Goal: Task Accomplishment & Management: Complete application form

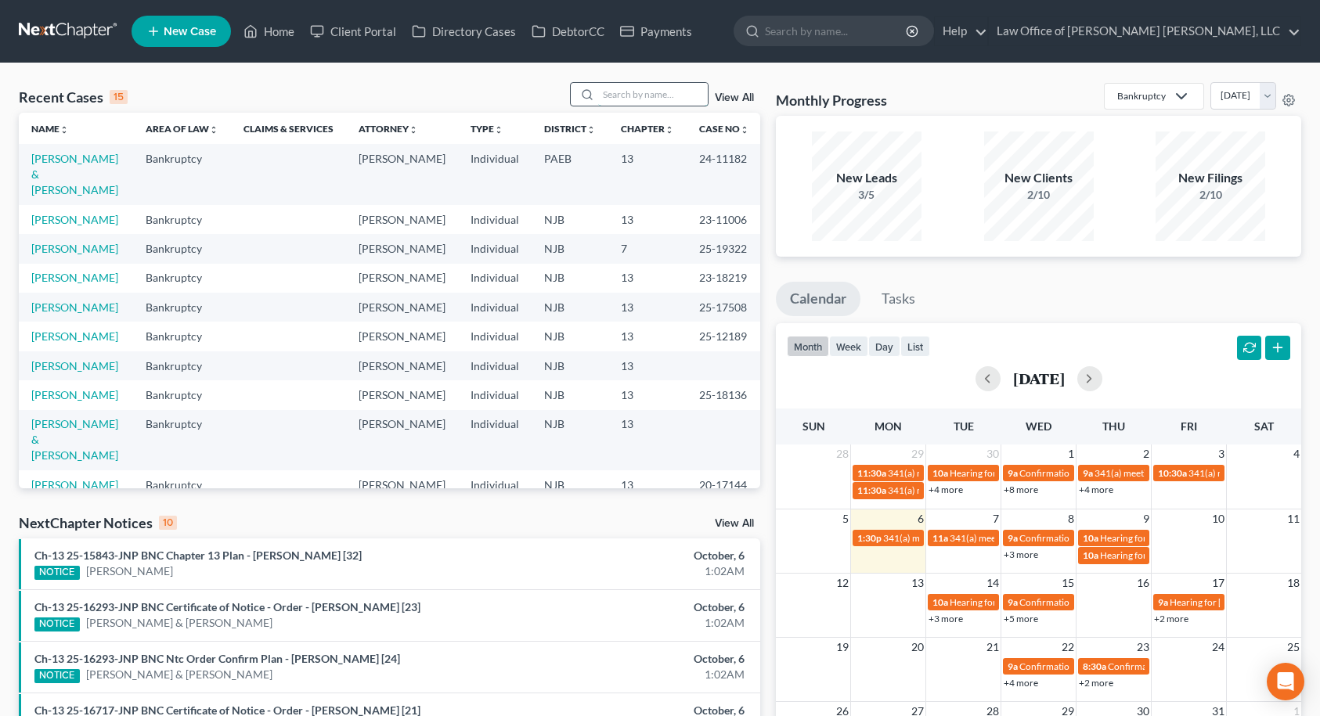
click at [657, 99] on input "search" at bounding box center [653, 94] width 110 height 23
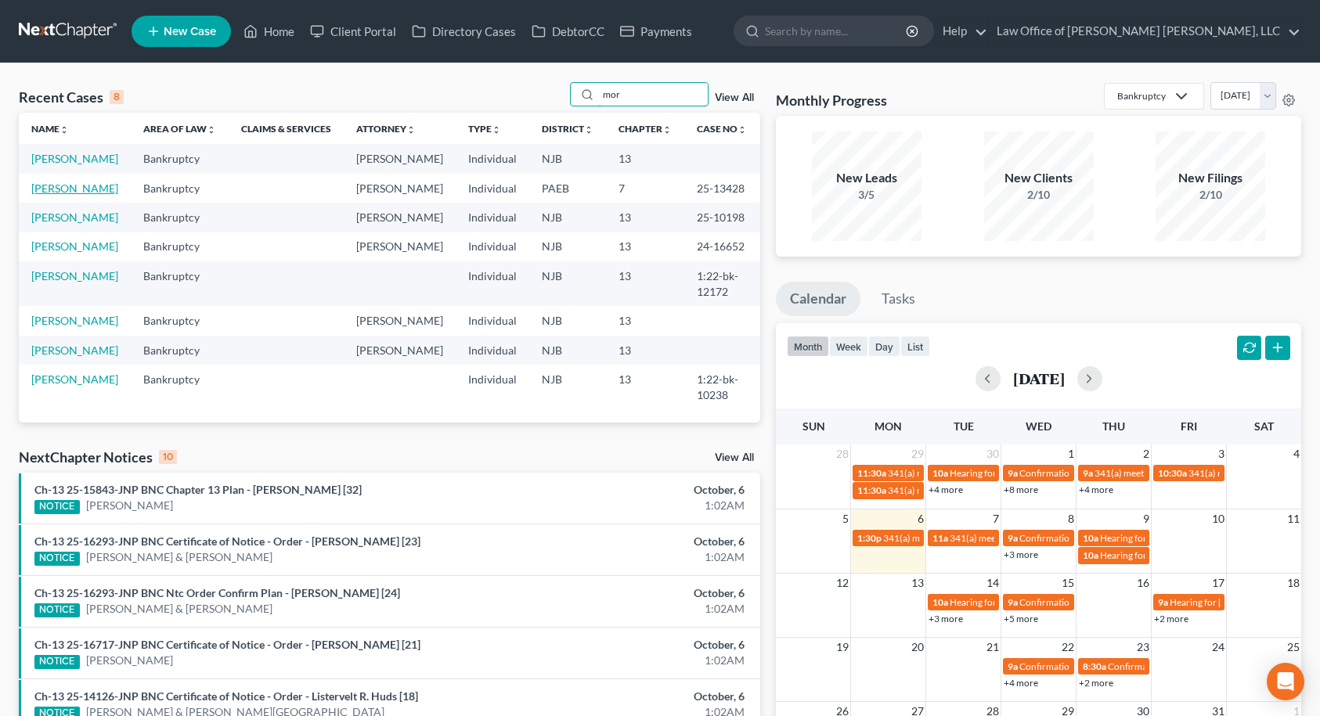
type input "mor"
click at [45, 195] on link "[PERSON_NAME]" at bounding box center [74, 188] width 87 height 13
select select "10"
select select "6"
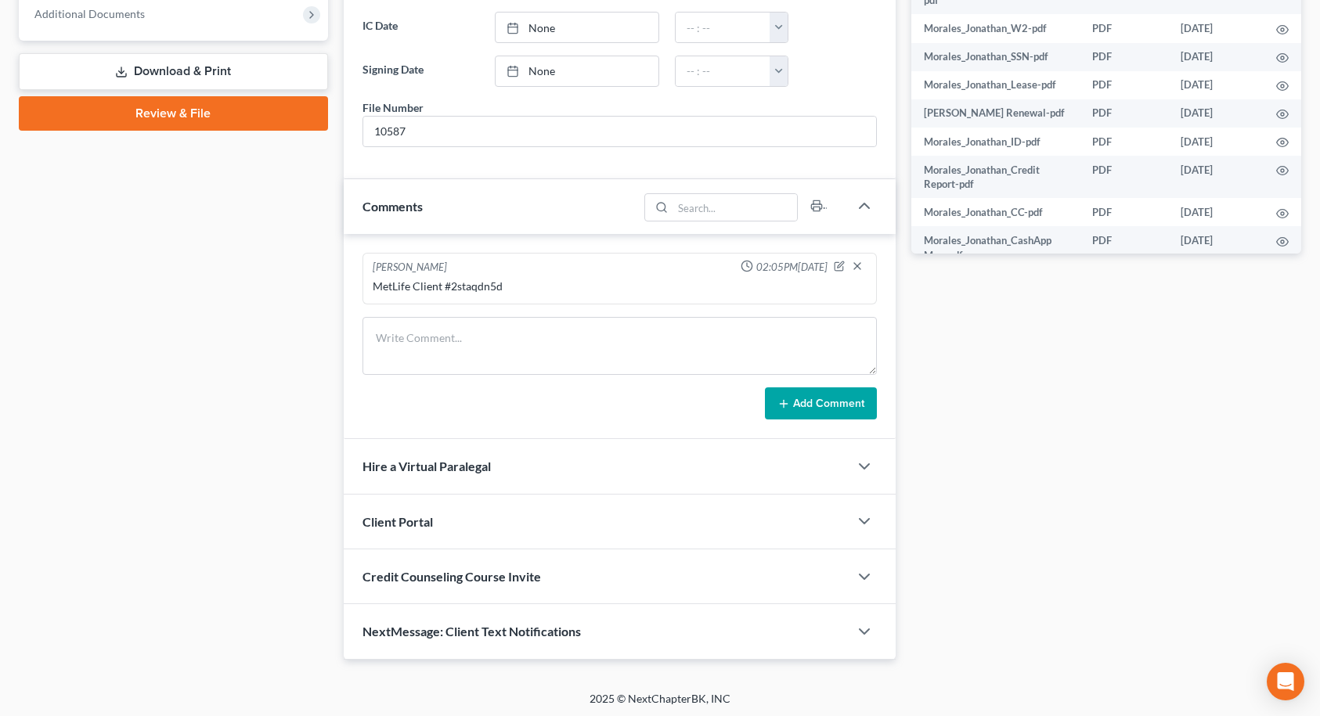
scroll to position [673, 0]
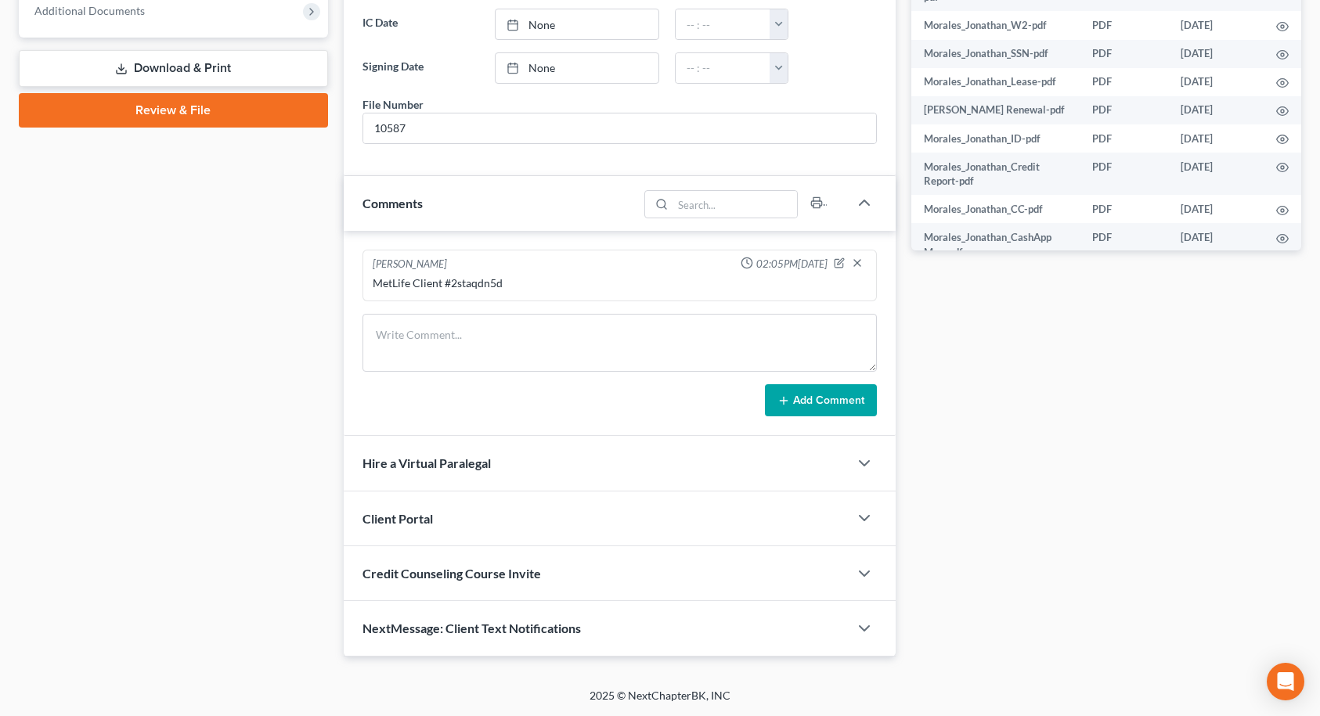
click at [461, 634] on span "NextMessage: Client Text Notifications" at bounding box center [472, 628] width 218 height 15
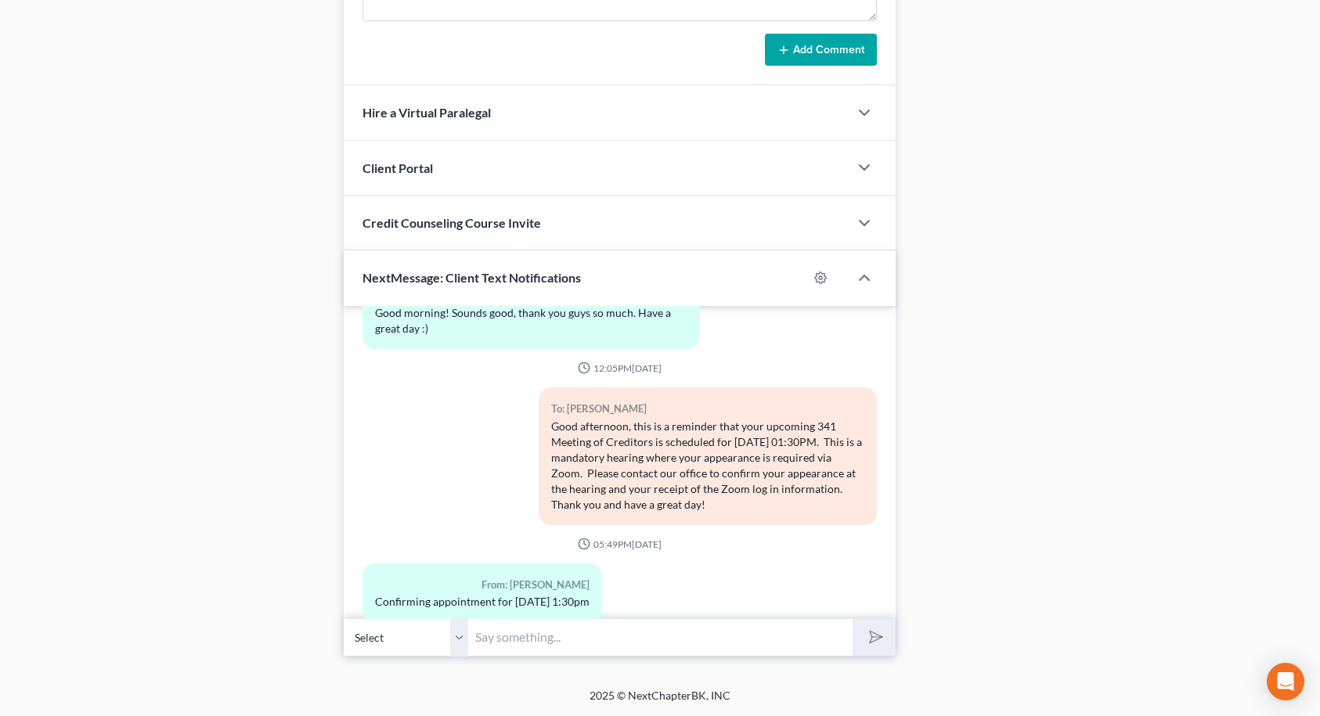
scroll to position [332, 0]
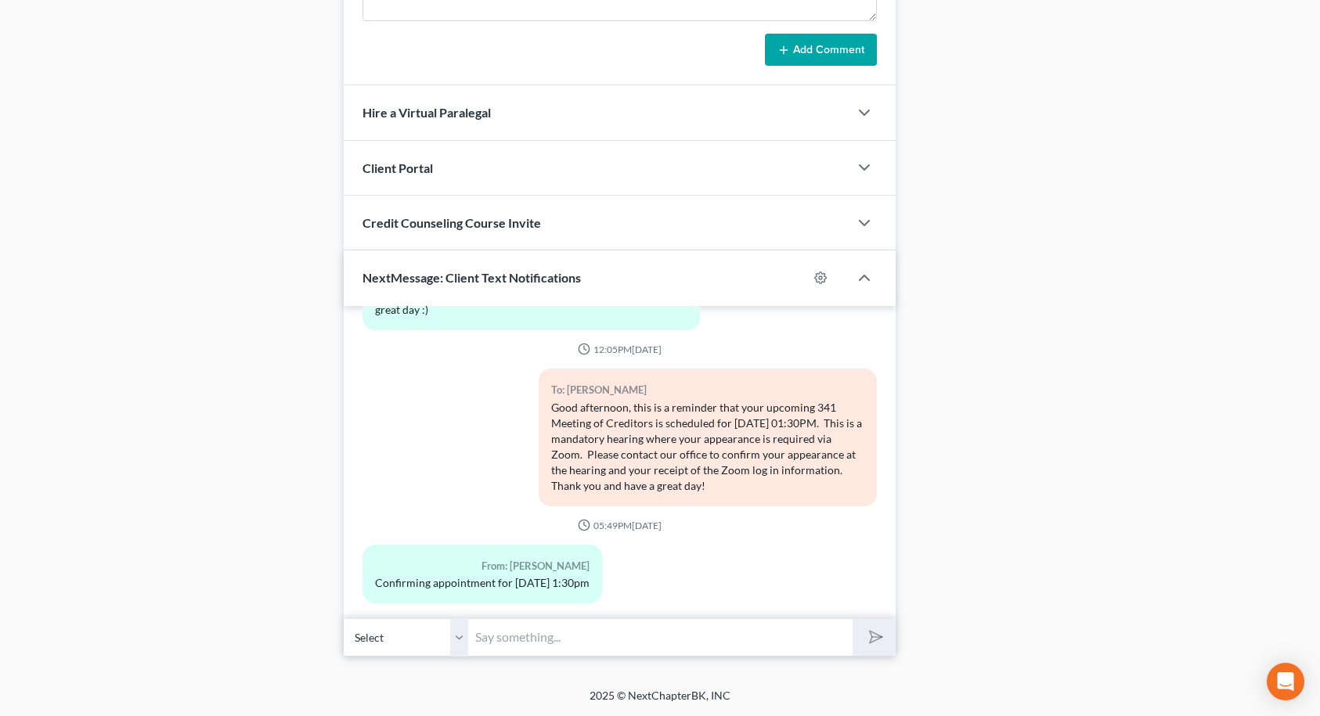
click at [696, 640] on input "text" at bounding box center [661, 638] width 384 height 38
type input "Good morning, will you be coming into the office for the hearing or attending f…"
click at [853, 619] on button "submit" at bounding box center [874, 637] width 43 height 37
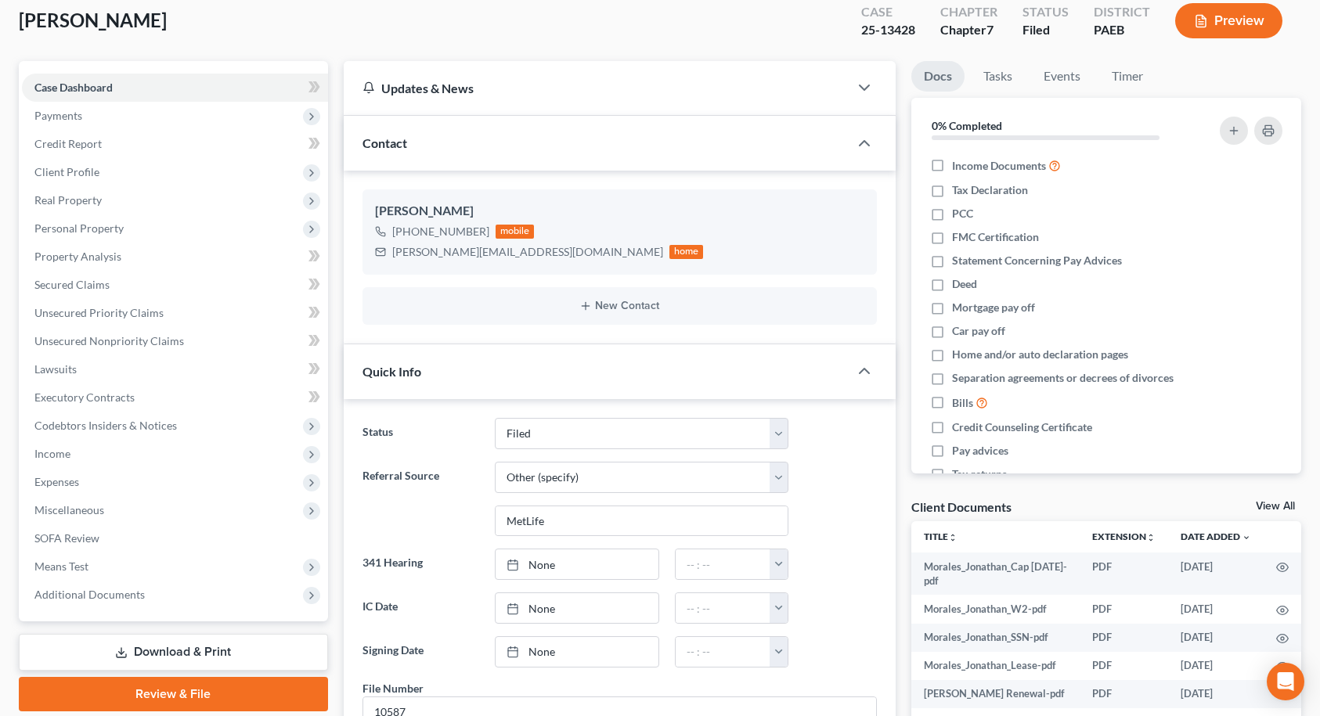
scroll to position [0, 0]
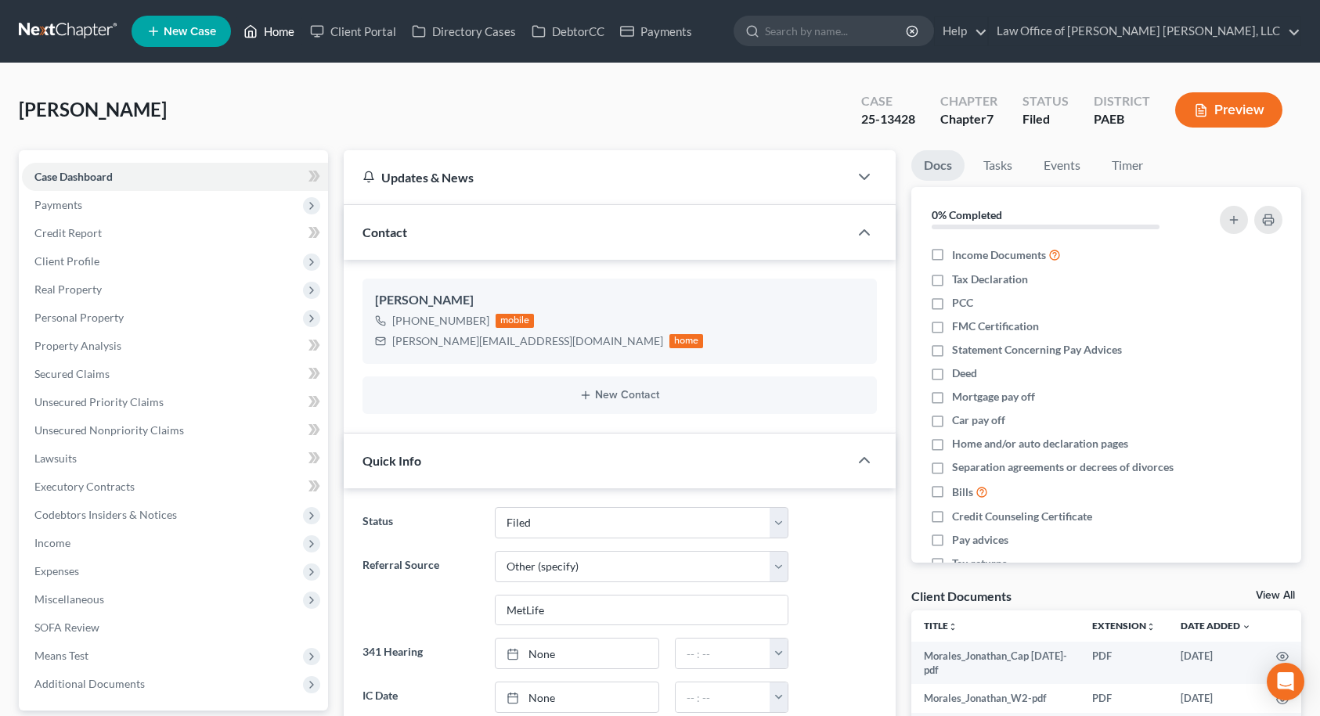
click at [281, 36] on link "Home" at bounding box center [269, 31] width 67 height 28
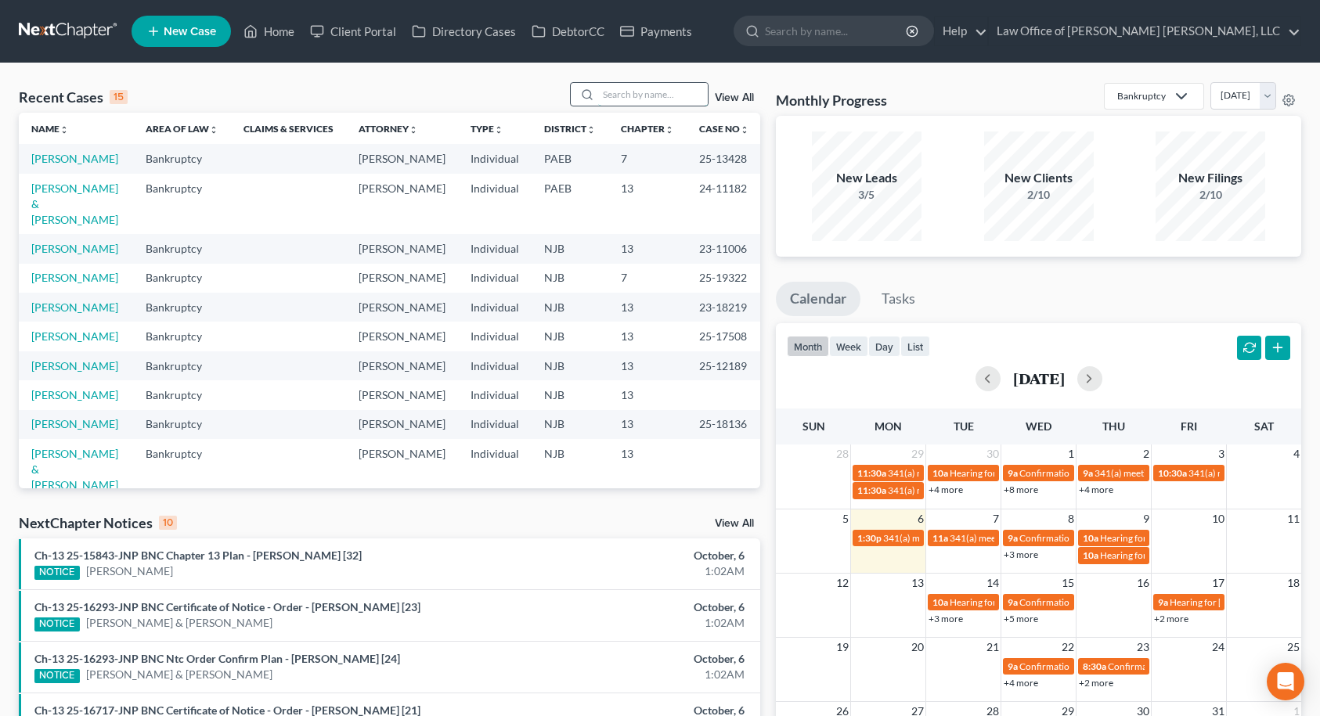
click at [650, 93] on input "search" at bounding box center [653, 94] width 110 height 23
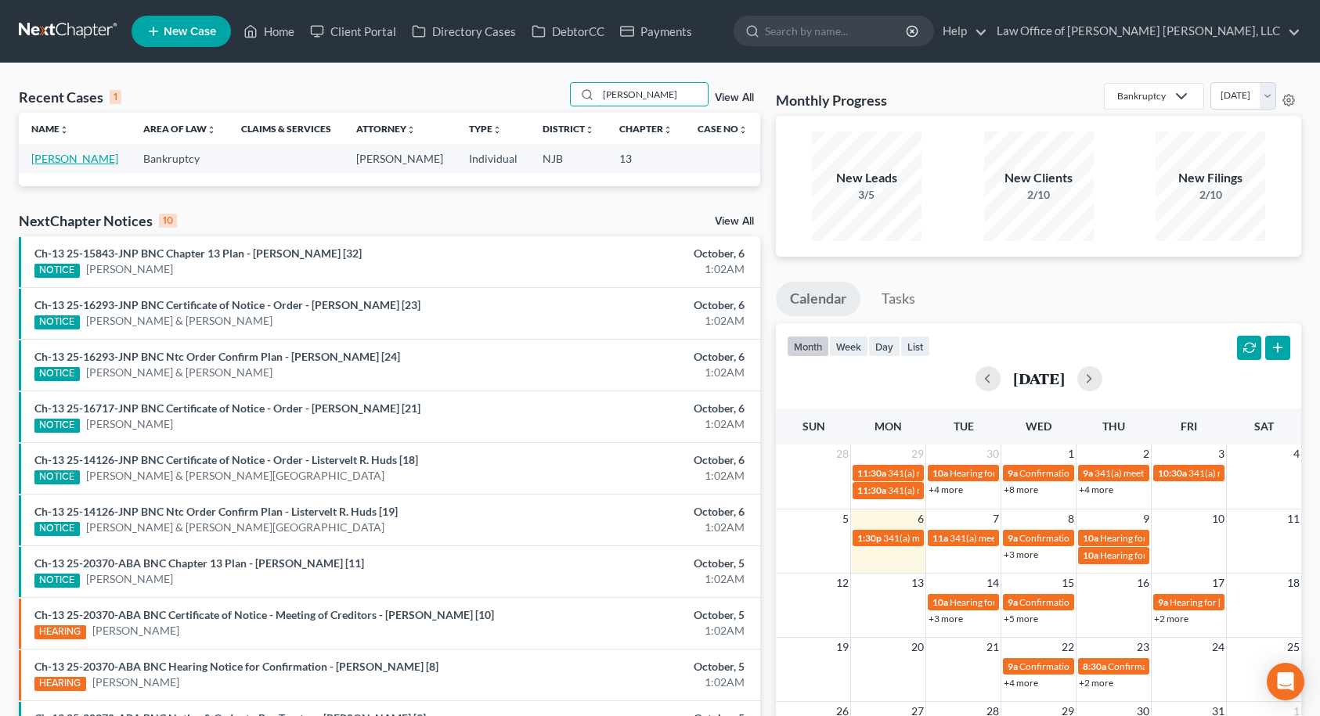
type input "[PERSON_NAME]"
click at [83, 158] on link "[PERSON_NAME]" at bounding box center [74, 158] width 87 height 13
select select "14"
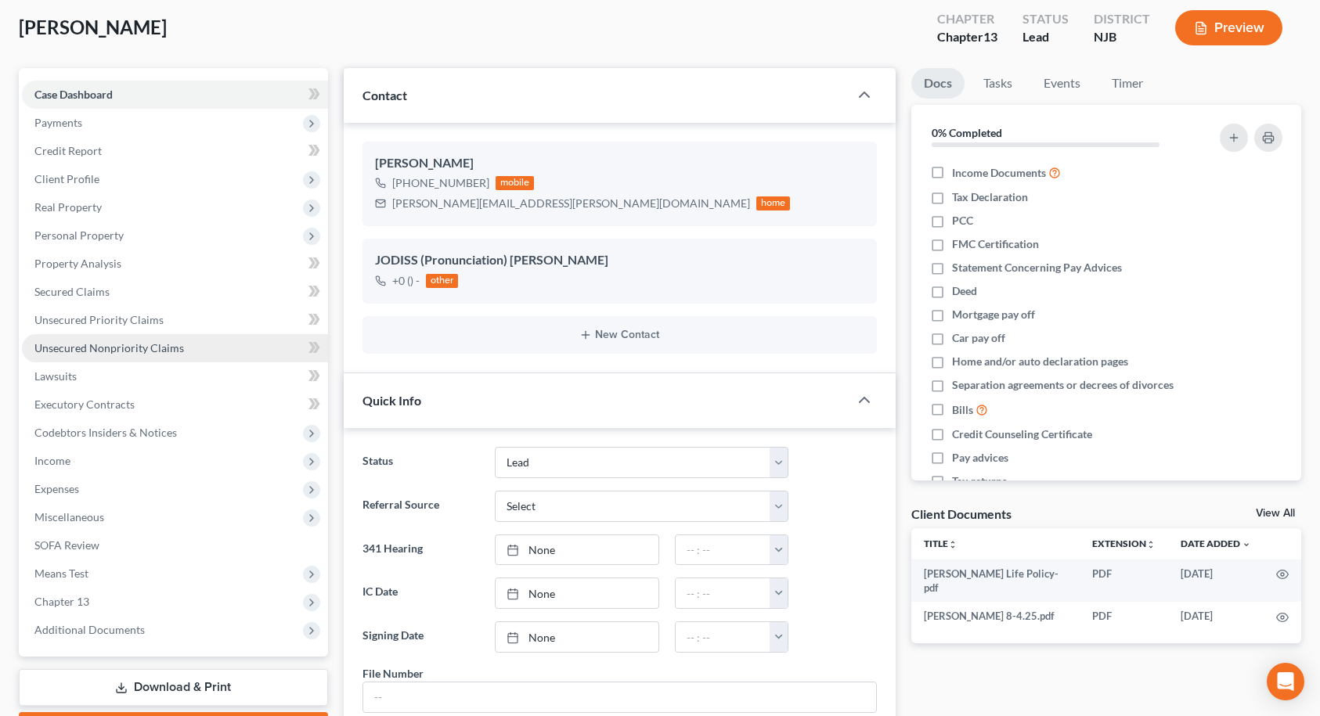
scroll to position [78, 0]
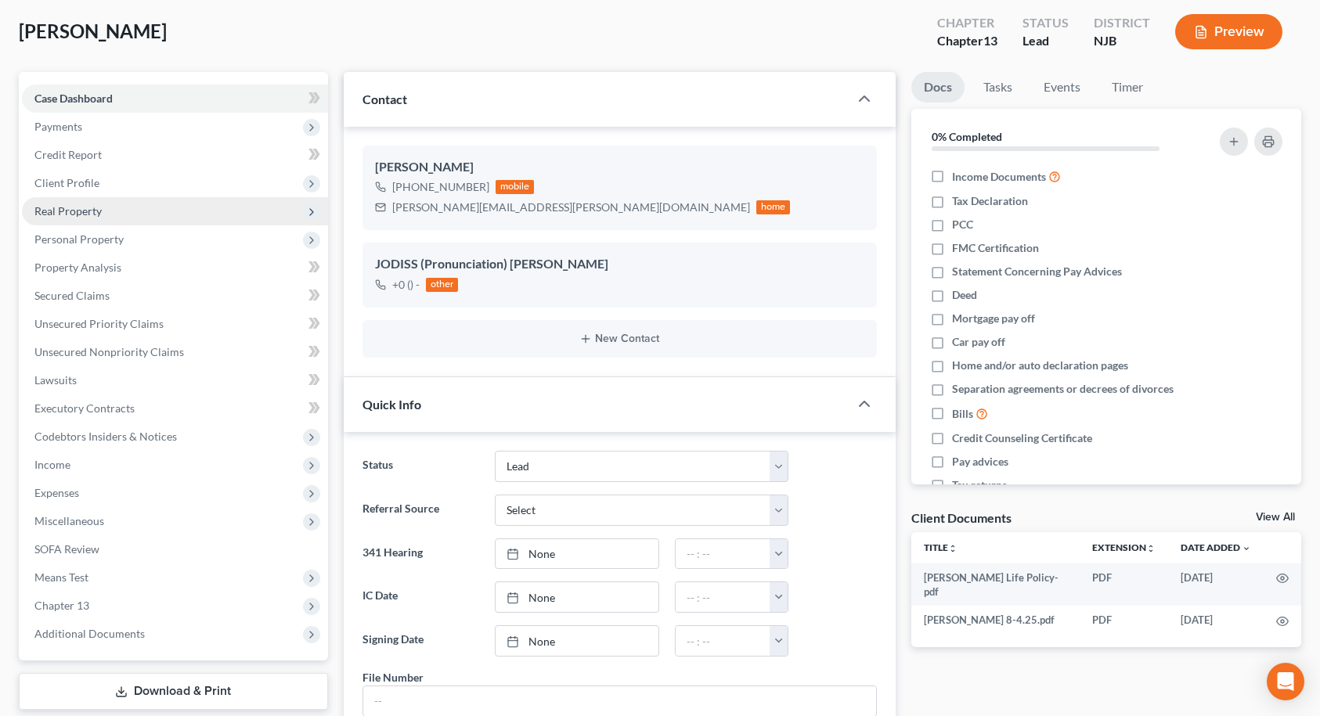
click at [104, 217] on span "Real Property" at bounding box center [175, 211] width 306 height 28
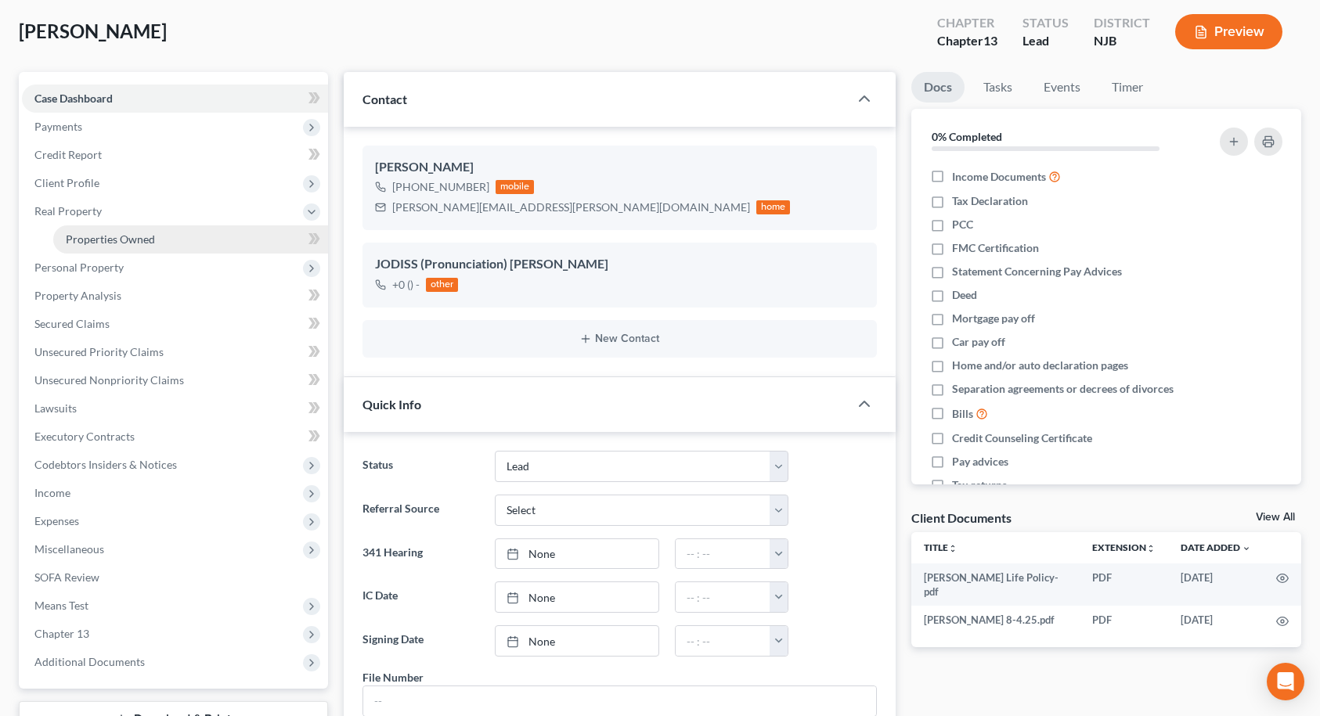
click at [103, 238] on span "Properties Owned" at bounding box center [110, 239] width 89 height 13
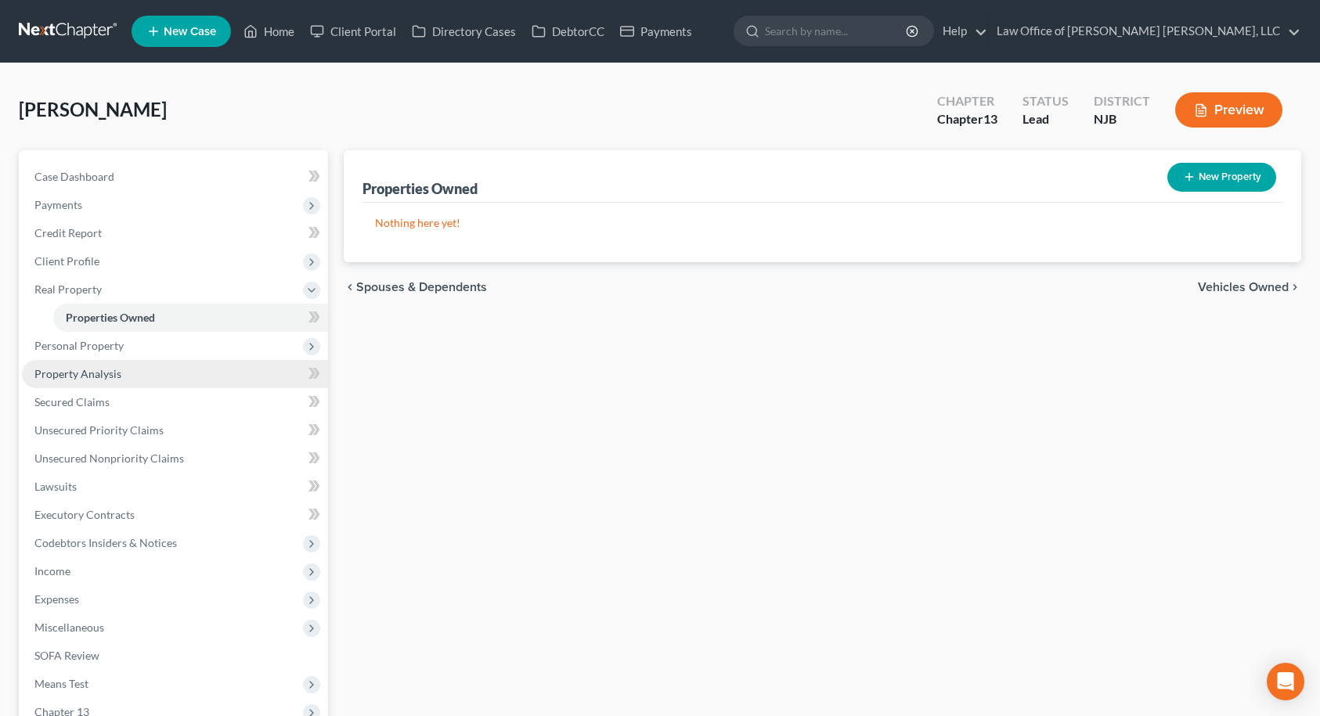
click at [94, 378] on span "Property Analysis" at bounding box center [77, 373] width 87 height 13
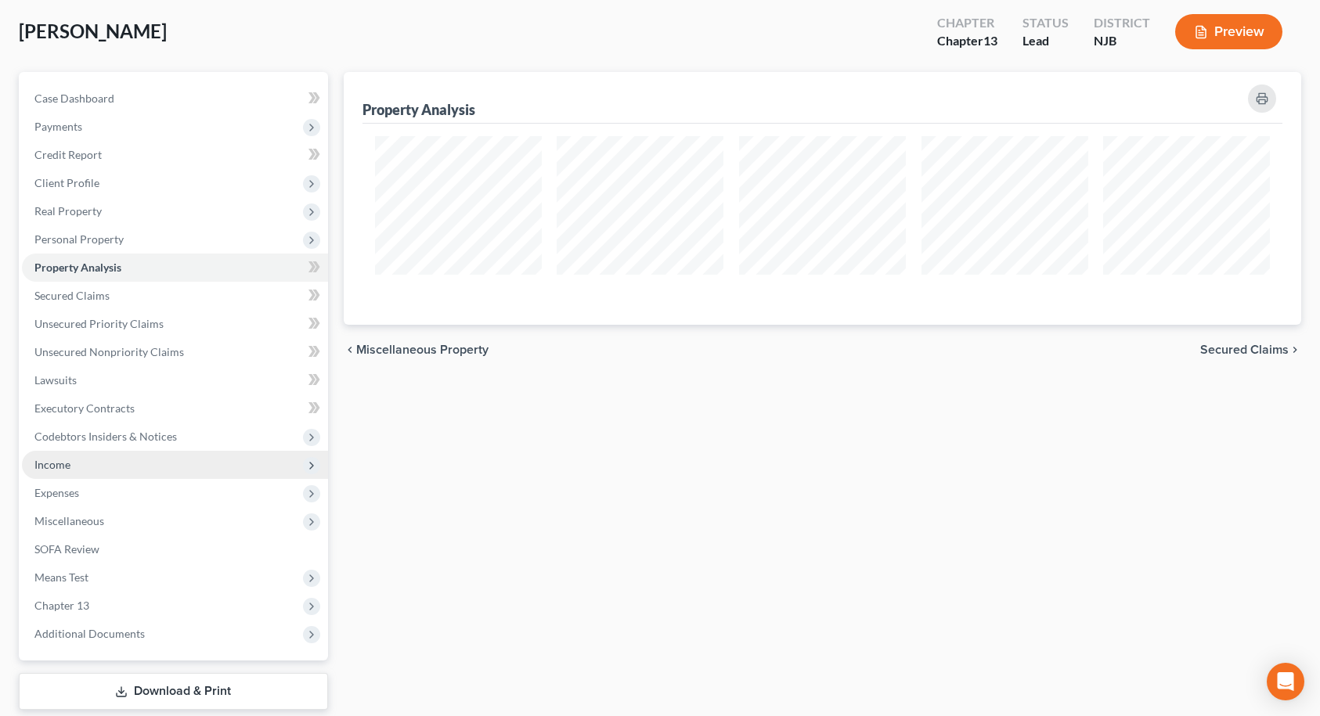
click at [63, 462] on span "Income" at bounding box center [52, 464] width 36 height 13
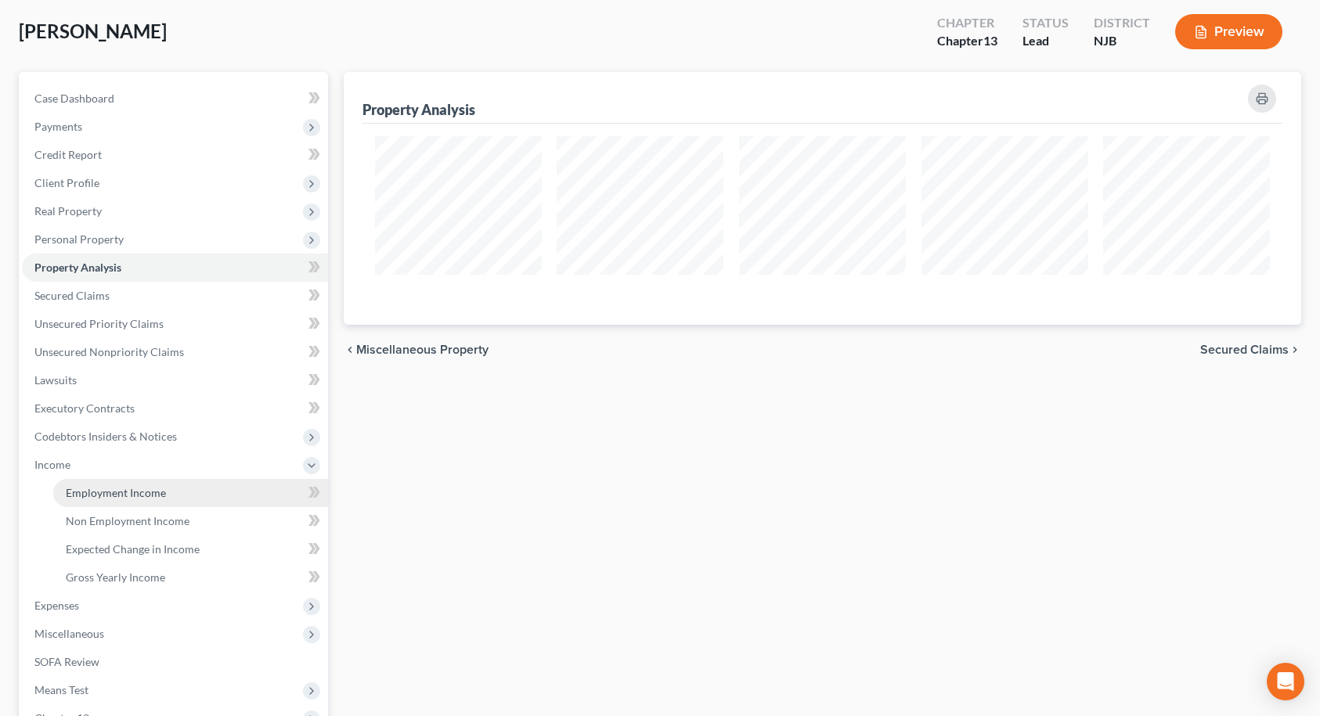
click at [72, 491] on span "Employment Income" at bounding box center [116, 492] width 100 height 13
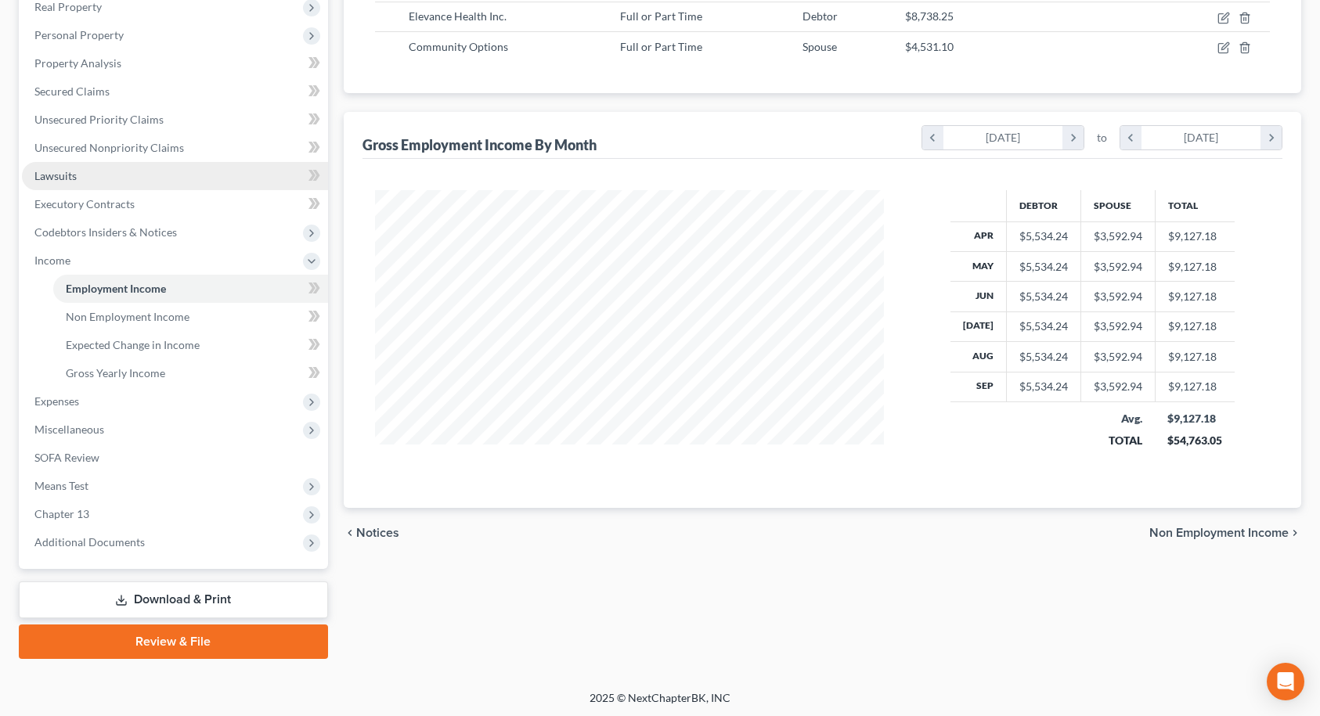
scroll to position [285, 0]
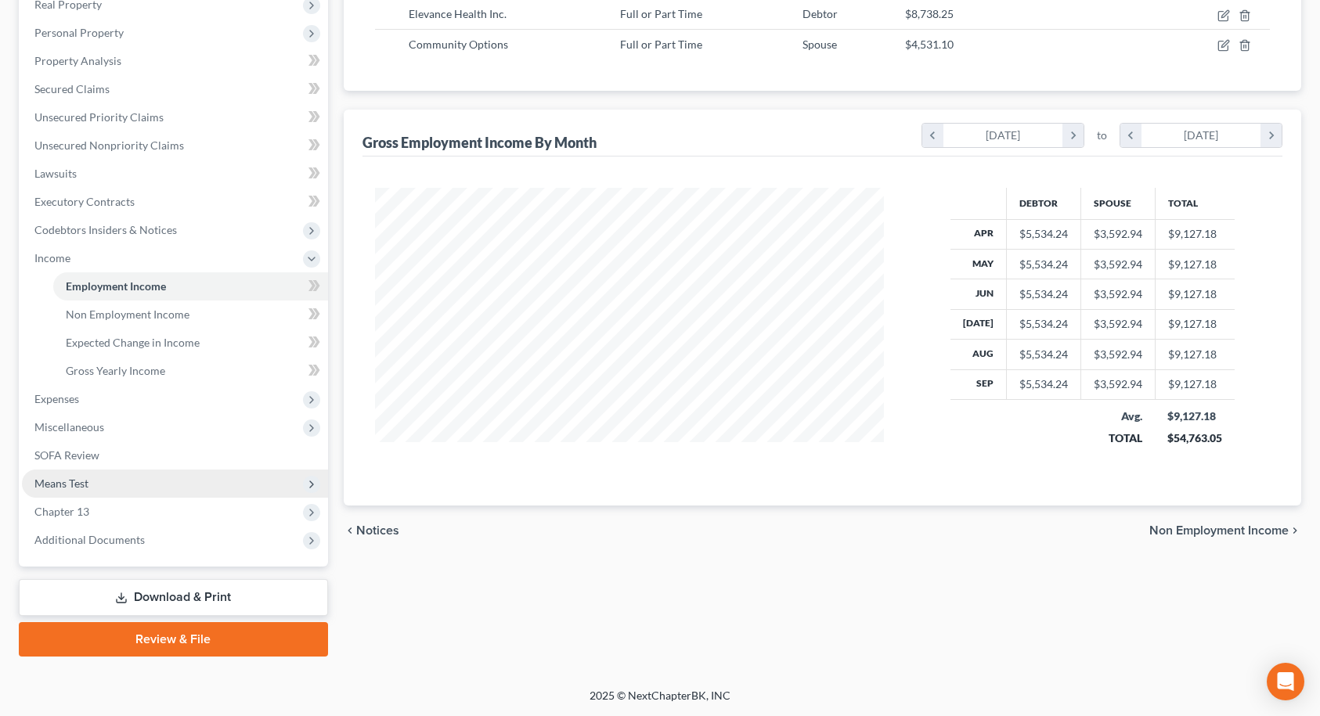
click at [61, 477] on span "Means Test" at bounding box center [61, 483] width 54 height 13
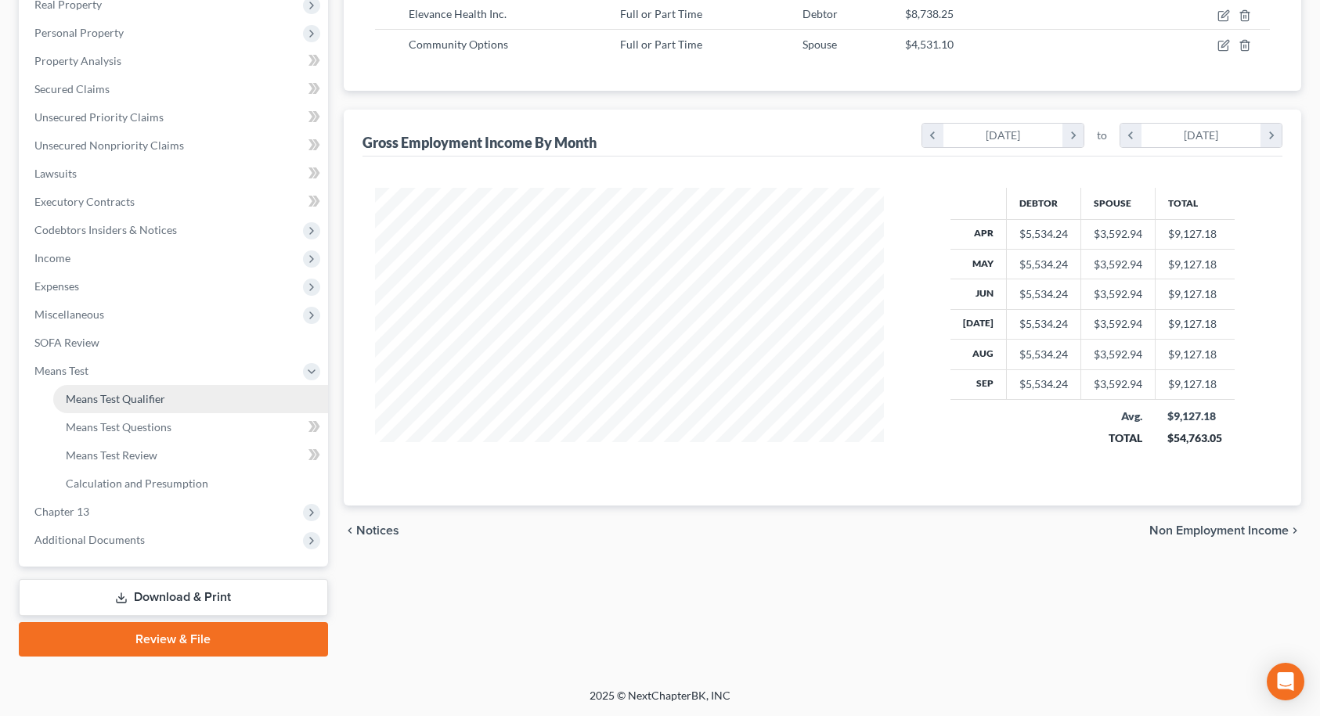
click at [117, 392] on span "Means Test Qualifier" at bounding box center [115, 398] width 99 height 13
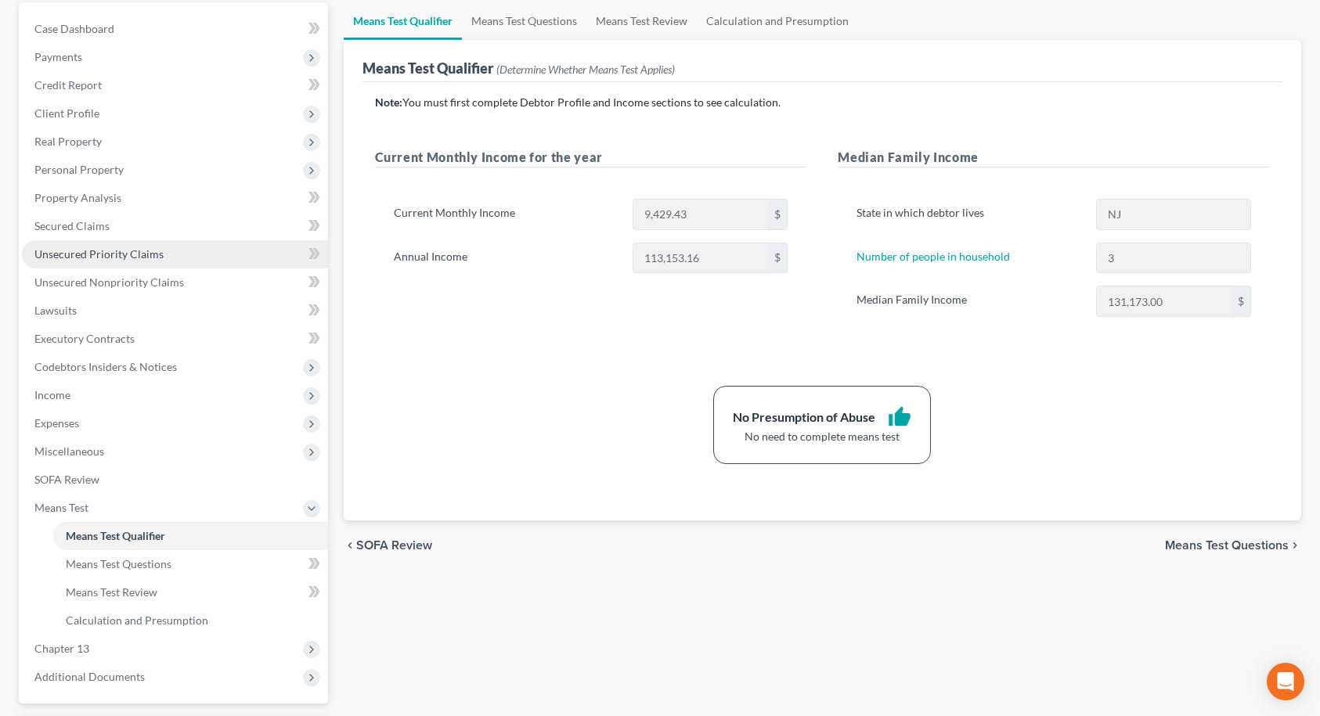
scroll to position [157, 0]
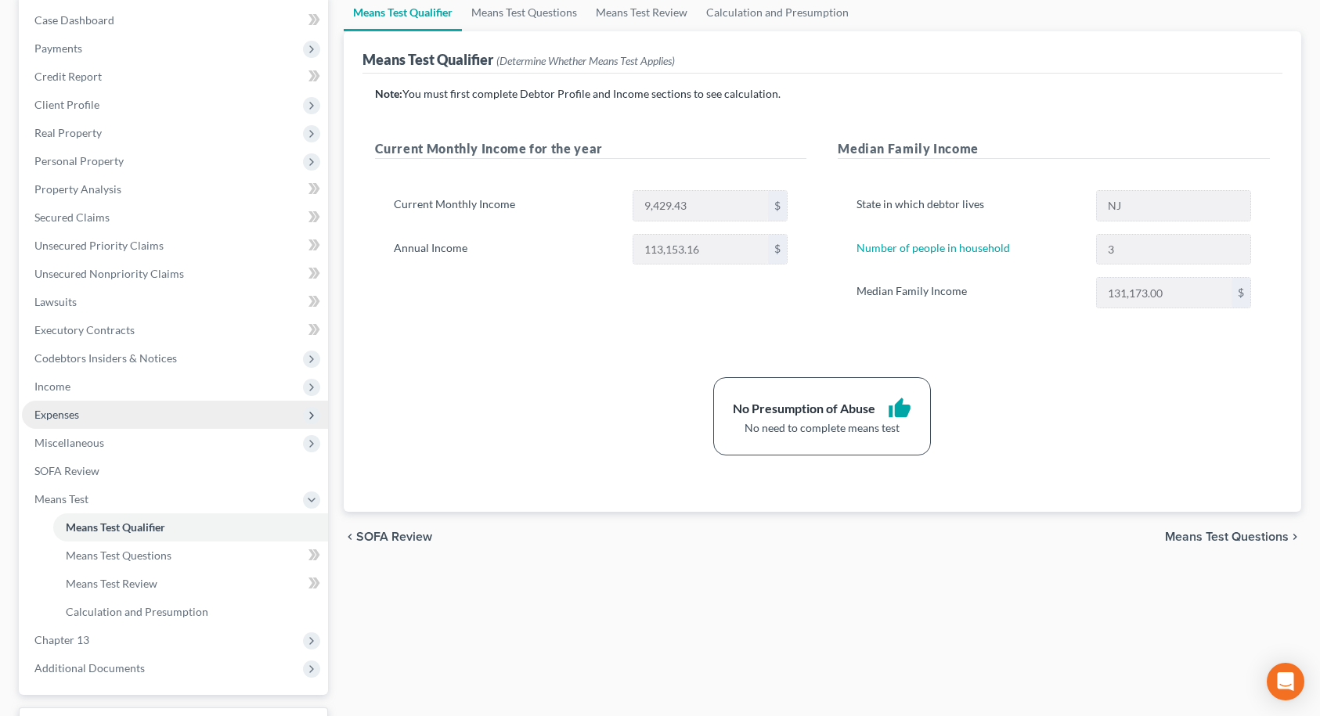
click at [76, 409] on span "Expenses" at bounding box center [56, 414] width 45 height 13
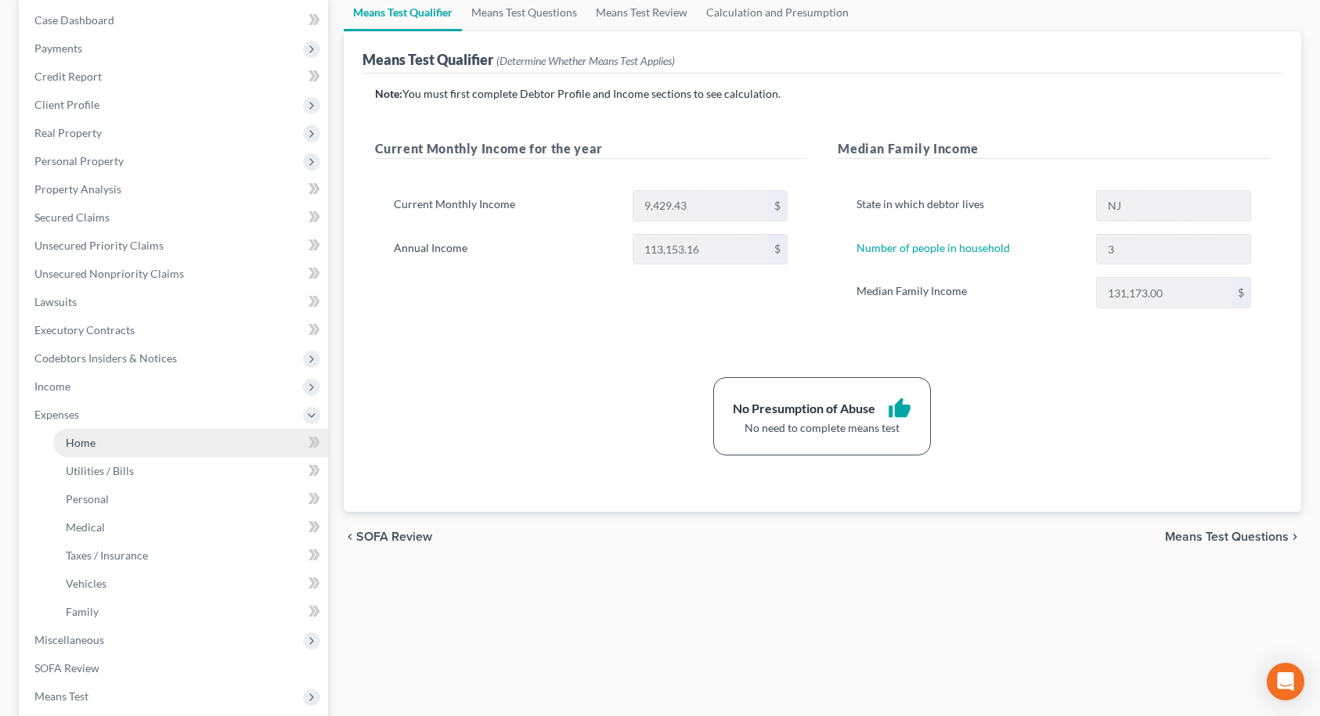
click at [92, 445] on span "Home" at bounding box center [81, 442] width 30 height 13
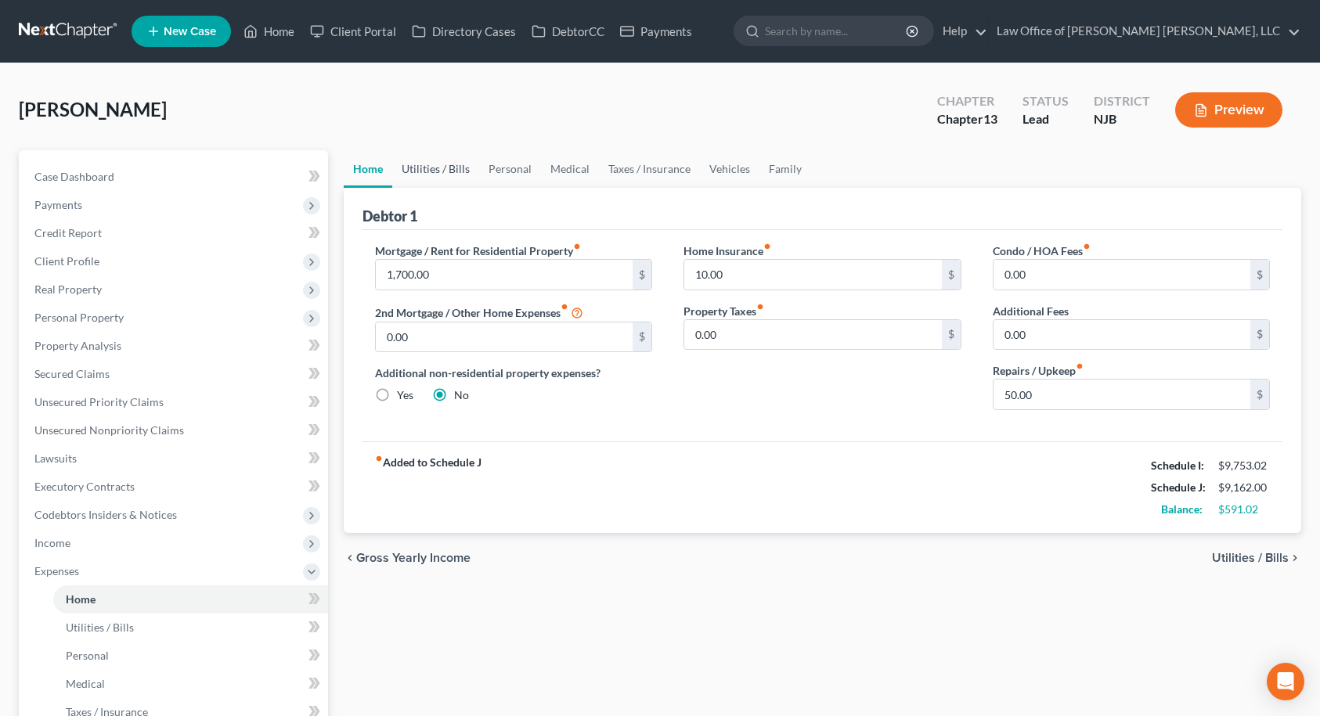
click at [420, 171] on link "Utilities / Bills" at bounding box center [435, 169] width 87 height 38
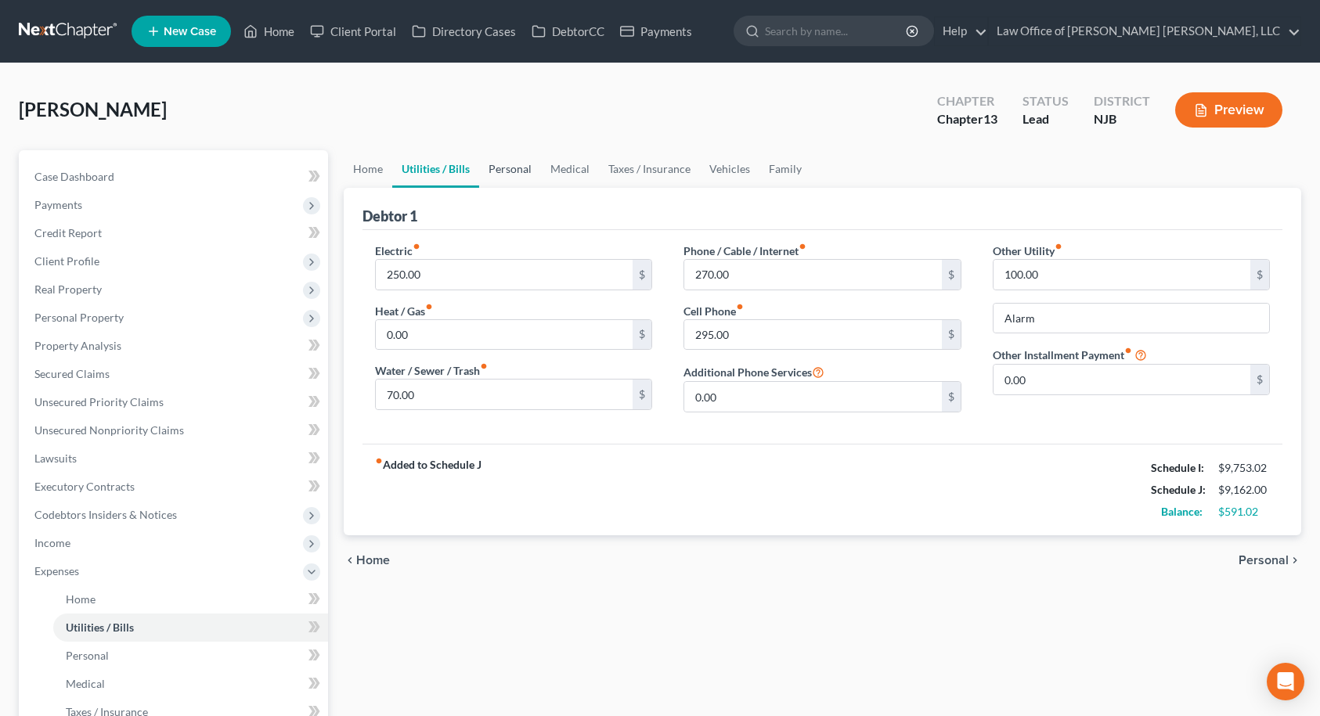
click at [500, 167] on link "Personal" at bounding box center [510, 169] width 62 height 38
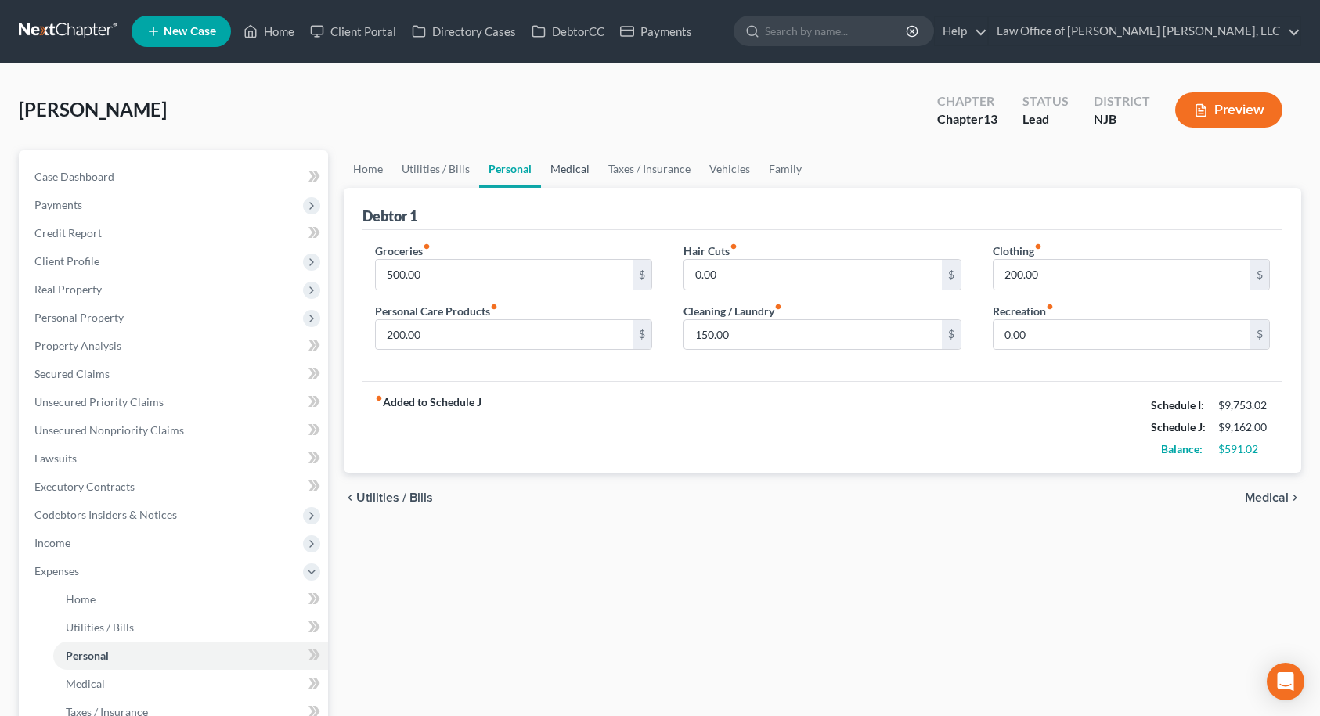
click at [583, 168] on link "Medical" at bounding box center [570, 169] width 58 height 38
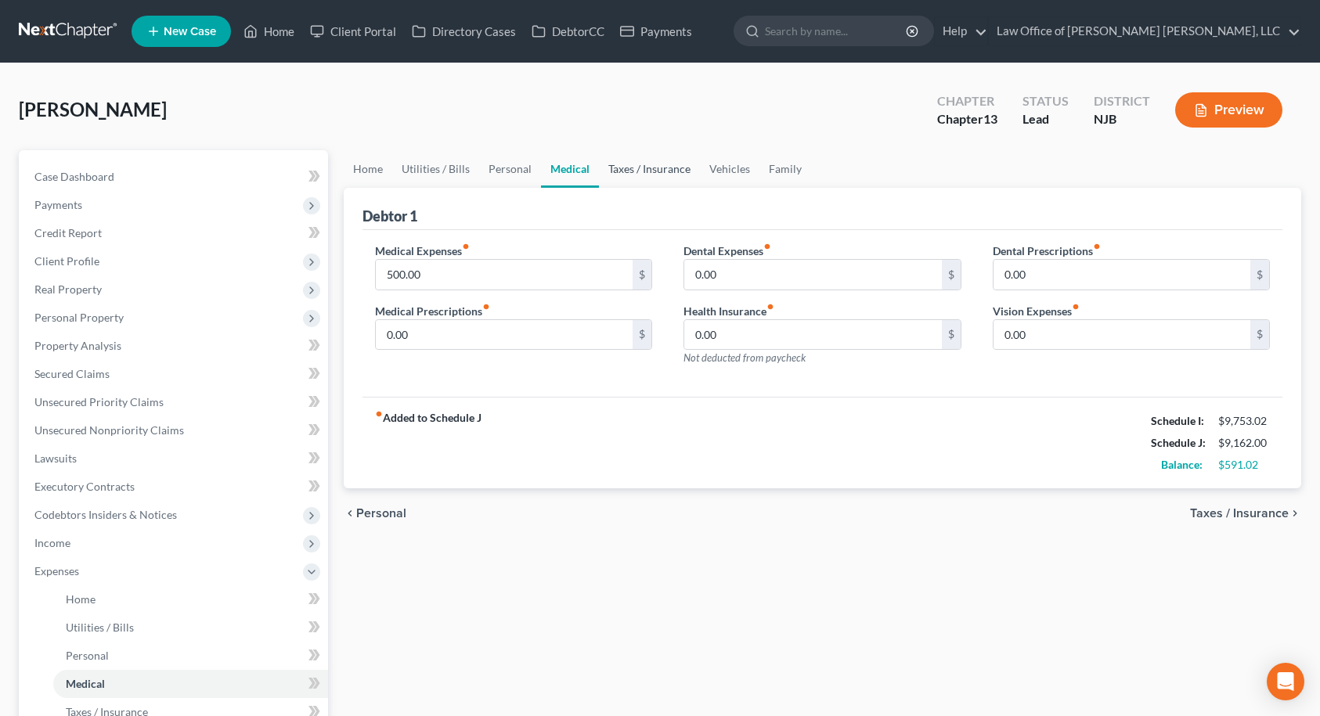
click at [640, 168] on link "Taxes / Insurance" at bounding box center [649, 169] width 101 height 38
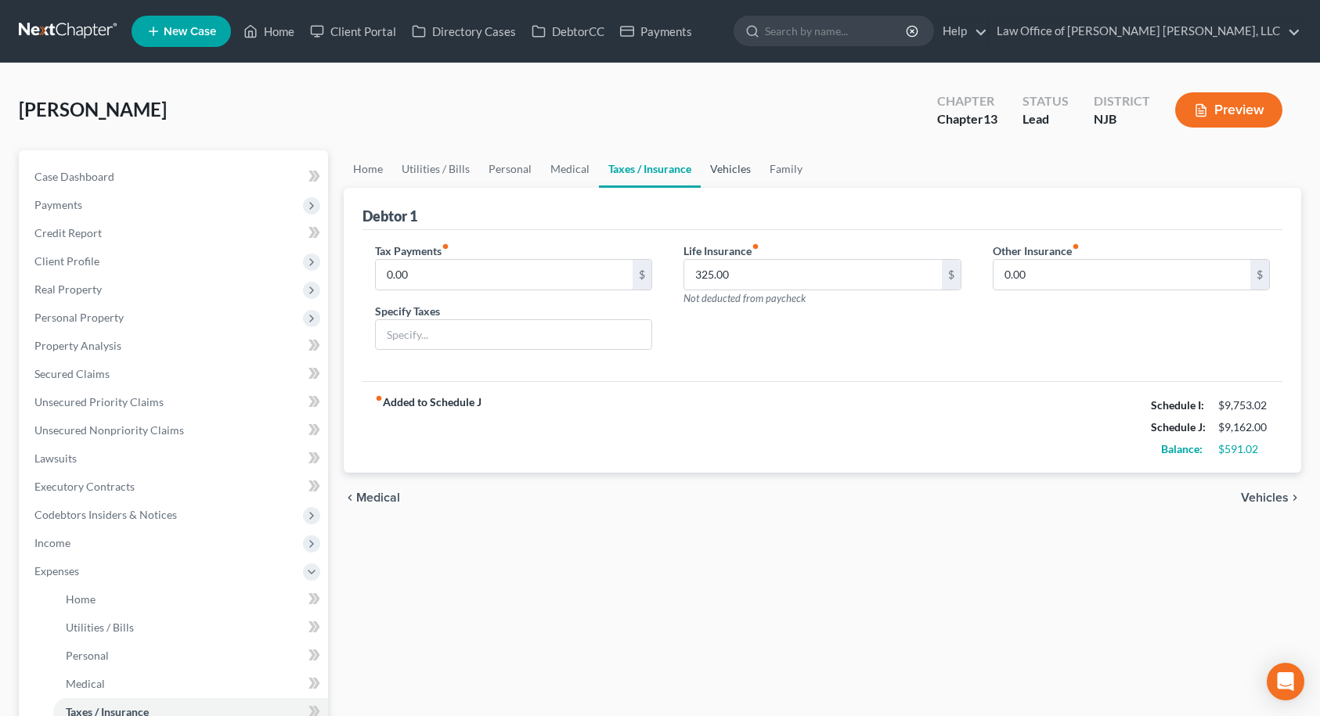
click at [713, 168] on link "Vehicles" at bounding box center [731, 169] width 60 height 38
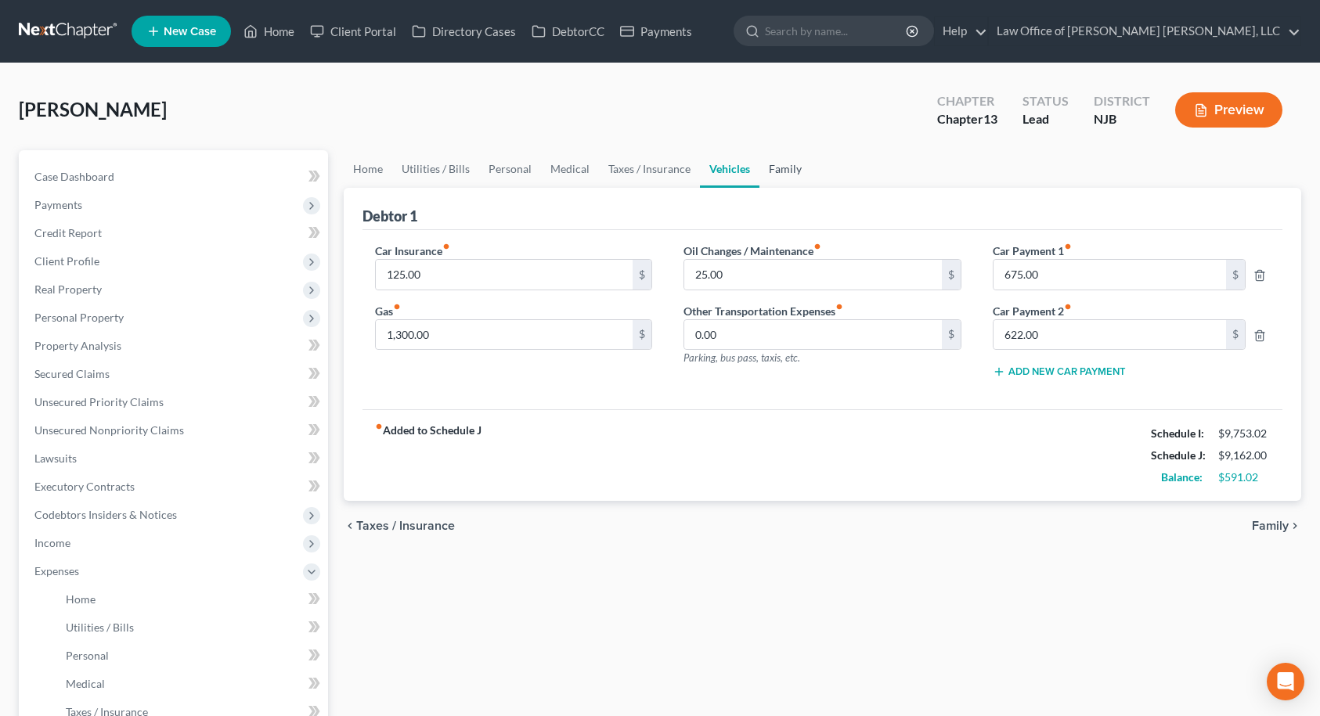
click at [770, 168] on link "Family" at bounding box center [785, 169] width 52 height 38
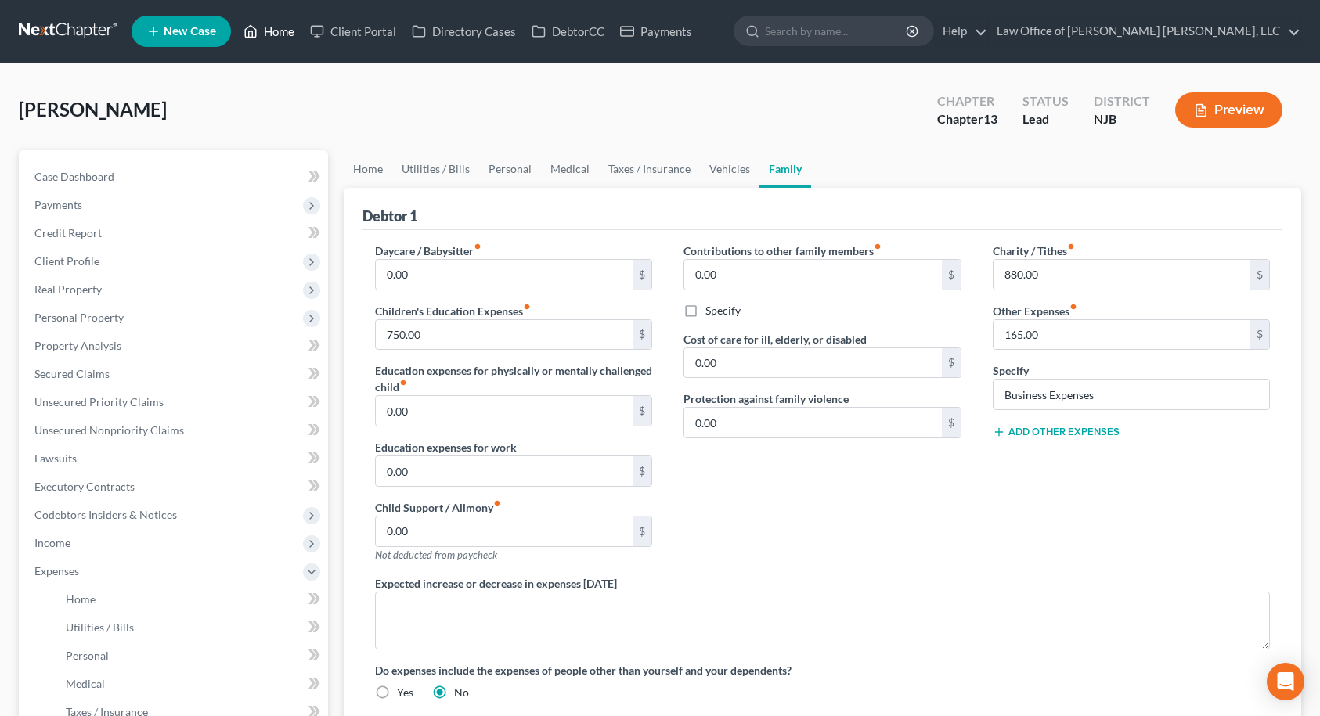
click at [276, 36] on link "Home" at bounding box center [269, 31] width 67 height 28
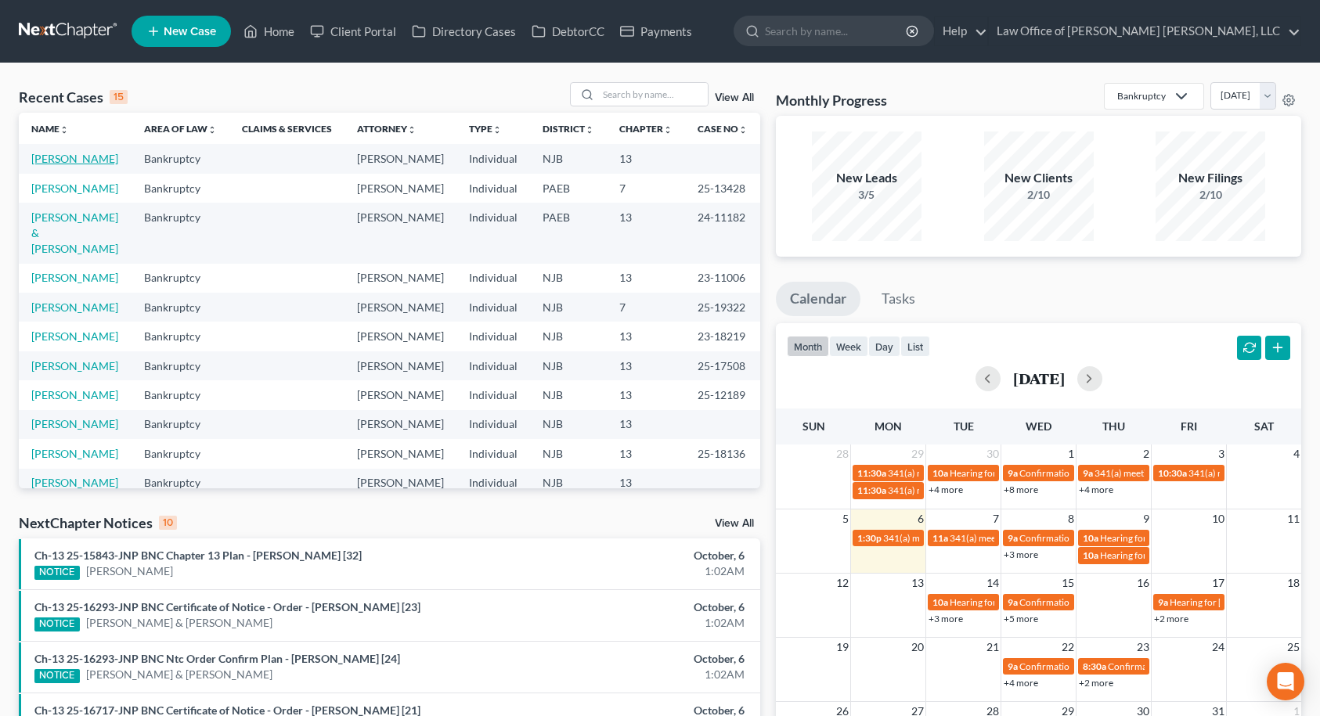
click at [99, 160] on link "[PERSON_NAME]" at bounding box center [74, 158] width 87 height 13
select select "14"
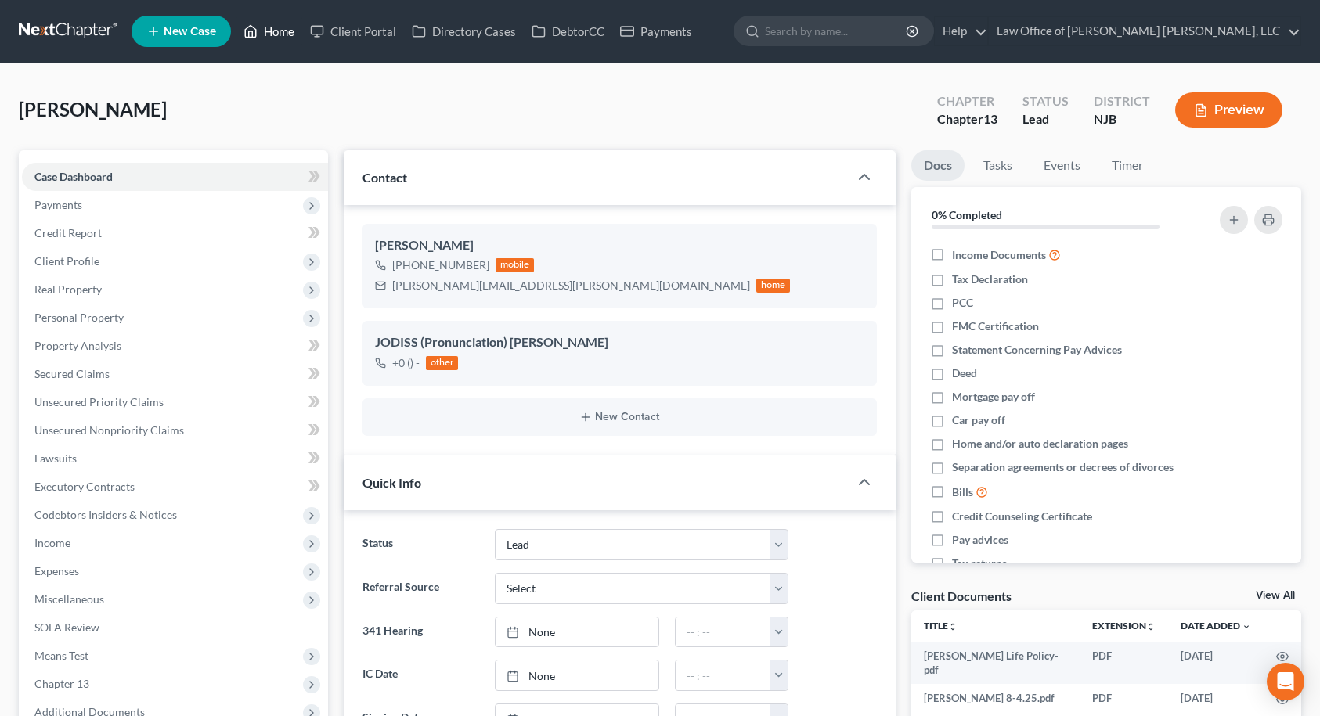
click at [285, 35] on link "Home" at bounding box center [269, 31] width 67 height 28
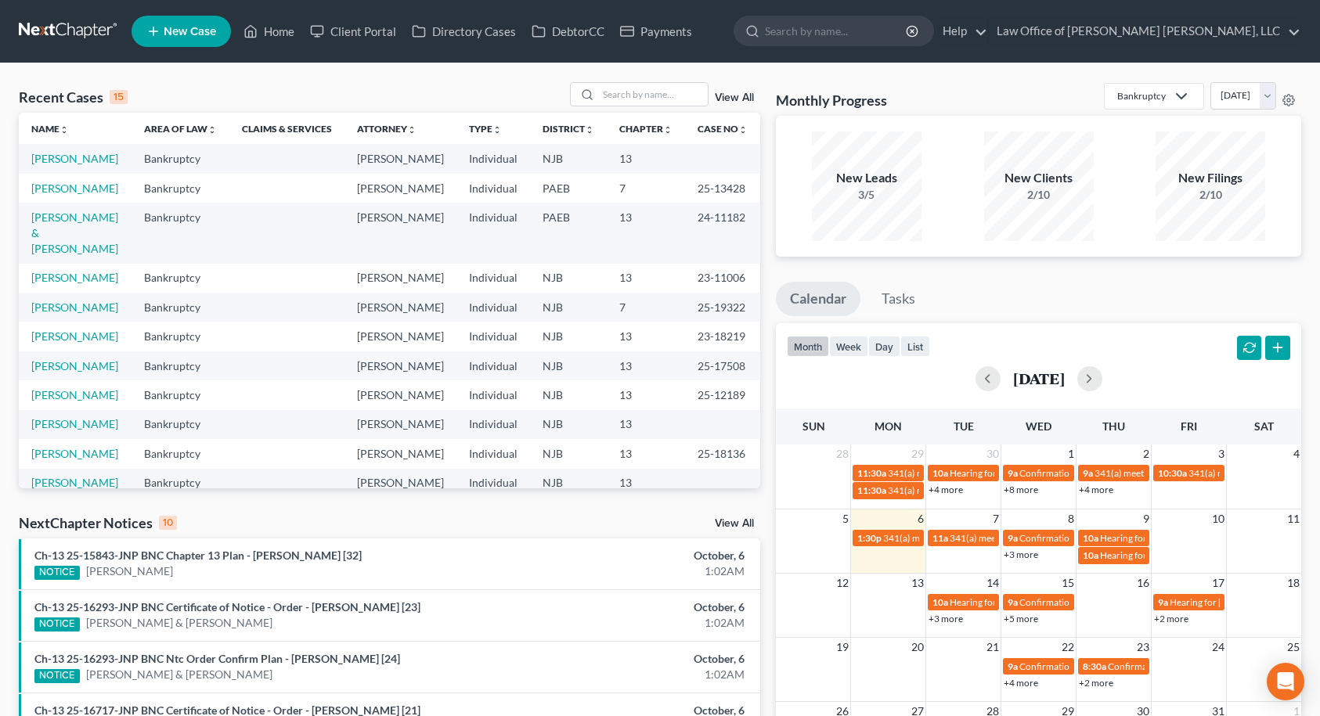
click at [92, 203] on td "[PERSON_NAME]" at bounding box center [75, 188] width 113 height 29
click at [92, 195] on link "[PERSON_NAME]" at bounding box center [74, 188] width 87 height 13
select select "10"
select select "6"
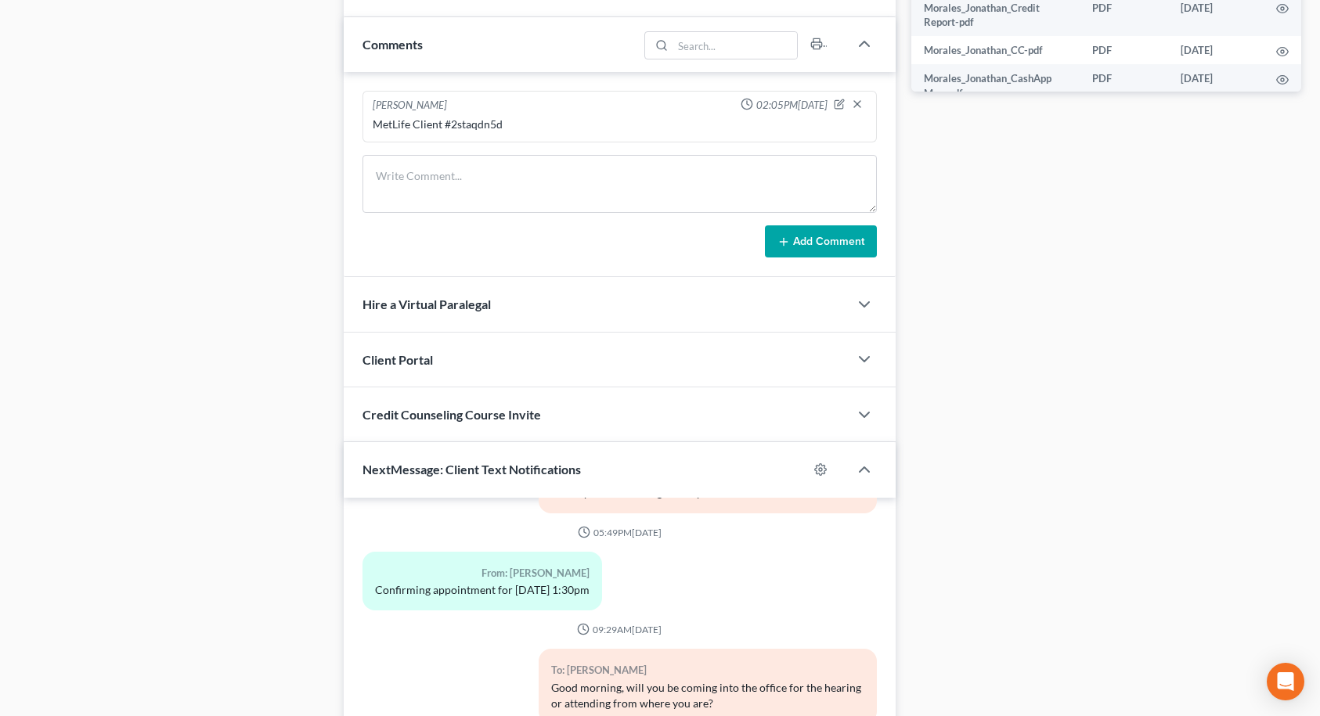
scroll to position [1024, 0]
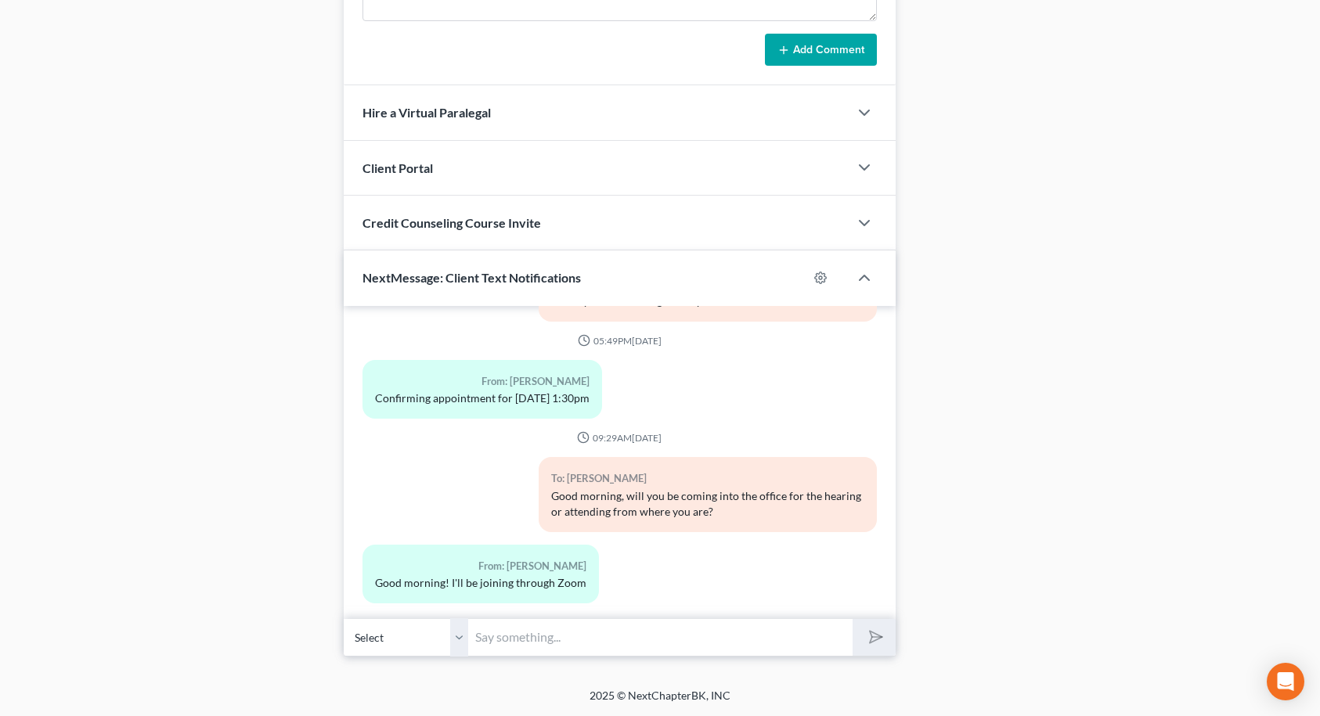
click at [593, 644] on input "text" at bounding box center [661, 638] width 384 height 38
type input "Ok, I will call you around 1:00 to prep you for the hearing."
click at [853, 619] on button "submit" at bounding box center [874, 637] width 43 height 37
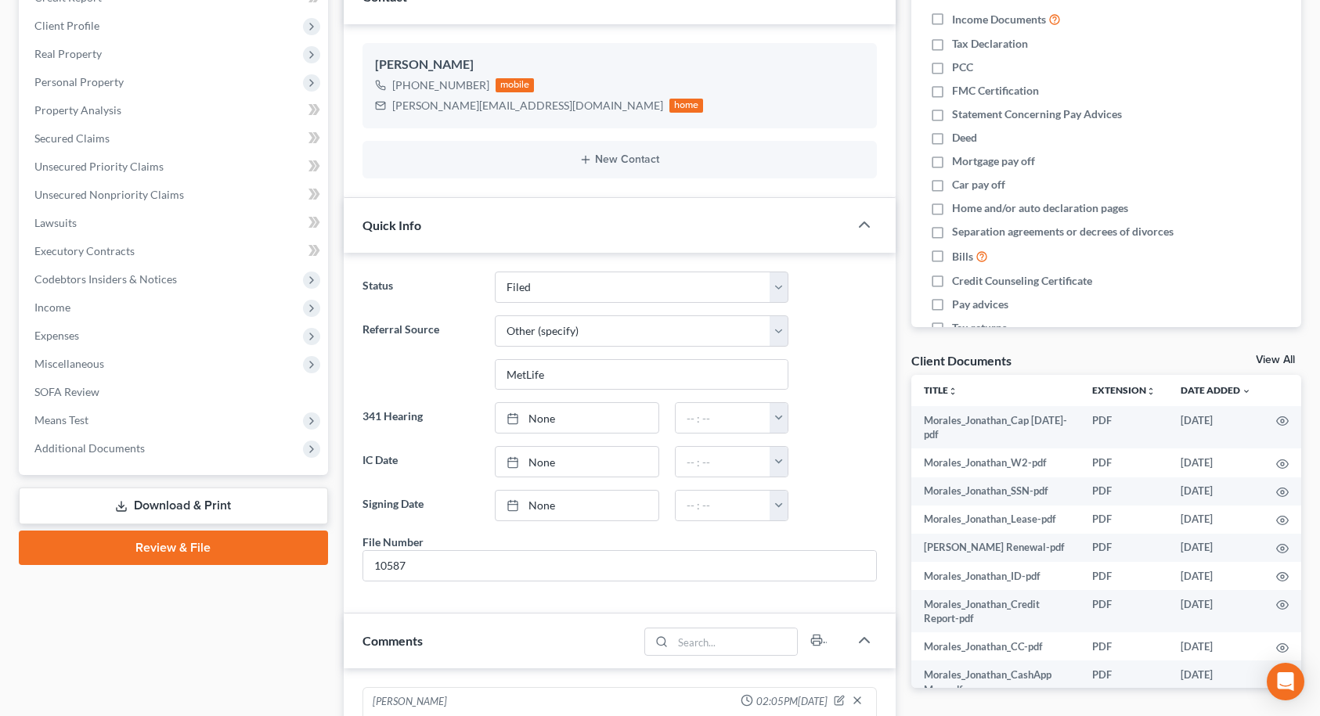
scroll to position [0, 0]
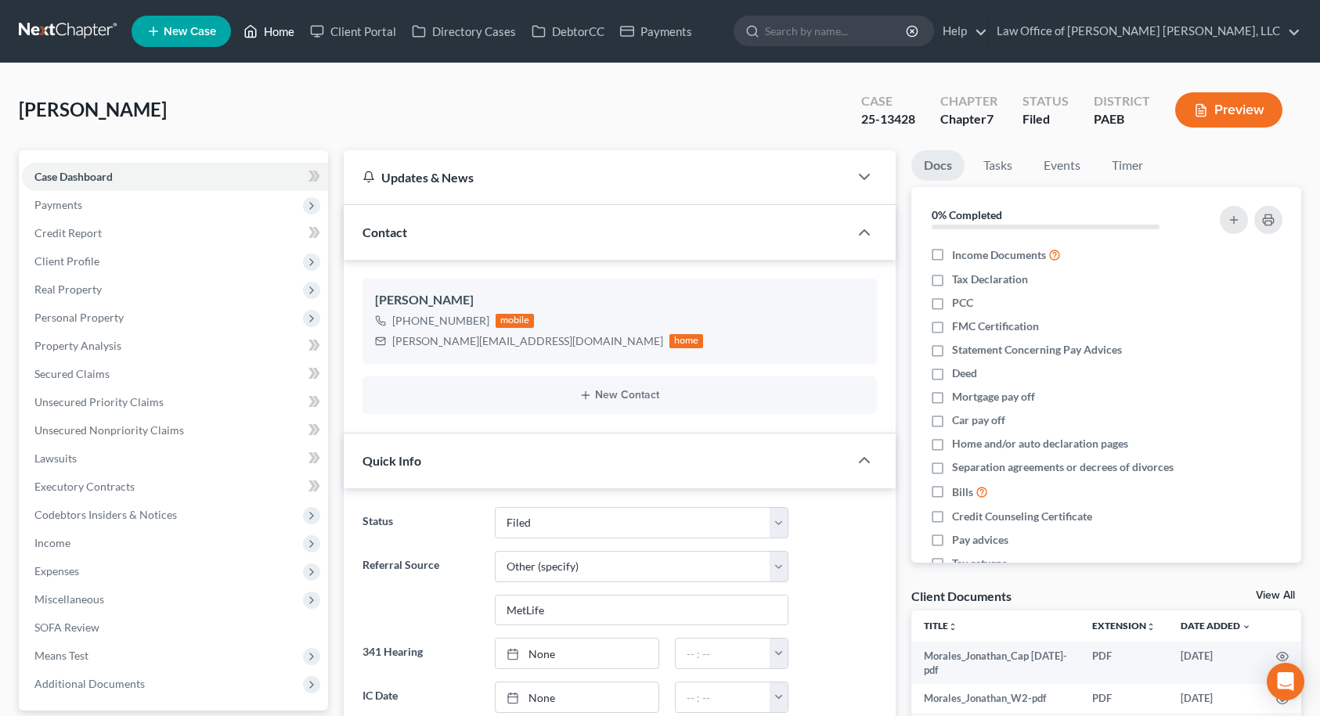
click at [278, 30] on link "Home" at bounding box center [269, 31] width 67 height 28
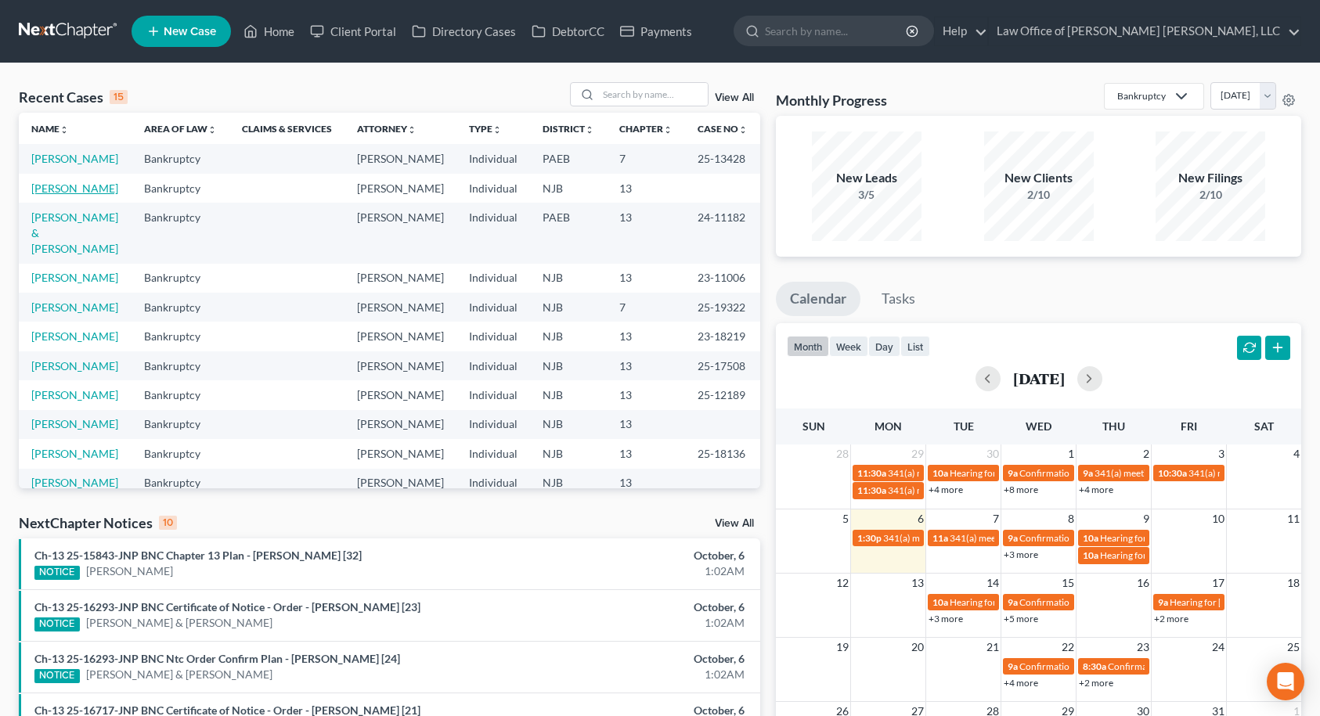
click at [67, 195] on link "[PERSON_NAME]" at bounding box center [74, 188] width 87 height 13
select select "14"
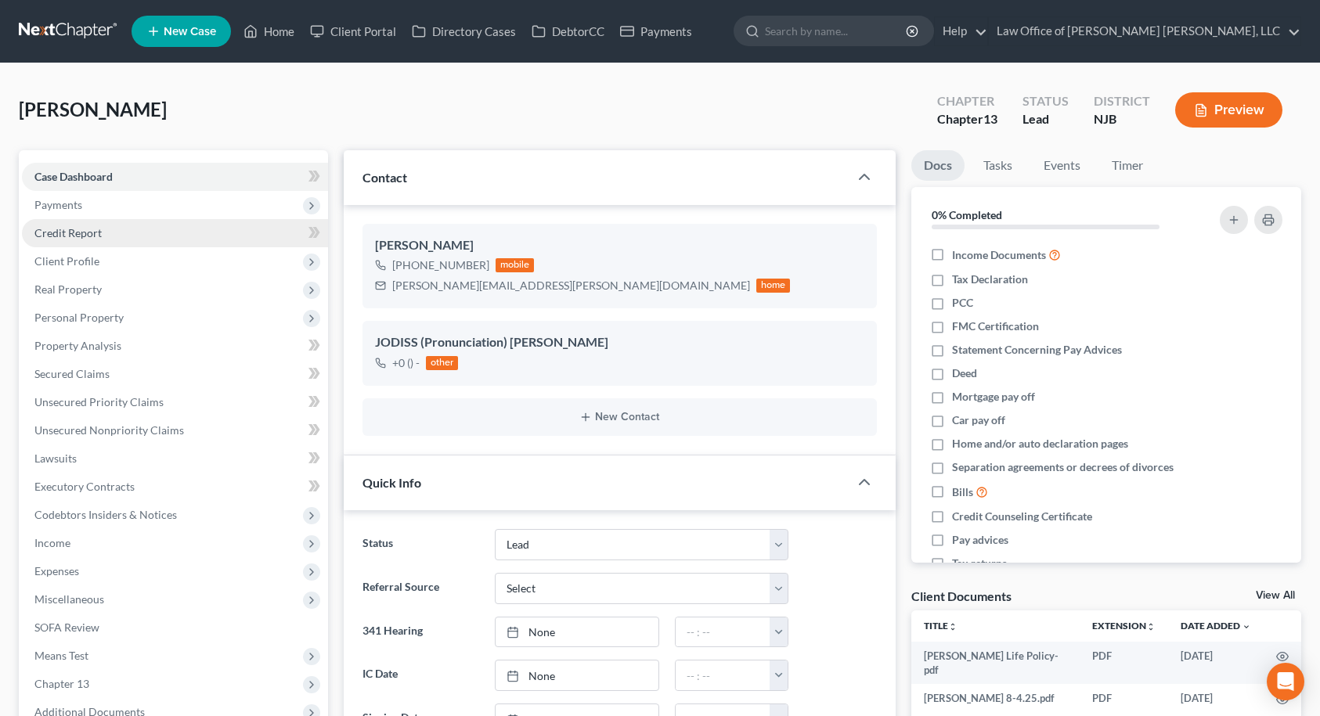
scroll to position [52, 0]
click at [67, 234] on span "Credit Report" at bounding box center [67, 232] width 67 height 13
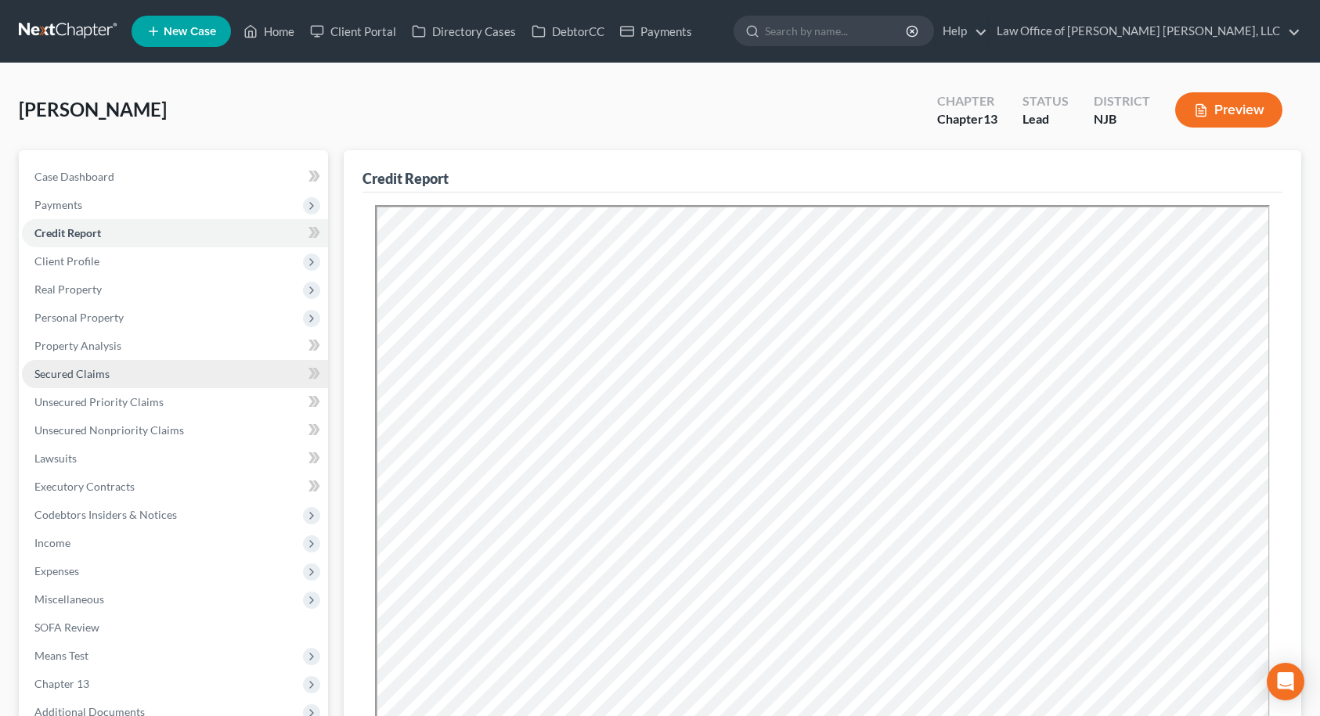
click at [54, 379] on span "Secured Claims" at bounding box center [71, 373] width 75 height 13
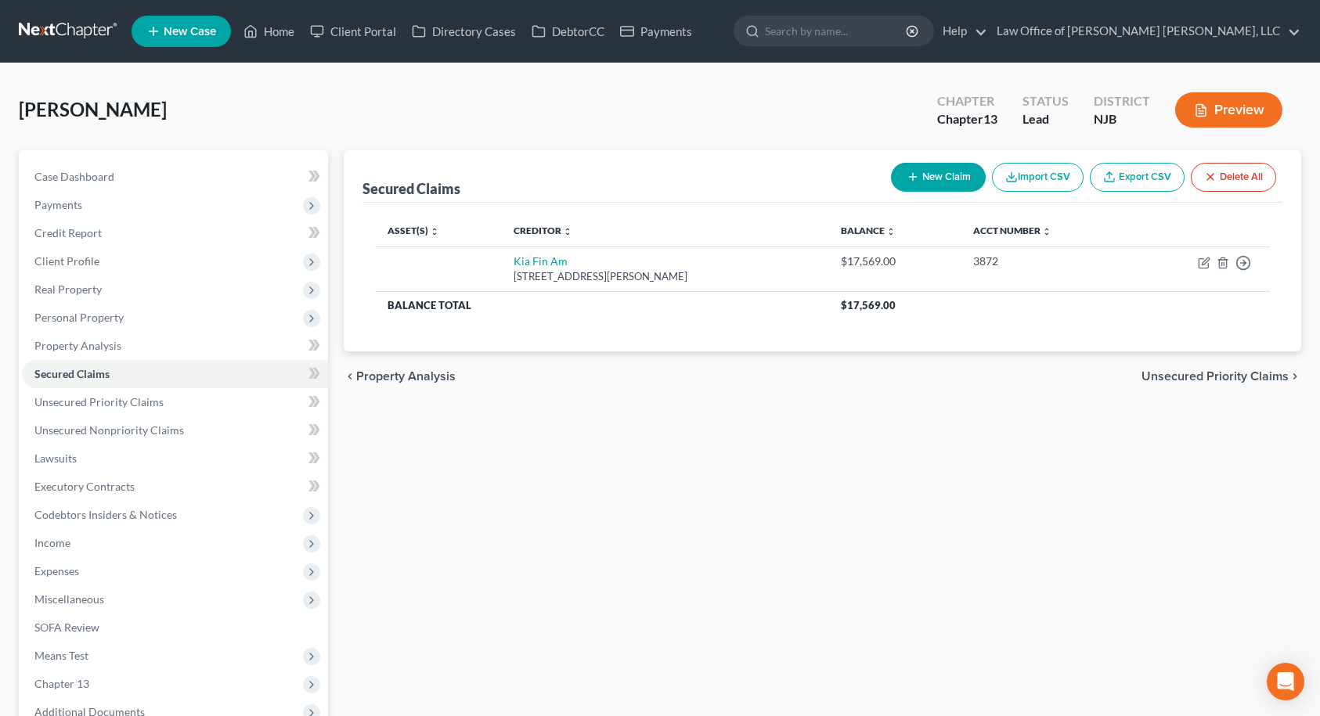
click at [1223, 377] on span "Unsecured Priority Claims" at bounding box center [1215, 376] width 147 height 13
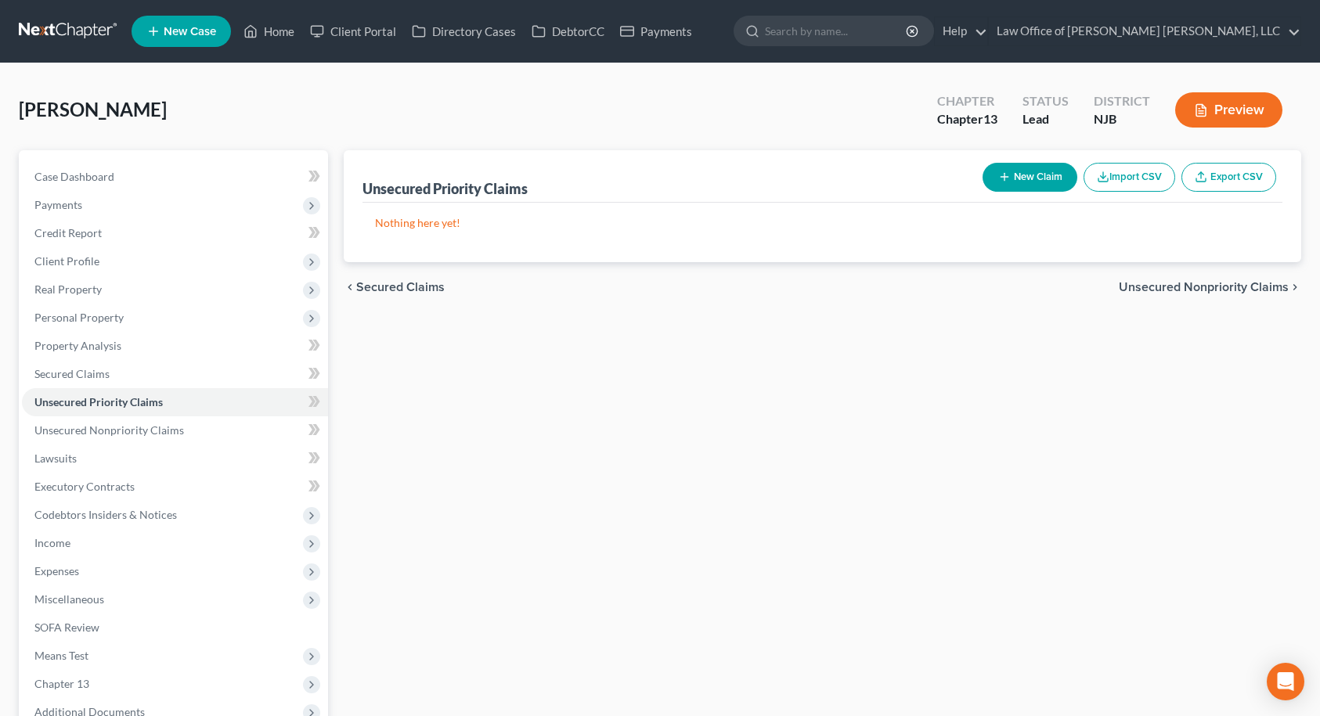
click at [1244, 287] on span "Unsecured Nonpriority Claims" at bounding box center [1204, 287] width 170 height 13
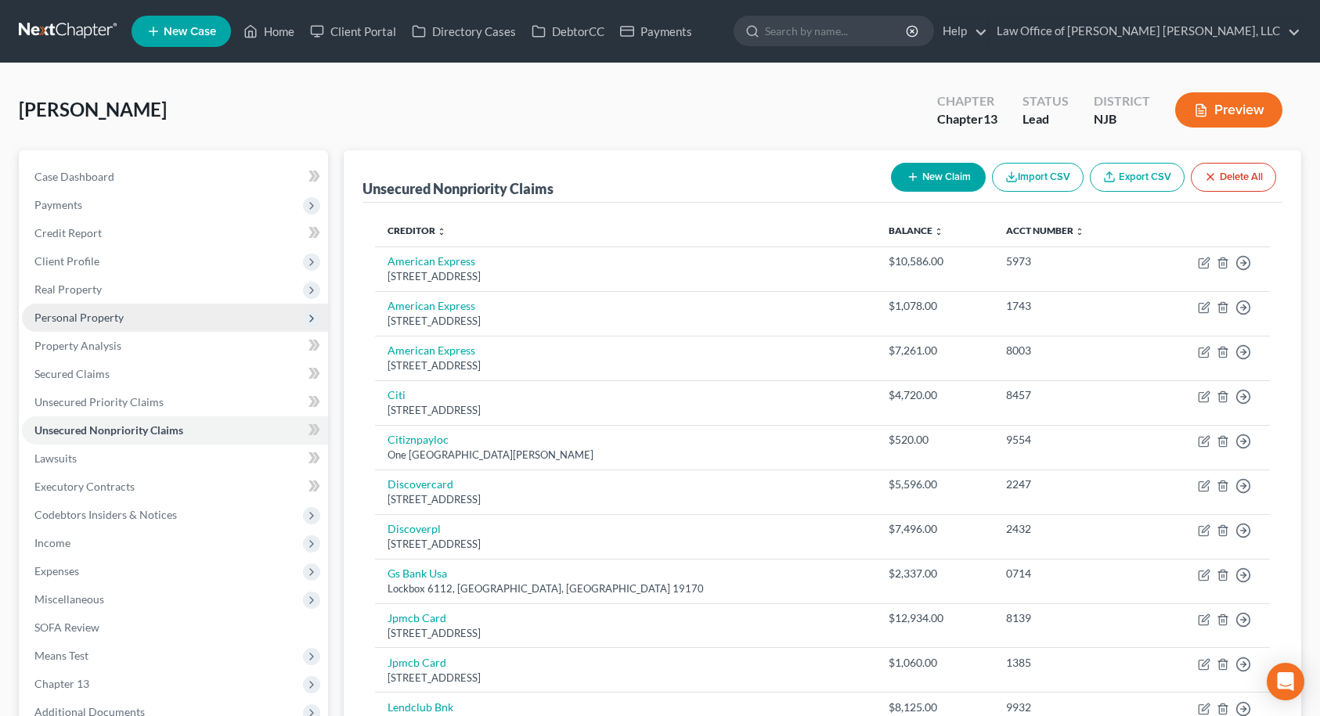
click at [67, 316] on span "Personal Property" at bounding box center [78, 317] width 89 height 13
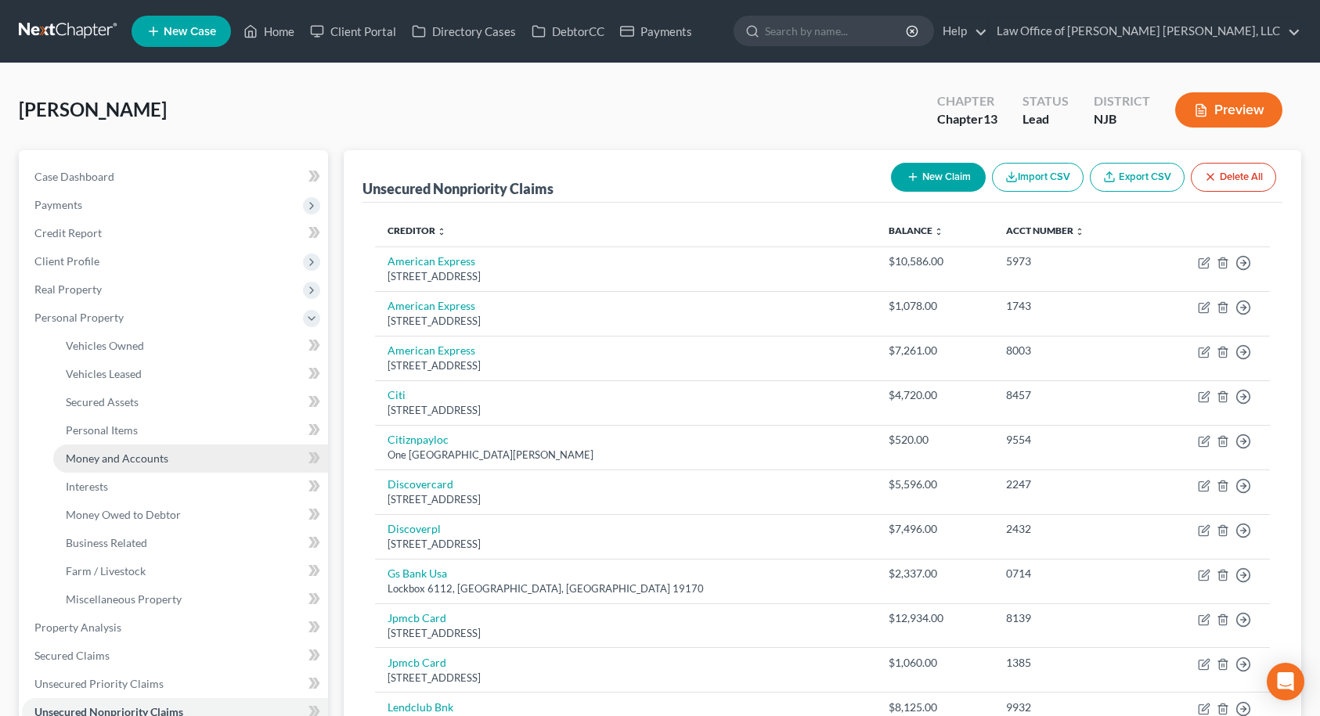
click at [96, 458] on span "Money and Accounts" at bounding box center [117, 458] width 103 height 13
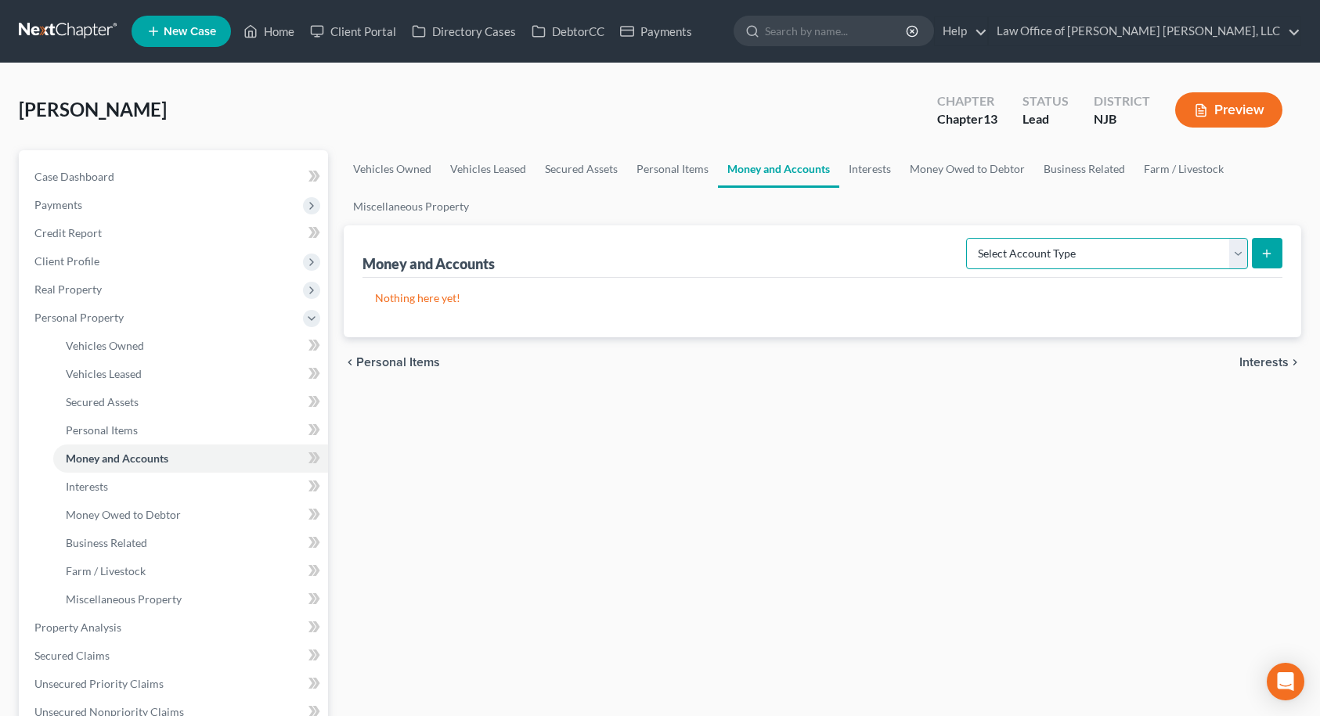
click at [1069, 255] on select "Select Account Type Brokerage Cash on Hand Certificates of Deposit Checking Acc…" at bounding box center [1107, 253] width 282 height 31
select select "checking"
click at [969, 238] on select "Select Account Type Brokerage Cash on Hand Certificates of Deposit Checking Acc…" at bounding box center [1107, 253] width 282 height 31
click at [1090, 247] on select "Select Account Type Brokerage Cash on Hand Certificates of Deposit Checking Acc…" at bounding box center [1107, 253] width 282 height 31
click at [1095, 247] on select "Select Account Type Brokerage Cash on Hand Certificates of Deposit Checking Acc…" at bounding box center [1107, 253] width 282 height 31
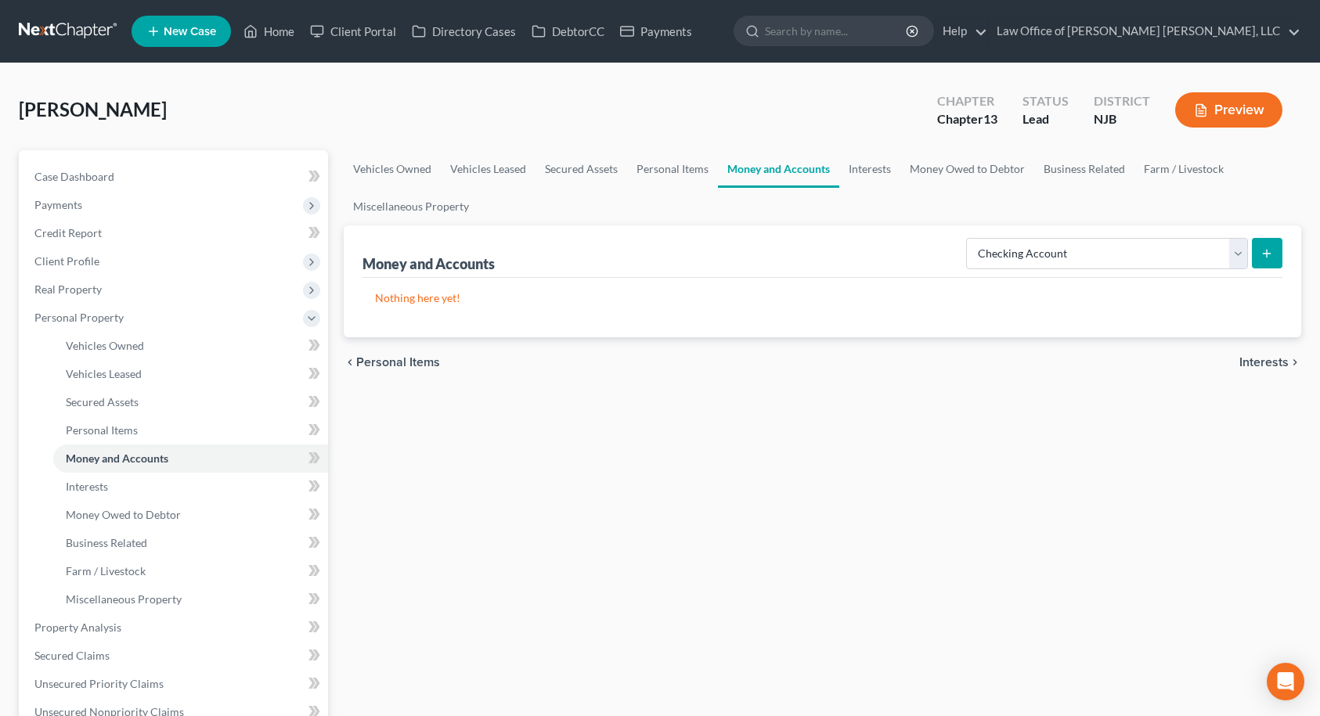
click at [1265, 251] on icon "submit" at bounding box center [1267, 253] width 13 height 13
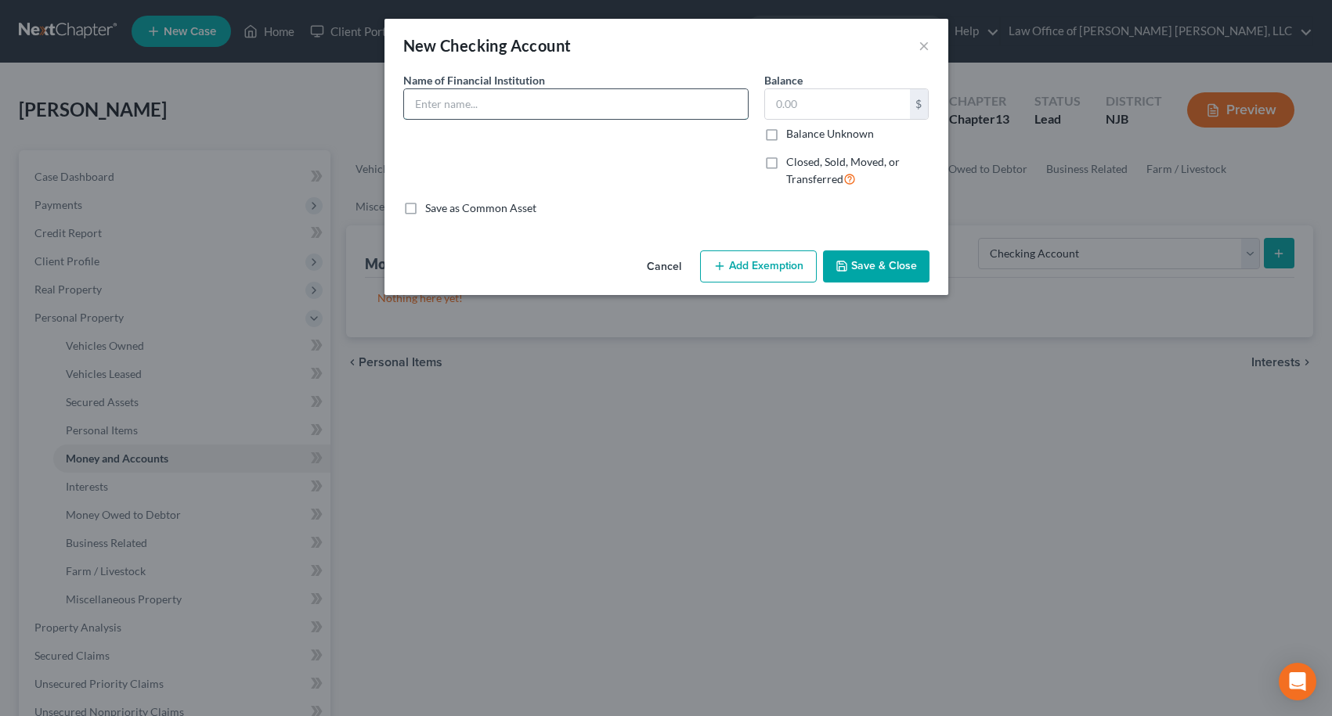
click at [550, 105] on input "text" at bounding box center [576, 104] width 344 height 30
type input "Ally Bank - Checking & Savings"
click at [871, 265] on button "Save & Close" at bounding box center [876, 267] width 106 height 33
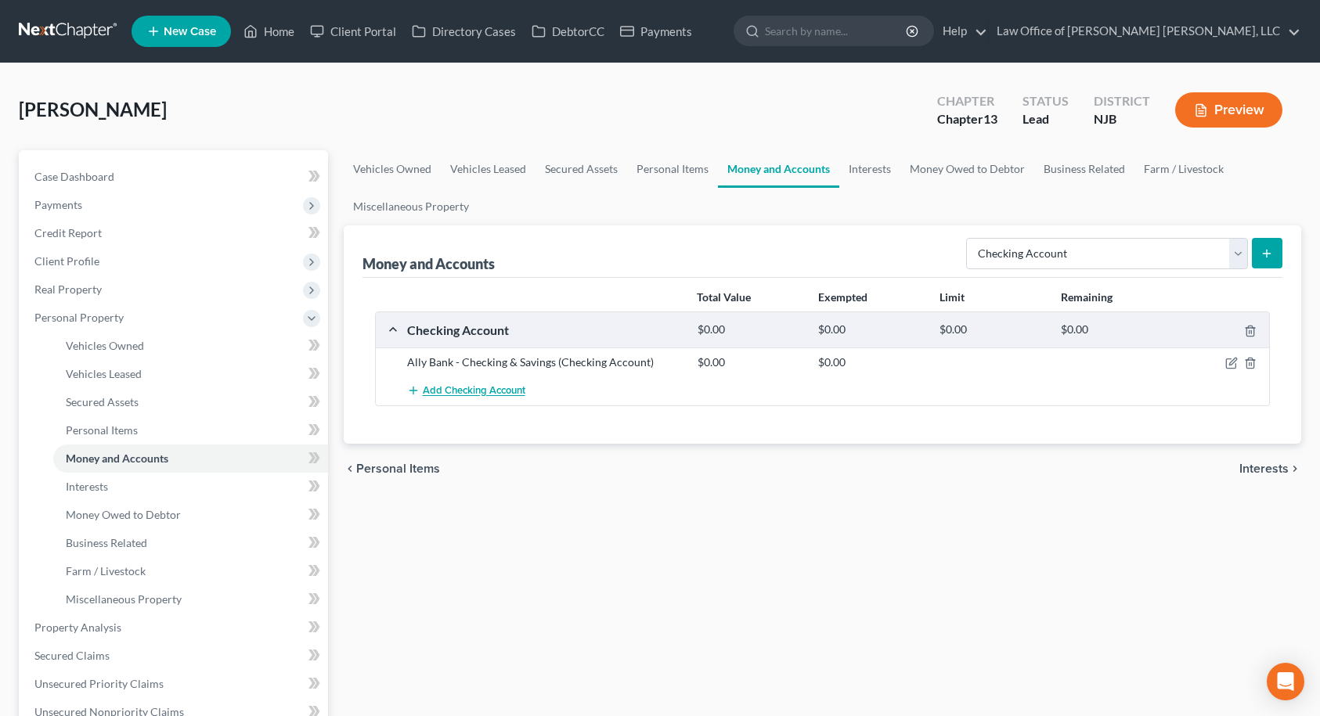
click at [492, 389] on span "Add Checking Account" at bounding box center [474, 391] width 103 height 13
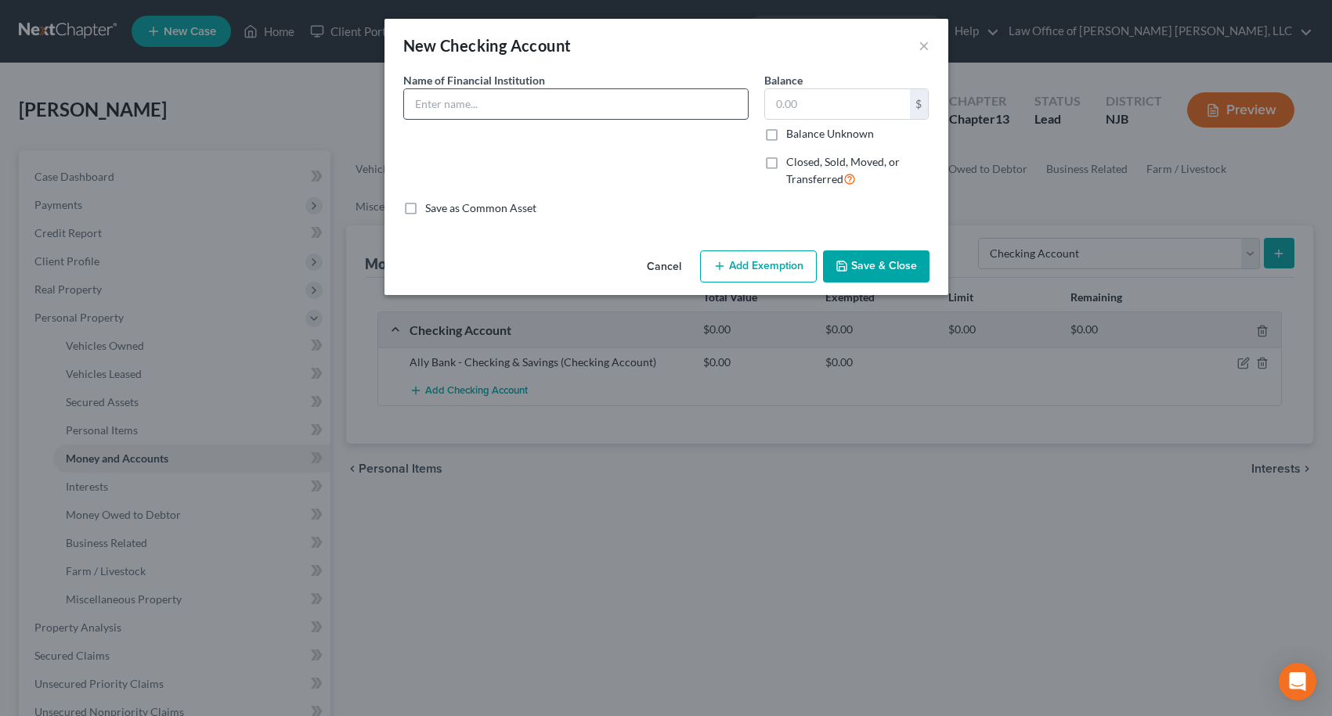
click at [585, 106] on input "text" at bounding box center [576, 104] width 344 height 30
type input "Capital One - Checking & Savings"
click at [866, 268] on button "Save & Close" at bounding box center [876, 267] width 106 height 33
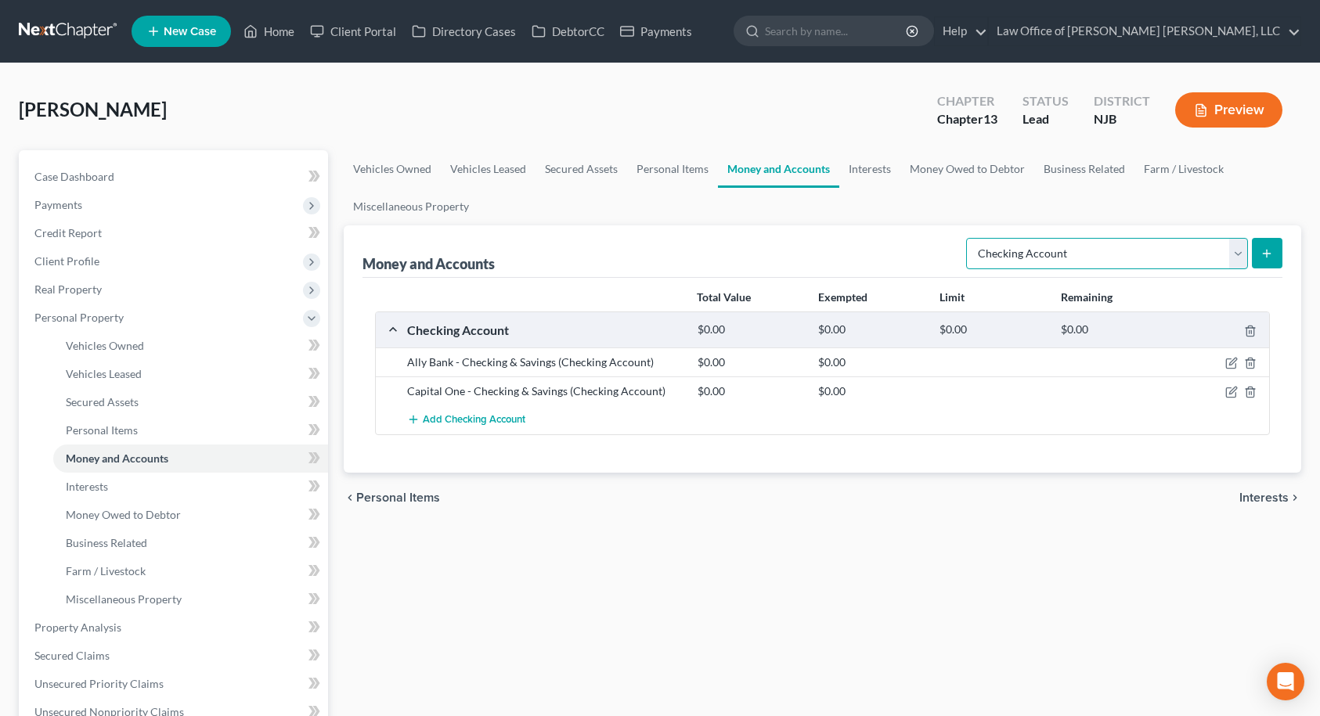
click at [998, 262] on select "Select Account Type Brokerage Cash on Hand Certificates of Deposit Checking Acc…" at bounding box center [1107, 253] width 282 height 31
select select "other"
click at [969, 238] on select "Select Account Type Brokerage Cash on Hand Certificates of Deposit Checking Acc…" at bounding box center [1107, 253] width 282 height 31
click at [1264, 256] on icon "submit" at bounding box center [1267, 253] width 13 height 13
click at [1262, 254] on icon "submit" at bounding box center [1267, 253] width 13 height 13
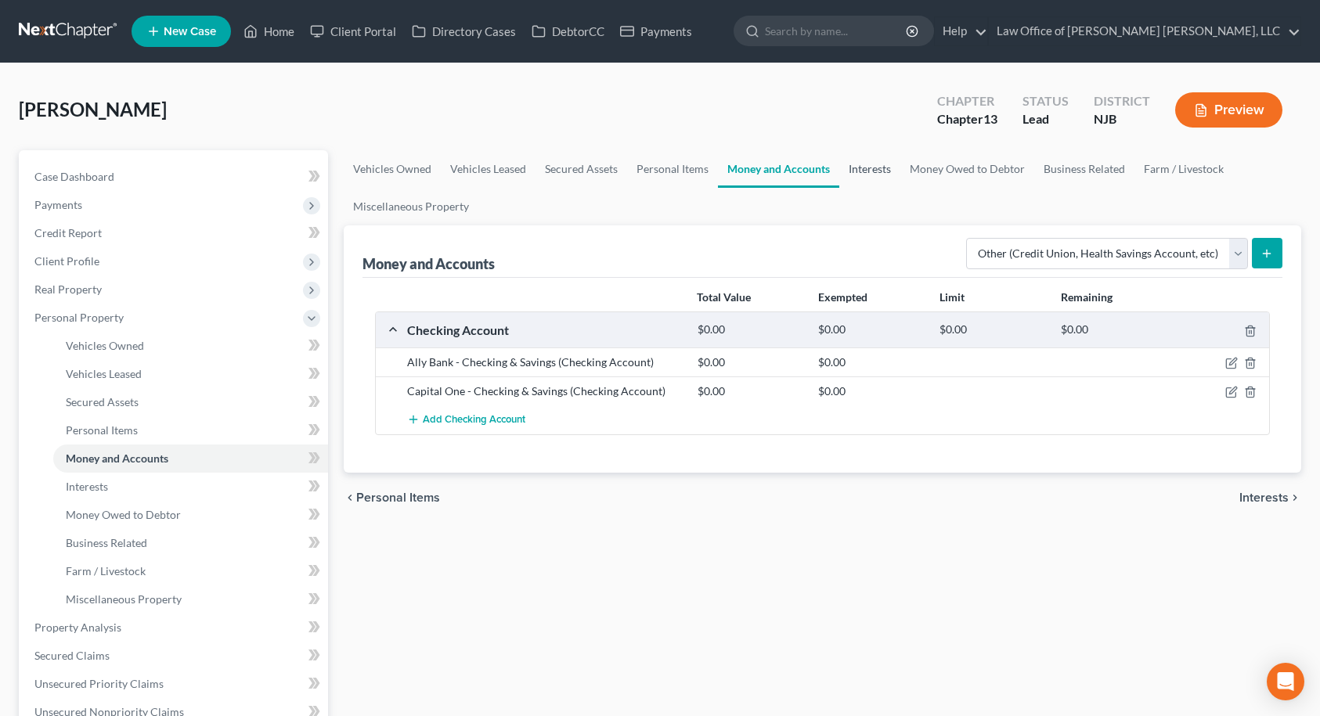
click at [869, 165] on link "Interests" at bounding box center [869, 169] width 61 height 38
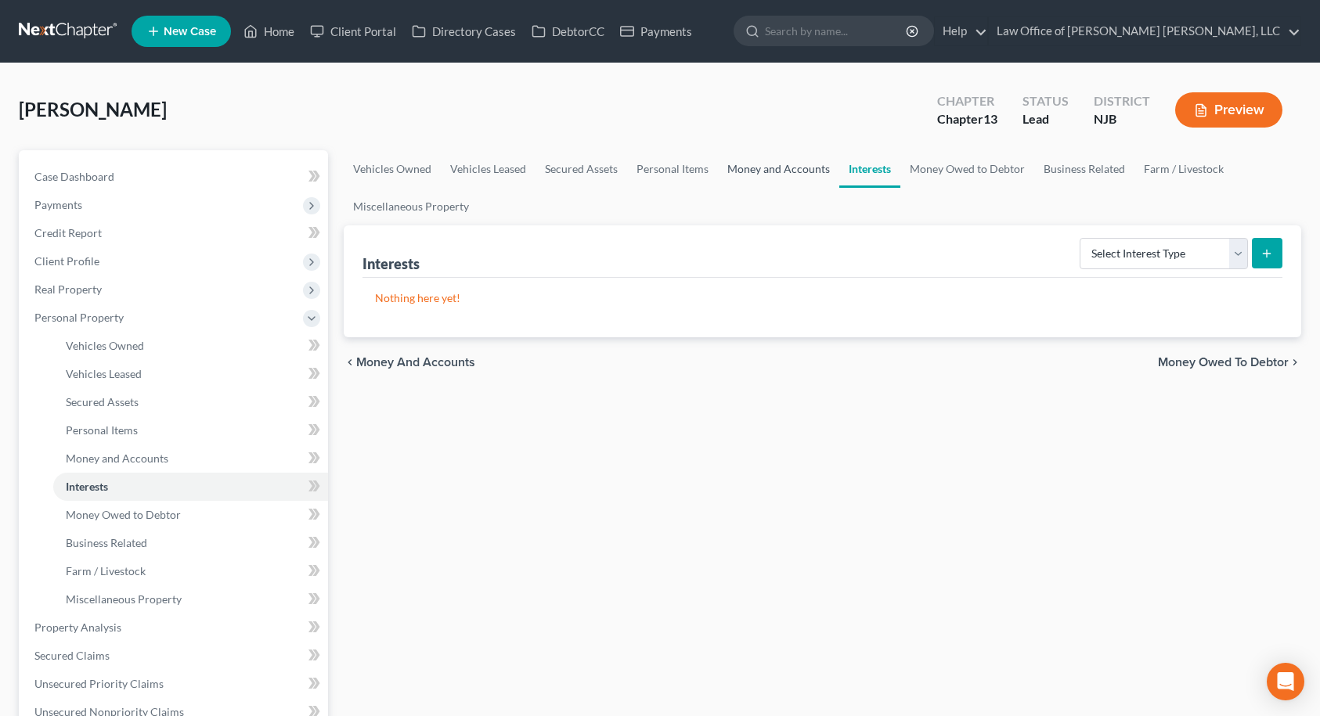
click at [789, 166] on link "Money and Accounts" at bounding box center [778, 169] width 121 height 38
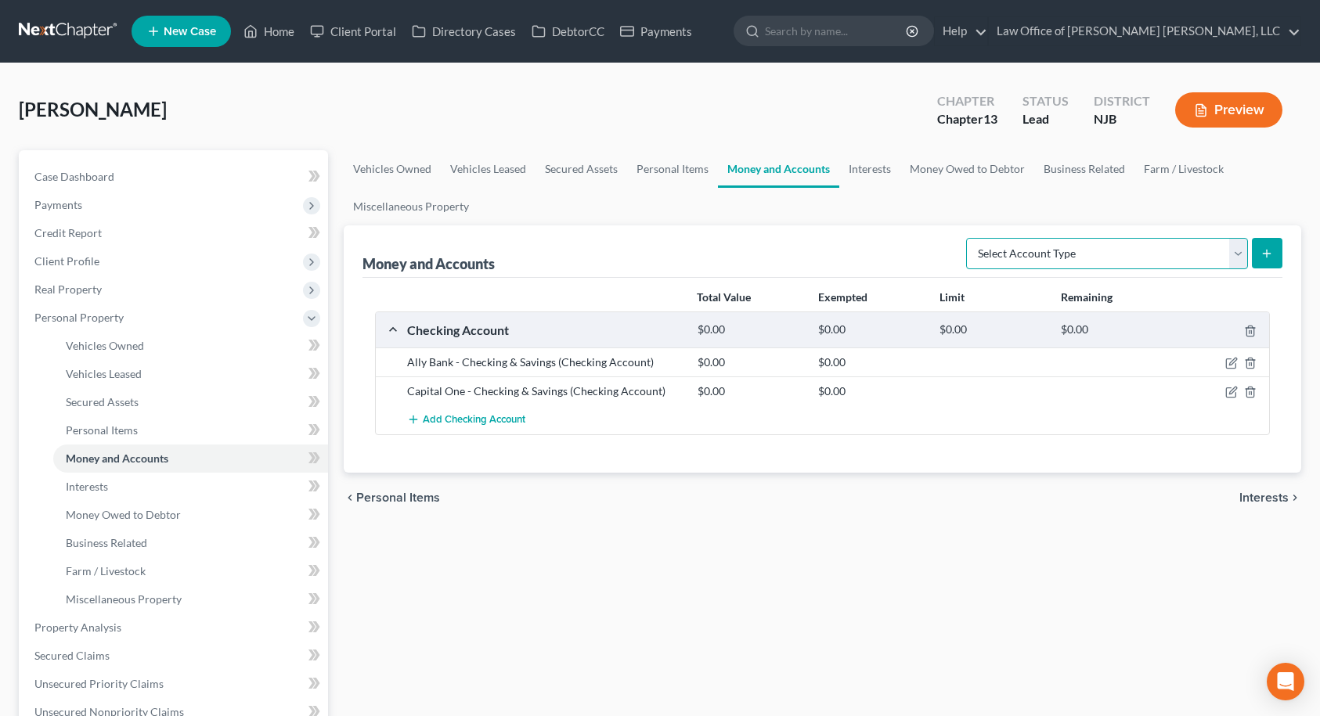
click at [1228, 244] on select "Select Account Type Brokerage Cash on Hand Certificates of Deposit Checking Acc…" at bounding box center [1107, 253] width 282 height 31
select select "other"
click at [969, 238] on select "Select Account Type Brokerage Cash on Hand Certificates of Deposit Checking Acc…" at bounding box center [1107, 253] width 282 height 31
click at [1264, 260] on button "submit" at bounding box center [1267, 253] width 31 height 31
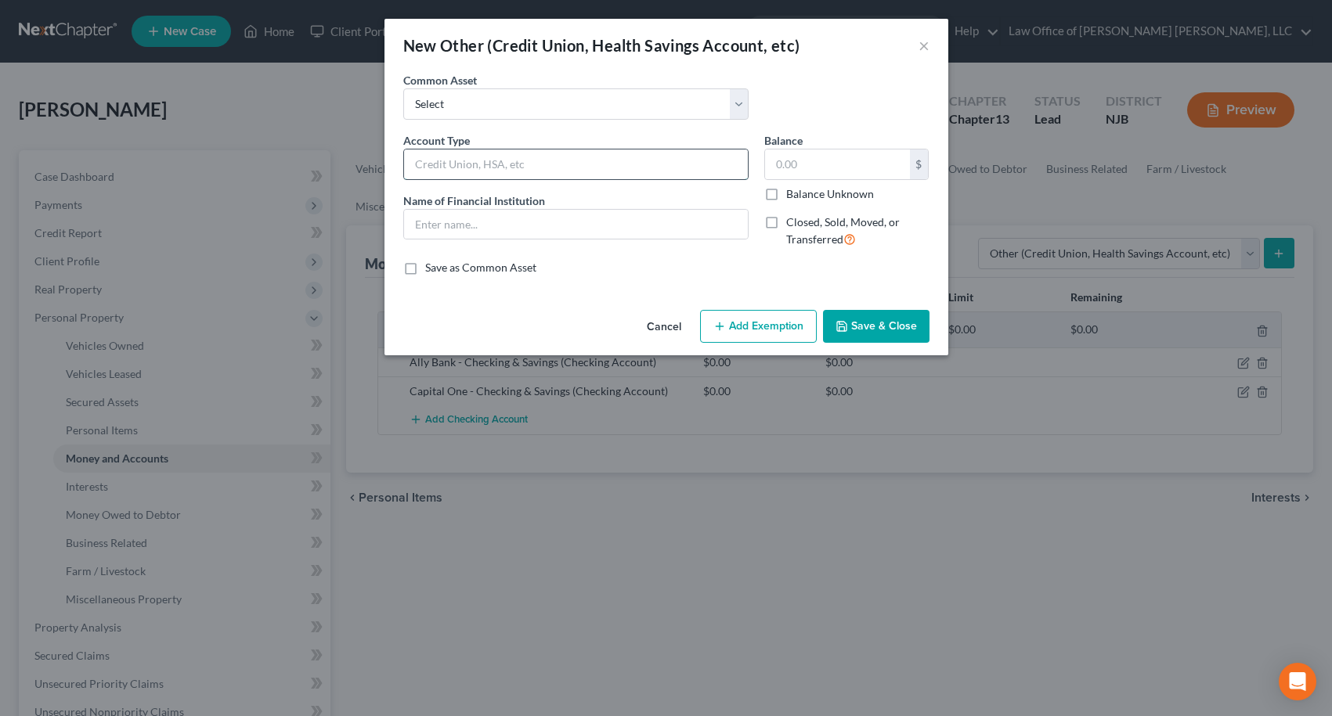
click at [539, 165] on input "text" at bounding box center [576, 165] width 344 height 30
type input "Cash App"
click at [515, 228] on input "text" at bounding box center [576, 225] width 344 height 30
click at [862, 323] on button "Save & Close" at bounding box center [876, 326] width 106 height 33
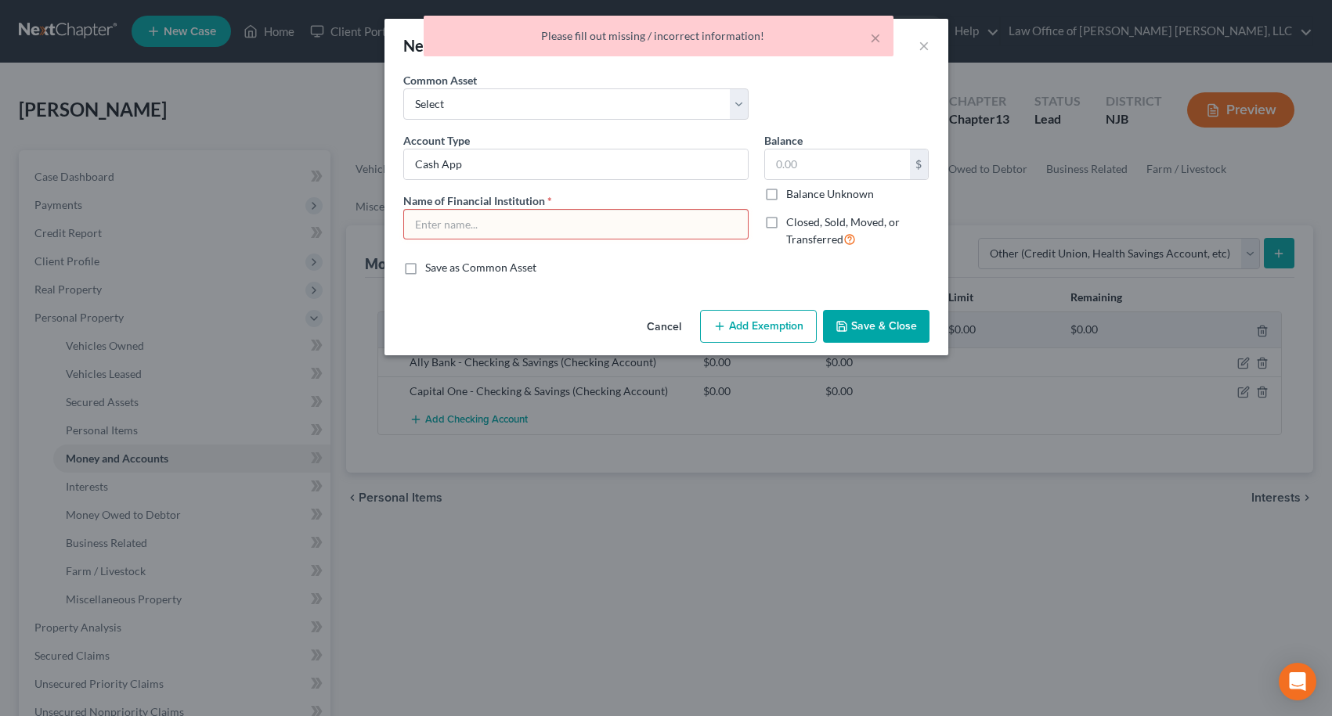
click at [553, 220] on input "text" at bounding box center [576, 225] width 344 height 30
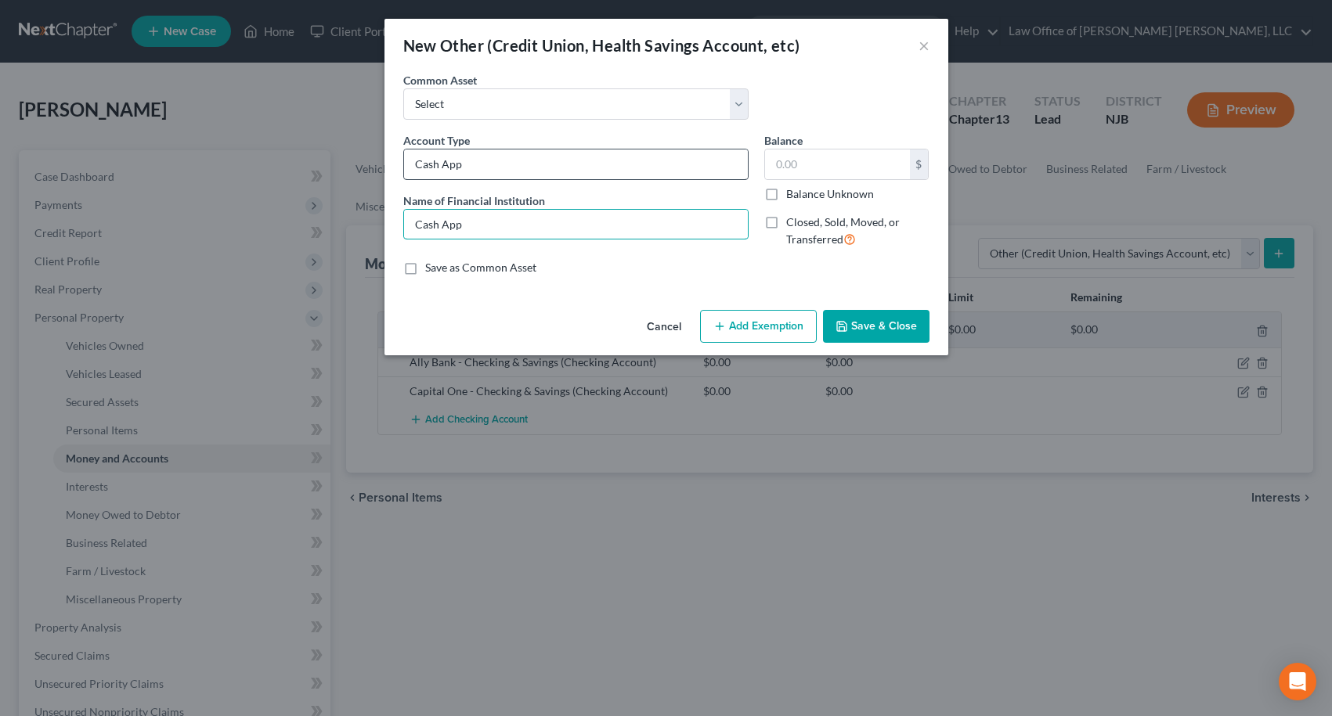
type input "Cash App"
click at [499, 164] on input "Cash App" at bounding box center [576, 165] width 344 height 30
type input "C"
click at [879, 321] on button "Save & Close" at bounding box center [876, 326] width 106 height 33
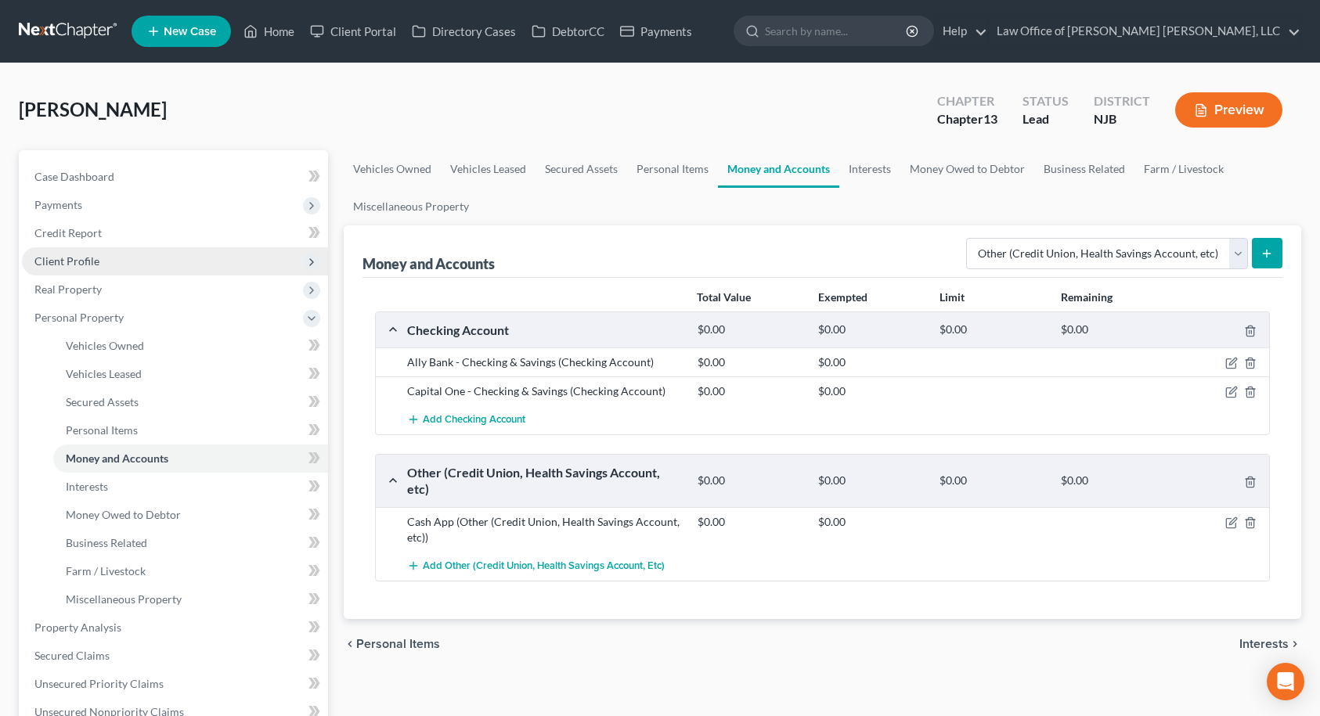
click at [82, 266] on span "Client Profile" at bounding box center [66, 260] width 65 height 13
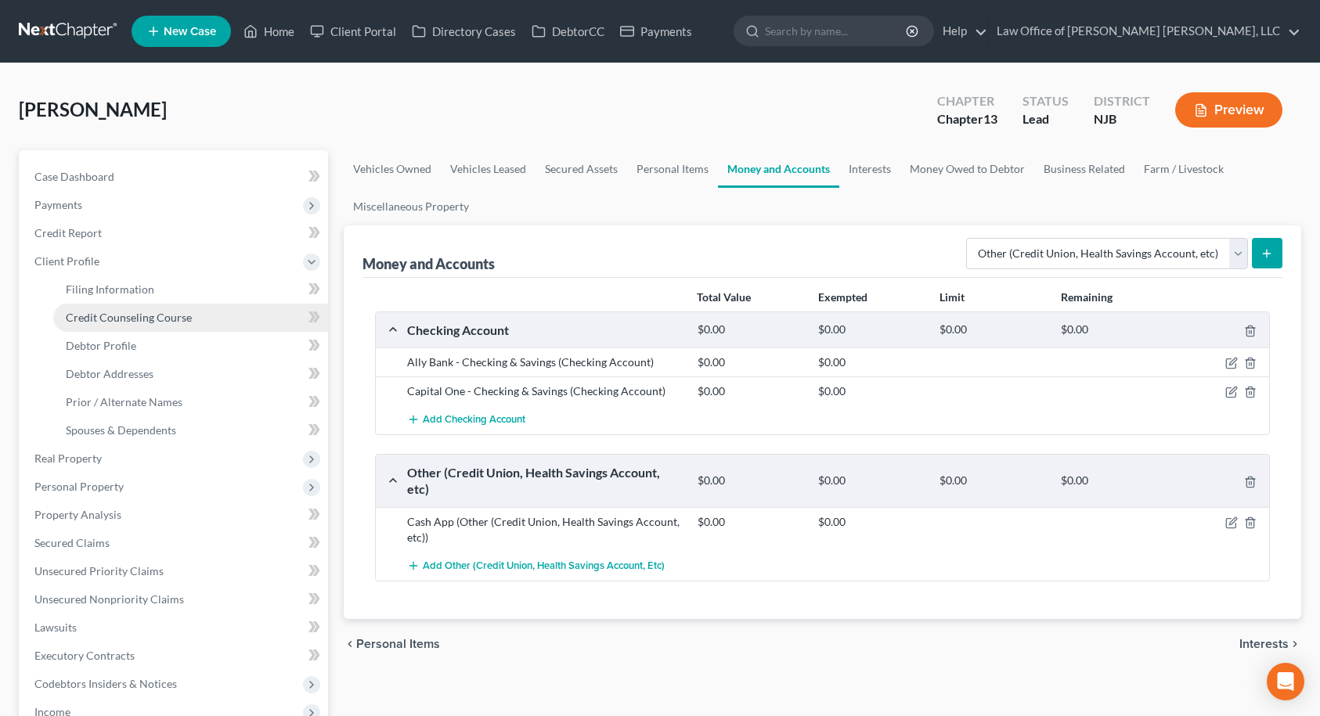
click at [88, 329] on link "Credit Counseling Course" at bounding box center [190, 318] width 275 height 28
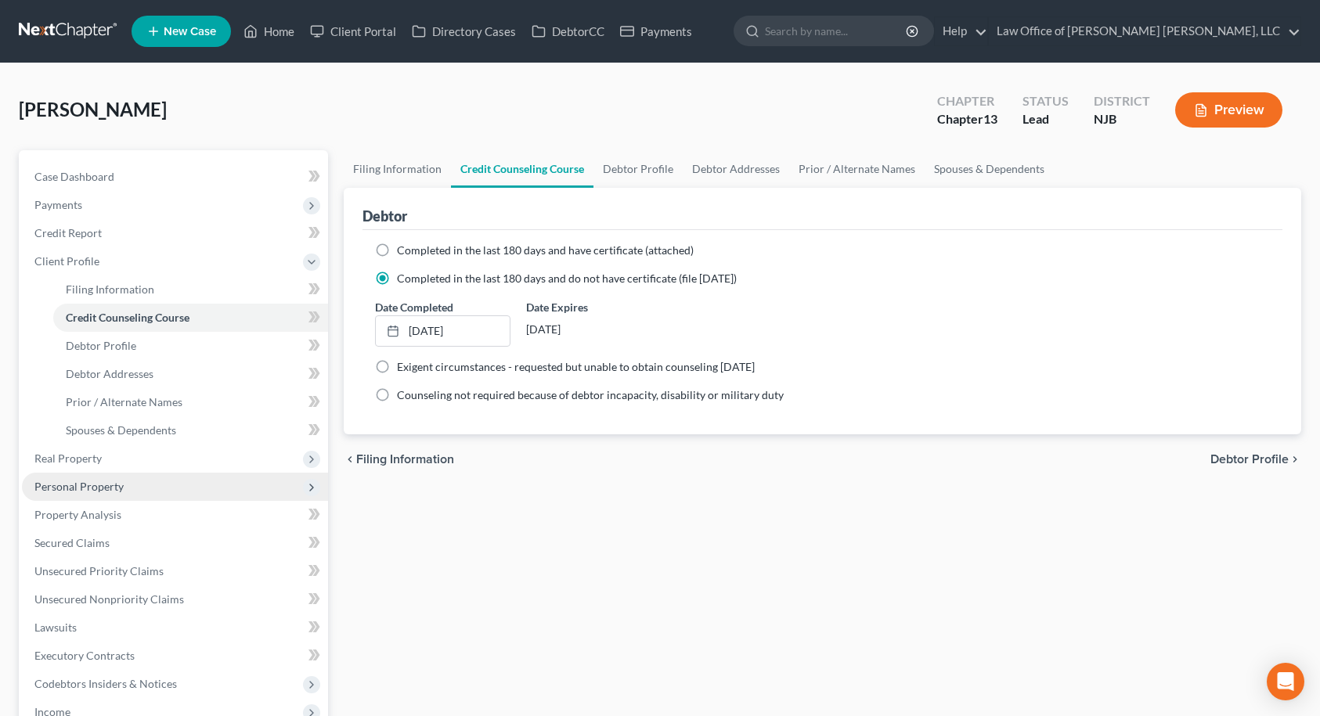
click at [96, 489] on span "Personal Property" at bounding box center [78, 486] width 89 height 13
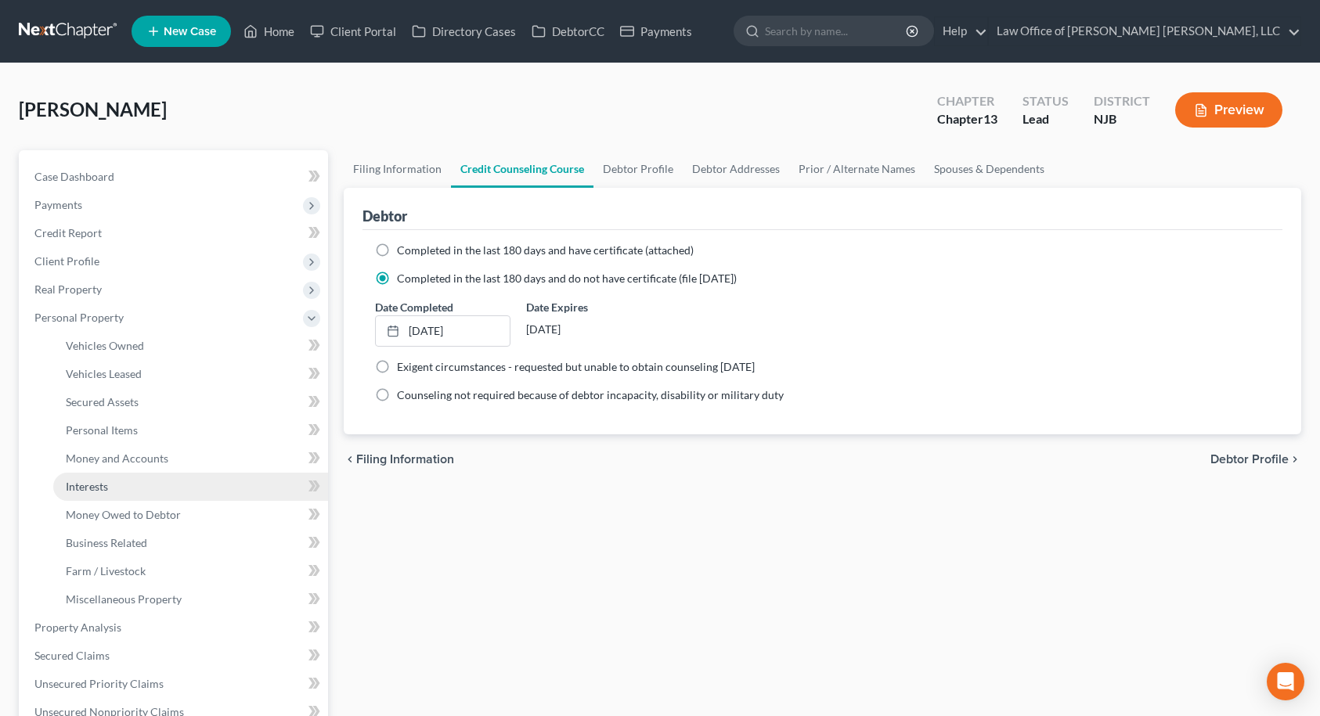
click at [88, 488] on span "Interests" at bounding box center [87, 486] width 42 height 13
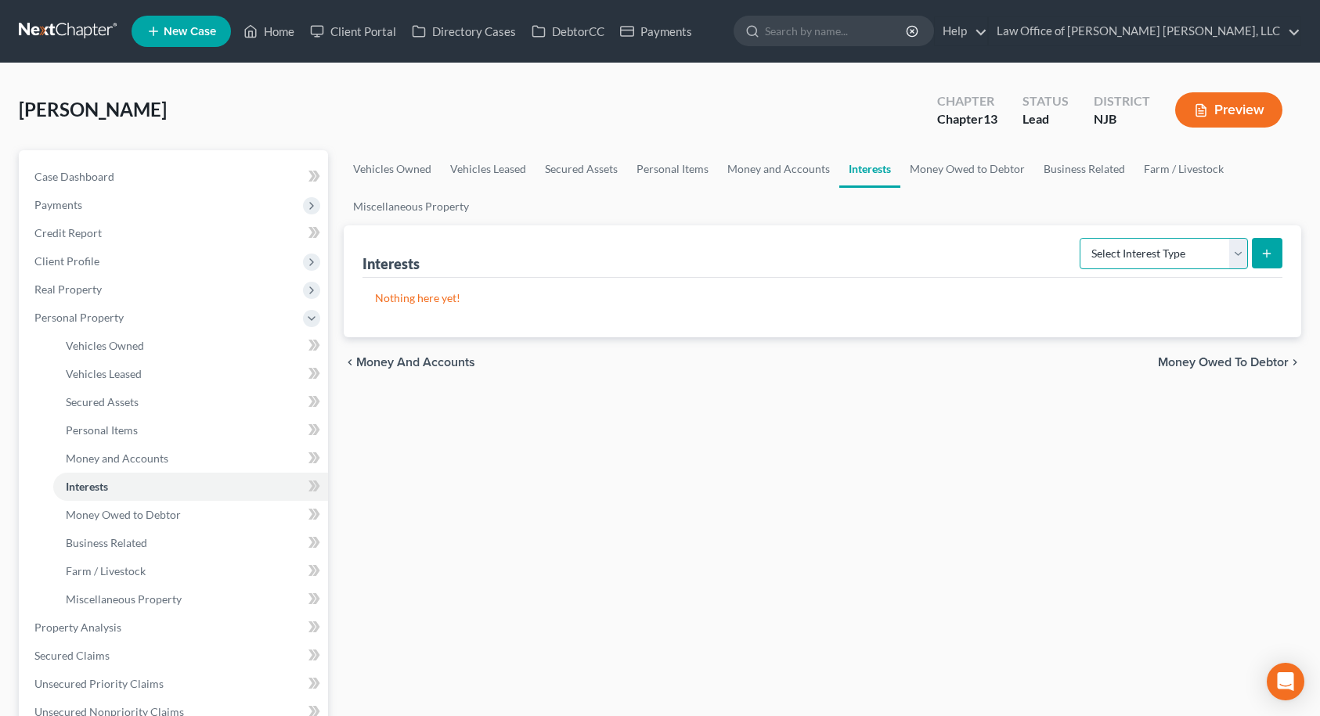
click at [1166, 254] on select "Select Interest Type 401K Annuity Bond Education IRA Government Bond Government…" at bounding box center [1164, 253] width 168 height 31
click at [1166, 252] on select "Select Interest Type 401K Annuity Bond Education IRA Government Bond Government…" at bounding box center [1164, 253] width 168 height 31
click at [1173, 251] on select "Select Interest Type 401K Annuity Bond Education IRA Government Bond Government…" at bounding box center [1164, 253] width 168 height 31
select select "term_life_insurance"
click at [1081, 238] on select "Select Interest Type 401K Annuity Bond Education IRA Government Bond Government…" at bounding box center [1164, 253] width 168 height 31
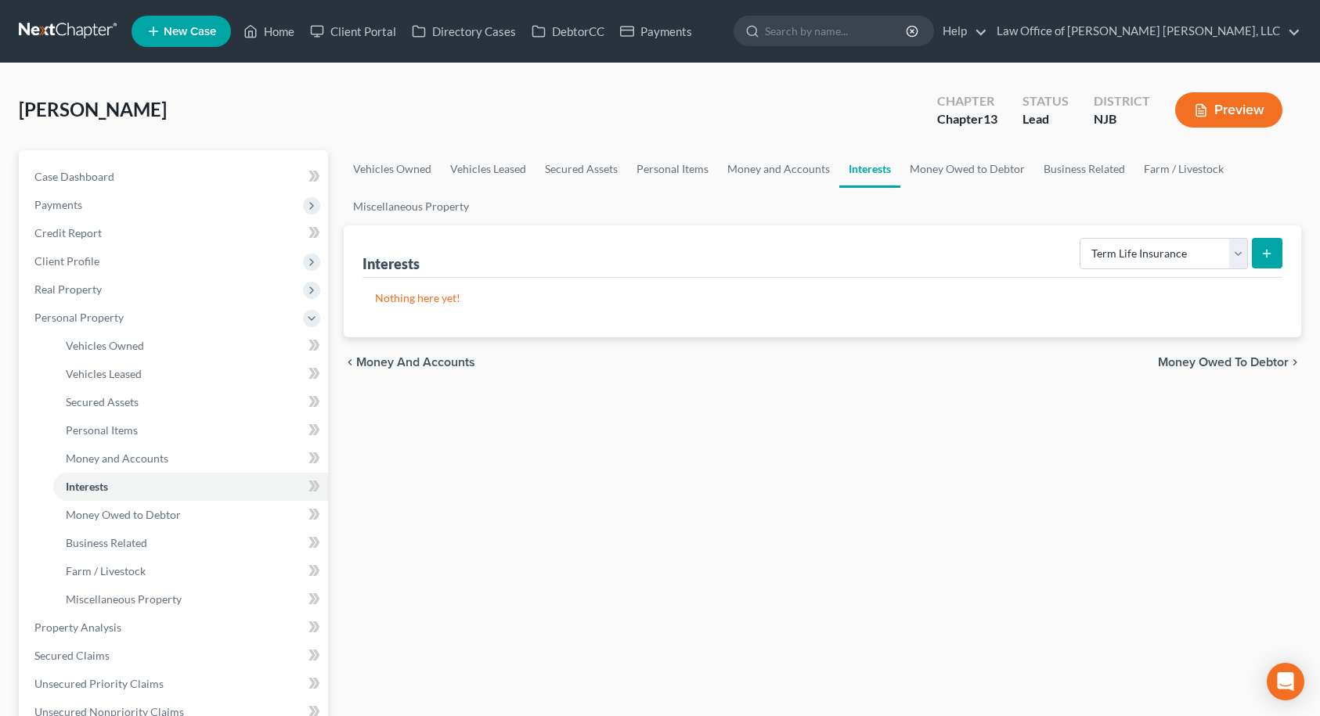
click at [1267, 252] on line "submit" at bounding box center [1267, 253] width 0 height 7
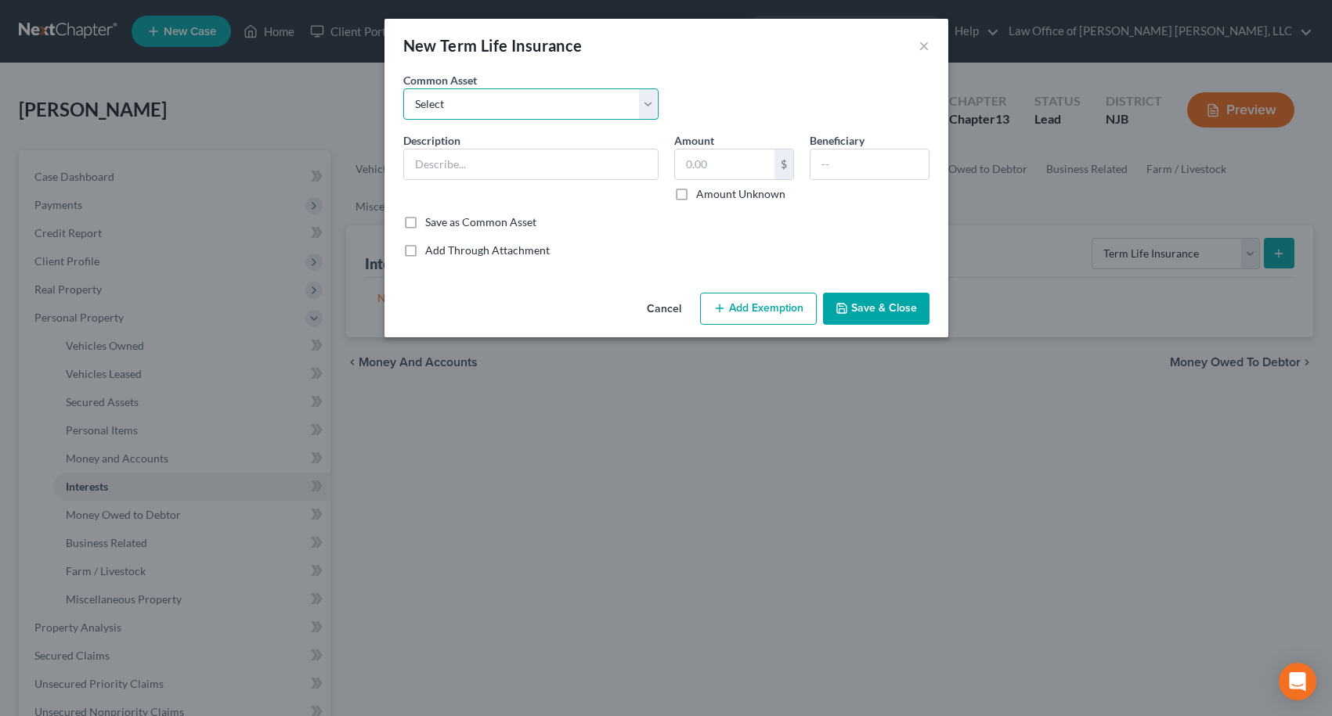
click at [521, 109] on select "Select Term Life Policy Through Employer" at bounding box center [530, 103] width 255 height 31
click at [511, 160] on input "text" at bounding box center [531, 165] width 254 height 30
type input "Northwestern Mutual Term Life Policy"
click at [843, 163] on input "text" at bounding box center [869, 165] width 118 height 30
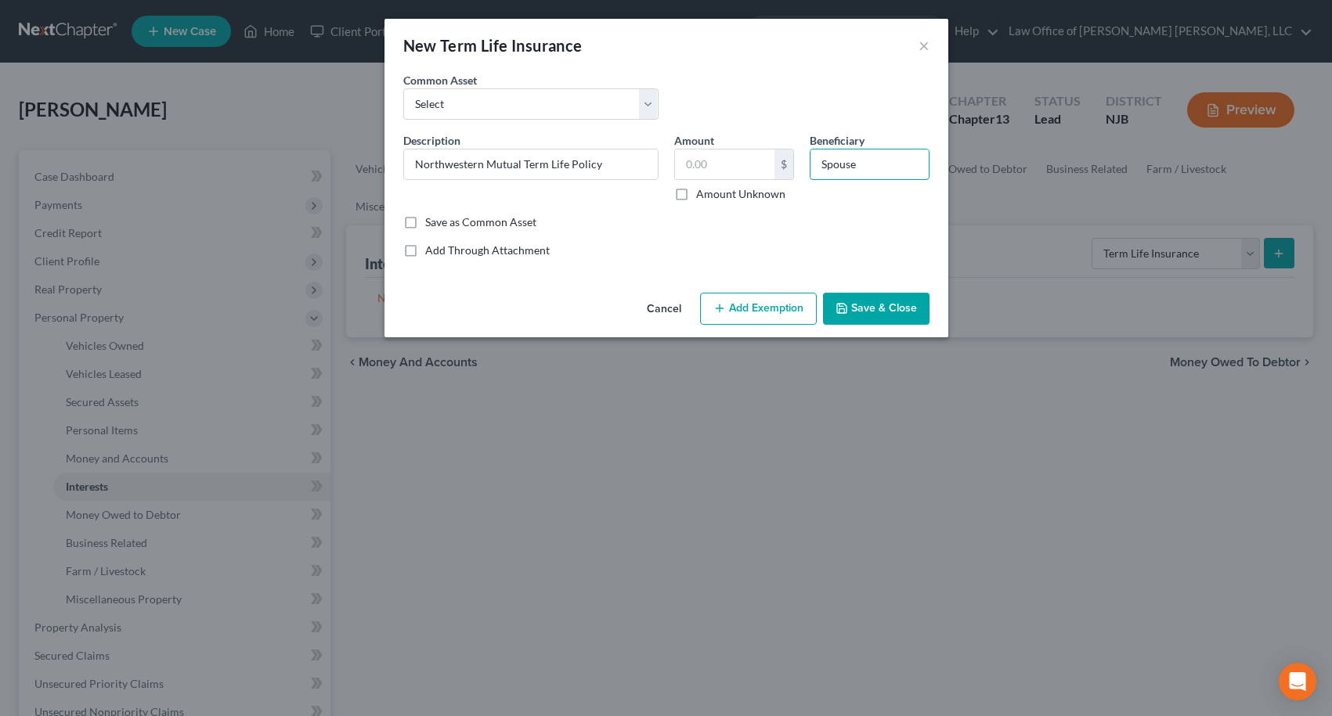
type input "Spouse"
click at [888, 310] on button "Save & Close" at bounding box center [876, 309] width 106 height 33
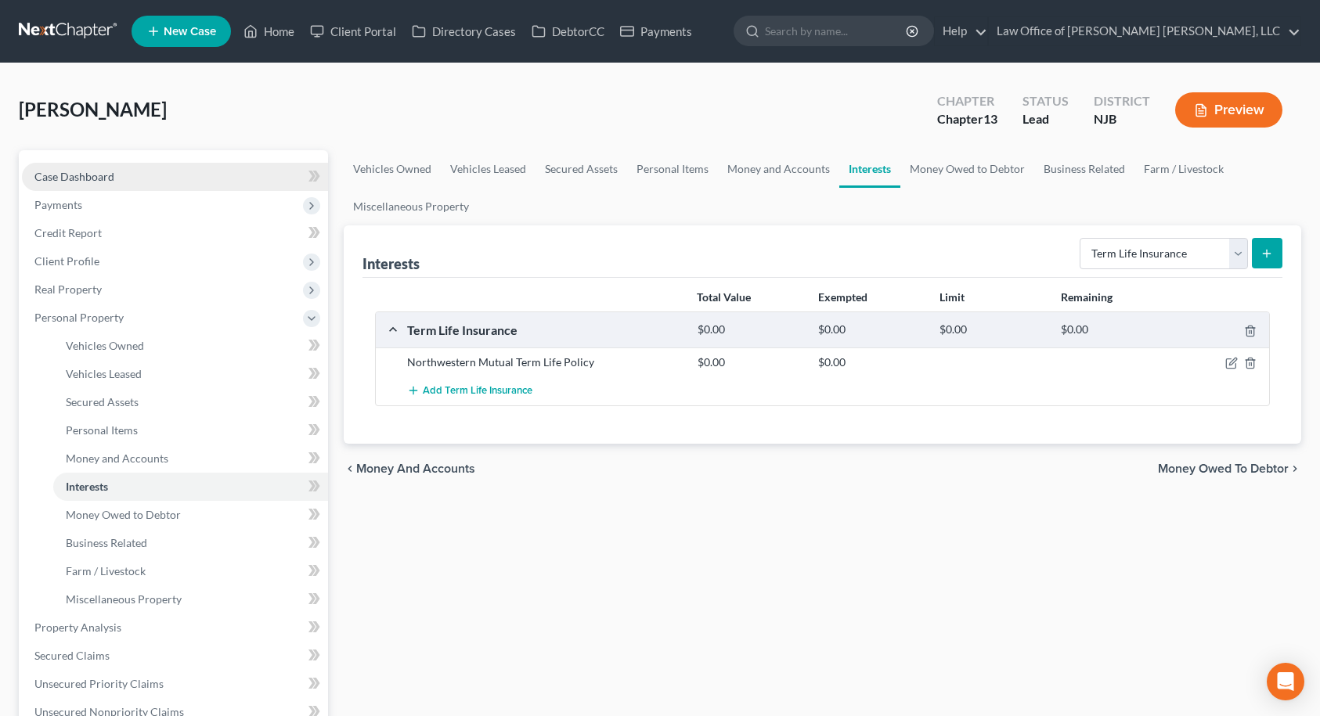
click at [93, 175] on span "Case Dashboard" at bounding box center [74, 176] width 80 height 13
select select "14"
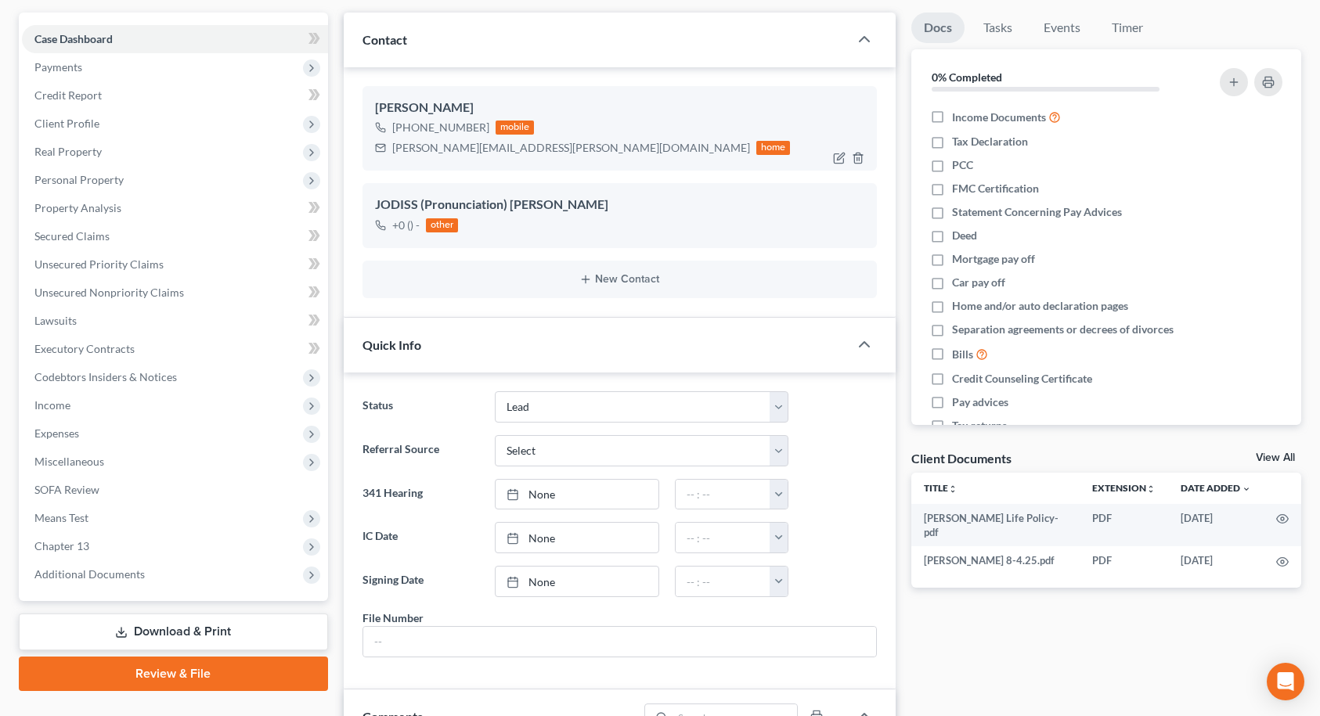
scroll to position [78, 0]
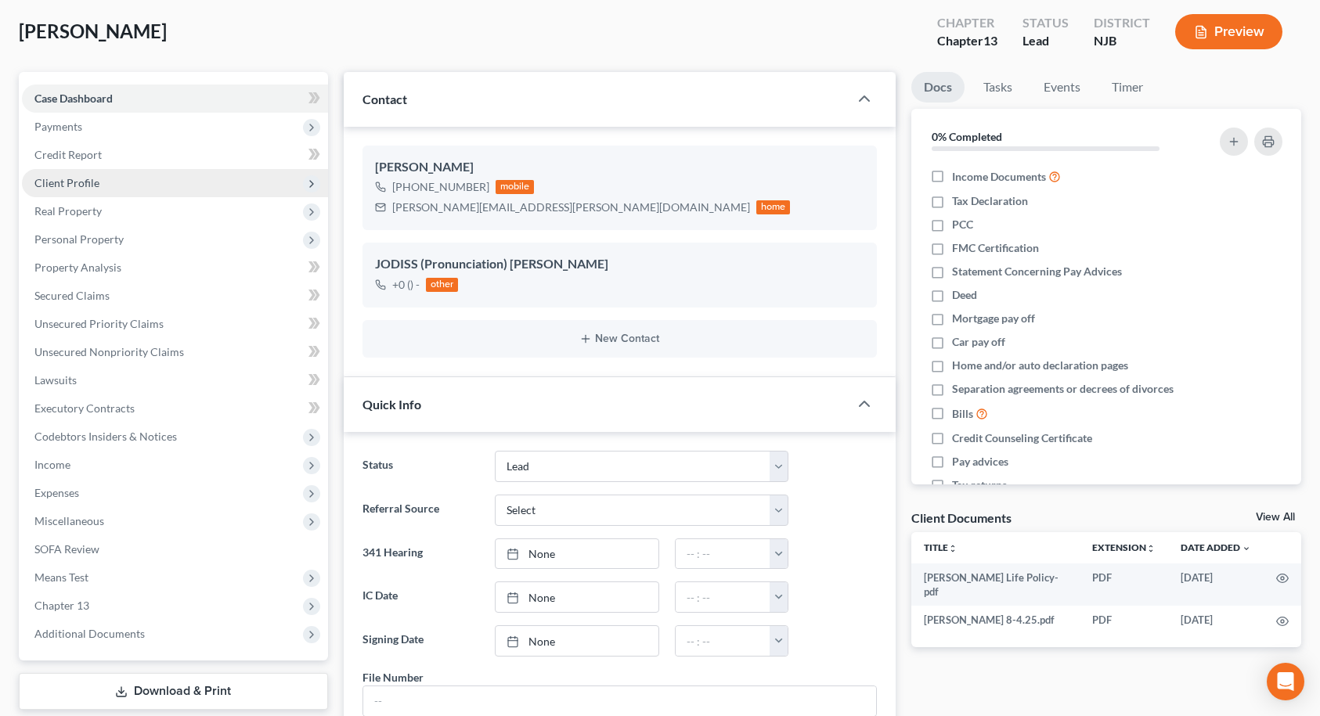
click at [94, 176] on span "Client Profile" at bounding box center [66, 182] width 65 height 13
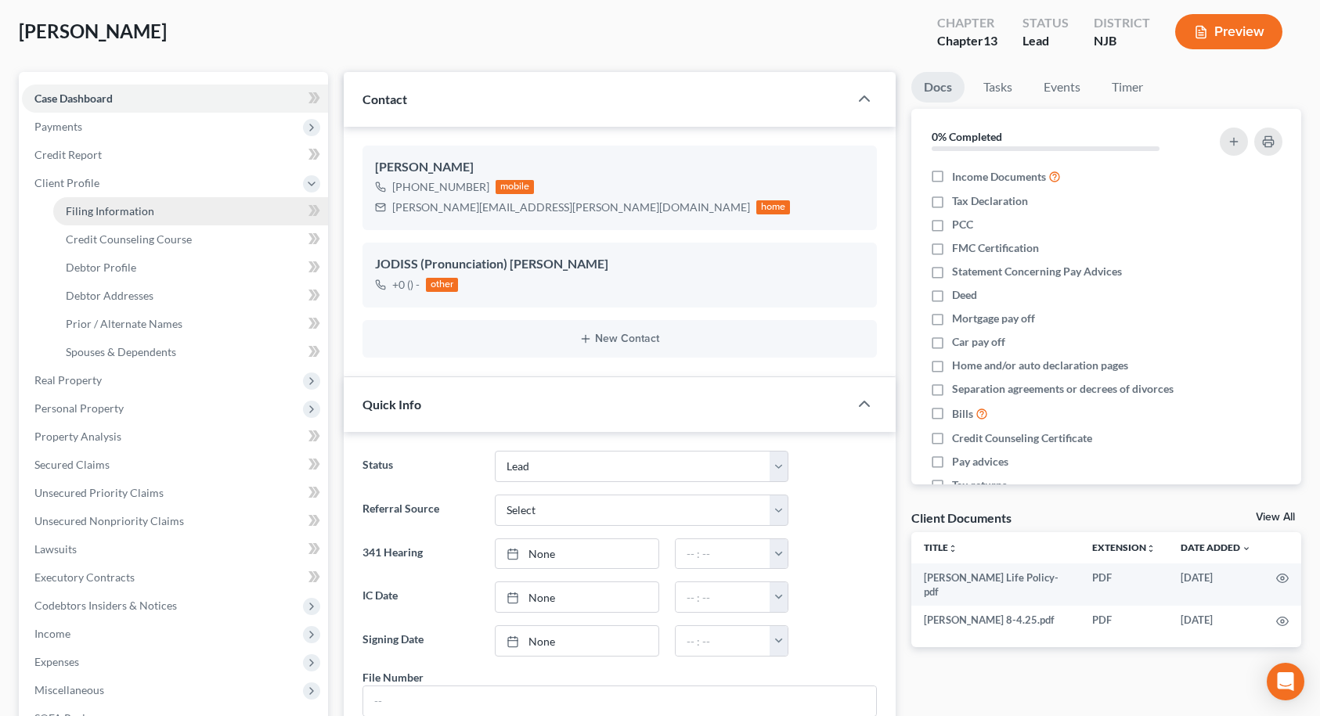
click at [102, 204] on span "Filing Information" at bounding box center [110, 210] width 88 height 13
select select "1"
select select "0"
select select "3"
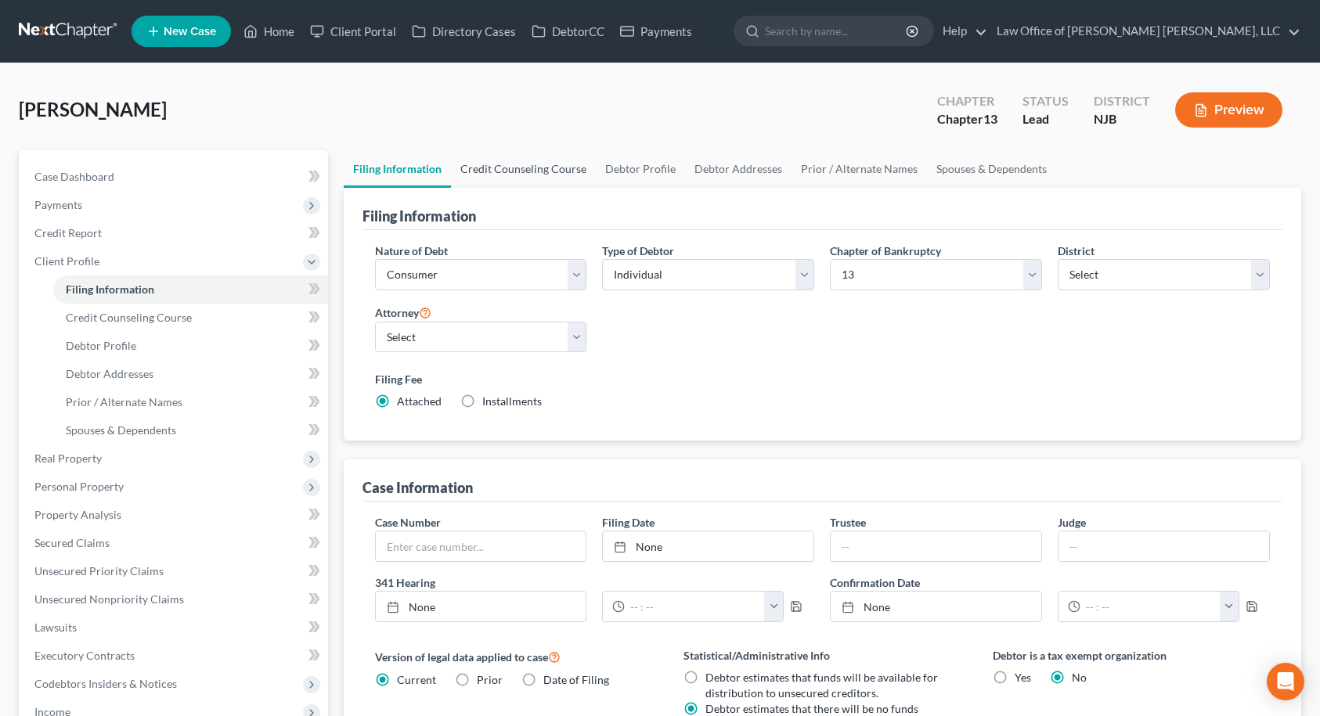
click at [543, 172] on link "Credit Counseling Course" at bounding box center [523, 169] width 145 height 38
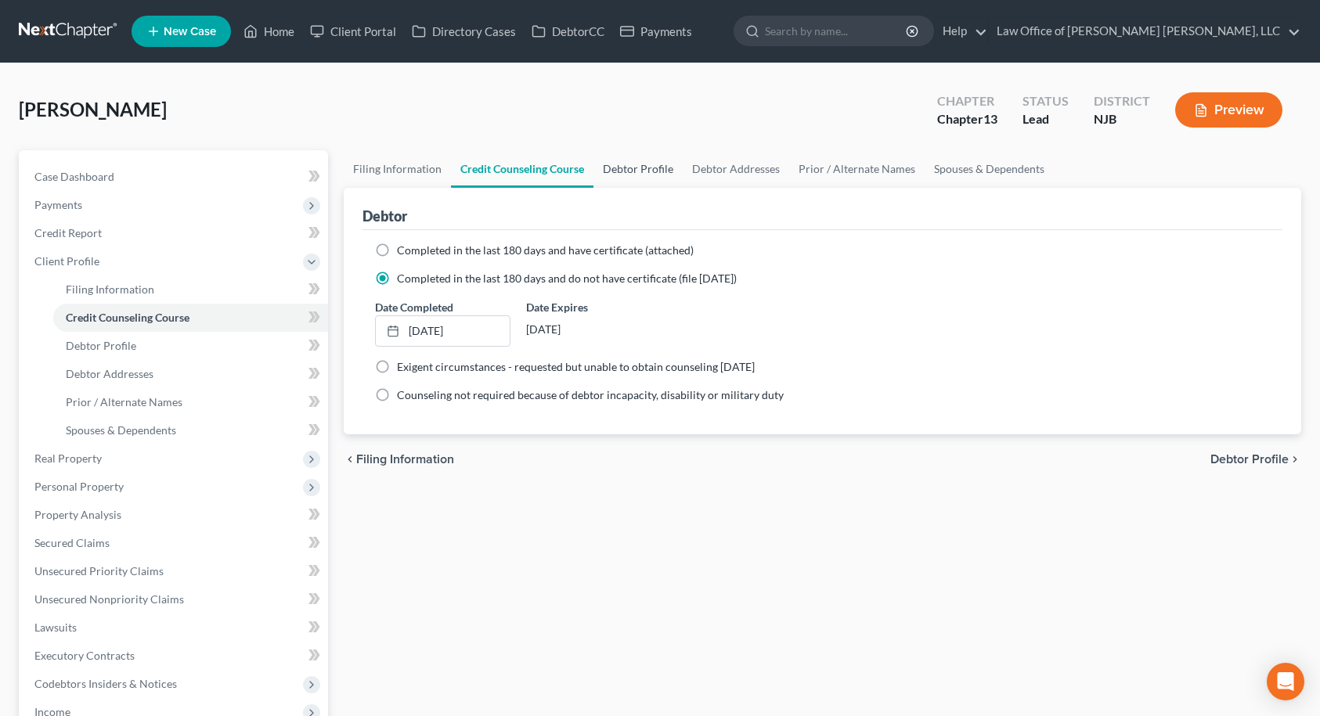
click at [626, 168] on link "Debtor Profile" at bounding box center [637, 169] width 89 height 38
select select "1"
select select "2"
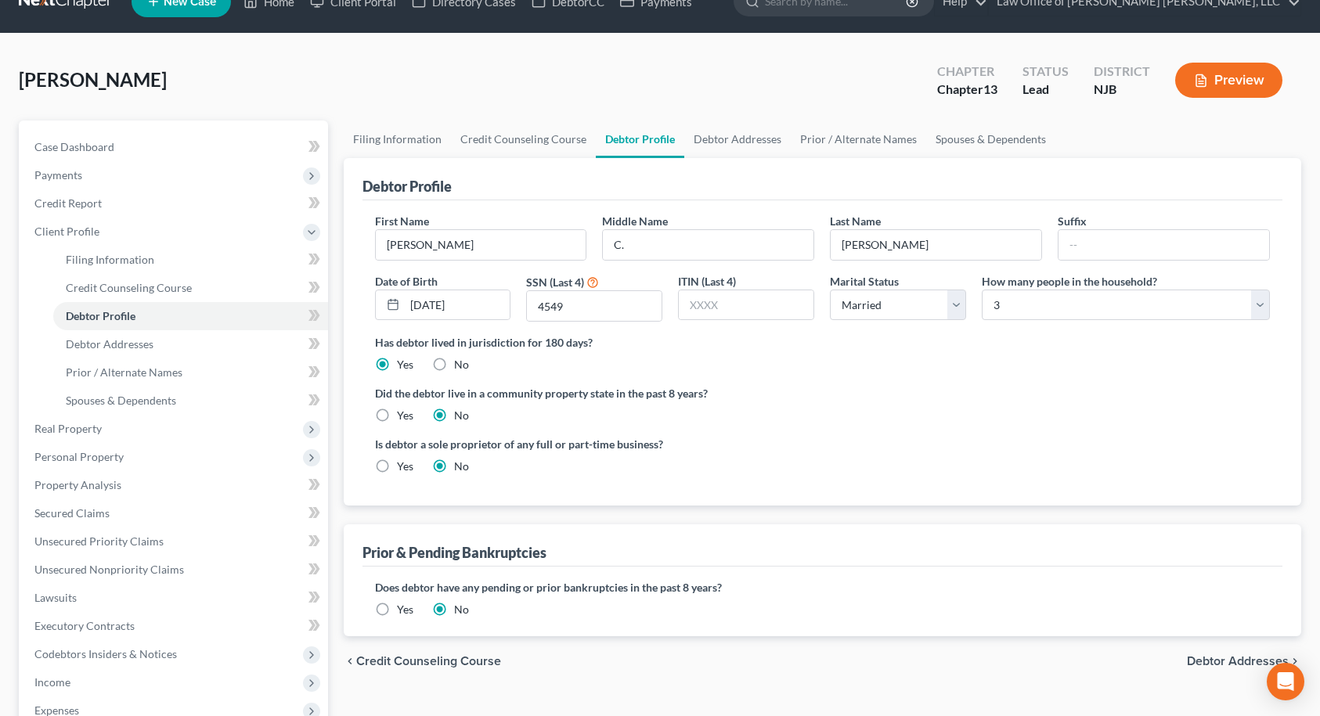
scroll to position [28, 0]
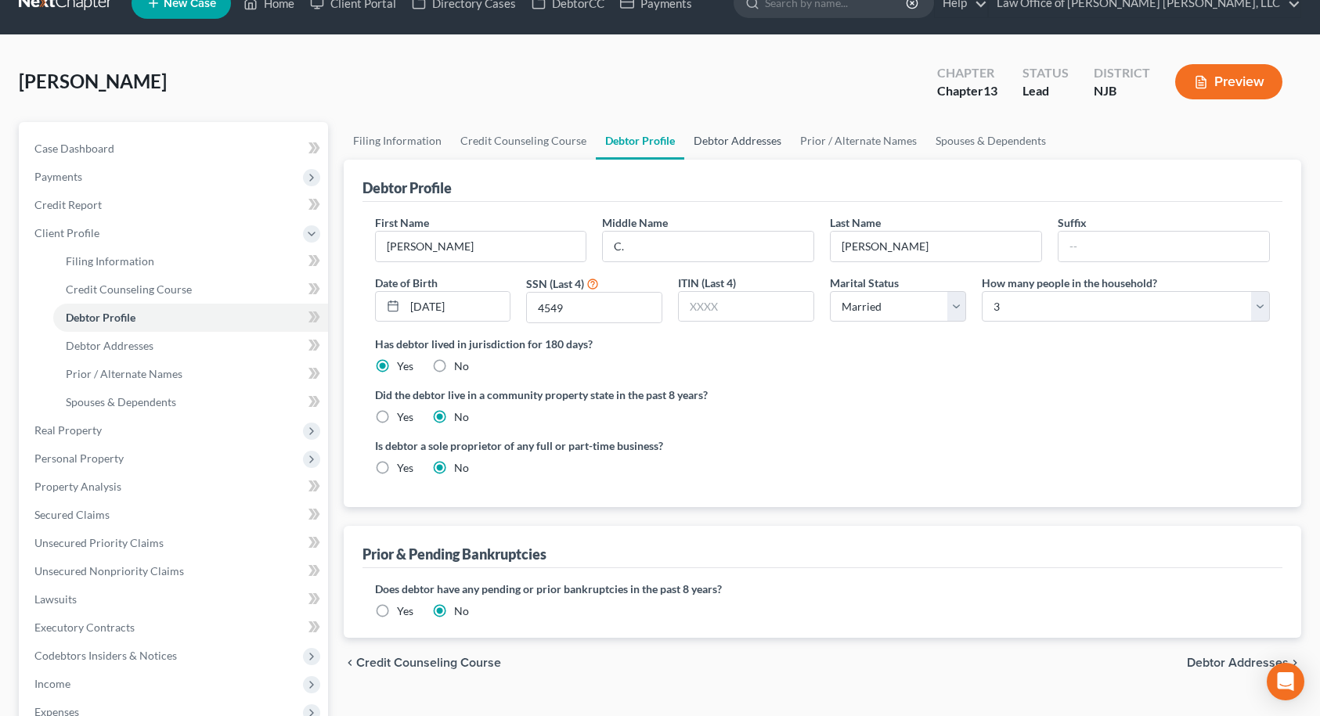
click at [731, 139] on link "Debtor Addresses" at bounding box center [737, 141] width 106 height 38
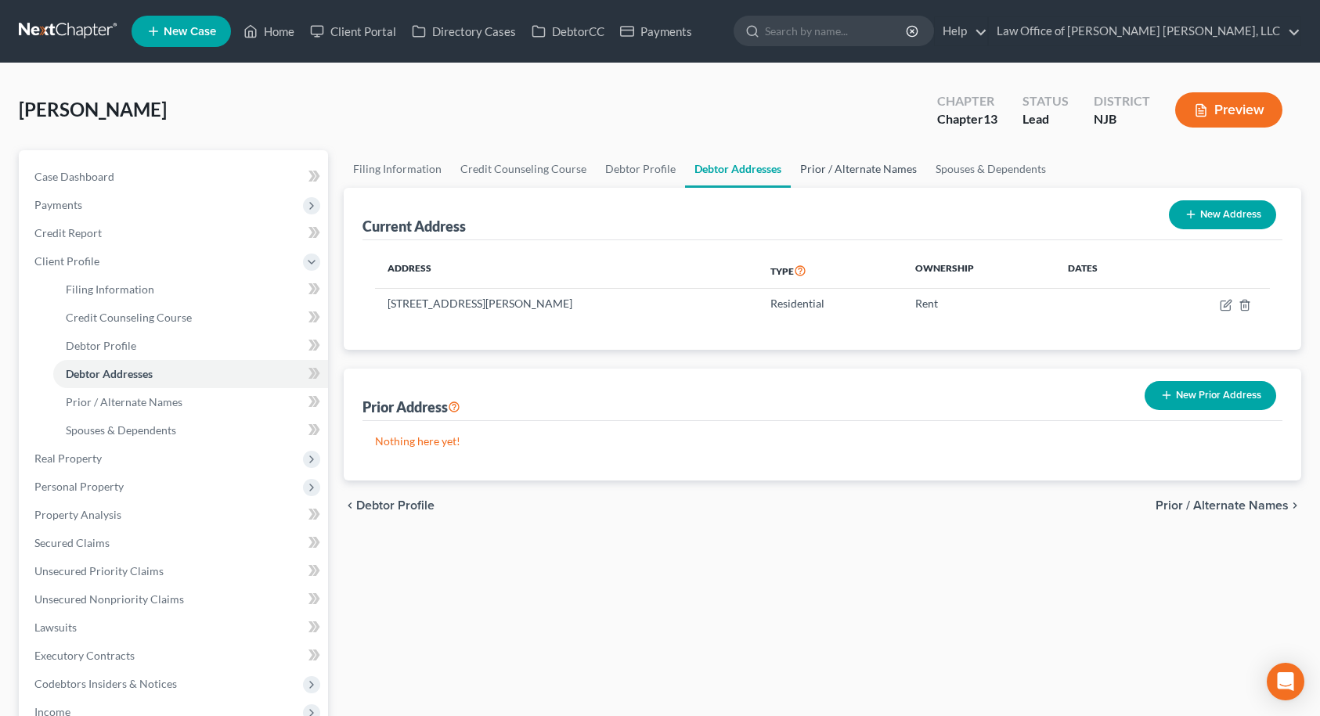
click at [857, 172] on link "Prior / Alternate Names" at bounding box center [858, 169] width 135 height 38
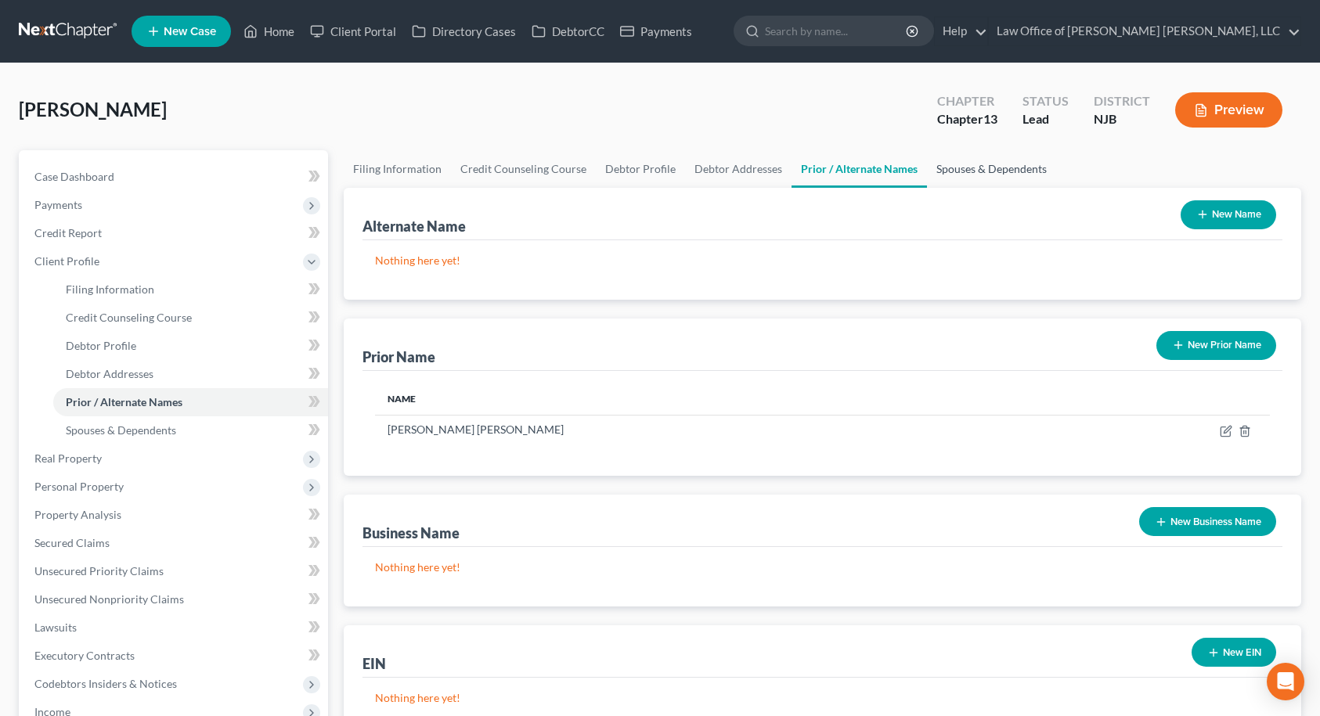
click at [942, 168] on link "Spouses & Dependents" at bounding box center [991, 169] width 129 height 38
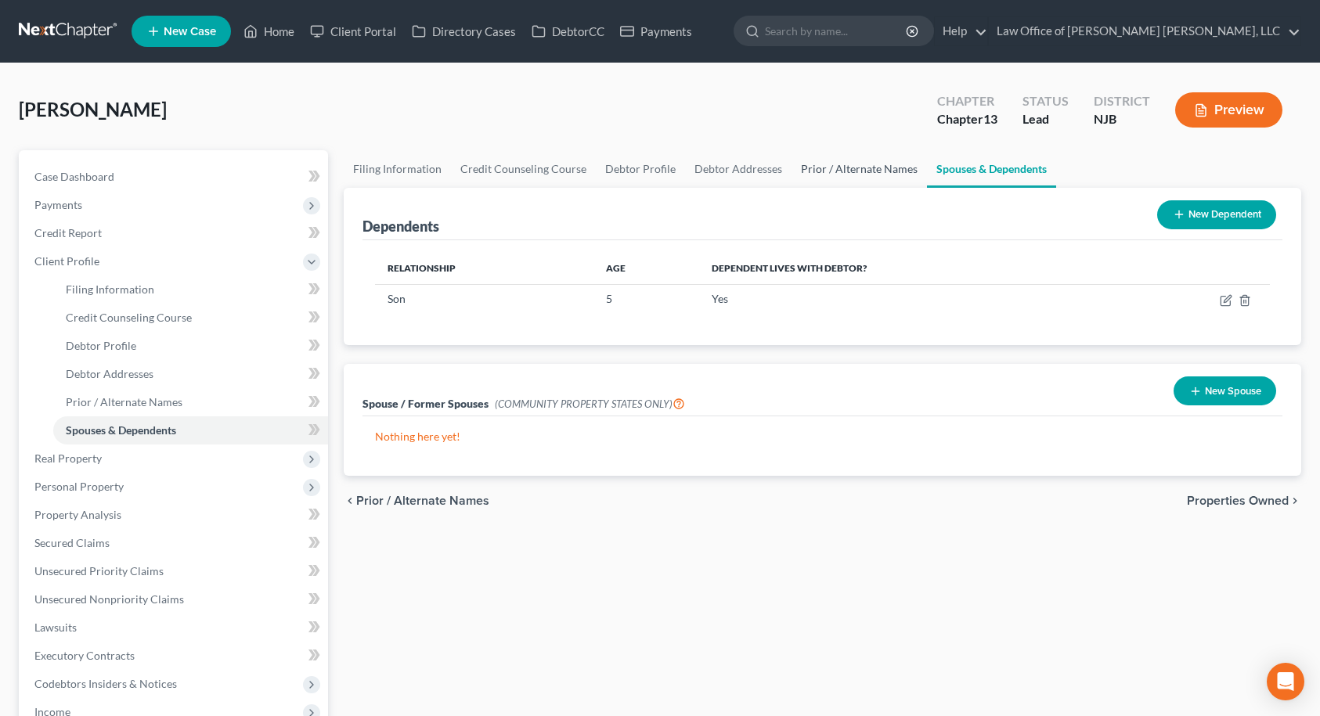
click at [867, 168] on link "Prior / Alternate Names" at bounding box center [859, 169] width 135 height 38
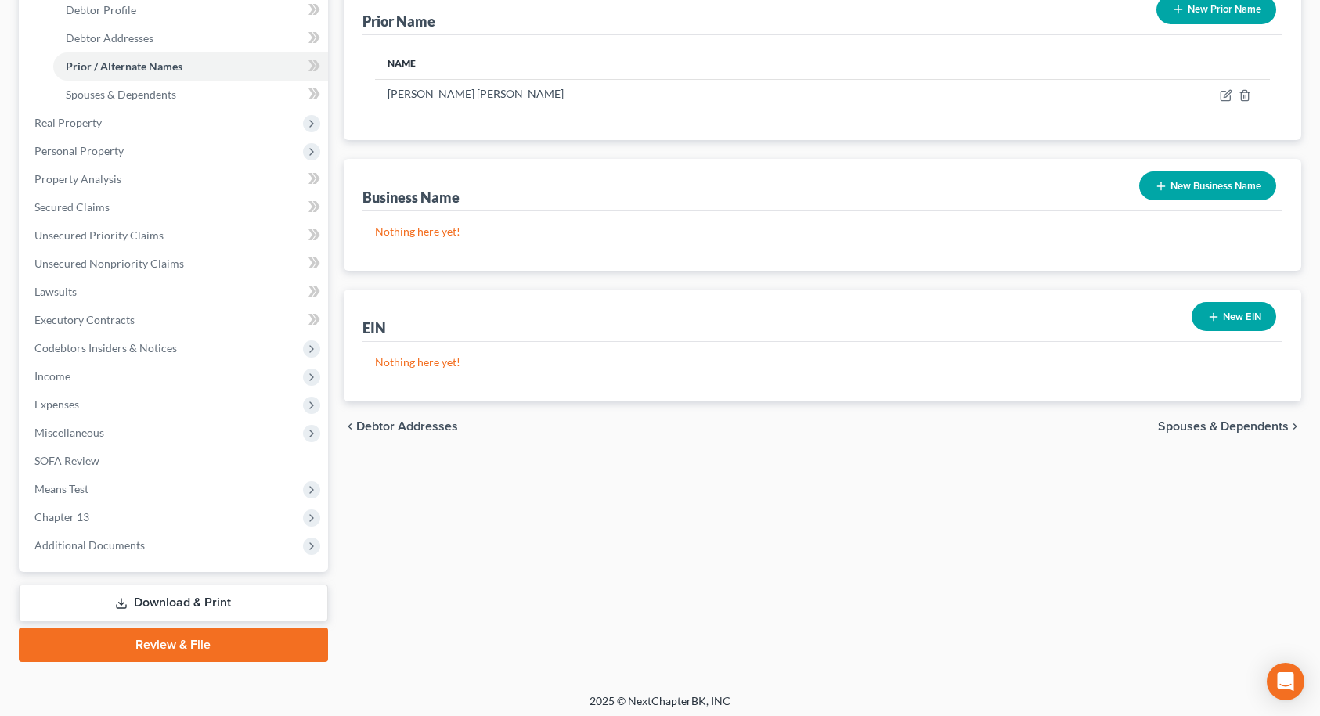
scroll to position [341, 0]
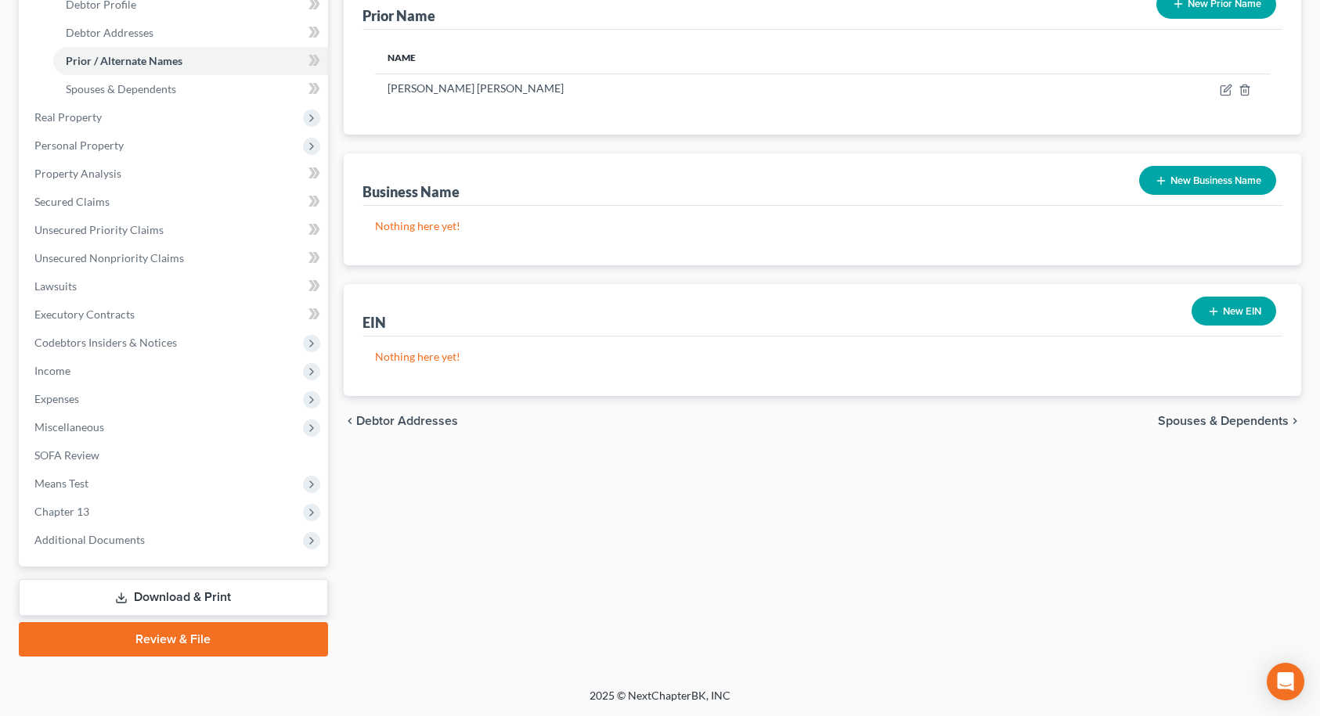
click at [1251, 424] on span "Spouses & Dependents" at bounding box center [1223, 421] width 131 height 13
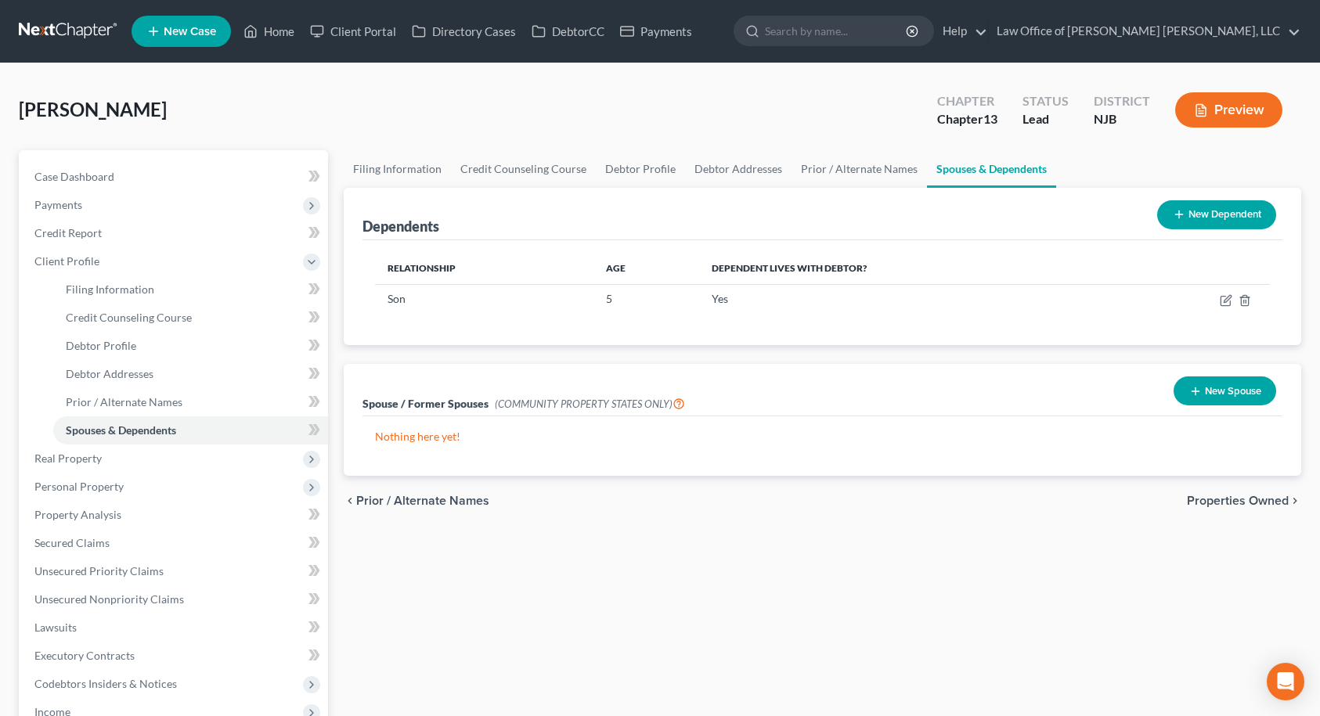
click at [1242, 500] on span "Properties Owned" at bounding box center [1238, 501] width 102 height 13
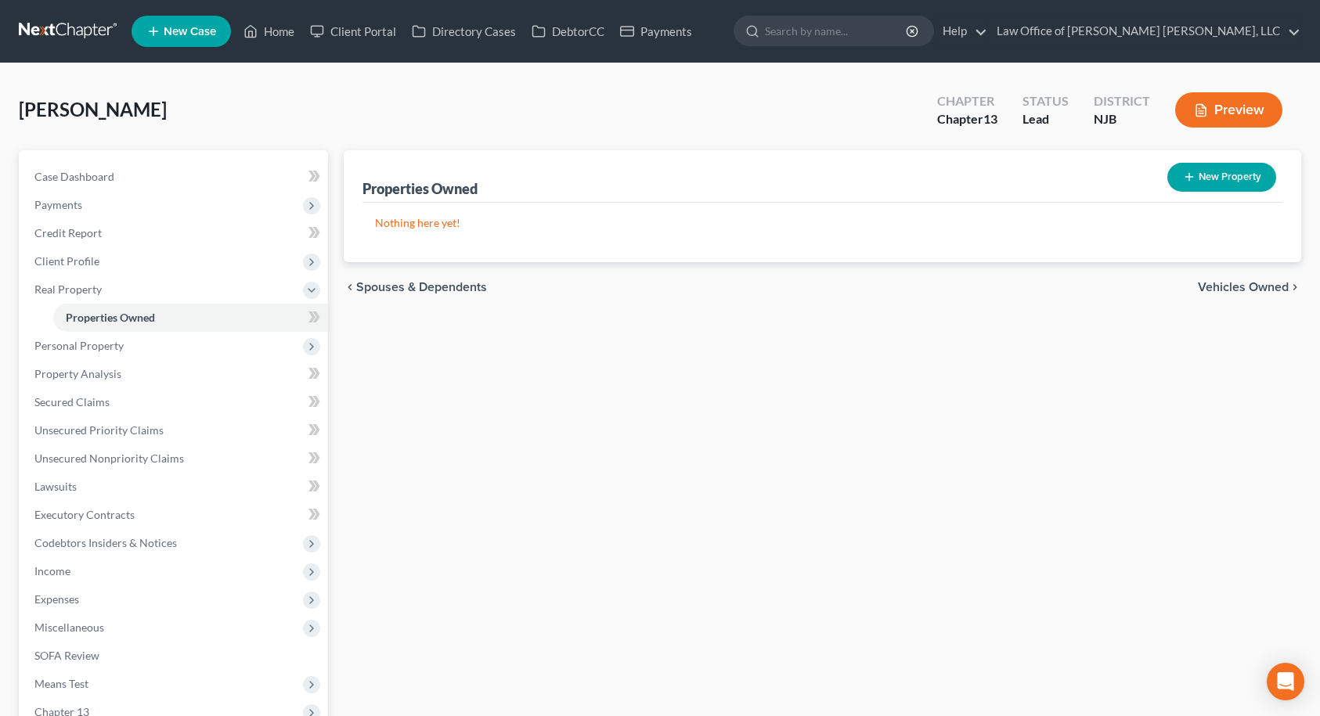
click at [1235, 290] on span "Vehicles Owned" at bounding box center [1243, 287] width 91 height 13
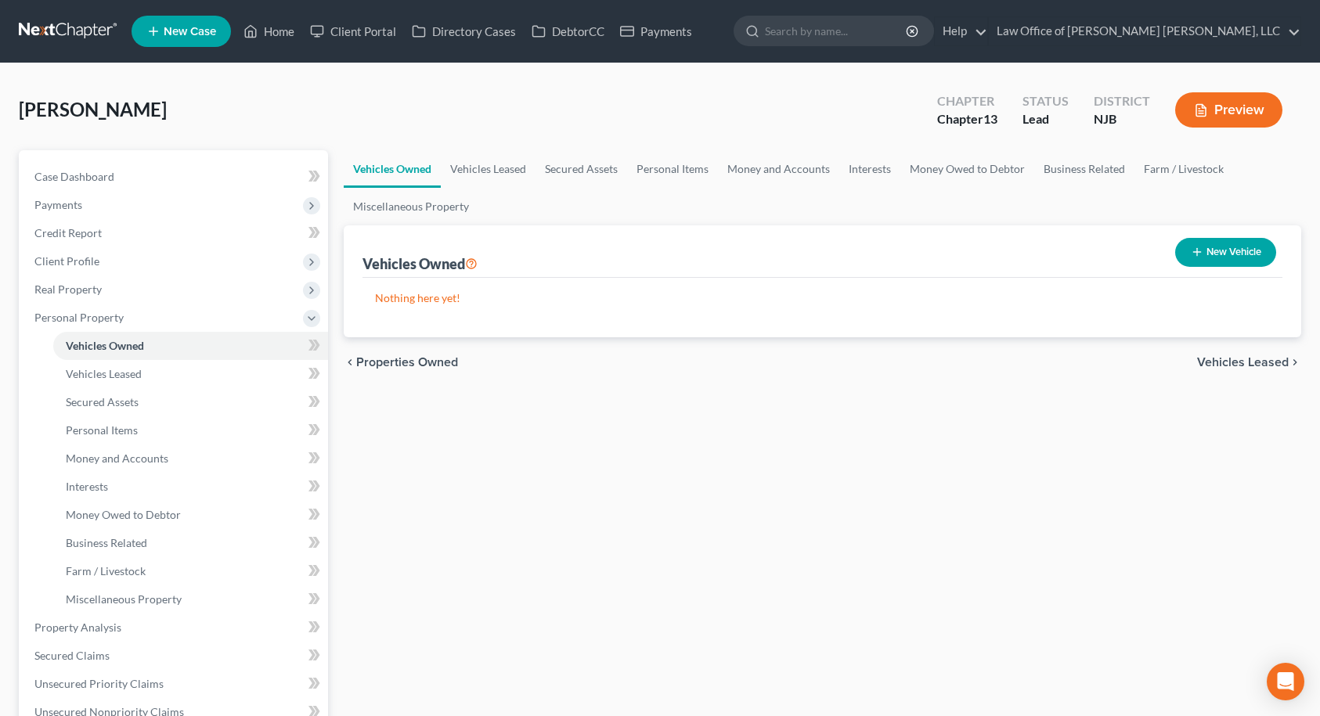
click at [1194, 248] on icon "button" at bounding box center [1197, 252] width 13 height 13
select select "0"
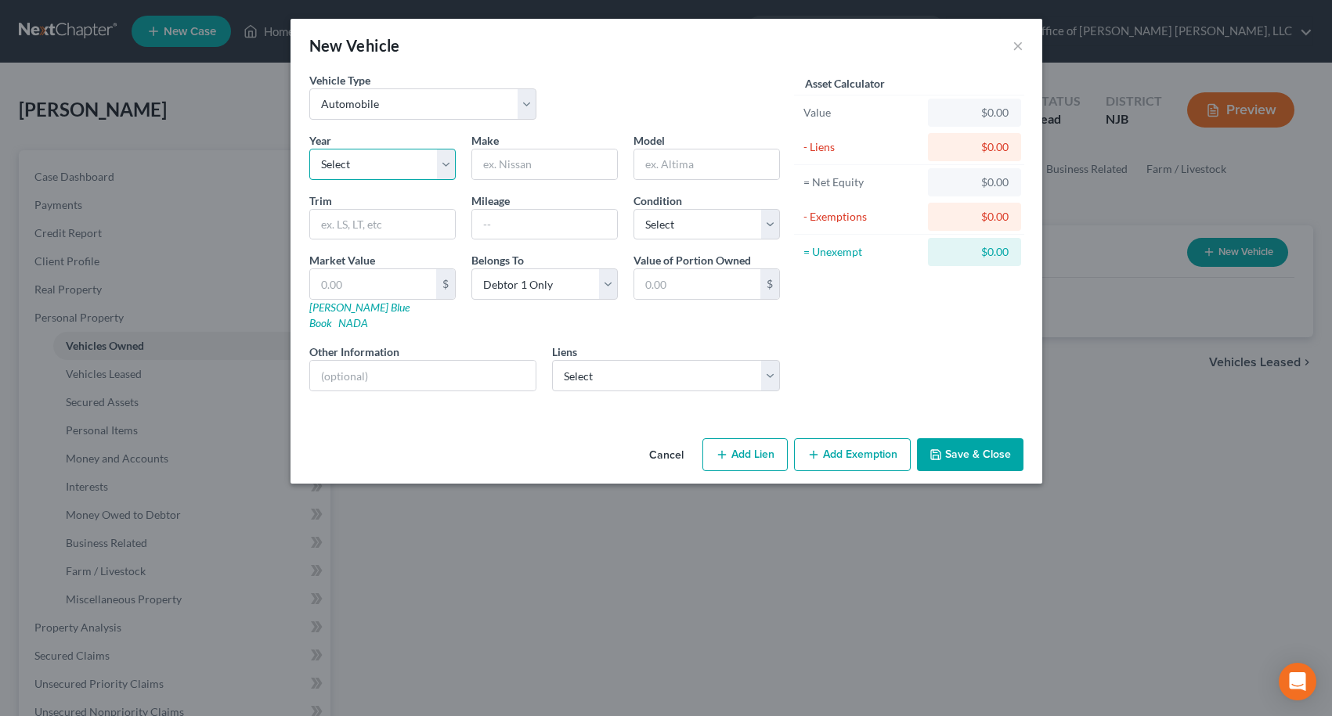
click at [414, 167] on select "Select 2026 2025 2024 2023 2022 2021 2020 2019 2018 2017 2016 2015 2014 2013 20…" at bounding box center [382, 164] width 146 height 31
select select "3"
click at [309, 149] on select "Select 2026 2025 2024 2023 2022 2021 2020 2019 2018 2017 2016 2015 2014 2013 20…" at bounding box center [382, 164] width 146 height 31
click at [520, 165] on input "text" at bounding box center [544, 165] width 145 height 30
type input "Kia"
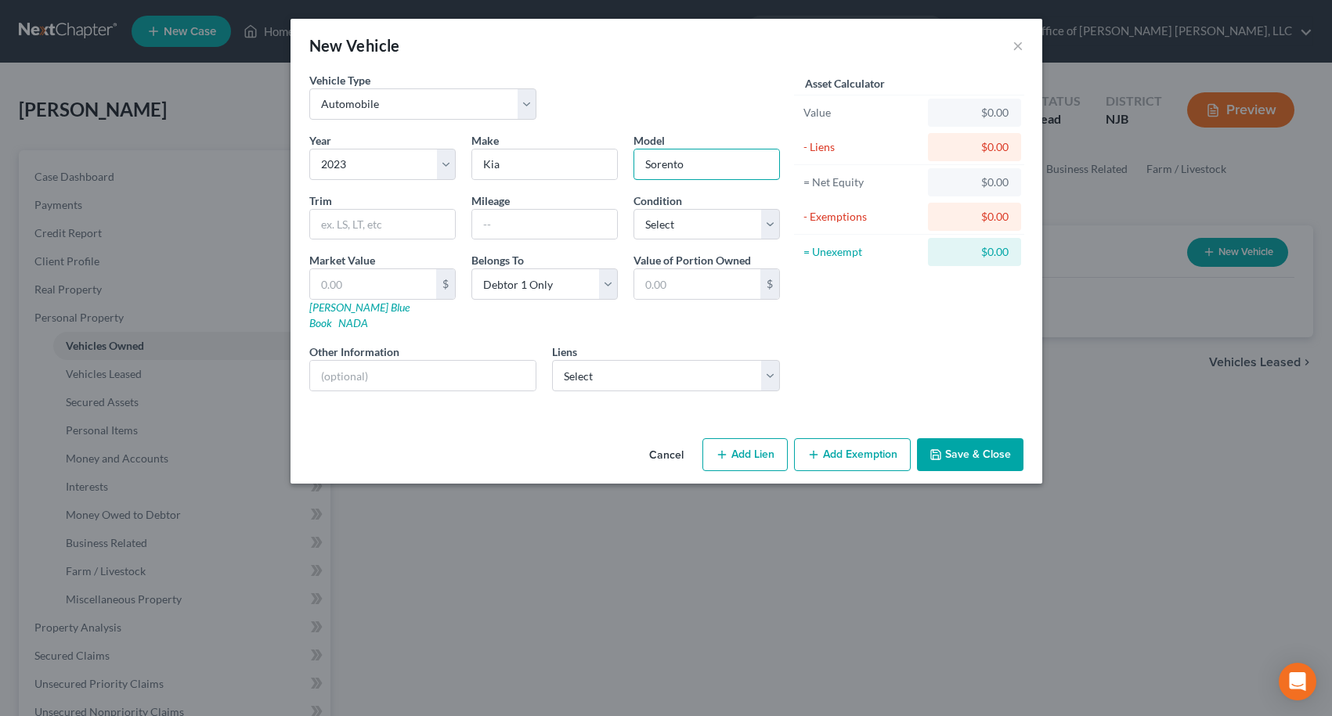
type input "Sorento"
click at [628, 233] on div "Condition Select Excellent Very Good Good Fair Poor" at bounding box center [707, 217] width 162 height 48
click at [642, 227] on select "Select Excellent Very Good Good Fair Poor" at bounding box center [706, 224] width 146 height 31
select select "2"
click at [633, 209] on select "Select Excellent Very Good Good Fair Poor" at bounding box center [706, 224] width 146 height 31
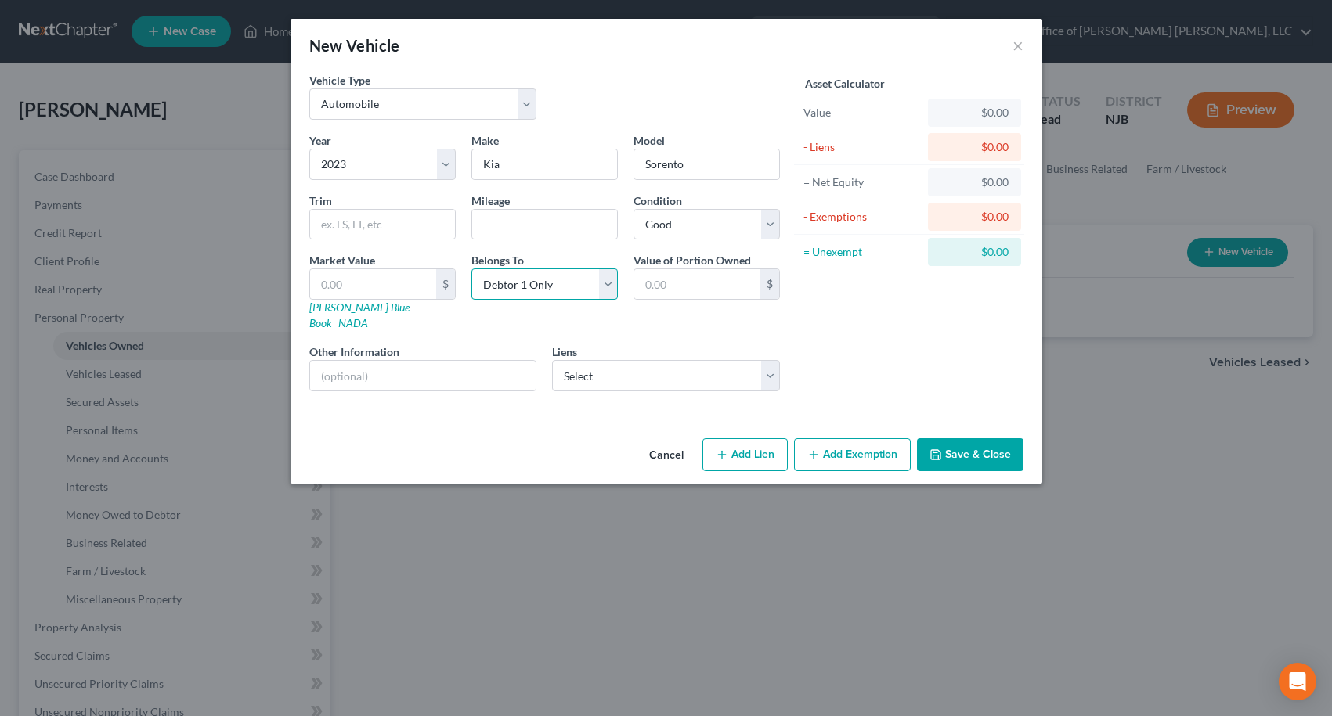
click at [535, 286] on select "Select Debtor 1 Only Debtor 2 Only Debtor 1 And Debtor 2 Only At Least One Of T…" at bounding box center [544, 284] width 146 height 31
click at [536, 285] on select "Select Debtor 1 Only Debtor 2 Only Debtor 1 And Debtor 2 Only At Least One Of T…" at bounding box center [544, 284] width 146 height 31
click at [584, 362] on select "Select Kia Fin Am - $17,569.00" at bounding box center [666, 375] width 228 height 31
select select "4"
select select "0"
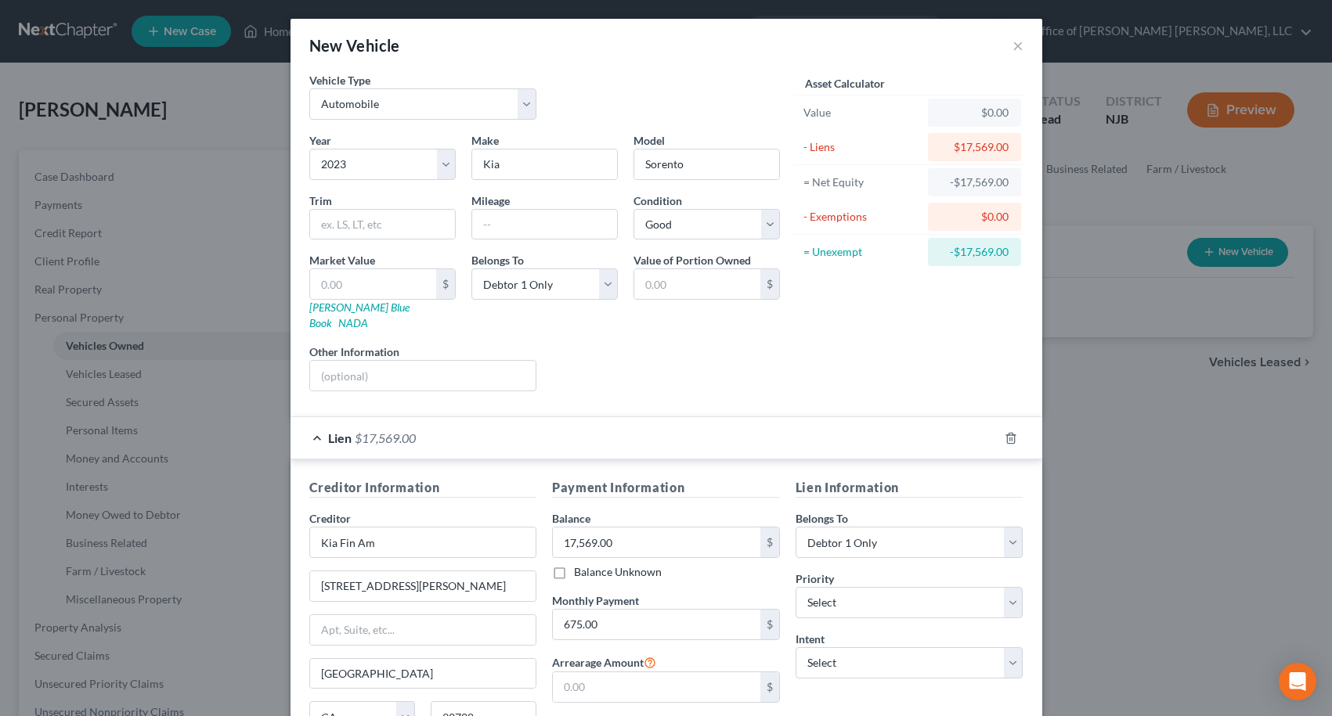
click at [447, 38] on div "New Vehicle ×" at bounding box center [666, 45] width 752 height 53
click at [512, 224] on input "text" at bounding box center [544, 225] width 145 height 30
type input "20000"
click at [1013, 48] on button "×" at bounding box center [1017, 45] width 11 height 19
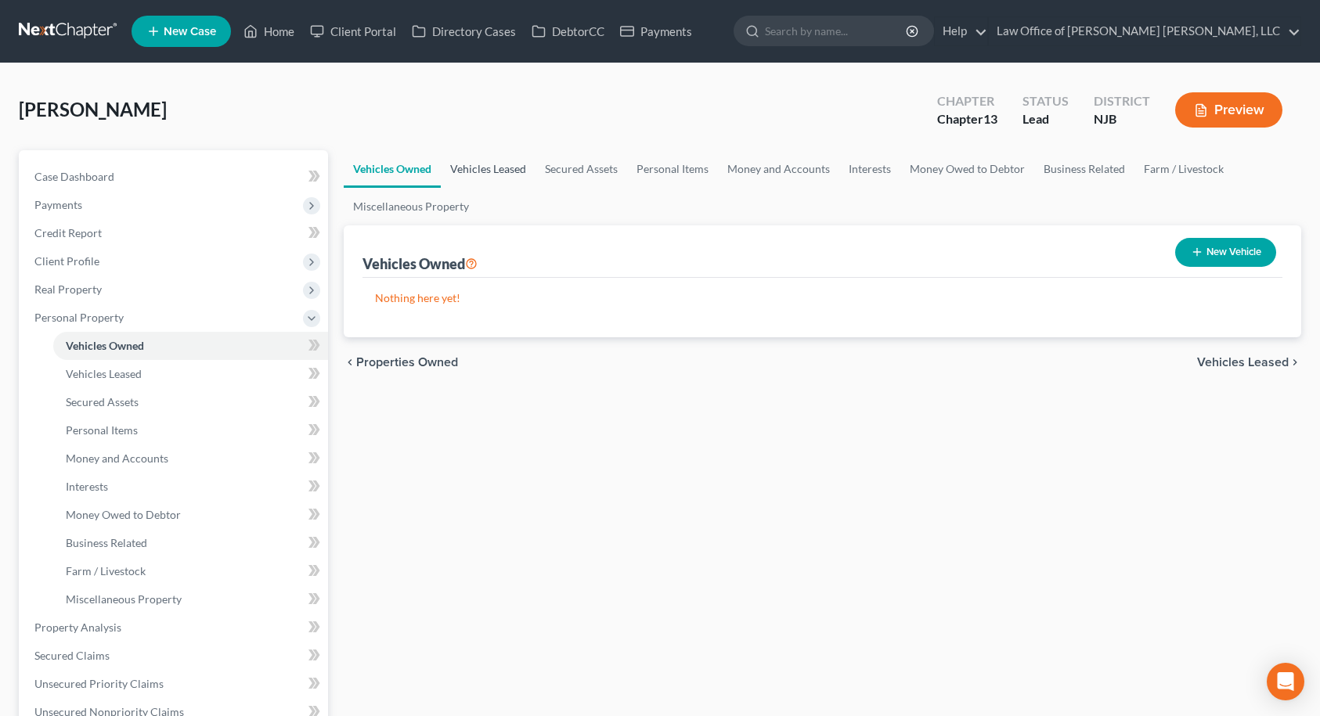
click at [482, 170] on link "Vehicles Leased" at bounding box center [488, 169] width 95 height 38
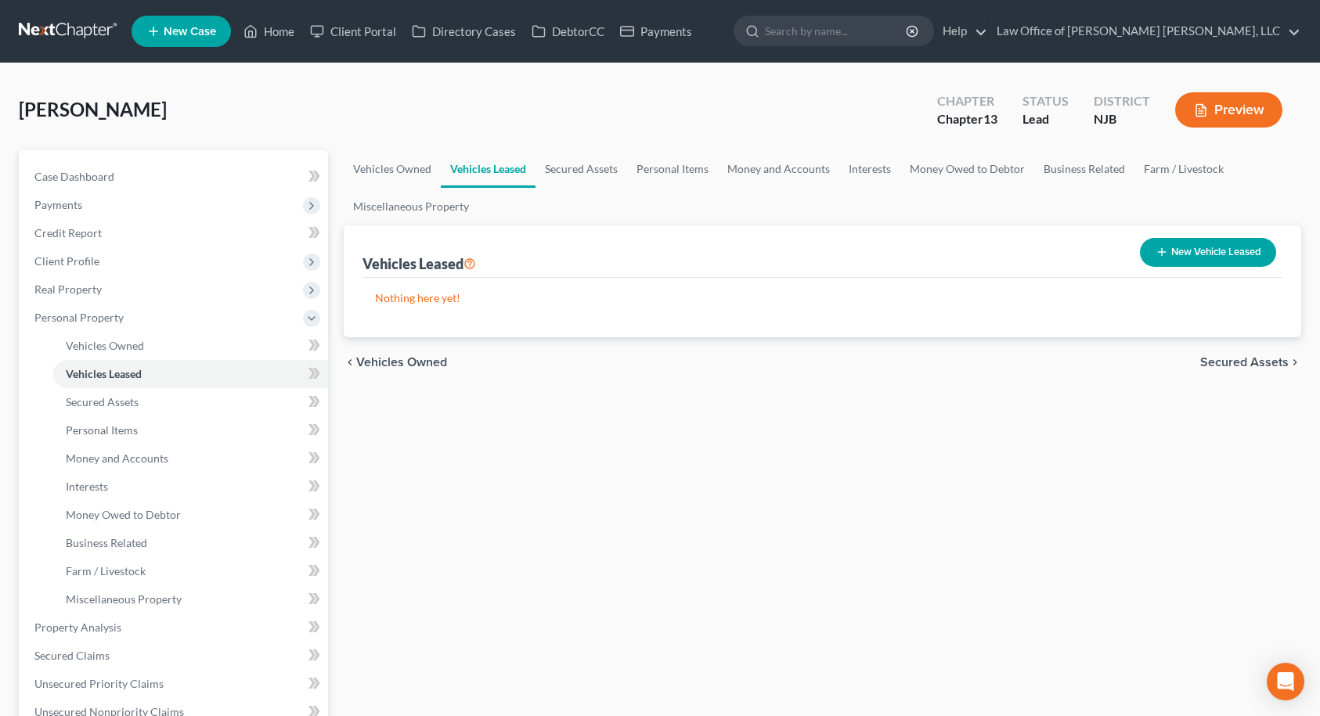
click at [1226, 251] on button "New Vehicle Leased" at bounding box center [1208, 252] width 136 height 29
select select "0"
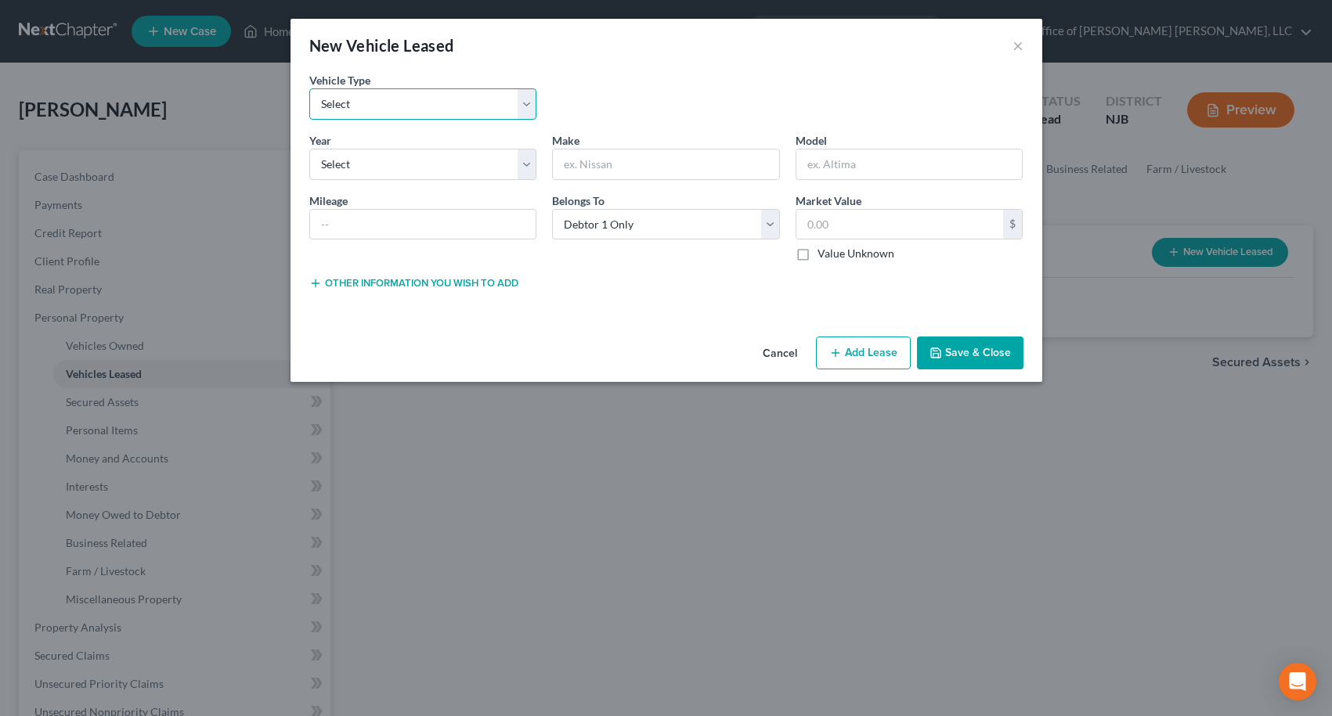
click at [427, 100] on select "Select Automobile Truck Trailer Watercraft Aircraft Motor Home Atv Other Vehicle" at bounding box center [423, 103] width 228 height 31
select select "0"
click at [309, 88] on select "Select Automobile Truck Trailer Watercraft Aircraft Motor Home Atv Other Vehicle" at bounding box center [423, 103] width 228 height 31
click at [417, 153] on select "Select 2026 2025 2024 2023 2022 2021 2020 2019 2018 2017 2016 2015 2014 2013 20…" at bounding box center [423, 164] width 228 height 31
select select "3"
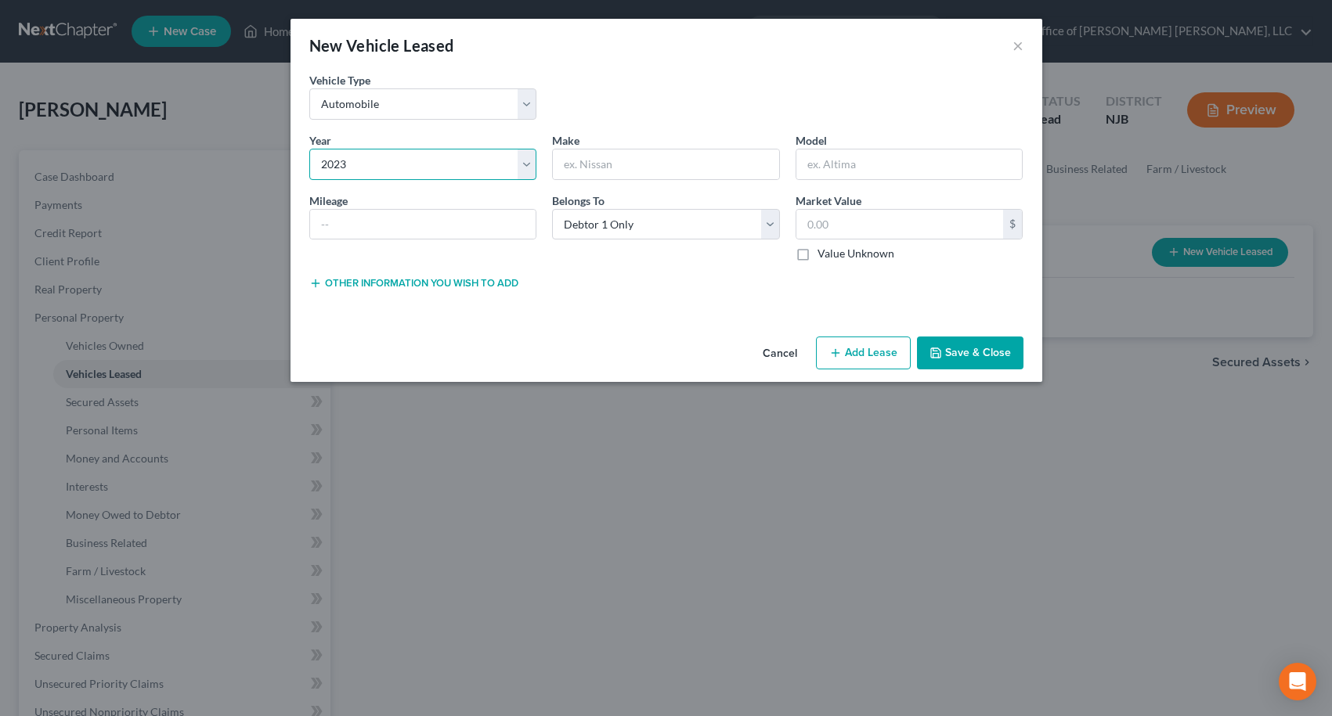
click at [309, 149] on select "Select 2026 2025 2024 2023 2022 2021 2020 2019 2018 2017 2016 2015 2014 2013 20…" at bounding box center [423, 164] width 228 height 31
click at [615, 165] on input "text" at bounding box center [666, 165] width 226 height 30
type input "Kia"
type input "Sorento"
type input "20000"
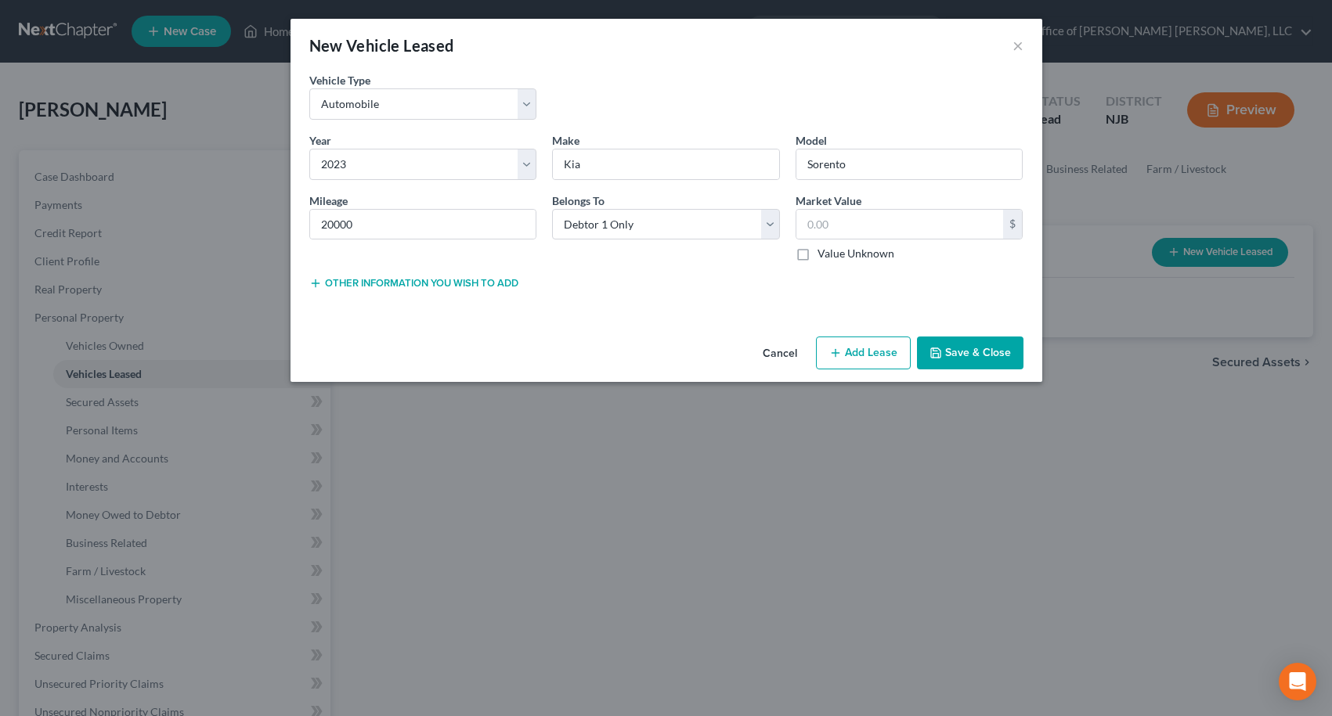
click at [653, 285] on div "Lease Select" at bounding box center [665, 282] width 243 height 16
click at [833, 225] on input "text" at bounding box center [899, 225] width 207 height 30
type input "23,000.00"
click at [846, 352] on button "Add Lease" at bounding box center [863, 353] width 95 height 33
select select "0"
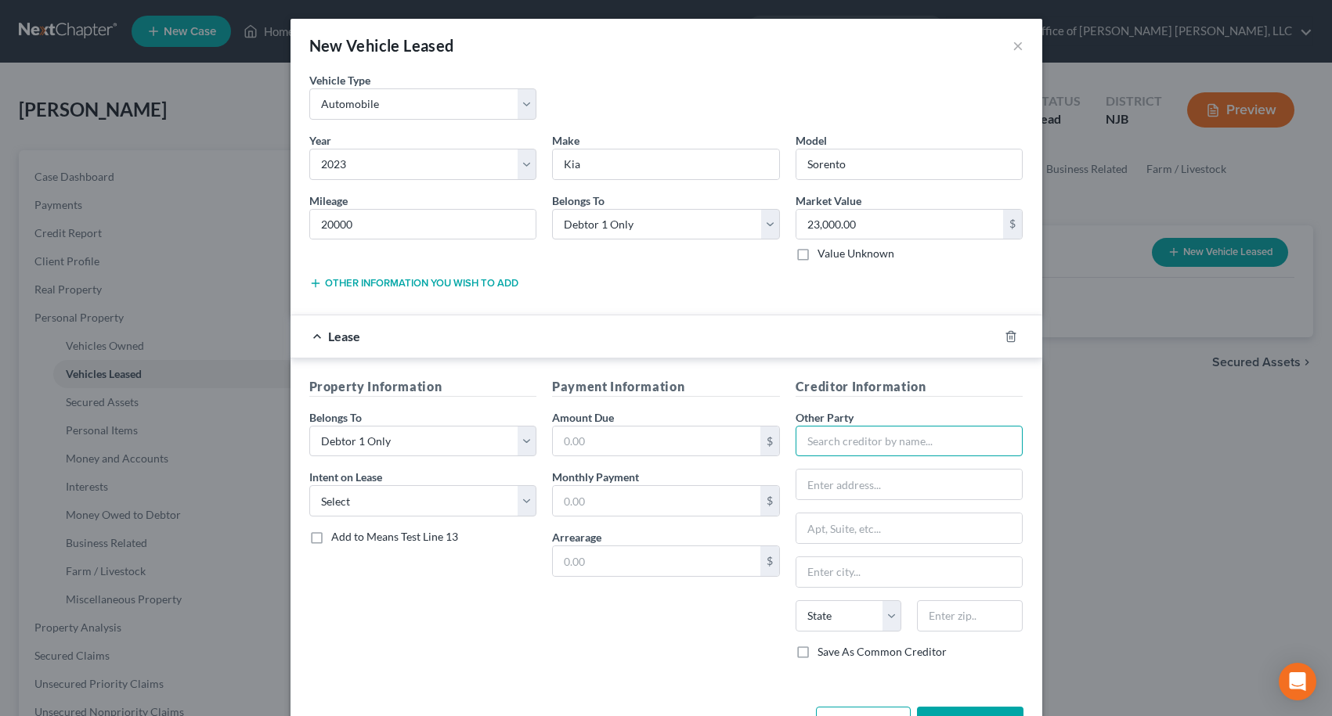
click at [861, 444] on input "text" at bounding box center [909, 441] width 228 height 31
type input "K"
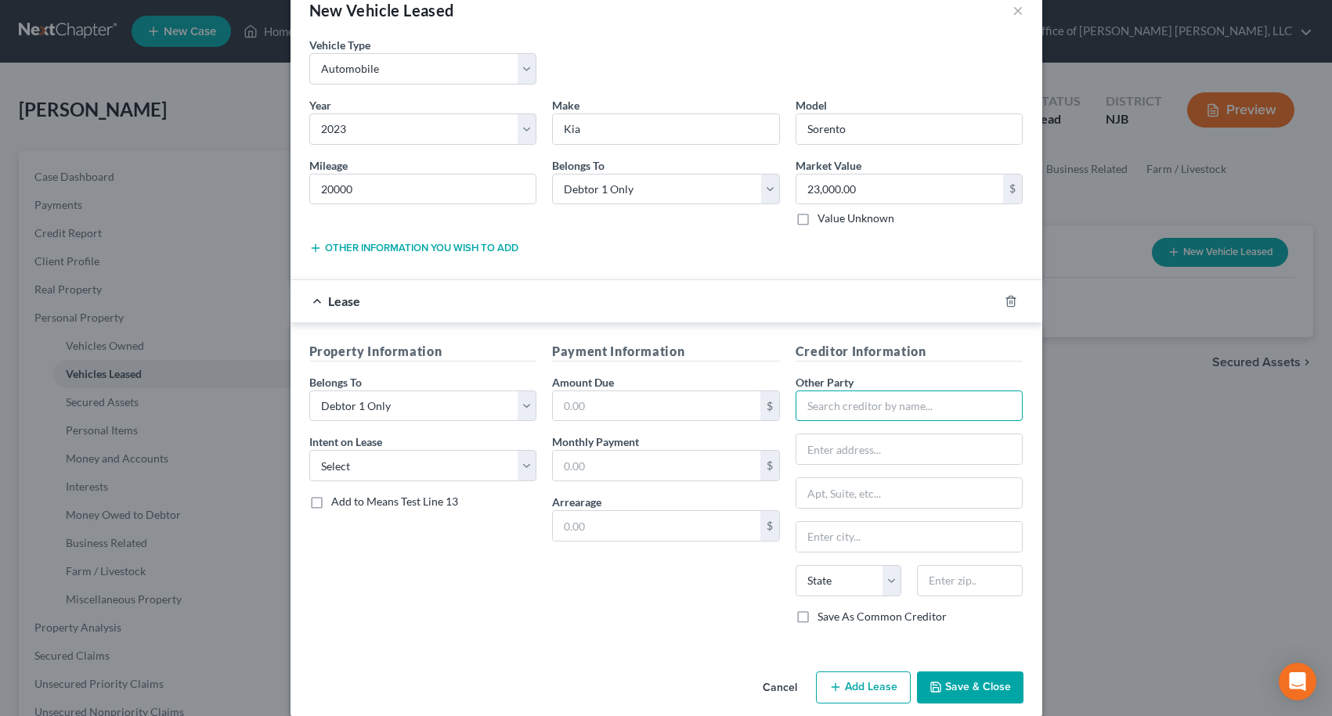
scroll to position [54, 0]
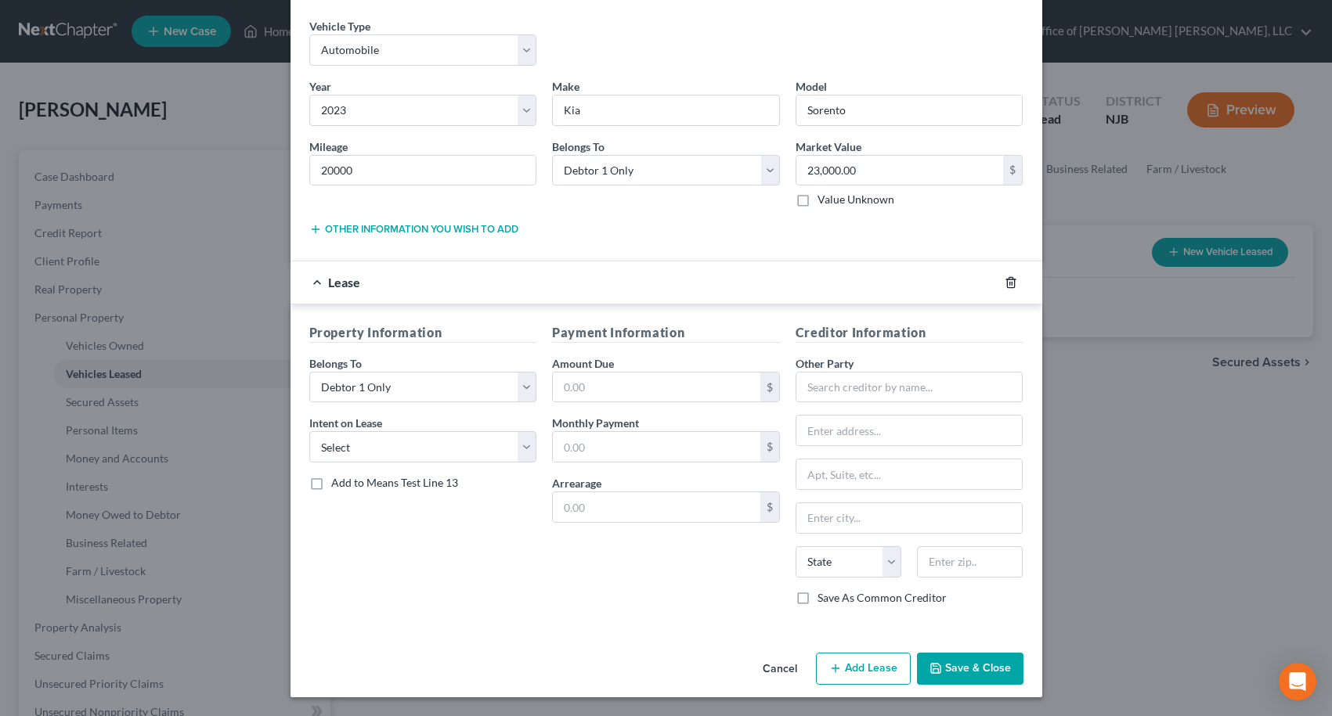
click at [1009, 284] on line "button" at bounding box center [1009, 283] width 0 height 3
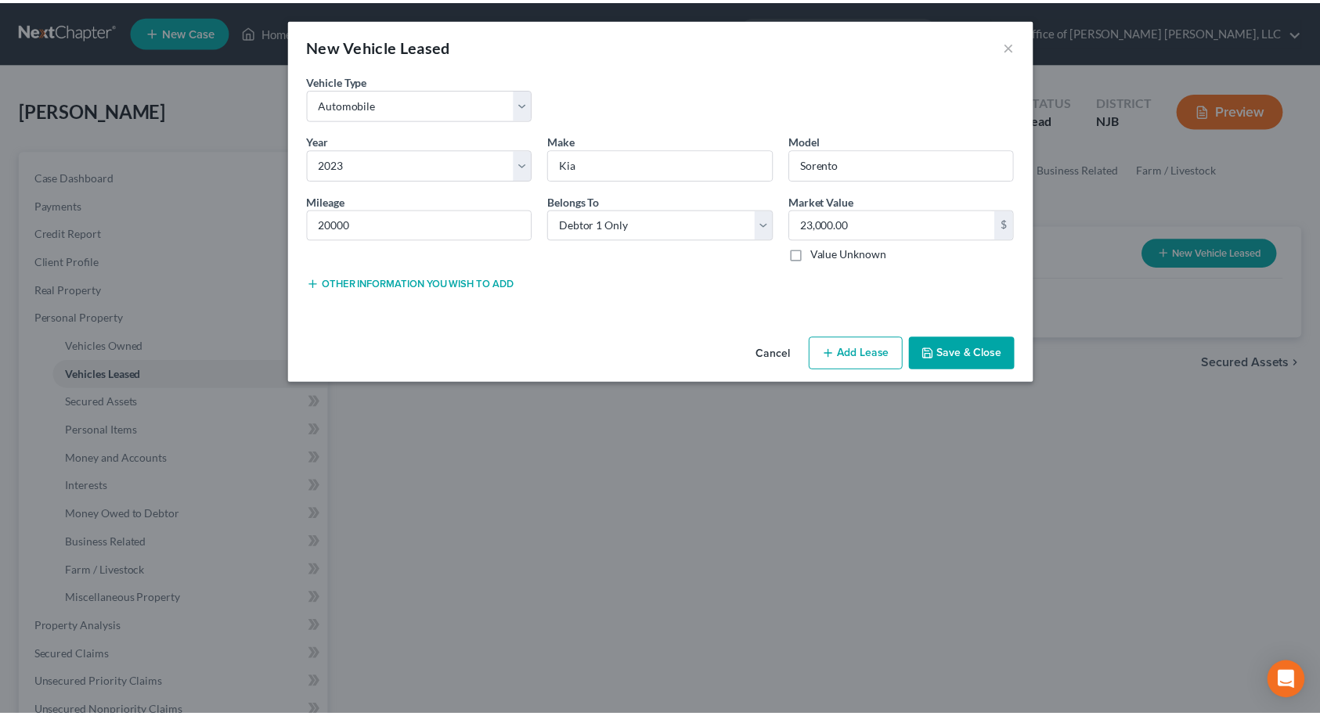
scroll to position [0, 0]
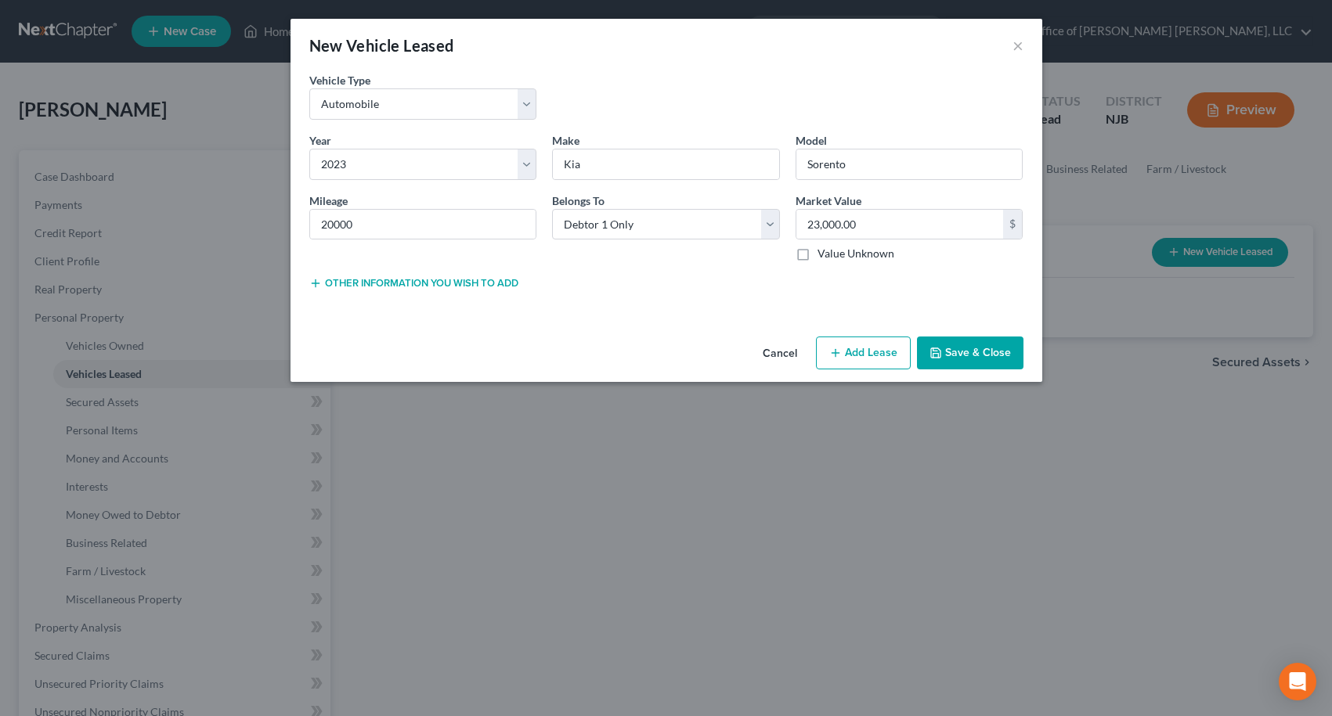
click at [963, 352] on button "Save & Close" at bounding box center [970, 353] width 106 height 33
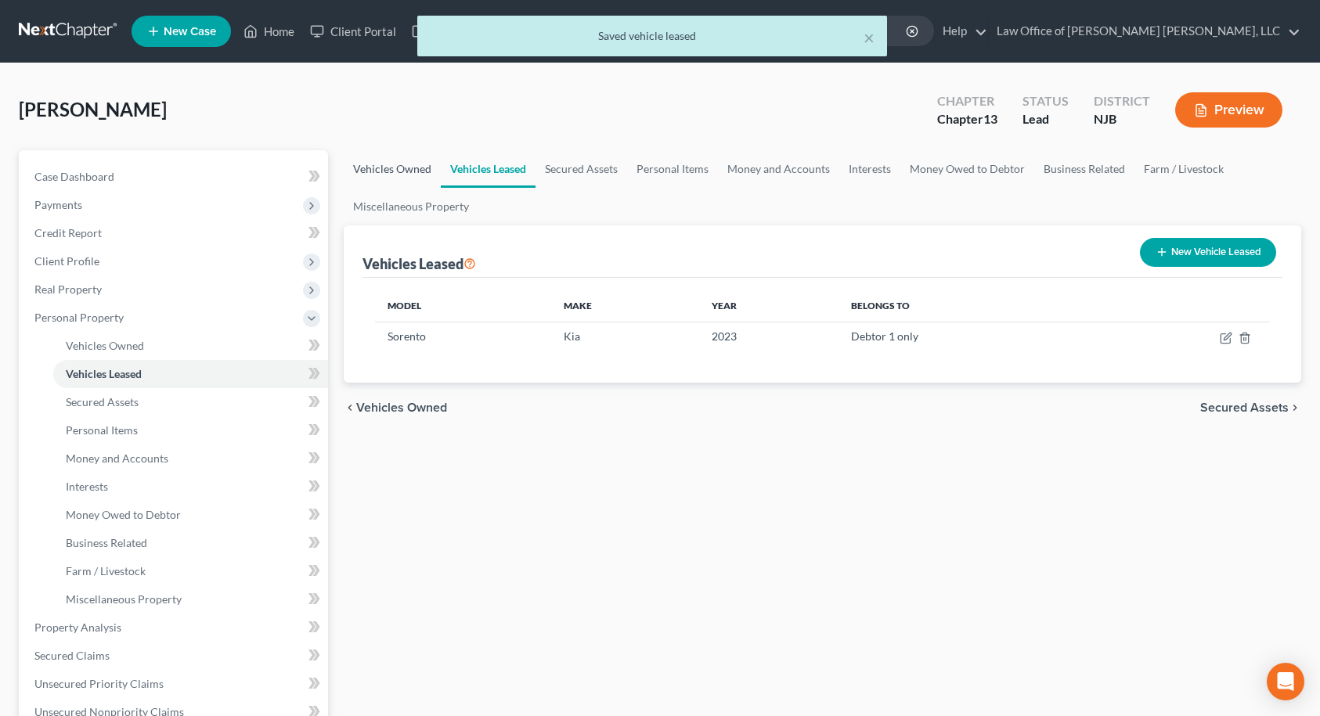
click at [401, 163] on link "Vehicles Owned" at bounding box center [392, 169] width 97 height 38
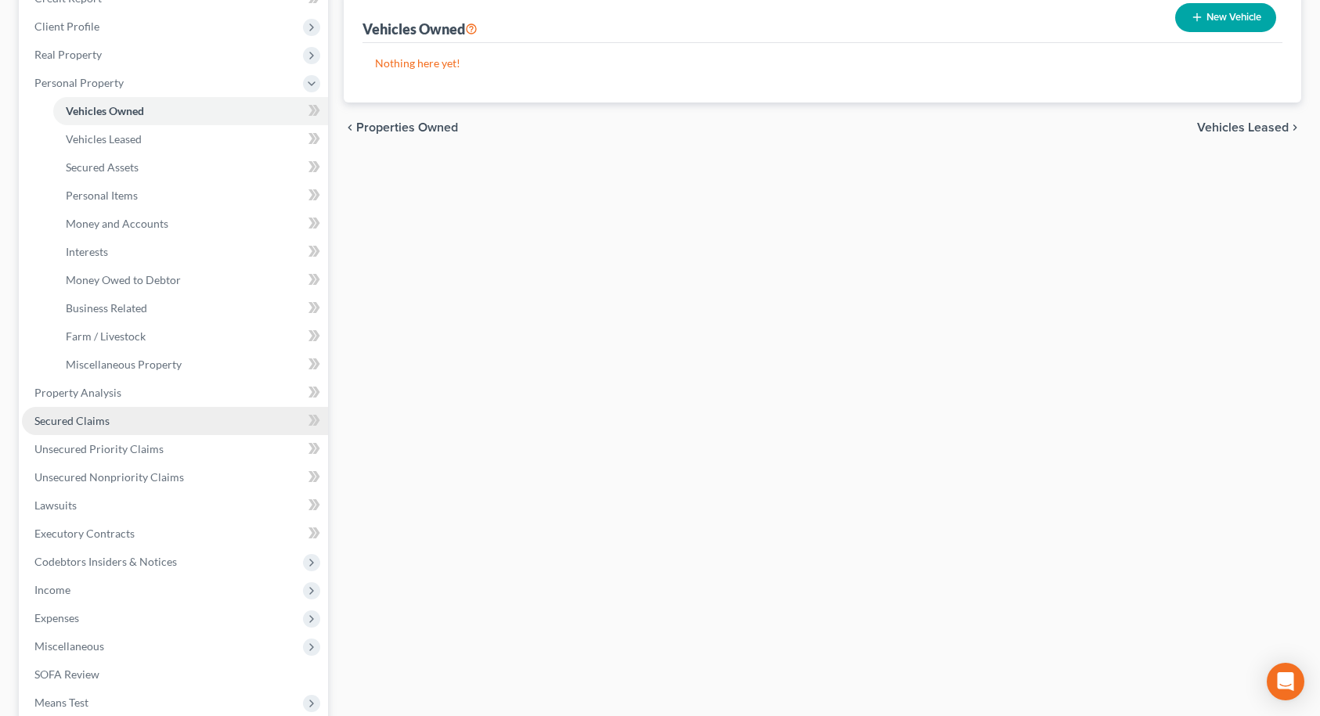
click at [90, 419] on span "Secured Claims" at bounding box center [71, 420] width 75 height 13
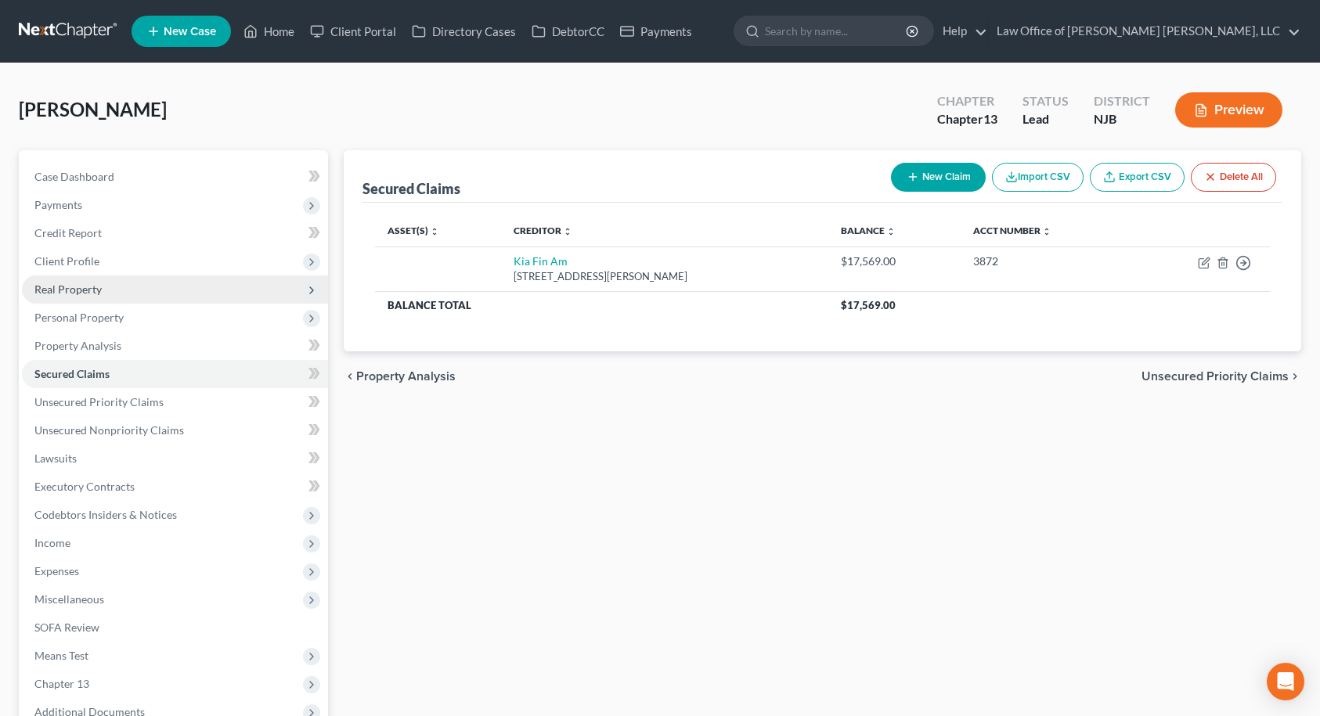
click at [80, 289] on span "Real Property" at bounding box center [67, 289] width 67 height 13
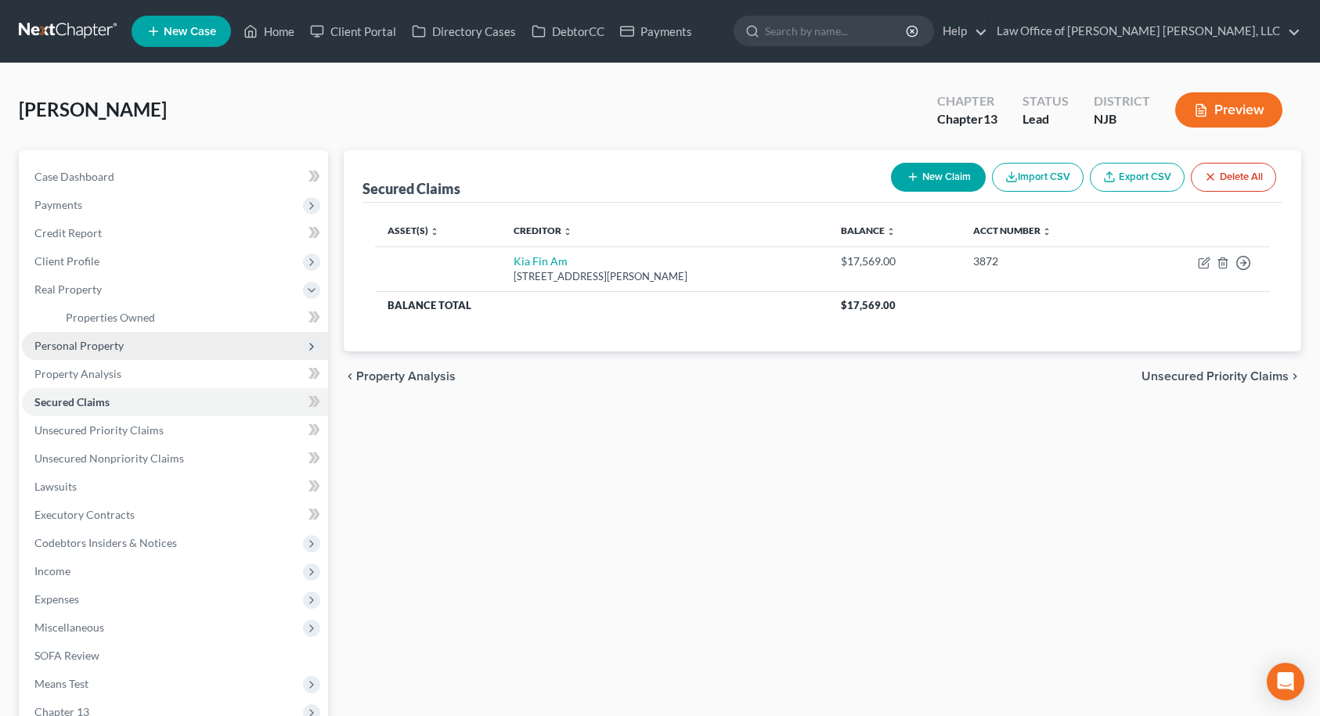
click at [77, 349] on span "Personal Property" at bounding box center [78, 345] width 89 height 13
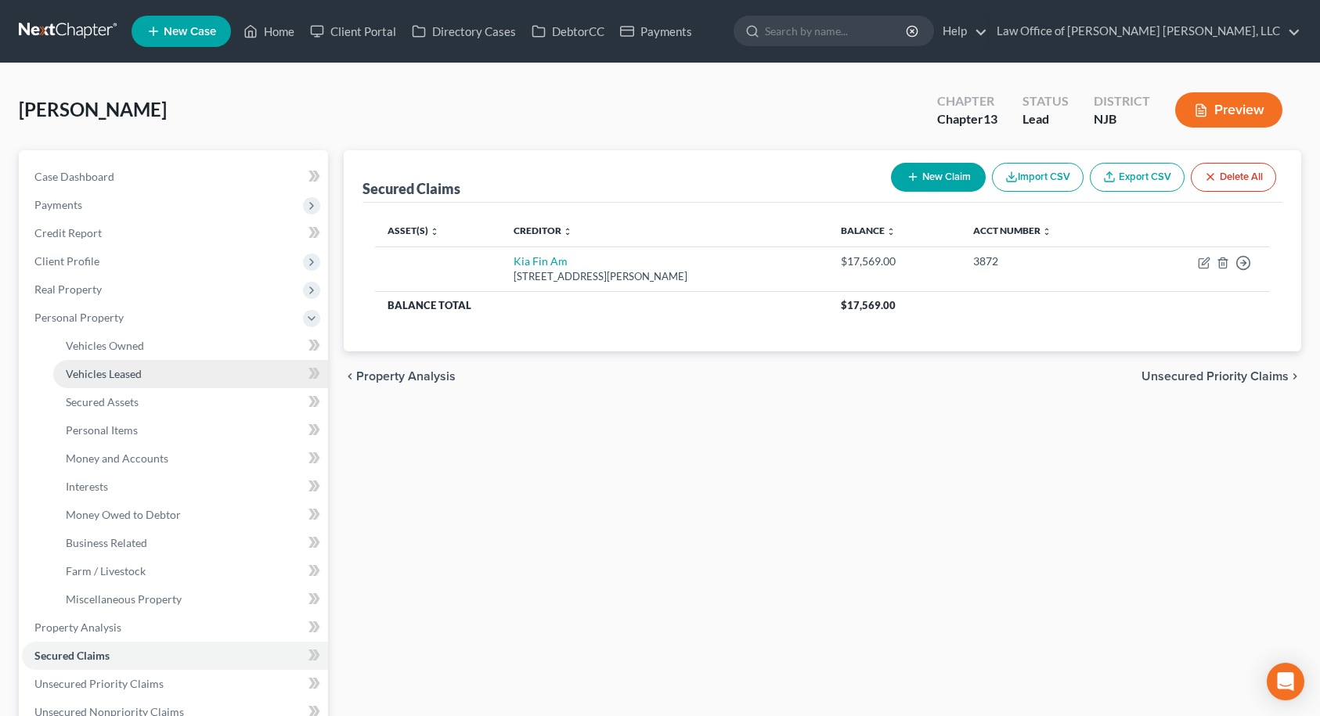
click at [77, 370] on span "Vehicles Leased" at bounding box center [104, 373] width 76 height 13
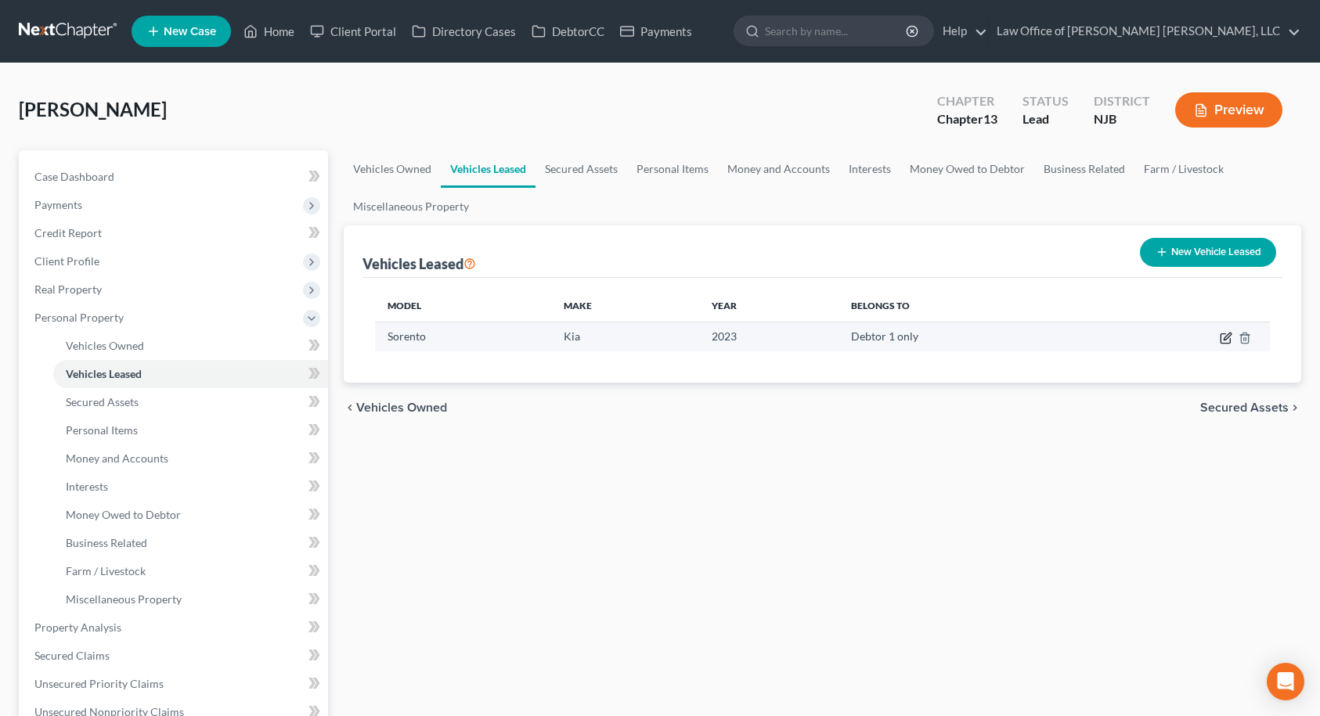
click at [1227, 335] on icon "button" at bounding box center [1227, 336] width 7 height 7
select select "0"
select select "3"
select select "0"
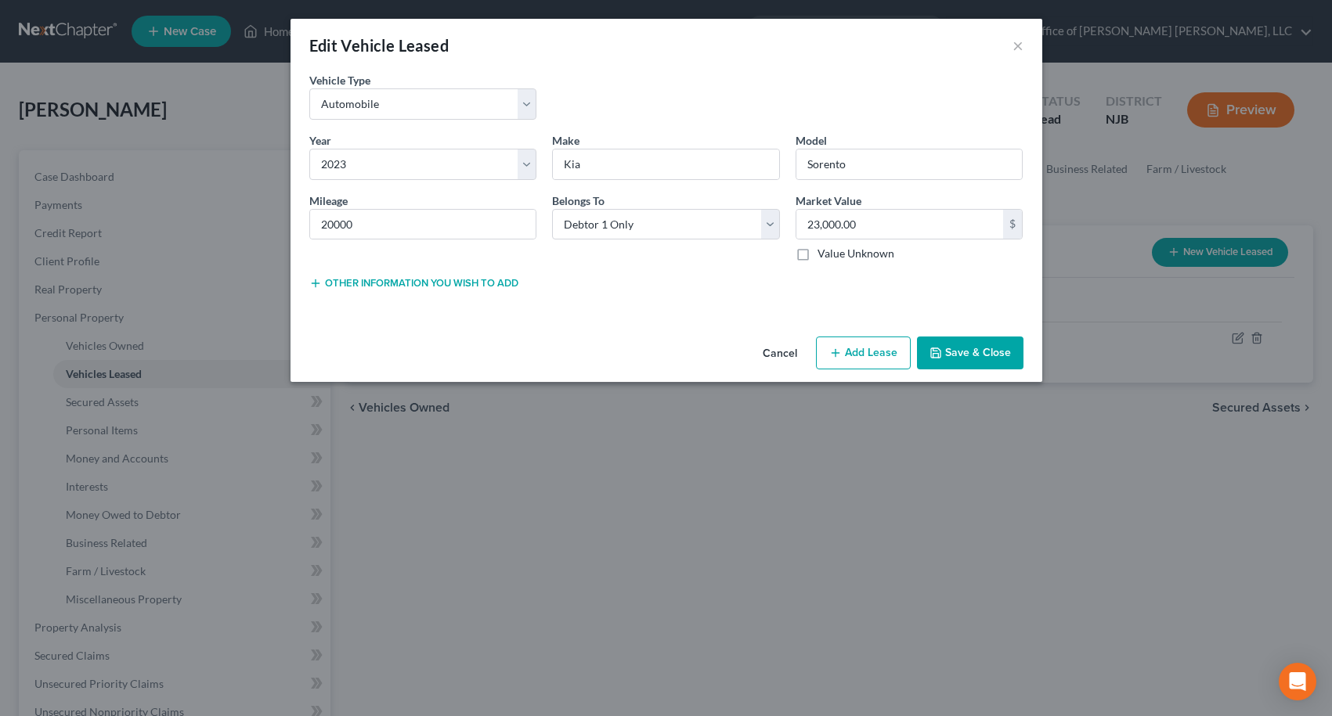
click at [866, 348] on button "Add Lease" at bounding box center [863, 353] width 95 height 33
select select "0"
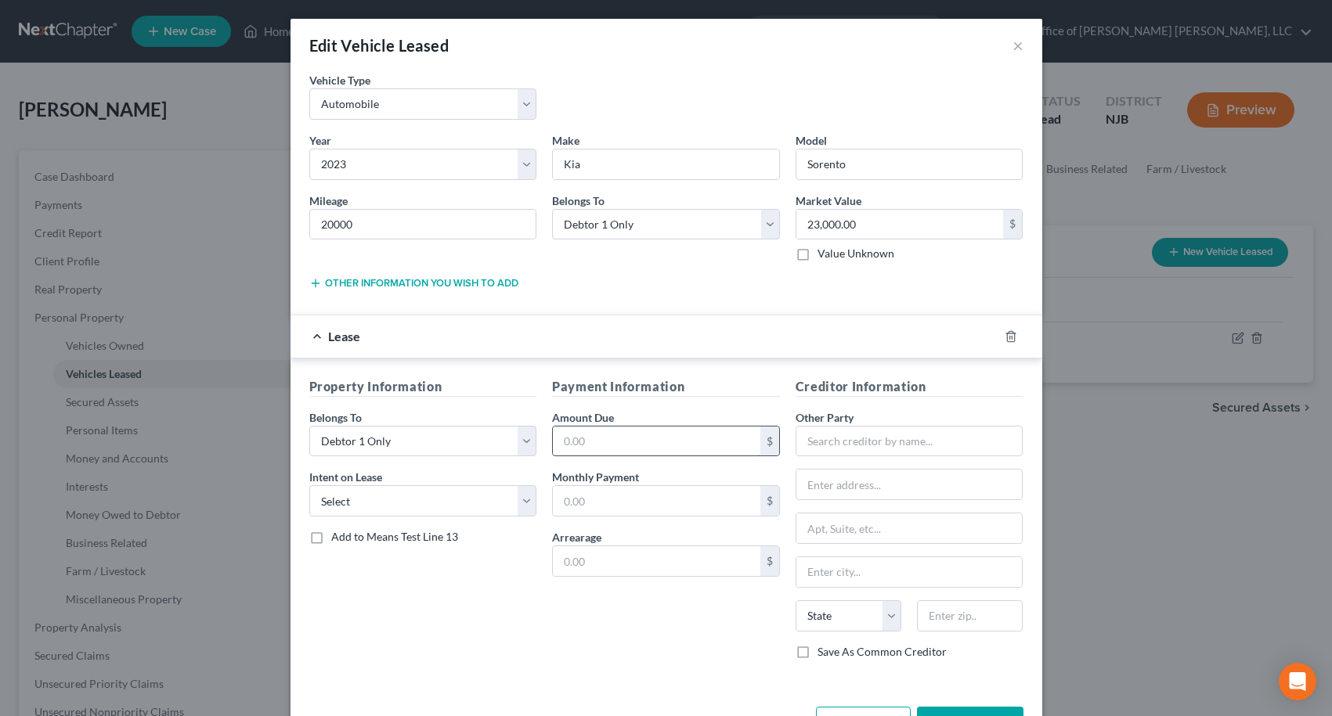
click at [593, 445] on input "text" at bounding box center [656, 442] width 207 height 30
type input "17,569.00"
click at [577, 493] on input "text" at bounding box center [656, 501] width 207 height 30
type input "675.00"
click at [589, 555] on input "text" at bounding box center [656, 561] width 207 height 30
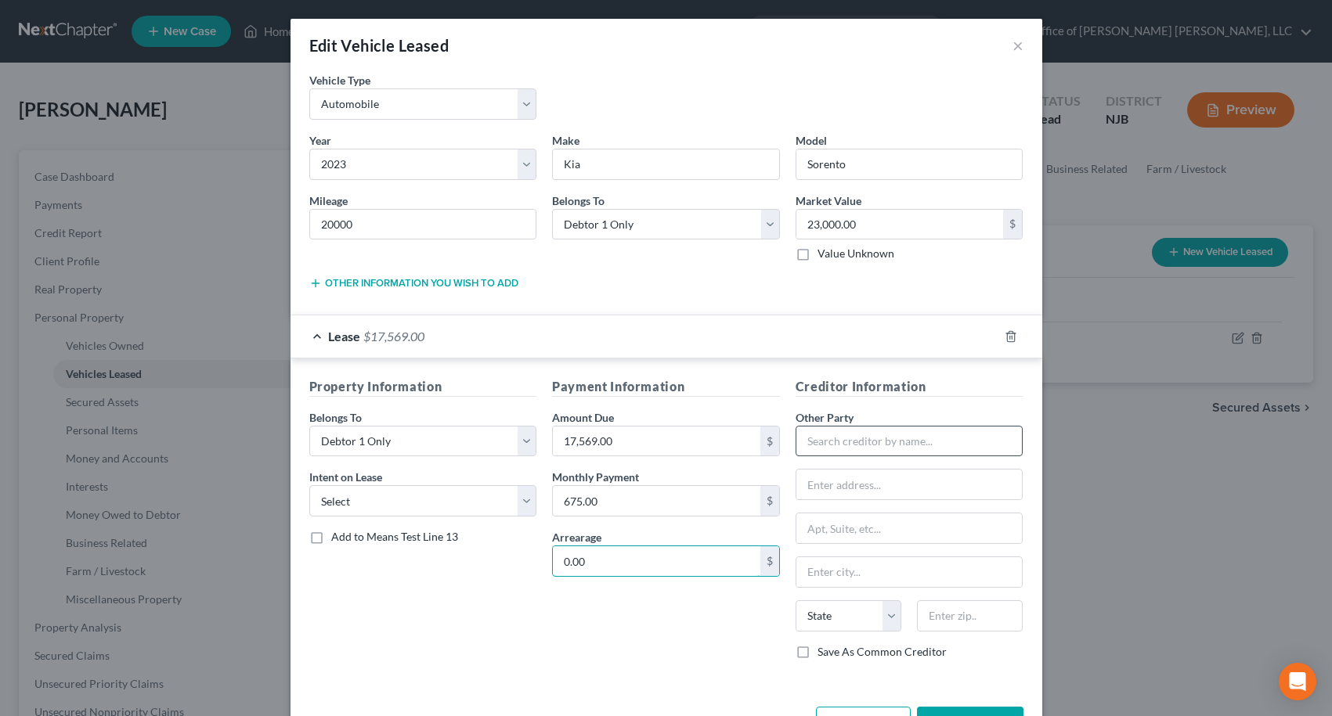
type input "0.00"
click at [856, 432] on input "text" at bounding box center [909, 441] width 228 height 31
type input "Kia Finance"
type input "[STREET_ADDRESS][PERSON_NAME]"
click at [940, 605] on input "text" at bounding box center [970, 616] width 106 height 31
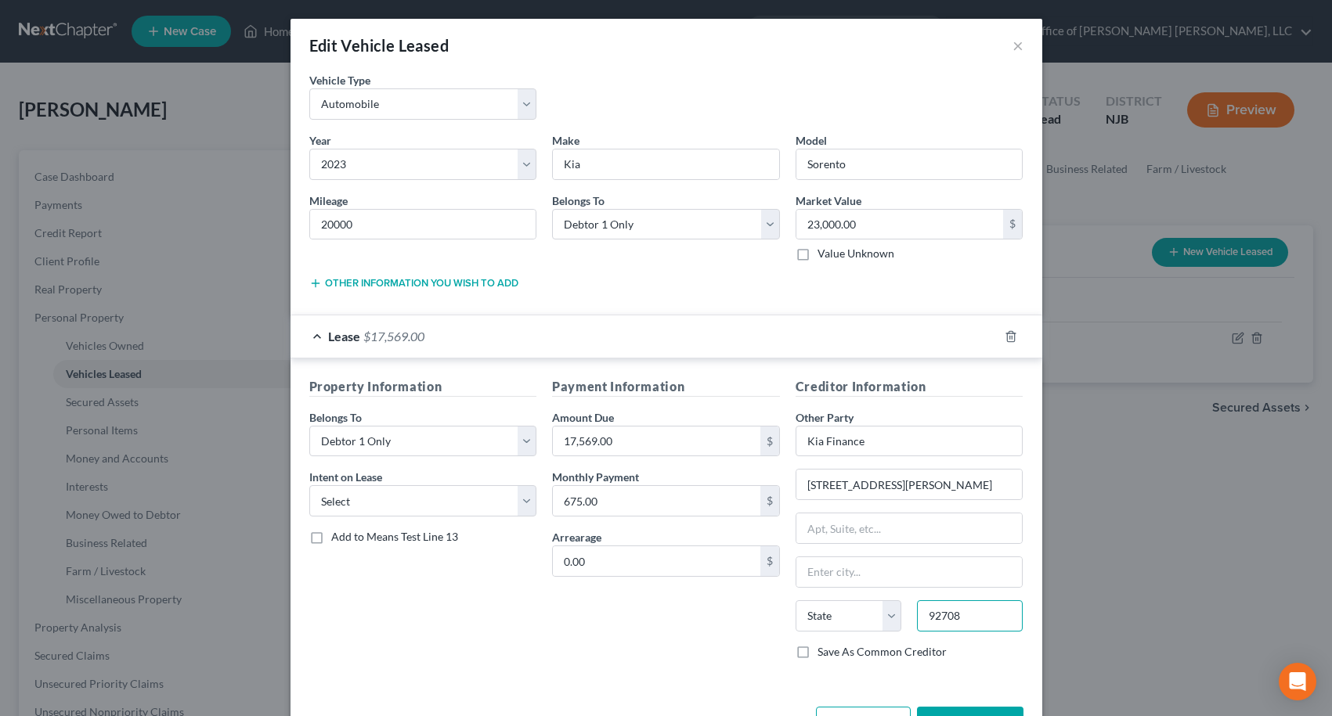
type input "92708"
type input "[GEOGRAPHIC_DATA]"
select select "4"
click at [683, 638] on div "Payment Information Amount Due 17,569.00 $ Monthly Payment 675.00 $ Arrearage 0…" at bounding box center [665, 524] width 243 height 295
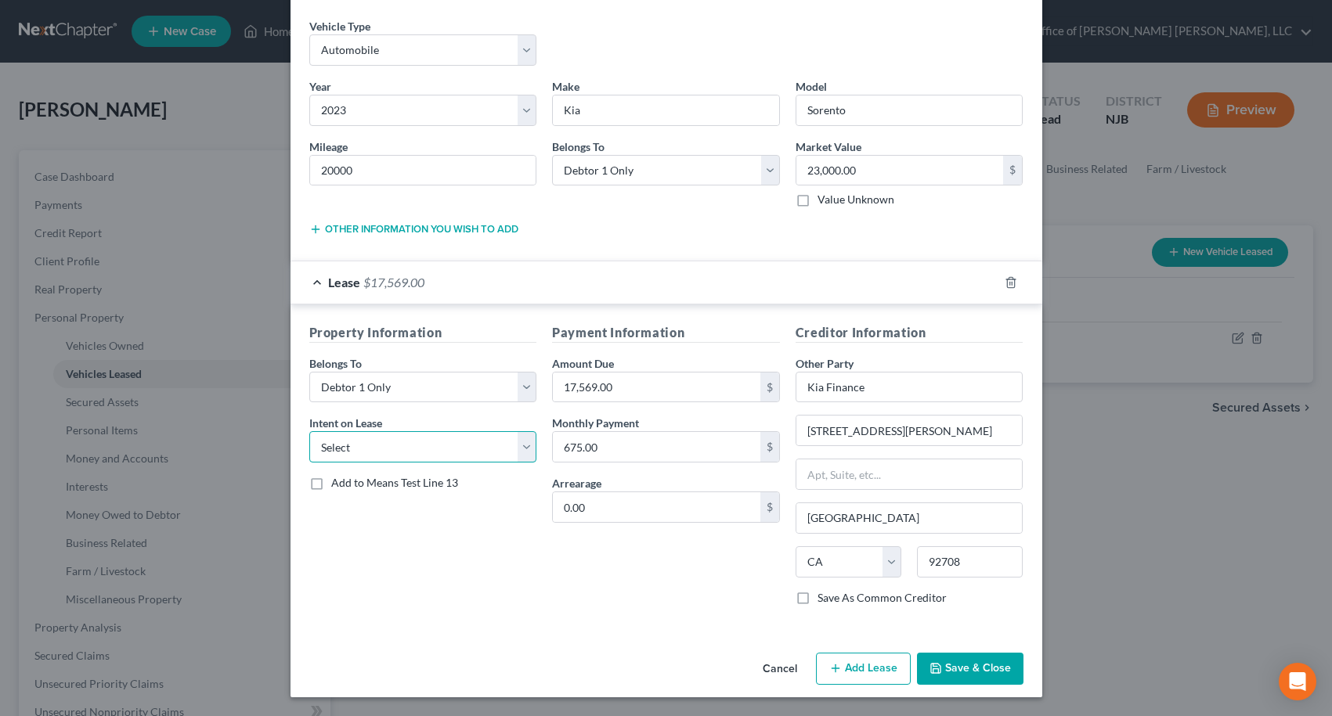
click at [329, 446] on select "Select None Assume Reject" at bounding box center [423, 446] width 228 height 31
select select "1"
click at [309, 431] on select "Select None Assume Reject" at bounding box center [423, 446] width 228 height 31
click at [331, 482] on label "Add to Means Test Line 13" at bounding box center [394, 483] width 127 height 16
click at [337, 482] on input "Add to Means Test Line 13" at bounding box center [342, 480] width 10 height 10
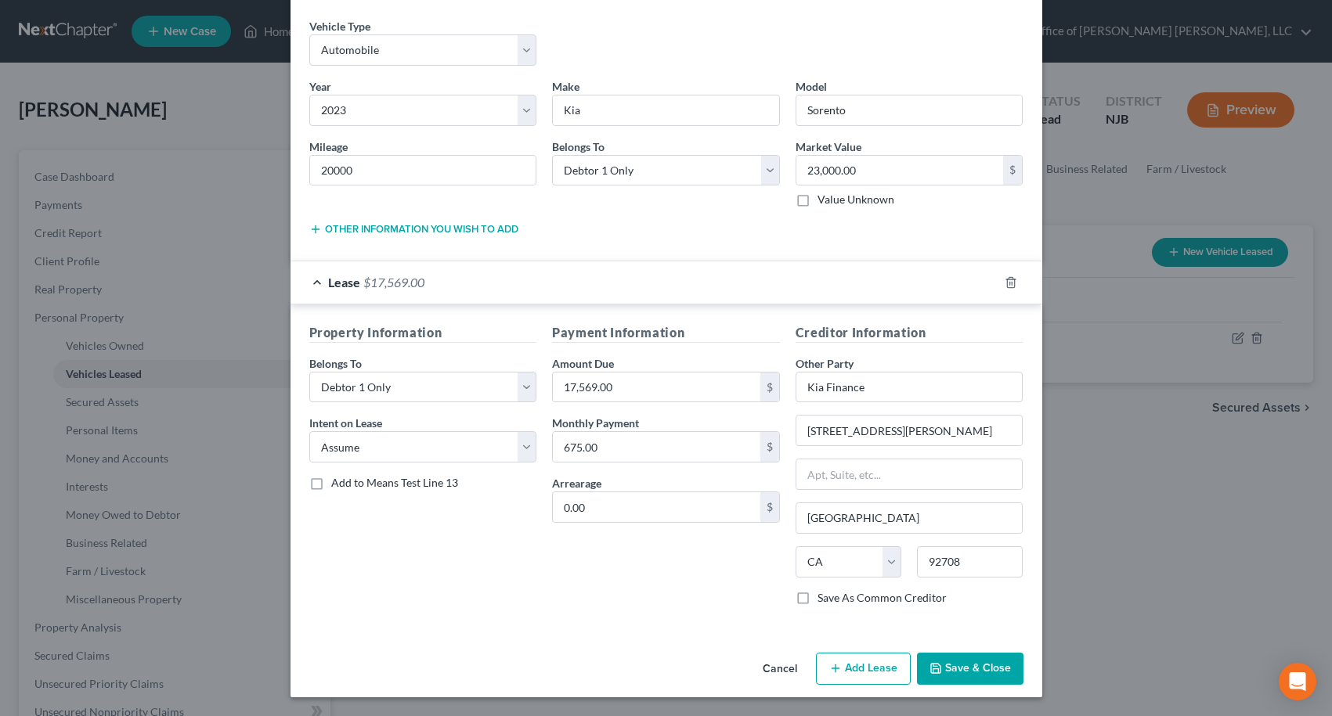
checkbox input "true"
click at [1174, 445] on div "Edit Vehicle Leased × Vehicle Type * Select Automobile Truck Trailer Watercraft…" at bounding box center [666, 358] width 1332 height 716
click at [851, 667] on button "Add Lease" at bounding box center [863, 669] width 95 height 33
select select "0"
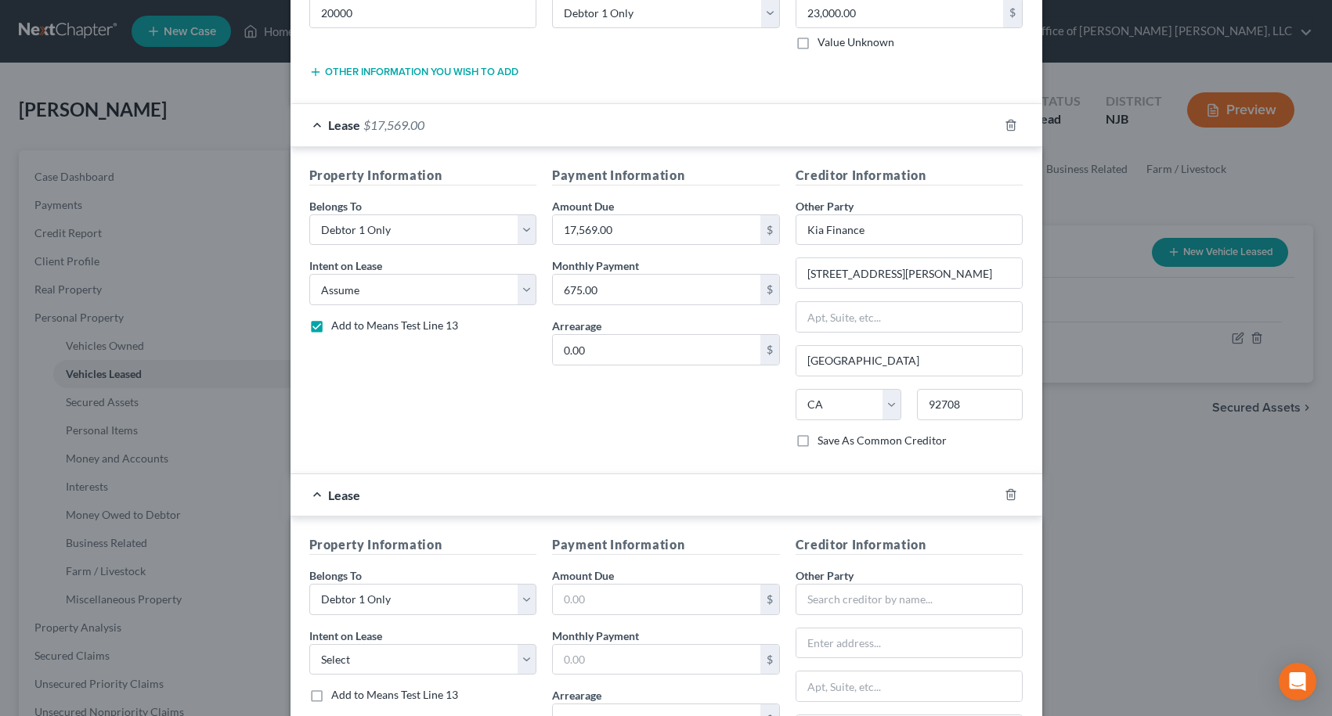
scroll to position [367, 0]
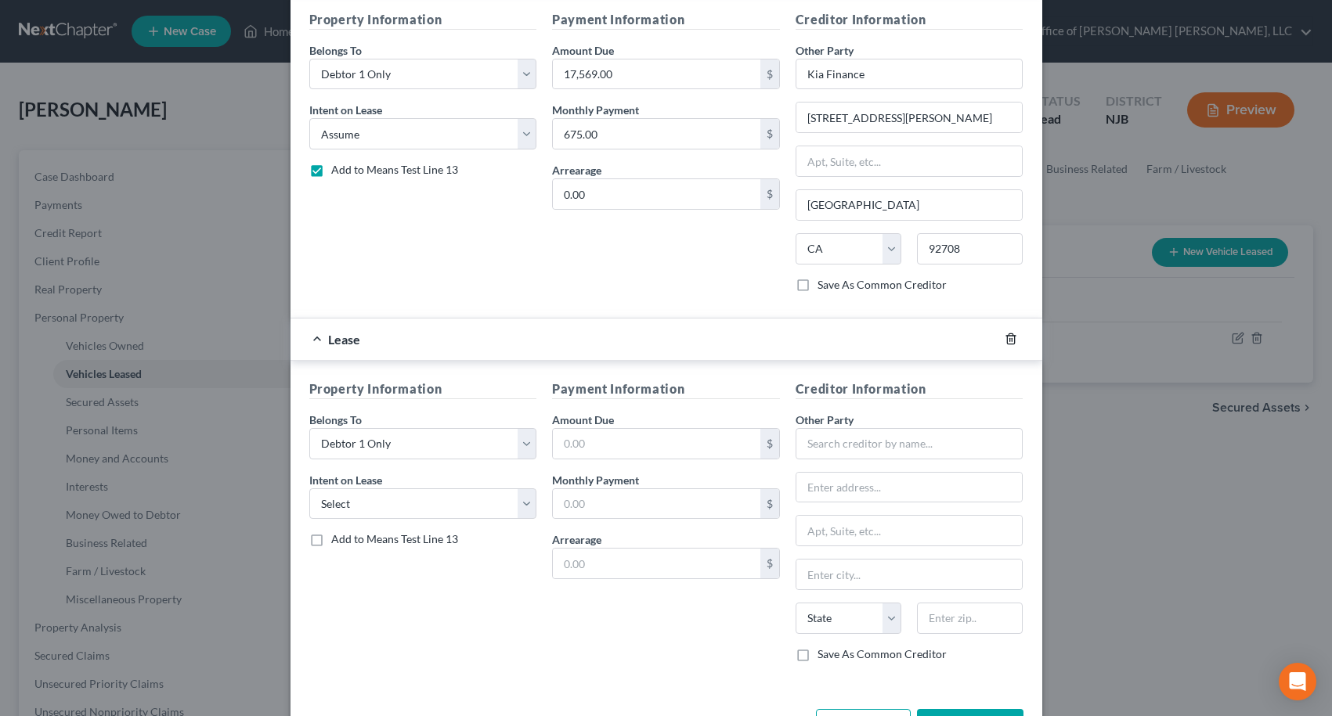
click at [1005, 337] on icon "button" at bounding box center [1011, 339] width 13 height 13
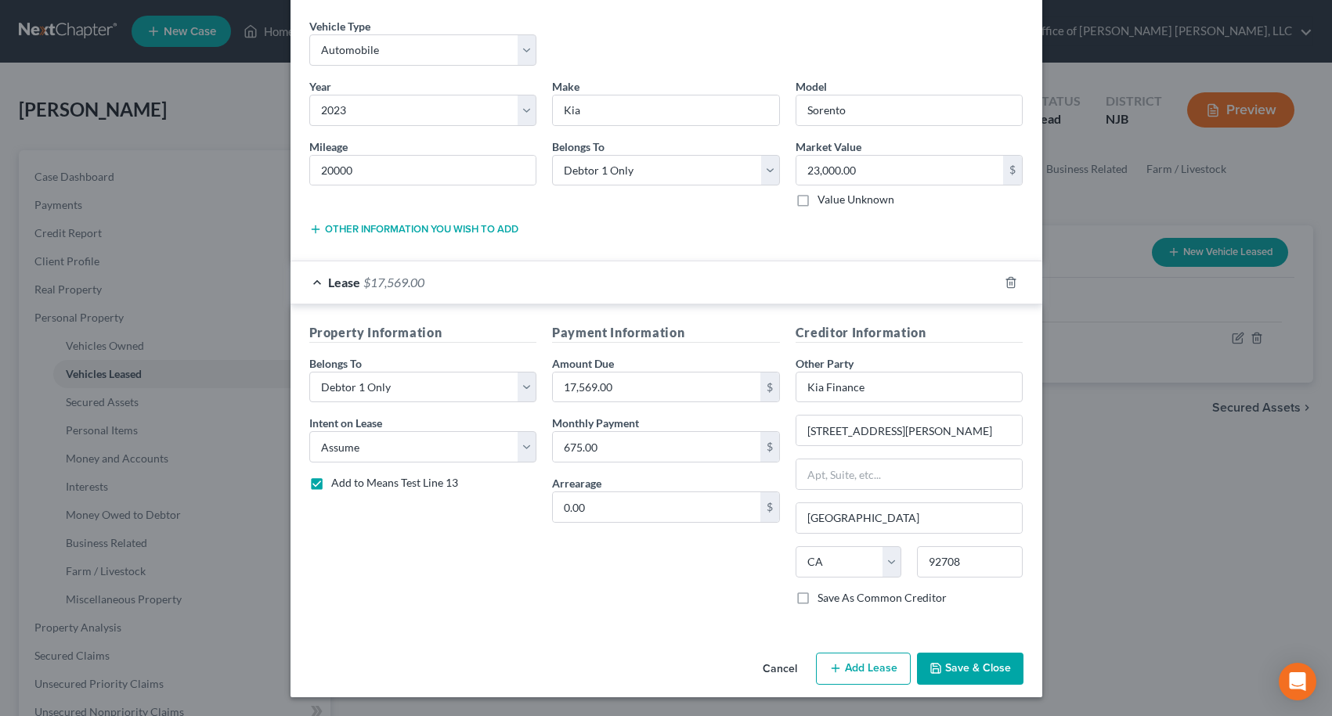
scroll to position [54, 0]
click at [981, 674] on button "Save & Close" at bounding box center [970, 669] width 106 height 33
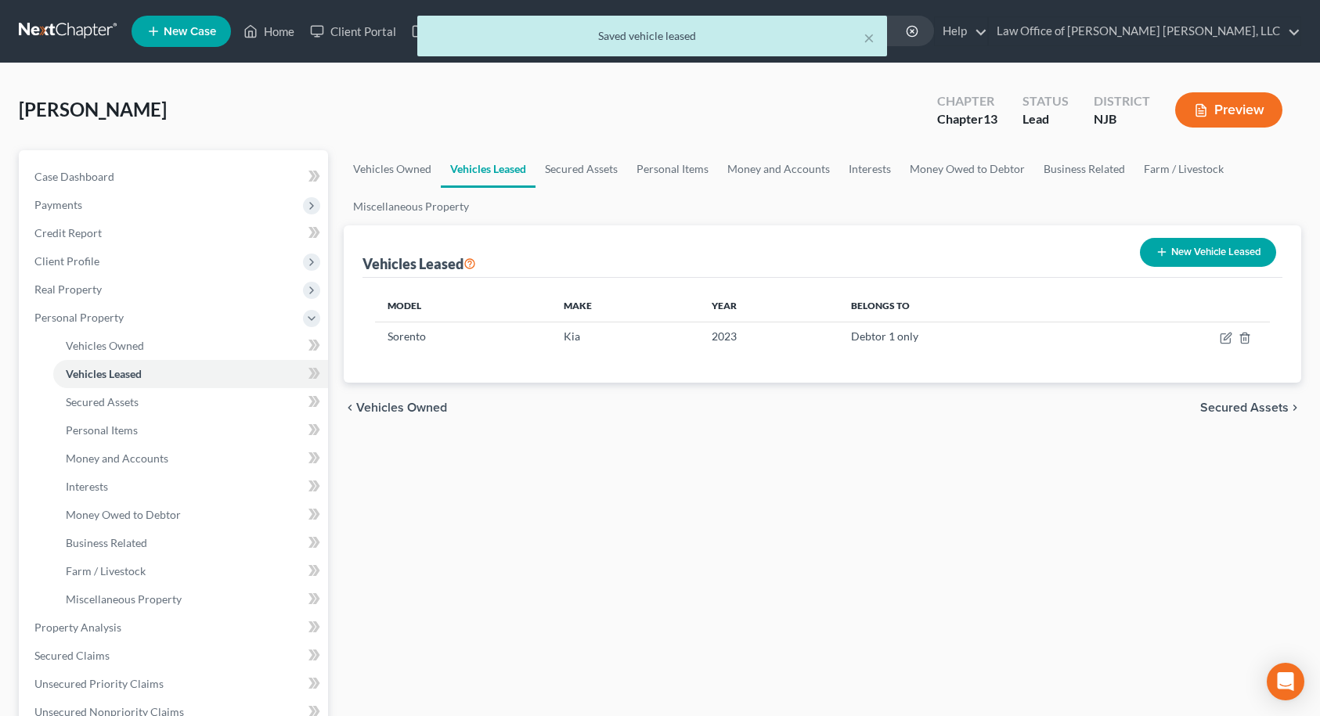
click at [1228, 115] on button "Preview" at bounding box center [1228, 109] width 107 height 35
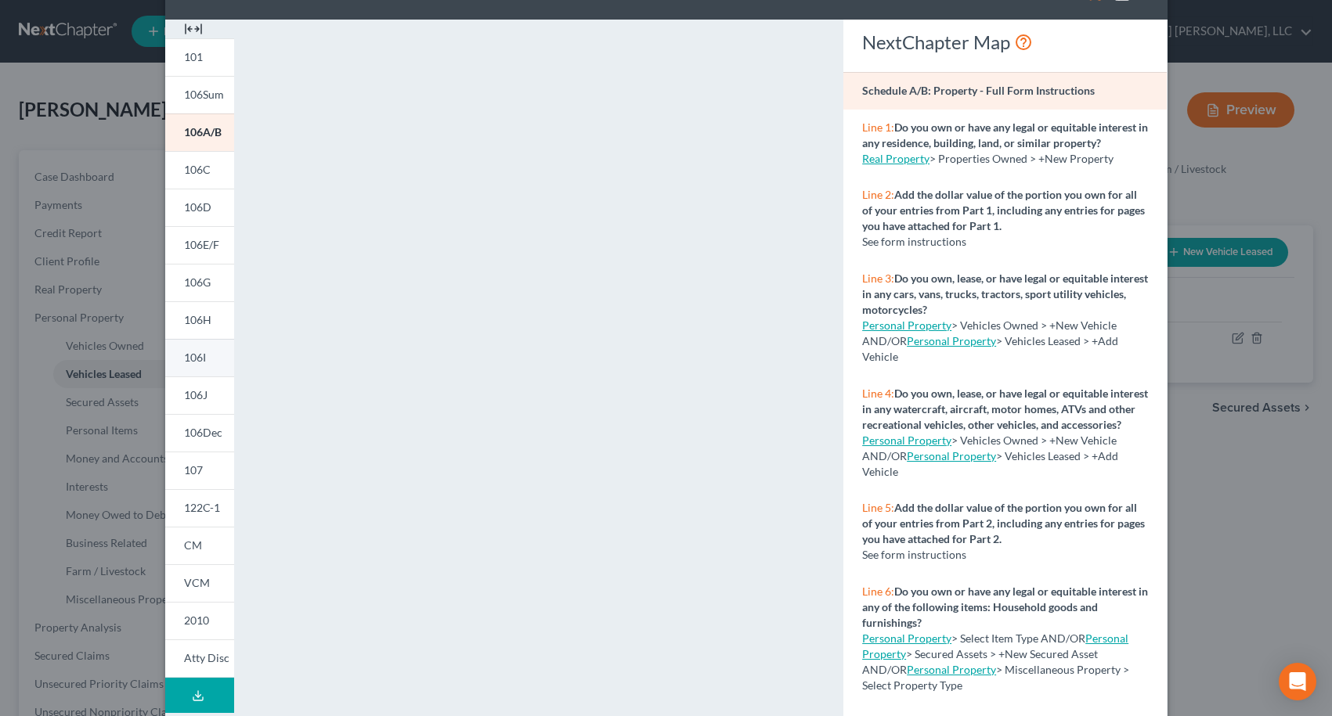
scroll to position [157, 0]
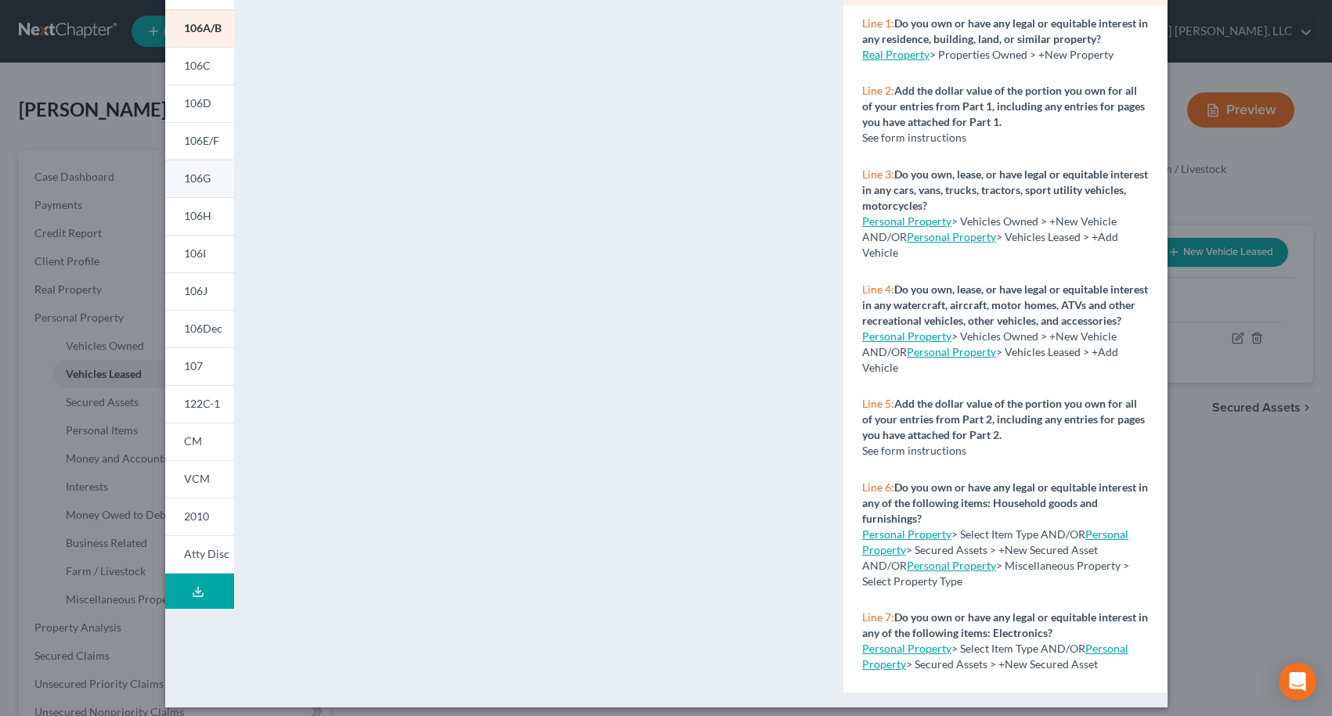
click at [196, 182] on span "106G" at bounding box center [197, 177] width 27 height 13
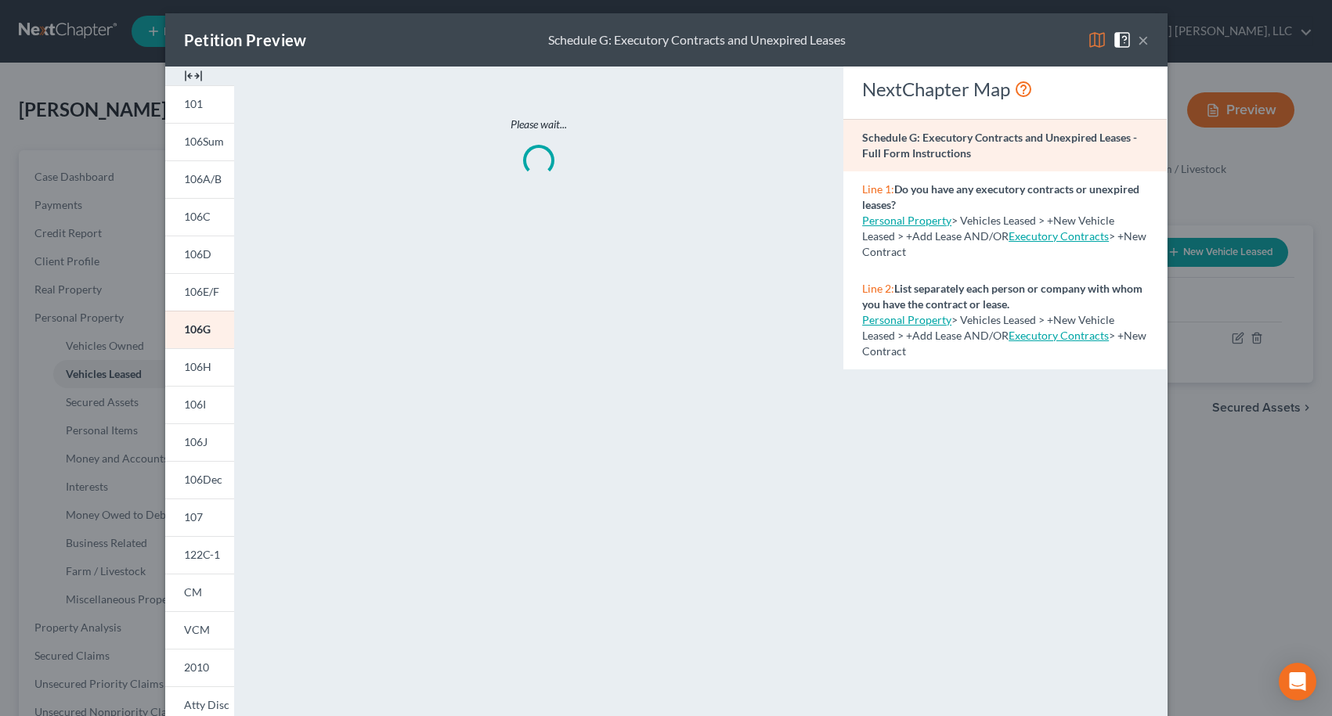
scroll to position [0, 0]
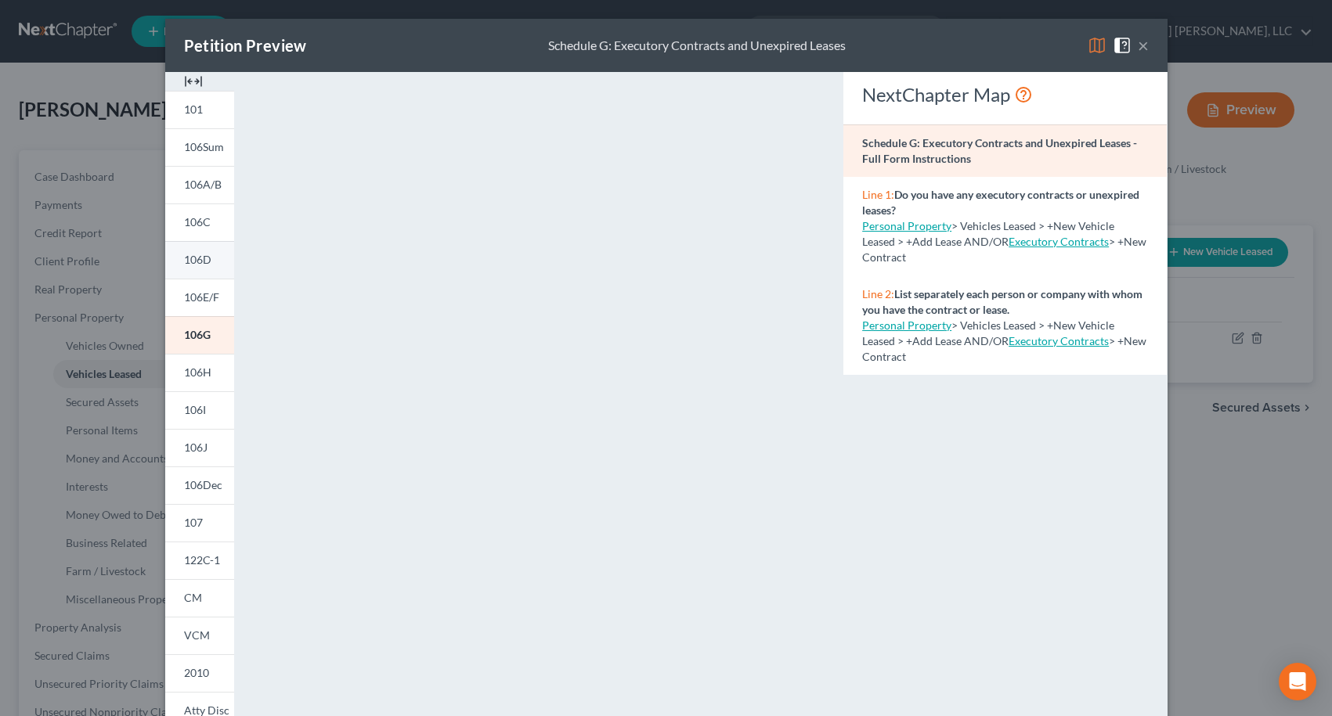
click at [188, 262] on span "106D" at bounding box center [197, 259] width 27 height 13
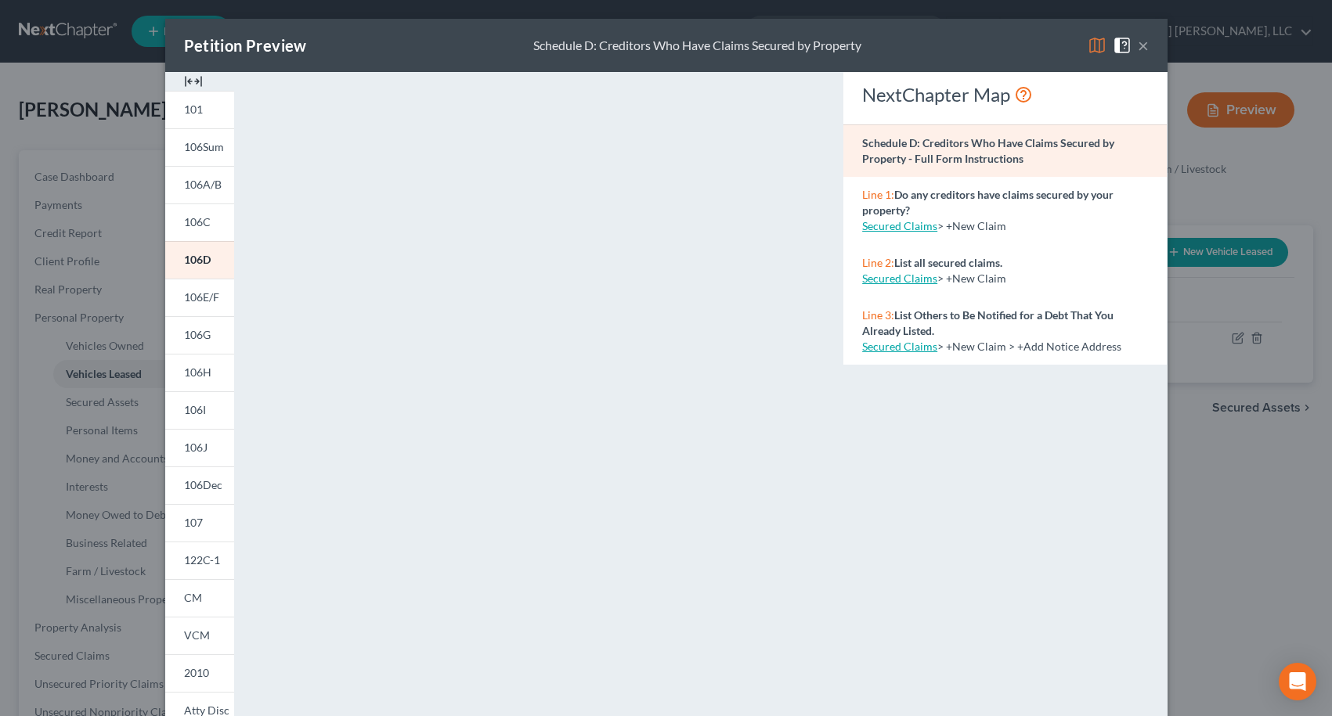
click at [1138, 44] on button "×" at bounding box center [1143, 45] width 11 height 19
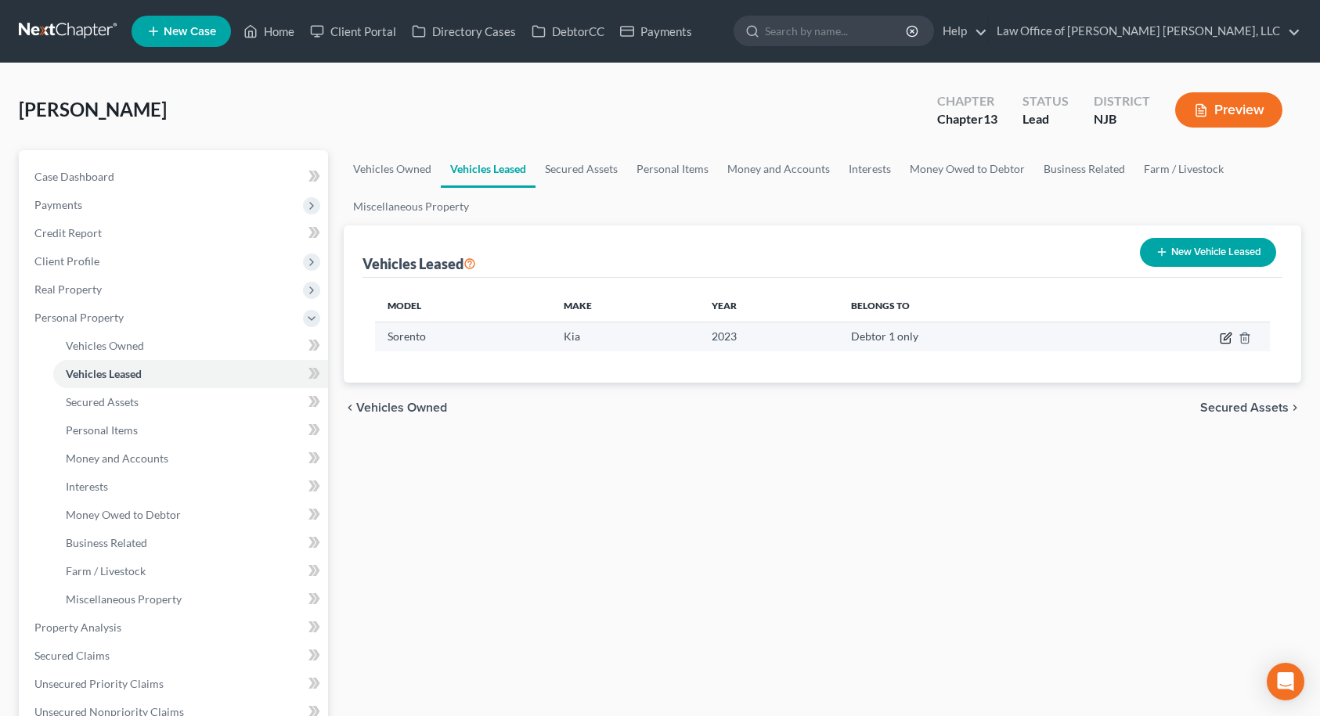
click at [1224, 339] on icon "button" at bounding box center [1226, 338] width 13 height 13
select select "0"
select select "3"
select select "0"
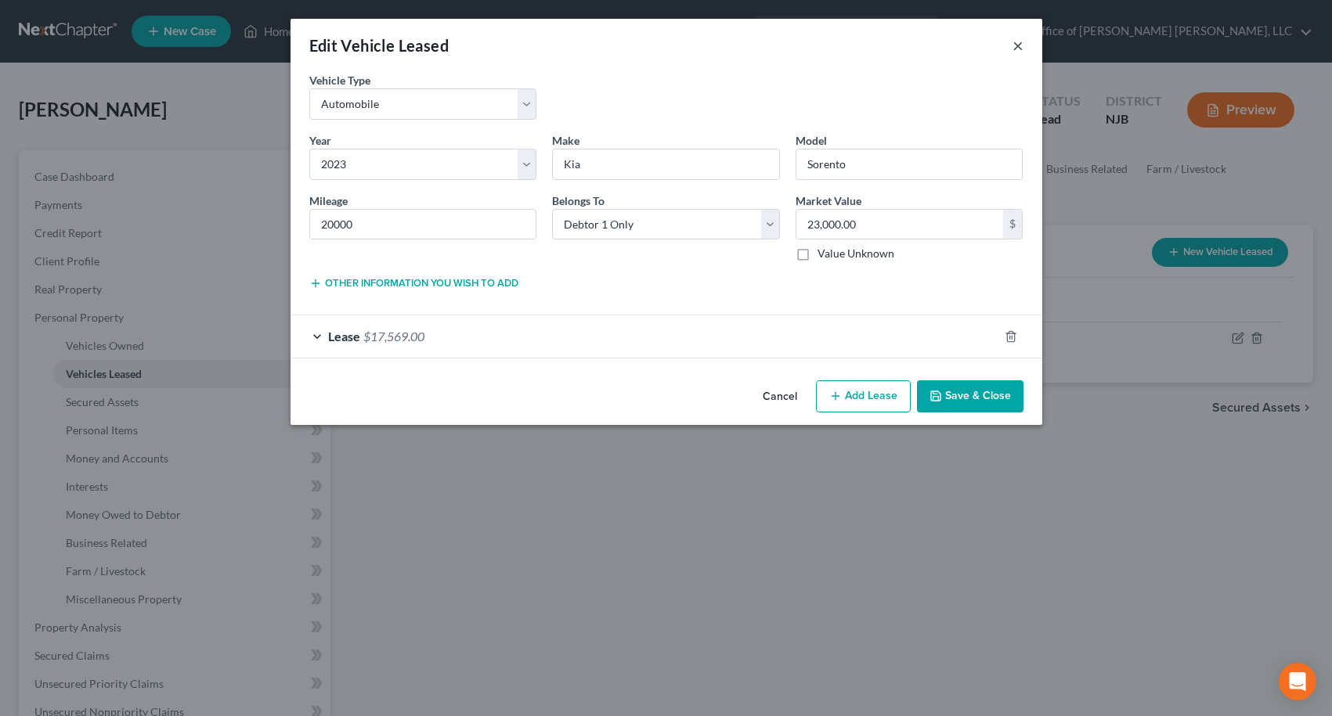
click at [1018, 44] on button "×" at bounding box center [1017, 45] width 11 height 19
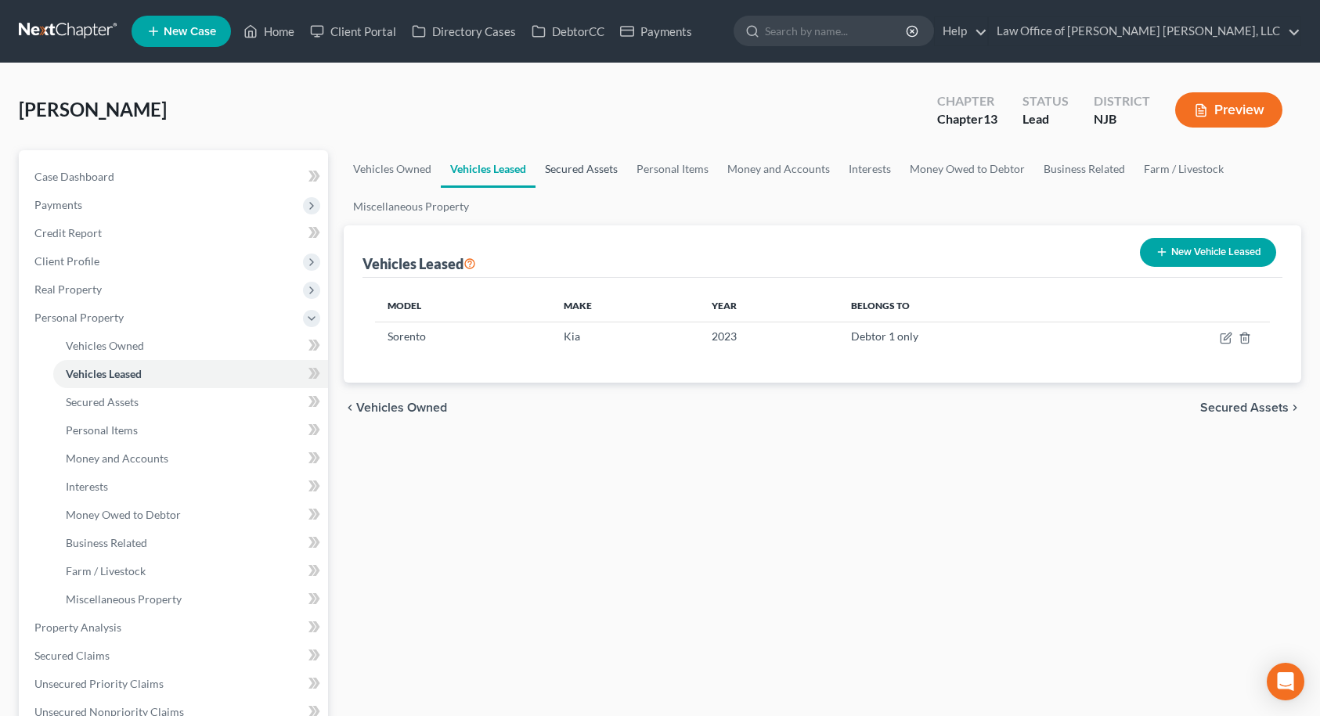
click at [594, 168] on link "Secured Assets" at bounding box center [582, 169] width 92 height 38
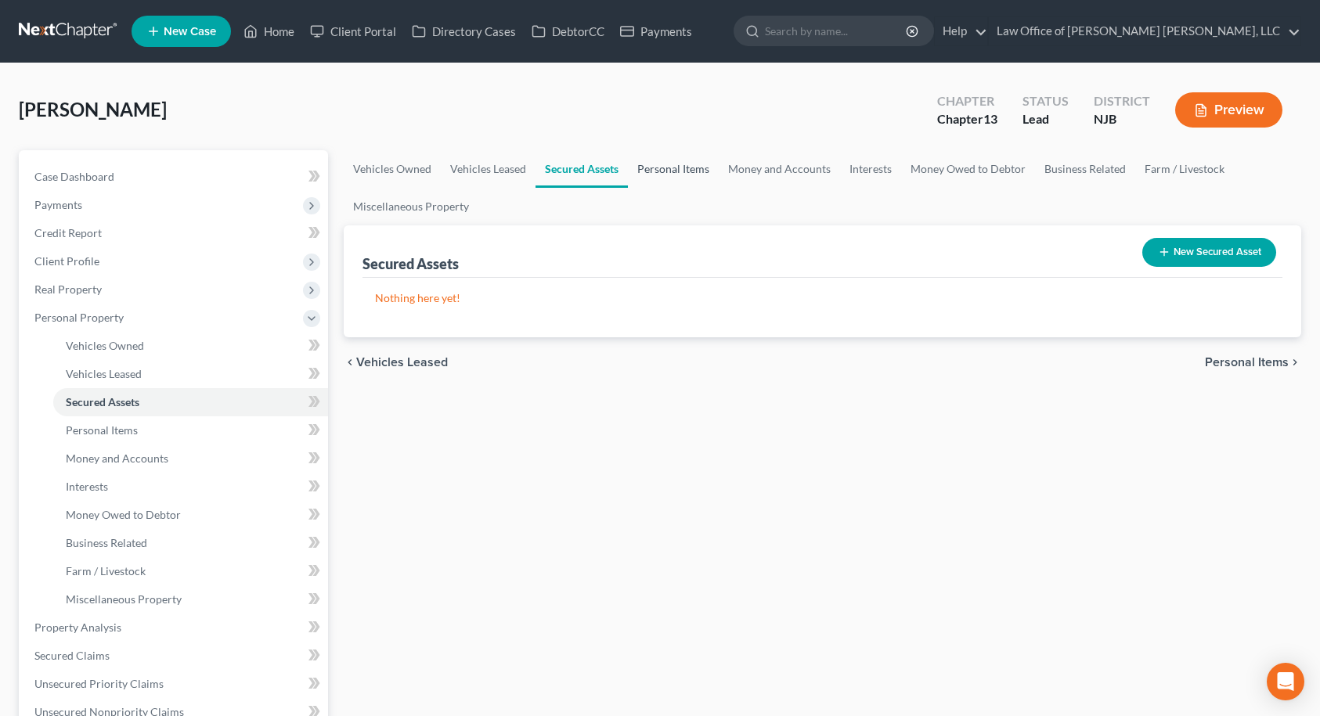
click at [658, 165] on link "Personal Items" at bounding box center [673, 169] width 91 height 38
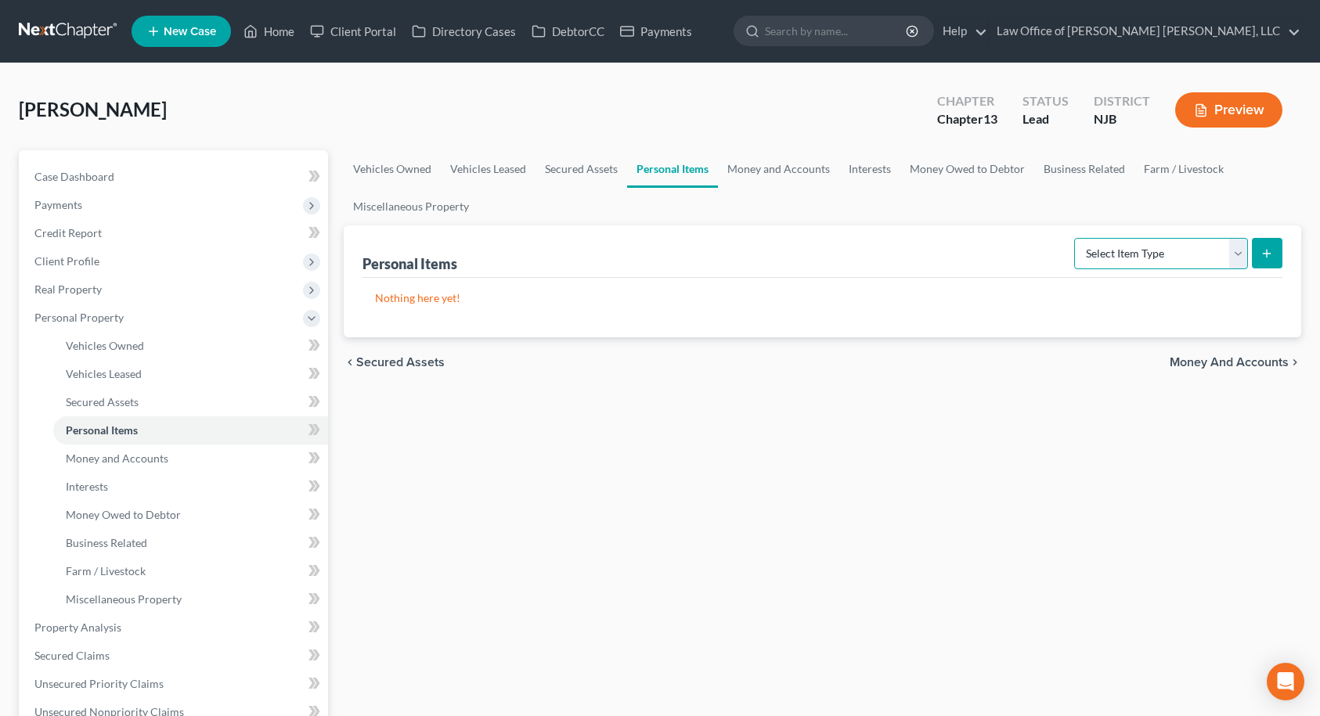
click at [1135, 252] on select "Select Item Type Clothing Collectibles Of Value Electronics Firearms Household …" at bounding box center [1161, 253] width 174 height 31
select select "clothing"
click at [1076, 238] on select "Select Item Type Clothing Collectibles Of Value Electronics Firearms Household …" at bounding box center [1161, 253] width 174 height 31
click at [1267, 257] on line "submit" at bounding box center [1267, 253] width 0 height 7
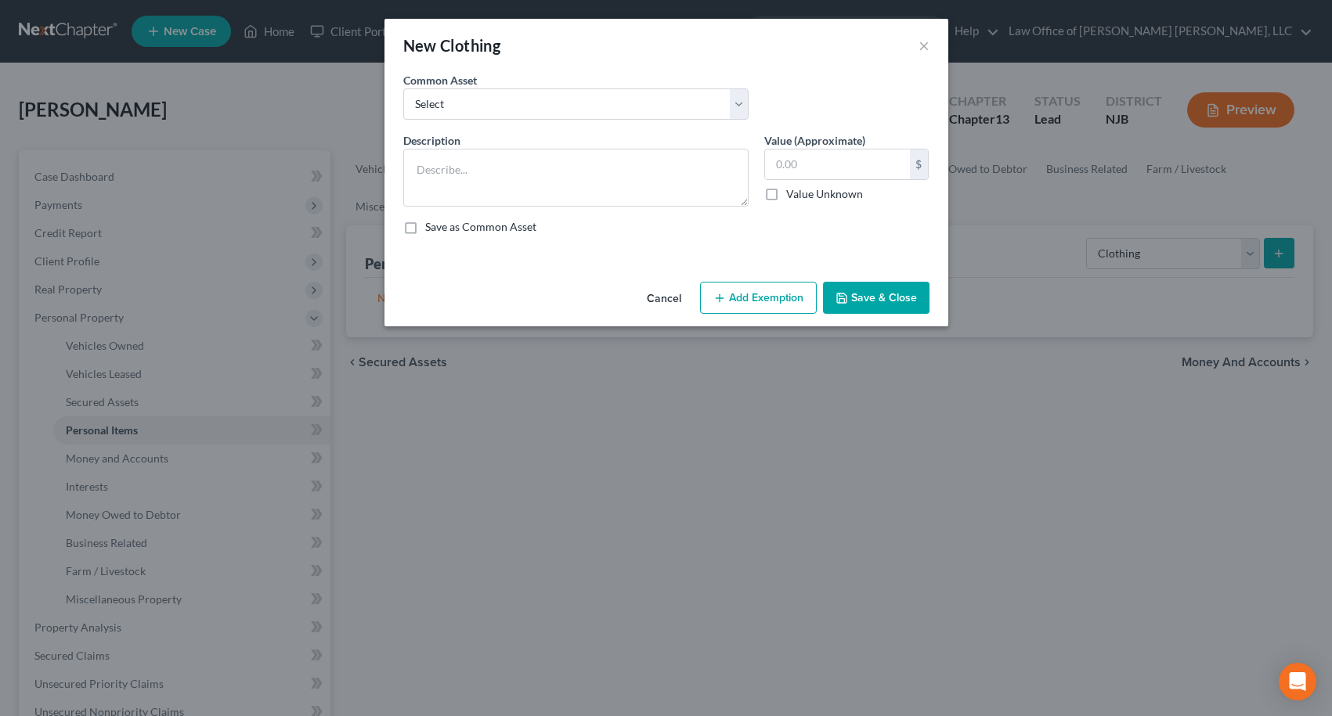
click at [749, 292] on button "Add Exemption" at bounding box center [758, 298] width 117 height 33
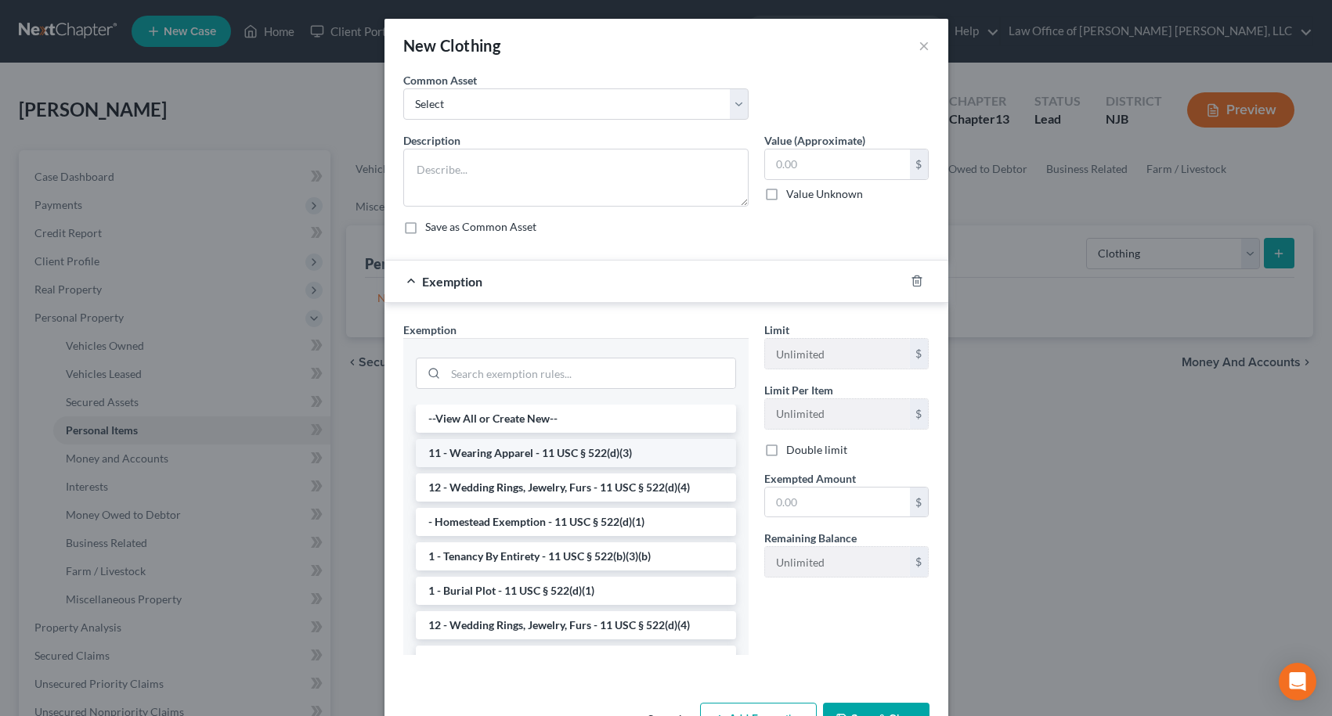
click at [498, 448] on li "11 - Wearing Apparel - 11 USC § 522(d)(3)" at bounding box center [576, 453] width 320 height 28
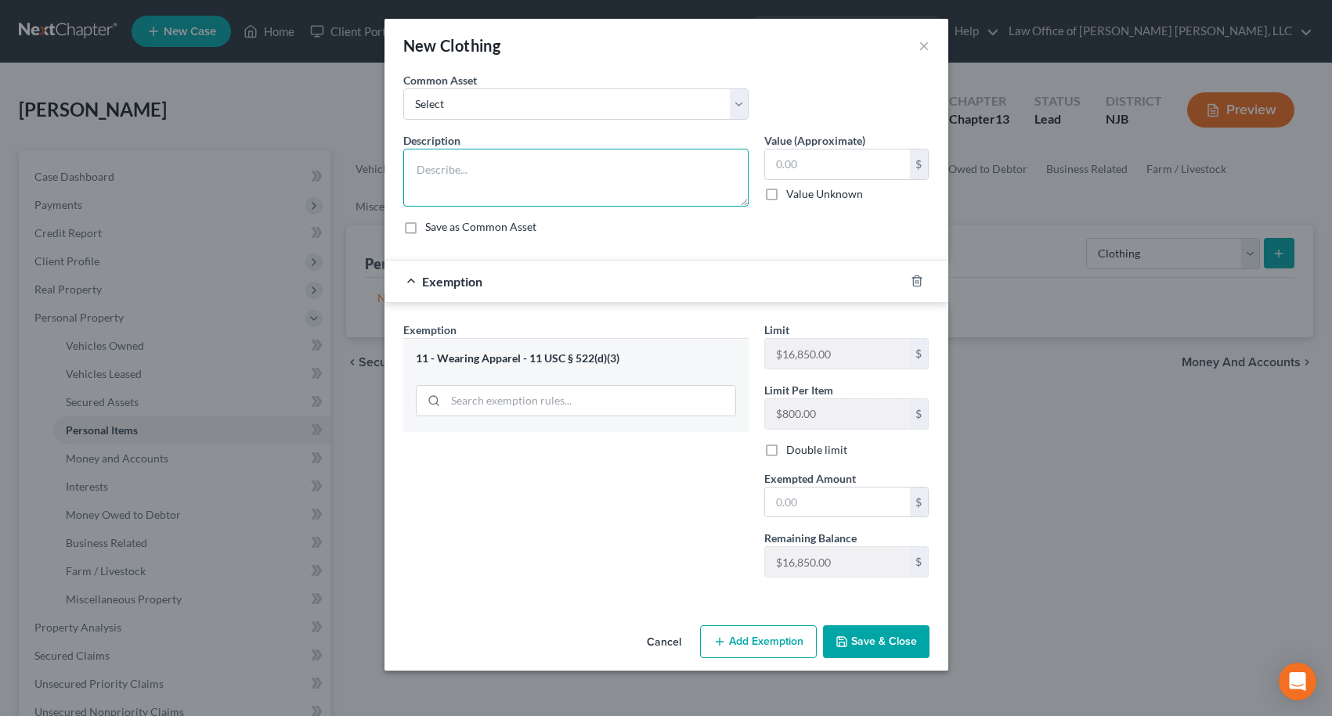
click at [541, 165] on textarea at bounding box center [575, 178] width 345 height 58
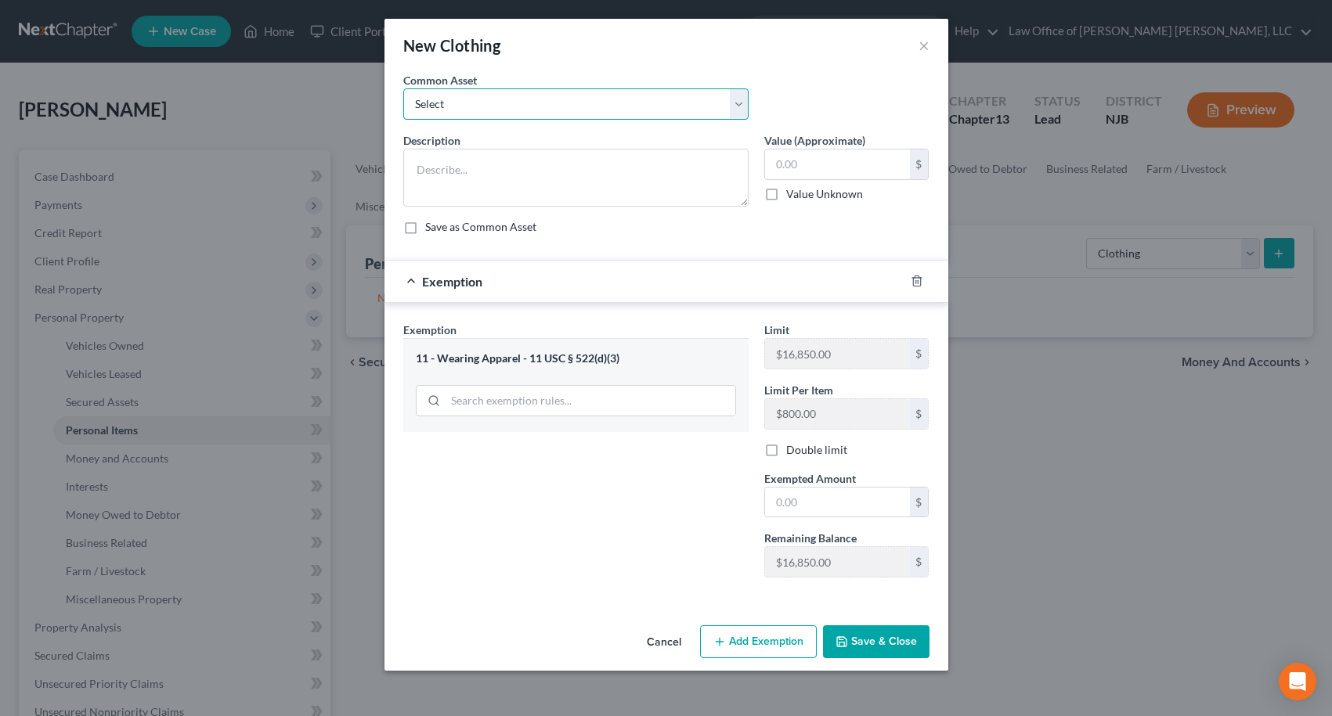
drag, startPoint x: 517, startPoint y: 103, endPoint x: 514, endPoint y: 114, distance: 10.6
click at [517, 103] on select "Select Clothing" at bounding box center [575, 103] width 345 height 31
click at [403, 88] on select "Select Clothing" at bounding box center [575, 103] width 345 height 31
drag, startPoint x: 498, startPoint y: 107, endPoint x: 487, endPoint y: 118, distance: 15.5
click at [498, 107] on select "Select Clothing" at bounding box center [575, 103] width 345 height 31
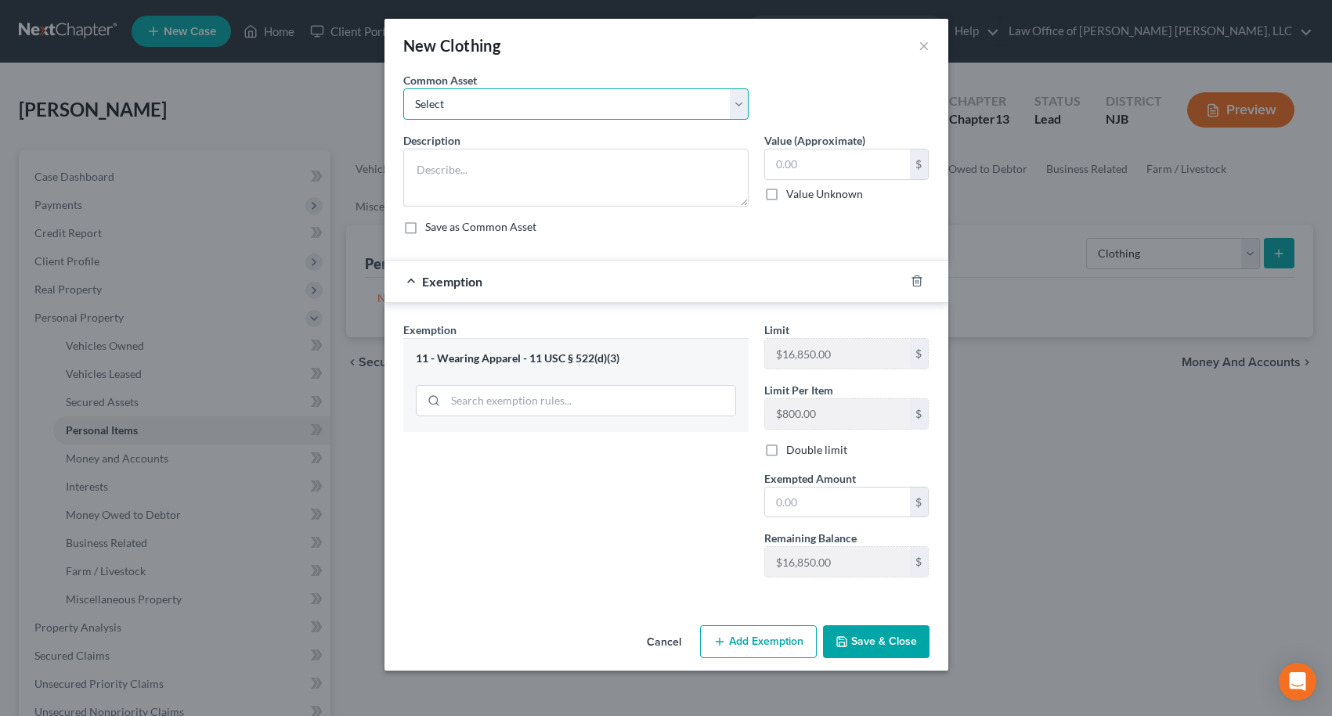
select select "0"
click at [403, 88] on select "Select Clothing" at bounding box center [575, 103] width 345 height 31
type textarea "Clothing"
click at [822, 170] on input "500.00" at bounding box center [837, 165] width 145 height 30
type input "1,000.00"
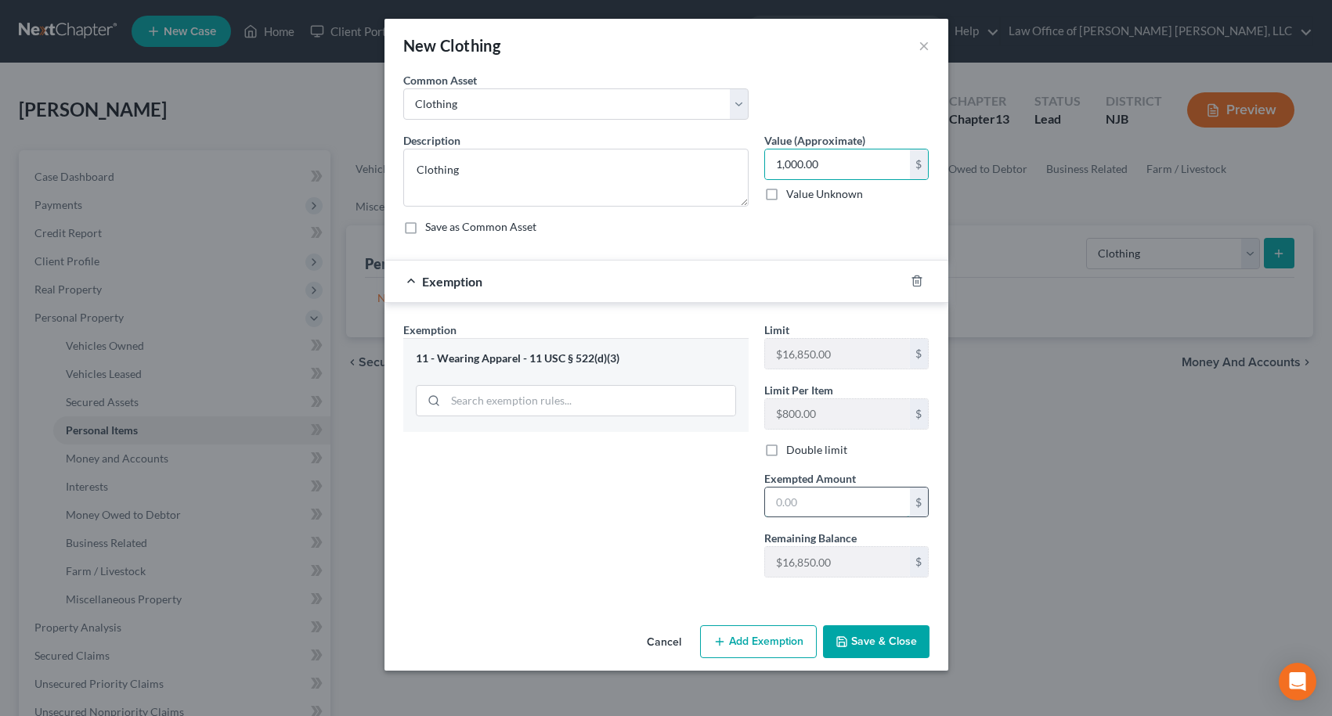
click at [803, 500] on input "text" at bounding box center [837, 503] width 145 height 30
type input "1,000.00"
click at [896, 650] on button "Save & Close" at bounding box center [876, 642] width 106 height 33
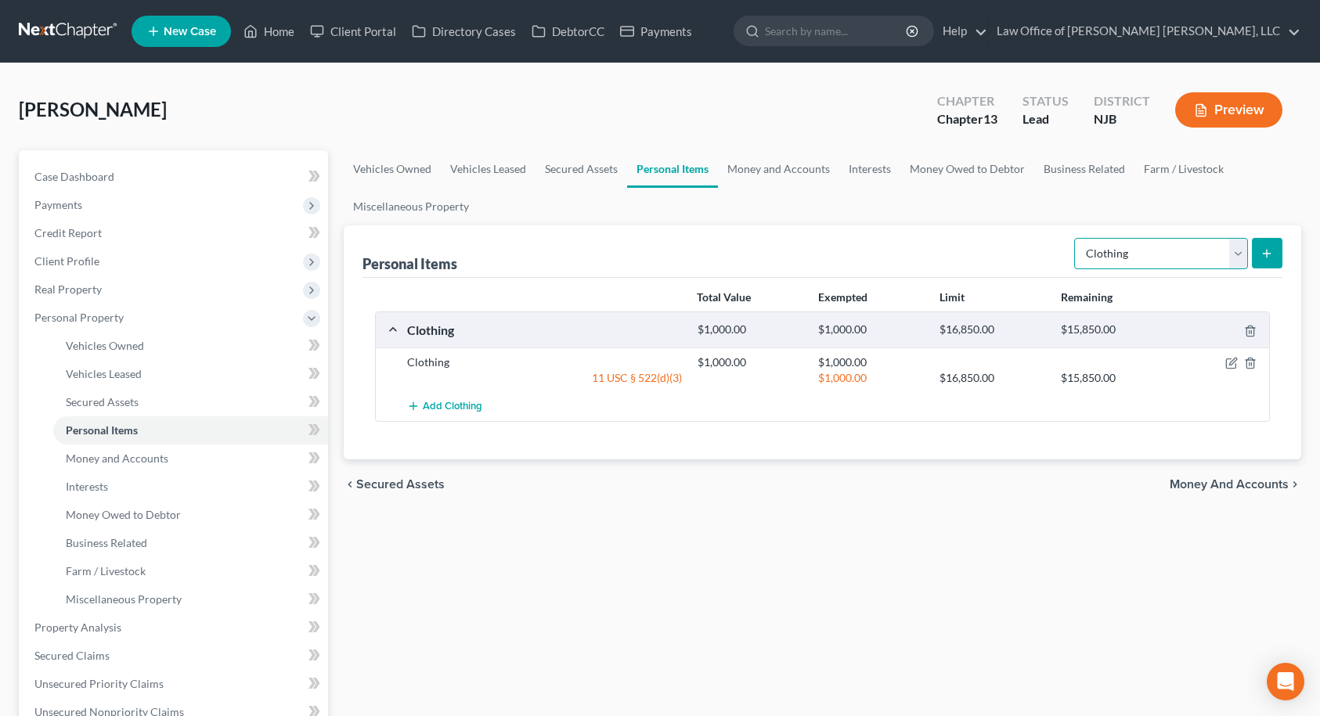
click at [1127, 242] on select "Select Item Type Clothing Collectibles Of Value Electronics Firearms Household …" at bounding box center [1161, 253] width 174 height 31
select select "electronics"
click at [1076, 238] on select "Select Item Type Clothing Collectibles Of Value Electronics Firearms Household …" at bounding box center [1161, 253] width 174 height 31
click at [1273, 257] on icon "submit" at bounding box center [1267, 253] width 13 height 13
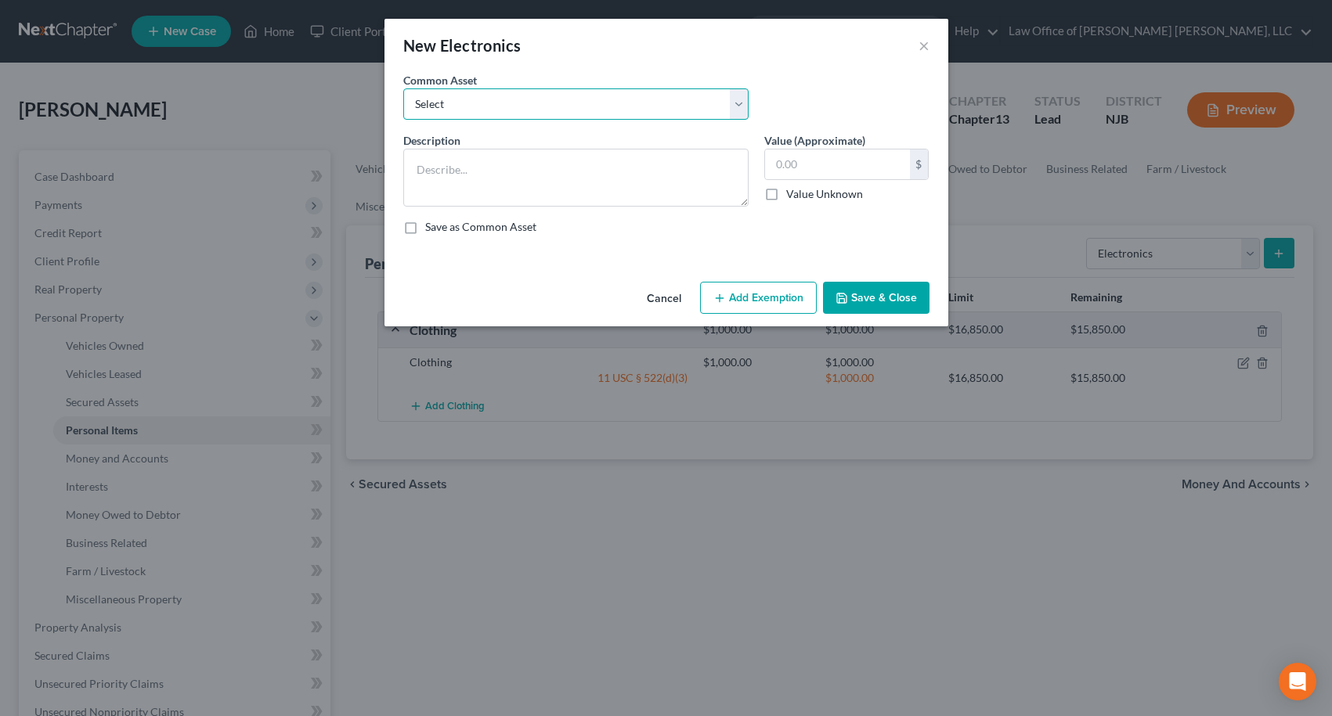
click at [574, 105] on select "Select Cell Phone, TV" at bounding box center [575, 103] width 345 height 31
select select "0"
click at [403, 88] on select "Select Cell Phone, TV" at bounding box center [575, 103] width 345 height 31
type textarea "Cell Phone, TV"
type input "200.00"
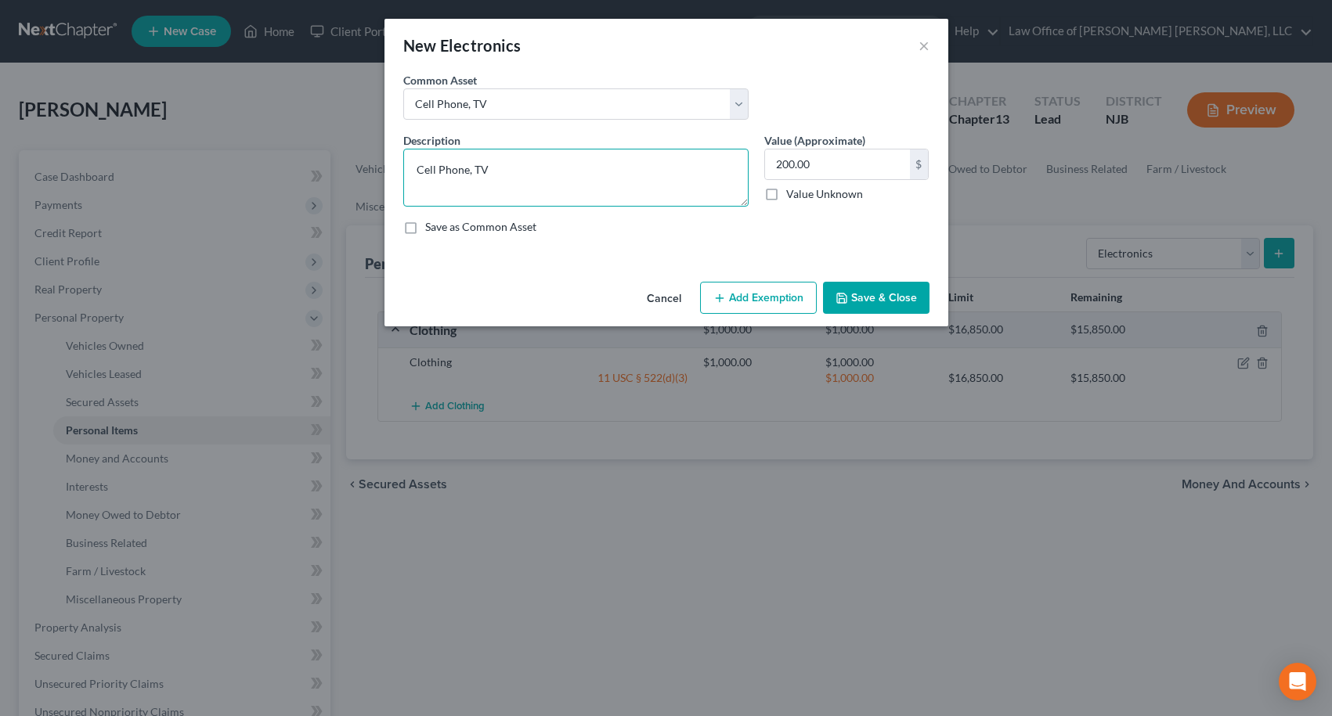
click at [530, 168] on textarea "Cell Phone, TV" at bounding box center [575, 178] width 345 height 58
type textarea "Cell Phone, Televisions"
click at [742, 287] on button "Add Exemption" at bounding box center [758, 298] width 117 height 33
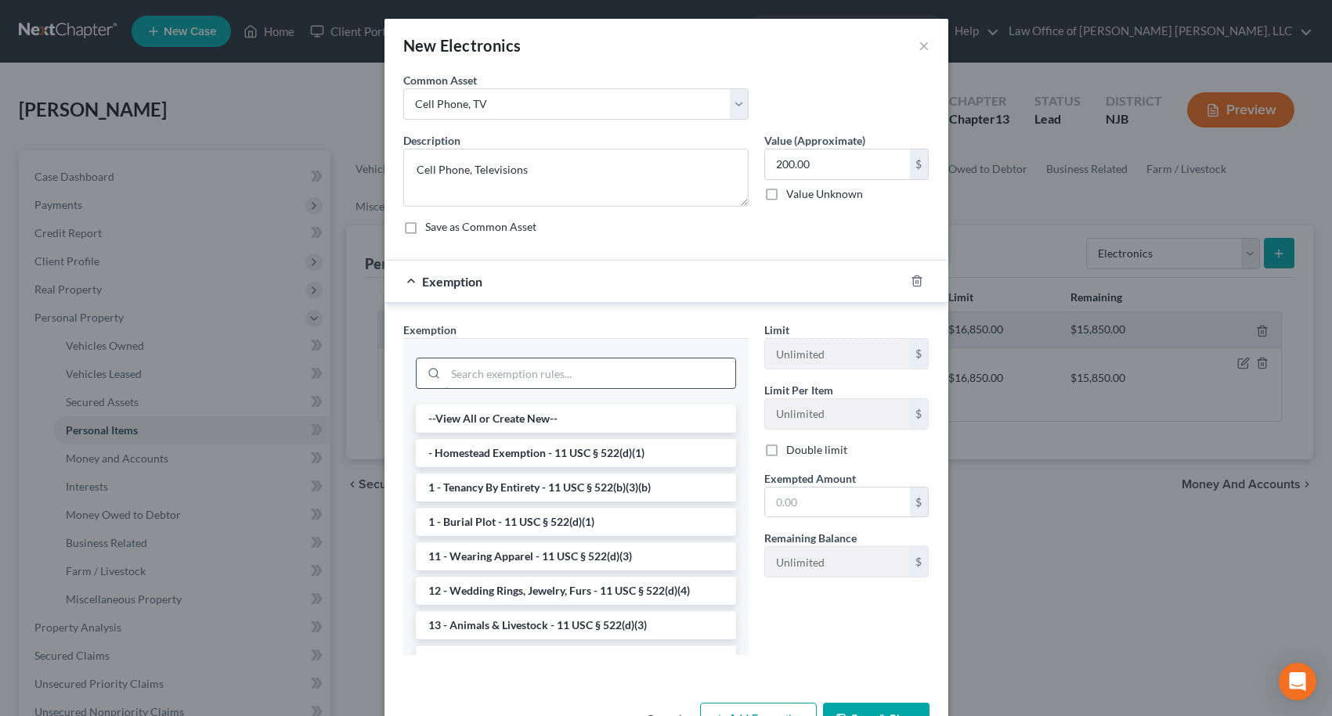
click at [495, 376] on input "search" at bounding box center [590, 374] width 290 height 30
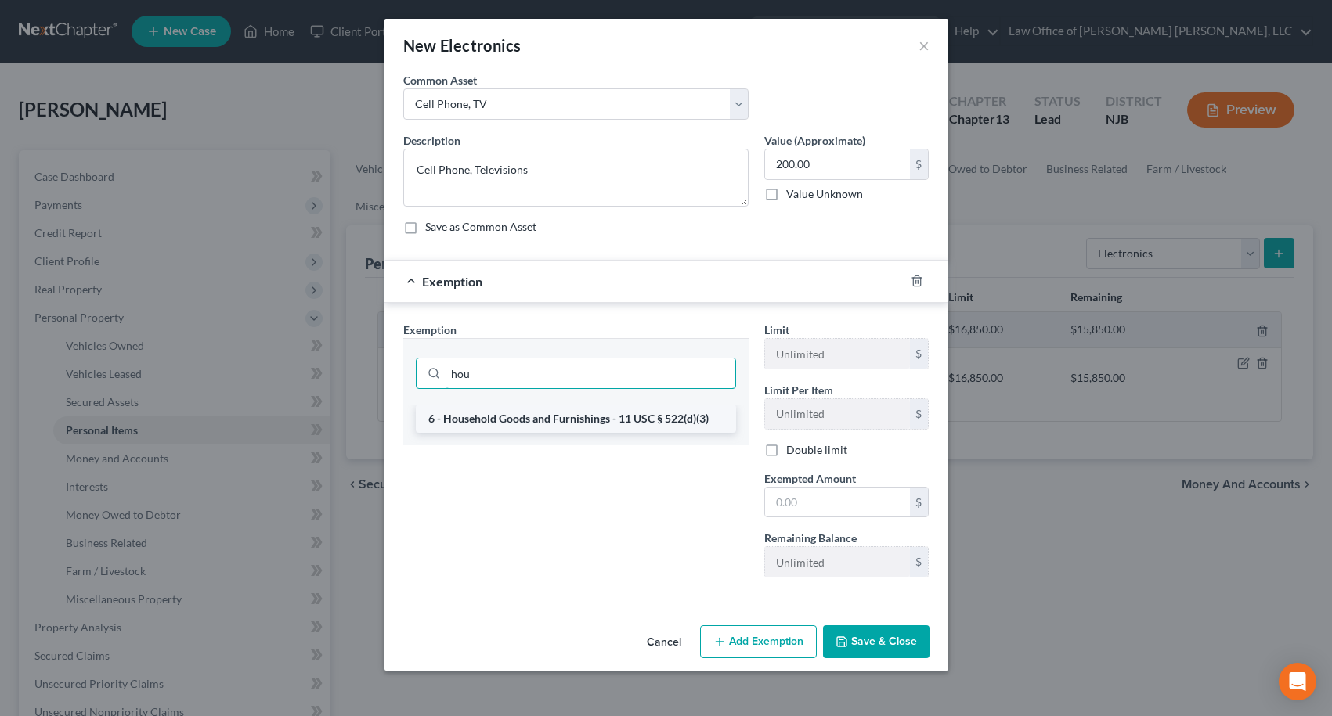
type input "hou"
click at [503, 424] on li "6 - Household Goods and Furnishings - 11 USC § 522(d)(3)" at bounding box center [576, 419] width 320 height 28
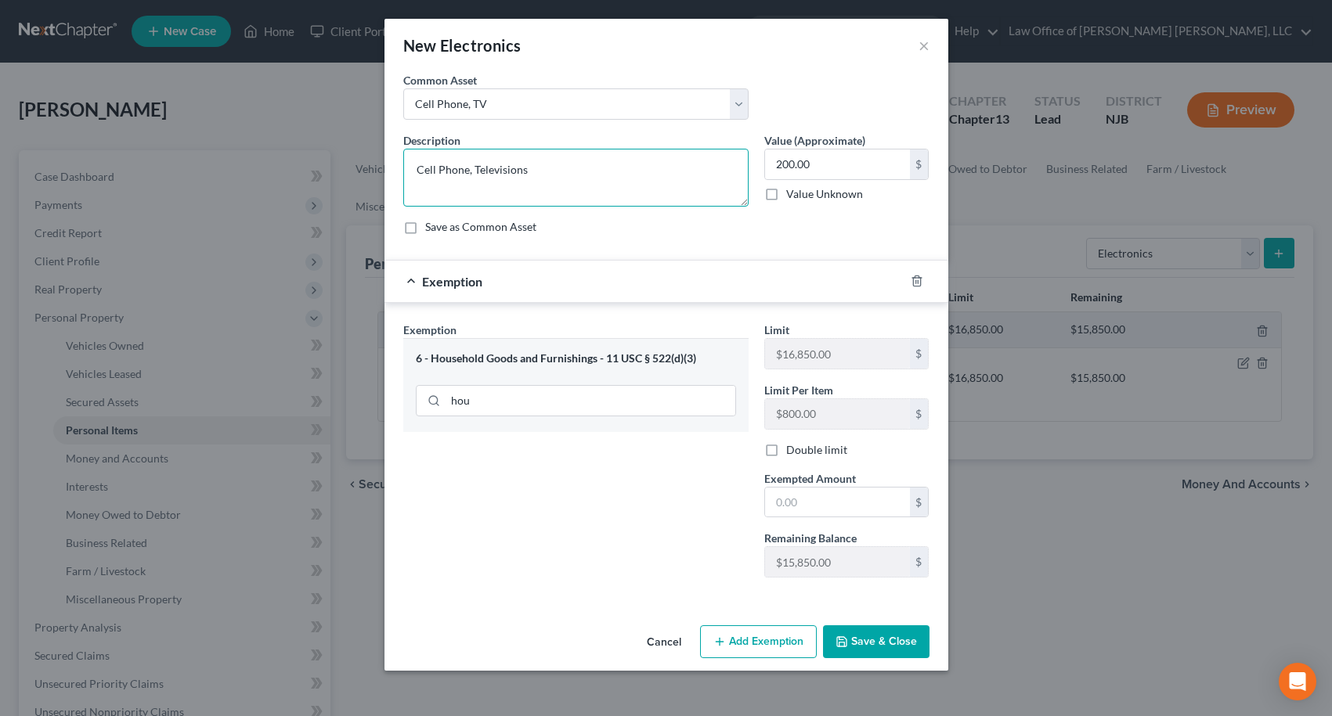
click at [475, 168] on textarea "Cell Phone, Televisions" at bounding box center [575, 178] width 345 height 58
click at [555, 171] on textarea "Cell Phone, 3 Televisions" at bounding box center [575, 178] width 345 height 58
type textarea "Cell Phone, 3 Televisions, Laptop"
click at [828, 161] on input "200.00" at bounding box center [837, 165] width 145 height 30
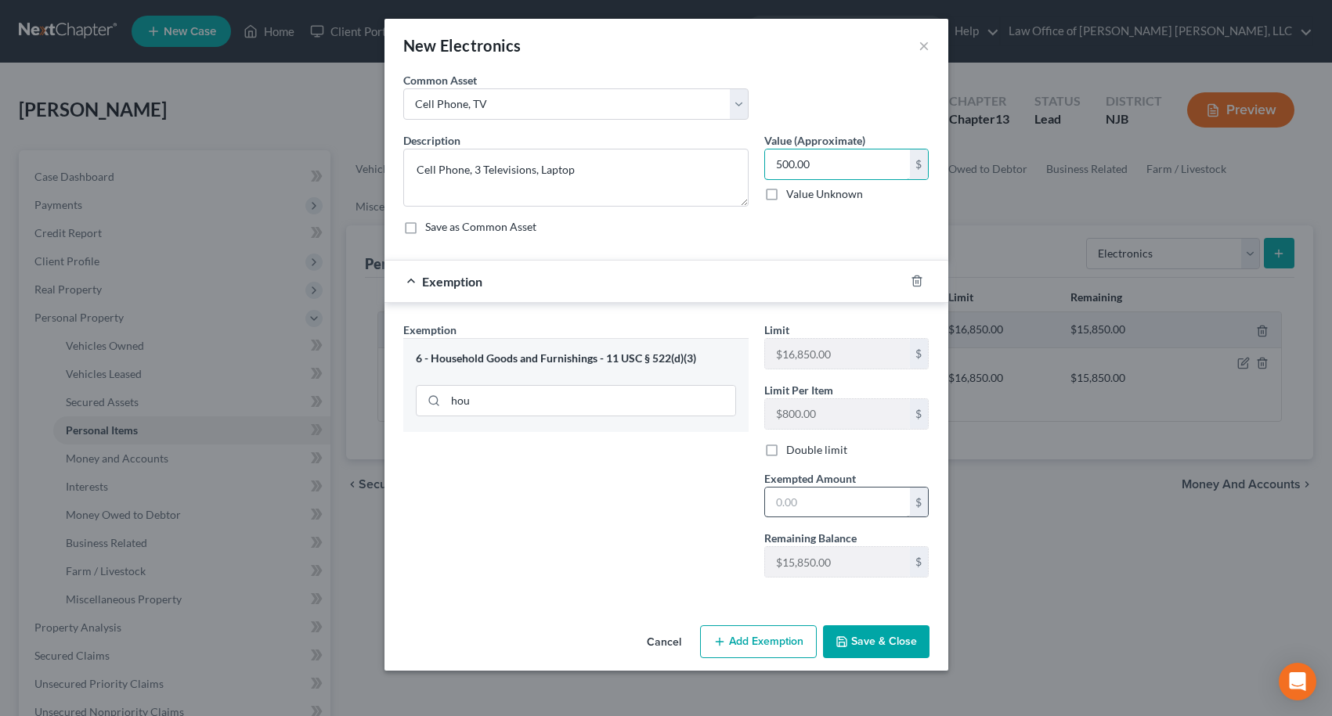
type input "500.00"
click at [831, 497] on input "text" at bounding box center [837, 503] width 145 height 30
type input "500.00"
click at [865, 652] on button "Save & Close" at bounding box center [876, 642] width 106 height 33
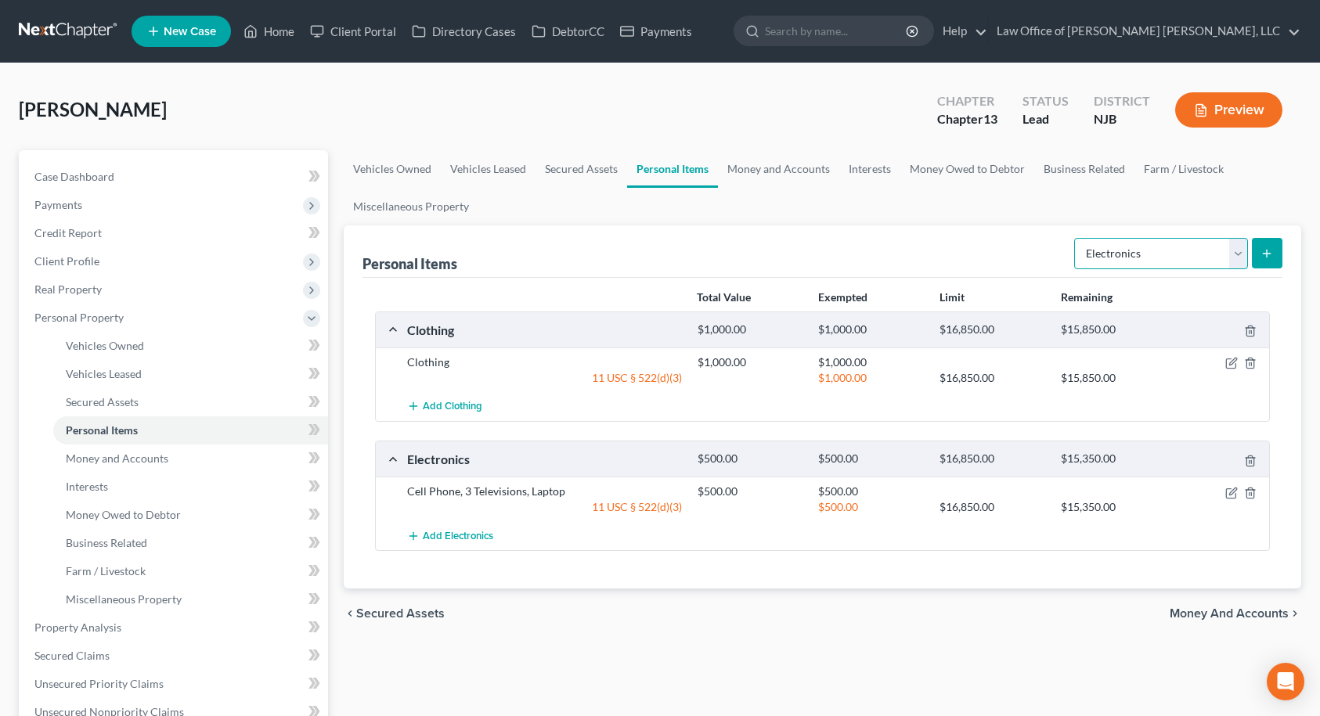
click at [1134, 249] on select "Select Item Type Clothing Collectibles Of Value Electronics Firearms Household …" at bounding box center [1161, 253] width 174 height 31
select select "household_goods"
click at [1076, 238] on select "Select Item Type Clothing Collectibles Of Value Electronics Firearms Household …" at bounding box center [1161, 253] width 174 height 31
click at [1265, 258] on icon "submit" at bounding box center [1267, 253] width 13 height 13
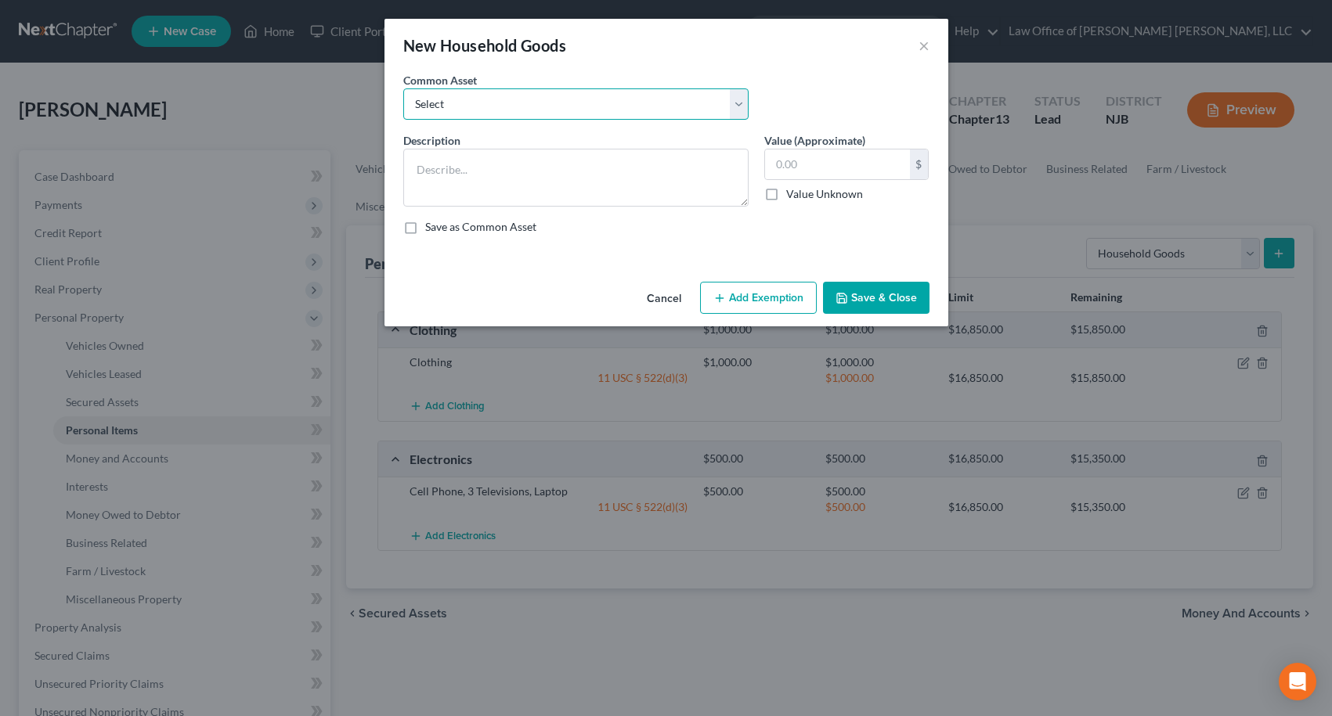
click at [585, 104] on select "Select Furniture" at bounding box center [575, 103] width 345 height 31
select select "0"
click at [403, 88] on select "Select Furniture" at bounding box center [575, 103] width 345 height 31
type textarea "Furniture"
click at [749, 294] on button "Add Exemption" at bounding box center [758, 298] width 117 height 33
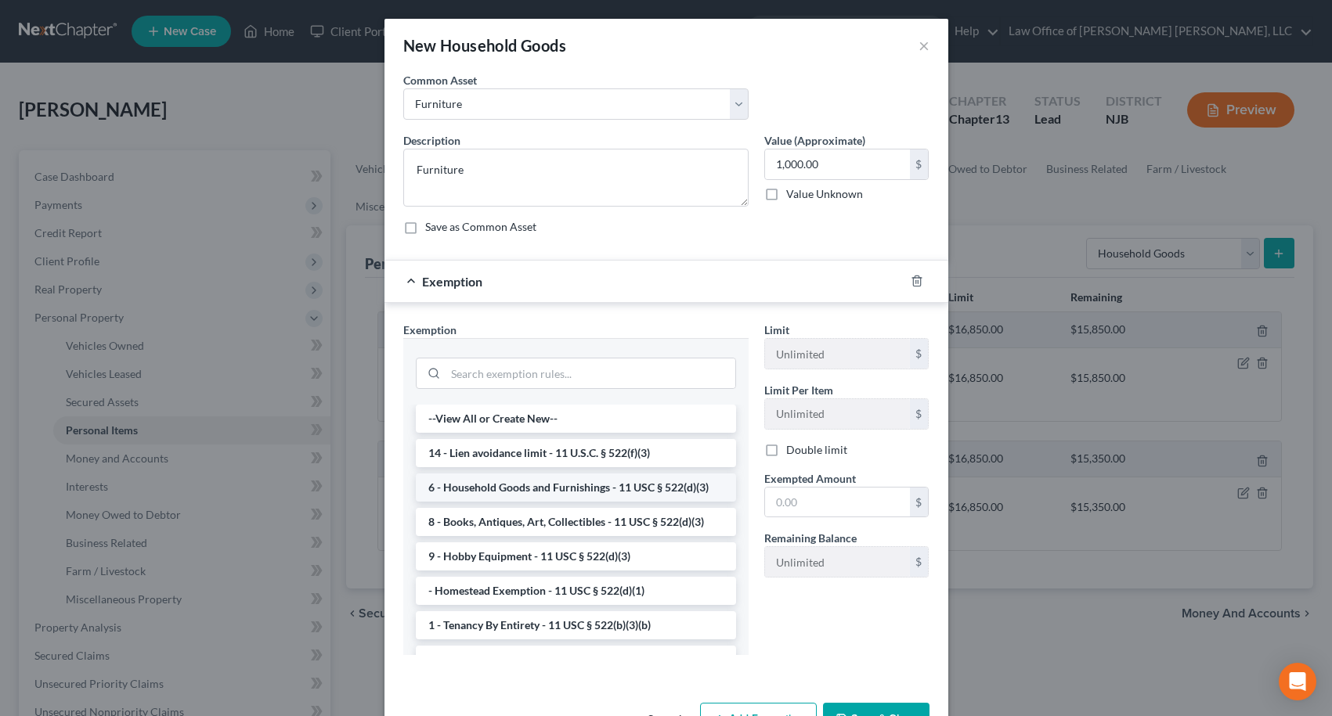
click at [535, 486] on li "6 - Household Goods and Furnishings - 11 USC § 522(d)(3)" at bounding box center [576, 488] width 320 height 28
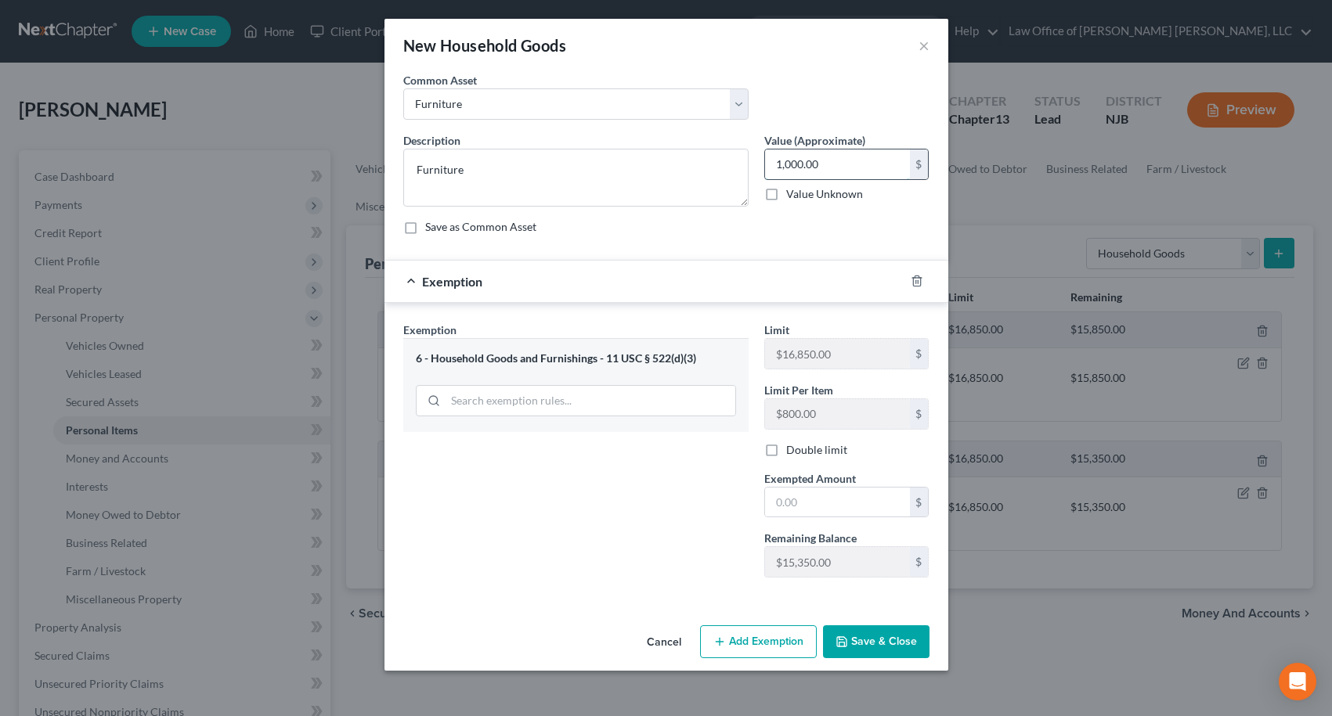
click at [838, 168] on input "1,000.00" at bounding box center [837, 165] width 145 height 30
type input "800.00"
drag, startPoint x: 886, startPoint y: 508, endPoint x: 891, endPoint y: 499, distance: 10.9
click at [885, 507] on input "text" at bounding box center [837, 503] width 145 height 30
type input "800.00"
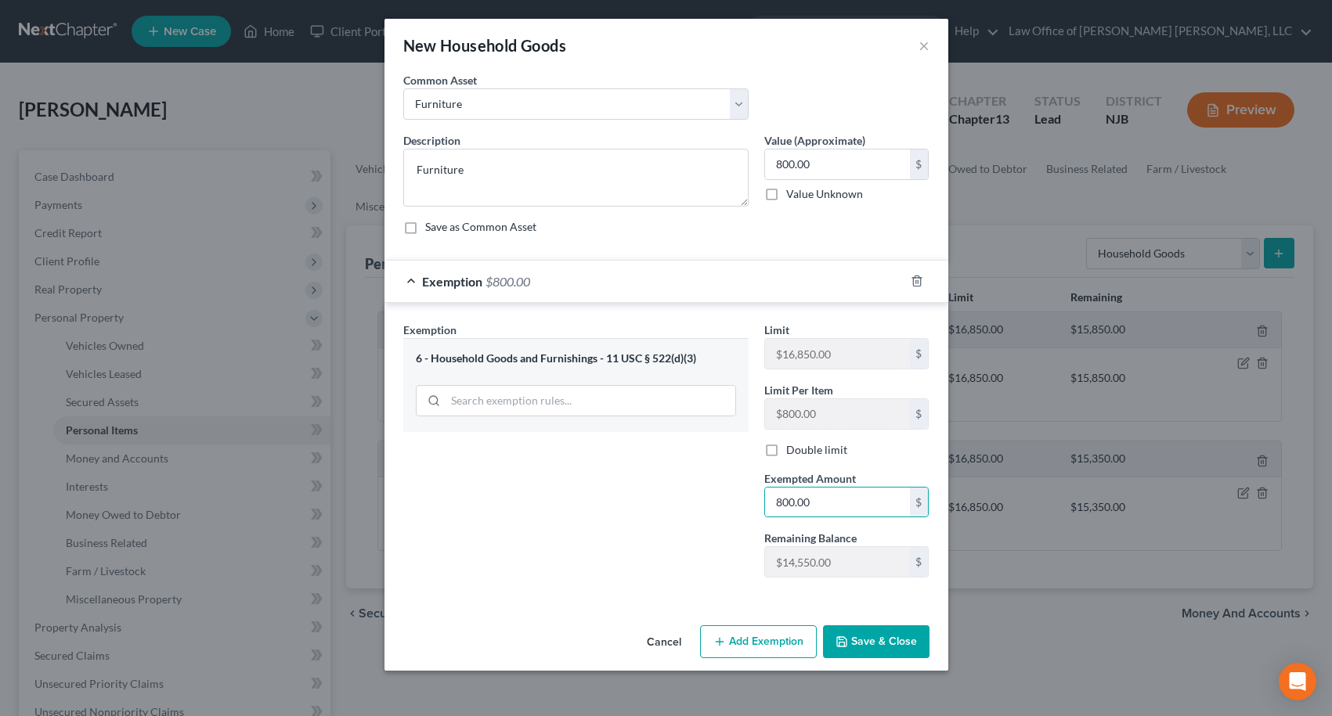
click at [900, 627] on button "Save & Close" at bounding box center [876, 642] width 106 height 33
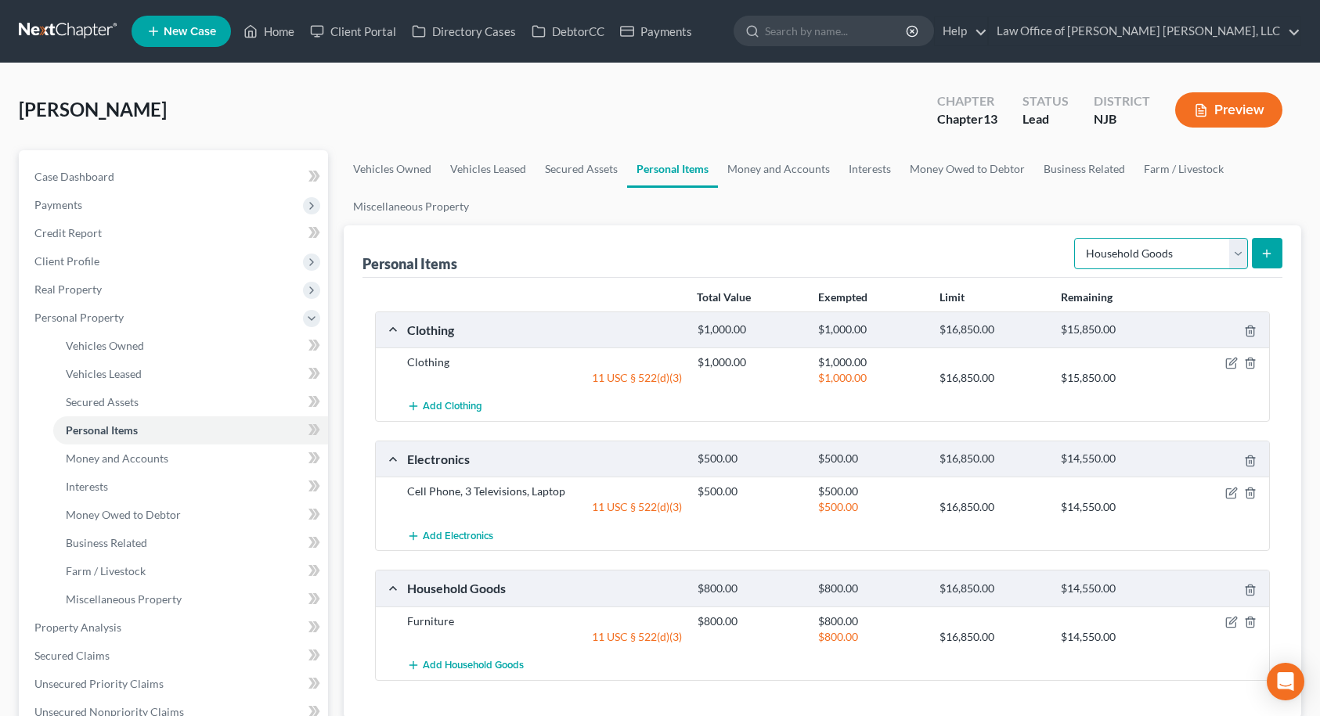
click at [1186, 262] on select "Select Item Type Clothing Collectibles Of Value Electronics Firearms Household …" at bounding box center [1161, 253] width 174 height 31
select select "jewelry"
click at [1076, 238] on select "Select Item Type Clothing Collectibles Of Value Electronics Firearms Household …" at bounding box center [1161, 253] width 174 height 31
click at [1271, 255] on icon "submit" at bounding box center [1267, 253] width 13 height 13
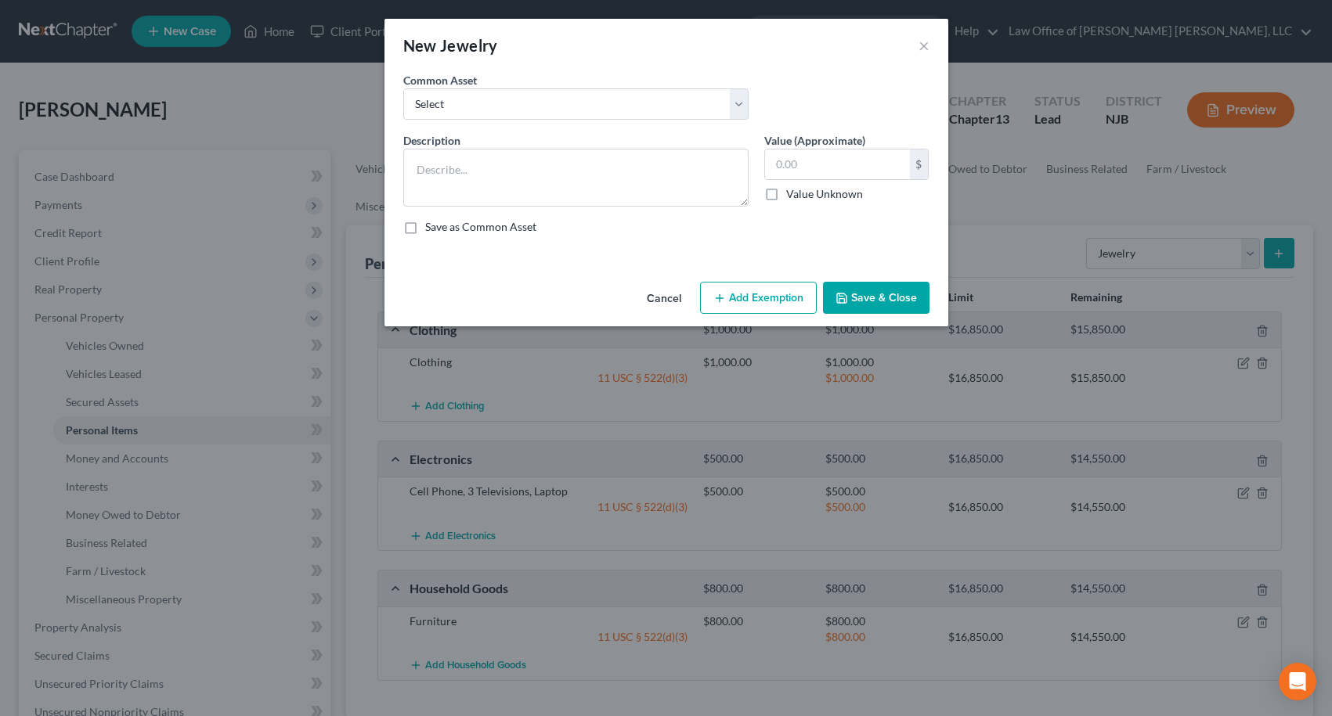
click at [754, 298] on button "Add Exemption" at bounding box center [758, 298] width 117 height 33
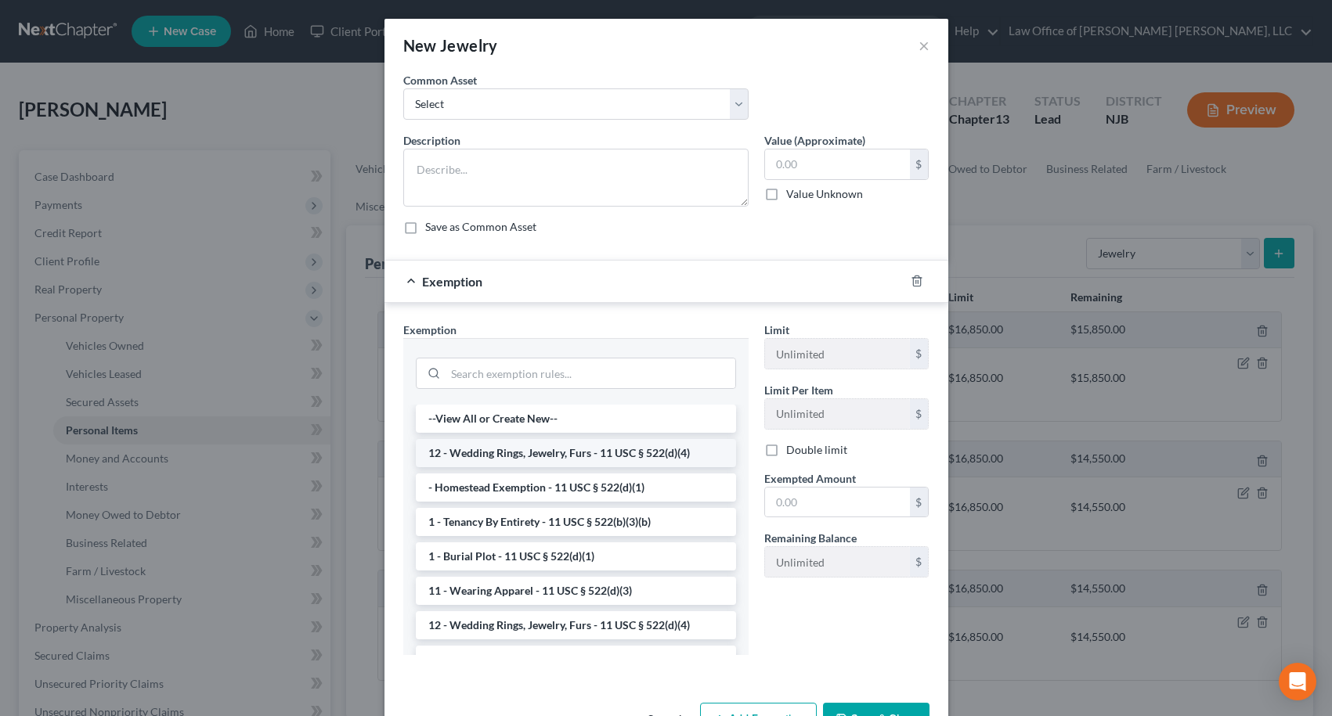
click at [484, 448] on li "12 - Wedding Rings, Jewelry, Furs - 11 USC § 522(d)(4)" at bounding box center [576, 453] width 320 height 28
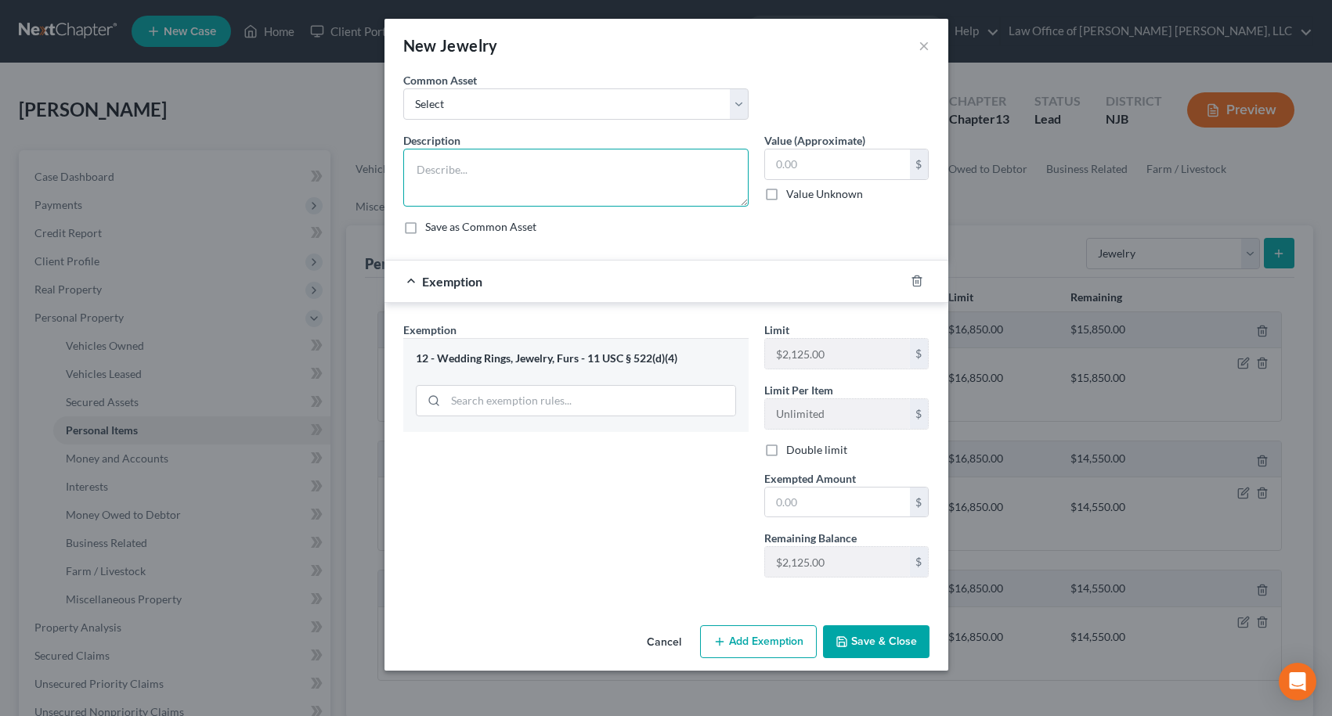
click at [597, 182] on textarea at bounding box center [575, 178] width 345 height 58
type textarea "Costume Jewelry"
click at [849, 163] on input "text" at bounding box center [837, 165] width 145 height 30
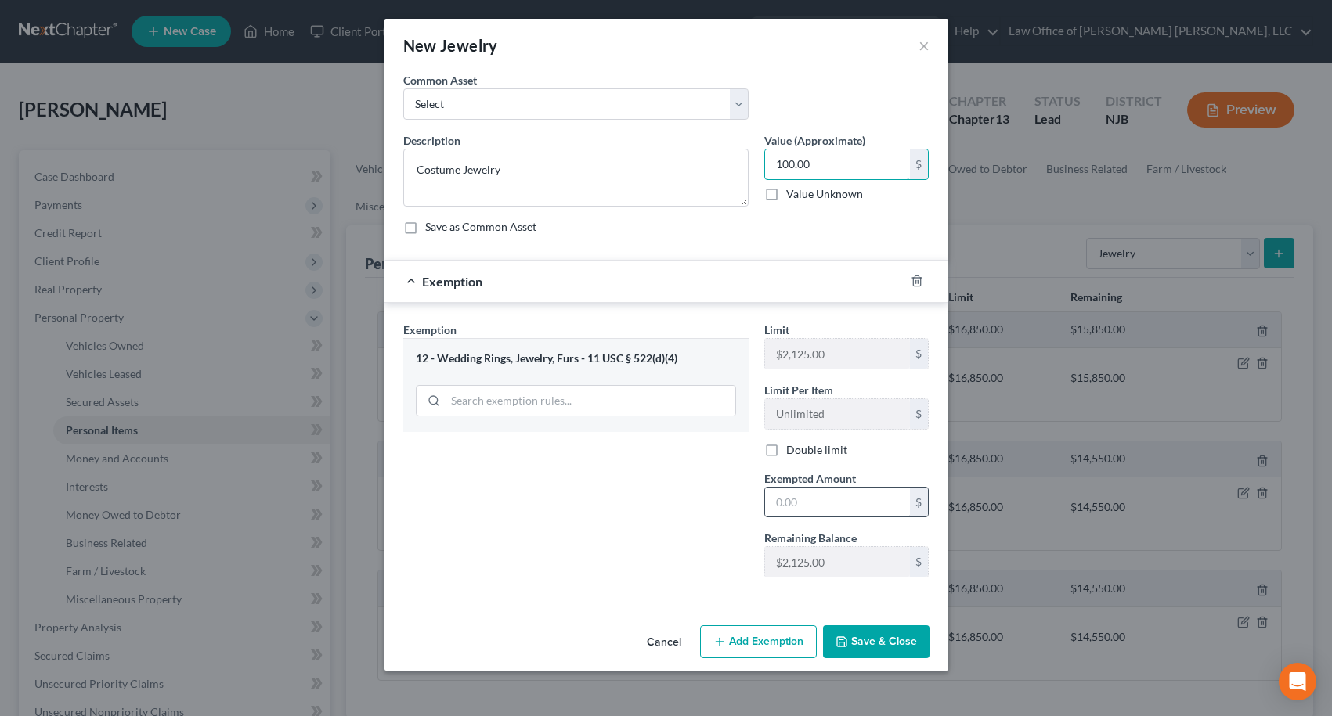
type input "100.00"
click at [835, 511] on input "text" at bounding box center [837, 503] width 145 height 30
type input "100.00"
click at [415, 166] on textarea "Costume Jewelry" at bounding box center [575, 178] width 345 height 58
type textarea "Wedding Rings, Costume Jewelry"
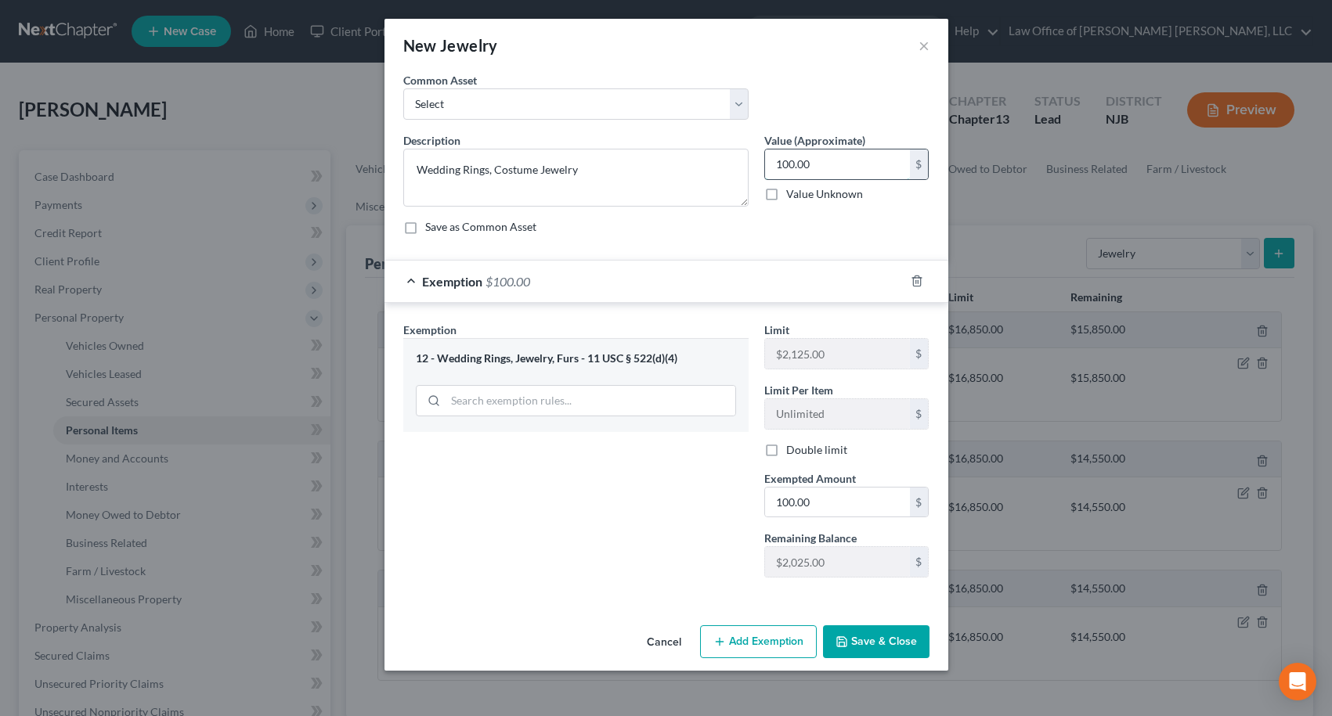
click at [831, 159] on input "100.00" at bounding box center [837, 165] width 145 height 30
type input "1,000.00"
click at [850, 490] on input "100.00" at bounding box center [837, 503] width 145 height 30
type input "1,000.00"
drag, startPoint x: 889, startPoint y: 649, endPoint x: 895, endPoint y: 641, distance: 9.6
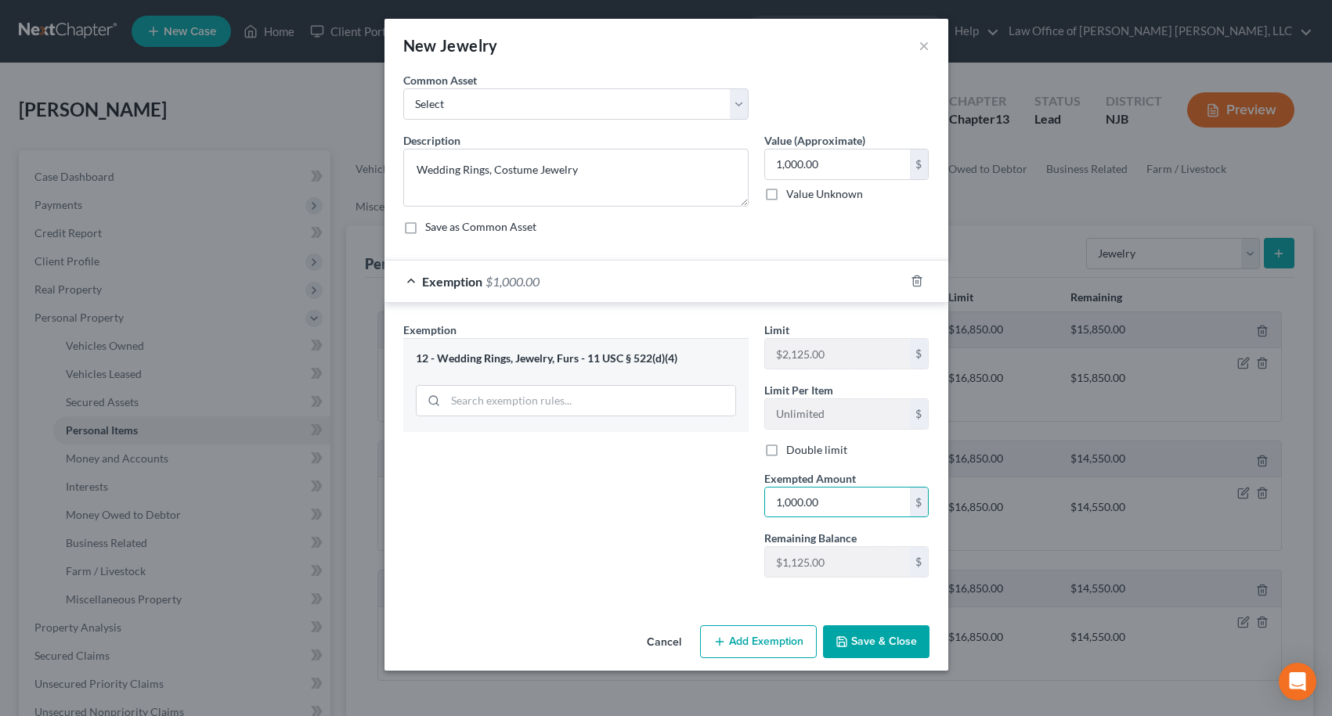
click at [893, 646] on button "Save & Close" at bounding box center [876, 642] width 106 height 33
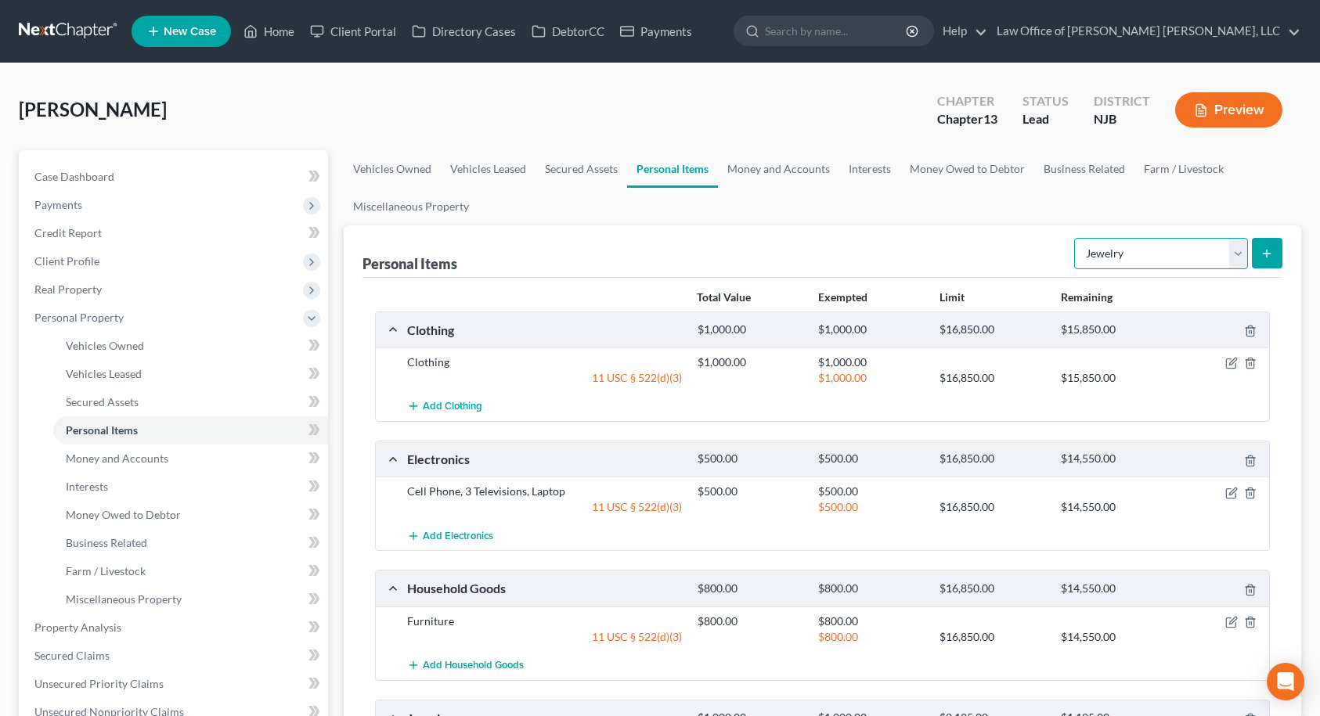
click at [1124, 244] on select "Select Item Type Clothing Collectibles Of Value Electronics Firearms Household …" at bounding box center [1161, 253] width 174 height 31
click at [994, 243] on div "Personal Items Select Item Type Clothing Collectibles Of Value Electronics Fire…" at bounding box center [823, 251] width 921 height 52
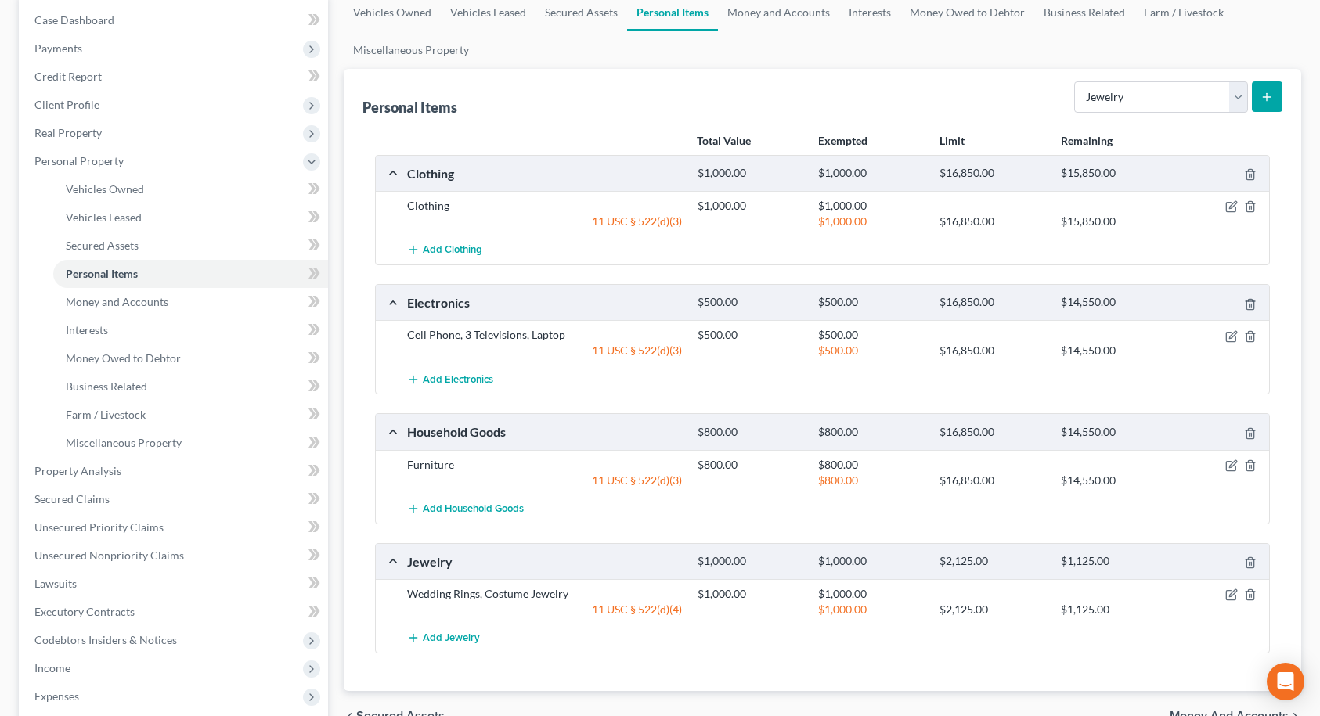
scroll to position [391, 0]
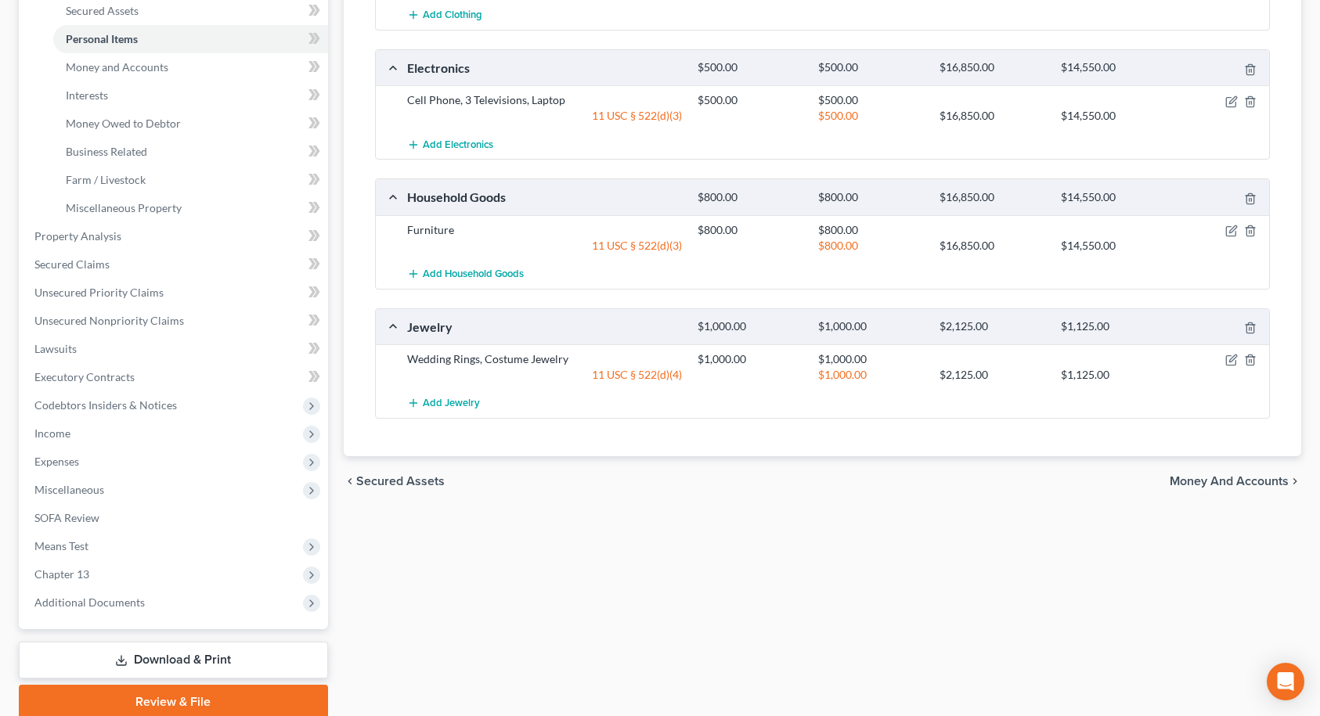
click at [1233, 478] on span "Money and Accounts" at bounding box center [1229, 481] width 119 height 13
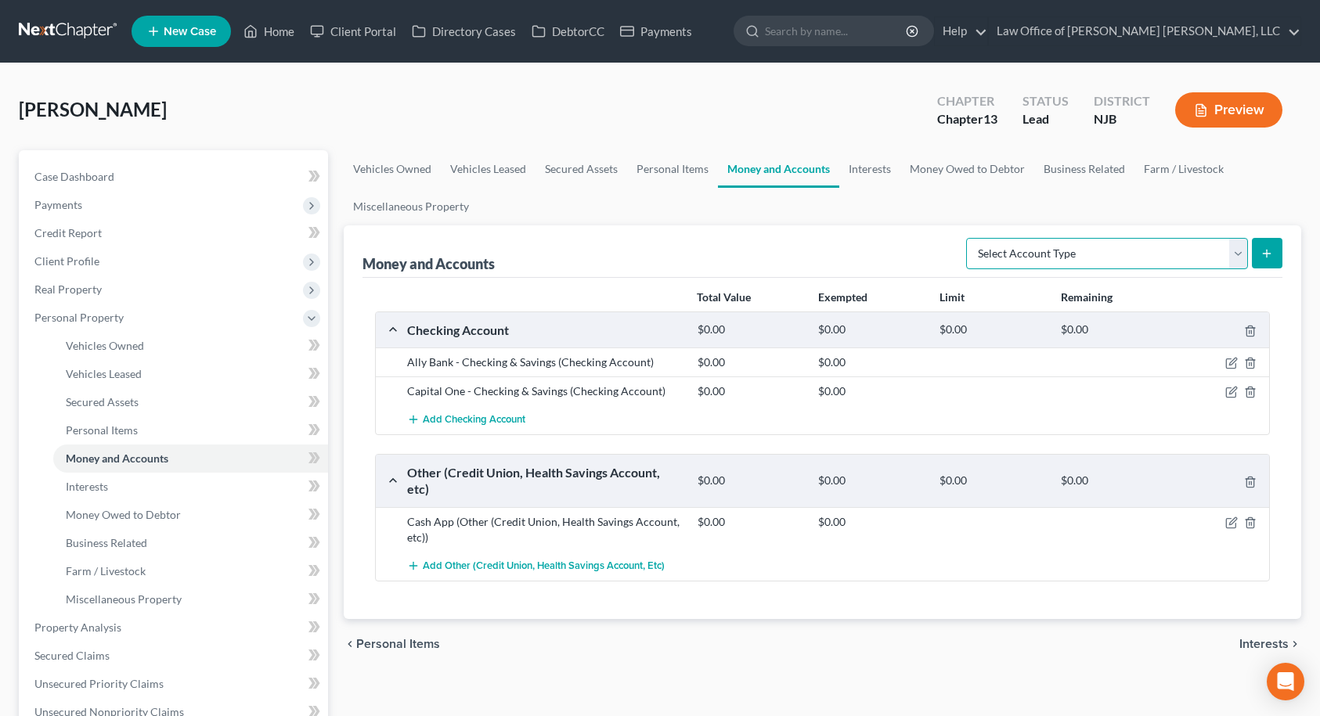
click at [1015, 260] on select "Select Account Type Brokerage Cash on Hand Certificates of Deposit Checking Acc…" at bounding box center [1107, 253] width 282 height 31
click at [561, 278] on div "Total Value Exempted Limit Remaining Checking Account $0.00 $0.00 $0.00 $0.00 A…" at bounding box center [823, 448] width 921 height 341
click at [1232, 365] on icon "button" at bounding box center [1232, 362] width 7 height 7
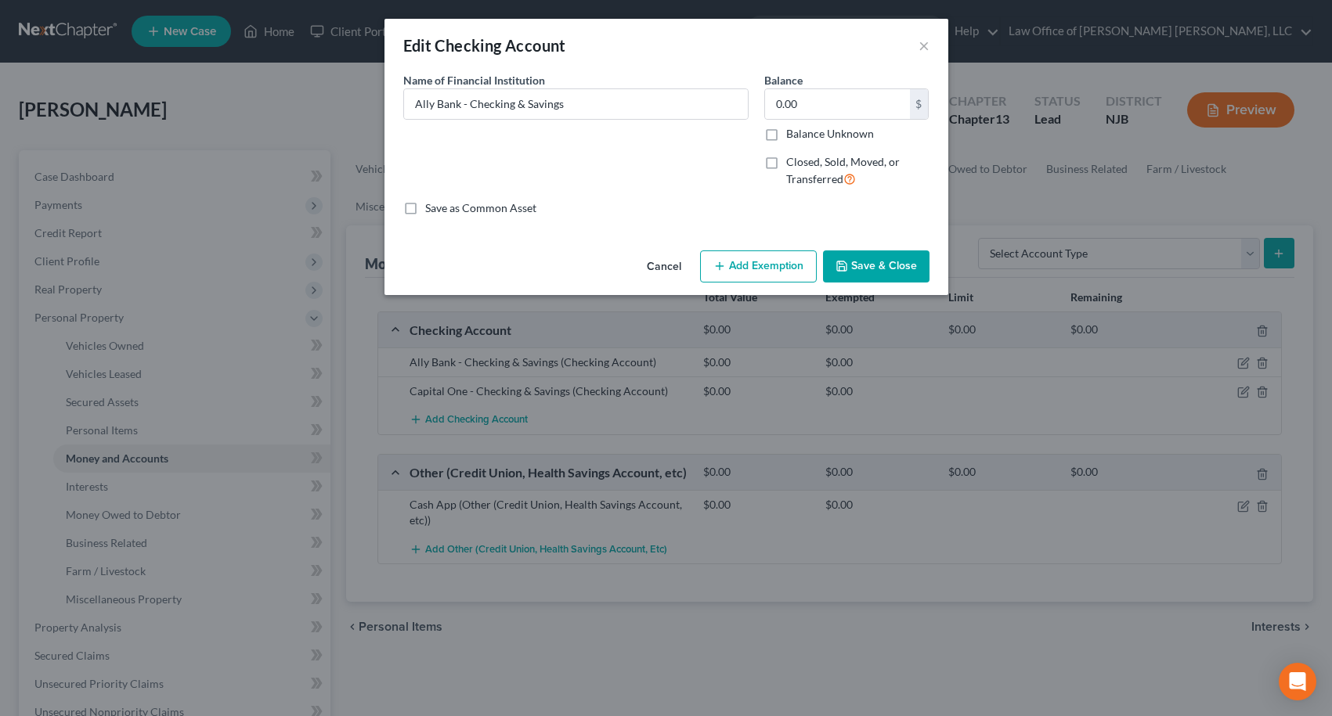
click at [795, 273] on button "Add Exemption" at bounding box center [758, 267] width 117 height 33
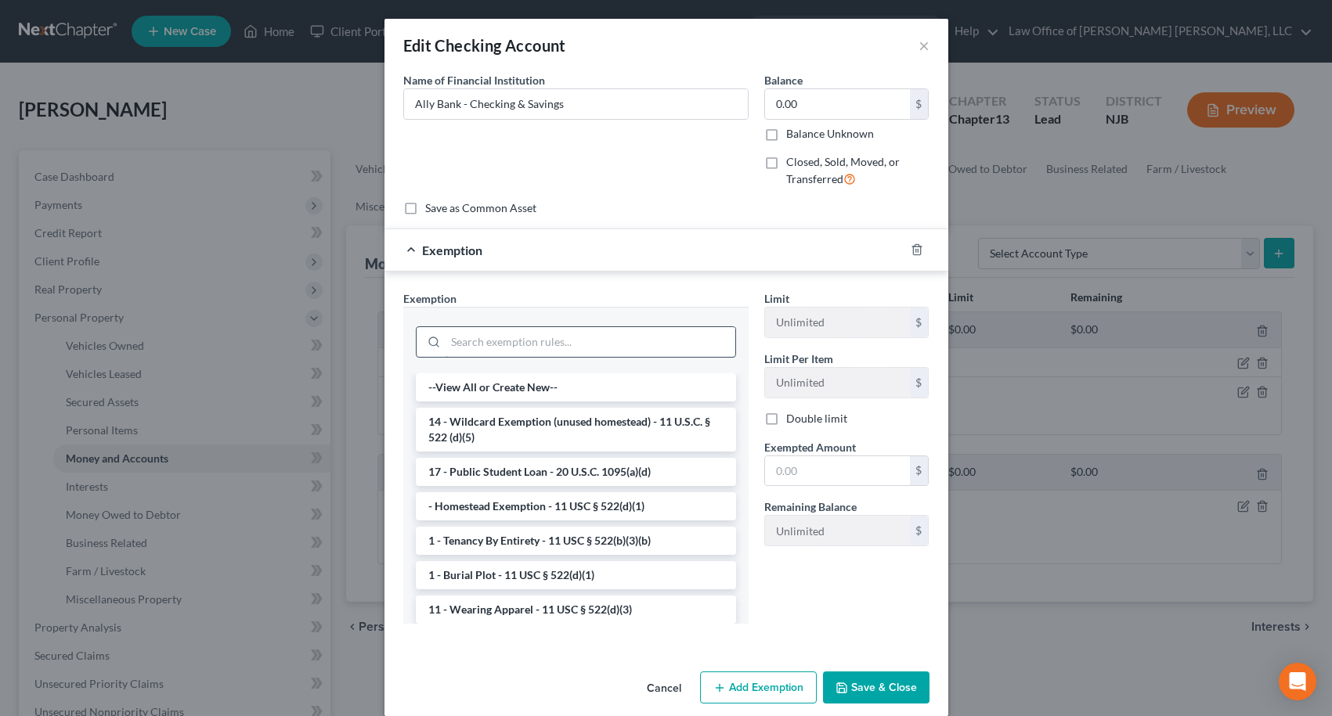
click at [529, 343] on input "search" at bounding box center [590, 342] width 290 height 30
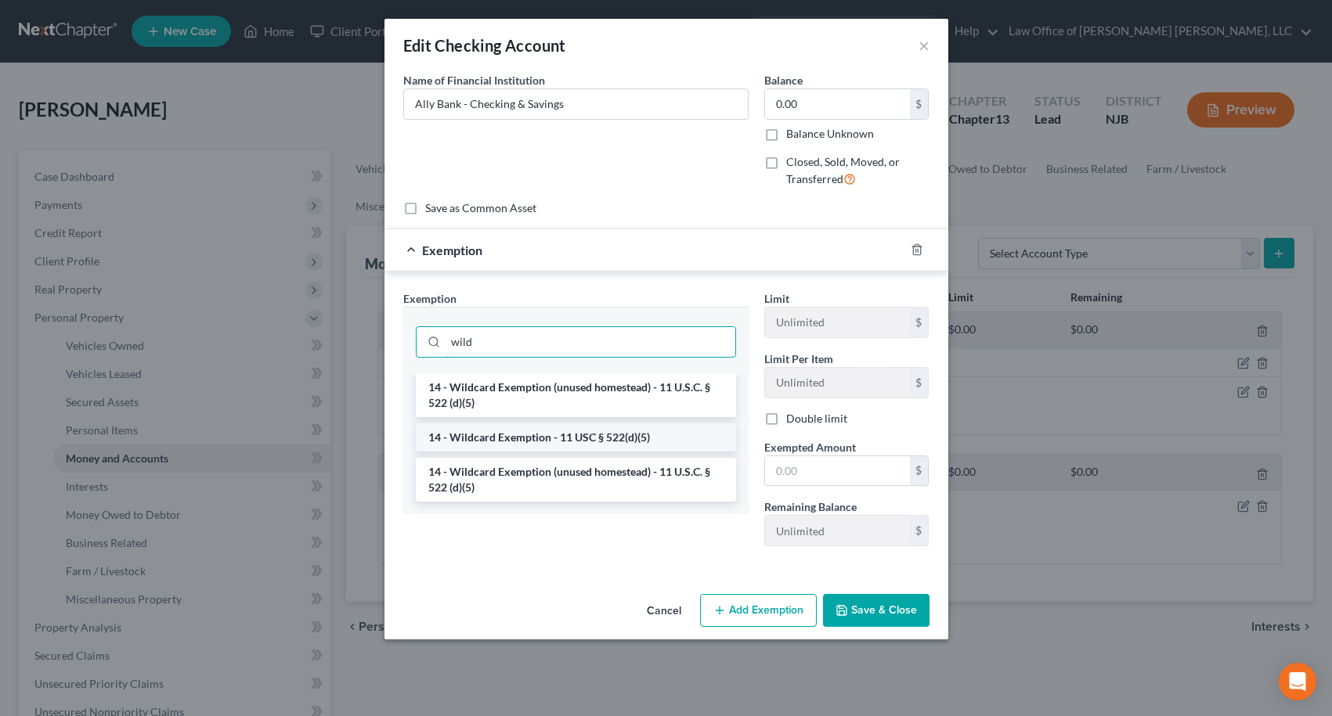
type input "wild"
click at [538, 435] on li "14 - Wildcard Exemption - 11 USC § 522(d)(5)" at bounding box center [576, 438] width 320 height 28
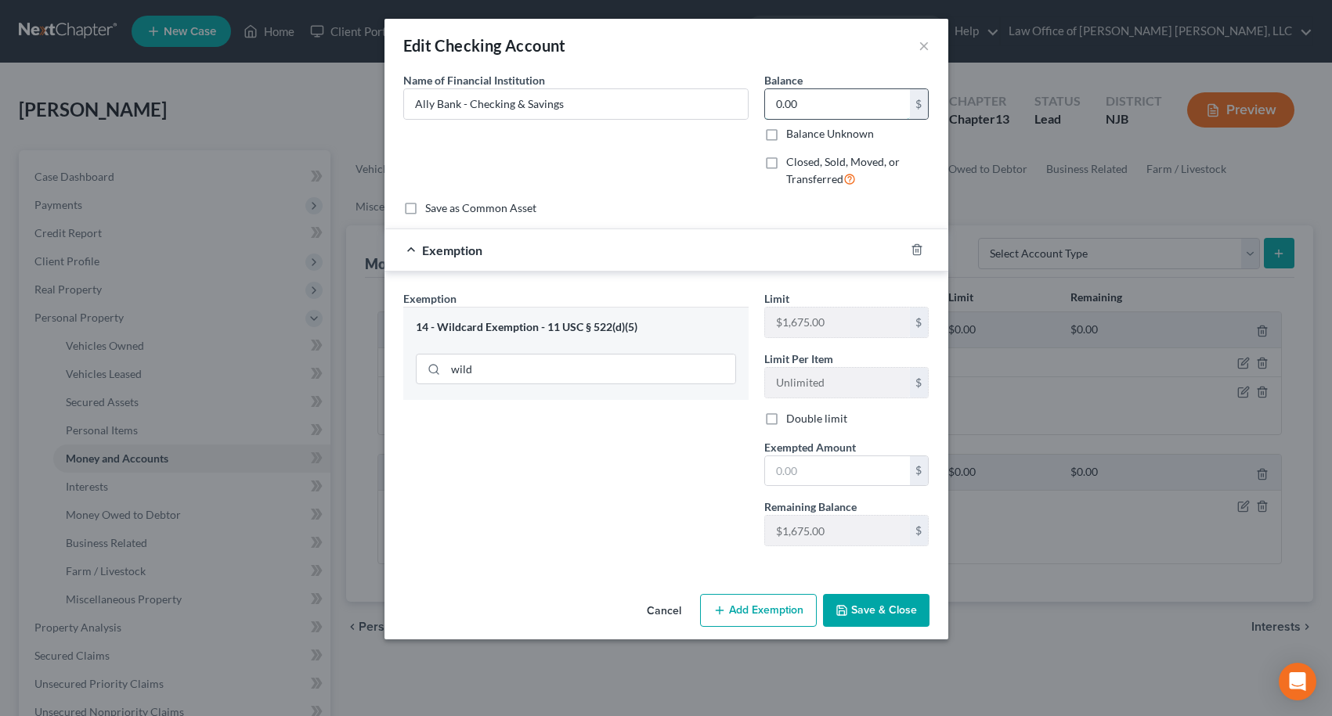
click at [820, 108] on input "0.00" at bounding box center [837, 104] width 145 height 30
type input "1,800.00"
click at [815, 475] on input "text" at bounding box center [837, 471] width 145 height 30
click at [849, 103] on input "1,800.00" at bounding box center [837, 104] width 145 height 30
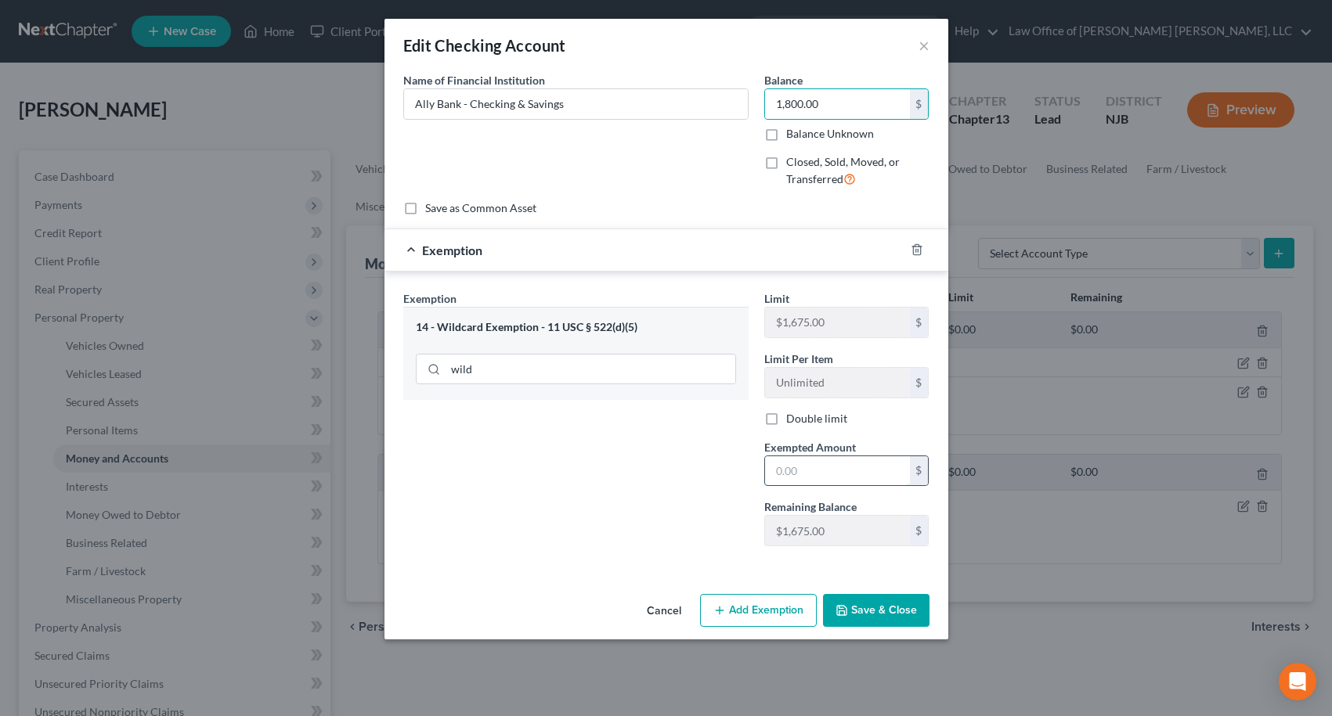
click at [827, 478] on input "text" at bounding box center [837, 471] width 145 height 30
type input "1,800.00"
click at [851, 473] on input "1,800.00" at bounding box center [837, 471] width 145 height 30
type input "1,675.00"
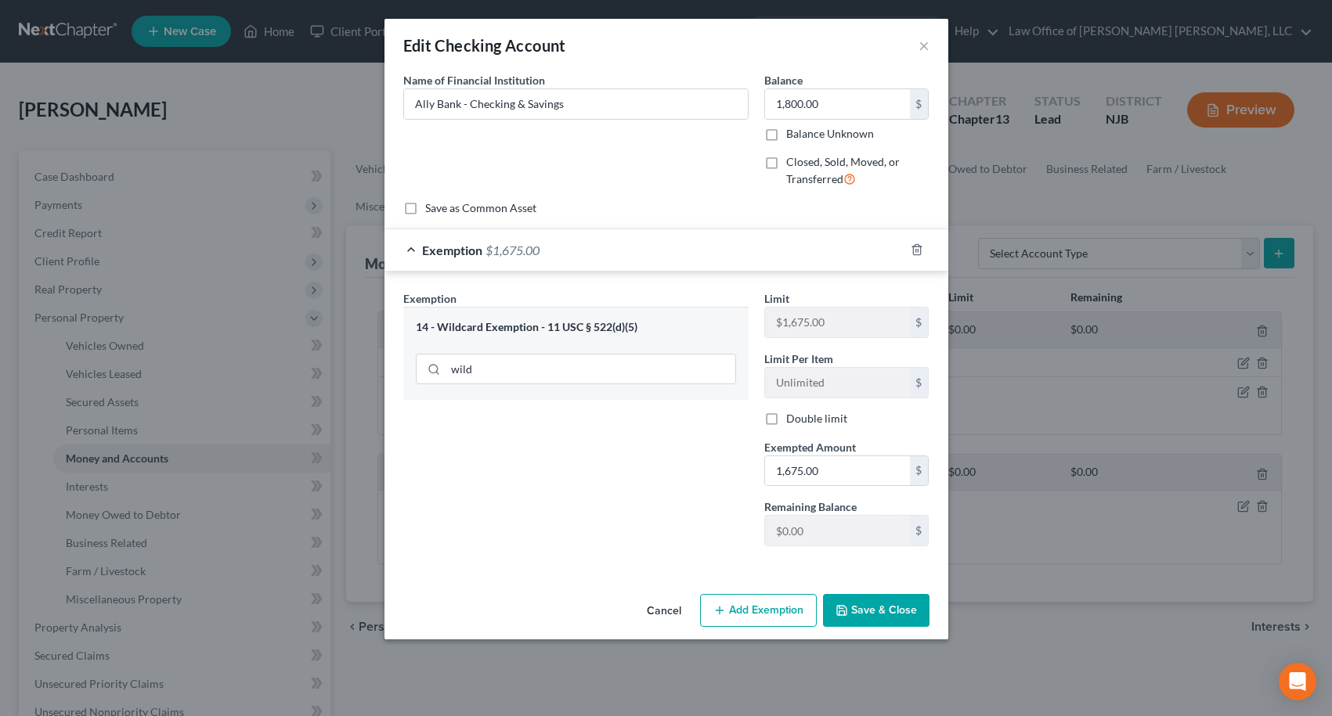
click at [799, 607] on button "Add Exemption" at bounding box center [758, 610] width 117 height 33
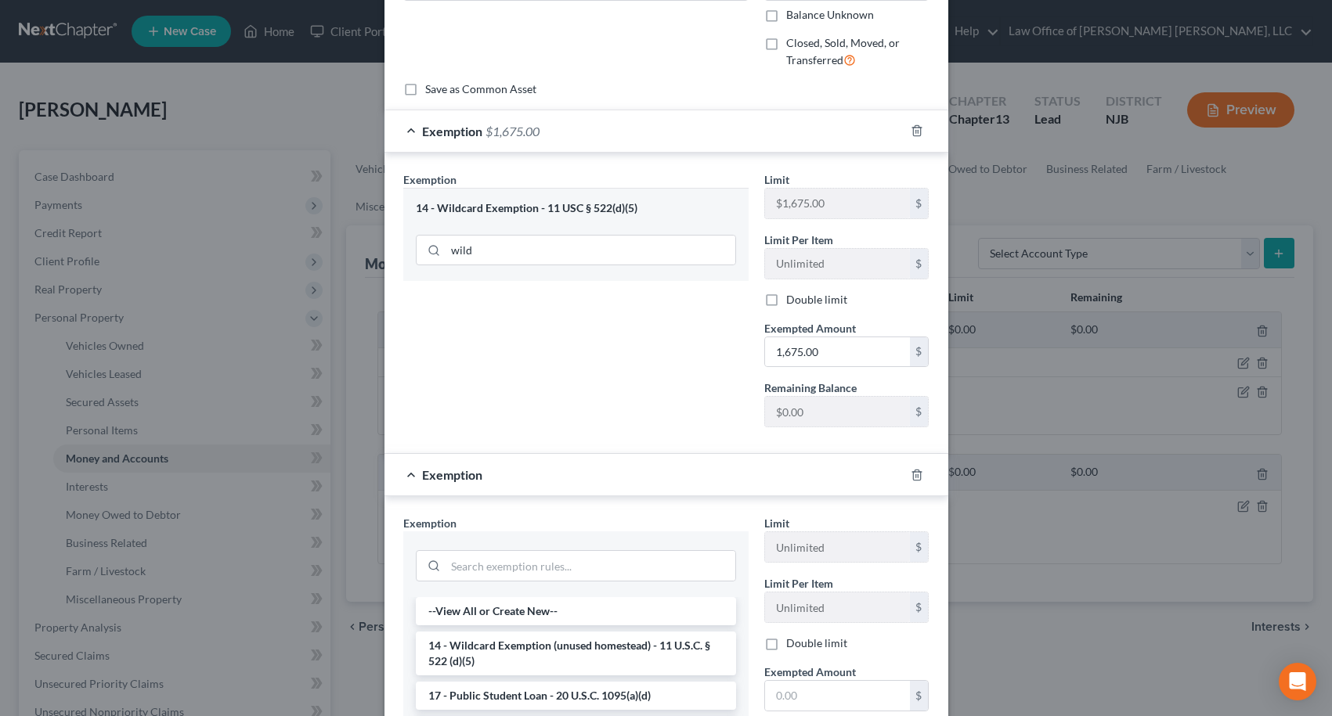
scroll to position [157, 0]
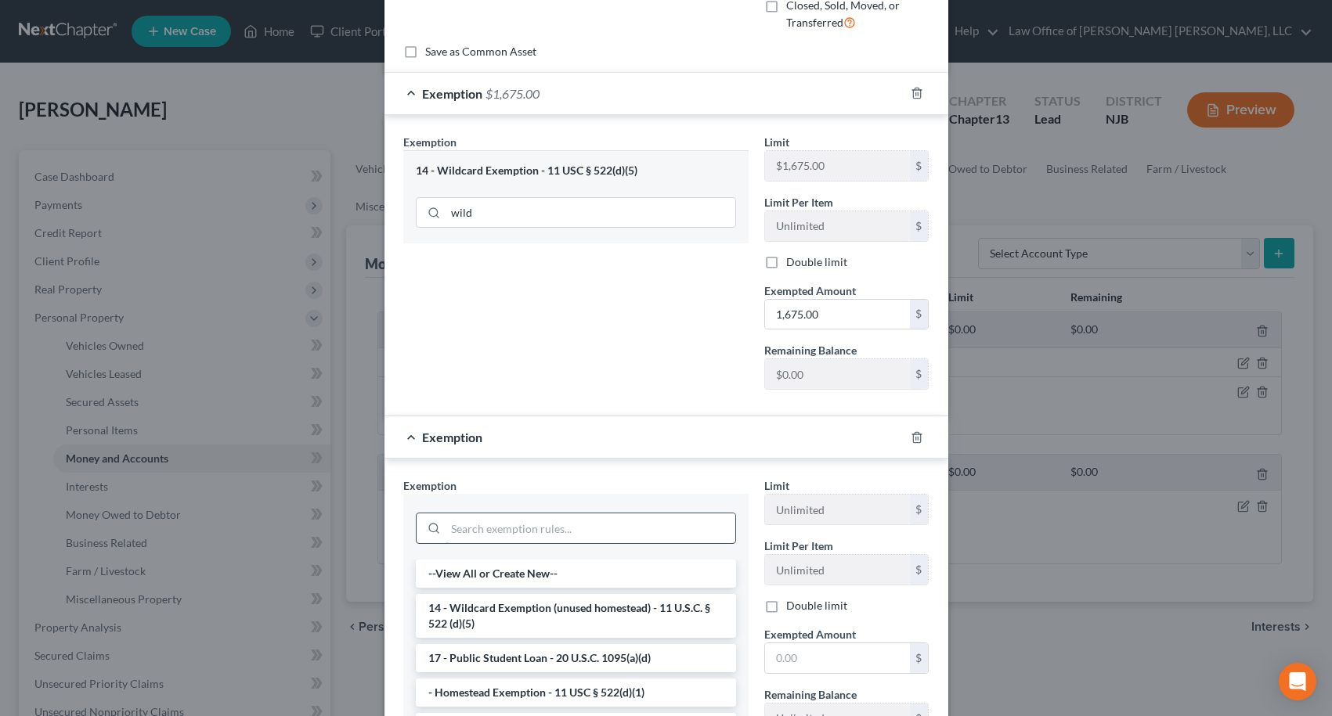
click at [570, 536] on input "search" at bounding box center [590, 529] width 290 height 30
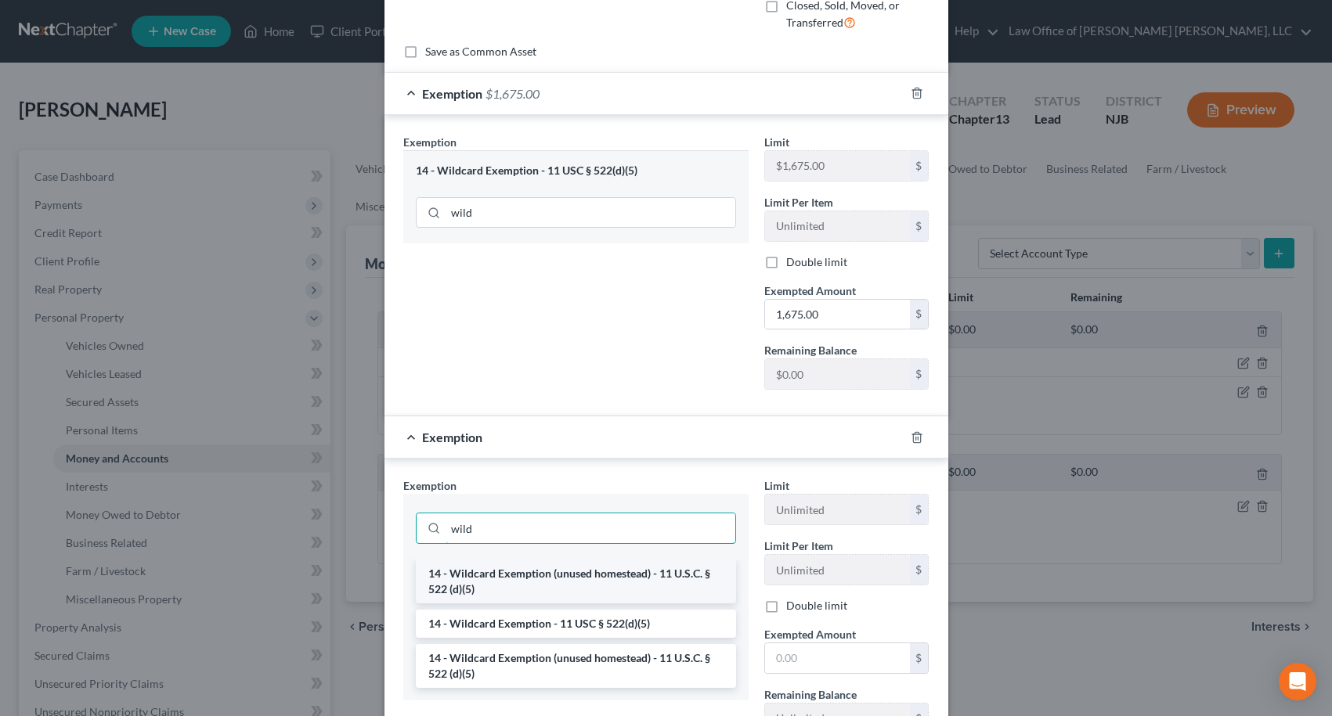
type input "wild"
click at [505, 578] on li "14 - Wildcard Exemption (unused homestead) - 11 U.S.C. § 522 (d)(5)" at bounding box center [576, 582] width 320 height 44
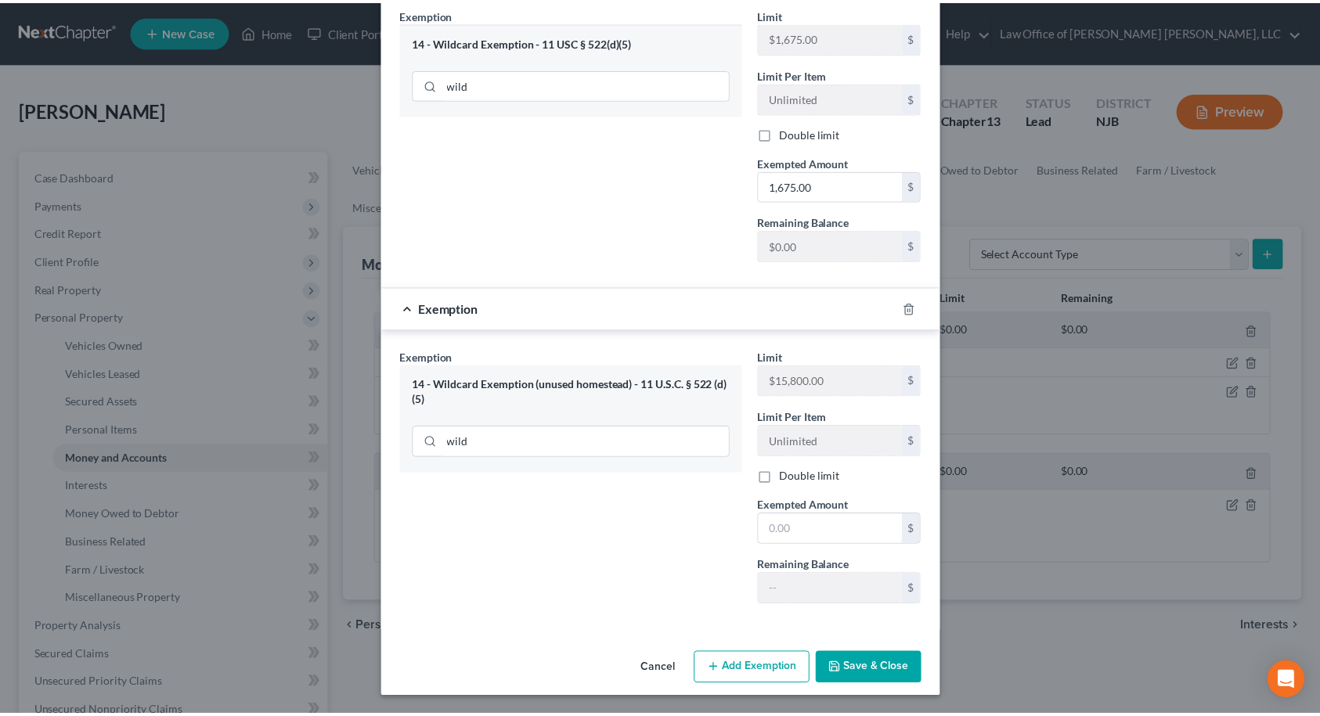
scroll to position [286, 0]
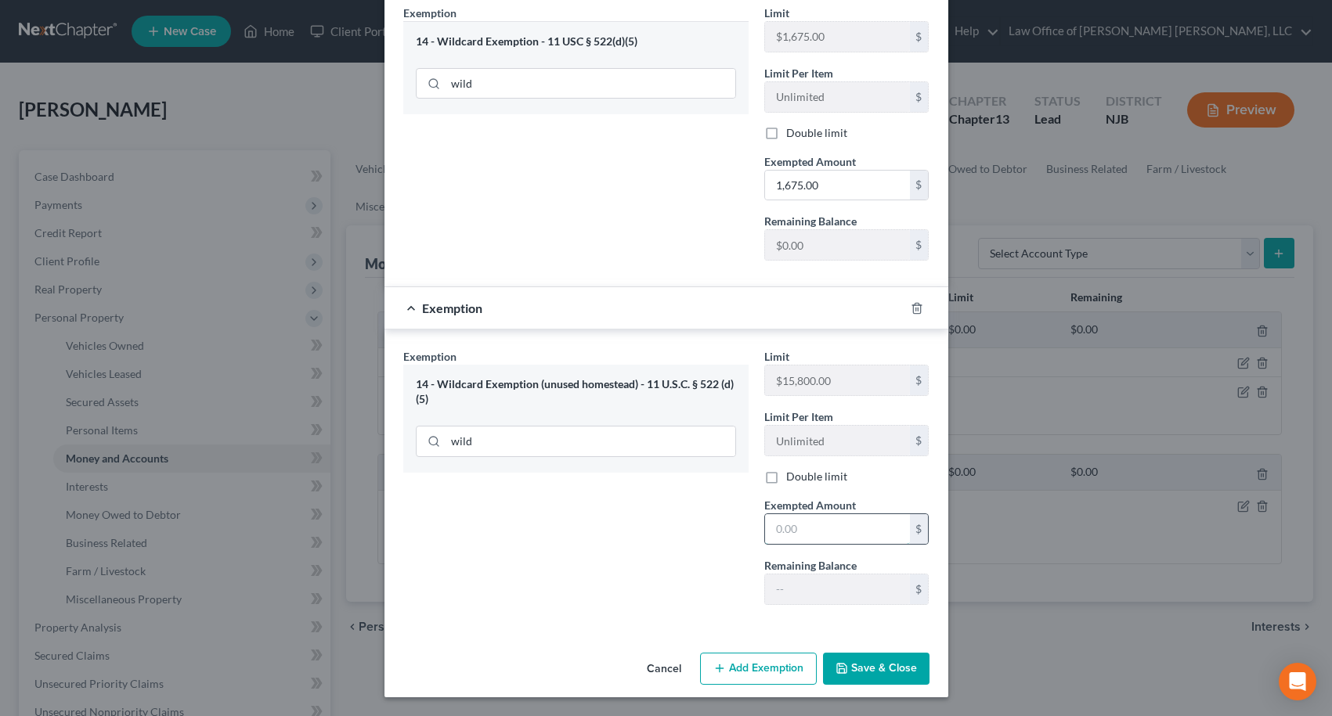
click at [777, 529] on input "text" at bounding box center [837, 529] width 145 height 30
type input "125.00"
click at [860, 663] on button "Save & Close" at bounding box center [876, 669] width 106 height 33
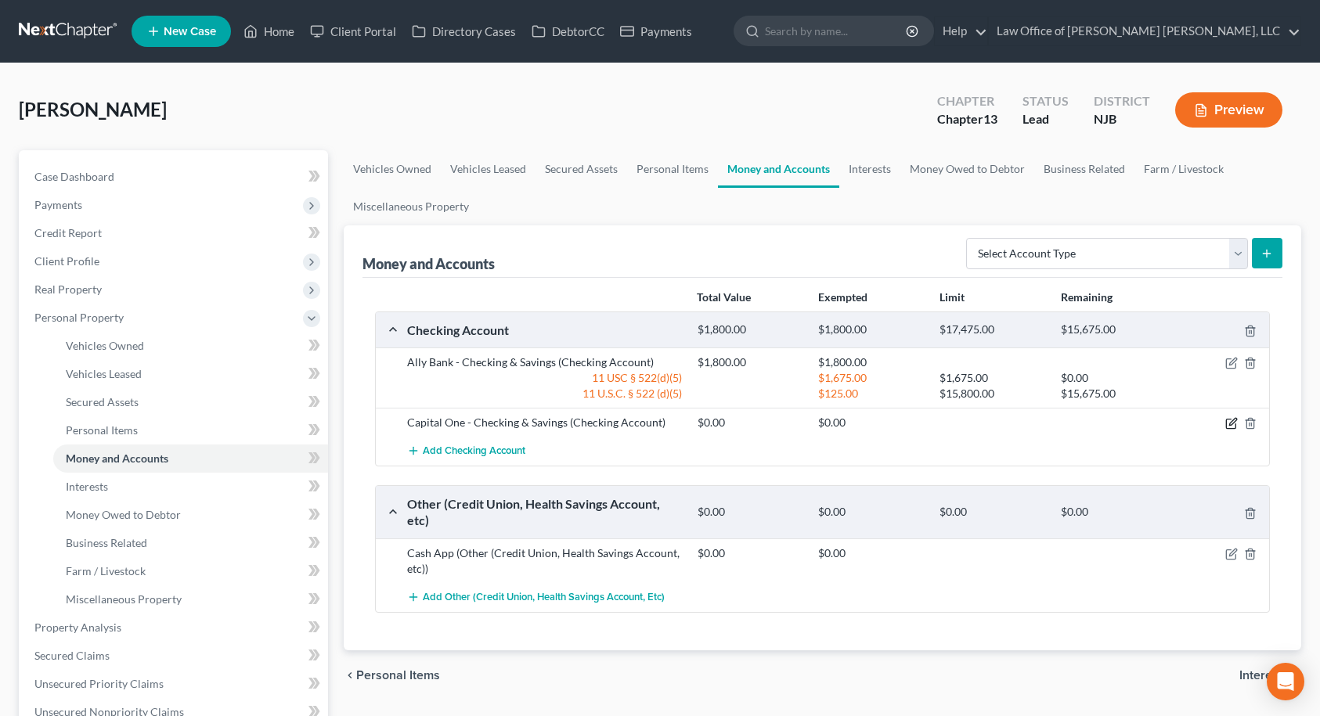
click at [1228, 424] on icon "button" at bounding box center [1231, 423] width 13 height 13
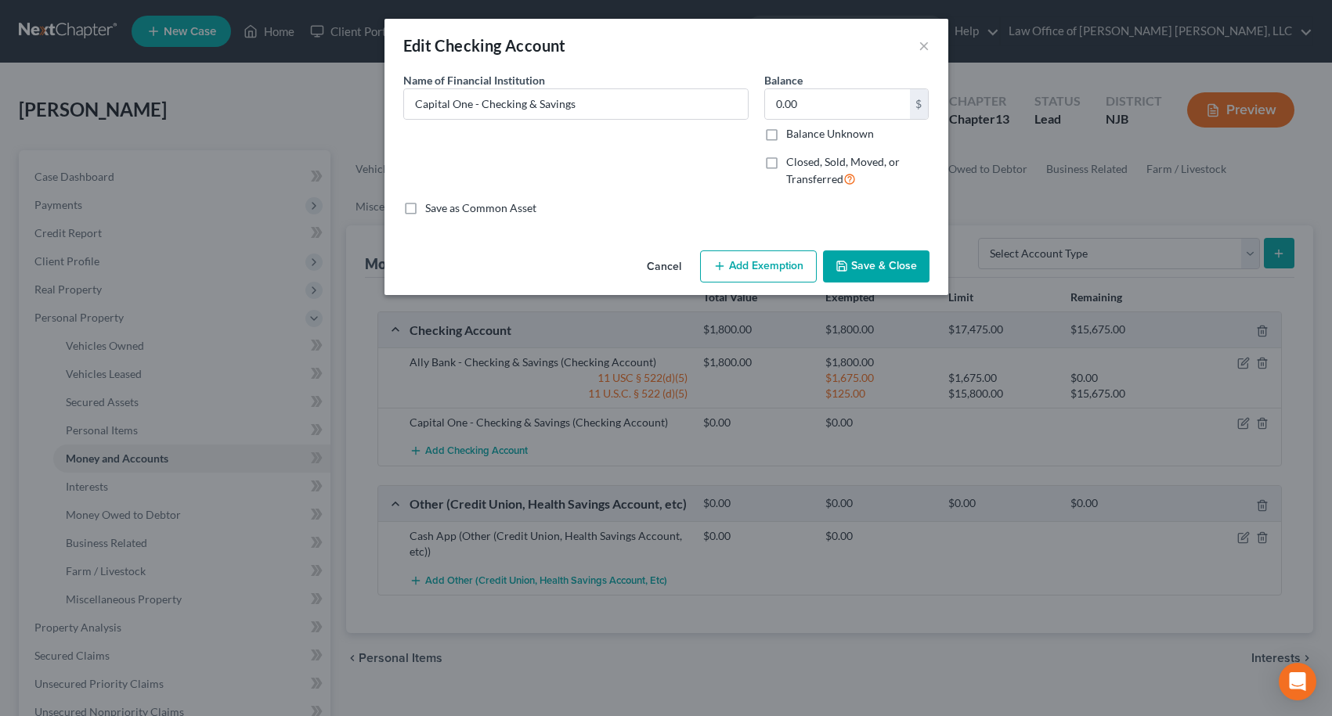
click at [761, 265] on button "Add Exemption" at bounding box center [758, 267] width 117 height 33
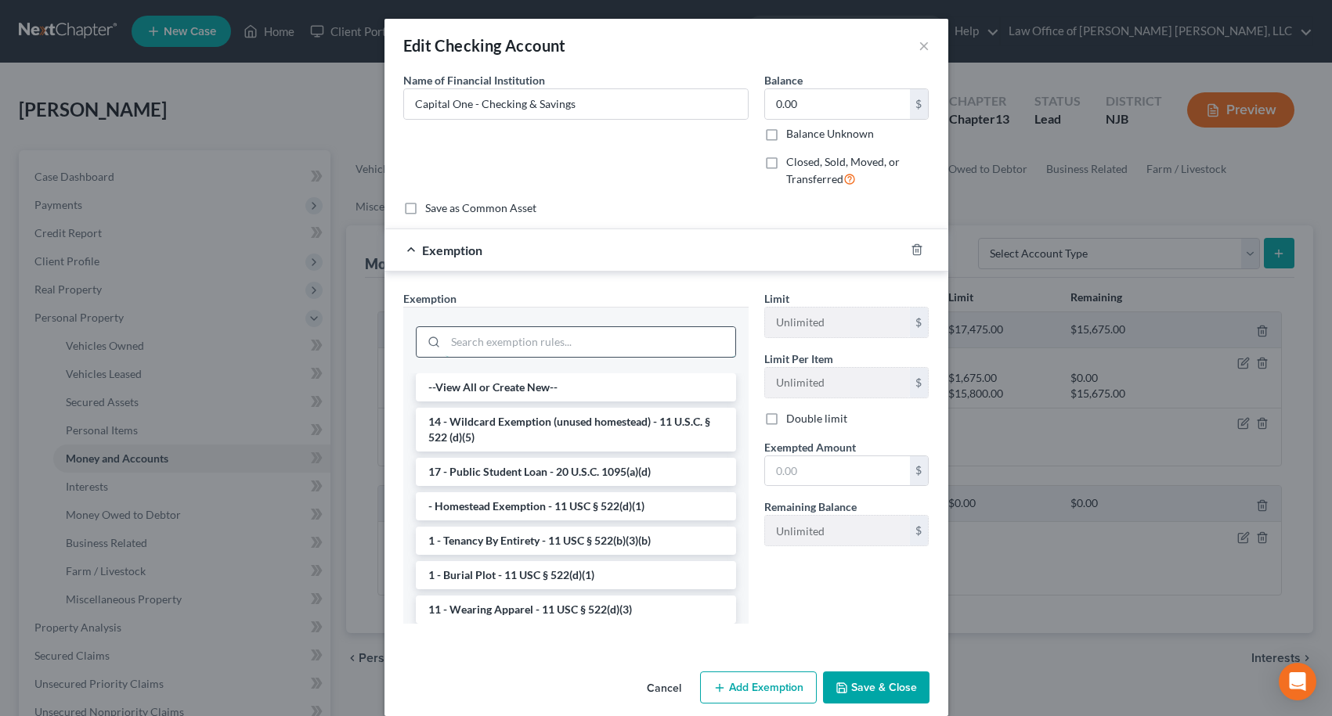
click at [632, 338] on input "search" at bounding box center [590, 342] width 290 height 30
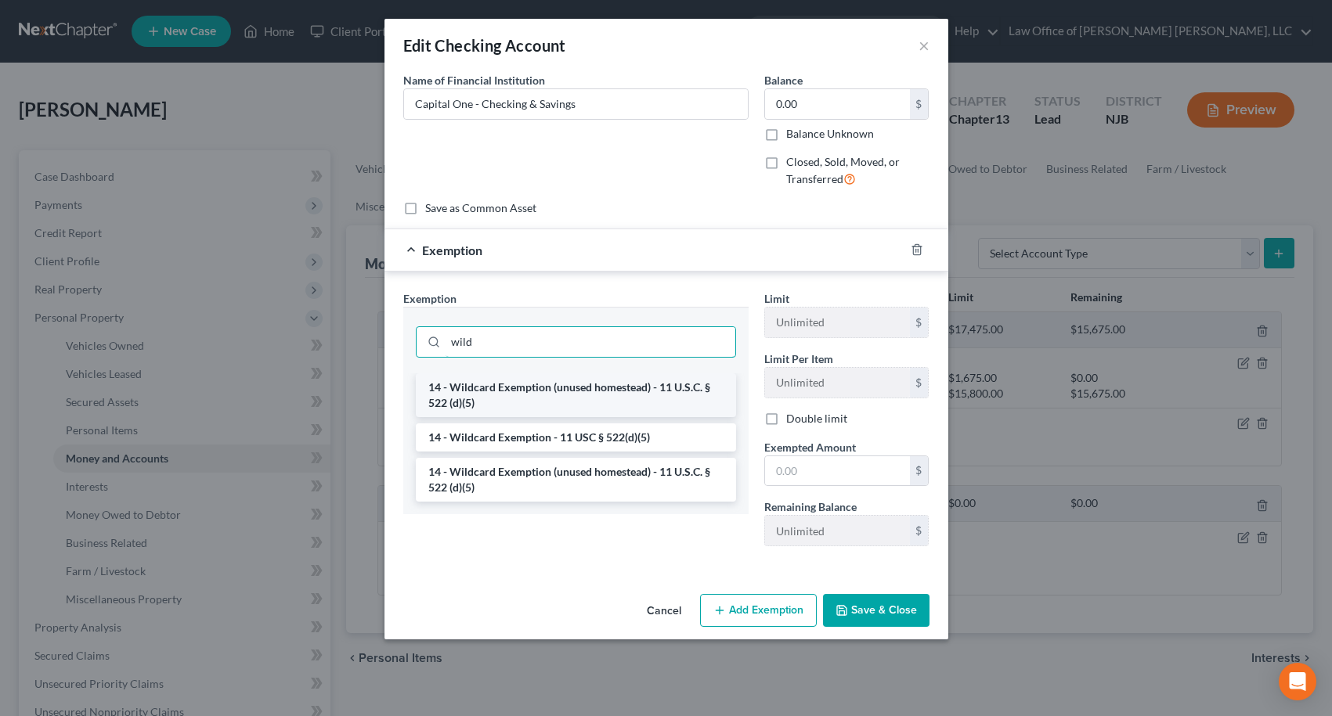
type input "wild"
click at [623, 391] on li "14 - Wildcard Exemption (unused homestead) - 11 U.S.C. § 522 (d)(5)" at bounding box center [576, 395] width 320 height 44
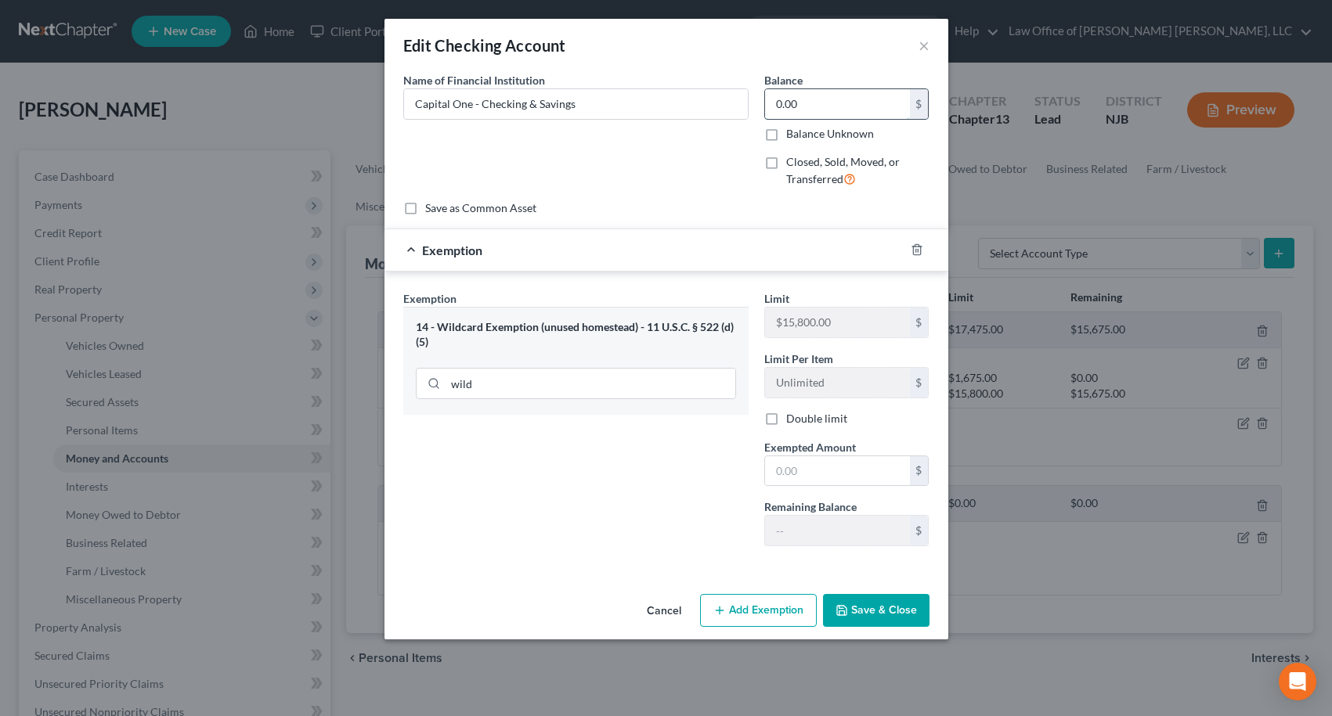
click at [886, 99] on input "0.00" at bounding box center [837, 104] width 145 height 30
type input "9.00"
click at [844, 474] on input "text" at bounding box center [837, 471] width 145 height 30
type input "9.00"
click at [876, 610] on button "Save & Close" at bounding box center [876, 610] width 106 height 33
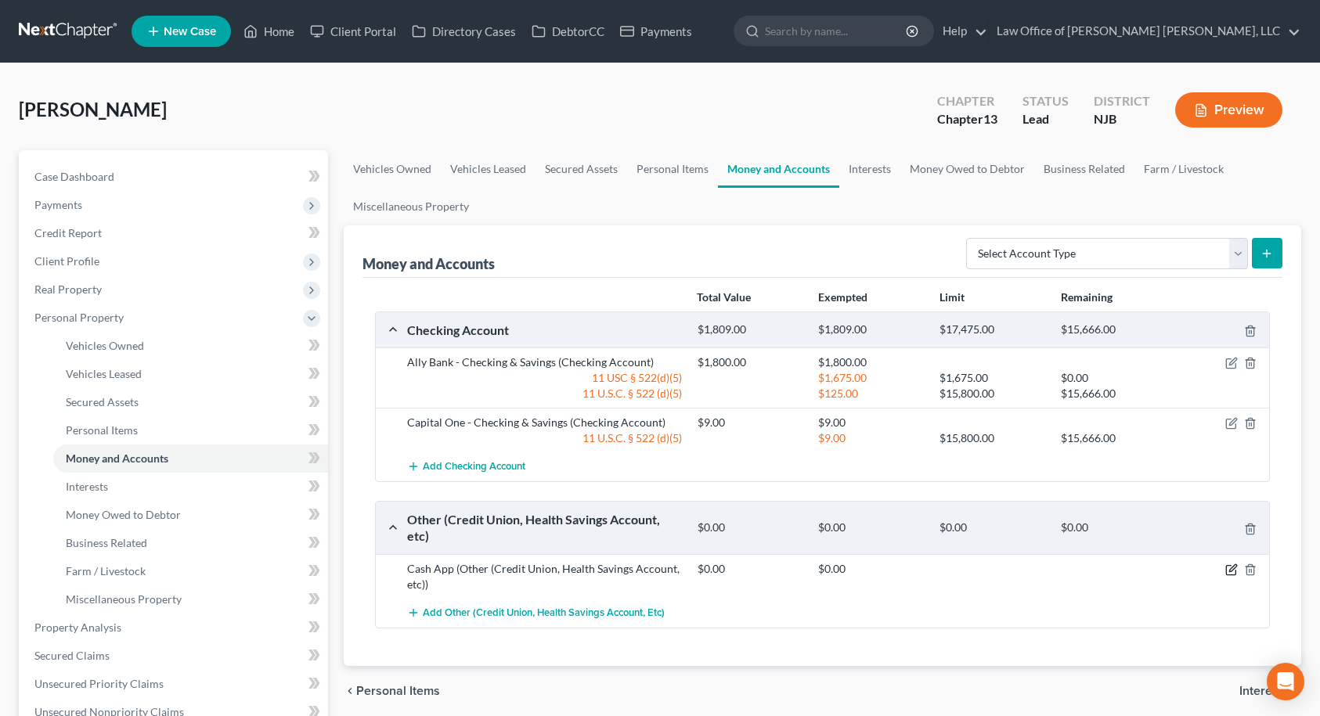
click at [1228, 571] on icon "button" at bounding box center [1231, 570] width 13 height 13
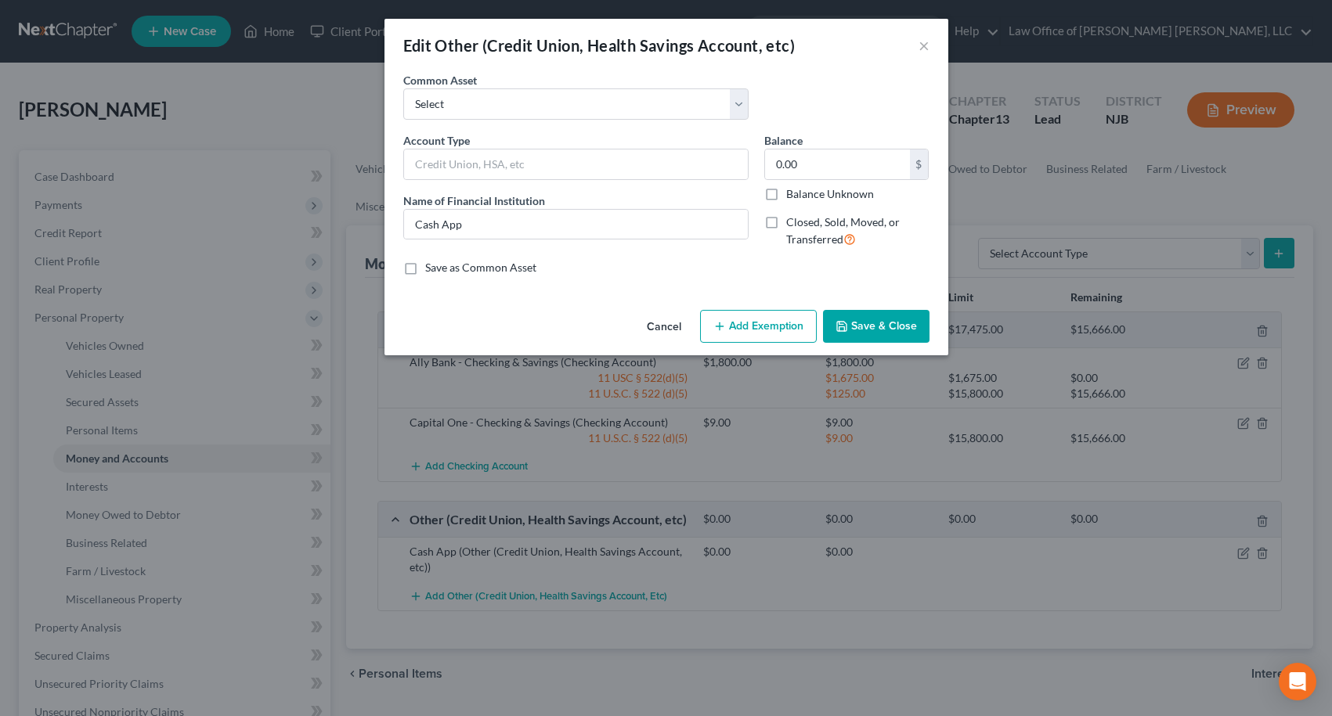
click at [771, 335] on button "Add Exemption" at bounding box center [758, 326] width 117 height 33
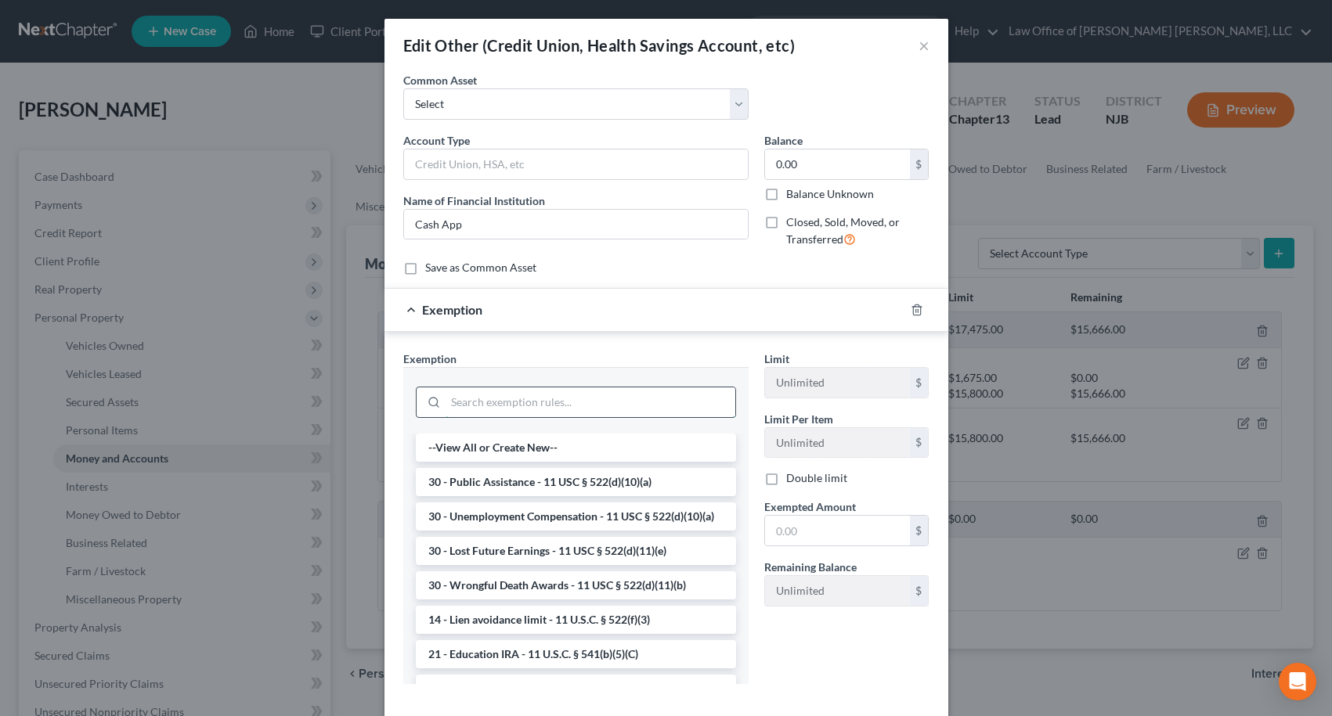
click at [648, 395] on input "search" at bounding box center [590, 403] width 290 height 30
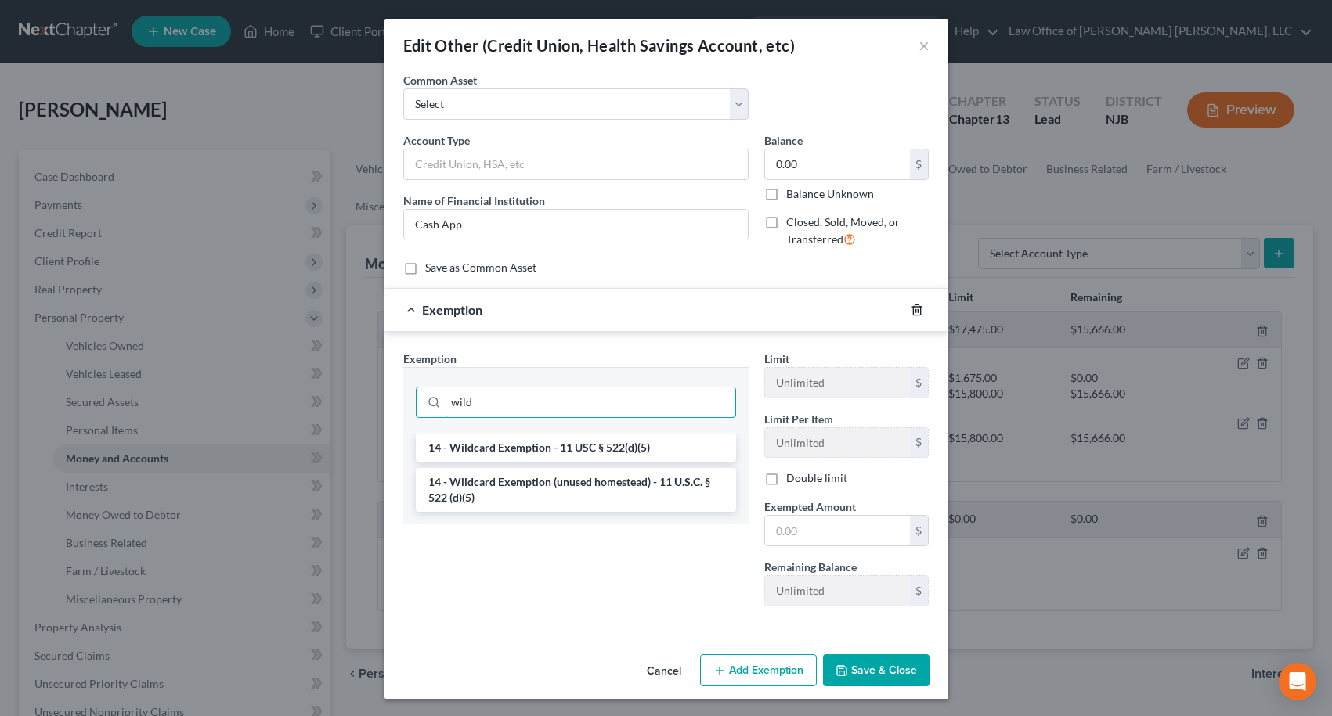
type input "wild"
click at [913, 310] on icon "button" at bounding box center [916, 310] width 7 height 10
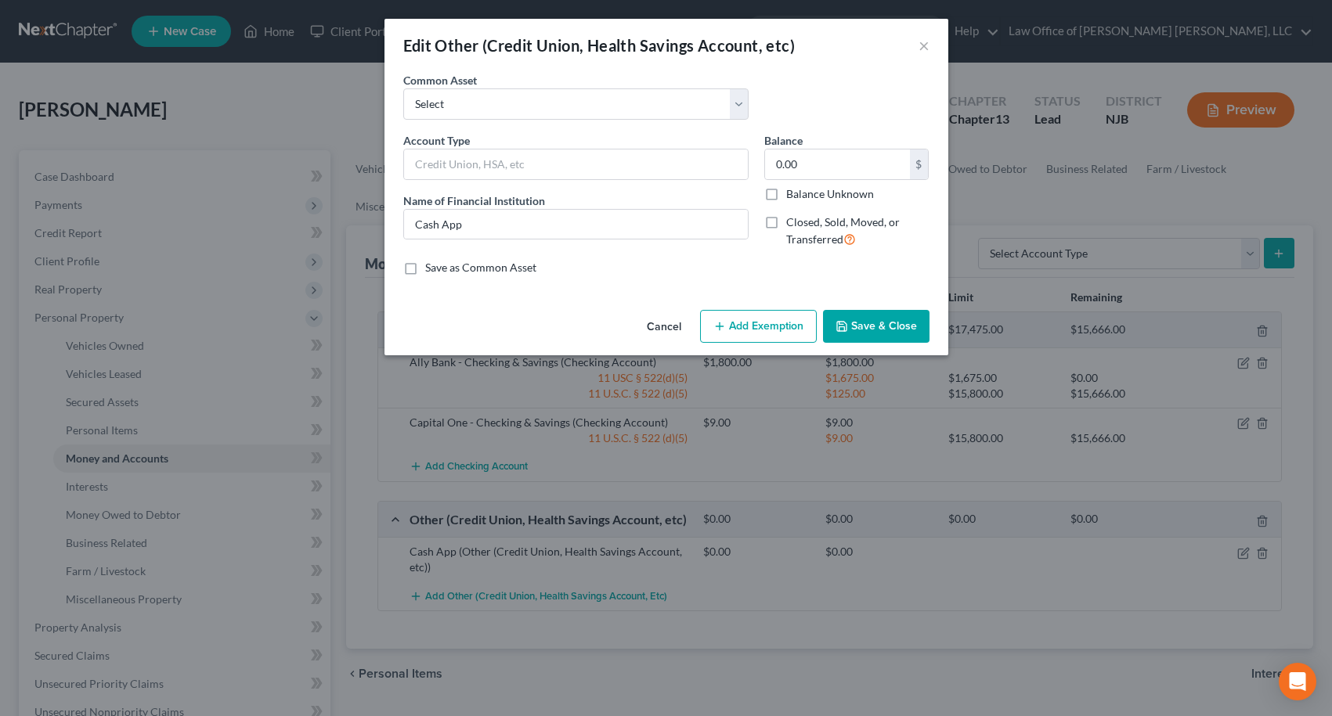
click at [899, 326] on button "Save & Close" at bounding box center [876, 326] width 106 height 33
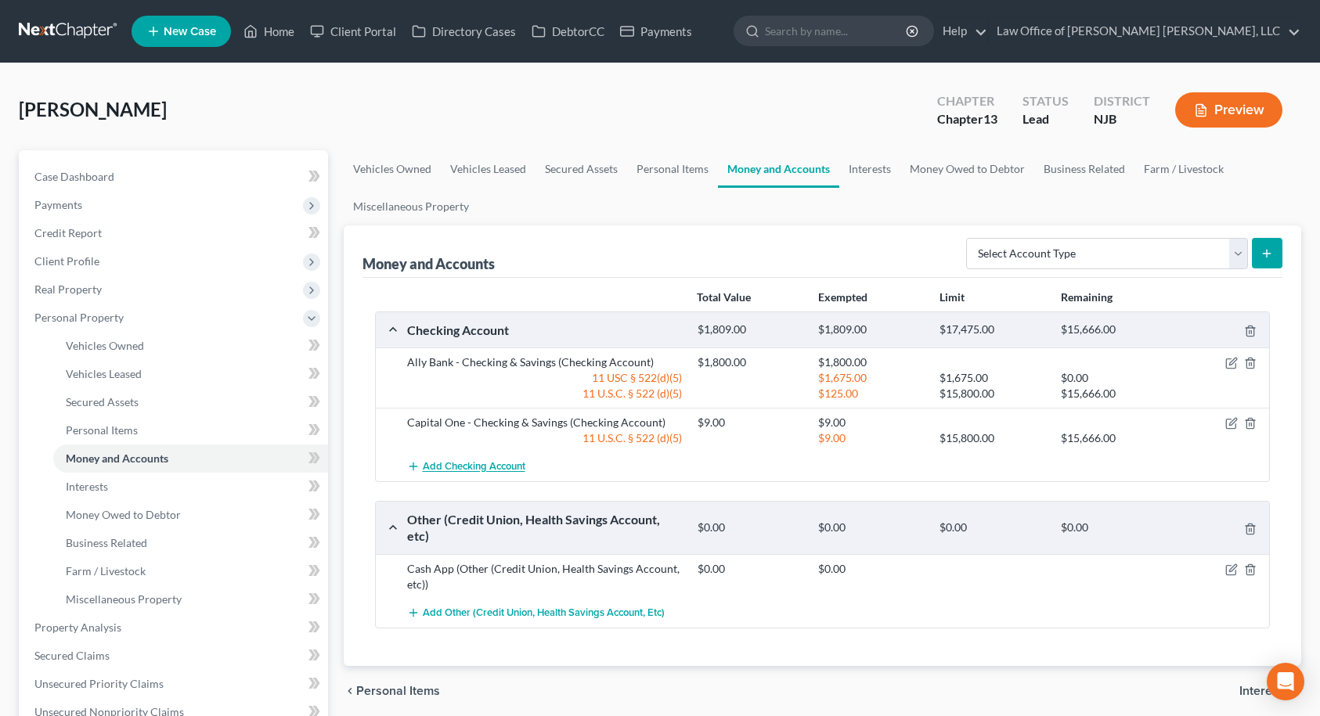
click at [465, 465] on span "Add Checking Account" at bounding box center [474, 467] width 103 height 13
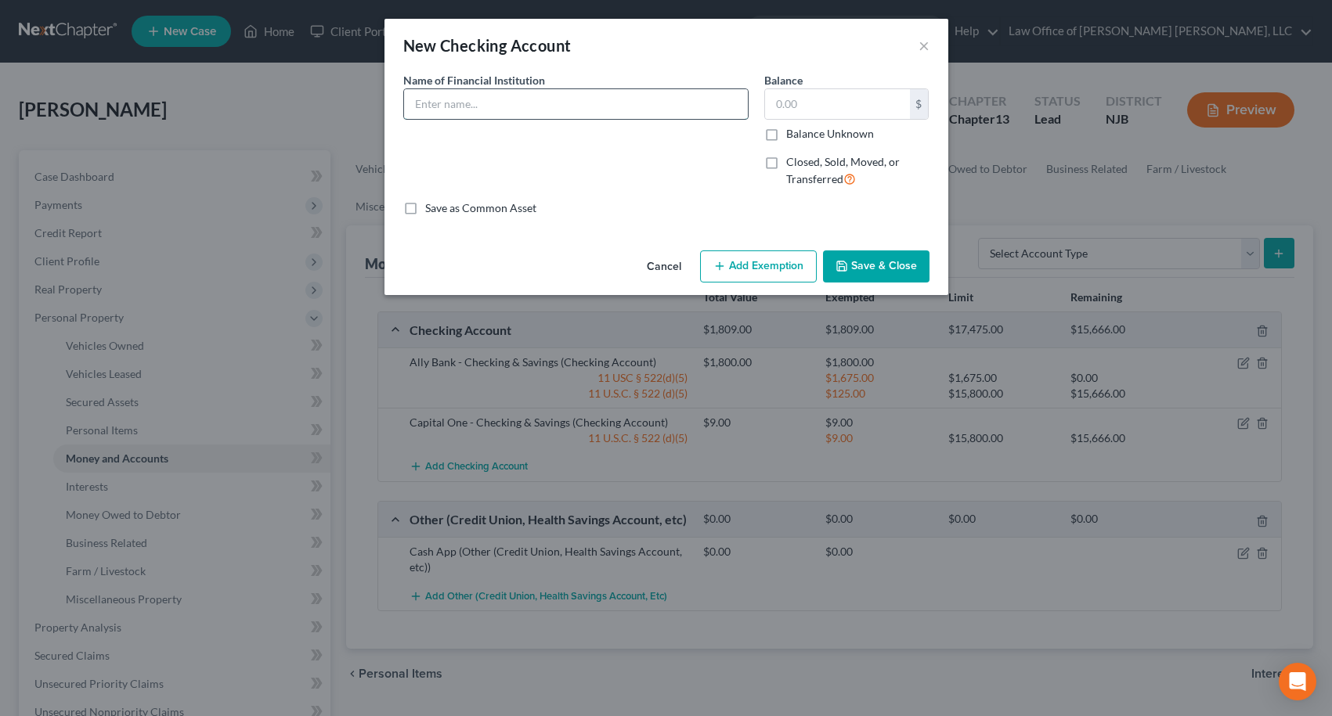
click at [534, 103] on input "text" at bounding box center [576, 104] width 344 height 30
type input "Navy Federal - Checking & Savings"
click at [847, 110] on input "text" at bounding box center [837, 104] width 145 height 30
click at [759, 269] on button "Add Exemption" at bounding box center [758, 267] width 117 height 33
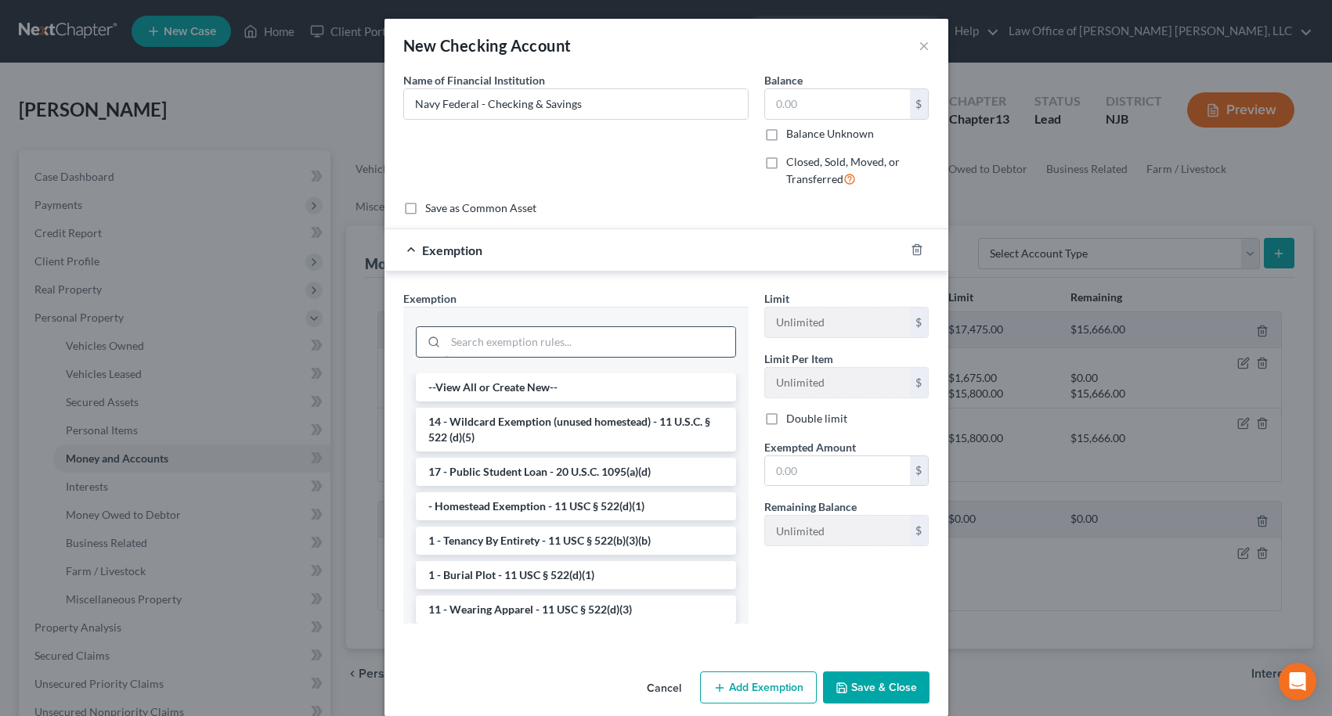
click at [637, 339] on input "search" at bounding box center [590, 342] width 290 height 30
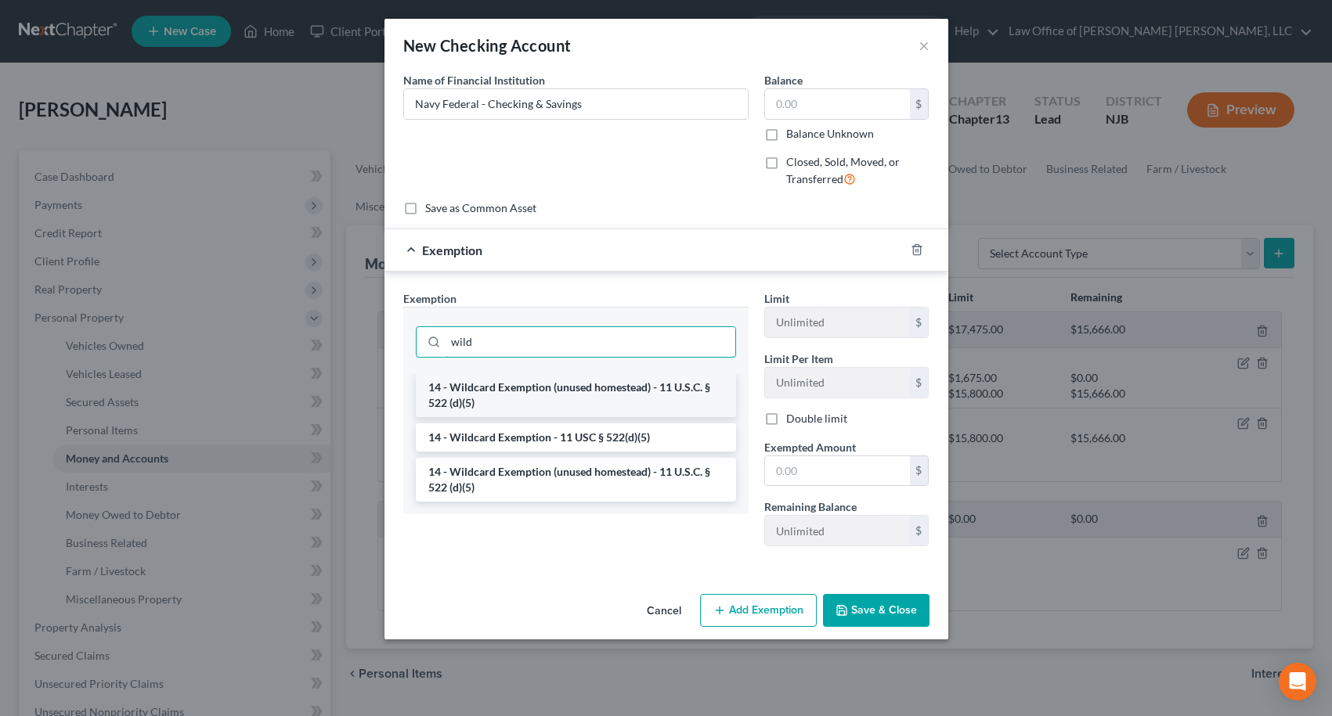
type input "wild"
click at [581, 388] on li "14 - Wildcard Exemption (unused homestead) - 11 U.S.C. § 522 (d)(5)" at bounding box center [576, 395] width 320 height 44
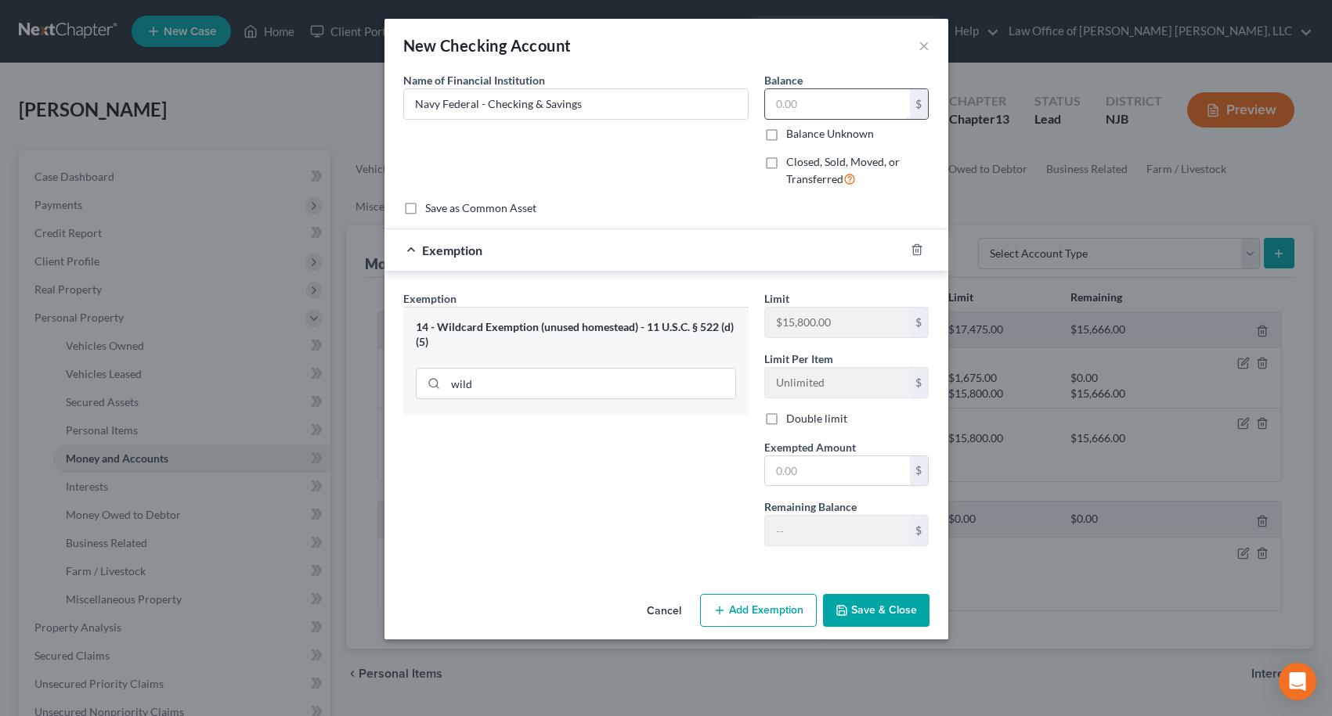
click at [803, 107] on input "text" at bounding box center [837, 104] width 145 height 30
type input "40.00"
click at [867, 470] on input "text" at bounding box center [837, 471] width 145 height 30
type input "40.00"
click at [903, 613] on button "Save & Close" at bounding box center [876, 610] width 106 height 33
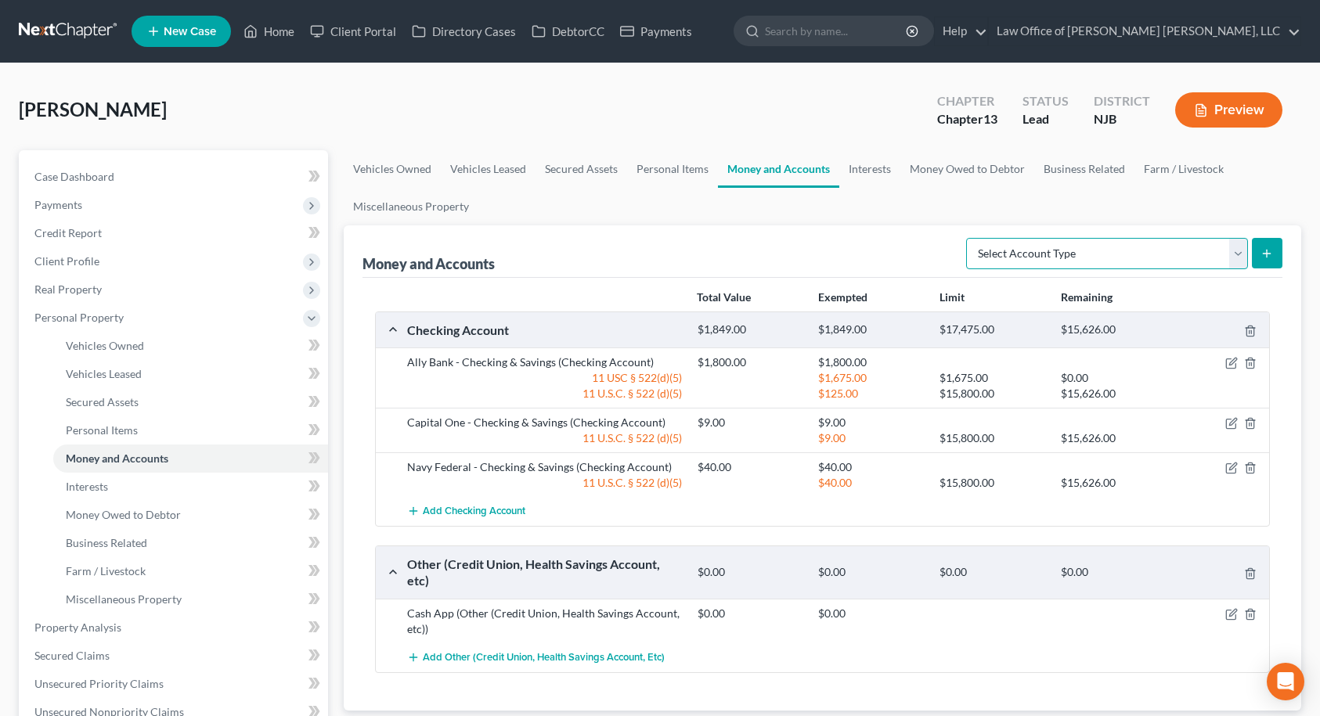
click at [1009, 251] on select "Select Account Type Brokerage Cash on Hand Certificates of Deposit Checking Acc…" at bounding box center [1107, 253] width 282 height 31
select select "savings"
click at [969, 238] on select "Select Account Type Brokerage Cash on Hand Certificates of Deposit Checking Acc…" at bounding box center [1107, 253] width 282 height 31
click at [1264, 254] on icon "submit" at bounding box center [1267, 253] width 13 height 13
click at [656, 177] on link "Personal Items" at bounding box center [672, 169] width 91 height 38
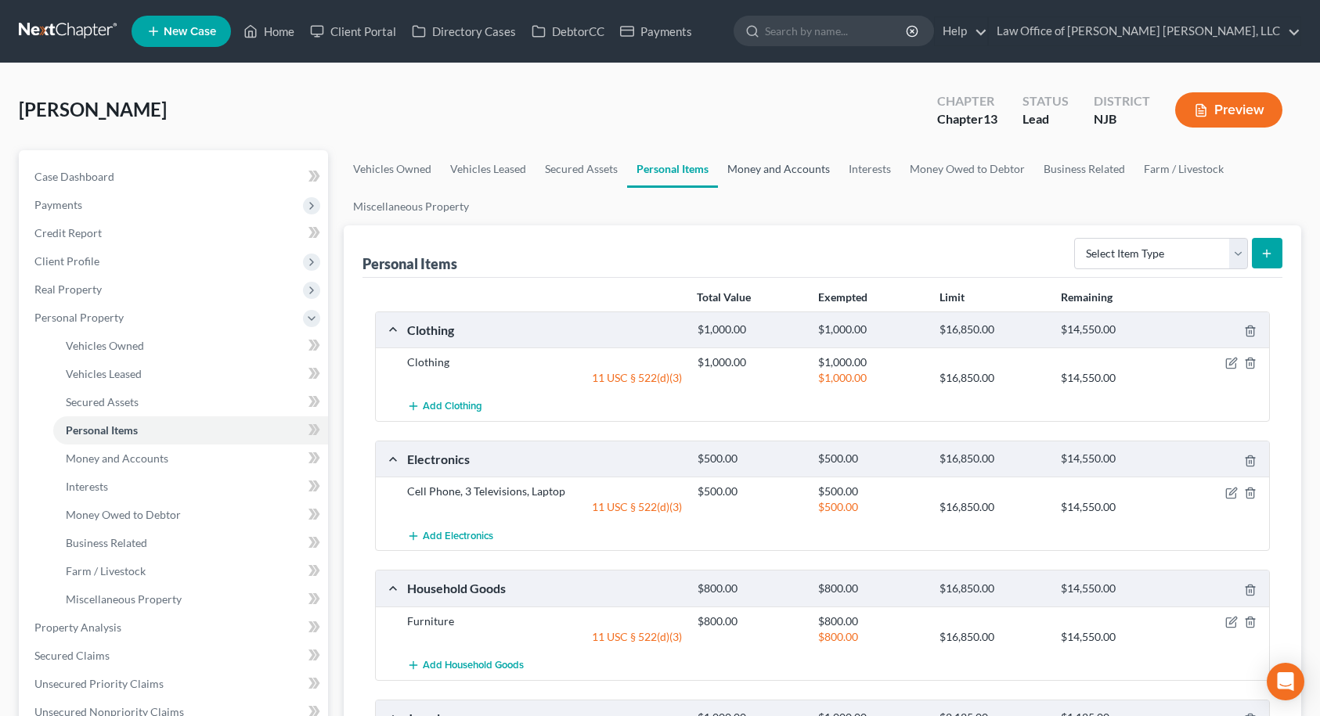
click at [802, 168] on link "Money and Accounts" at bounding box center [778, 169] width 121 height 38
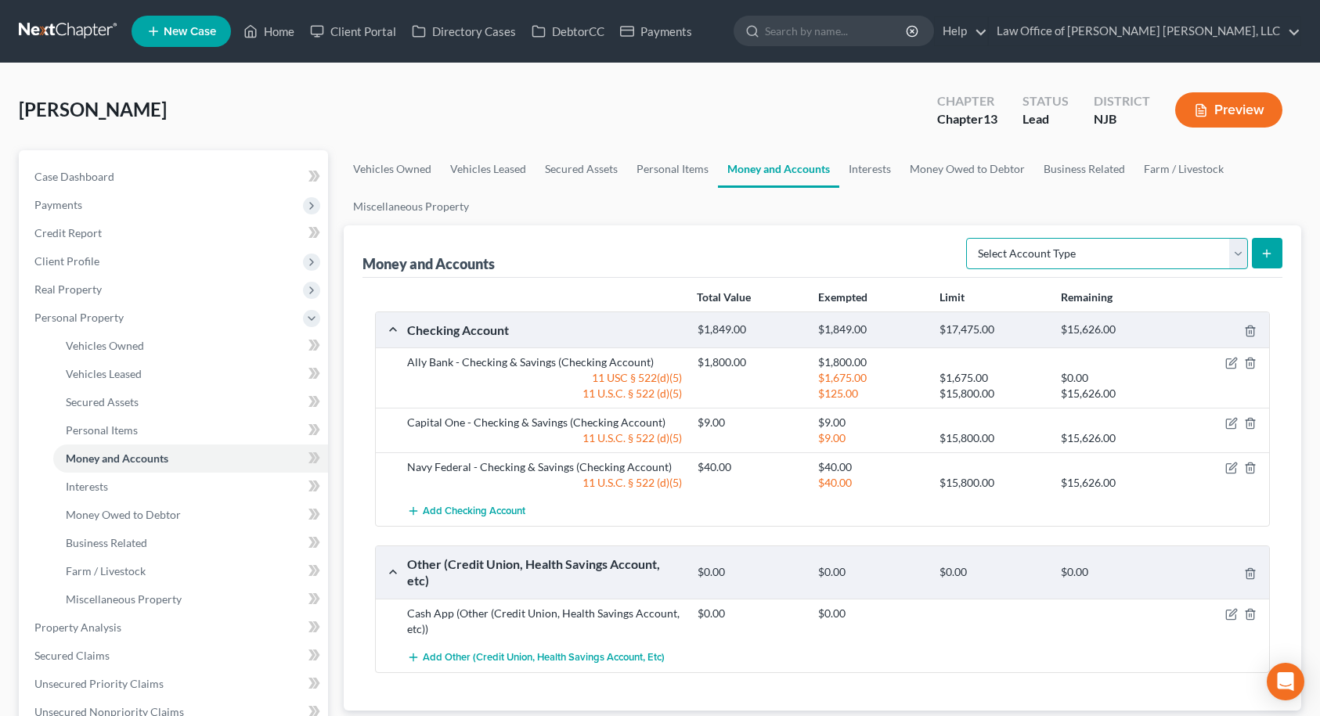
click at [1042, 253] on select "Select Account Type Brokerage Cash on Hand Certificates of Deposit Checking Acc…" at bounding box center [1107, 253] width 282 height 31
select select "savings"
click at [969, 238] on select "Select Account Type Brokerage Cash on Hand Certificates of Deposit Checking Acc…" at bounding box center [1107, 253] width 282 height 31
click at [1263, 252] on icon "submit" at bounding box center [1267, 253] width 13 height 13
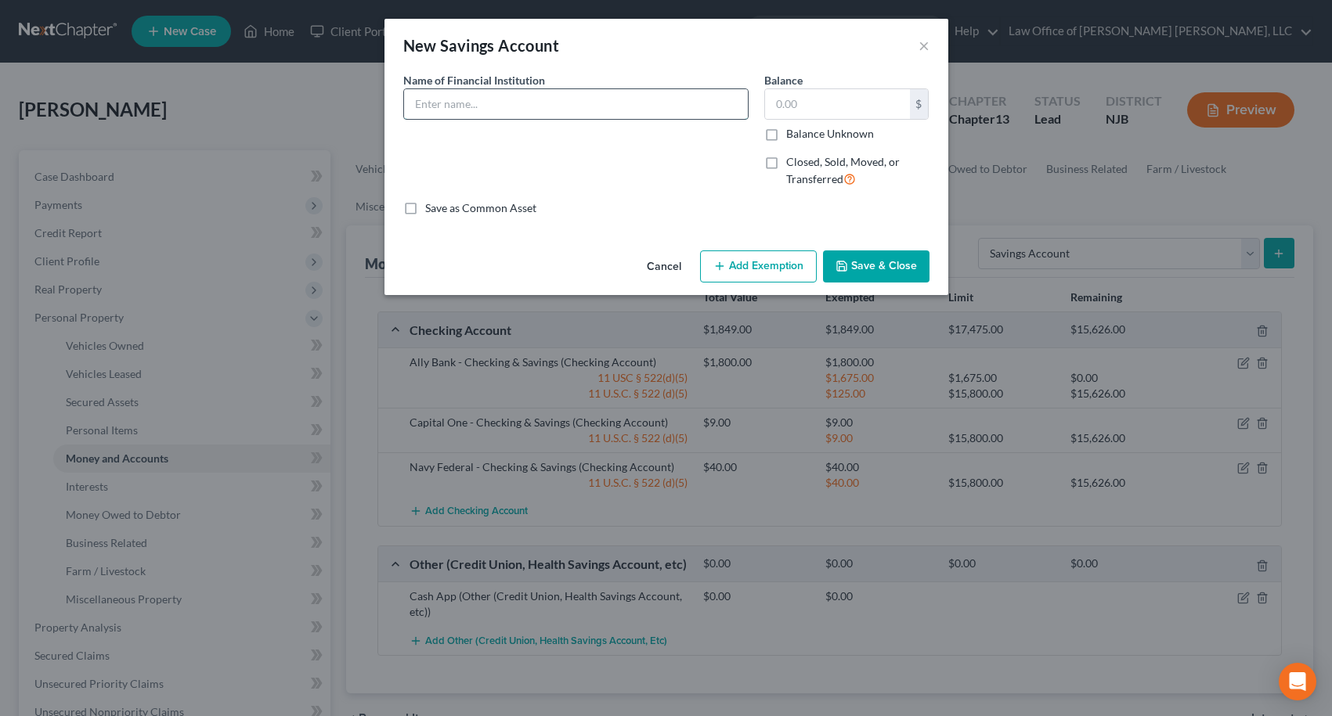
click at [539, 103] on input "text" at bounding box center [576, 104] width 344 height 30
type input "[PERSON_NAME] [PERSON_NAME] Bank"
click at [785, 108] on input "text" at bounding box center [837, 104] width 145 height 30
type input "4.00"
click at [753, 275] on button "Add Exemption" at bounding box center [758, 267] width 117 height 33
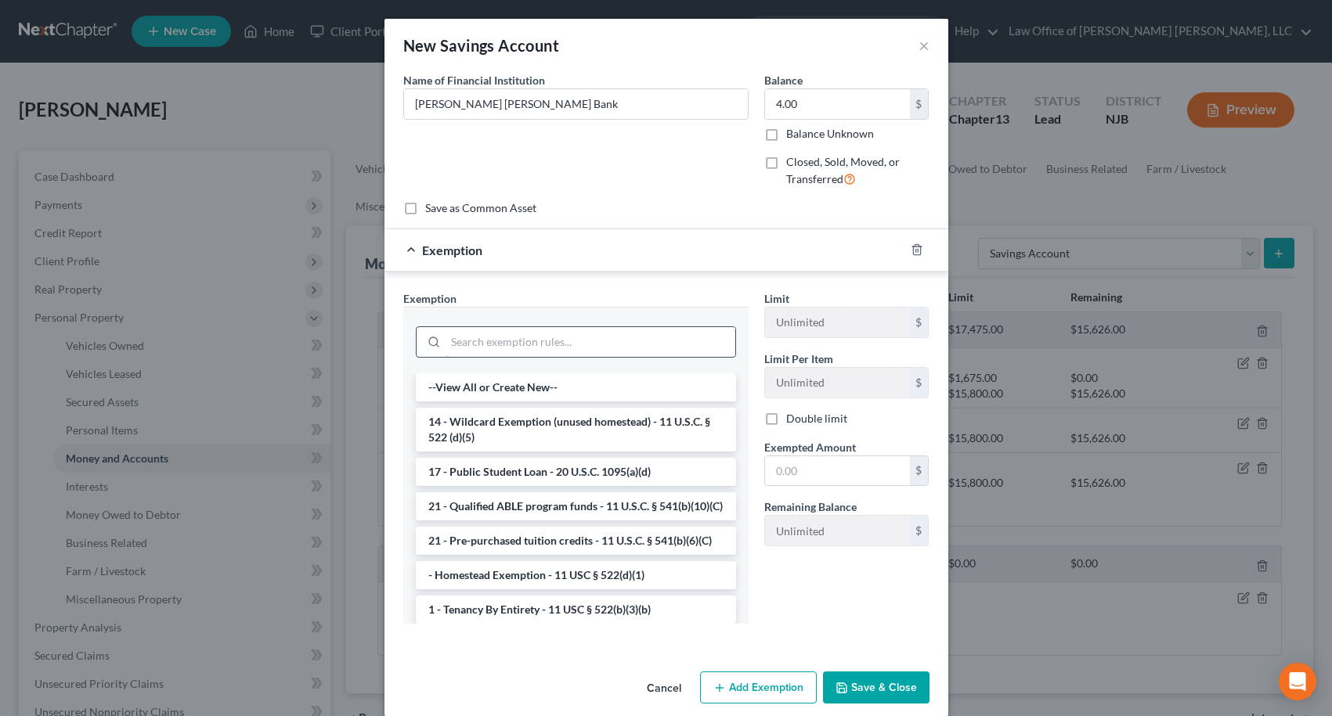
click at [602, 343] on input "search" at bounding box center [590, 342] width 290 height 30
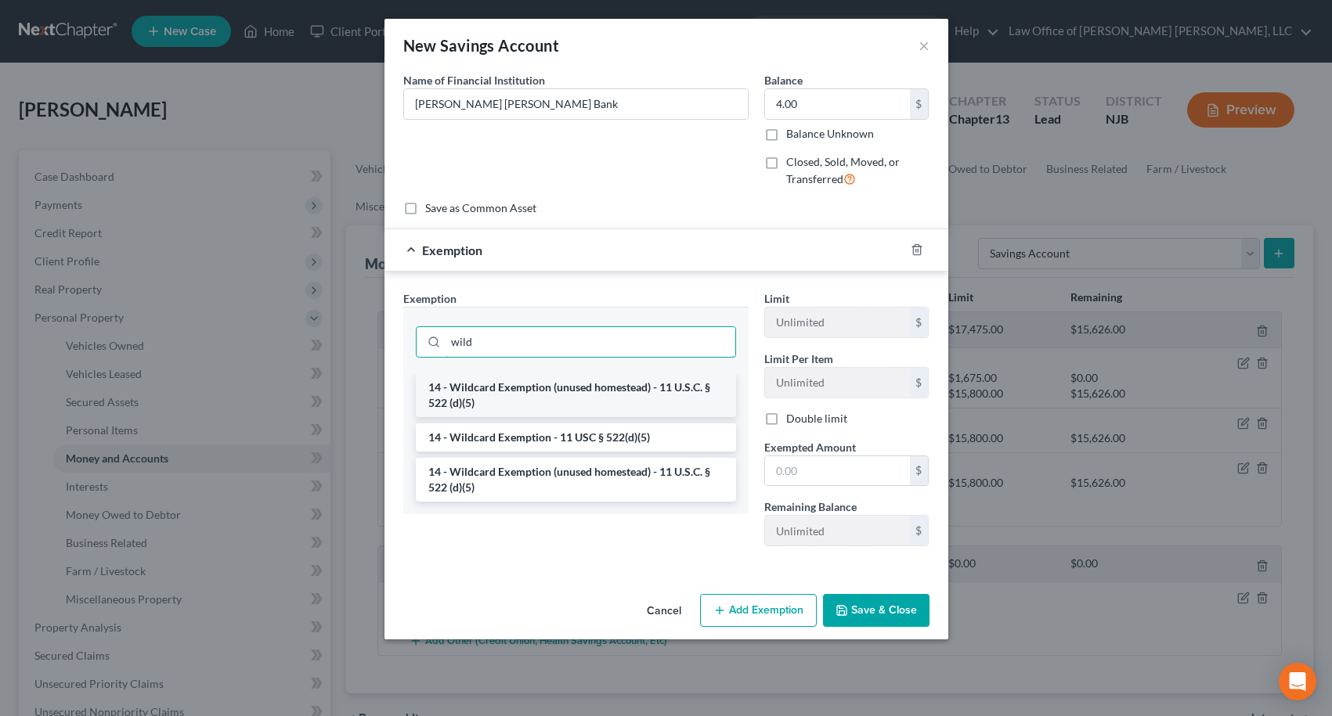
type input "wild"
click at [582, 394] on li "14 - Wildcard Exemption (unused homestead) - 11 U.S.C. § 522 (d)(5)" at bounding box center [576, 395] width 320 height 44
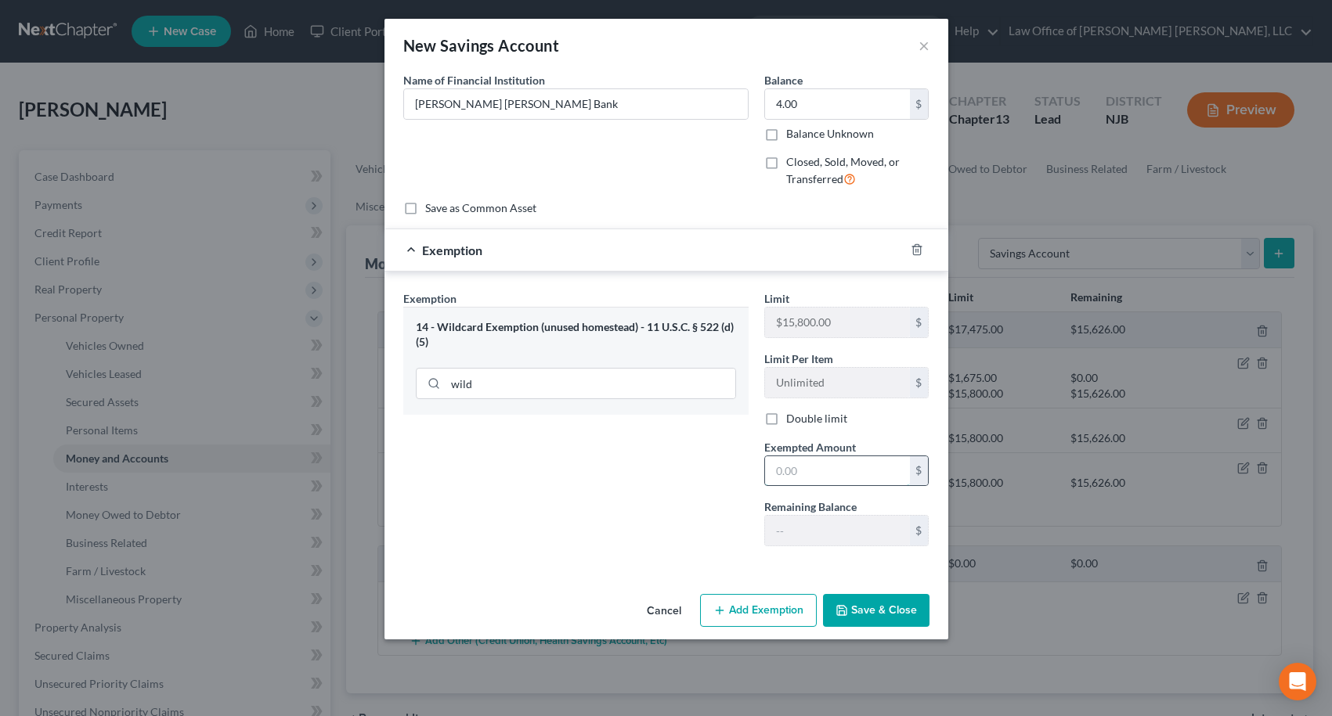
click at [777, 482] on input "text" at bounding box center [837, 471] width 145 height 30
type input "4.00"
click at [864, 611] on button "Save & Close" at bounding box center [876, 610] width 106 height 33
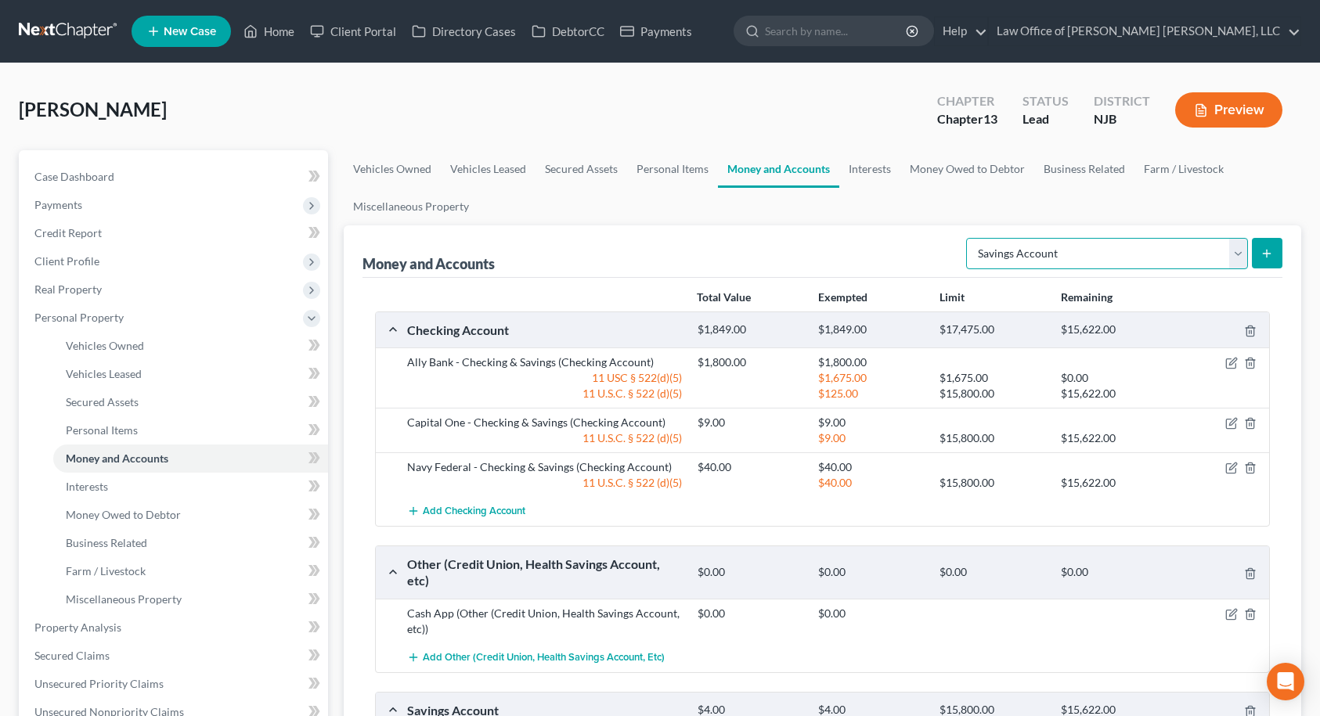
click at [1081, 260] on select "Select Account Type Brokerage Cash on Hand Certificates of Deposit Checking Acc…" at bounding box center [1107, 253] width 282 height 31
click at [503, 512] on span "Add Checking Account" at bounding box center [474, 512] width 103 height 13
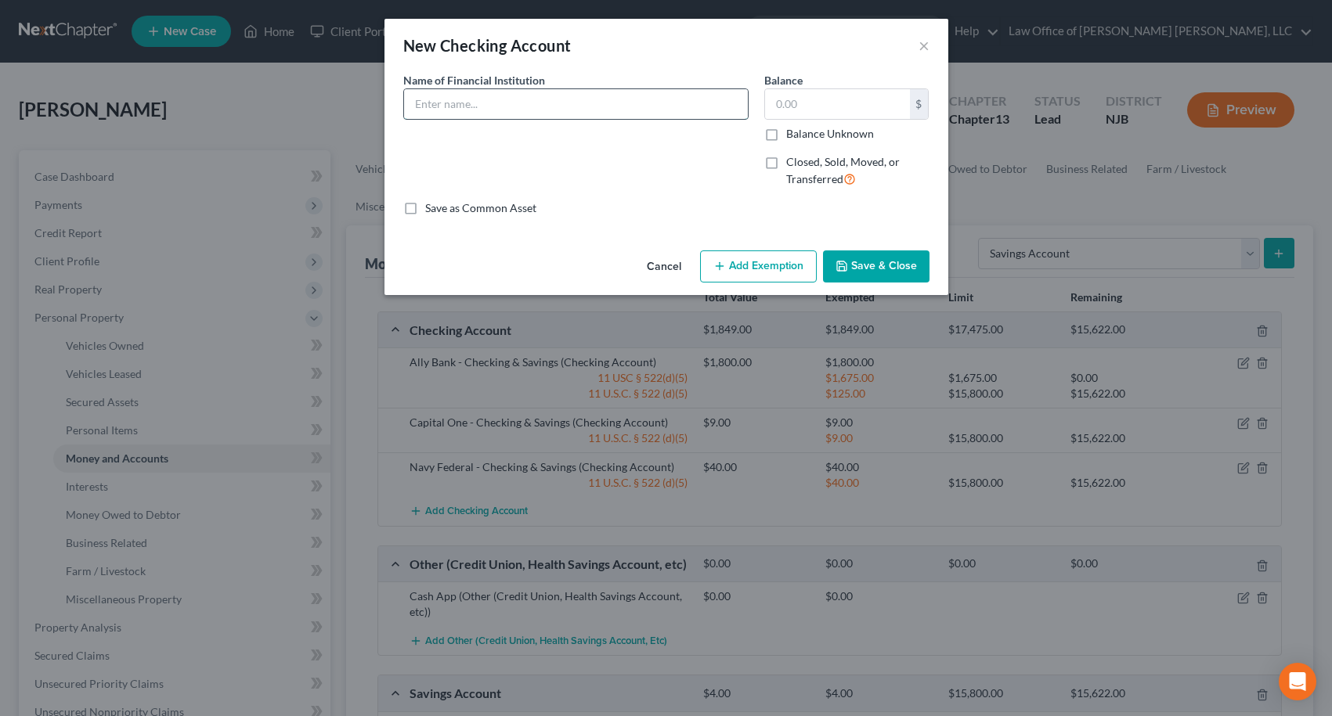
click at [579, 97] on input "text" at bounding box center [576, 104] width 344 height 30
type input "PNC Bank Virtual Wallet - 2 Checking & 1 Savings"
click at [751, 260] on button "Add Exemption" at bounding box center [758, 267] width 117 height 33
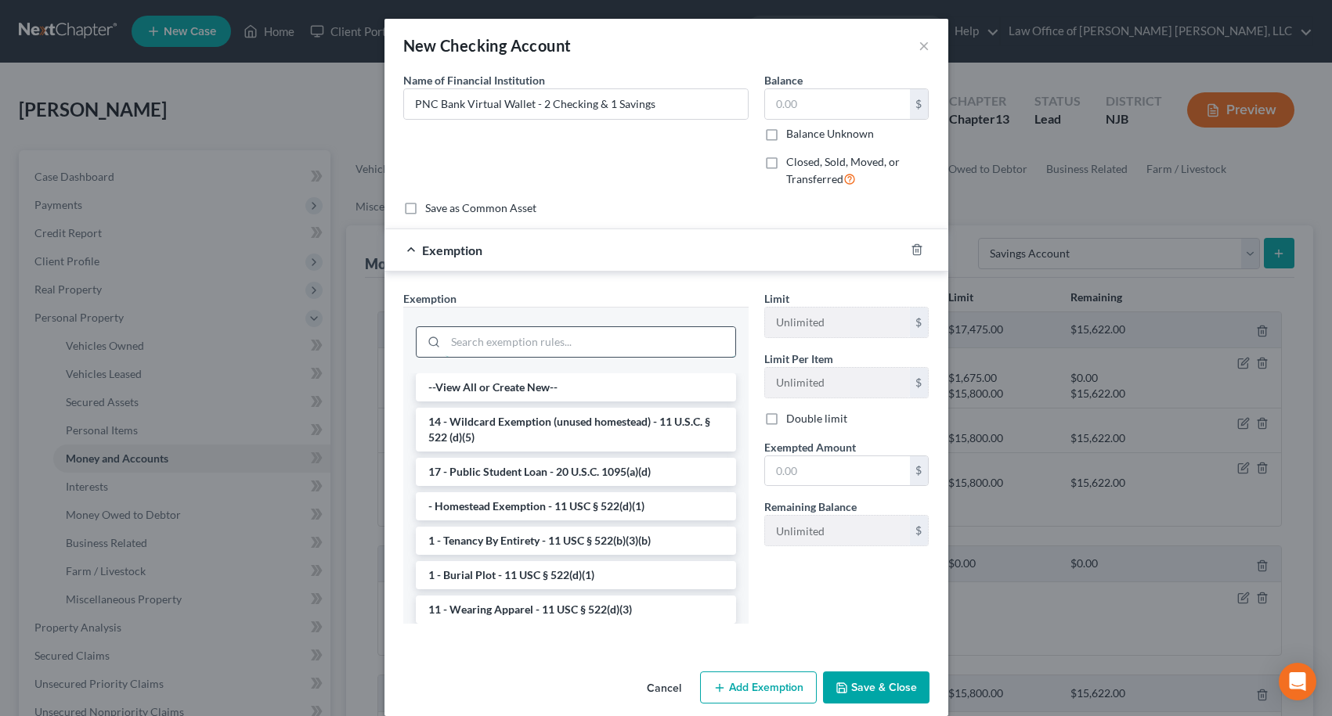
click at [653, 334] on input "search" at bounding box center [590, 342] width 290 height 30
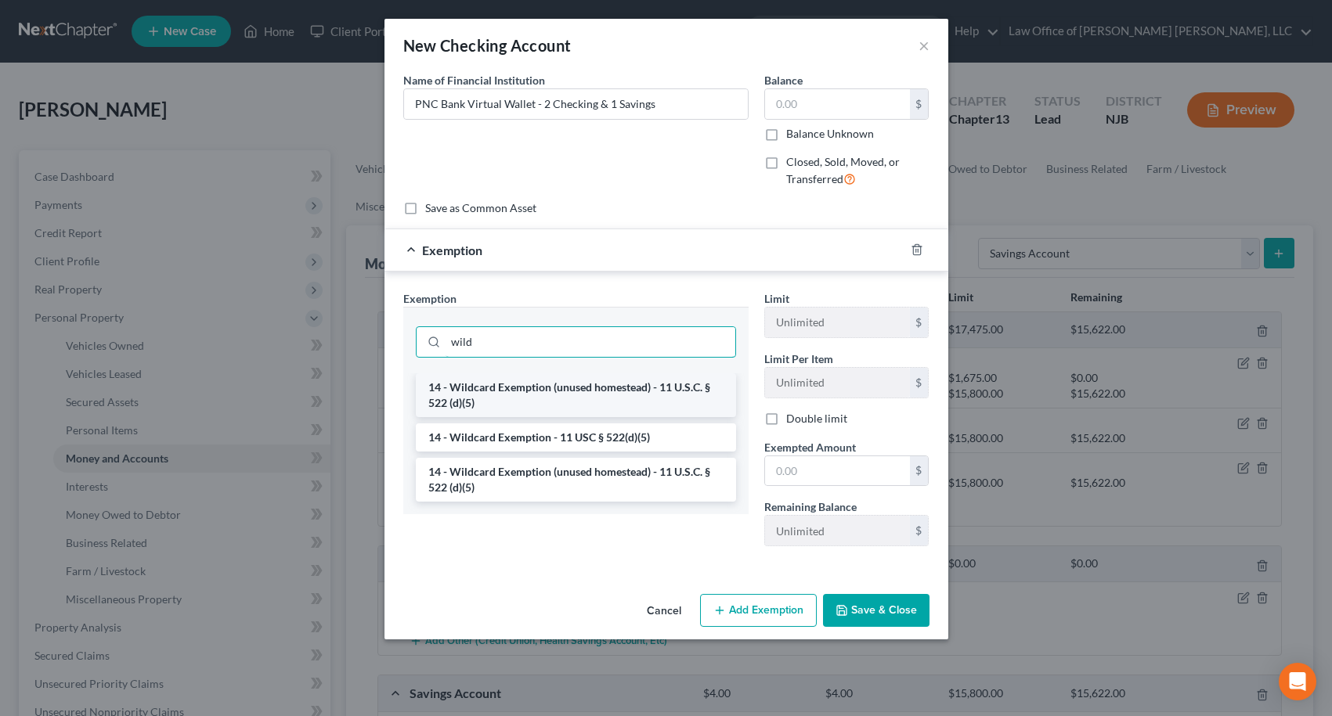
type input "wild"
click at [616, 386] on li "14 - Wildcard Exemption (unused homestead) - 11 U.S.C. § 522 (d)(5)" at bounding box center [576, 395] width 320 height 44
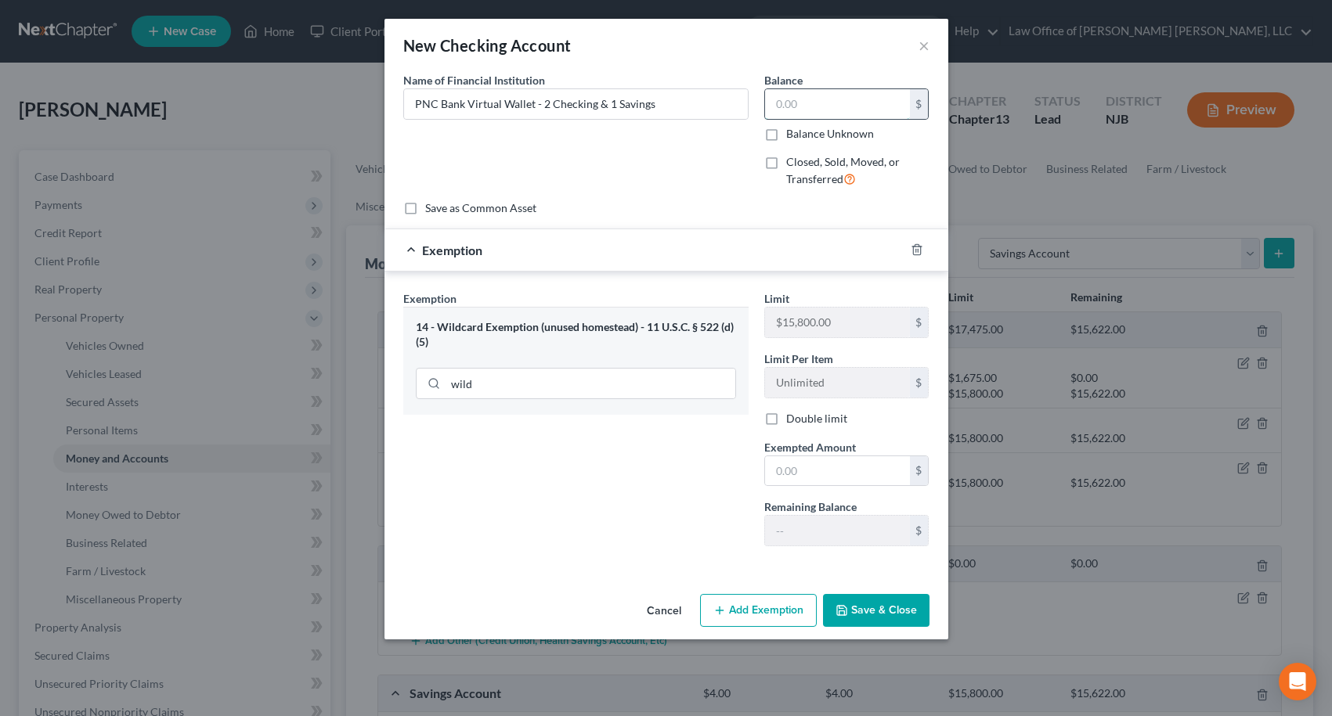
click at [836, 100] on input "text" at bounding box center [837, 104] width 145 height 30
type input "250.00"
click at [796, 473] on input "text" at bounding box center [837, 471] width 145 height 30
type input "250.00"
click at [884, 619] on button "Save & Close" at bounding box center [876, 610] width 106 height 33
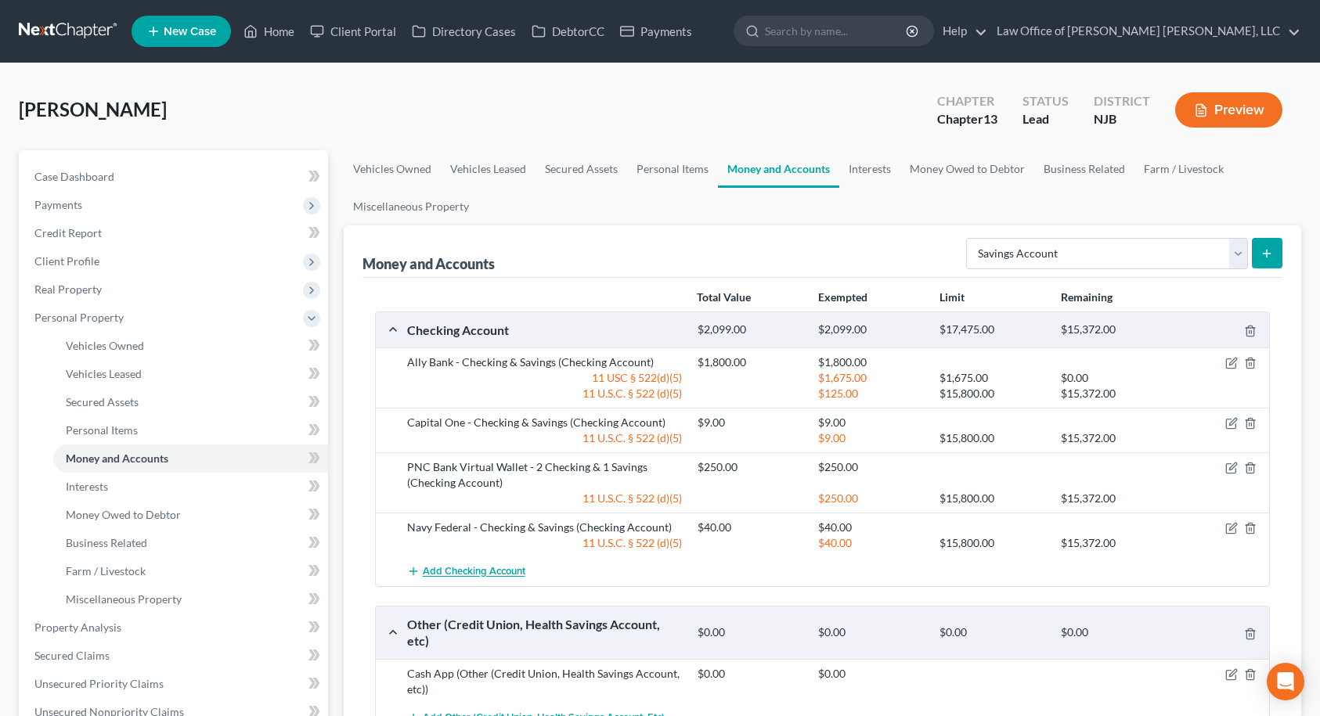
click at [469, 568] on span "Add Checking Account" at bounding box center [474, 572] width 103 height 13
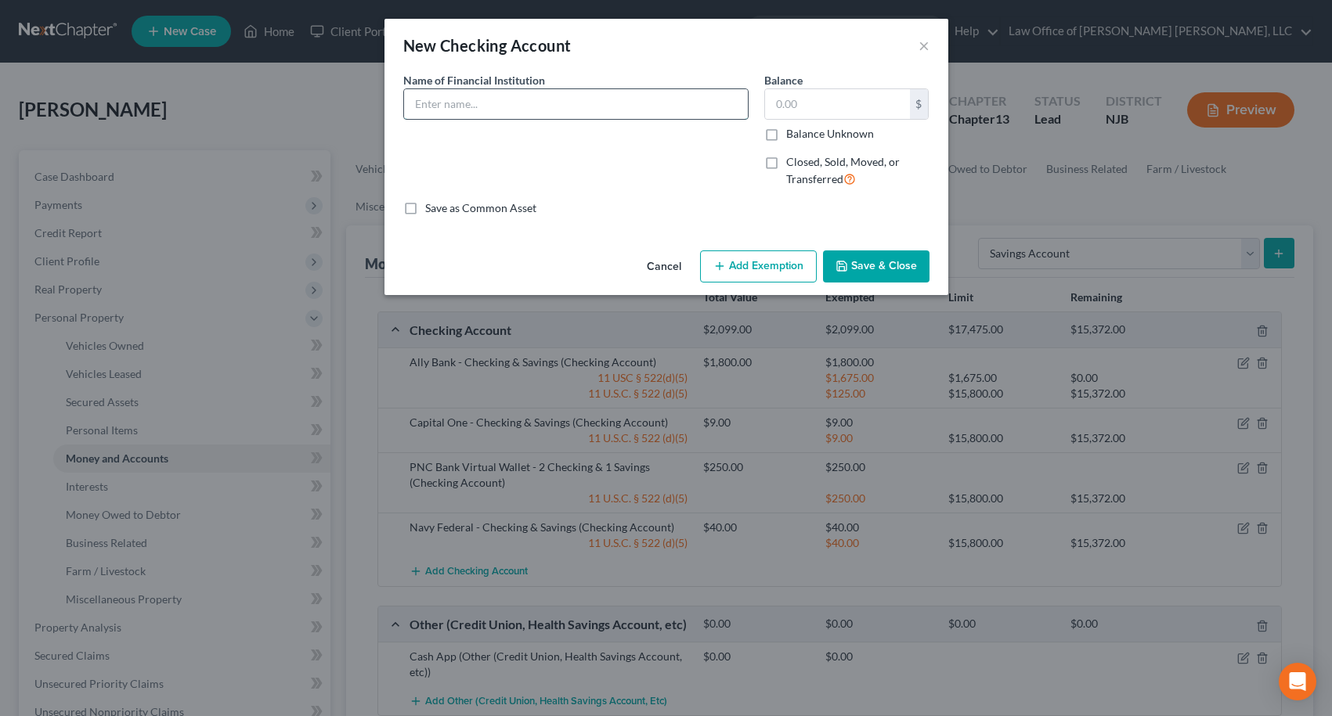
click at [494, 108] on input "text" at bounding box center [576, 104] width 344 height 30
type input "TD Bank"
click at [781, 270] on button "Add Exemption" at bounding box center [758, 267] width 117 height 33
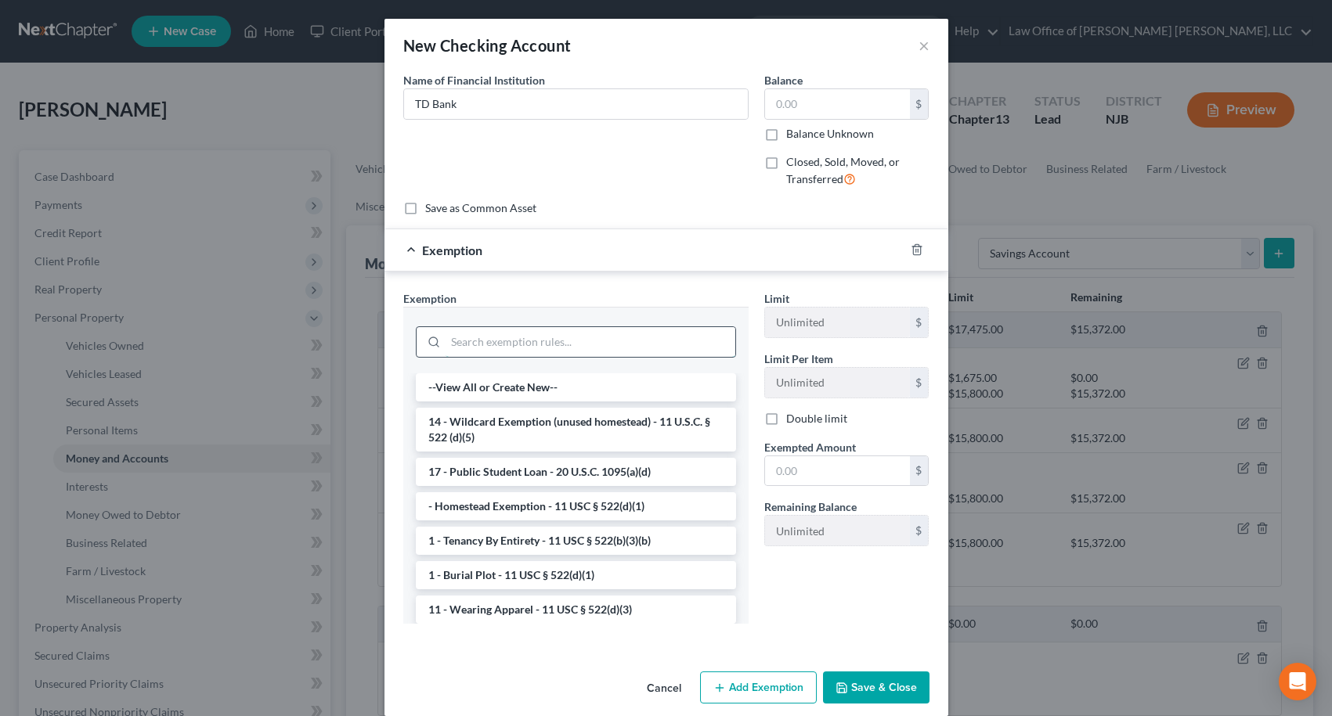
click at [529, 342] on input "search" at bounding box center [590, 342] width 290 height 30
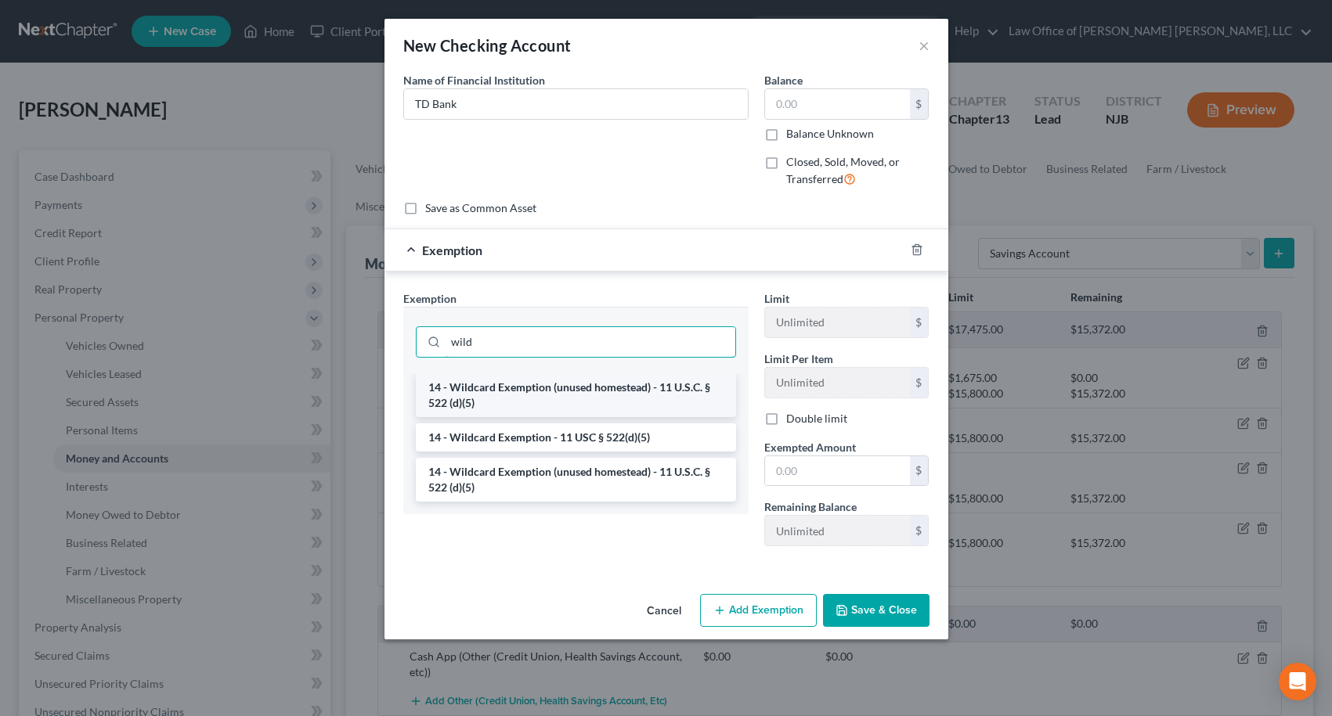
type input "wild"
click at [534, 388] on li "14 - Wildcard Exemption (unused homestead) - 11 U.S.C. § 522 (d)(5)" at bounding box center [576, 395] width 320 height 44
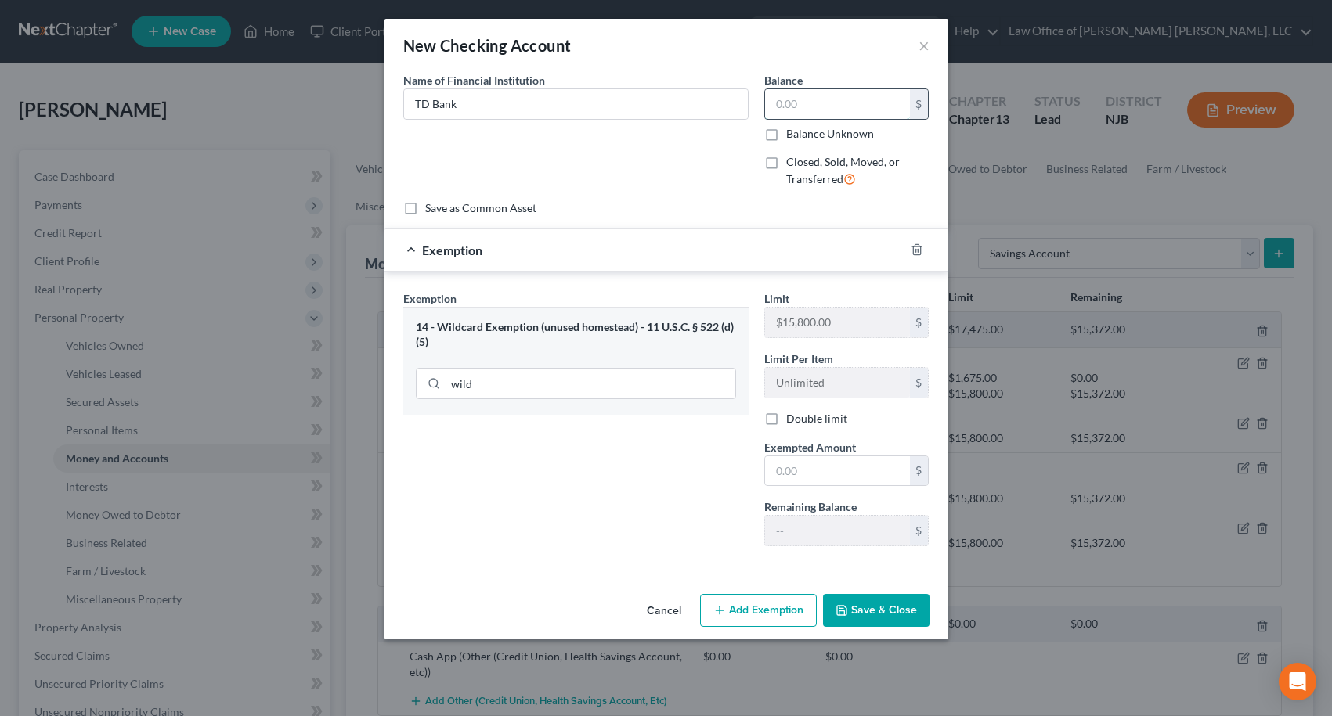
click at [820, 105] on input "text" at bounding box center [837, 104] width 145 height 30
type input "124.00"
click at [852, 467] on input "text" at bounding box center [837, 471] width 145 height 30
type input "124.00"
click at [886, 617] on button "Save & Close" at bounding box center [876, 610] width 106 height 33
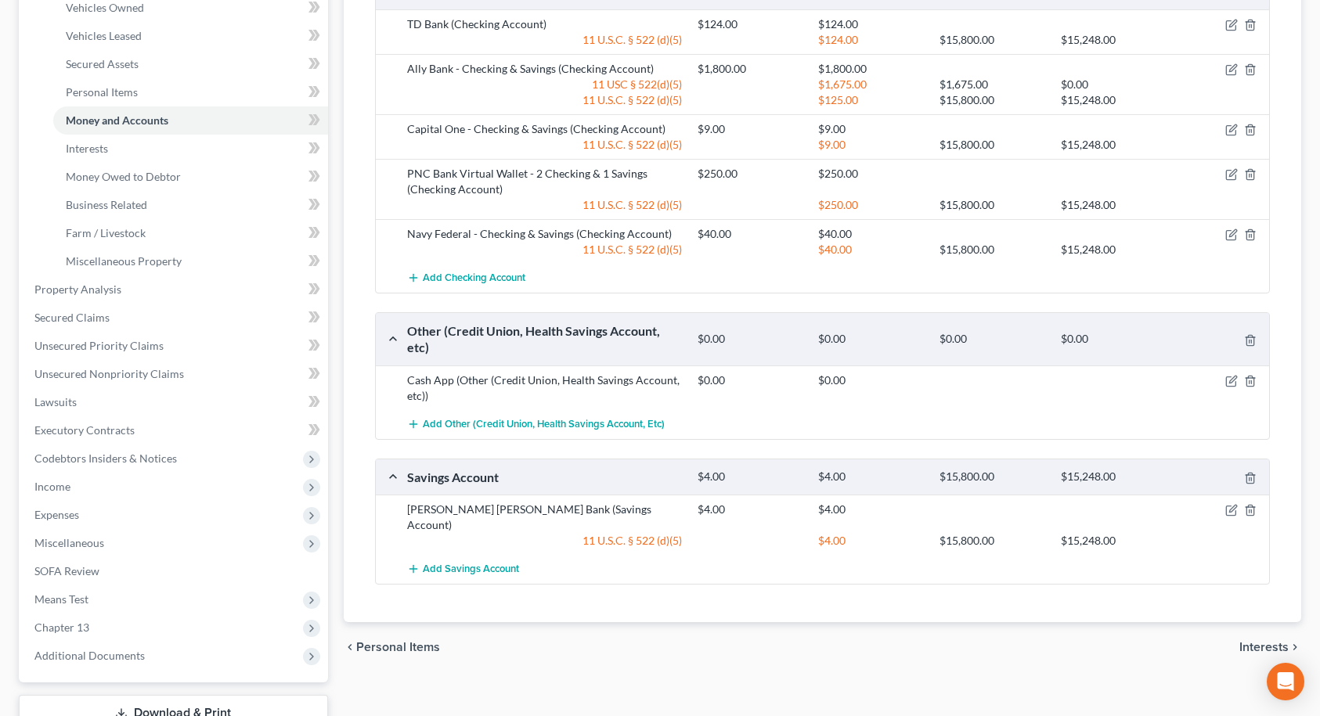
scroll to position [391, 0]
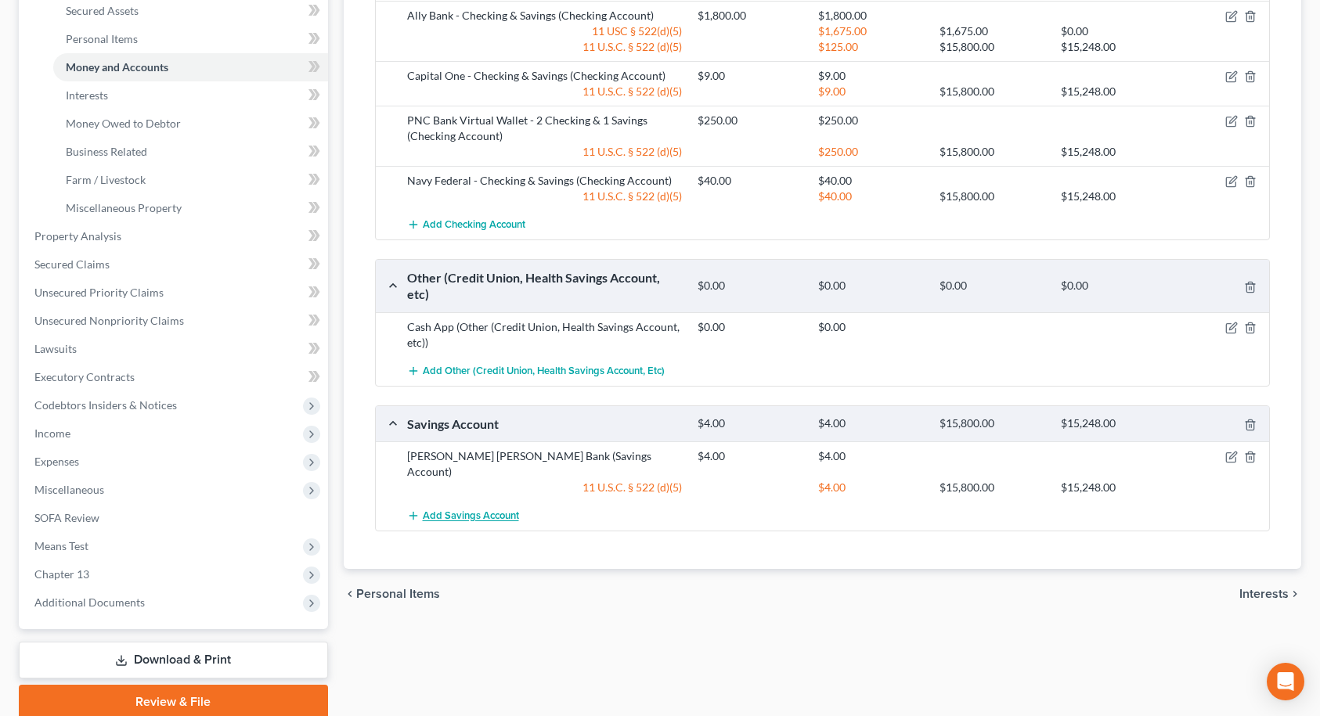
click at [463, 510] on span "Add Savings Account" at bounding box center [471, 516] width 96 height 13
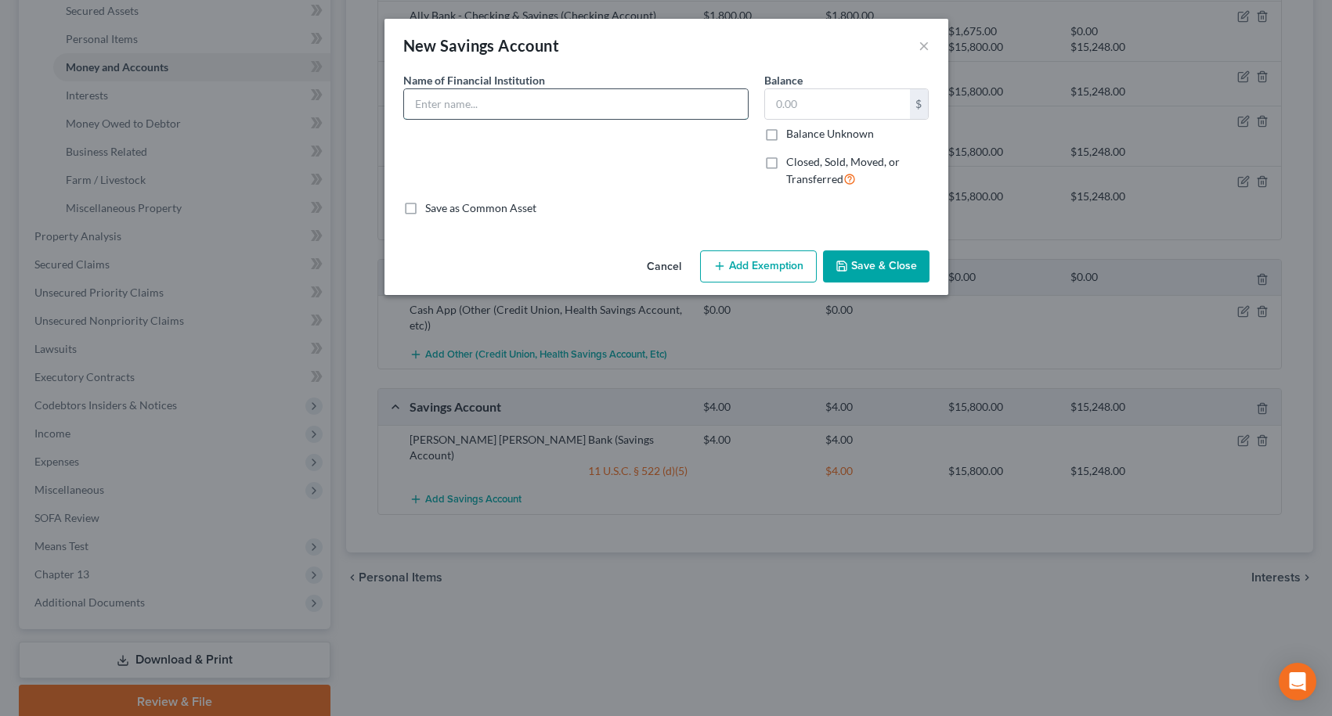
click at [549, 108] on input "text" at bounding box center [576, 104] width 344 height 30
type input "Venmo"
type input "64.00"
click at [727, 263] on button "Add Exemption" at bounding box center [758, 267] width 117 height 33
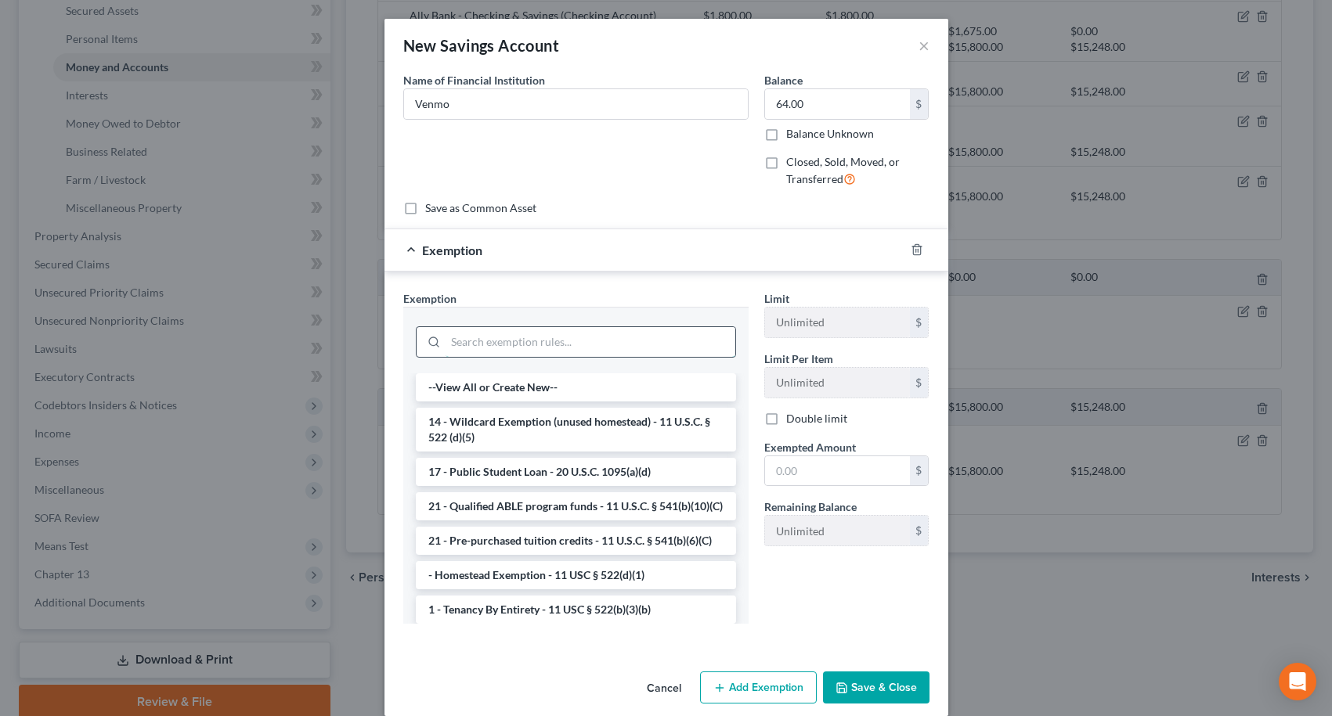
click at [604, 344] on input "search" at bounding box center [590, 342] width 290 height 30
click at [597, 416] on li "14 - Wildcard Exemption (unused homestead) - 11 U.S.C. § 522 (d)(5)" at bounding box center [576, 430] width 320 height 44
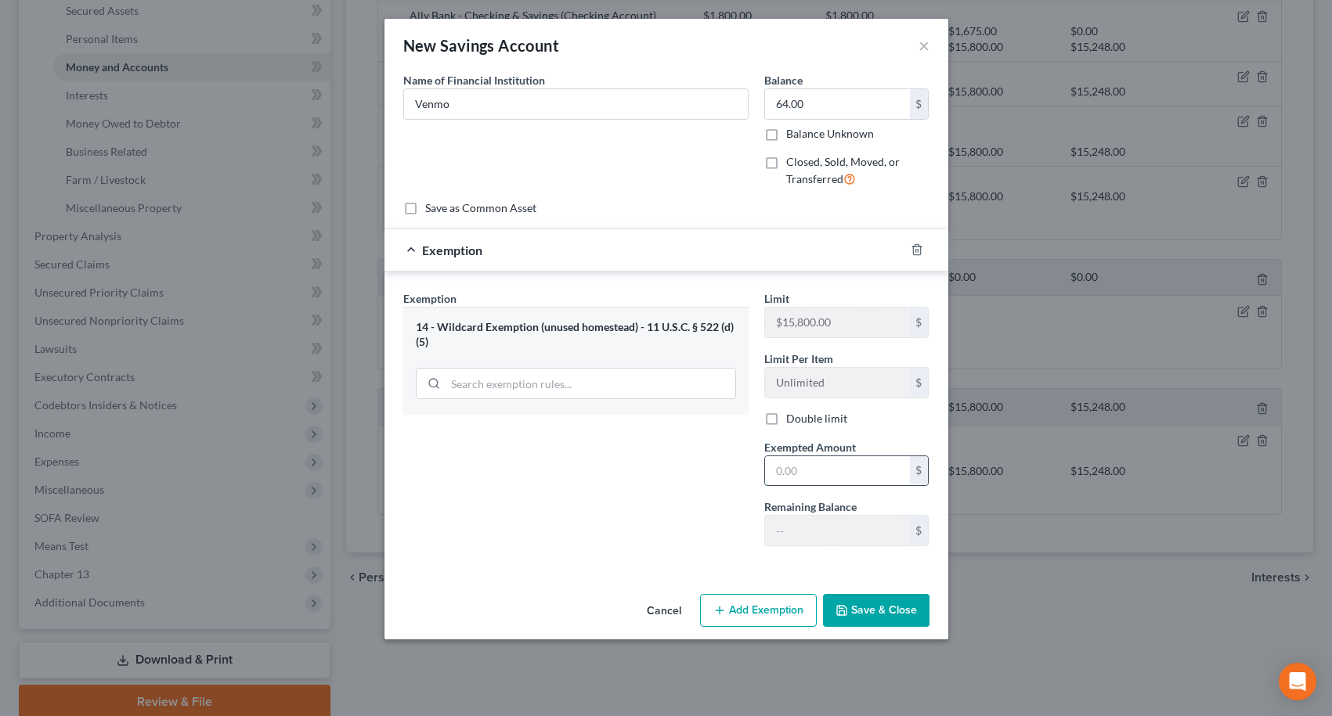
click at [836, 478] on input "text" at bounding box center [837, 471] width 145 height 30
type input "64.00"
click at [882, 615] on button "Save & Close" at bounding box center [876, 610] width 106 height 33
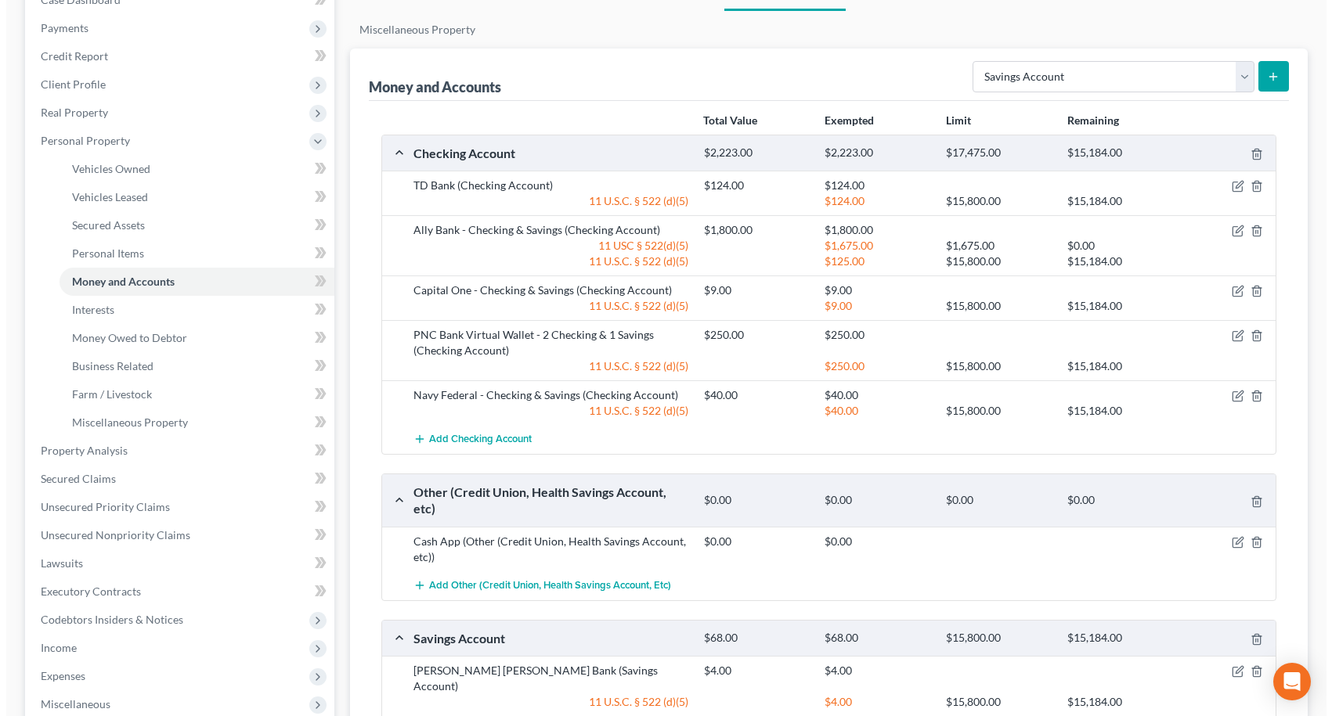
scroll to position [0, 0]
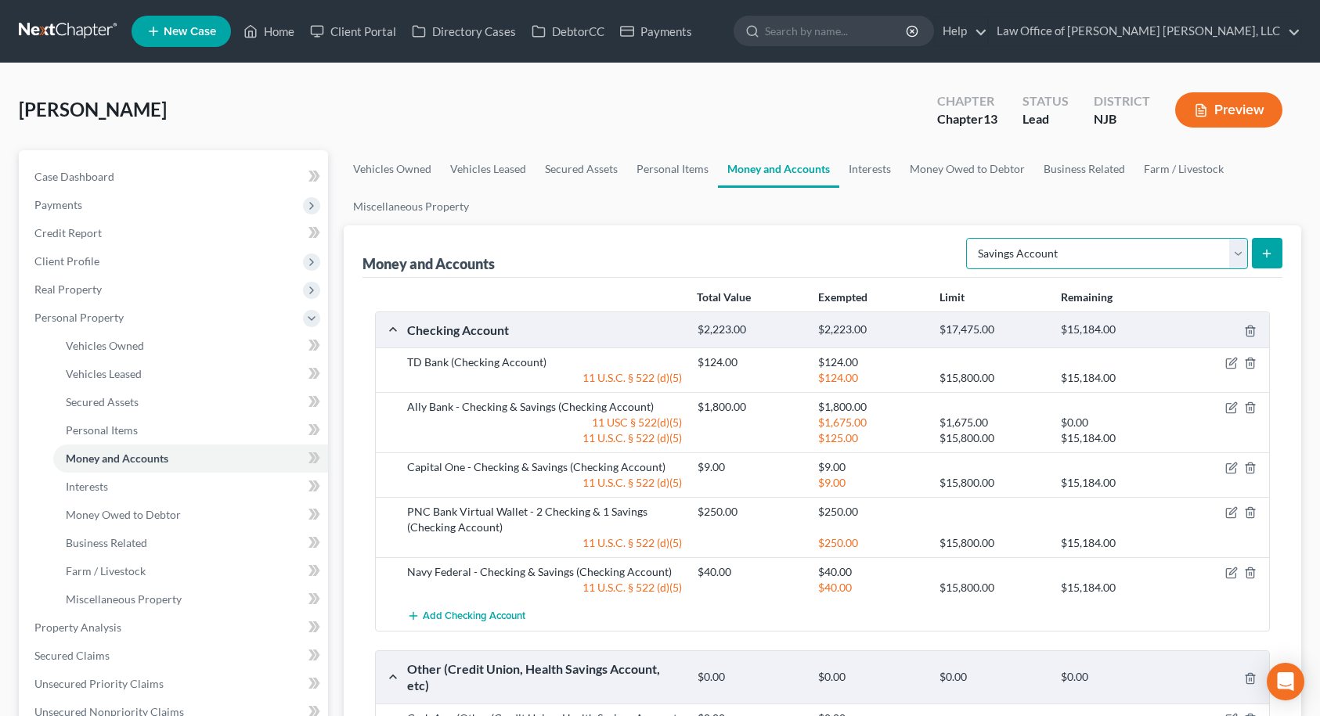
click at [1006, 251] on select "Select Account Type Brokerage Cash on Hand Certificates of Deposit Checking Acc…" at bounding box center [1107, 253] width 282 height 31
select select "security_deposits"
click at [969, 238] on select "Select Account Type Brokerage Cash on Hand Certificates of Deposit Checking Acc…" at bounding box center [1107, 253] width 282 height 31
click at [1025, 254] on select "Select Account Type Brokerage Cash on Hand Certificates of Deposit Checking Acc…" at bounding box center [1107, 253] width 282 height 31
click at [1023, 257] on select "Select Account Type Brokerage Cash on Hand Certificates of Deposit Checking Acc…" at bounding box center [1107, 253] width 282 height 31
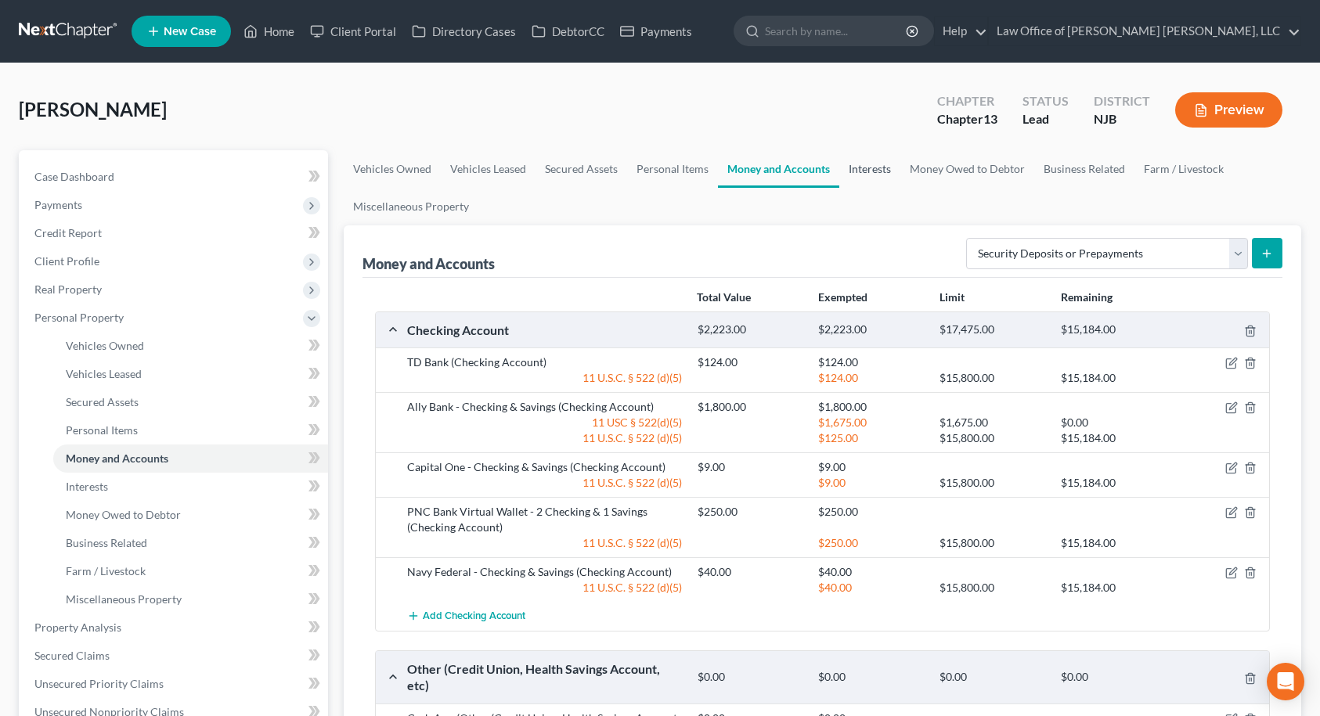
click at [872, 174] on link "Interests" at bounding box center [869, 169] width 61 height 38
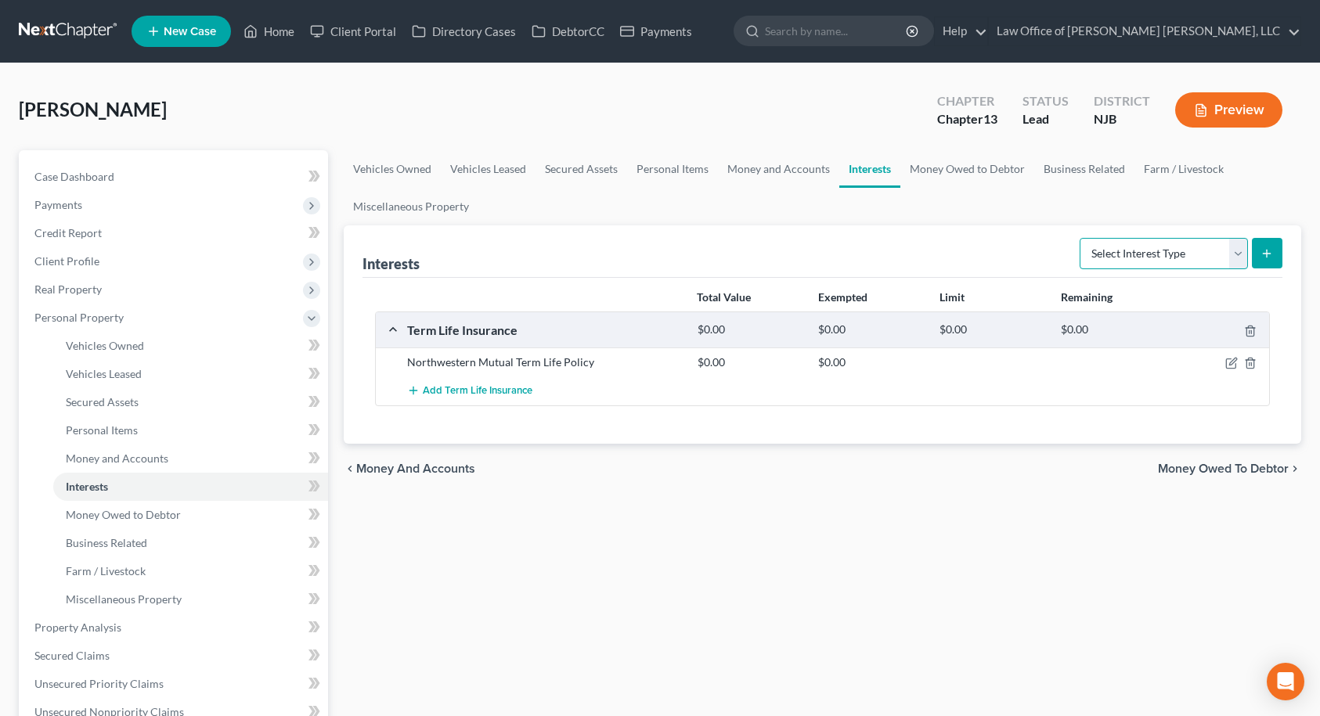
click at [1127, 257] on select "Select Interest Type 401K Annuity Bond Education IRA Government Bond Government…" at bounding box center [1164, 253] width 168 height 31
select select "stock"
click at [1081, 238] on select "Select Interest Type 401K Annuity Bond Education IRA Government Bond Government…" at bounding box center [1164, 253] width 168 height 31
click at [1260, 252] on button "submit" at bounding box center [1267, 253] width 31 height 31
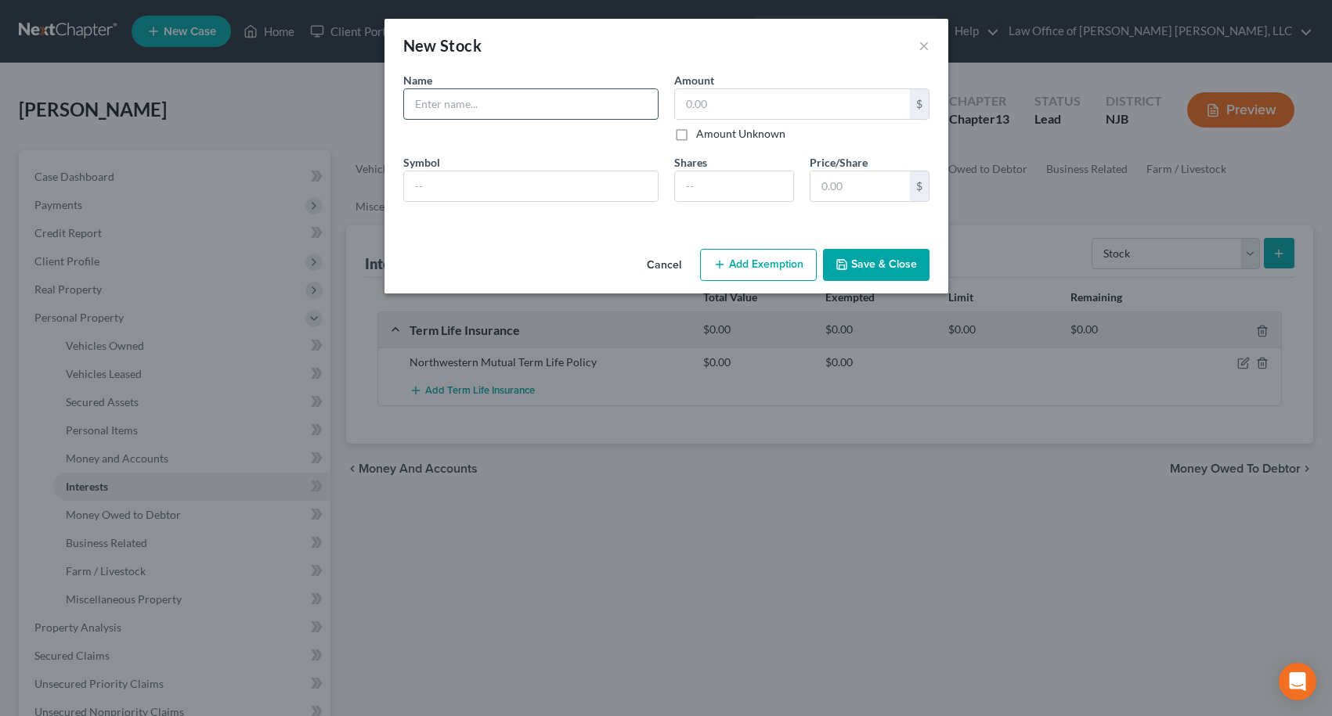
click at [546, 109] on input "text" at bounding box center [531, 104] width 254 height 30
type input "[PERSON_NAME] [PERSON_NAME] - Various Stock"
type input "2,400.00"
click at [759, 273] on button "Add Exemption" at bounding box center [758, 265] width 117 height 33
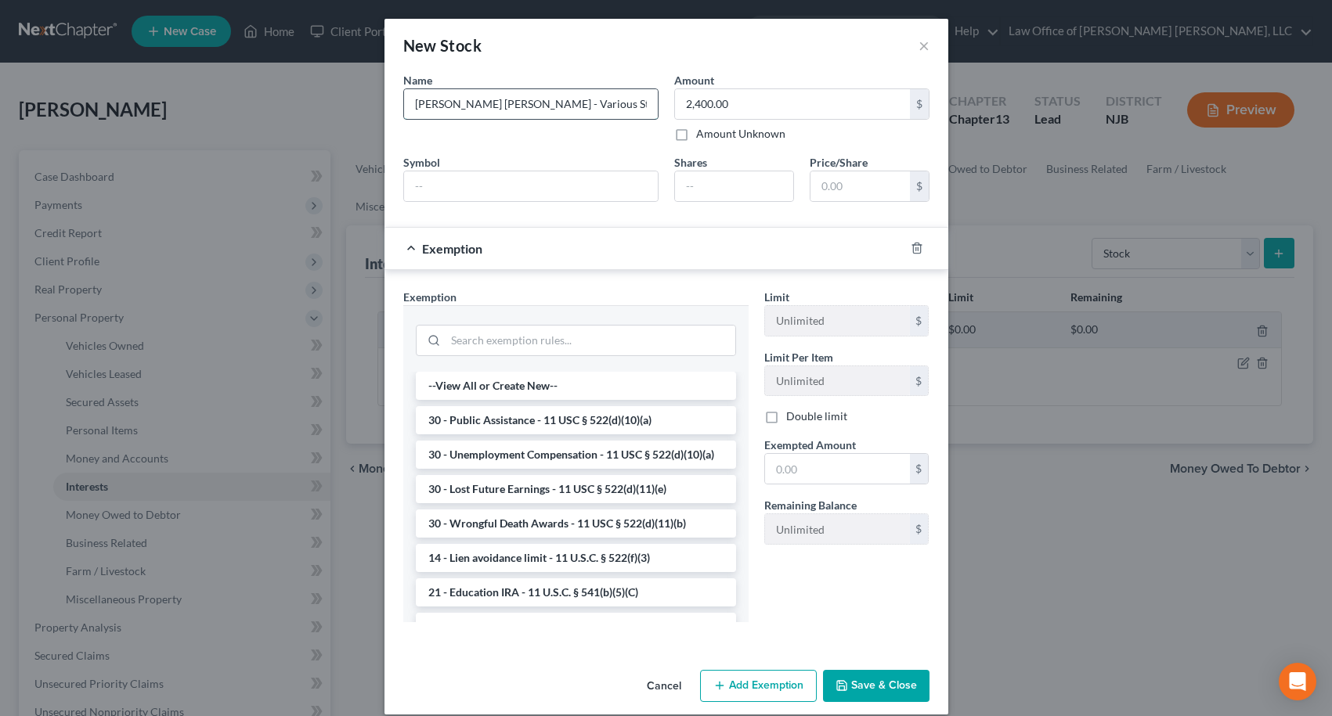
click at [607, 105] on input "[PERSON_NAME] [PERSON_NAME] - Various Stock" at bounding box center [531, 104] width 254 height 30
type input "[PERSON_NAME] [PERSON_NAME] - Various Stock (Joint with spouse)"
click at [569, 334] on input "search" at bounding box center [590, 341] width 290 height 30
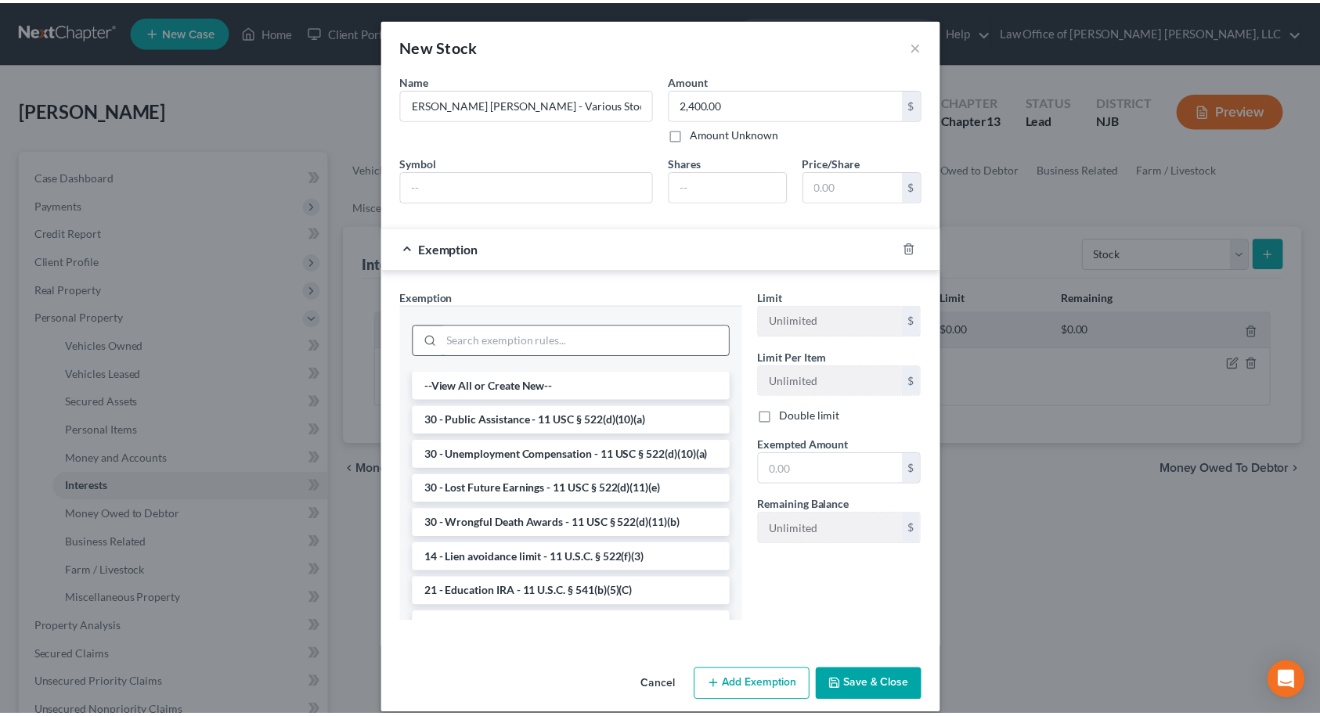
scroll to position [0, 0]
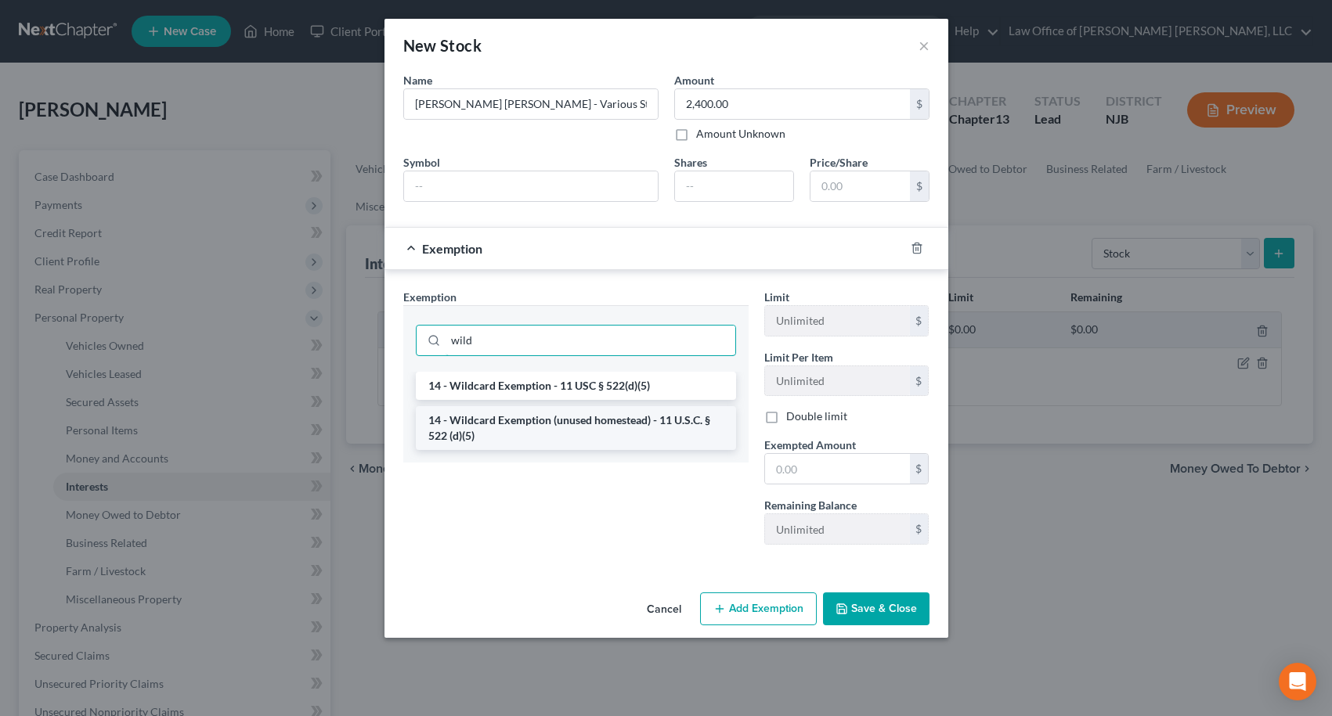
type input "wild"
click at [567, 422] on li "14 - Wildcard Exemption (unused homestead) - 11 U.S.C. § 522 (d)(5)" at bounding box center [576, 428] width 320 height 44
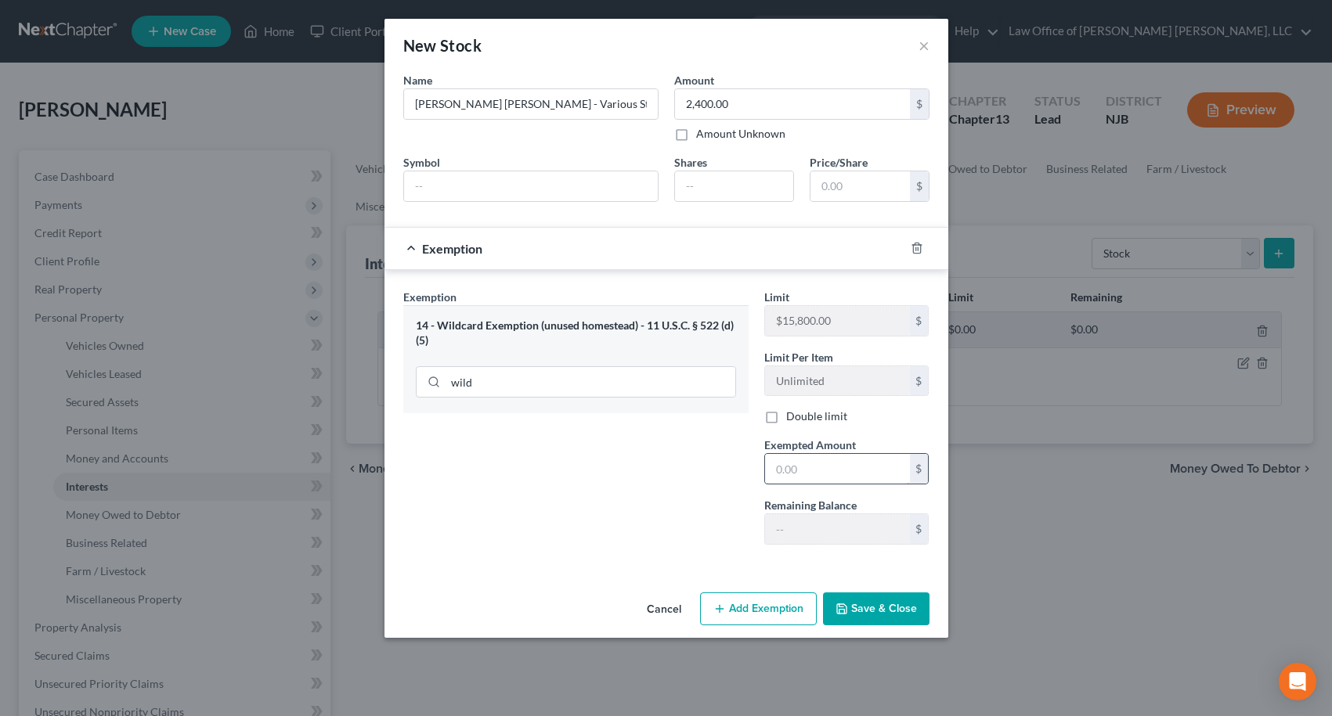
click at [796, 471] on input "text" at bounding box center [837, 469] width 145 height 30
type input "1,200.00"
click at [891, 611] on button "Save & Close" at bounding box center [876, 609] width 106 height 33
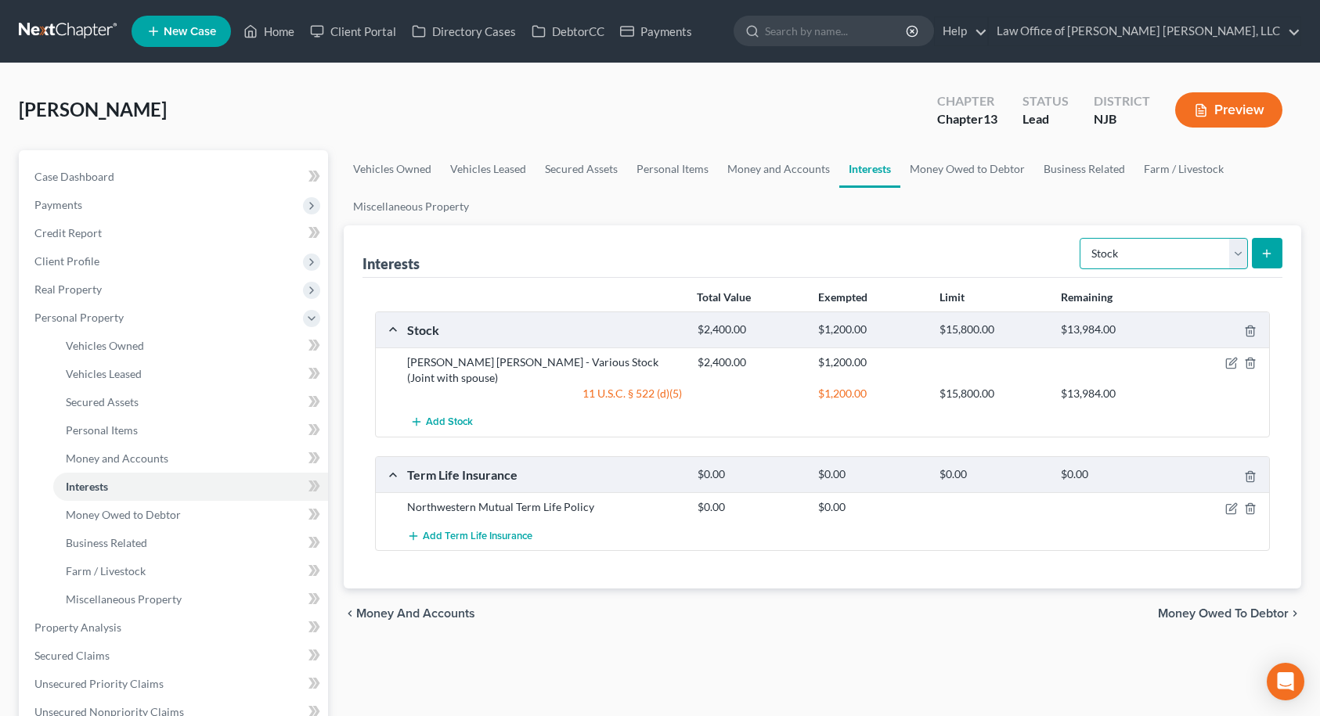
click at [1117, 243] on select "Select Interest Type 401K Annuity Bond Education IRA Government Bond Government…" at bounding box center [1164, 253] width 168 height 31
click at [775, 165] on link "Money and Accounts" at bounding box center [778, 169] width 121 height 38
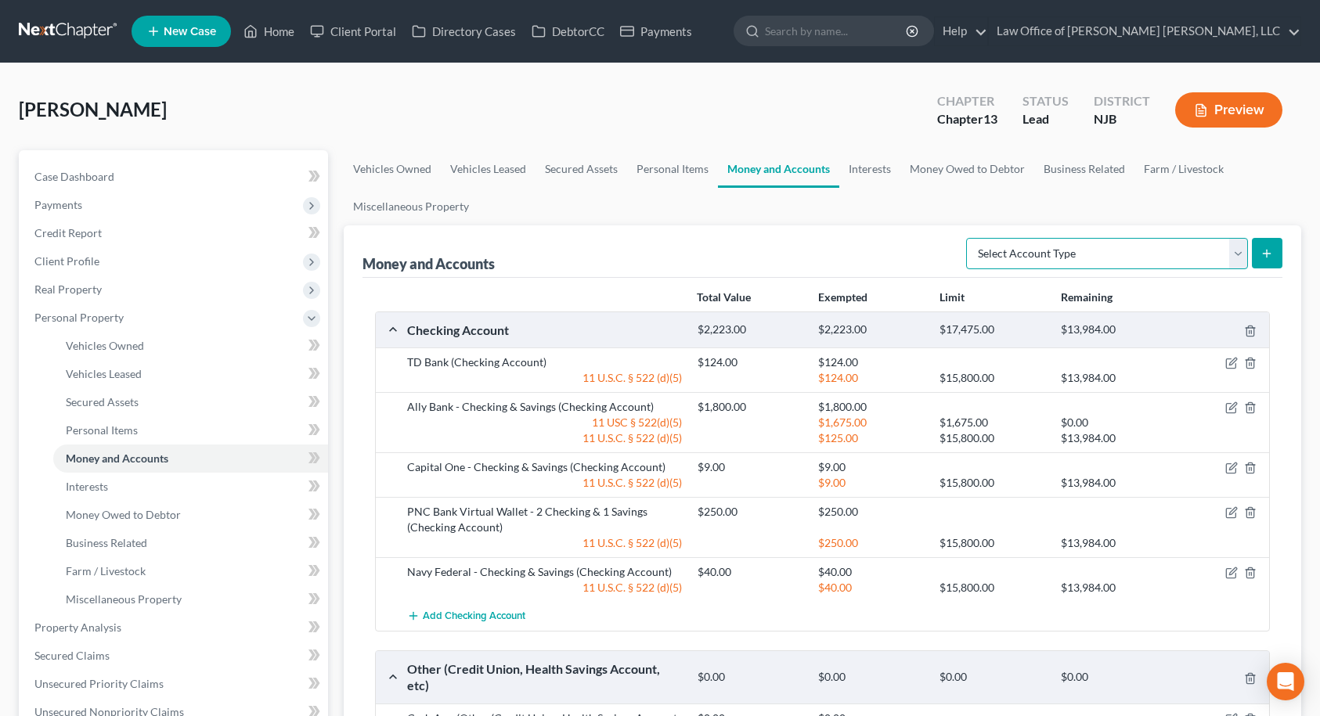
click at [1067, 247] on select "Select Account Type Brokerage Cash on Hand Certificates of Deposit Checking Acc…" at bounding box center [1107, 253] width 282 height 31
select select "security_deposits"
click at [969, 238] on select "Select Account Type Brokerage Cash on Hand Certificates of Deposit Checking Acc…" at bounding box center [1107, 253] width 282 height 31
click at [1264, 258] on icon "submit" at bounding box center [1267, 253] width 13 height 13
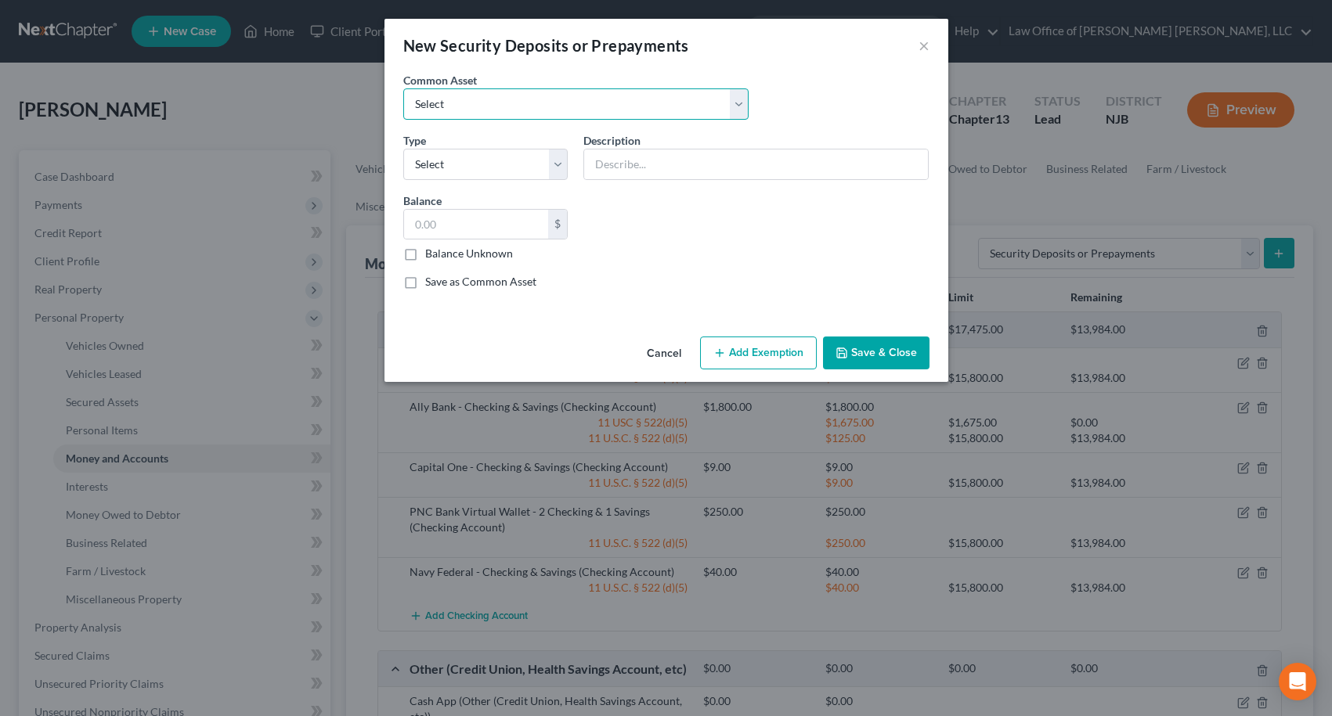
click at [563, 106] on select "Select Landlord" at bounding box center [575, 103] width 345 height 31
select select "0"
click at [403, 88] on select "Select Landlord" at bounding box center [575, 103] width 345 height 31
type input "Landlord"
type input "3,000.00"
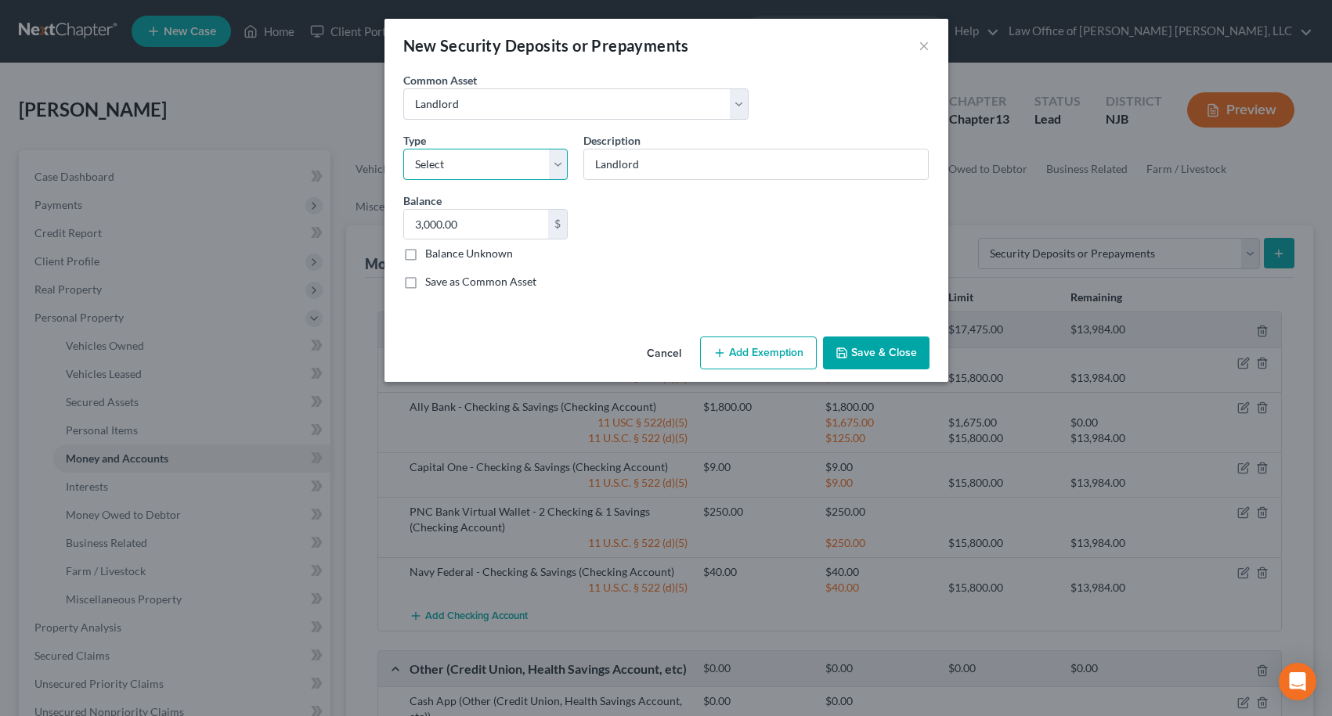
click at [525, 163] on select "Select Electric Gas Heating Oil Security Deposit On Rental Unit Prepaid Rent Te…" at bounding box center [485, 164] width 165 height 31
select select "3"
click at [403, 149] on select "Select Electric Gas Heating Oil Security Deposit On Rental Unit Prepaid Rent Te…" at bounding box center [485, 164] width 165 height 31
click at [493, 224] on input "3,000.00" at bounding box center [476, 225] width 145 height 30
type input "2,475.00"
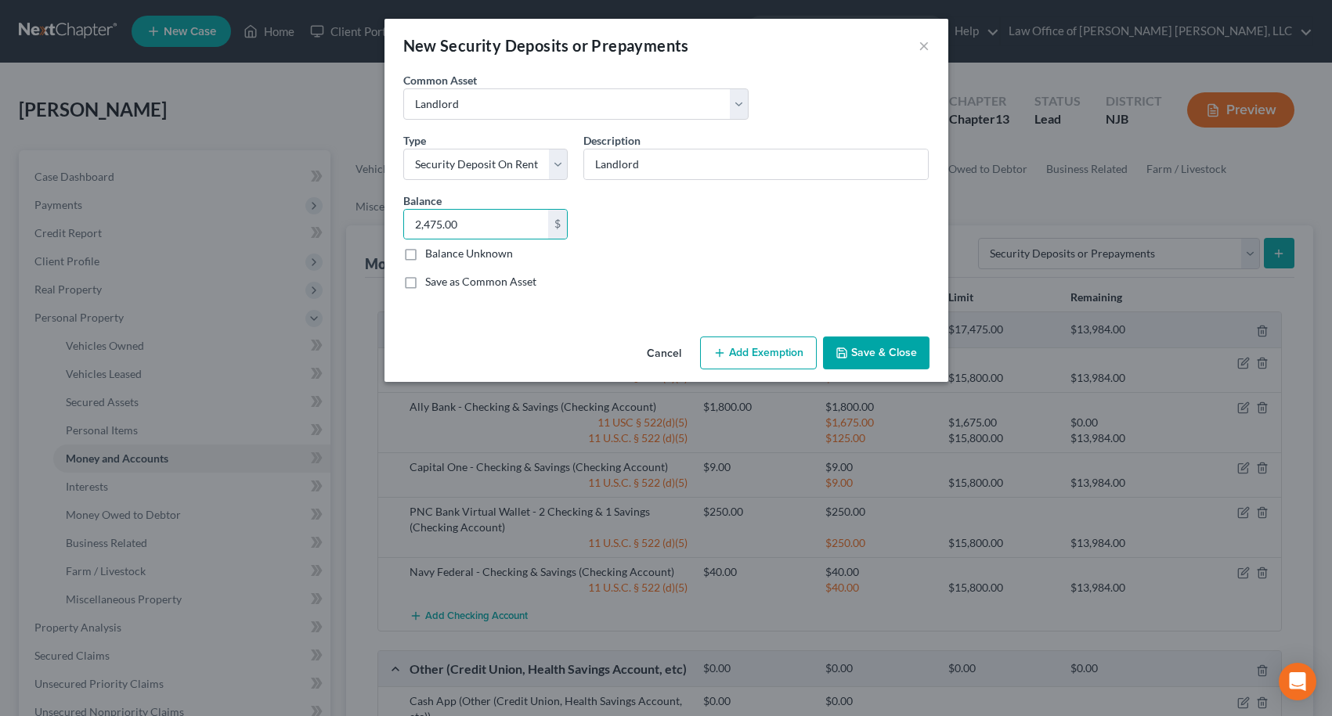
click at [749, 348] on button "Add Exemption" at bounding box center [758, 353] width 117 height 33
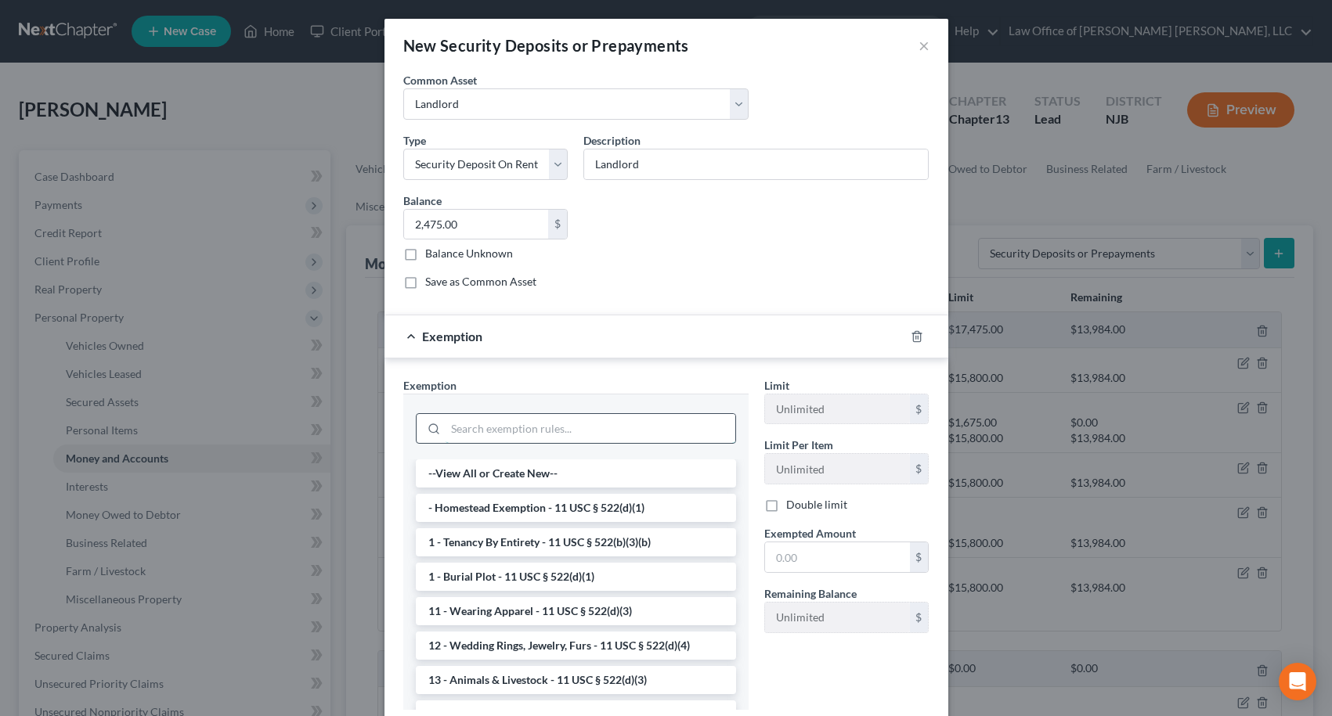
click at [560, 428] on input "search" at bounding box center [590, 429] width 290 height 30
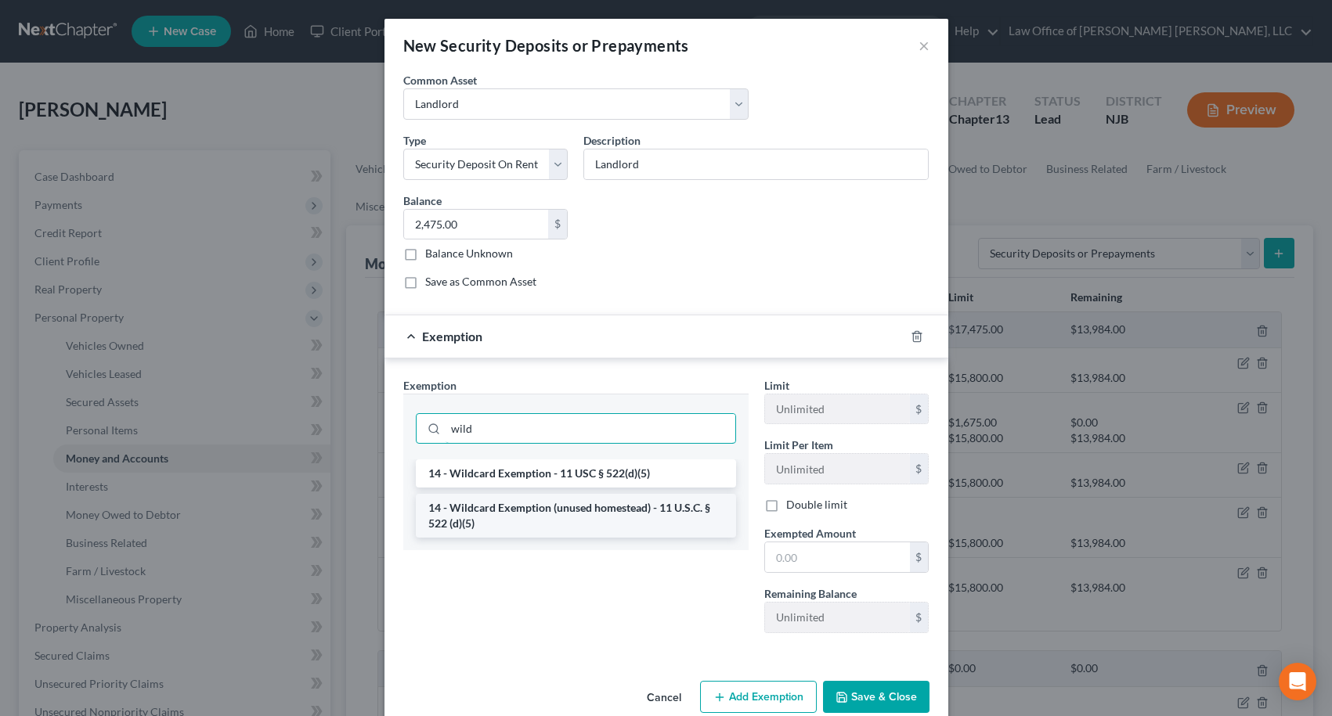
type input "wild"
click at [551, 501] on li "14 - Wildcard Exemption (unused homestead) - 11 U.S.C. § 522 (d)(5)" at bounding box center [576, 516] width 320 height 44
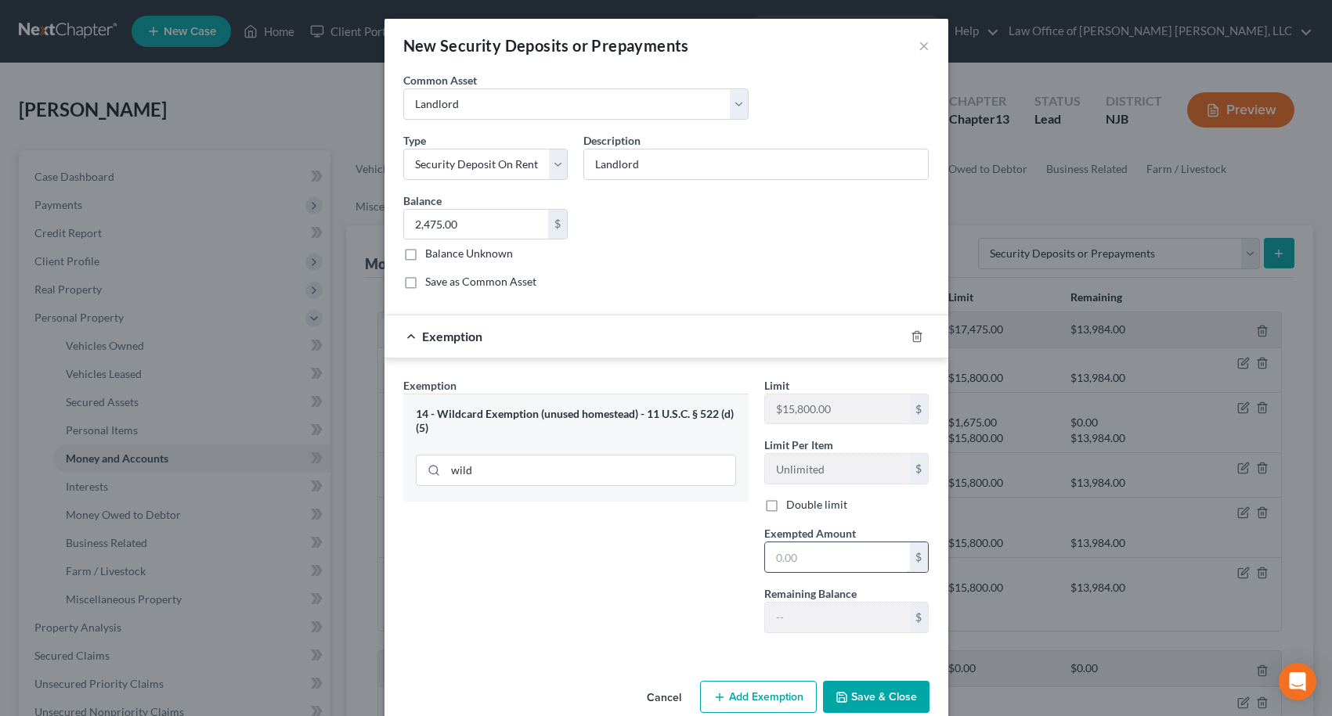
click at [792, 561] on input "text" at bounding box center [837, 558] width 145 height 30
click at [792, 560] on input "text" at bounding box center [837, 558] width 145 height 30
type input "1,238.00"
click at [876, 688] on button "Save & Close" at bounding box center [876, 697] width 106 height 33
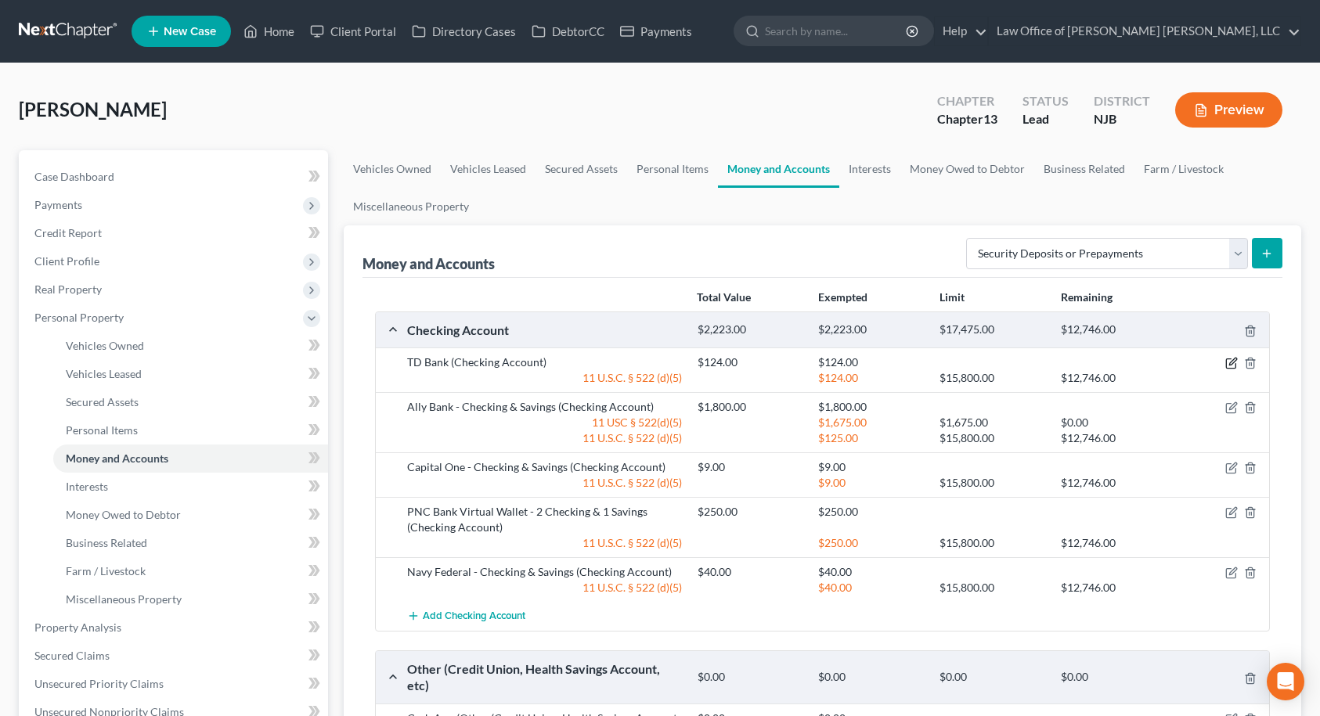
click at [1228, 366] on icon "button" at bounding box center [1231, 363] width 13 height 13
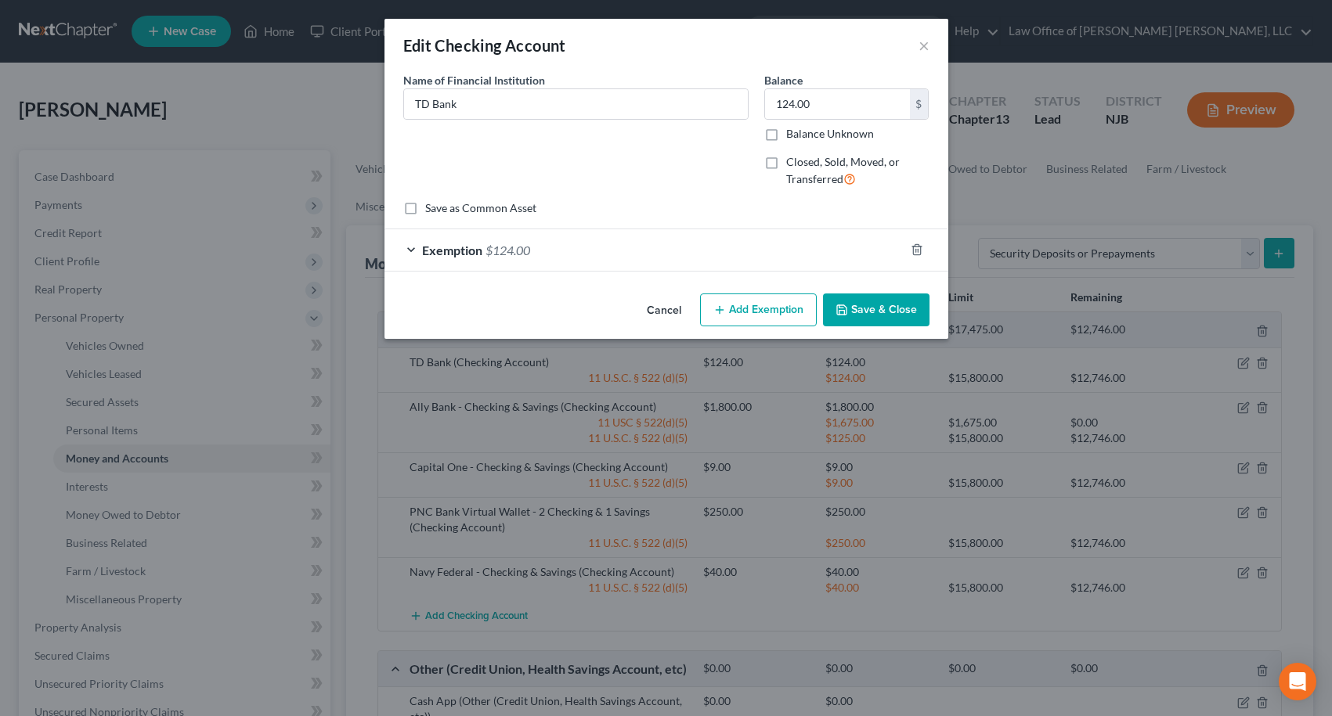
click at [534, 87] on label "Name of Financial Institution *" at bounding box center [474, 80] width 142 height 16
click at [530, 106] on input "TD Bank" at bounding box center [576, 104] width 344 height 30
type input "TD Bank - Joint with spouse"
click at [894, 312] on button "Save & Close" at bounding box center [876, 310] width 106 height 33
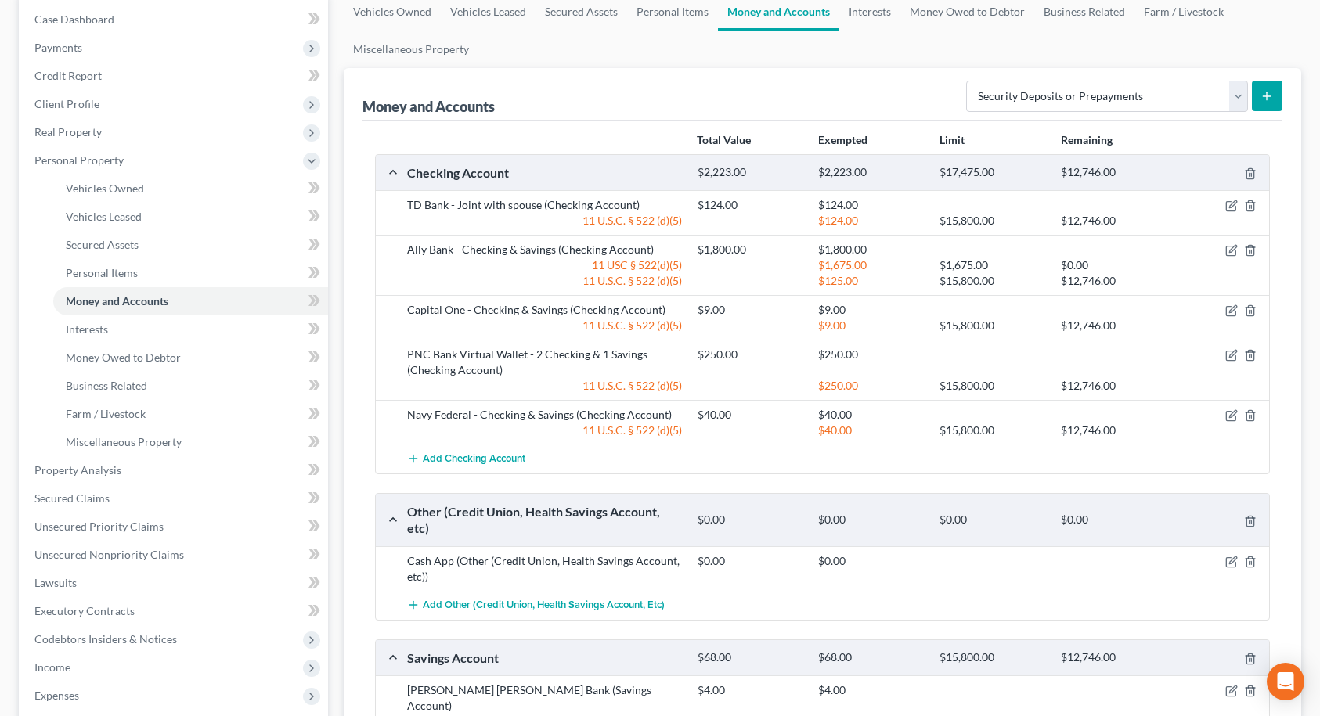
scroll to position [121, 0]
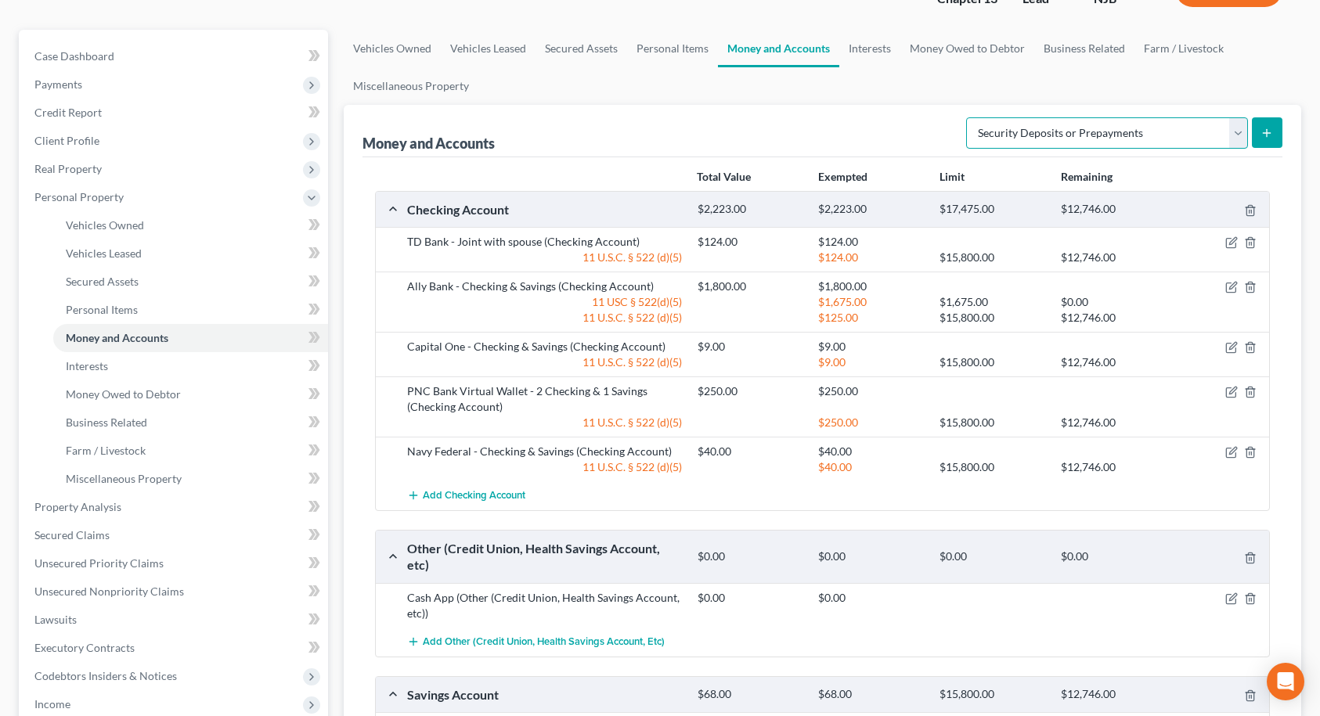
click at [1030, 135] on select "Select Account Type Brokerage Cash on Hand Certificates of Deposit Checking Acc…" at bounding box center [1107, 132] width 282 height 31
click at [904, 135] on div "Money and Accounts Select Account Type Brokerage Cash on Hand Certificates of D…" at bounding box center [823, 131] width 921 height 52
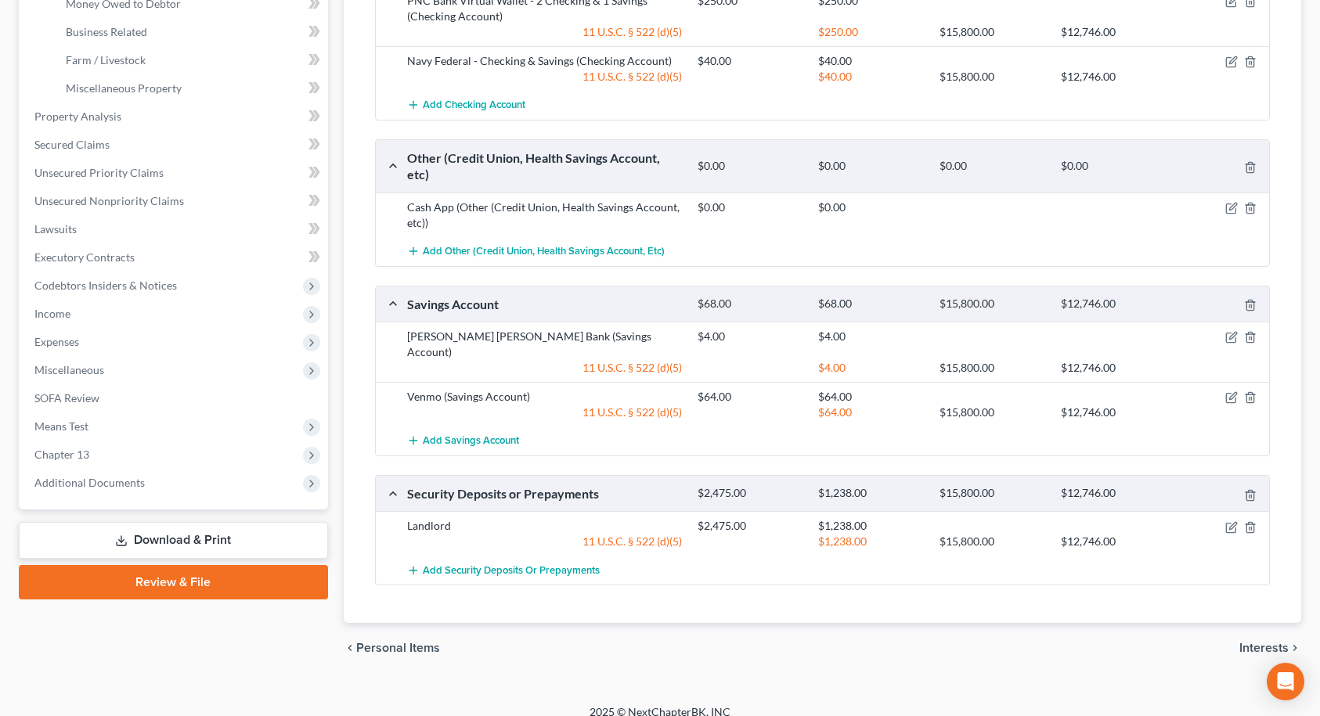
scroll to position [512, 0]
click at [1273, 641] on span "Interests" at bounding box center [1263, 647] width 49 height 13
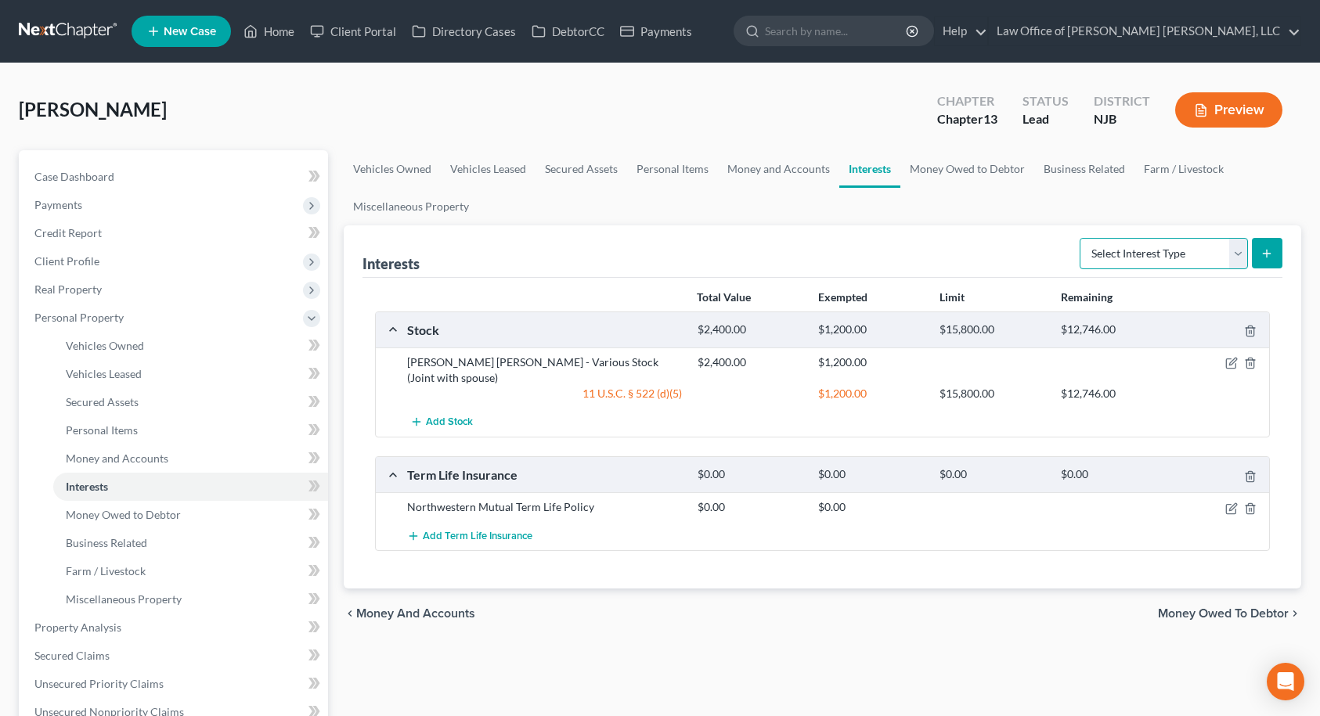
click at [1156, 258] on select "Select Interest Type 401K Annuity Bond Education IRA Government Bond Government…" at bounding box center [1164, 253] width 168 height 31
select select "401k"
click at [1081, 238] on select "Select Interest Type 401K Annuity Bond Education IRA Government Bond Government…" at bounding box center [1164, 253] width 168 height 31
click at [1262, 248] on icon "submit" at bounding box center [1267, 253] width 13 height 13
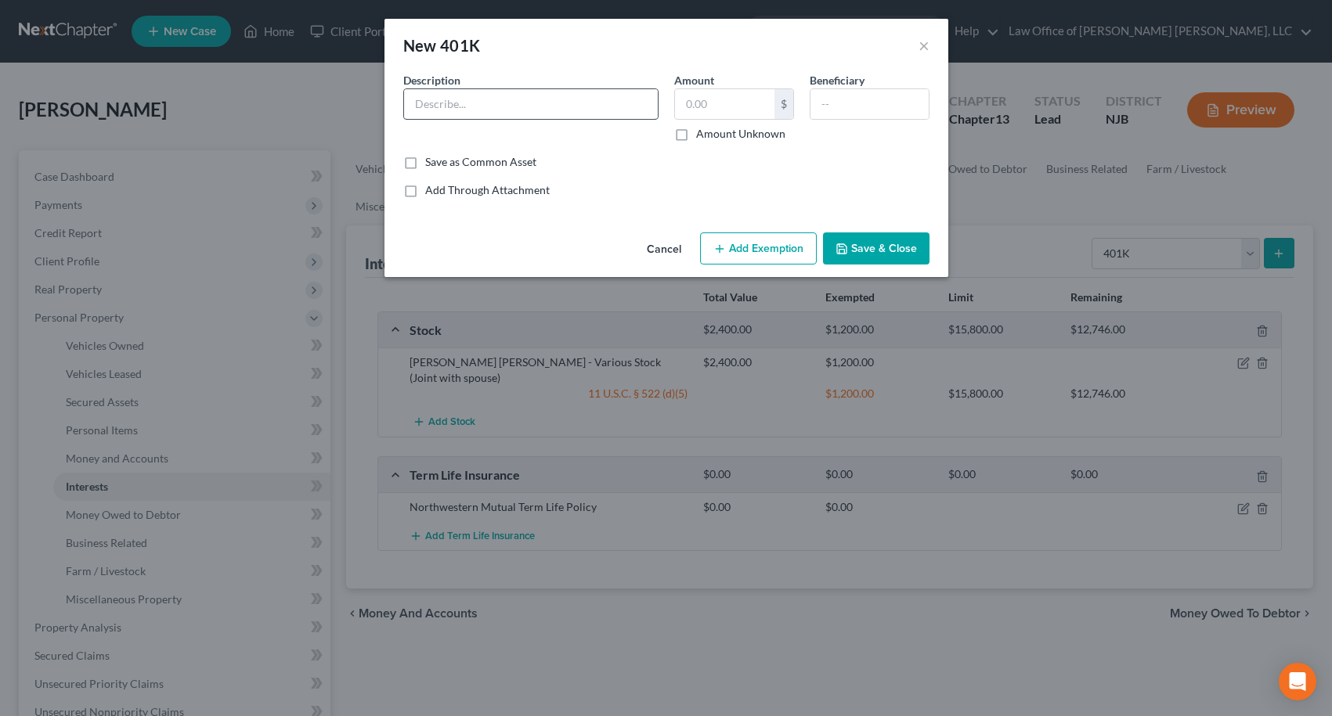
click at [580, 104] on input "text" at bounding box center [531, 104] width 254 height 30
type input "Fidelity - 401k through employer"
click at [836, 104] on input "text" at bounding box center [869, 104] width 118 height 30
type input "Spouse"
click at [753, 245] on button "Add Exemption" at bounding box center [758, 249] width 117 height 33
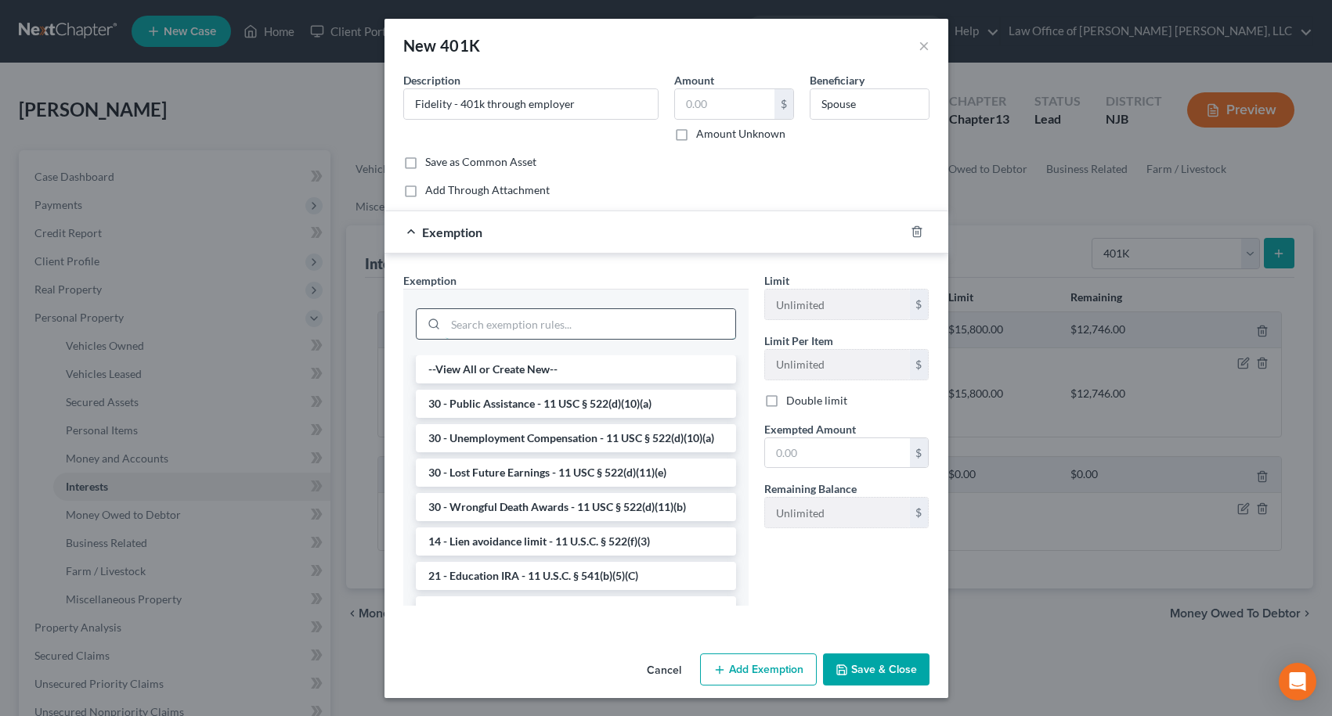
click at [556, 329] on input "search" at bounding box center [590, 324] width 290 height 30
click at [699, 112] on input "text" at bounding box center [724, 104] width 99 height 30
type input "49,430.00"
click at [619, 314] on input "search" at bounding box center [590, 324] width 290 height 30
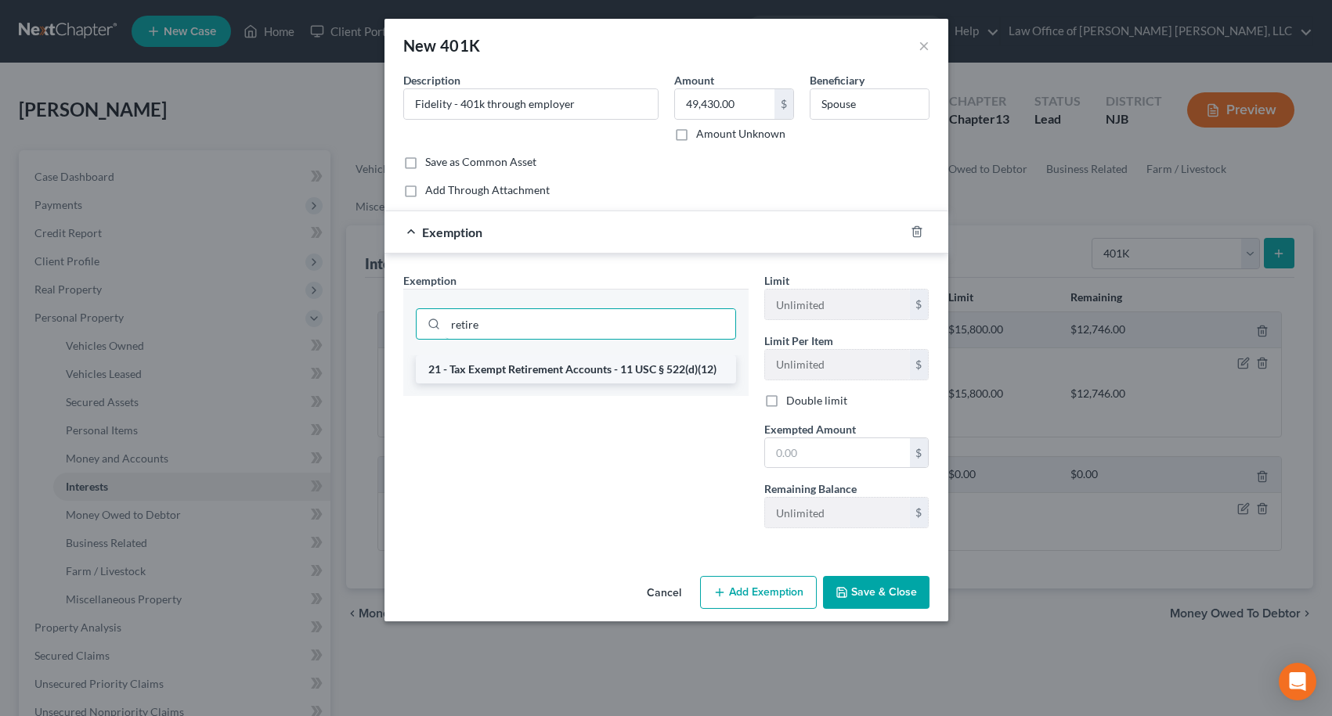
type input "retire"
click at [621, 368] on li "21 - Tax Exempt Retirement Accounts - 11 USC § 522(d)(12)" at bounding box center [576, 369] width 320 height 28
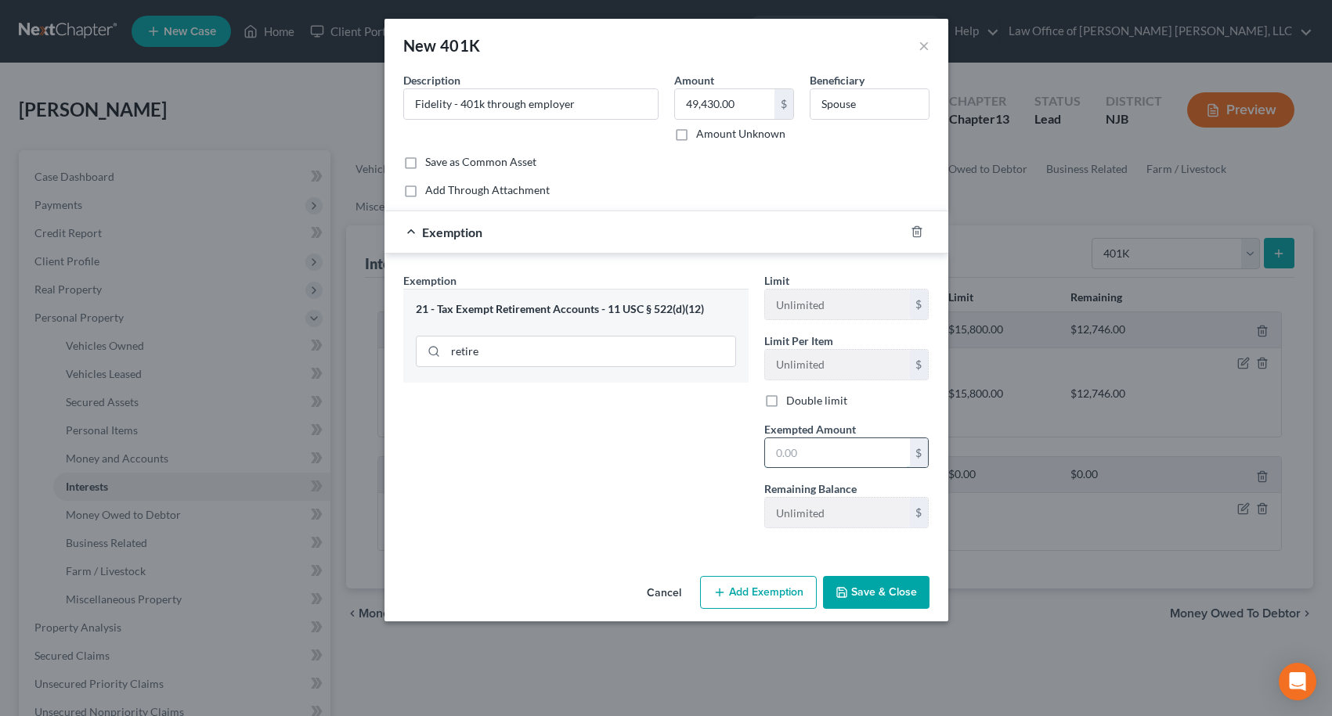
click at [812, 459] on input "text" at bounding box center [837, 453] width 145 height 30
type input "49,430.00"
click at [886, 594] on button "Save & Close" at bounding box center [876, 592] width 106 height 33
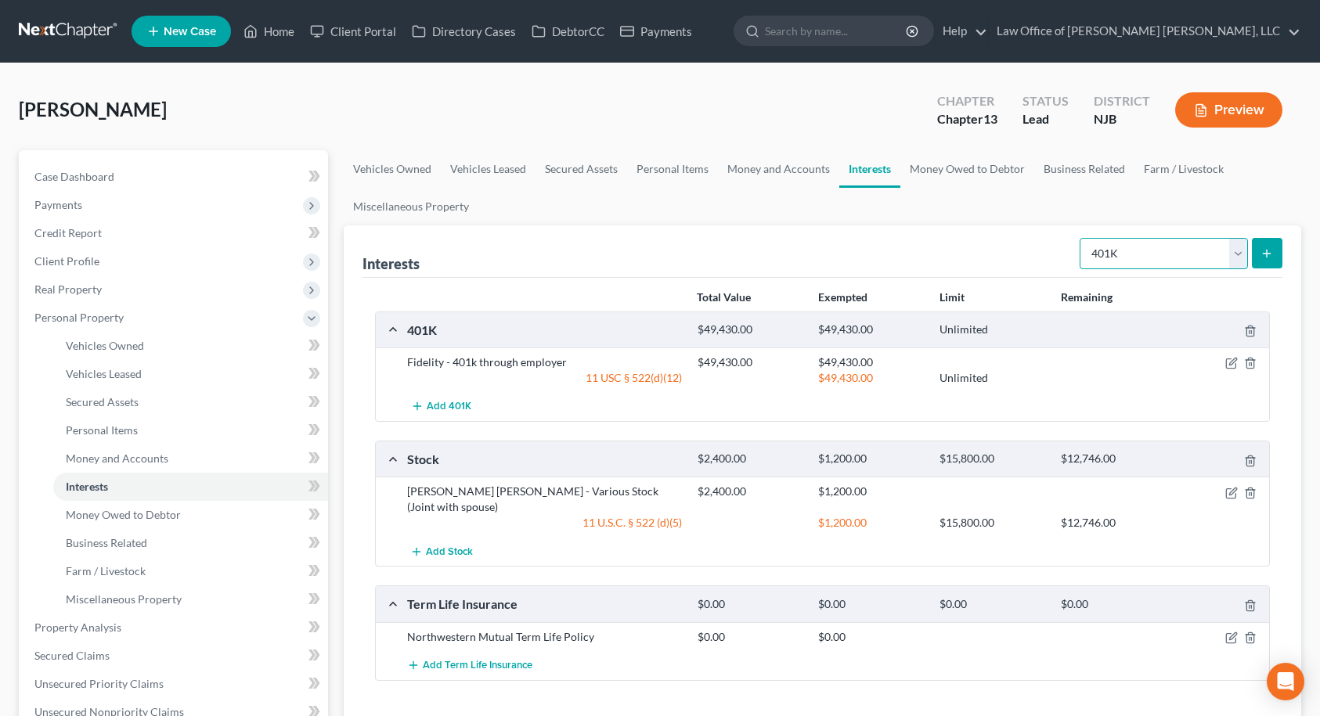
click at [1114, 258] on select "Select Interest Type 401K Annuity Bond Education IRA Government Bond Government…" at bounding box center [1164, 253] width 168 height 31
select select "ira"
click at [1081, 238] on select "Select Interest Type 401K Annuity Bond Education IRA Government Bond Government…" at bounding box center [1164, 253] width 168 height 31
click at [1272, 257] on icon "submit" at bounding box center [1267, 253] width 13 height 13
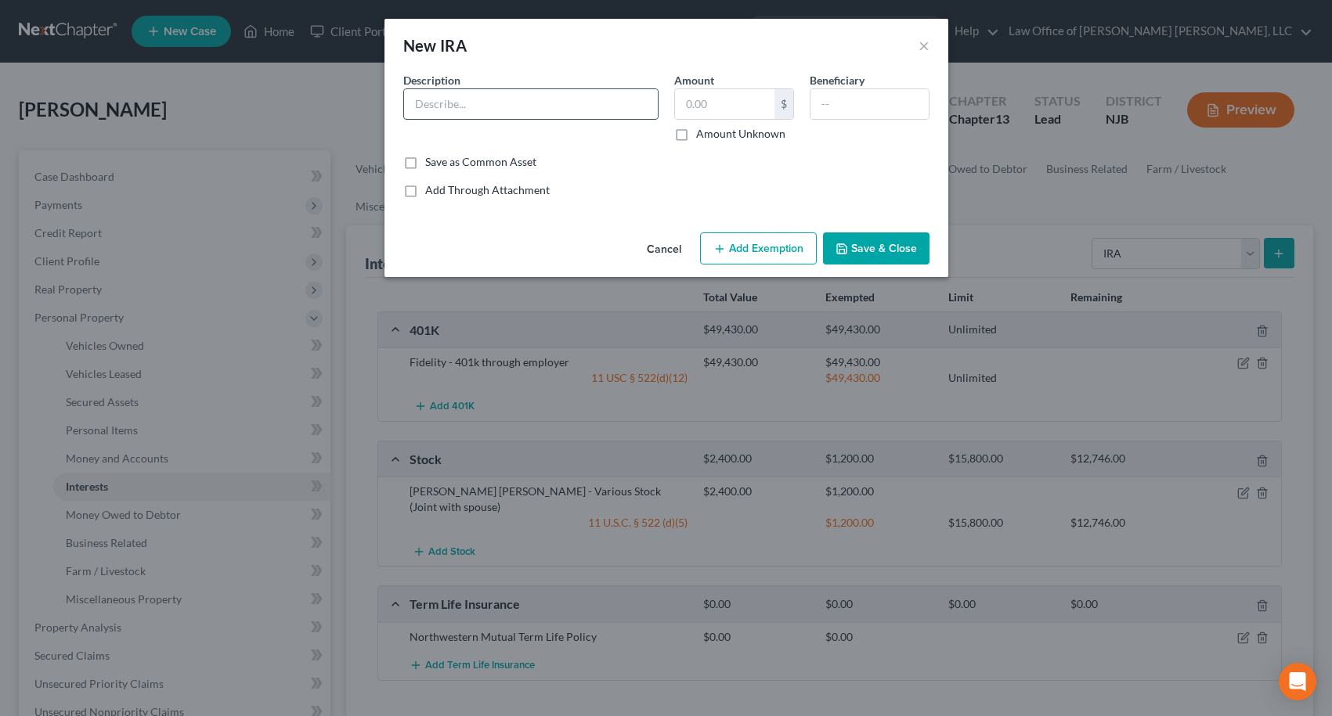
click at [584, 110] on input "text" at bounding box center [531, 104] width 254 height 30
type input "[PERSON_NAME]"
click at [924, 43] on button "×" at bounding box center [923, 45] width 11 height 19
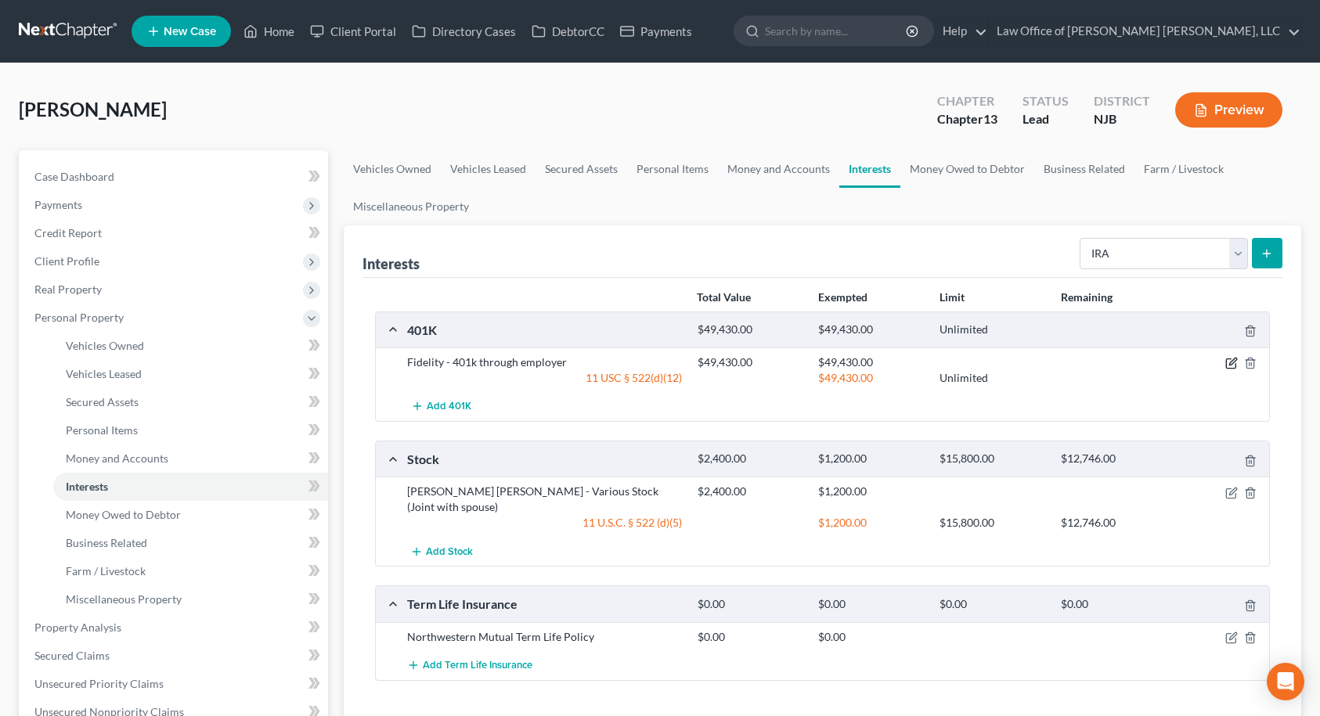
click at [1228, 359] on icon "button" at bounding box center [1230, 363] width 9 height 9
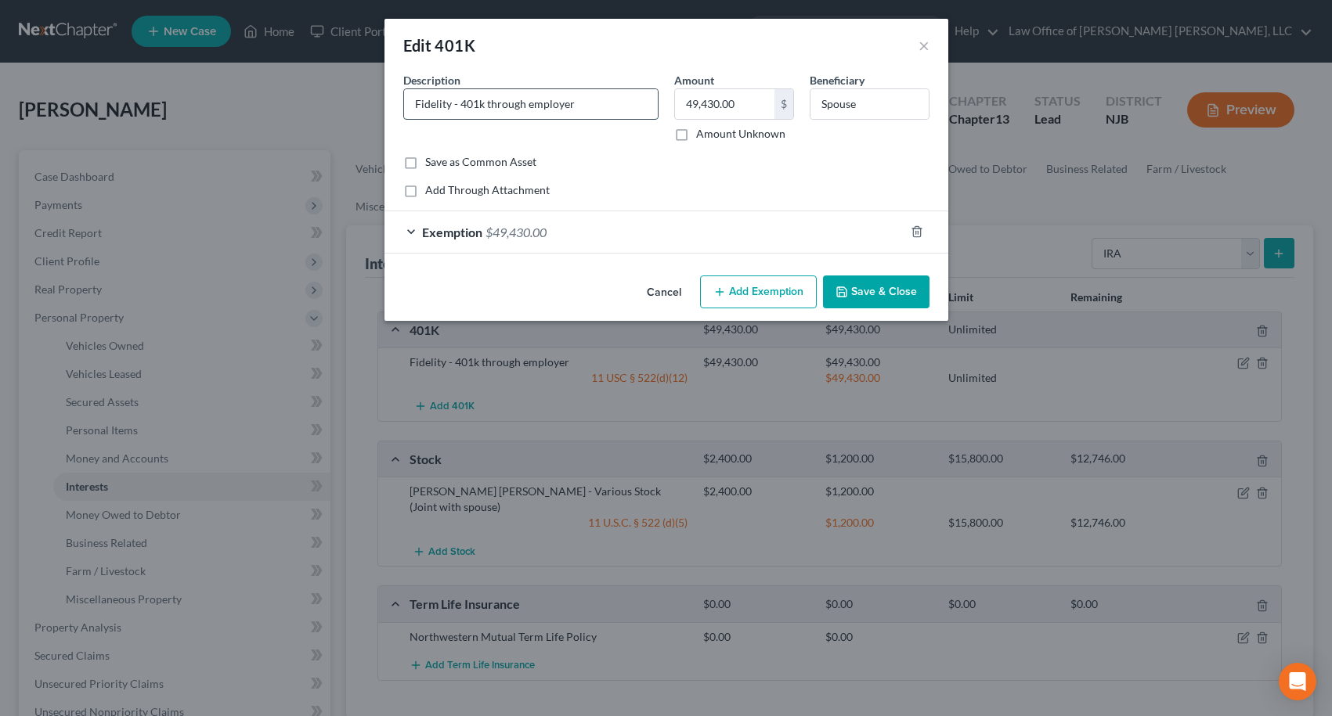
click at [487, 105] on input "Fidelity - 401k through employer" at bounding box center [531, 104] width 254 height 30
click at [581, 103] on input "Fidelity - 401k through employer" at bounding box center [531, 104] width 254 height 30
type input "Fidelity - 401k through employer and [PERSON_NAME]"
click at [875, 294] on button "Save & Close" at bounding box center [876, 292] width 106 height 33
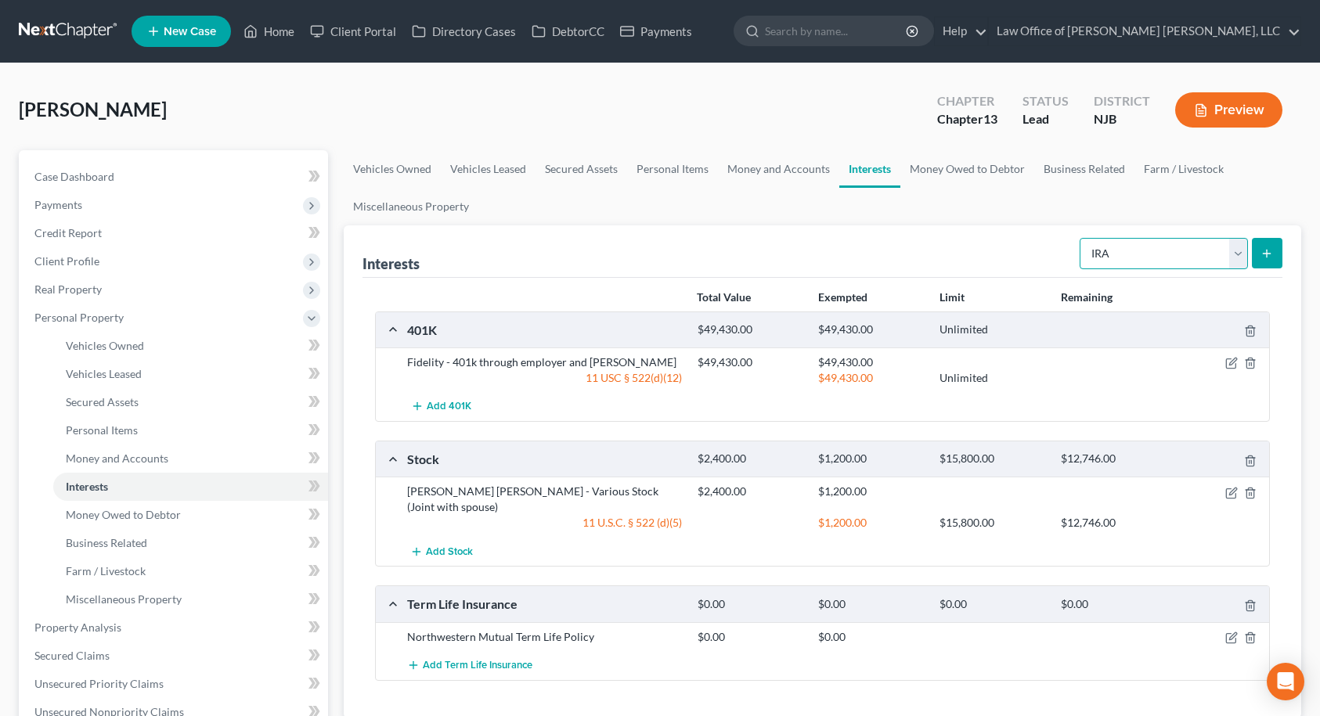
click at [1109, 243] on select "Select Interest Type 401K Annuity Bond Education IRA Government Bond Government…" at bounding box center [1164, 253] width 168 height 31
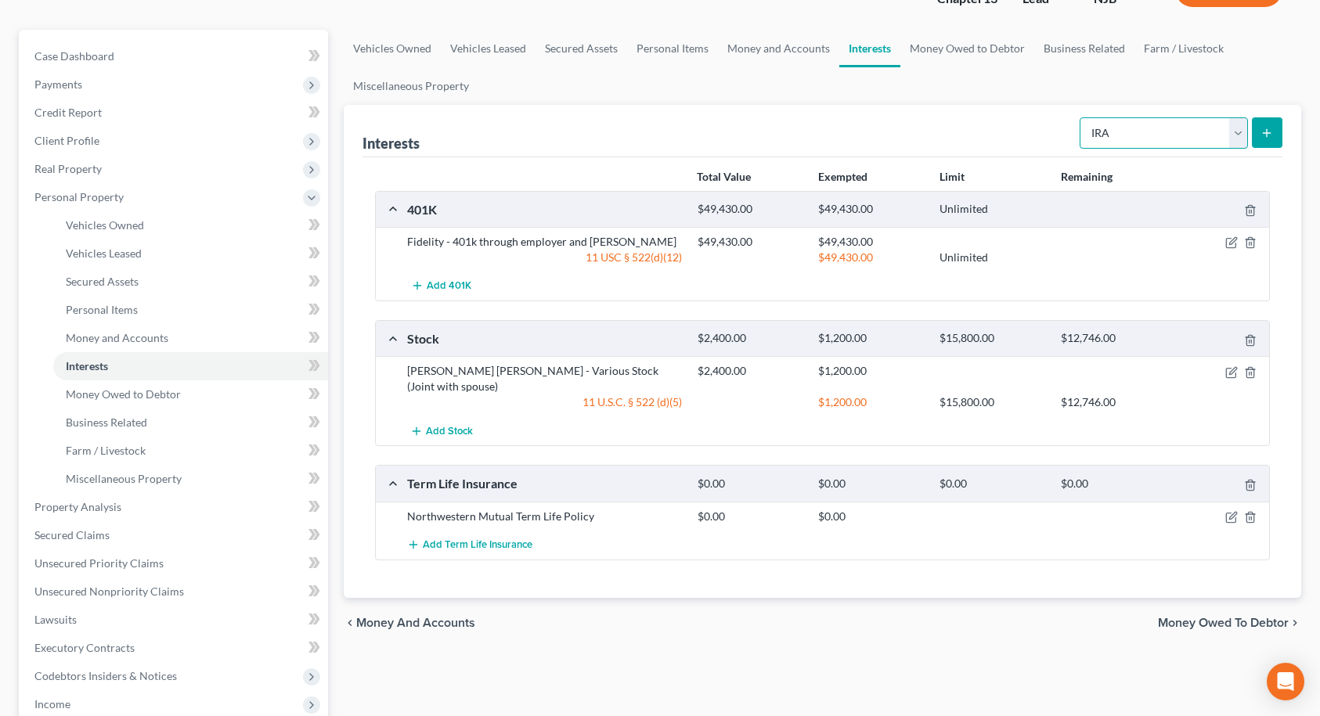
scroll to position [157, 0]
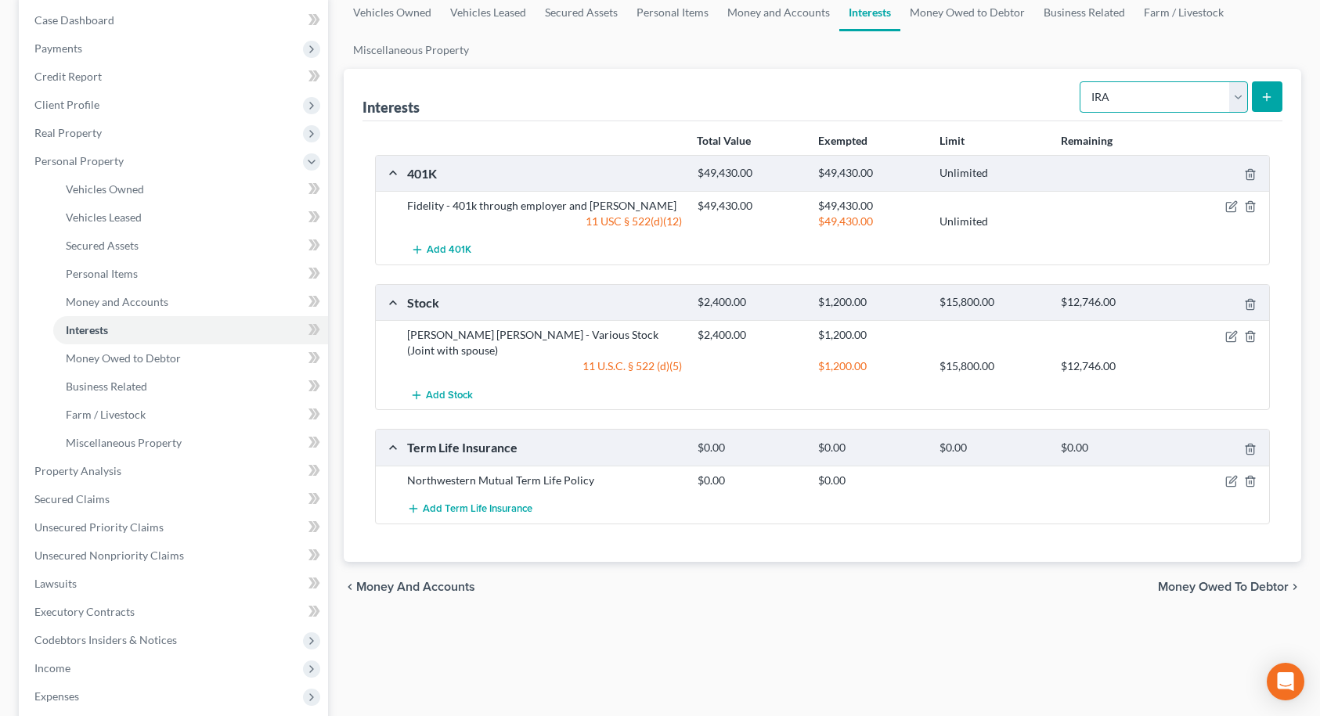
click at [1115, 93] on select "Select Interest Type 401K Annuity Bond Education IRA Government Bond Government…" at bounding box center [1164, 96] width 168 height 31
click at [994, 644] on div "Vehicles Owned Vehicles Leased Secured Assets Personal Items Money and Accounts…" at bounding box center [823, 474] width 974 height 961
click at [1210, 581] on span "Money Owed to Debtor" at bounding box center [1223, 587] width 131 height 13
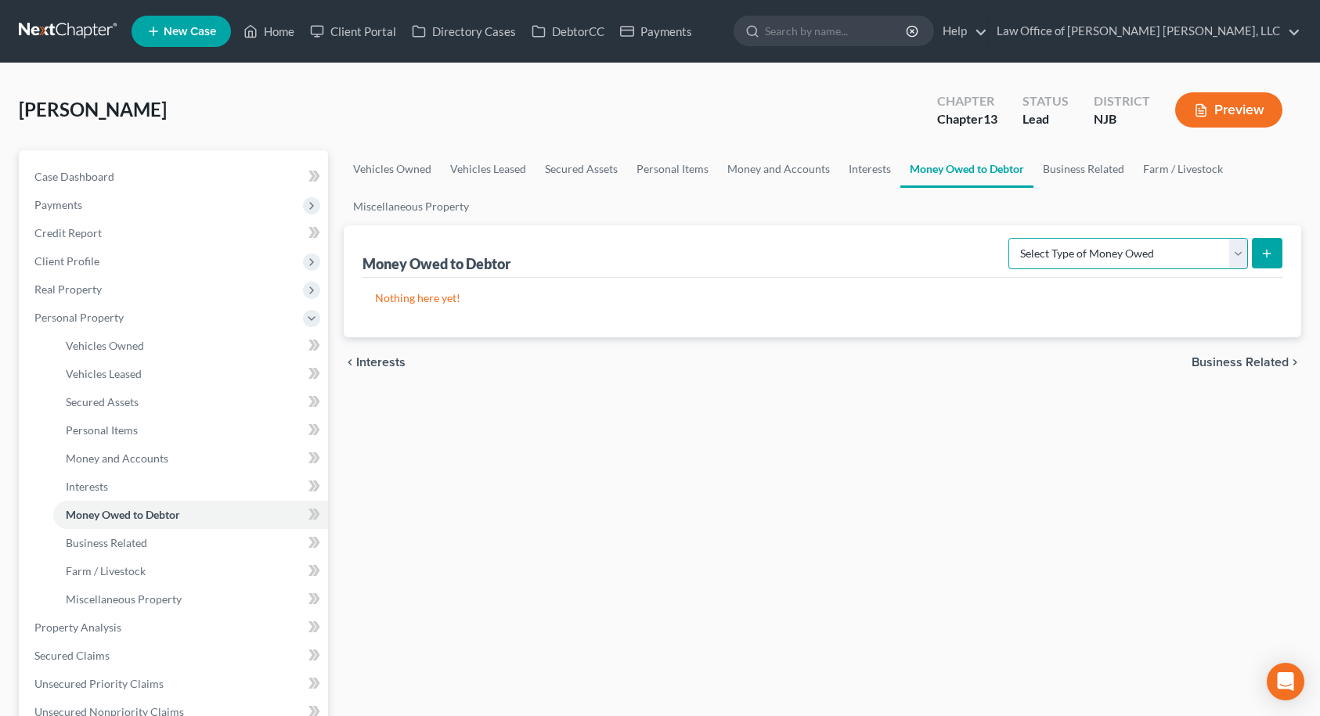
click at [1113, 248] on select "Select Type of Money Owed Accounts Receivable Alimony Child Support Claims Agai…" at bounding box center [1128, 253] width 240 height 31
select select "expected_tax_refund"
click at [1011, 238] on select "Select Type of Money Owed Accounts Receivable Alimony Child Support Claims Agai…" at bounding box center [1128, 253] width 240 height 31
click at [1261, 251] on icon "submit" at bounding box center [1267, 253] width 13 height 13
select select "0"
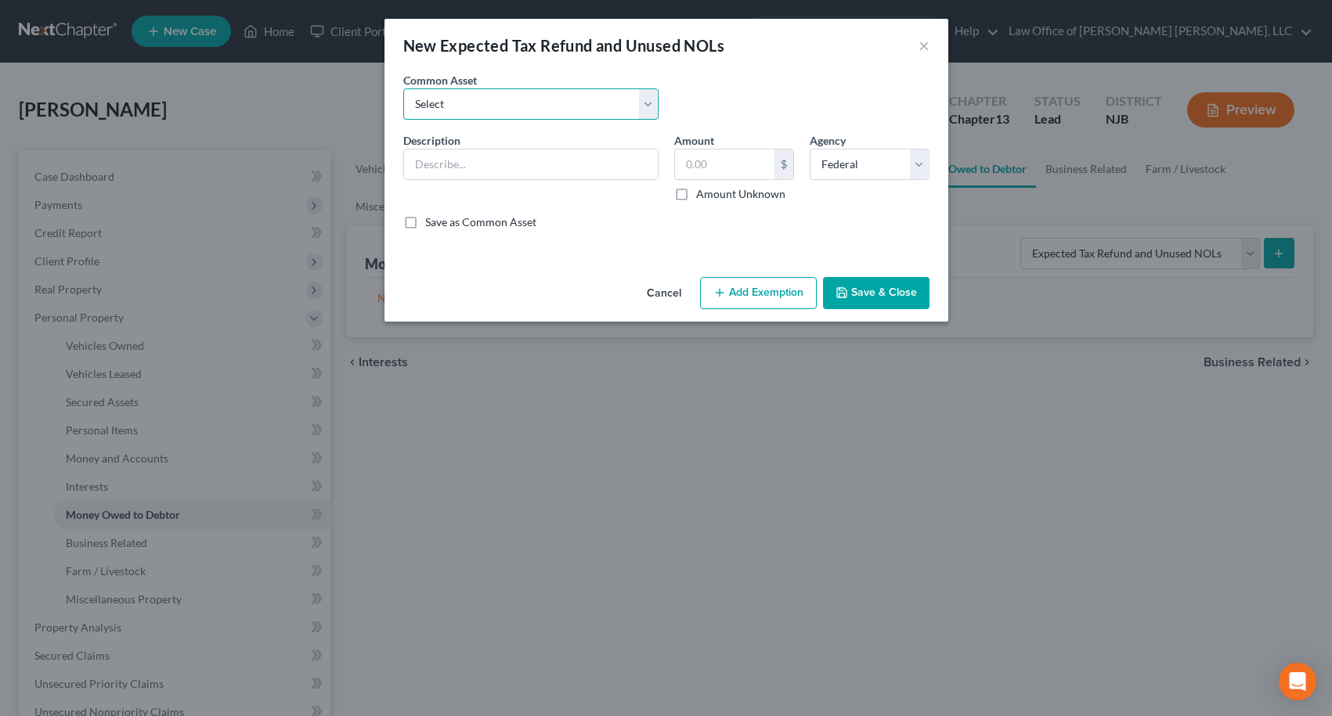
click at [622, 118] on select "Select Income Tax Refund" at bounding box center [530, 103] width 255 height 31
select select "0"
click at [403, 88] on select "Select Income Tax Refund" at bounding box center [530, 103] width 255 height 31
type input "Income Tax Refund"
click at [738, 171] on input "5,600.00" at bounding box center [724, 165] width 99 height 30
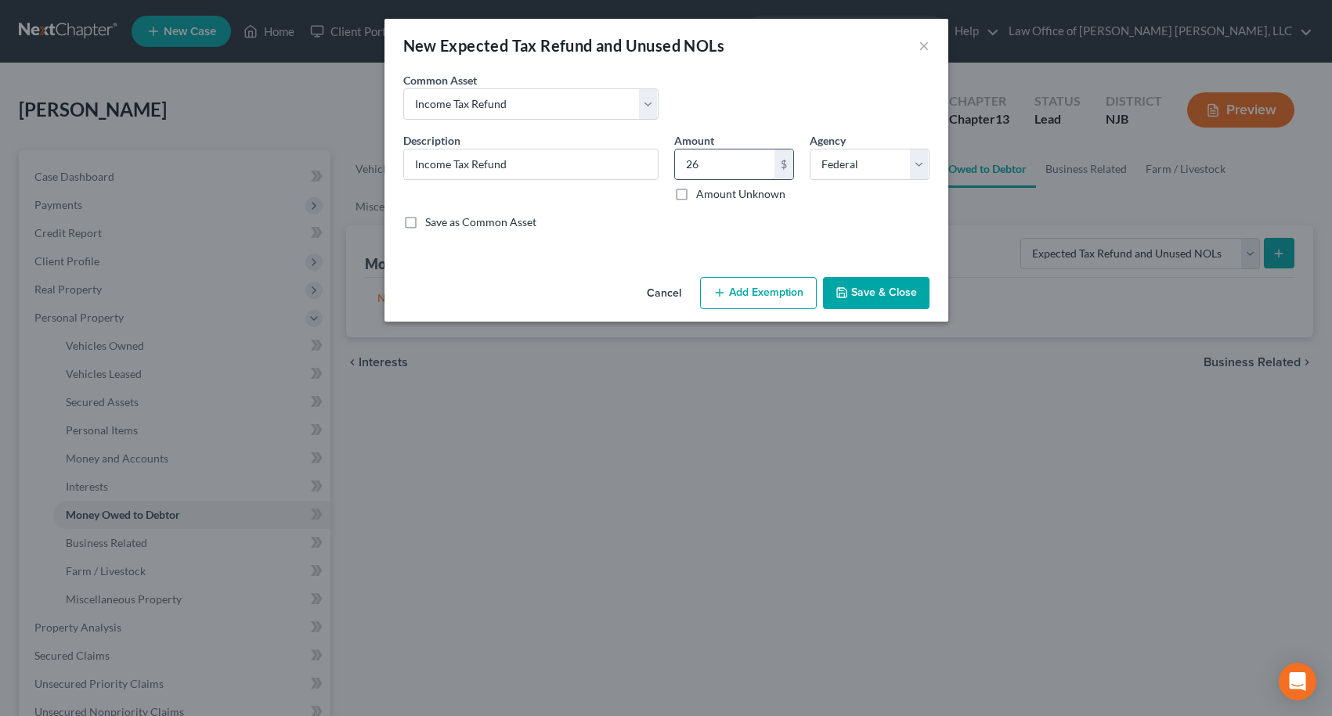
type input "2"
type input "3,600.00"
click at [766, 290] on button "Add Exemption" at bounding box center [758, 293] width 117 height 33
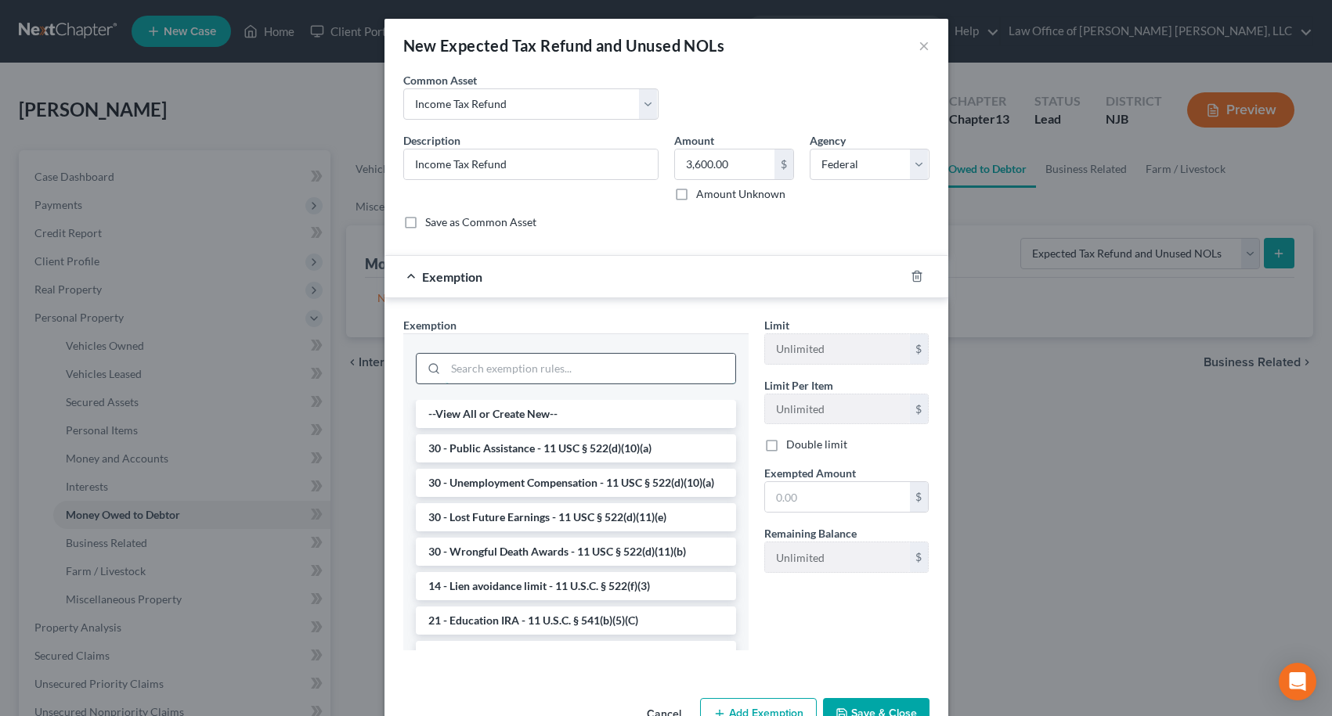
click at [560, 370] on input "search" at bounding box center [590, 369] width 290 height 30
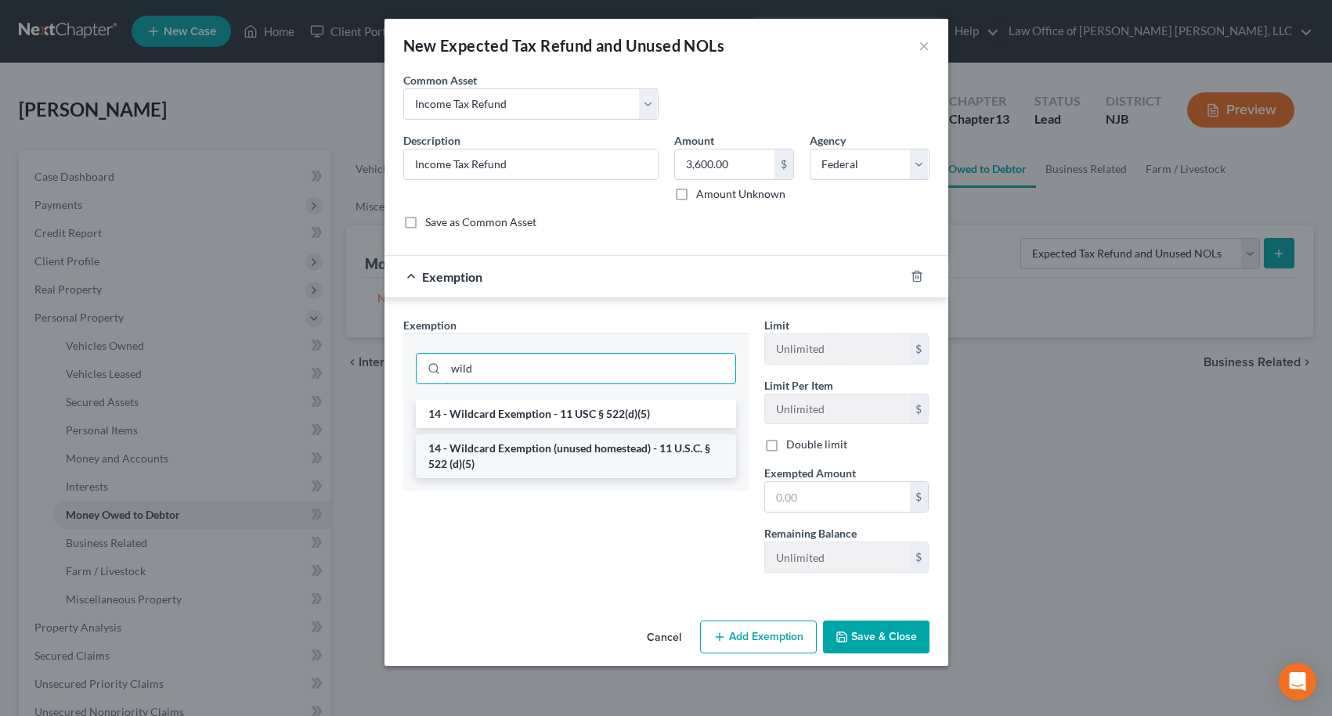
type input "wild"
click at [550, 448] on li "14 - Wildcard Exemption (unused homestead) - 11 U.S.C. § 522 (d)(5)" at bounding box center [576, 457] width 320 height 44
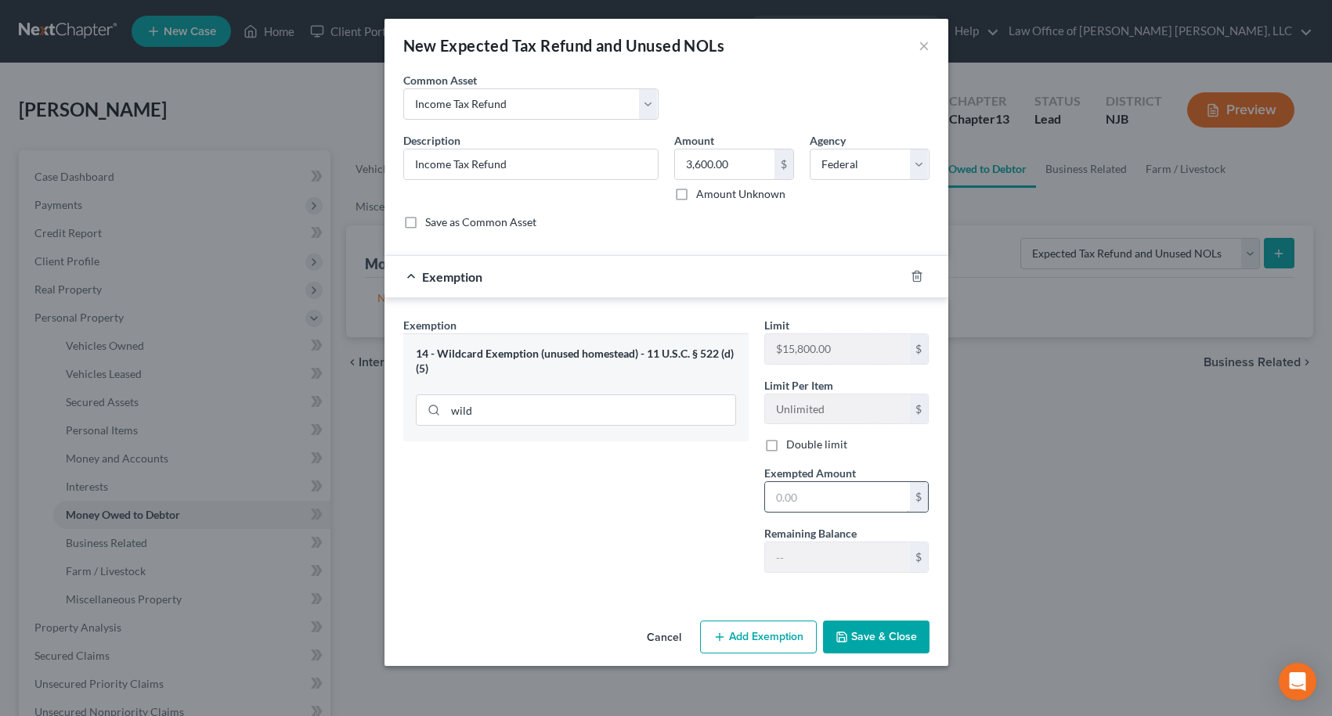
click at [852, 501] on input "text" at bounding box center [837, 497] width 145 height 30
type input "1,800.00"
click at [882, 638] on button "Save & Close" at bounding box center [876, 637] width 106 height 33
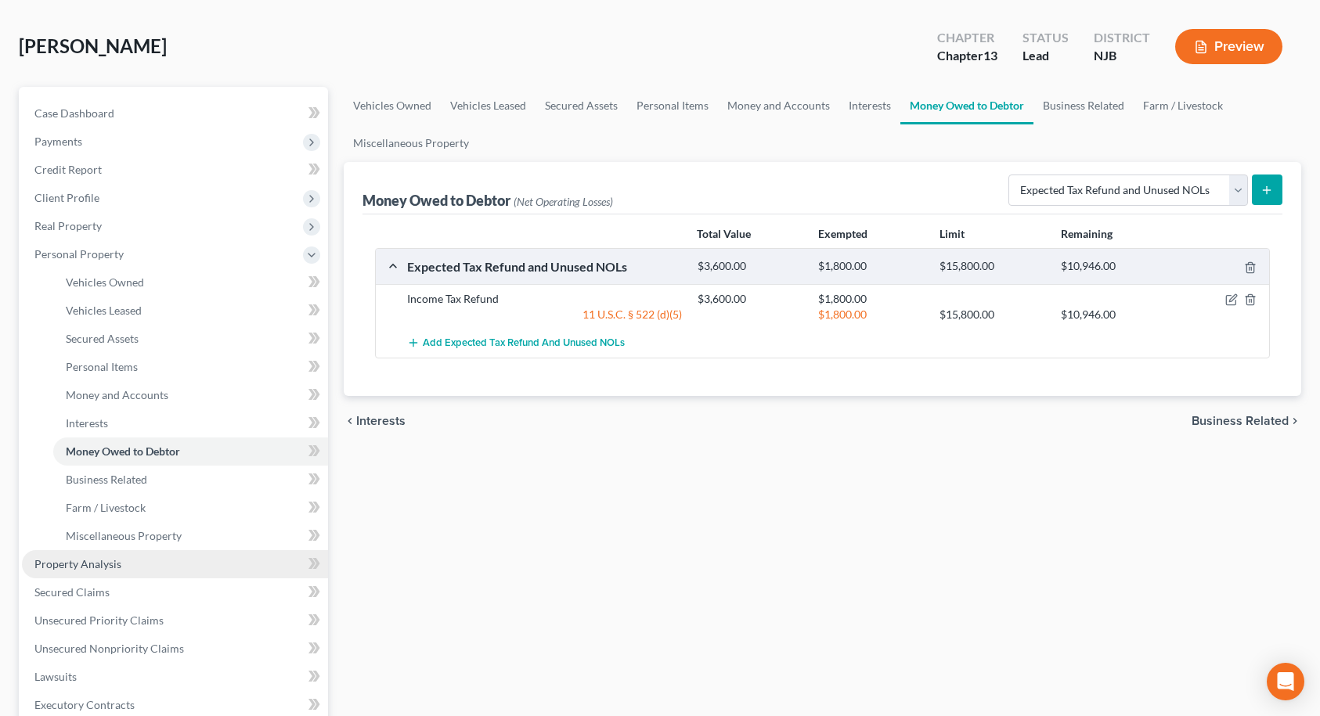
scroll to position [157, 0]
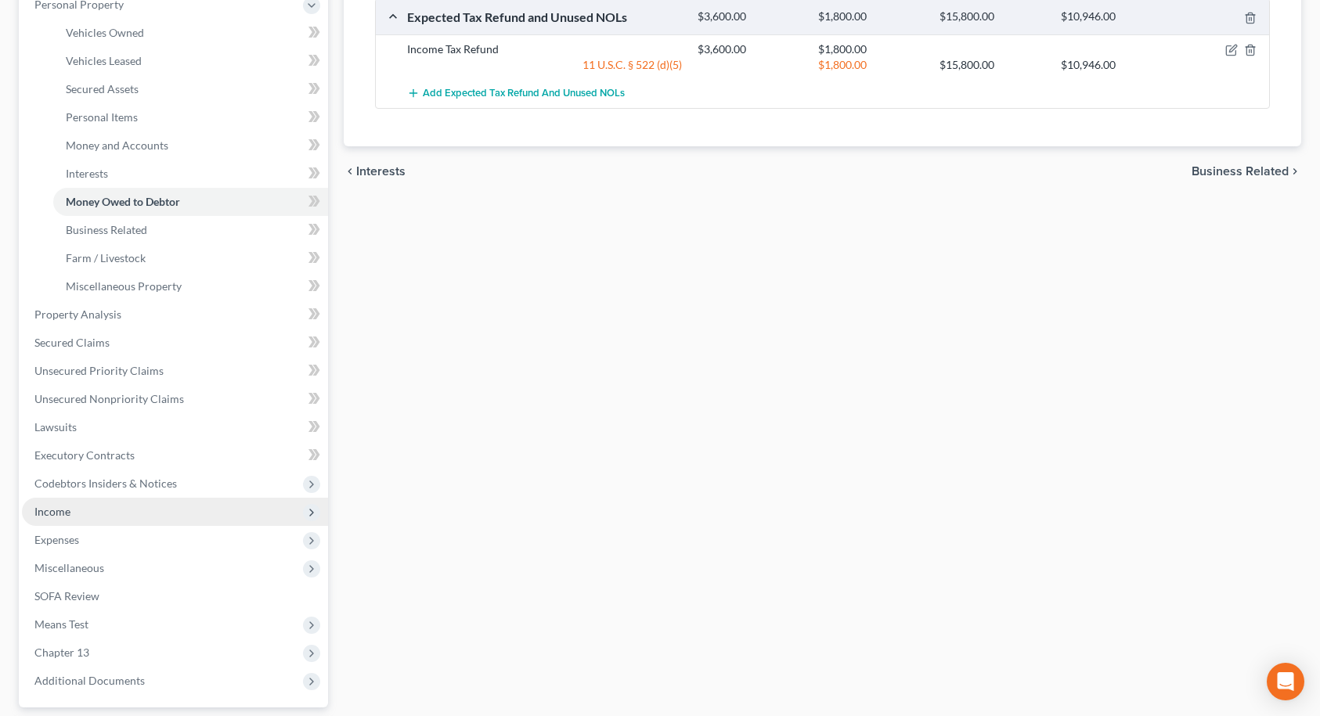
click at [70, 519] on span "Income" at bounding box center [175, 512] width 306 height 28
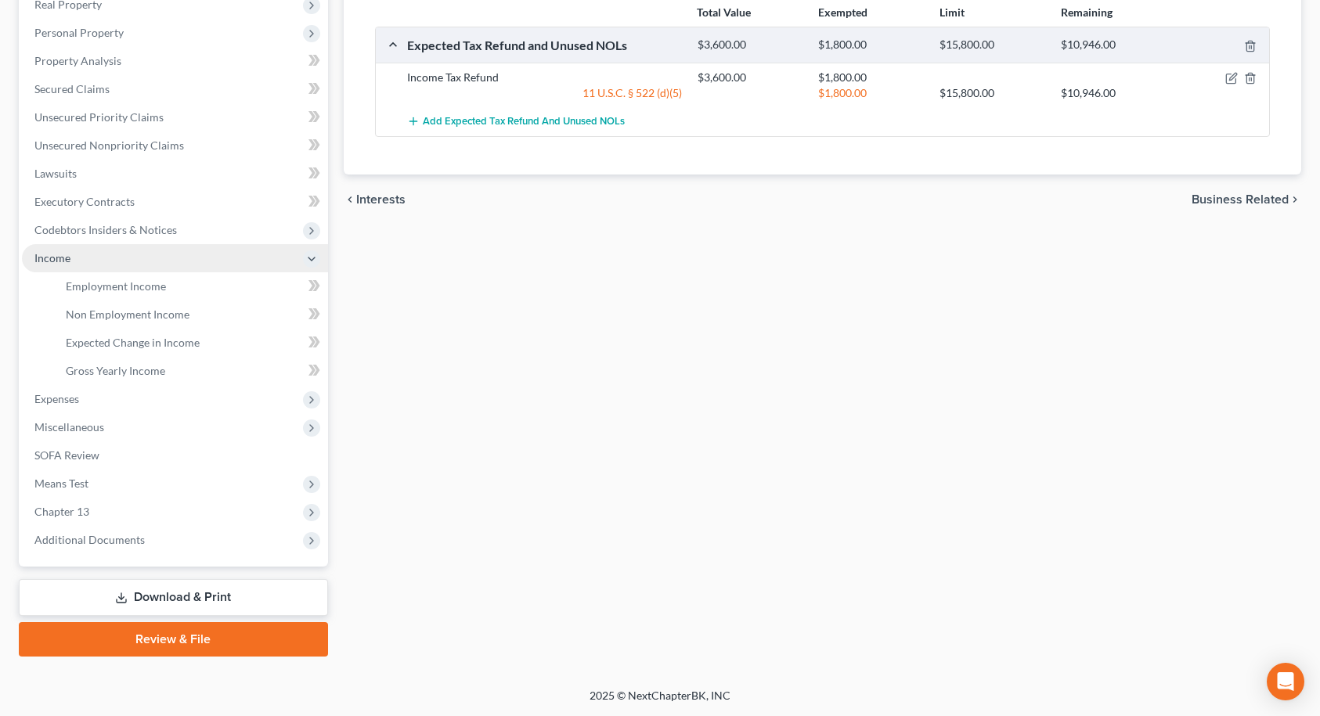
scroll to position [285, 0]
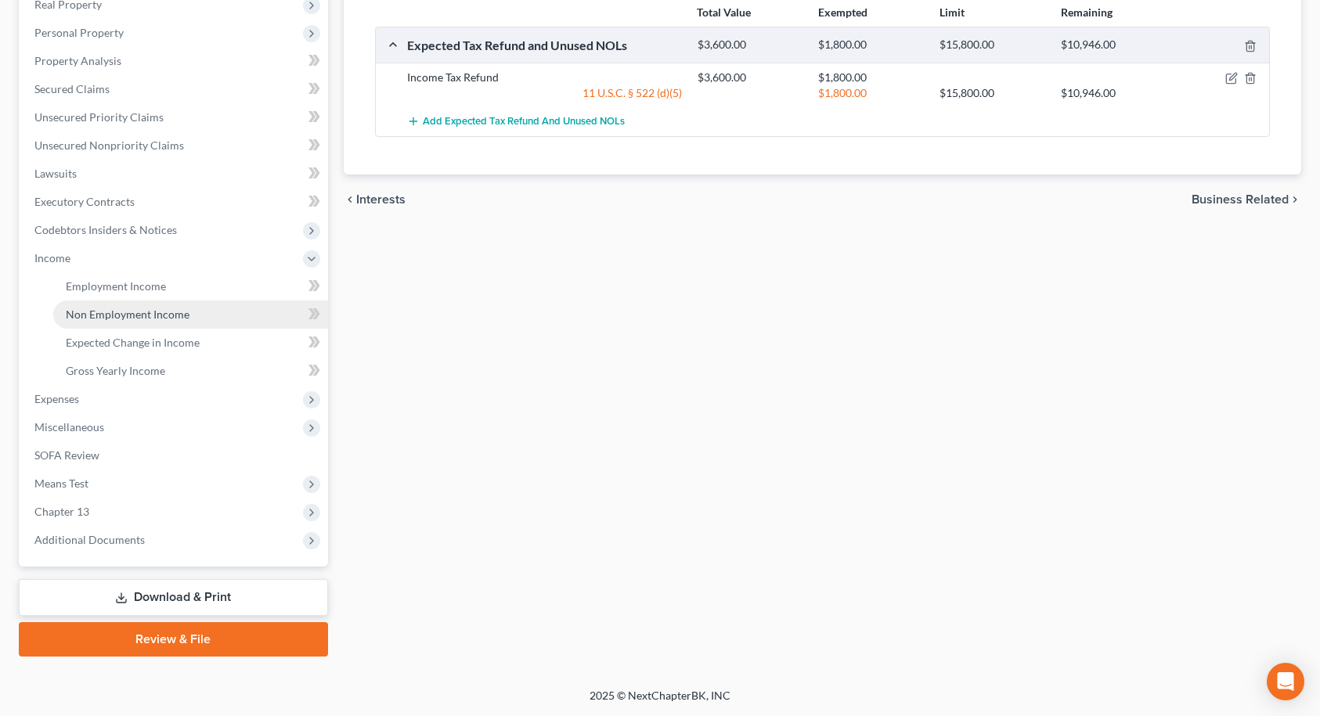
click at [118, 320] on span "Non Employment Income" at bounding box center [128, 314] width 124 height 13
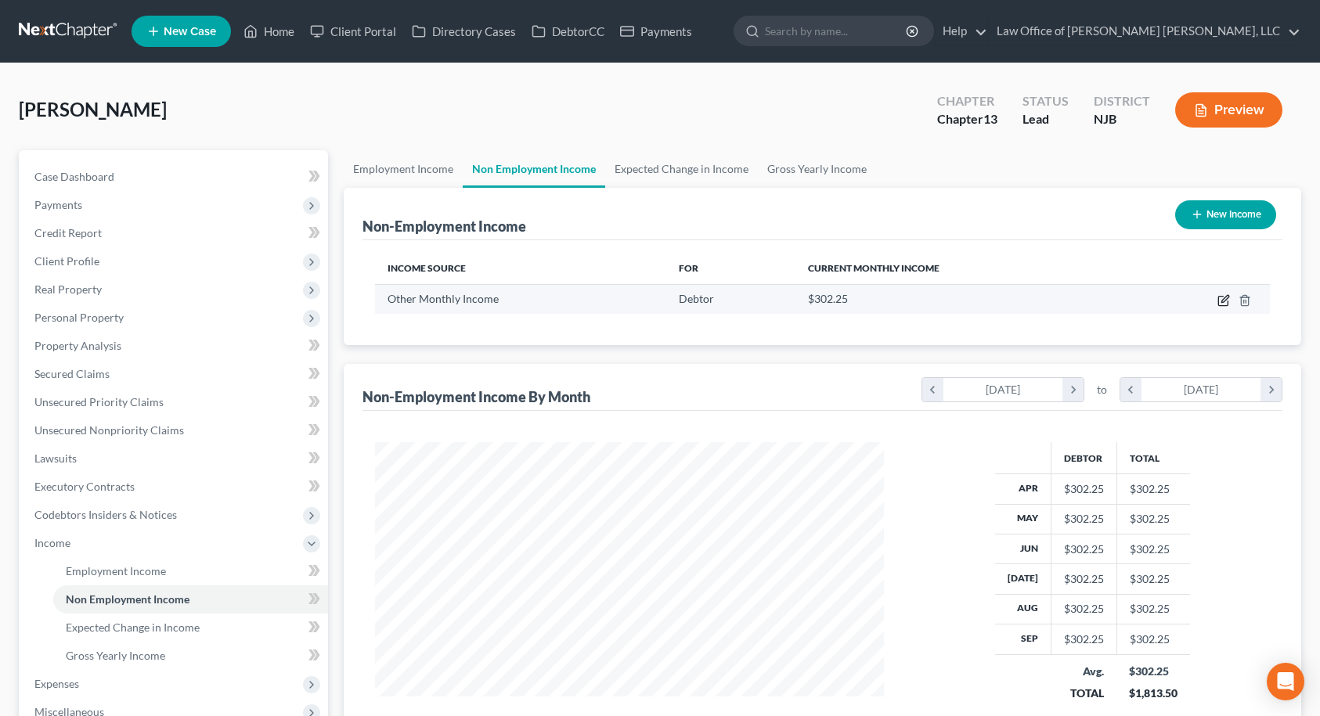
click at [1222, 298] on icon "button" at bounding box center [1223, 300] width 13 height 13
select select "13"
select select "0"
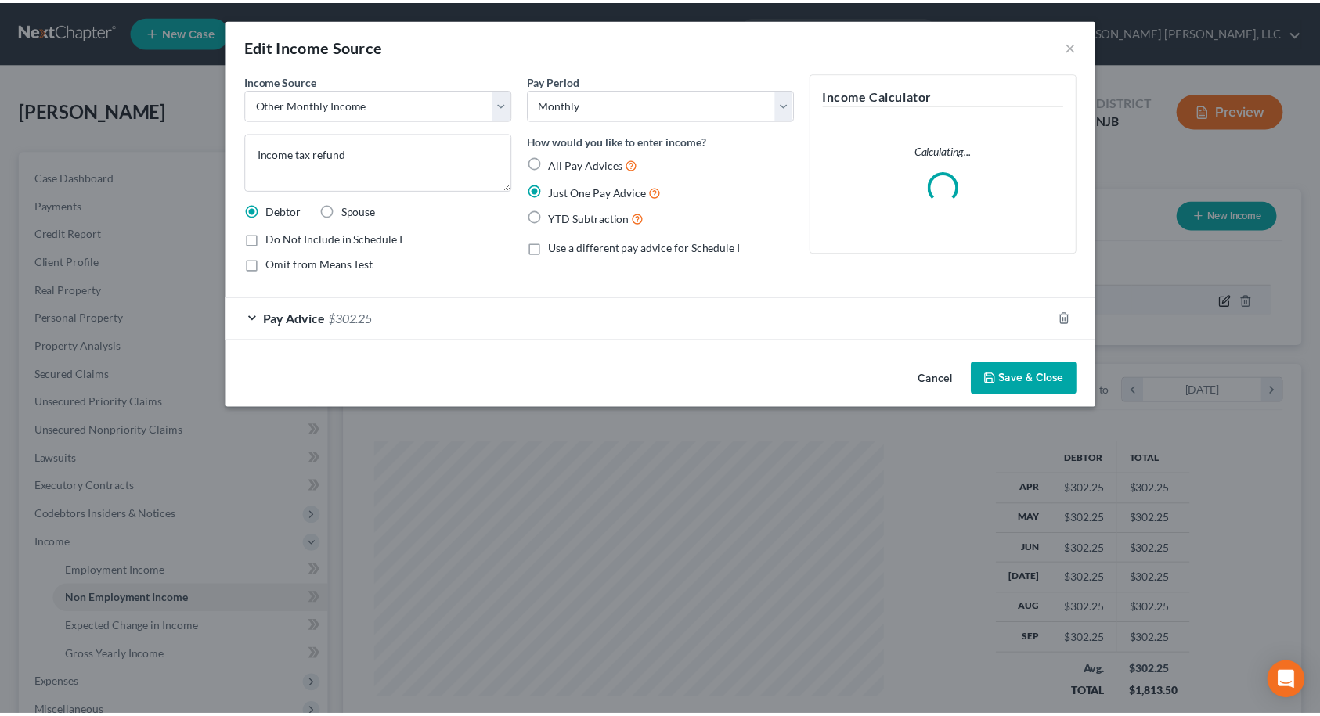
scroll to position [281, 546]
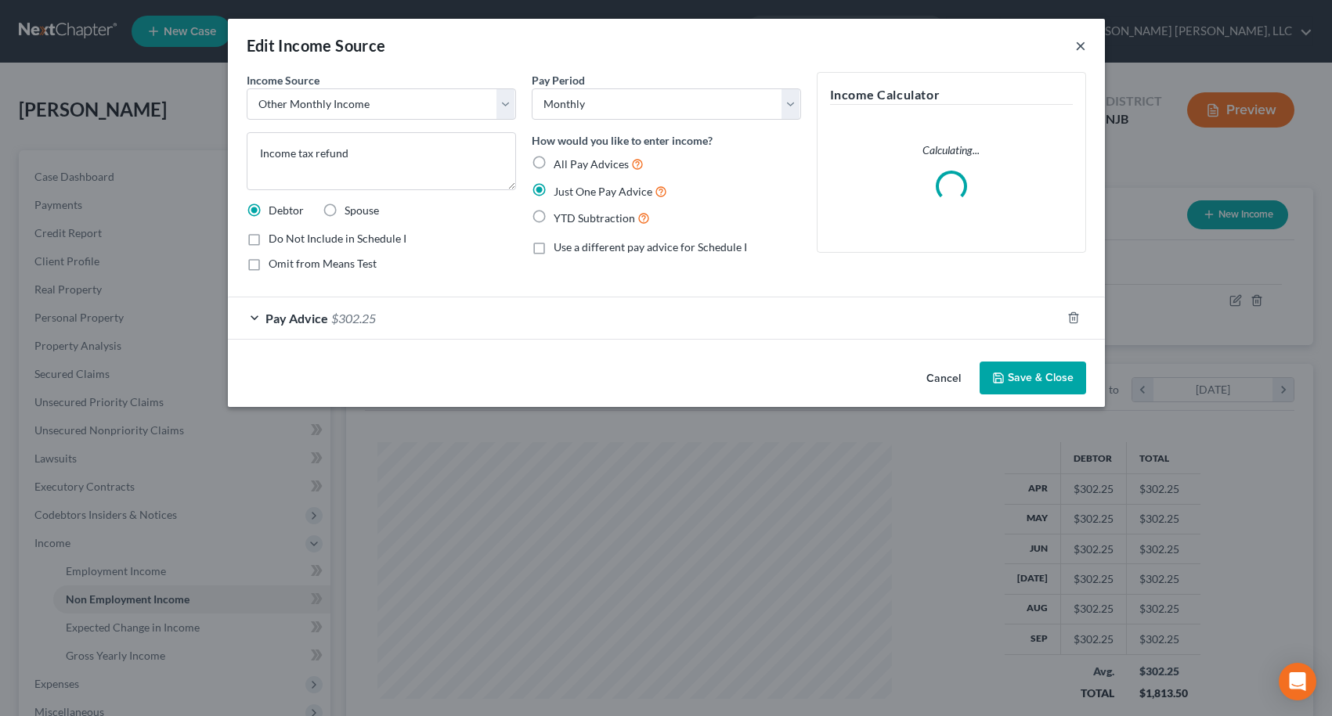
click at [1080, 49] on button "×" at bounding box center [1080, 45] width 11 height 19
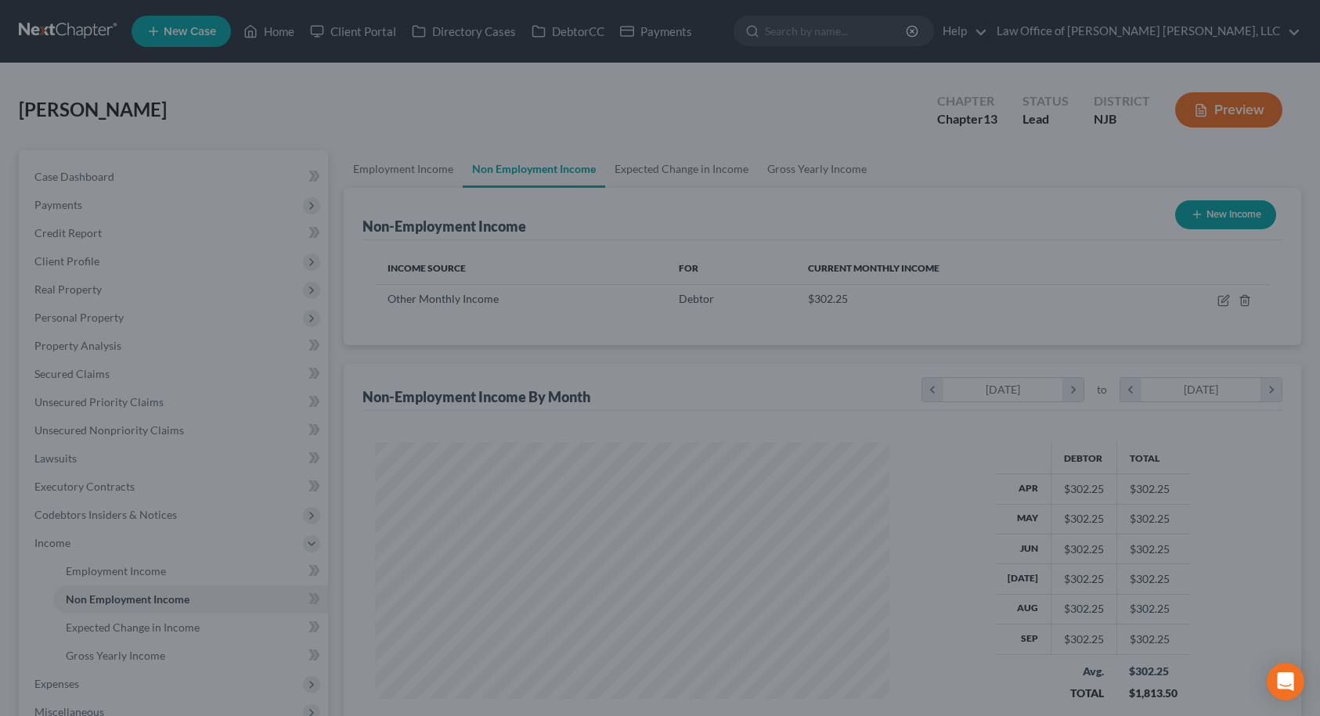
scroll to position [782657, 782397]
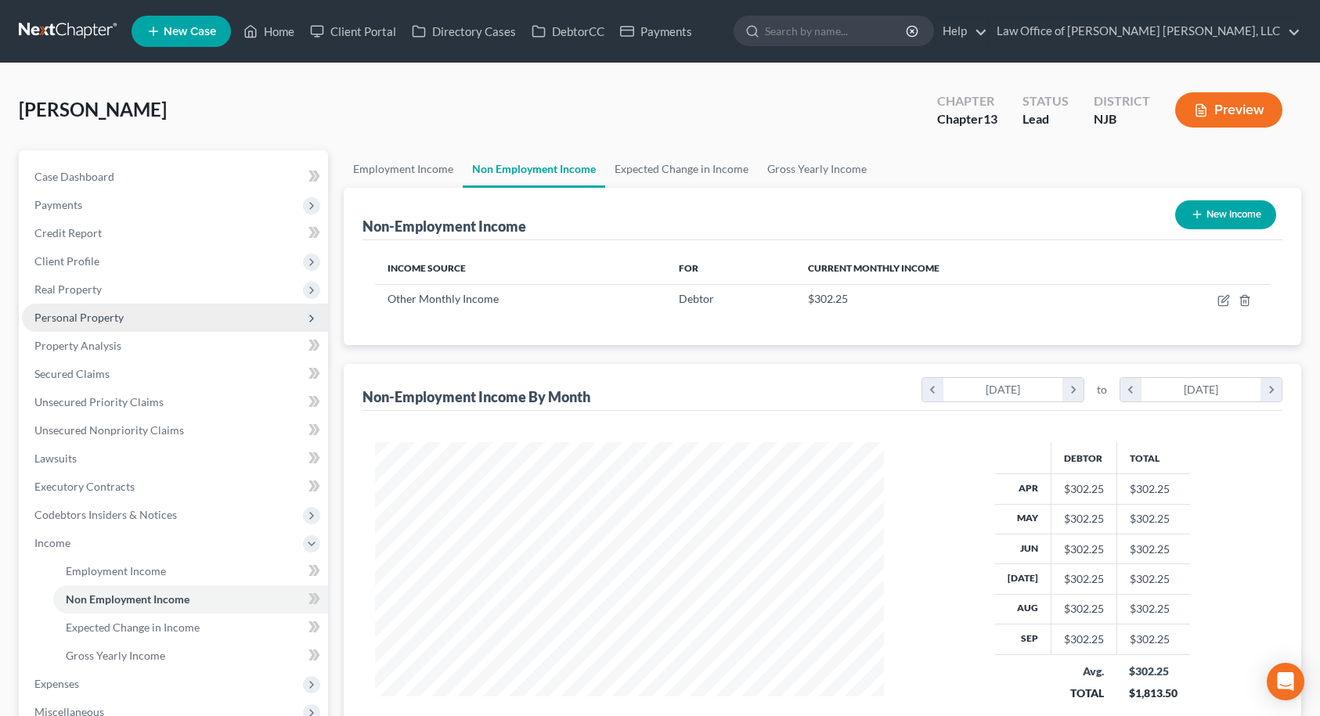
click at [85, 323] on span "Personal Property" at bounding box center [78, 317] width 89 height 13
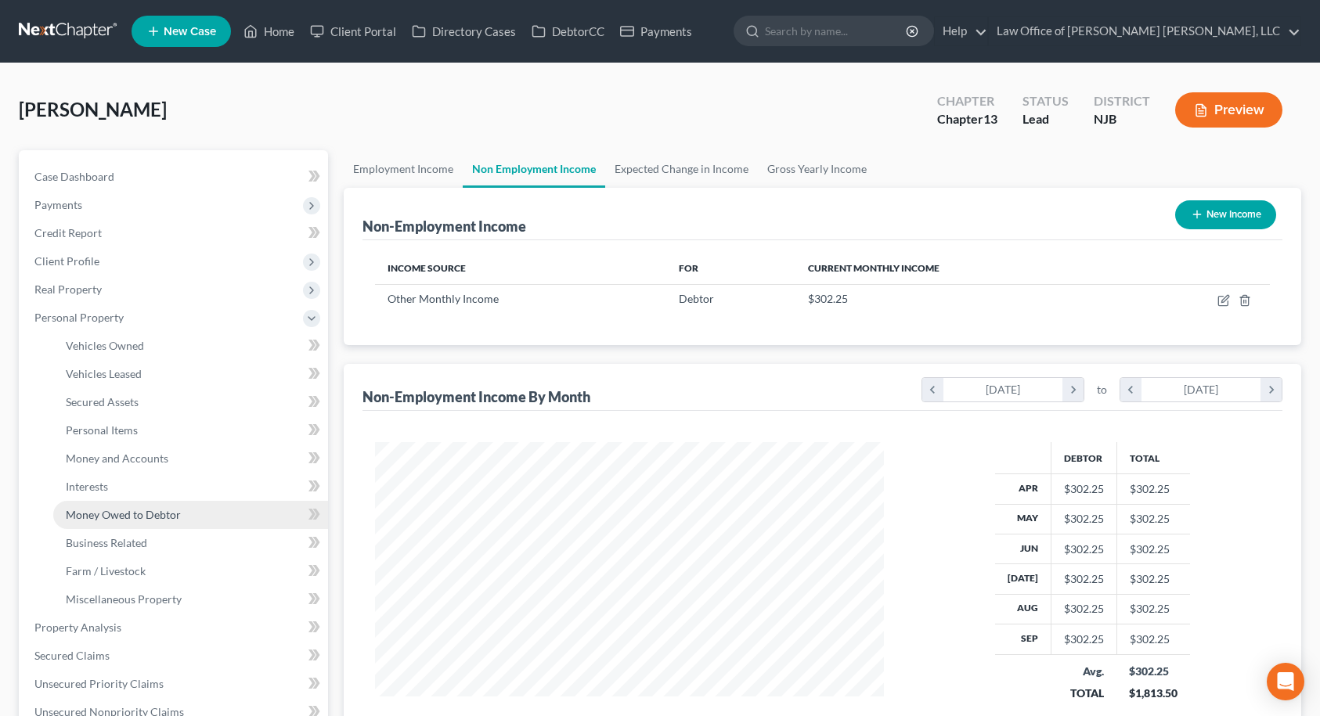
click at [121, 514] on span "Money Owed to Debtor" at bounding box center [123, 514] width 115 height 13
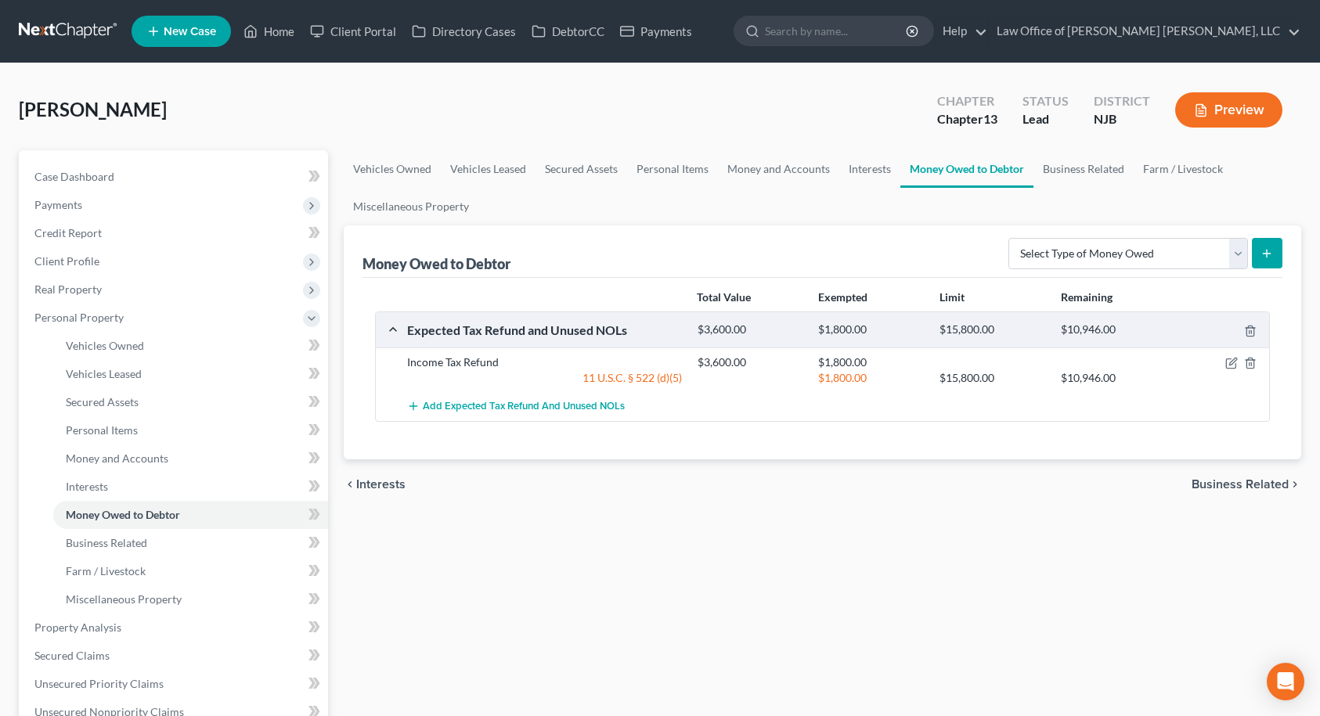
click at [1260, 485] on span "Business Related" at bounding box center [1240, 484] width 97 height 13
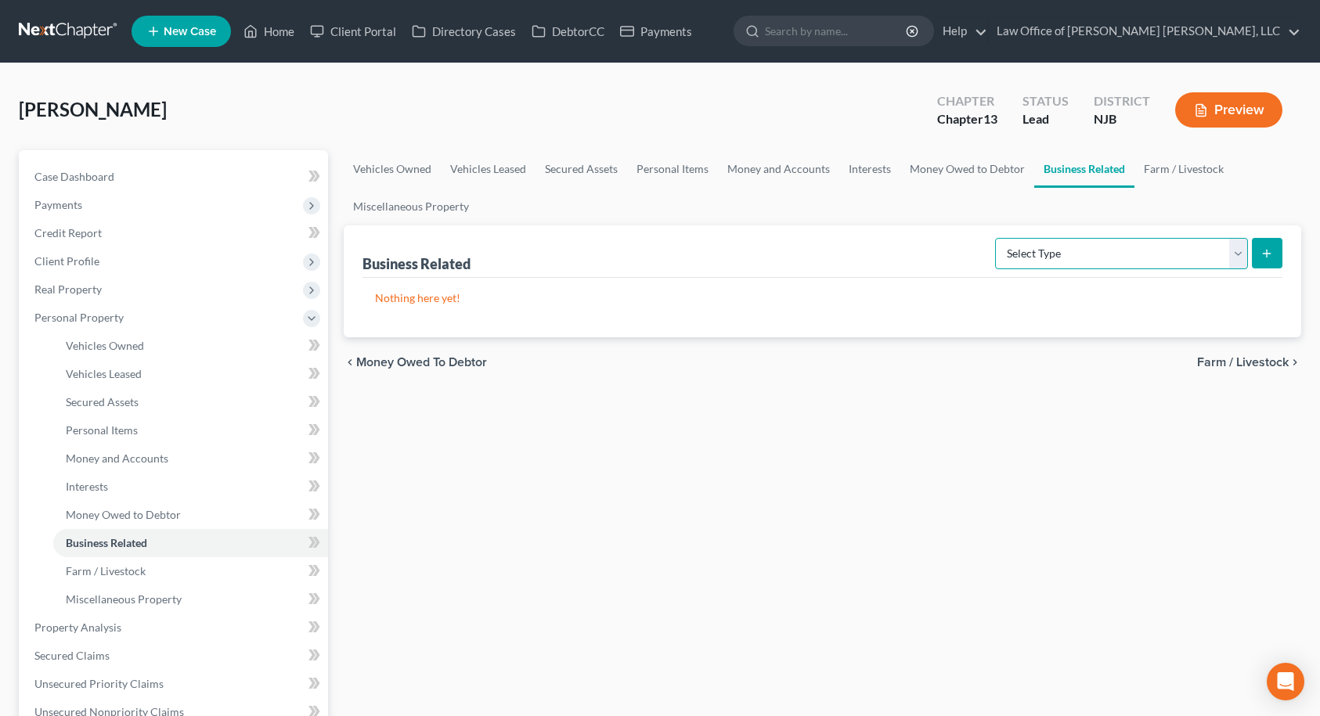
click at [1089, 251] on select "Select Type Customer Lists Franchises Inventory Licenses Machinery Office Equip…" at bounding box center [1121, 253] width 253 height 31
select select "other_business_related_property_not_listed"
click at [996, 238] on select "Select Type Customer Lists Franchises Inventory Licenses Machinery Office Equip…" at bounding box center [1121, 253] width 253 height 31
click at [1254, 259] on button "submit" at bounding box center [1267, 253] width 31 height 31
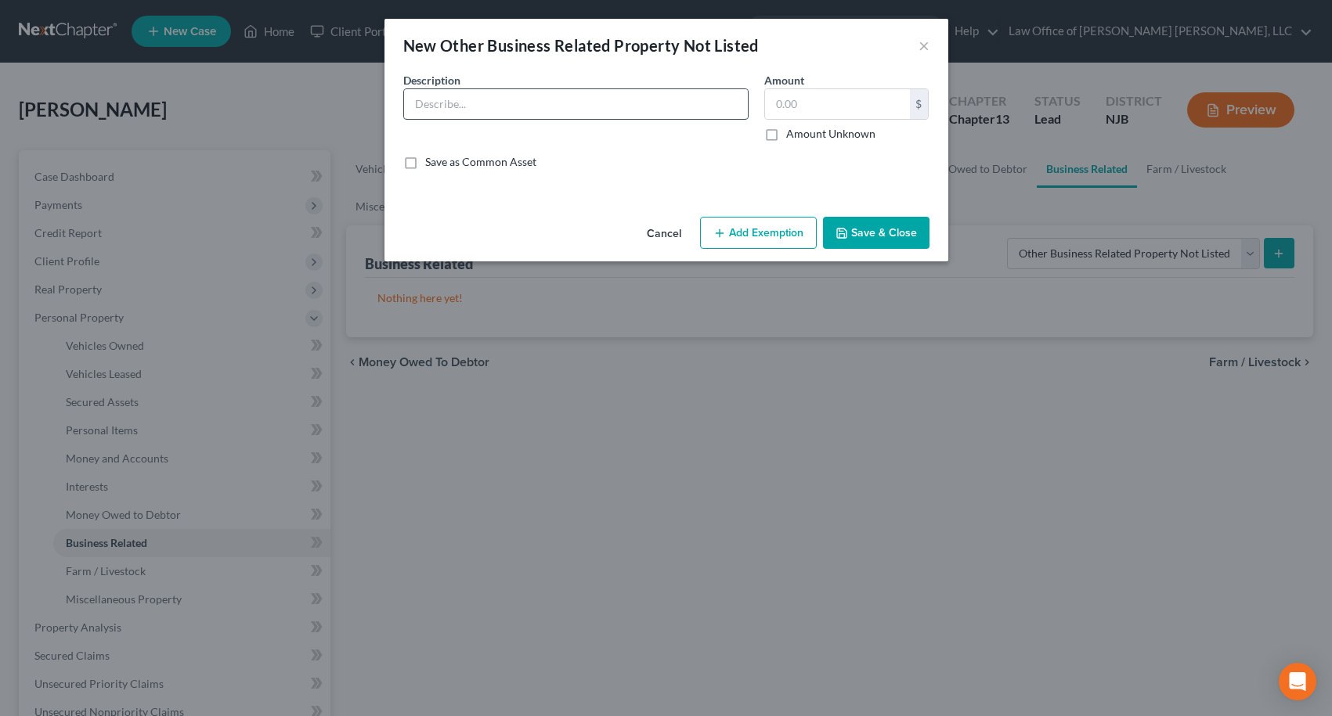
click at [629, 106] on input "text" at bounding box center [576, 104] width 344 height 30
type input "[PERSON_NAME] Essential - Wellness supplies"
click at [760, 240] on button "Add Exemption" at bounding box center [758, 233] width 117 height 33
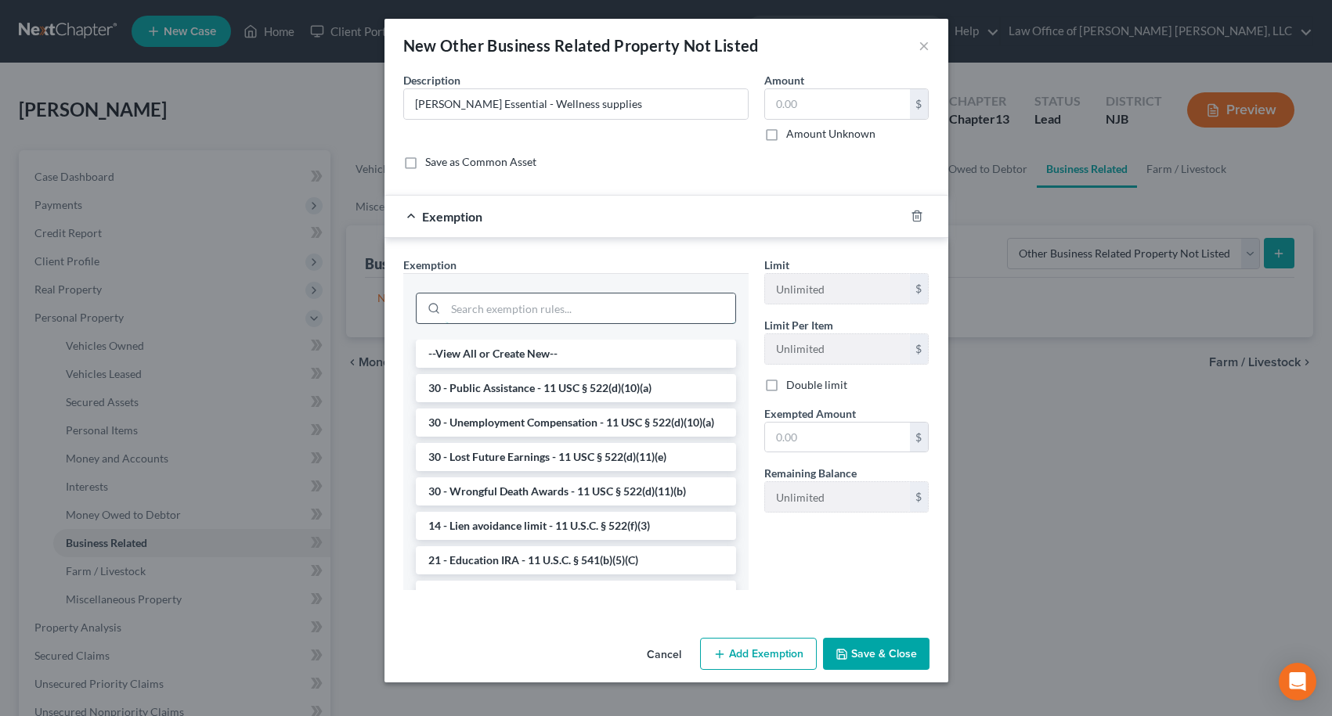
click at [571, 313] on input "search" at bounding box center [590, 309] width 290 height 30
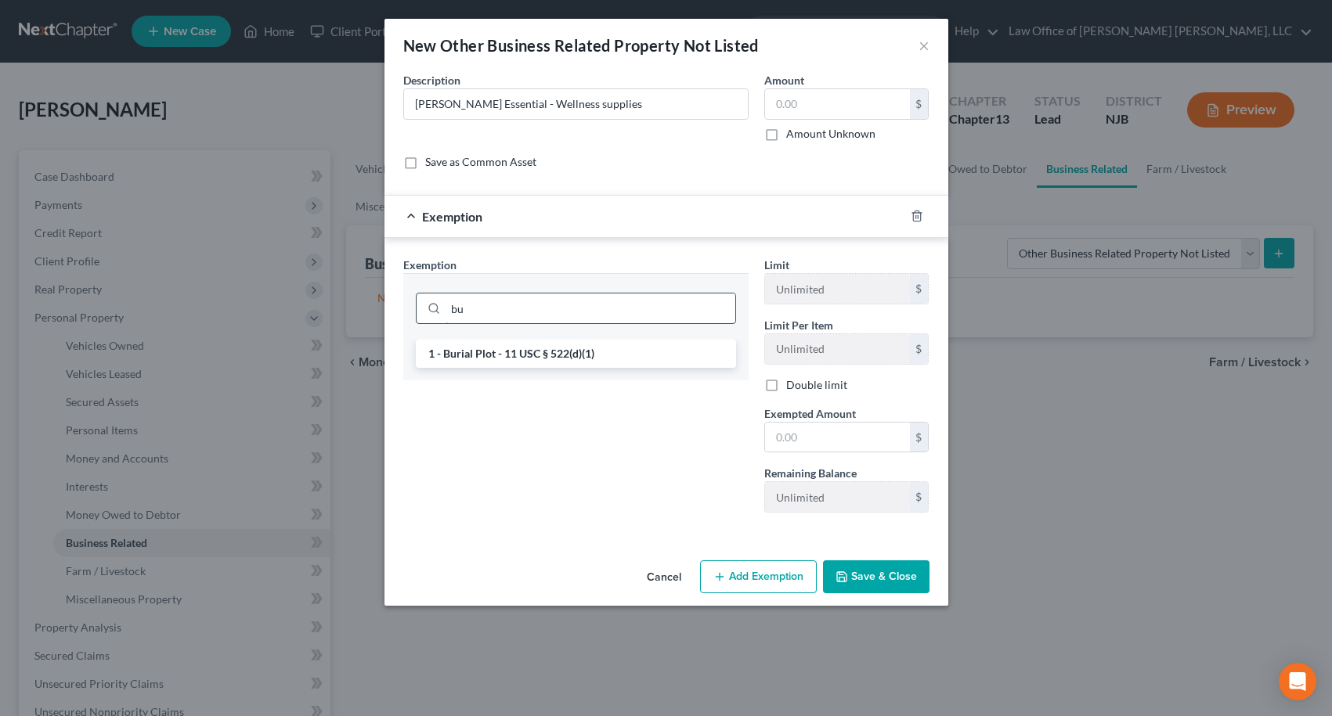
type input "b"
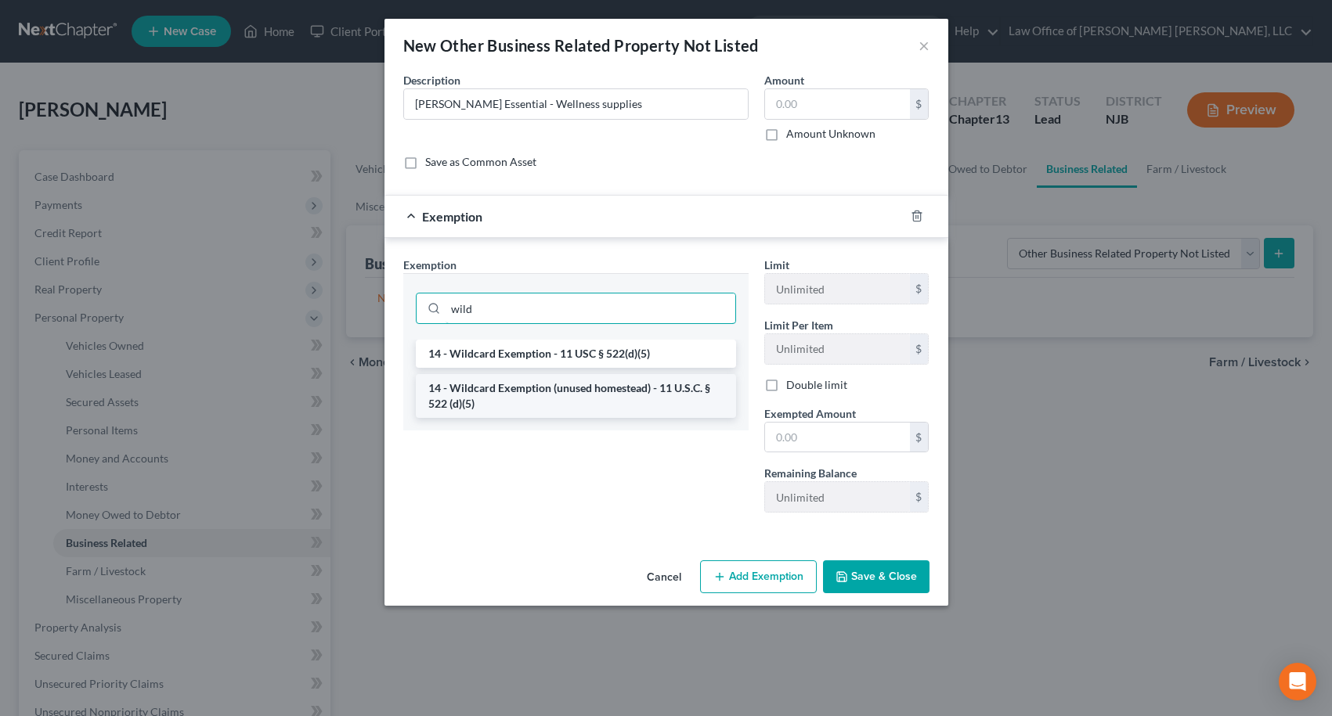
type input "wild"
click at [562, 392] on li "14 - Wildcard Exemption (unused homestead) - 11 U.S.C. § 522 (d)(5)" at bounding box center [576, 396] width 320 height 44
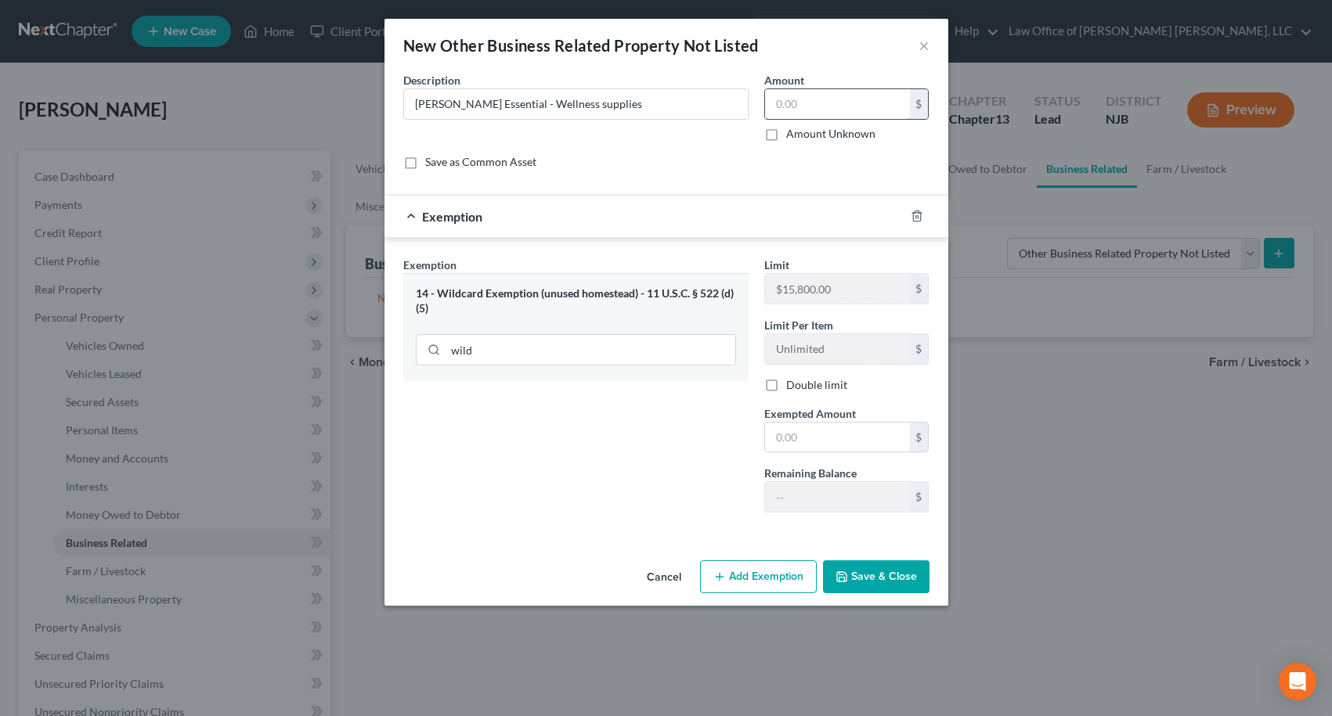
click at [826, 110] on input "text" at bounding box center [837, 104] width 145 height 30
click at [618, 105] on input "[PERSON_NAME] Essential - Wellness supplies" at bounding box center [576, 104] width 344 height 30
type input "[PERSON_NAME] Essential - Wellness supplies/inventory"
click at [821, 91] on input "text" at bounding box center [837, 104] width 145 height 30
click at [824, 440] on input "text" at bounding box center [837, 438] width 145 height 30
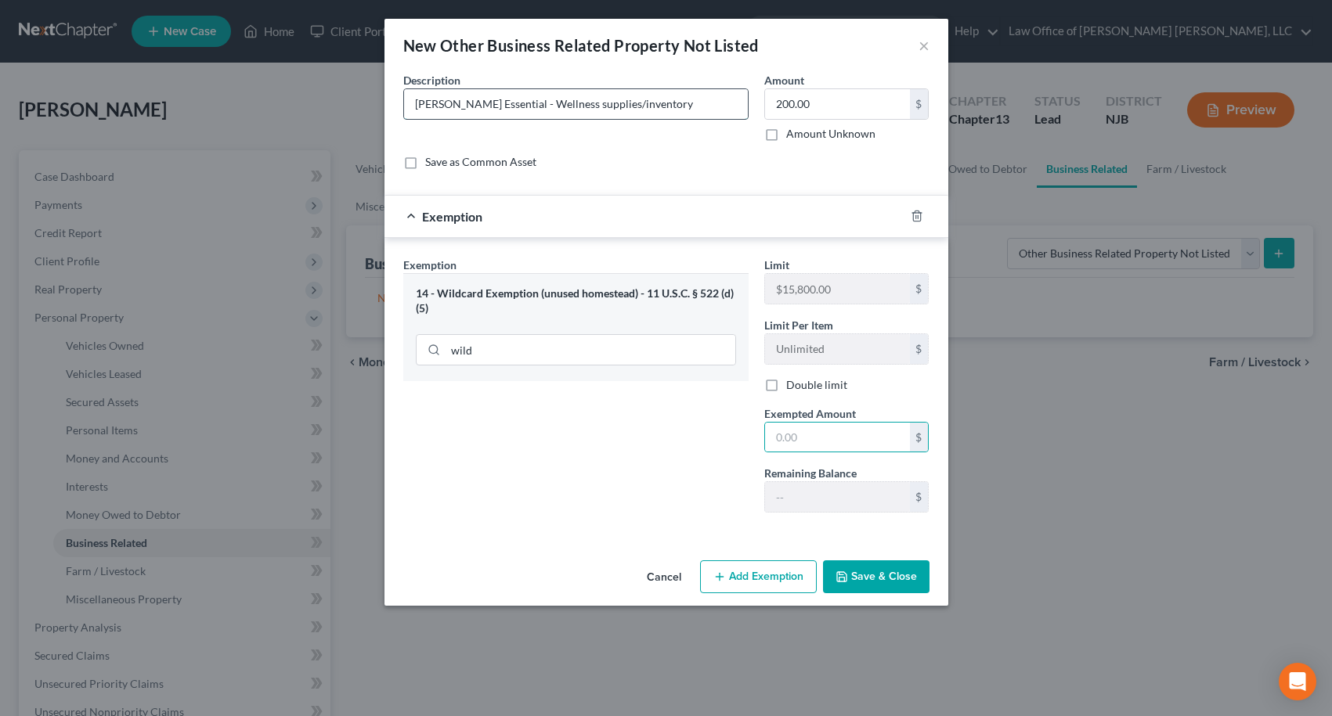
click at [662, 106] on input "[PERSON_NAME] Essential - Wellness supplies/inventory" at bounding box center [576, 104] width 344 height 30
click at [872, 108] on input "200.00" at bounding box center [837, 104] width 145 height 30
type input "1,500.00"
click at [833, 431] on input "text" at bounding box center [837, 438] width 145 height 30
type input "1,500.00"
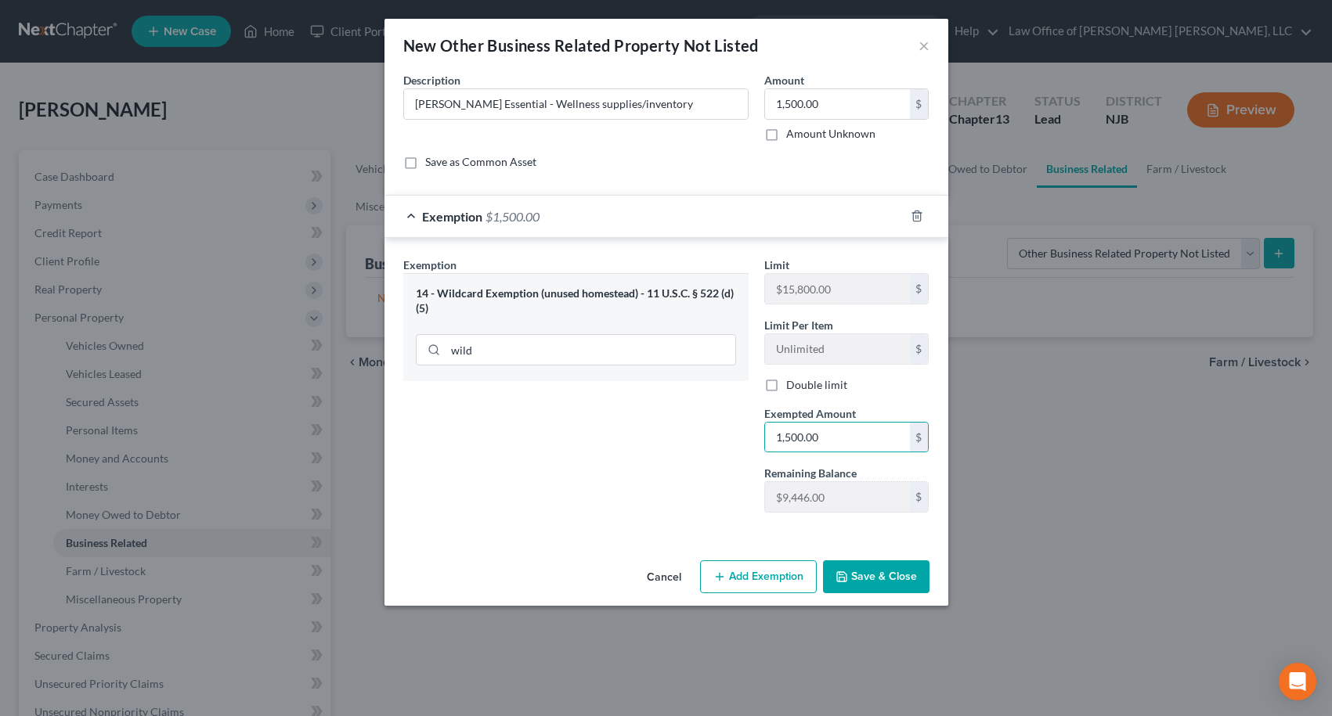
click at [893, 576] on button "Save & Close" at bounding box center [876, 577] width 106 height 33
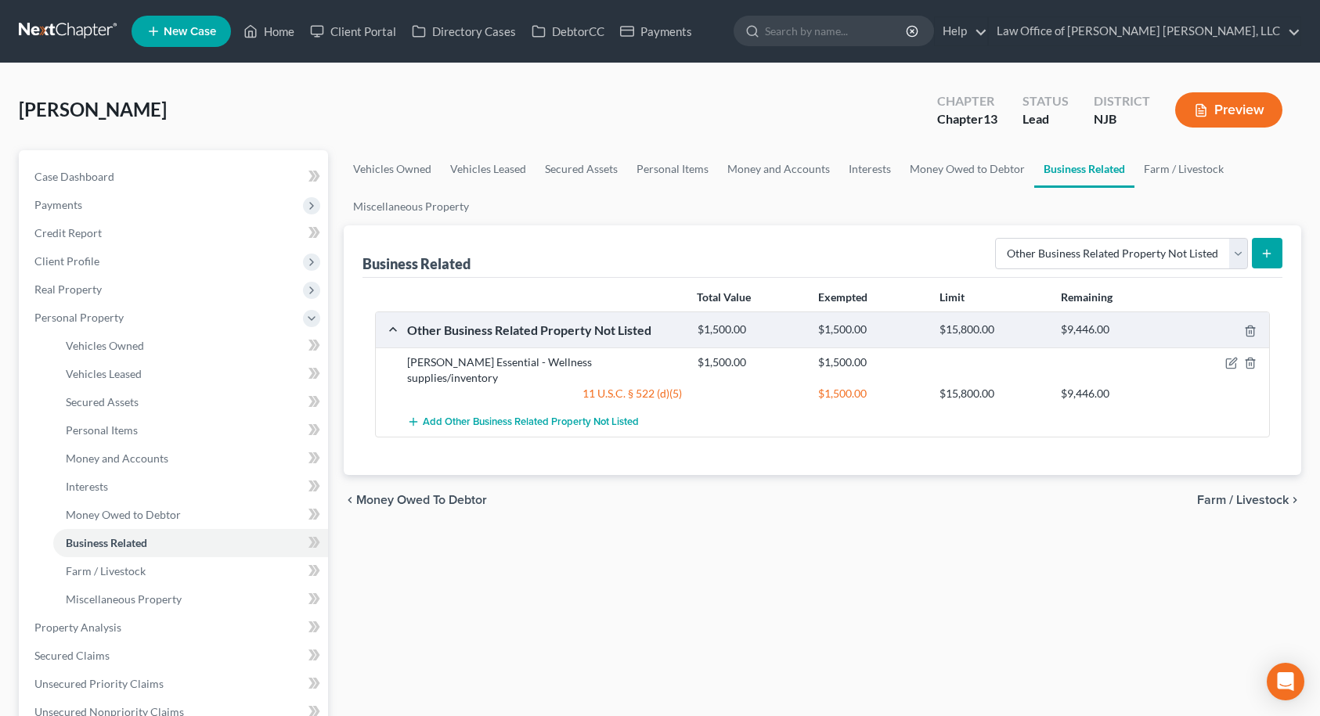
click at [1250, 494] on span "Farm / Livestock" at bounding box center [1243, 500] width 92 height 13
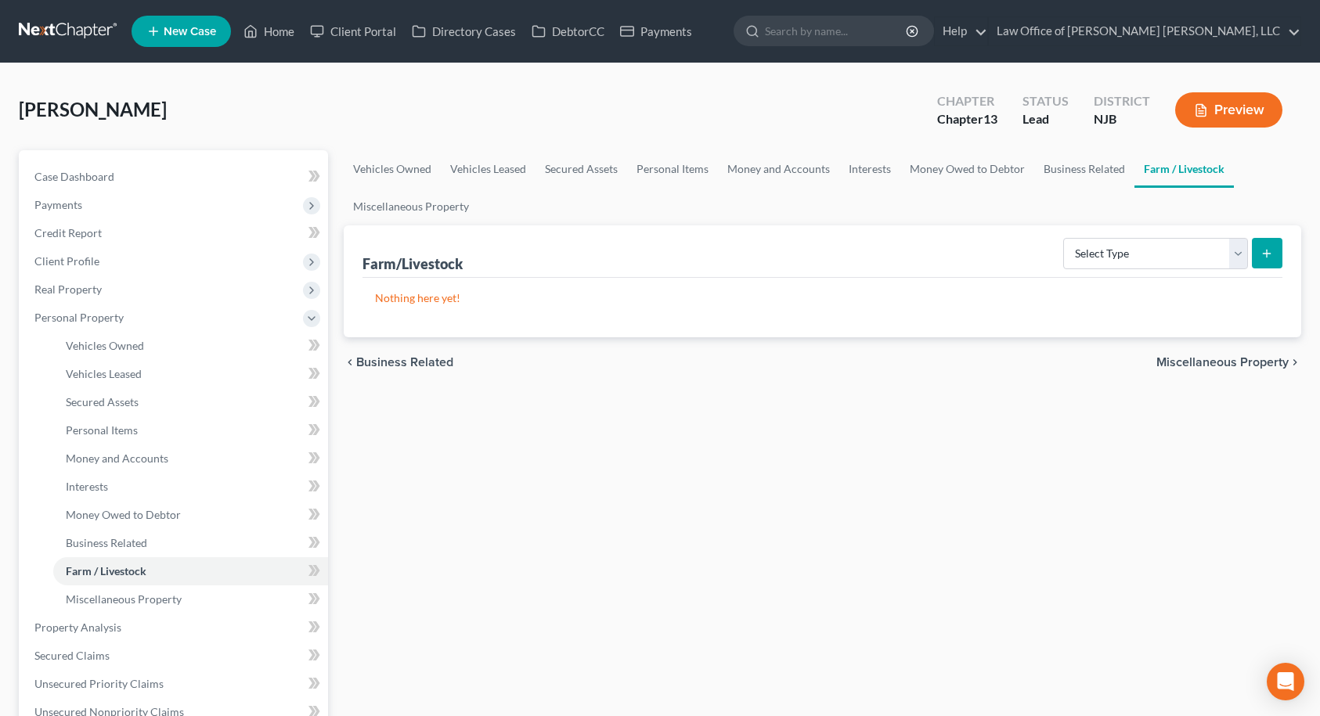
click at [1258, 362] on span "Miscellaneous Property" at bounding box center [1222, 362] width 132 height 13
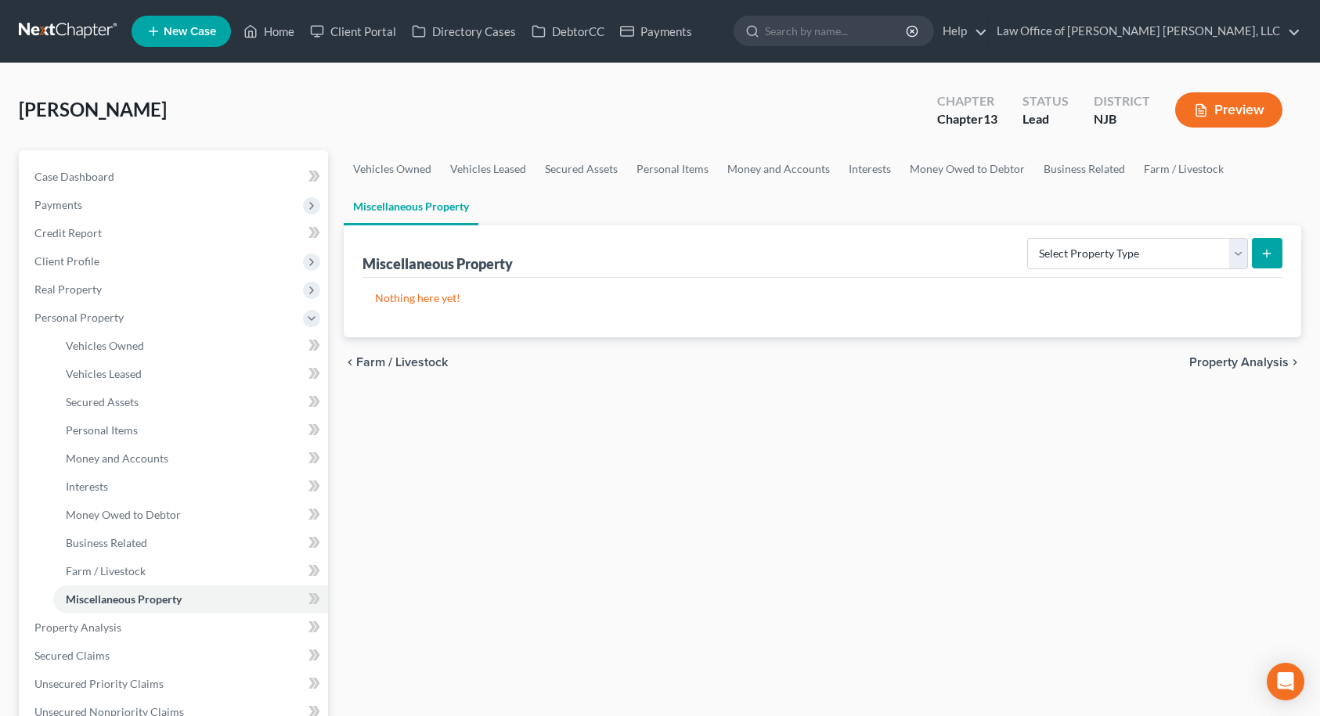
click at [1259, 362] on span "Property Analysis" at bounding box center [1238, 362] width 99 height 13
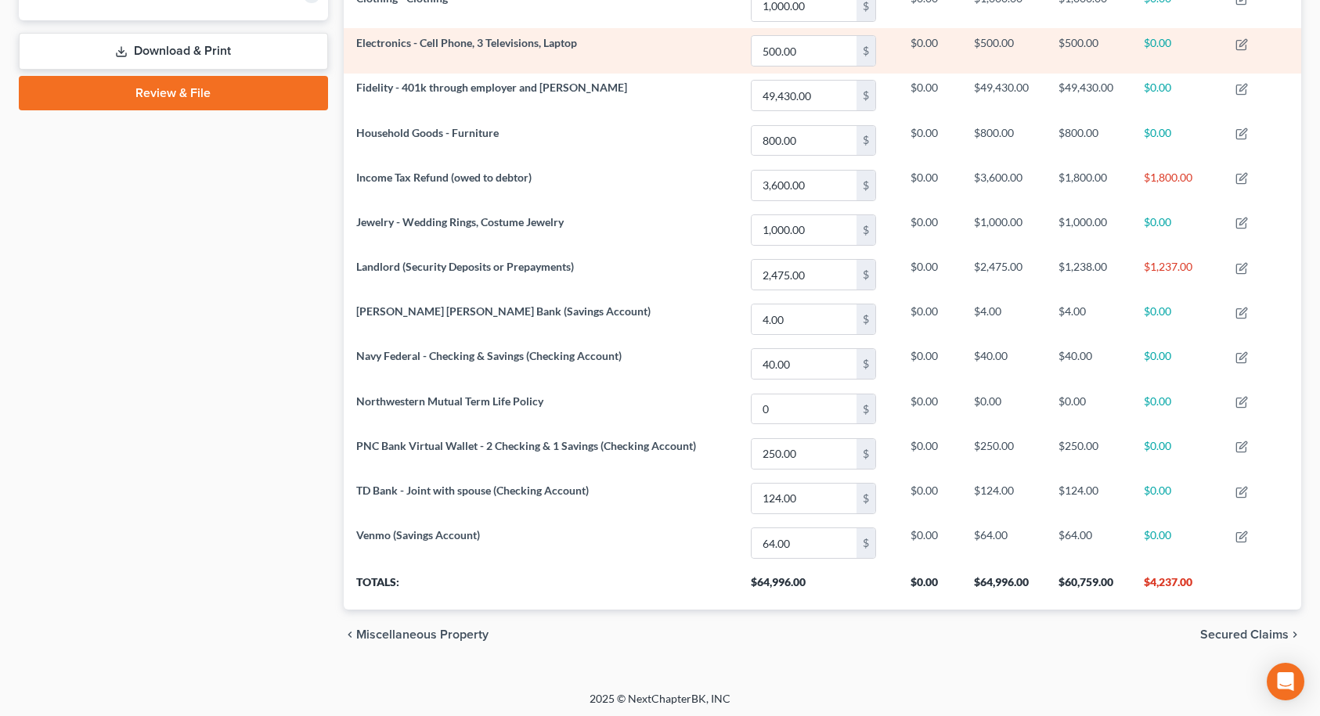
scroll to position [722, 0]
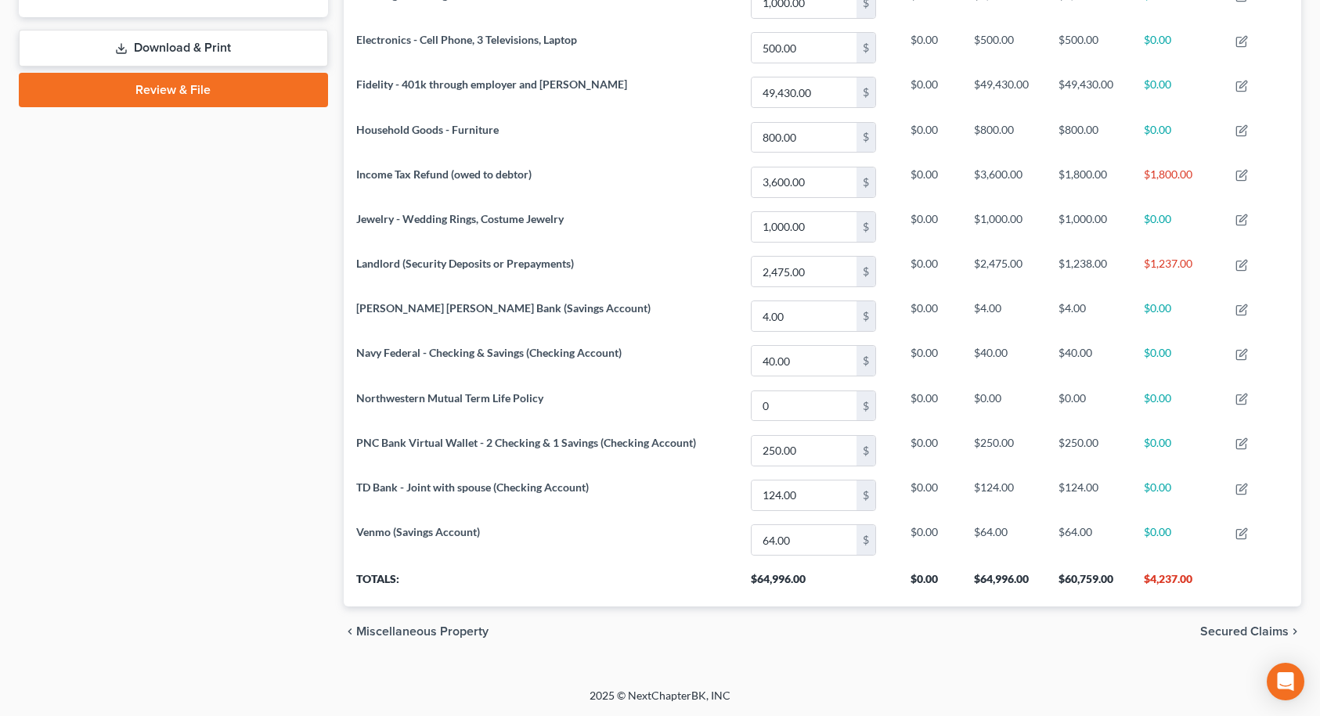
click at [1268, 633] on span "Secured Claims" at bounding box center [1244, 632] width 88 height 13
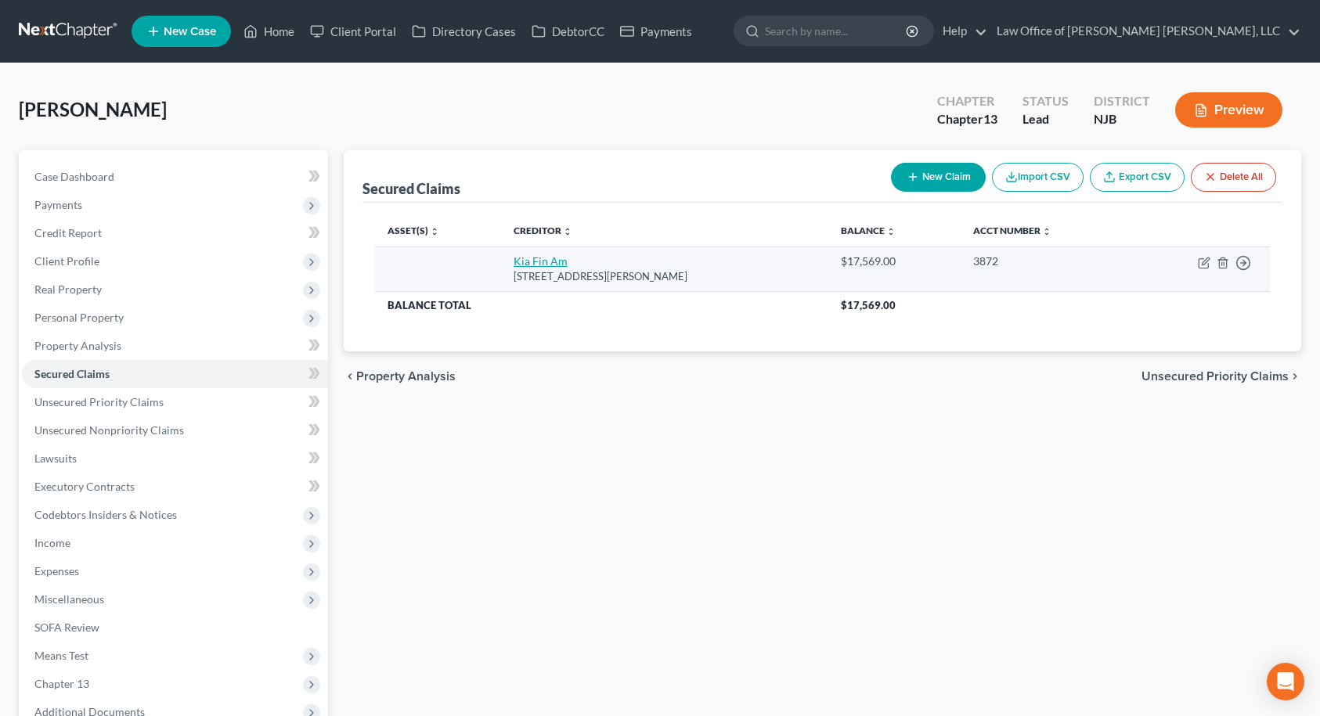
click at [539, 259] on link "Kia Fin Am" at bounding box center [541, 260] width 54 height 13
select select "4"
select select "0"
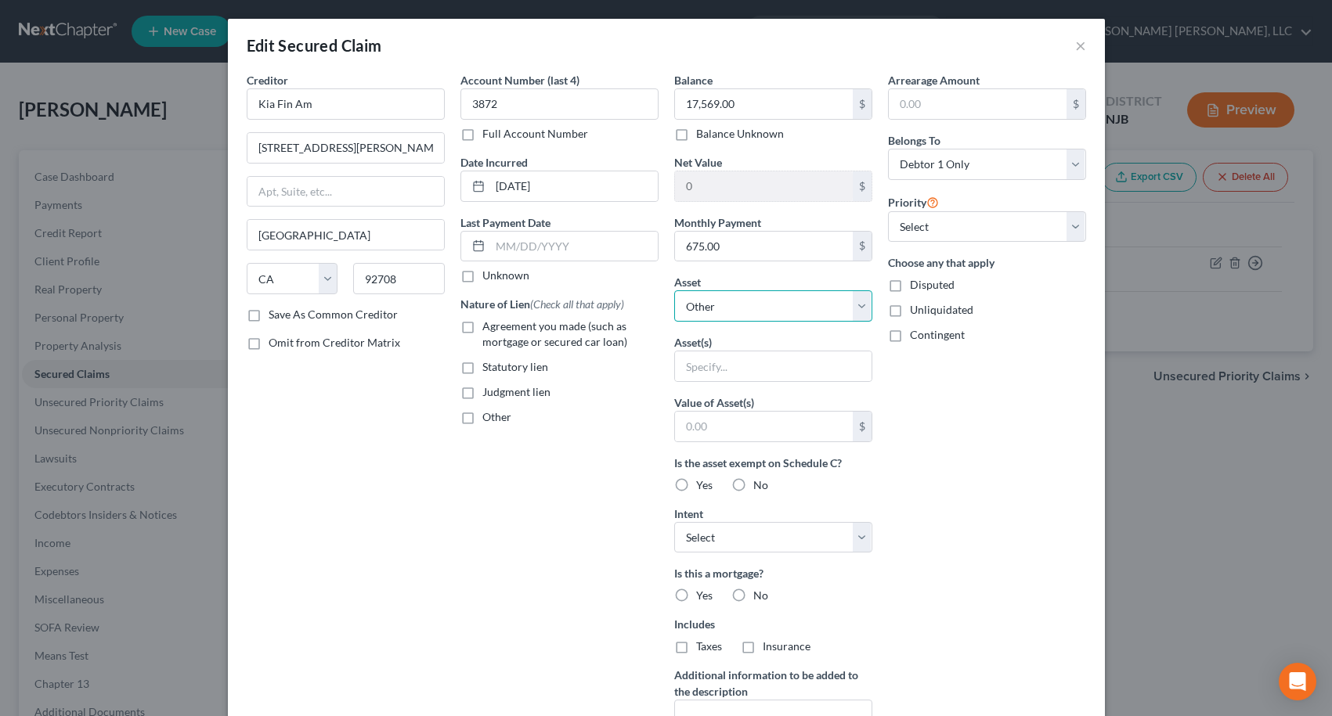
click at [733, 311] on select "Select Other Multiple Assets TD Bank - Joint with spouse (Checking Account) - $…" at bounding box center [773, 305] width 198 height 31
select select "7"
click at [674, 290] on select "Select Other Multiple Assets TD Bank - Joint with spouse (Checking Account) - $…" at bounding box center [773, 305] width 198 height 31
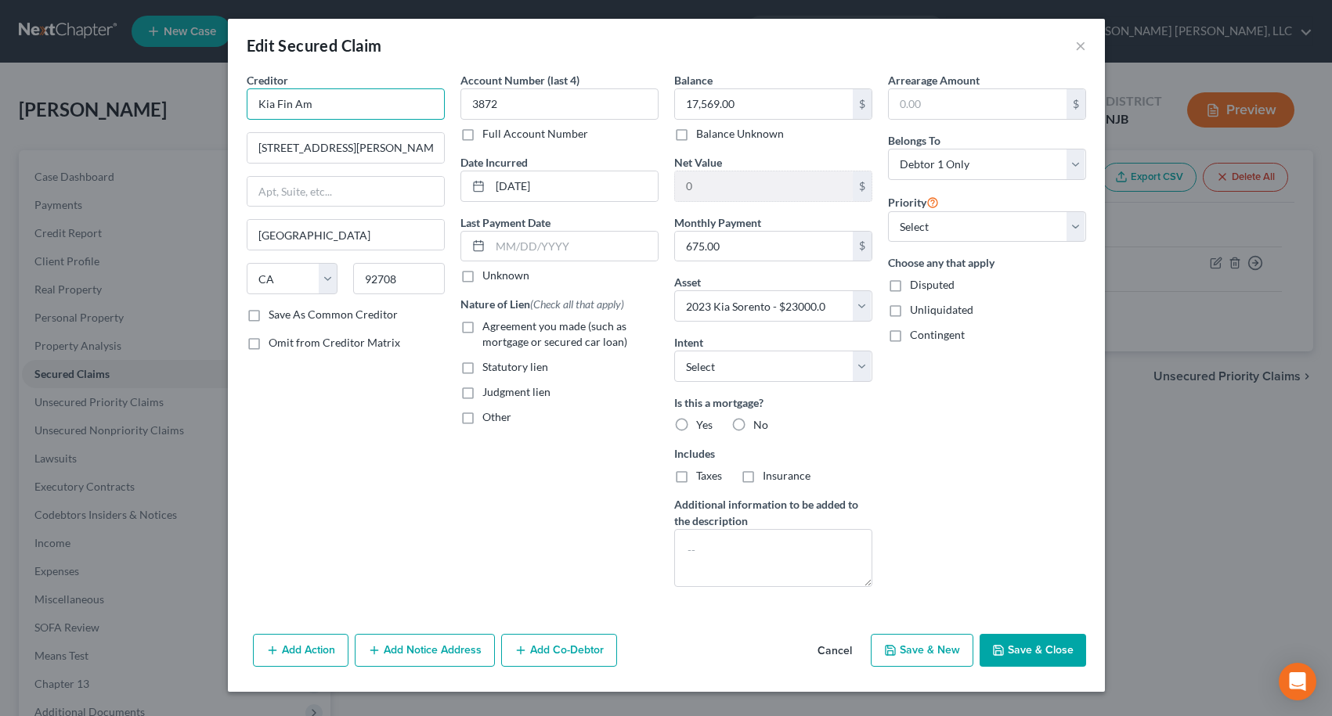
click at [373, 103] on input "Kia Fin Am" at bounding box center [346, 103] width 198 height 31
type input "Kia Finance"
drag, startPoint x: 945, startPoint y: 485, endPoint x: 951, endPoint y: 476, distance: 10.6
click at [946, 485] on div "Arrearage Amount $ Belongs To * Select Debtor 1 Only Debtor 2 Only Debtor 1 And…" at bounding box center [987, 336] width 214 height 528
click at [955, 105] on input "text" at bounding box center [978, 104] width 178 height 30
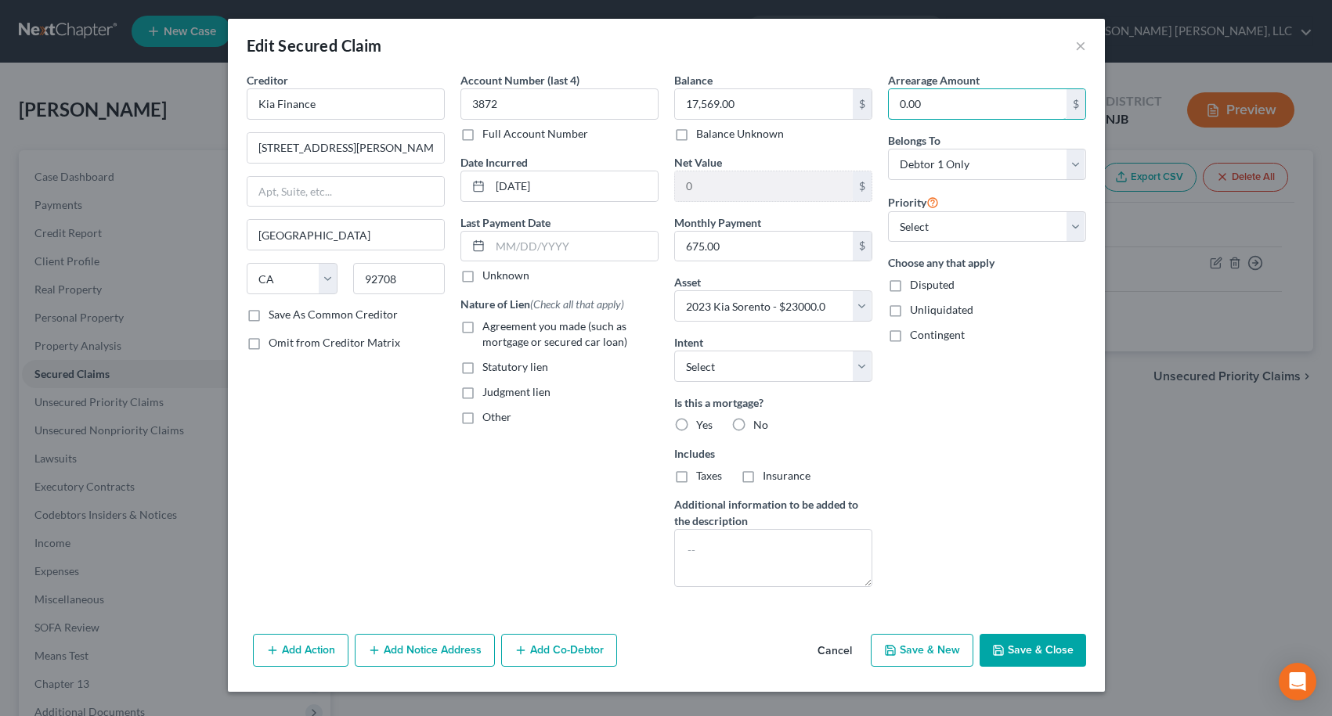
type input "0.00"
click at [995, 465] on div "Arrearage Amount 0.00 $ Belongs To * Select Debtor 1 Only Debtor 2 Only Debtor …" at bounding box center [987, 336] width 214 height 528
click at [1012, 646] on button "Save & Close" at bounding box center [1032, 650] width 106 height 33
select select
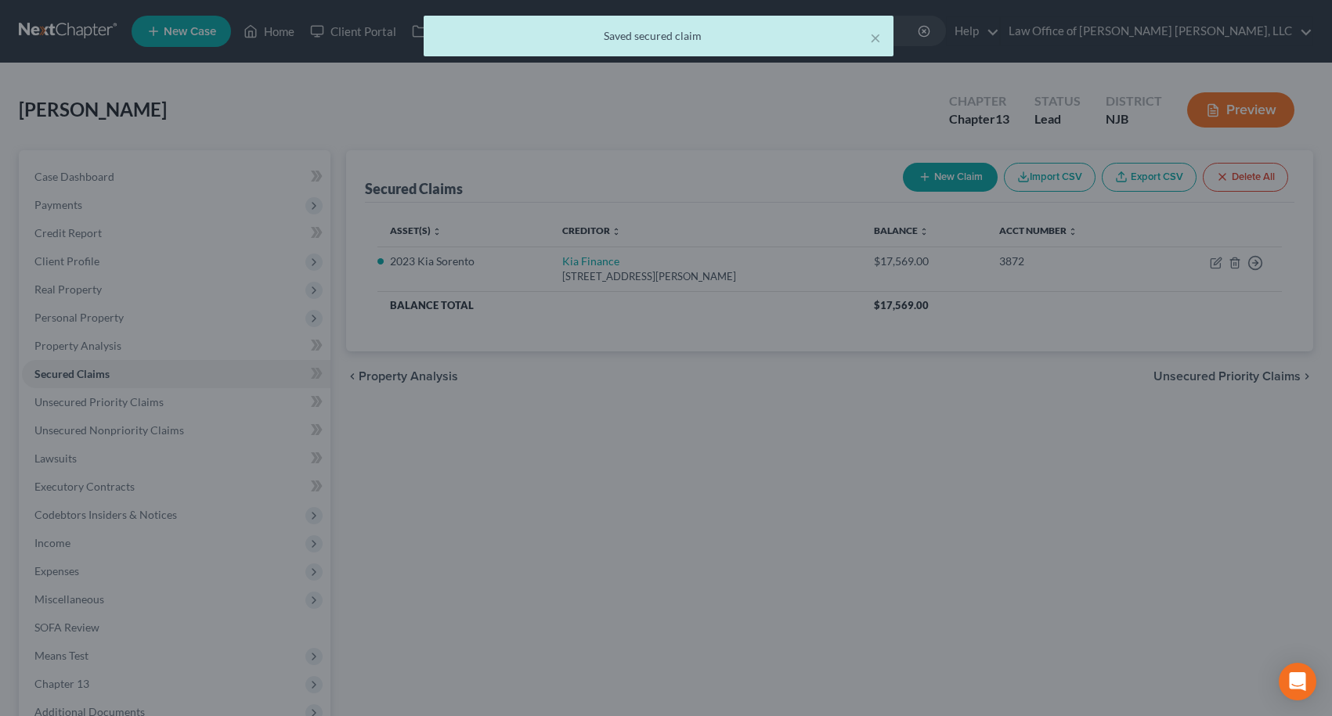
type input "5,431.00"
select select "7"
type input "0"
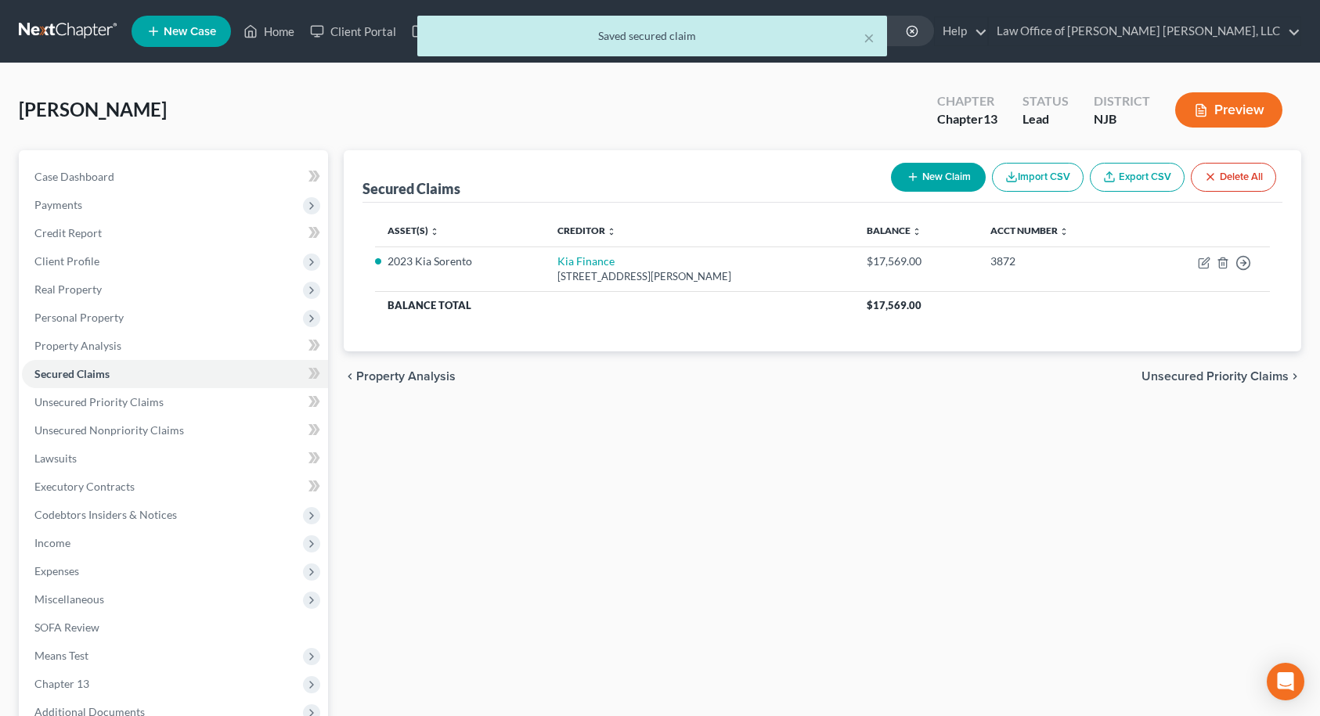
click at [1244, 374] on span "Unsecured Priority Claims" at bounding box center [1215, 376] width 147 height 13
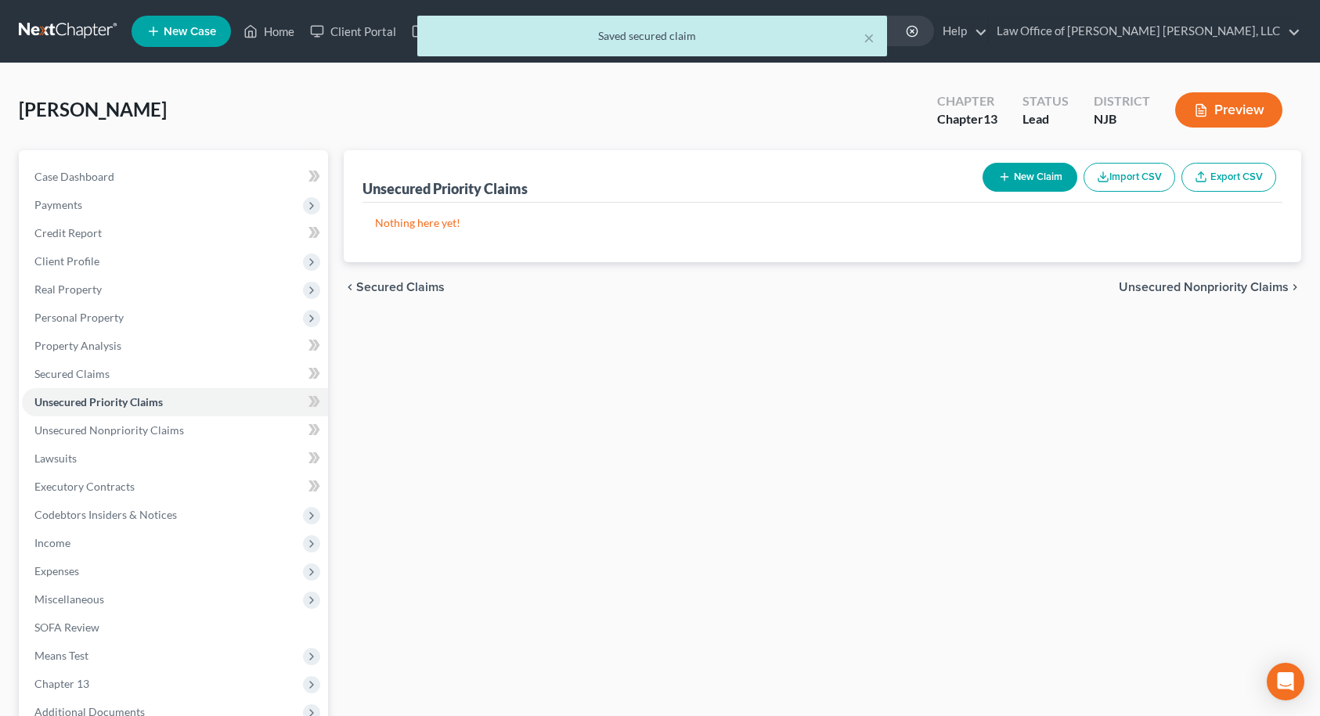
click at [1221, 290] on span "Unsecured Nonpriority Claims" at bounding box center [1204, 287] width 170 height 13
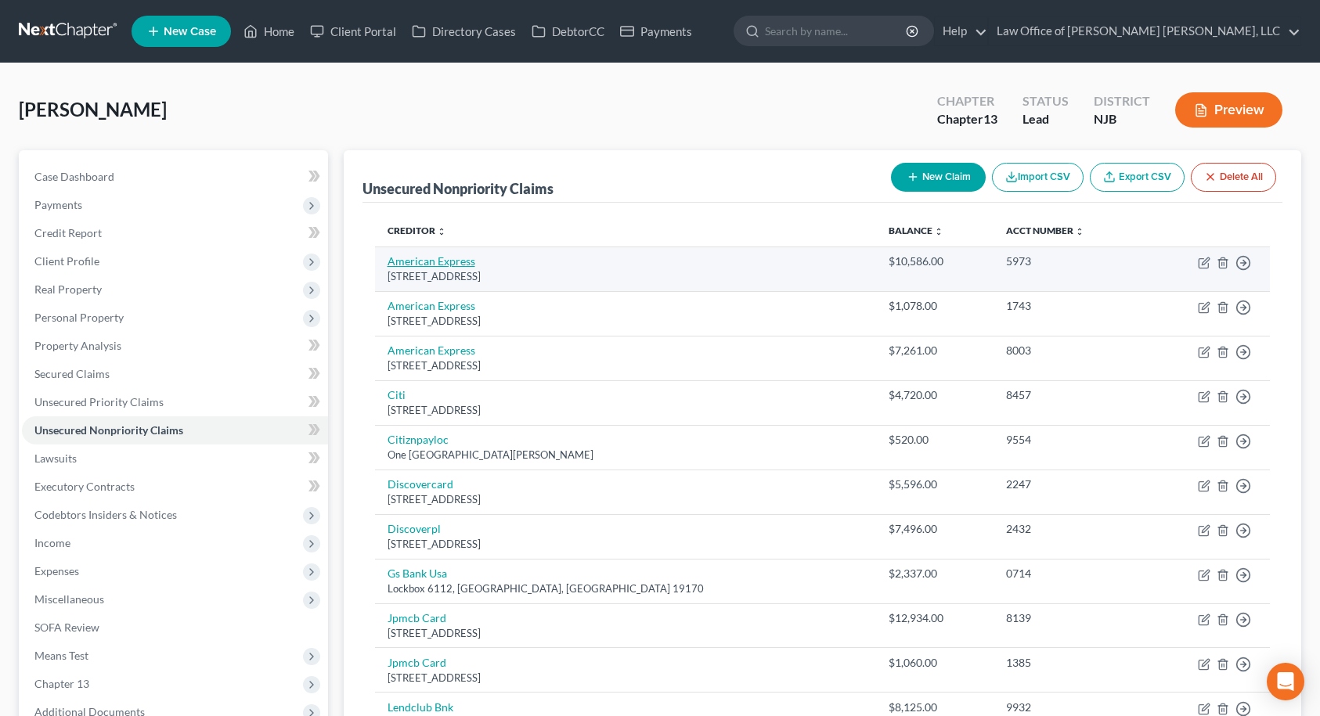
click at [463, 258] on link "American Express" at bounding box center [432, 260] width 88 height 13
select select "45"
select select "2"
select select "0"
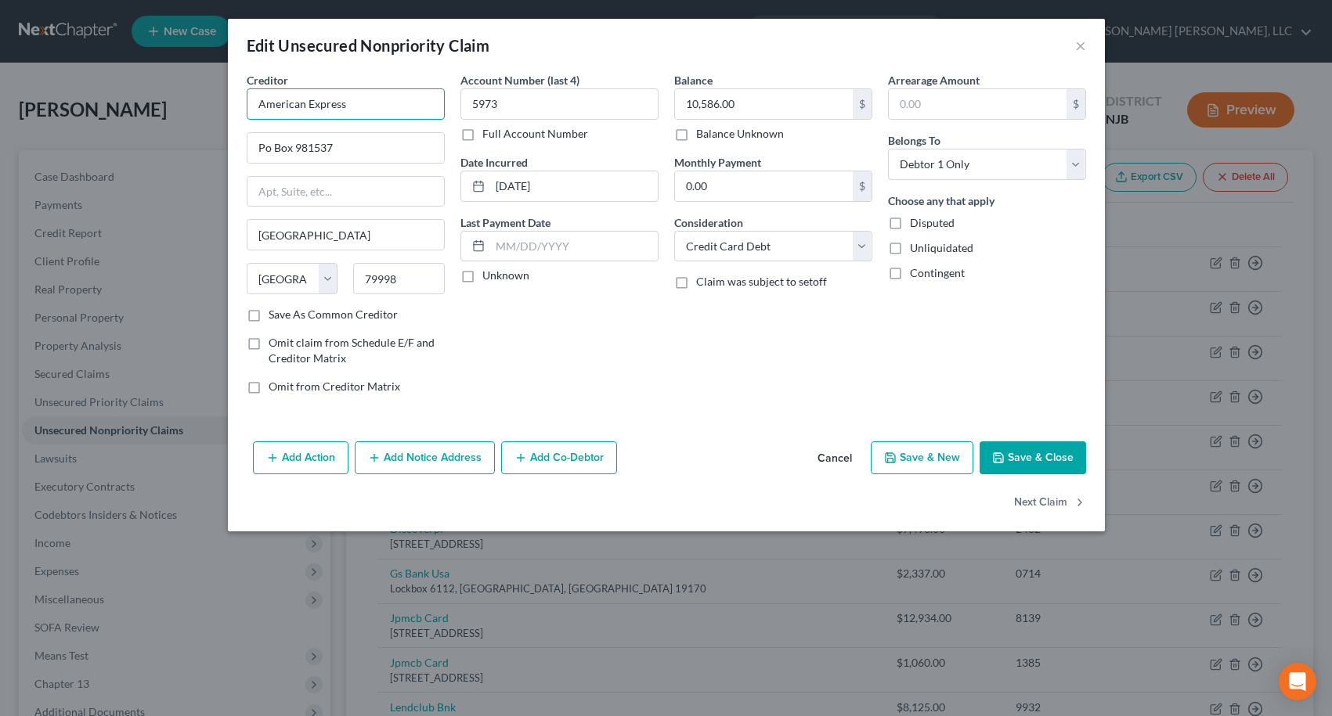
click at [391, 99] on input "American Express" at bounding box center [346, 103] width 198 height 31
click at [352, 179] on div "[STREET_ADDRESS]" at bounding box center [340, 182] width 163 height 13
type input "American Express HQ"
type input "[STREET_ADDRESS]"
type input "[PERSON_NAME]"
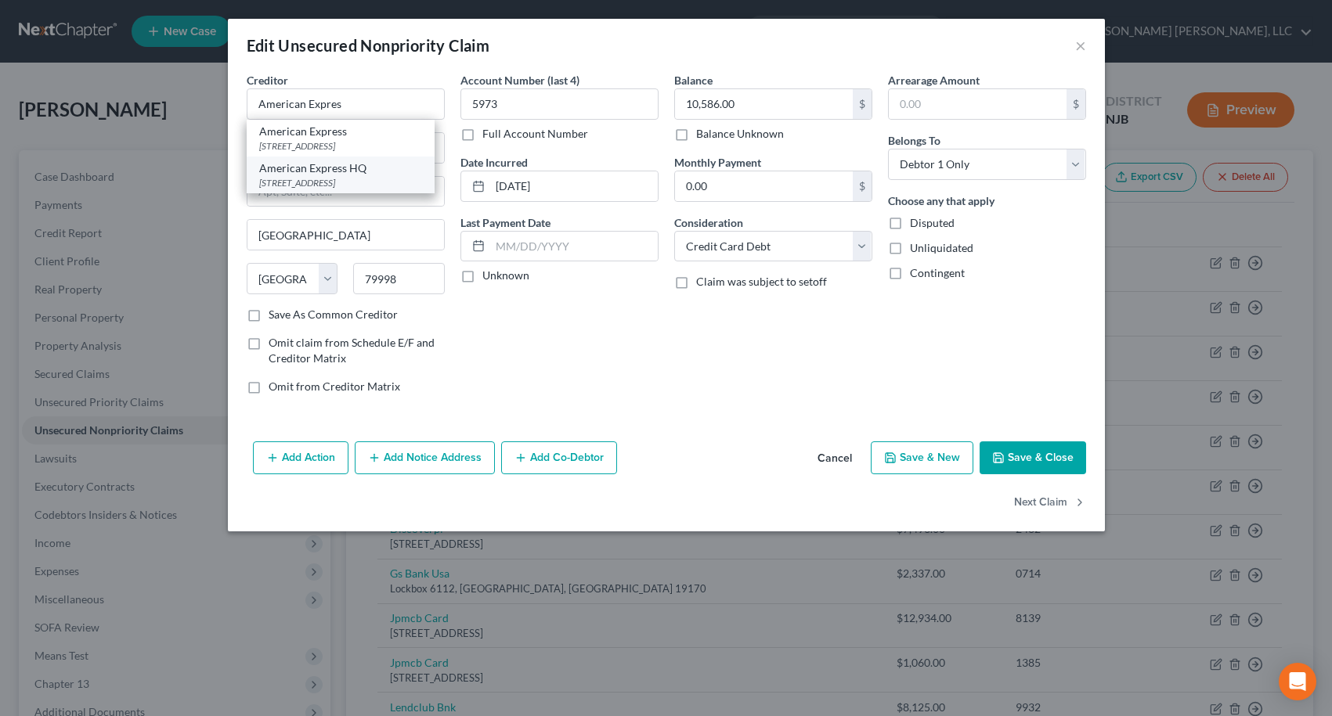
select select "46"
type input "84070"
click at [999, 459] on polyline "button" at bounding box center [997, 460] width 5 height 4
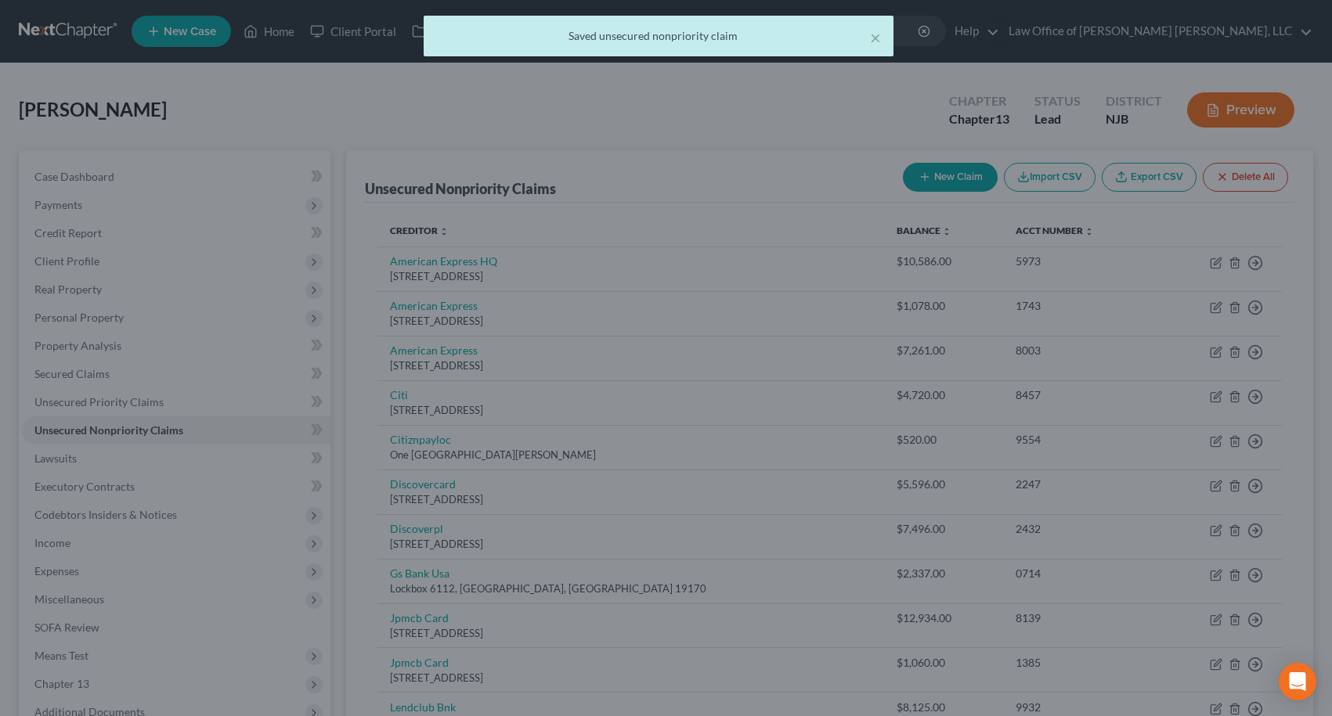
type input "0"
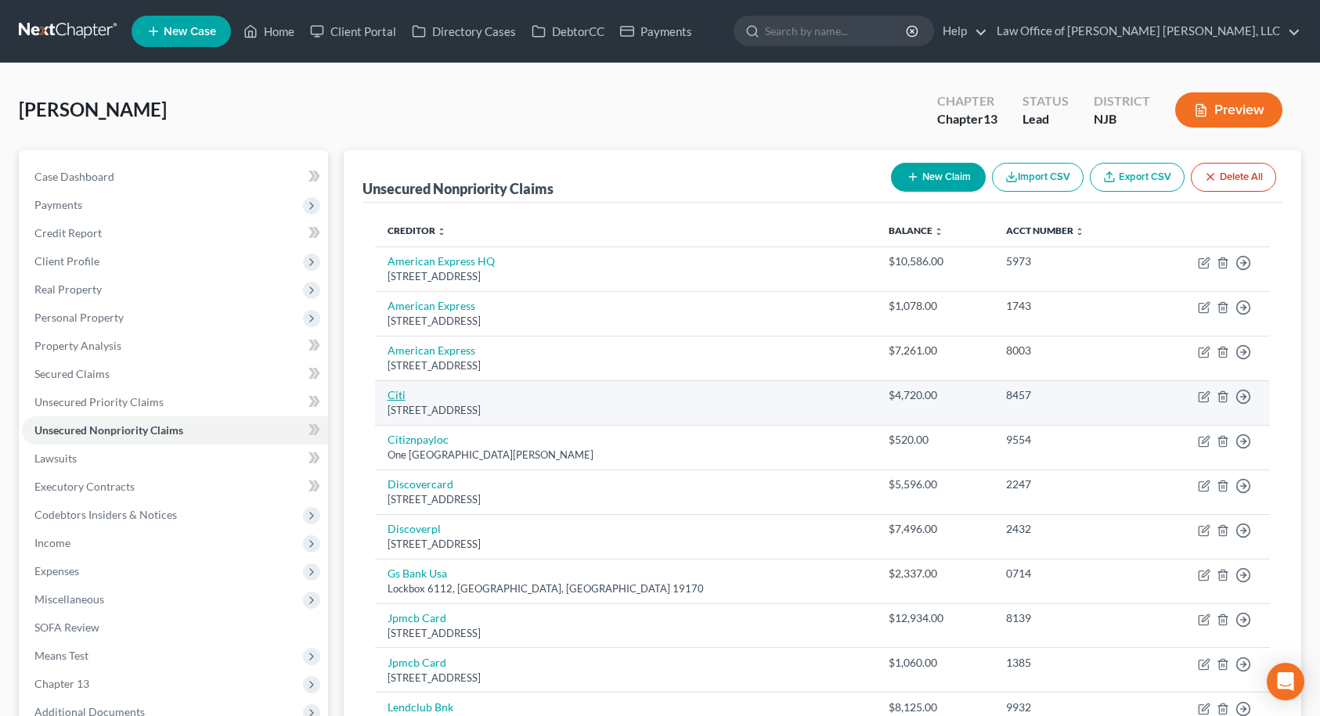
click at [394, 398] on link "Citi" at bounding box center [397, 394] width 18 height 13
select select "43"
select select "0"
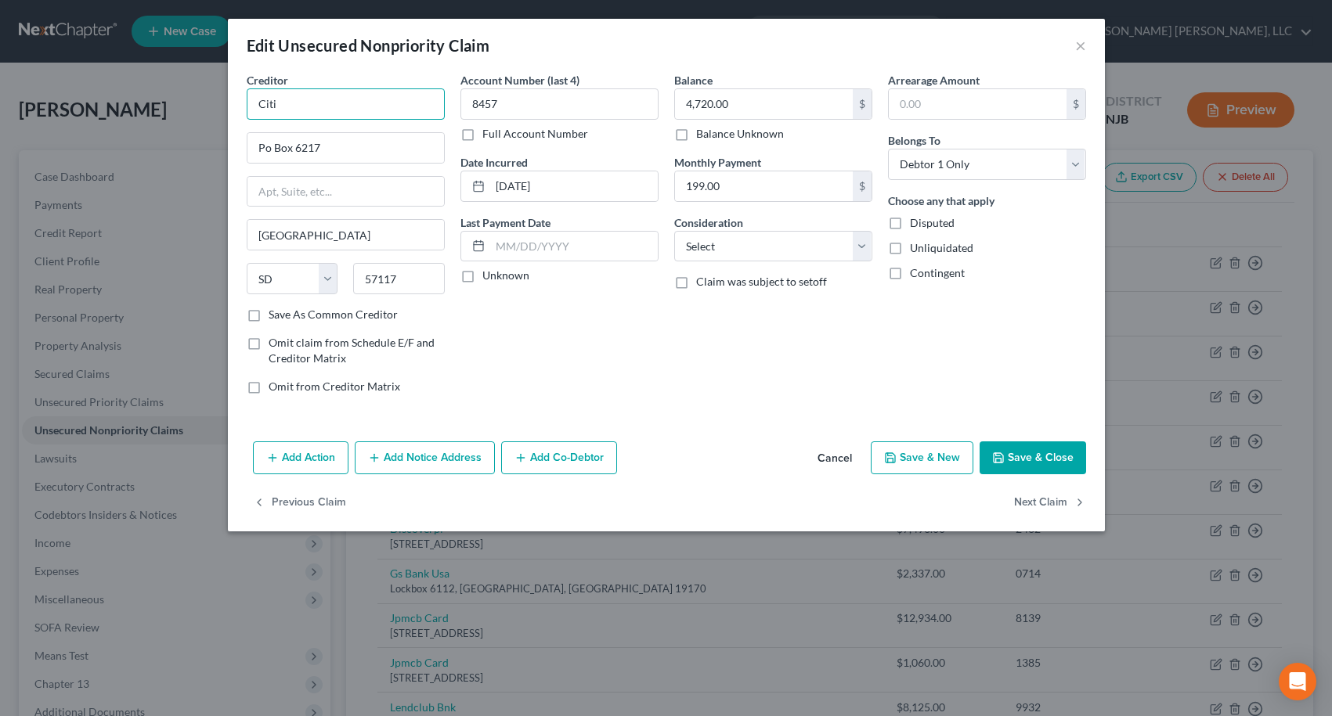
click at [366, 96] on input "Citi" at bounding box center [346, 103] width 198 height 31
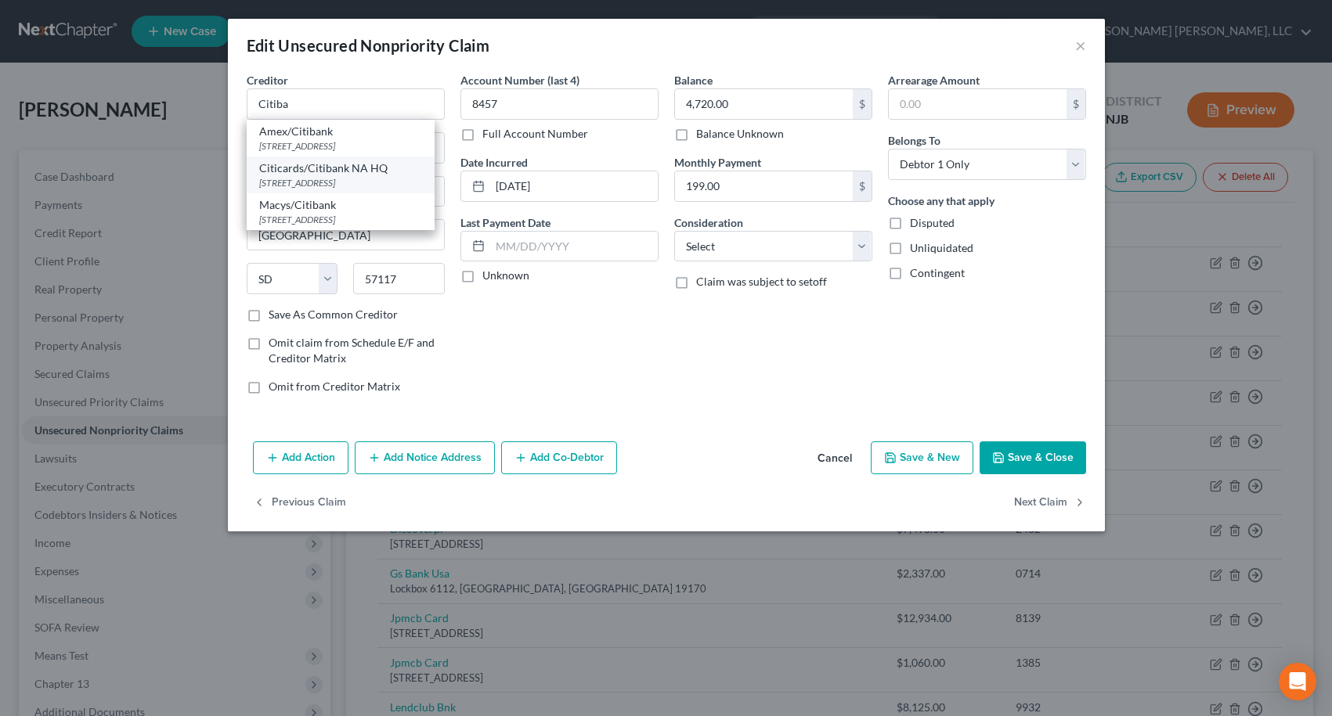
click at [356, 171] on div "Citicards/Citibank NA HQ" at bounding box center [340, 169] width 163 height 16
type input "Citicards/Citibank NA HQ"
type input "[STREET_ADDRESS]"
type input "57108"
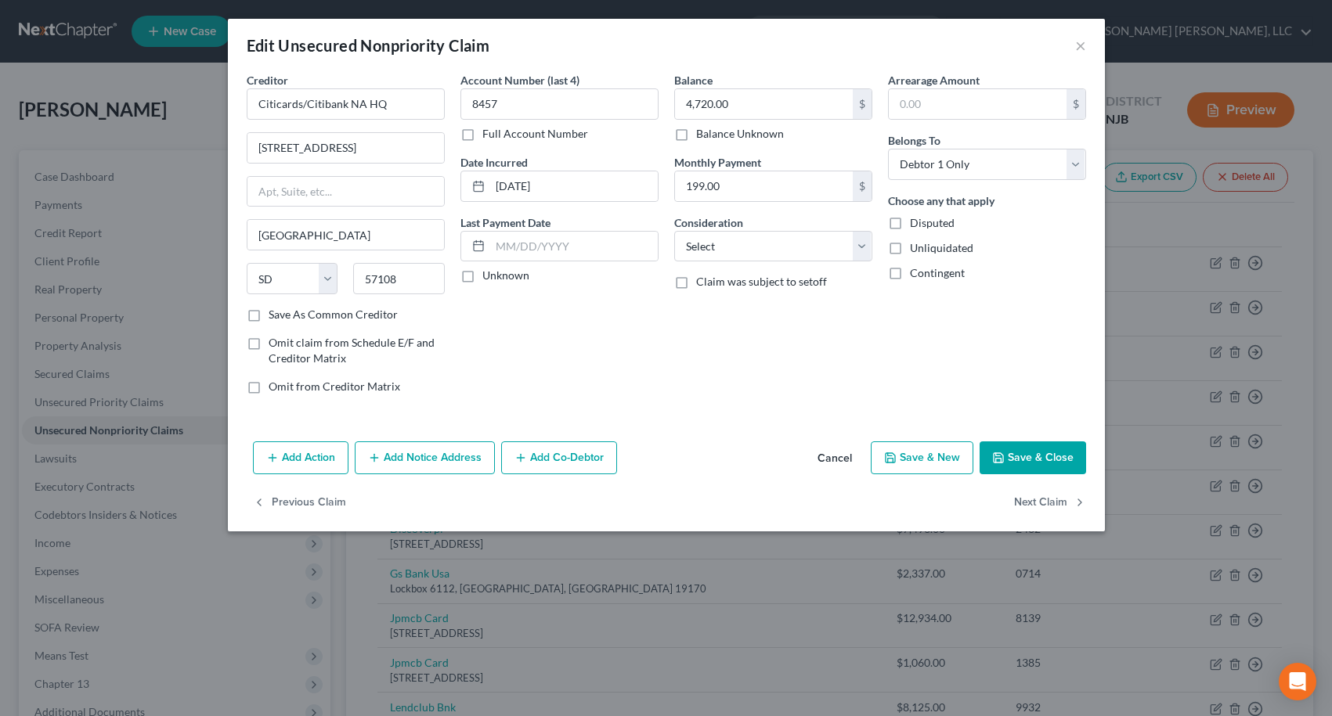
click at [1006, 452] on button "Save & Close" at bounding box center [1032, 458] width 106 height 33
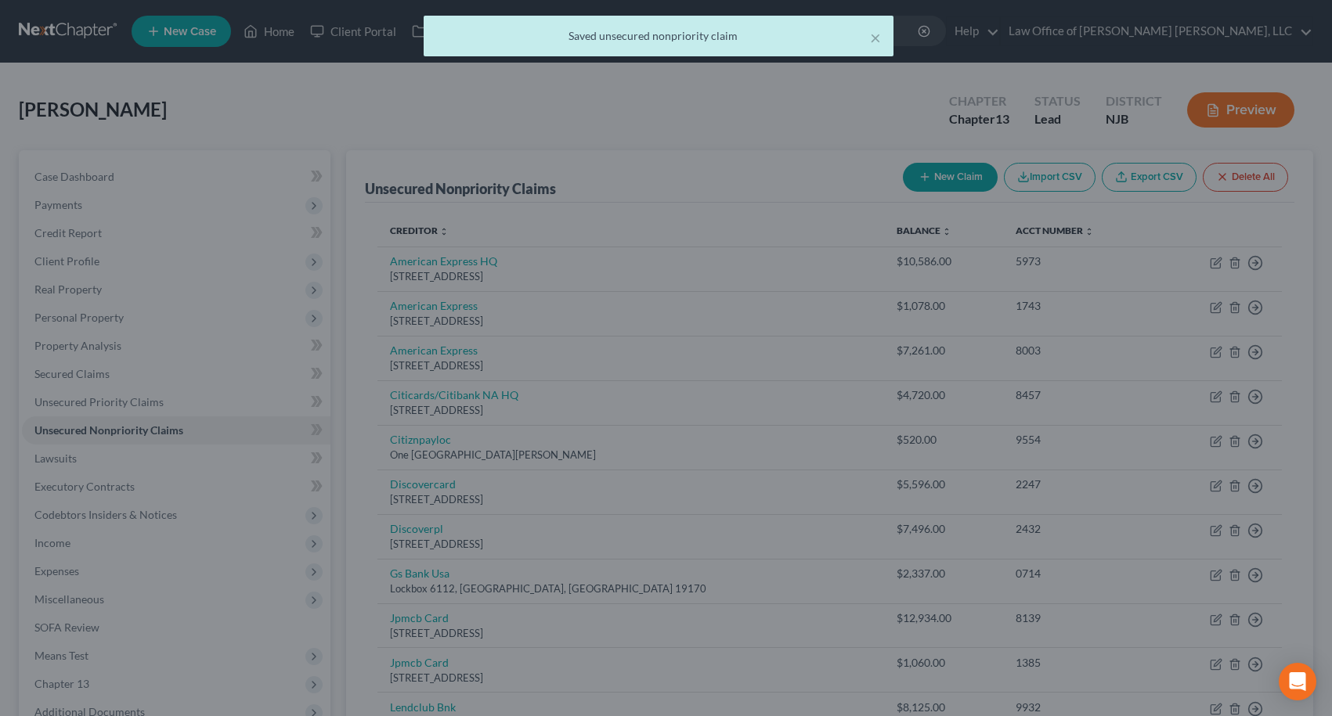
type input "0"
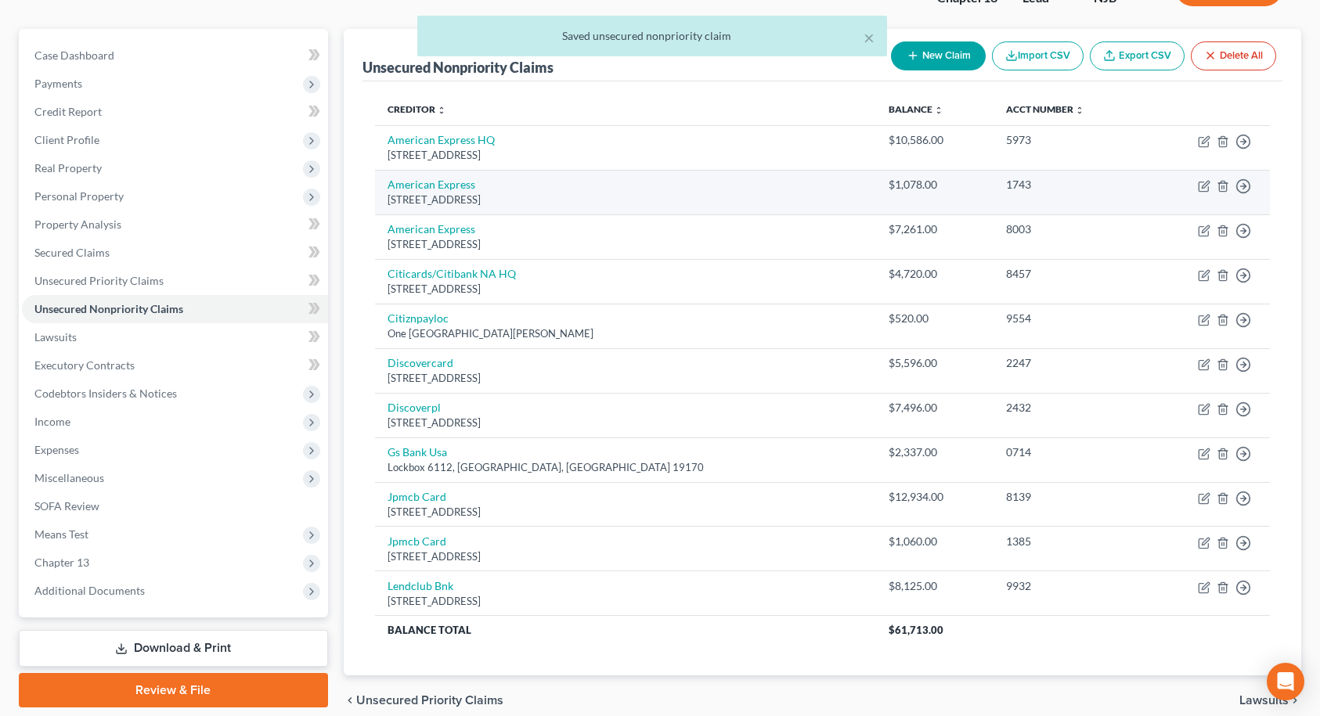
scroll to position [157, 0]
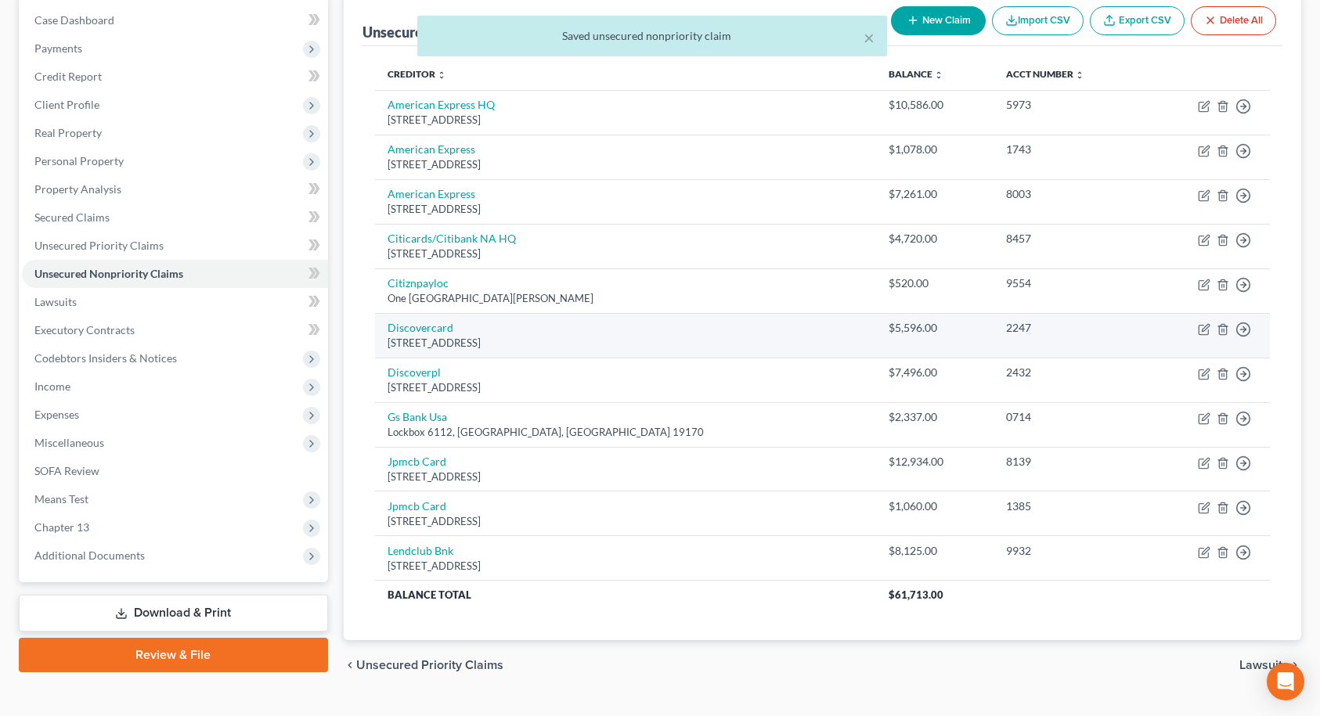
click at [424, 337] on div "[STREET_ADDRESS]" at bounding box center [626, 343] width 477 height 15
click at [428, 327] on link "Discovercard" at bounding box center [421, 327] width 66 height 13
select select "46"
select select "2"
select select "0"
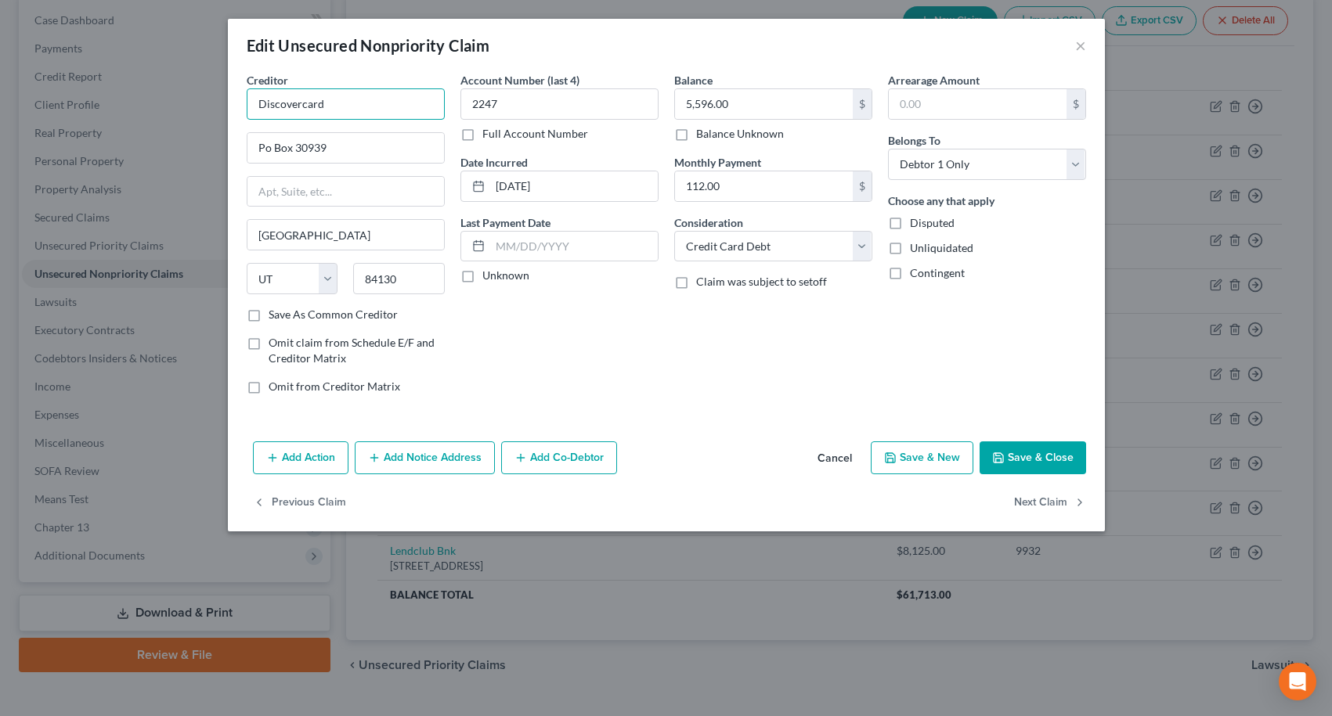
click at [383, 111] on input "Discovercard" at bounding box center [346, 103] width 198 height 31
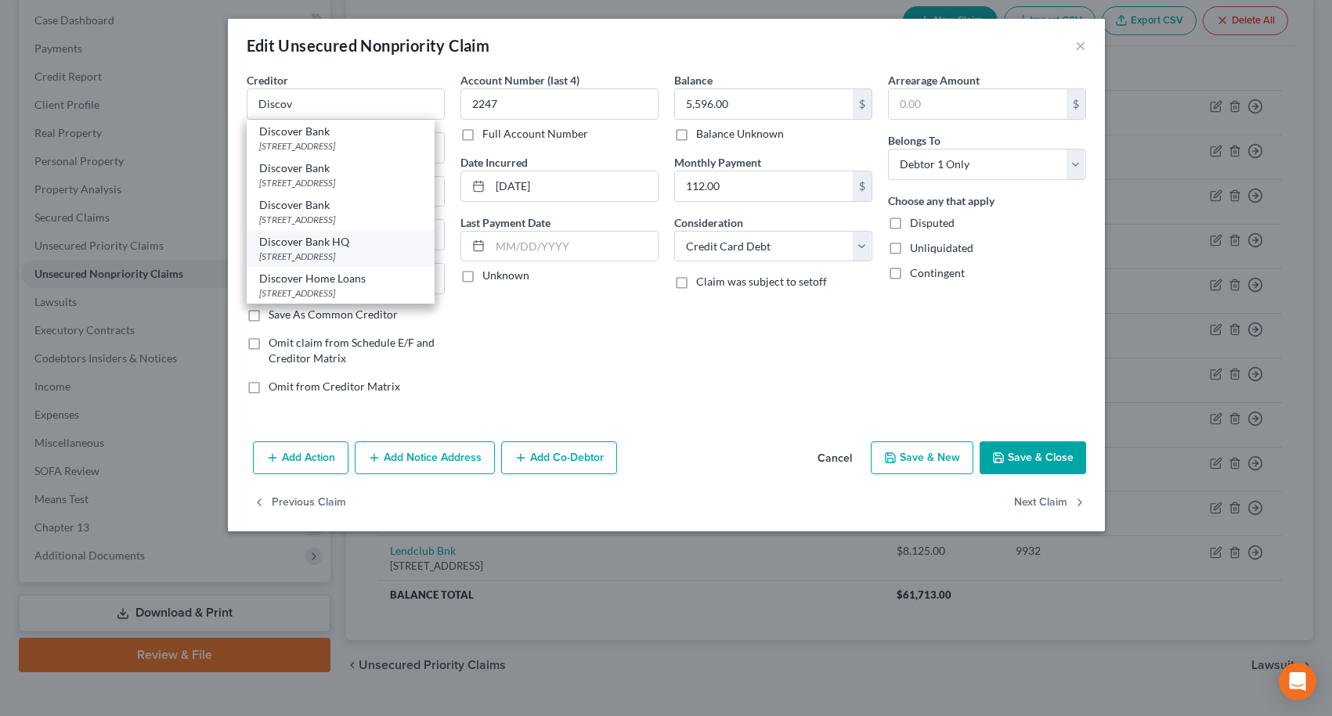
click at [373, 237] on div "Discover Bank HQ" at bounding box center [340, 242] width 163 height 16
type input "Discover Bank HQ"
type input "[STREET_ADDRESS]"
type input "Greenwood"
select select "7"
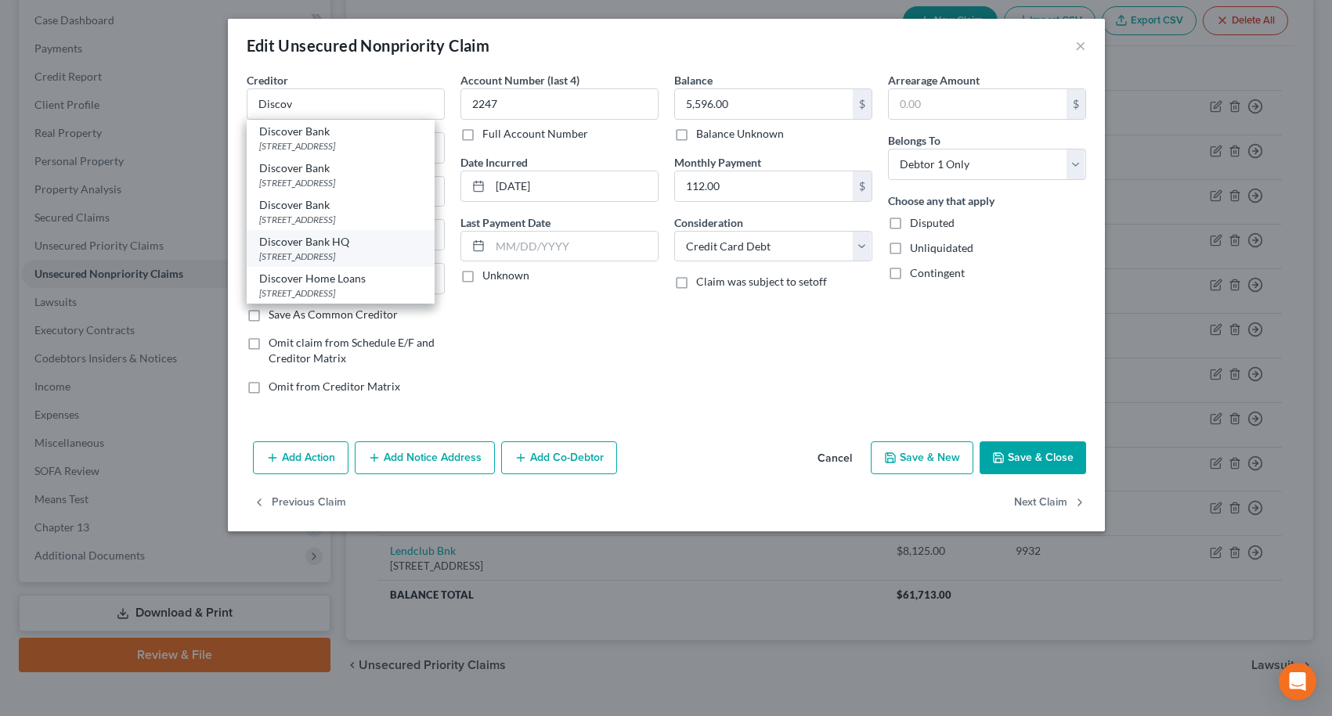
type input "19950"
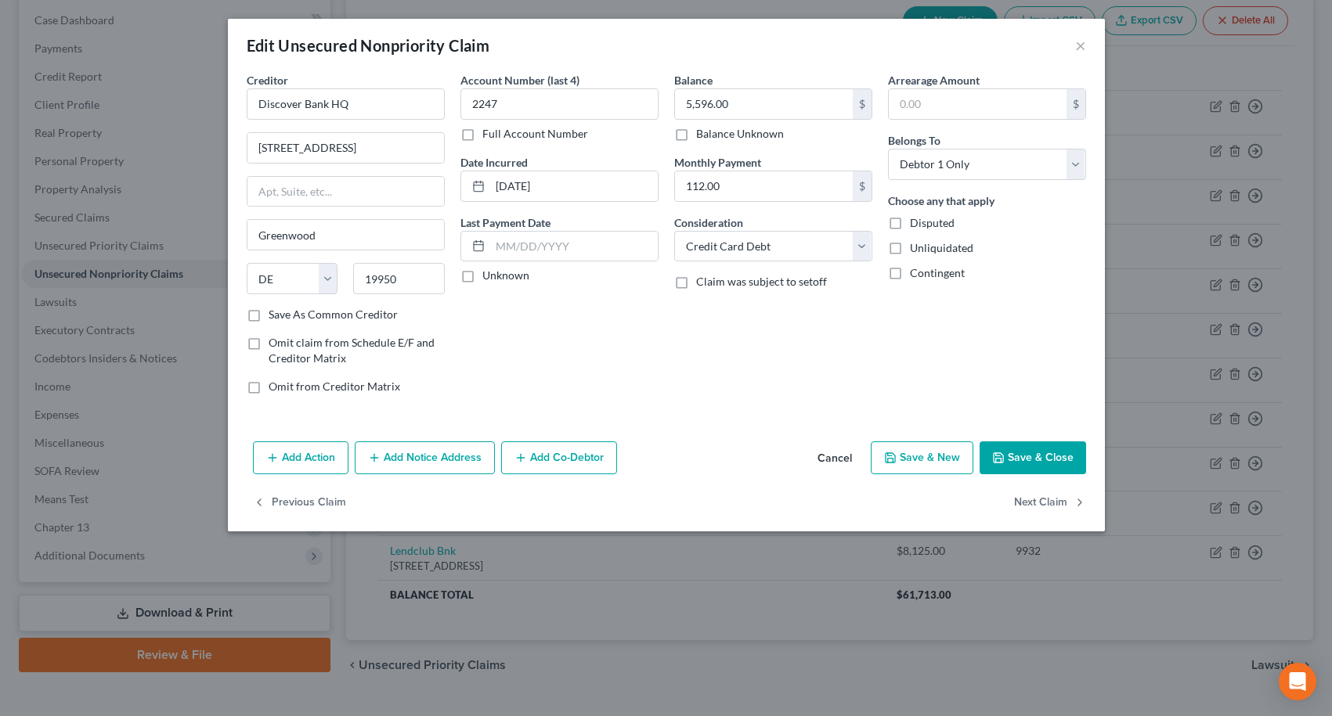
click at [1008, 460] on button "Save & Close" at bounding box center [1032, 458] width 106 height 33
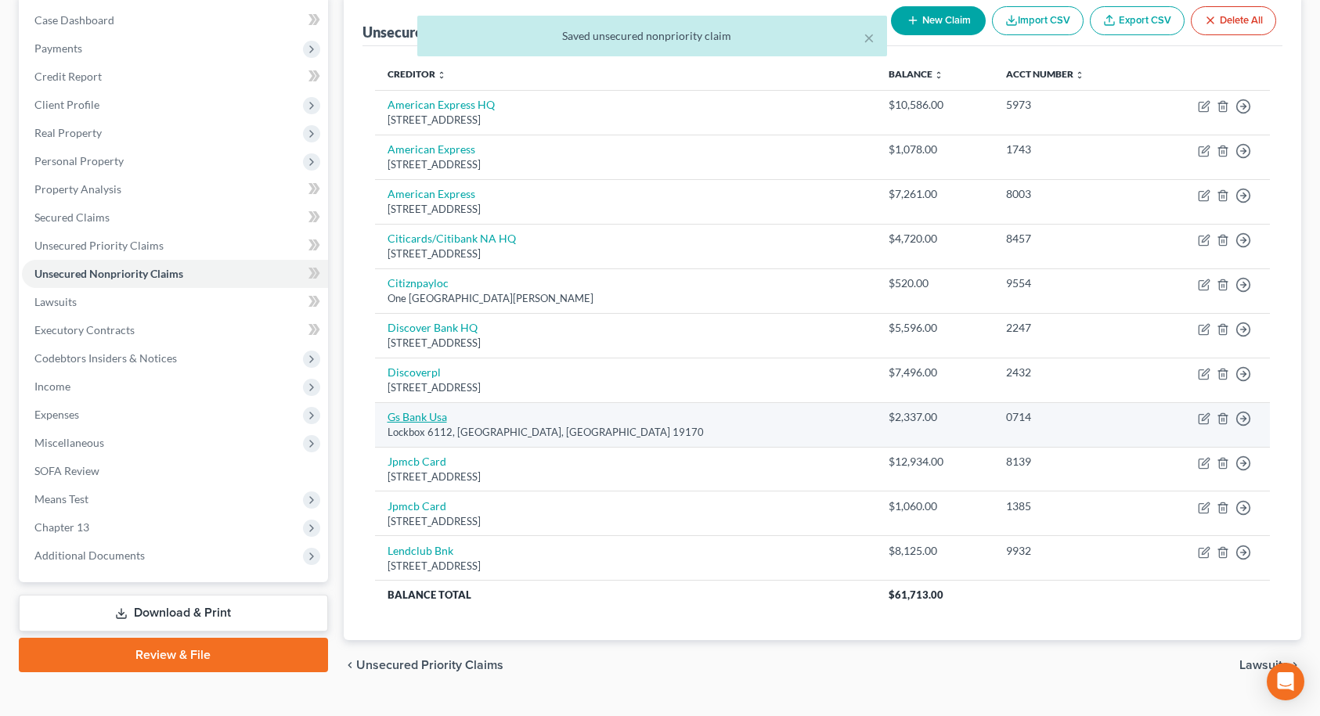
click at [426, 416] on link "Gs Bank Usa" at bounding box center [418, 416] width 60 height 13
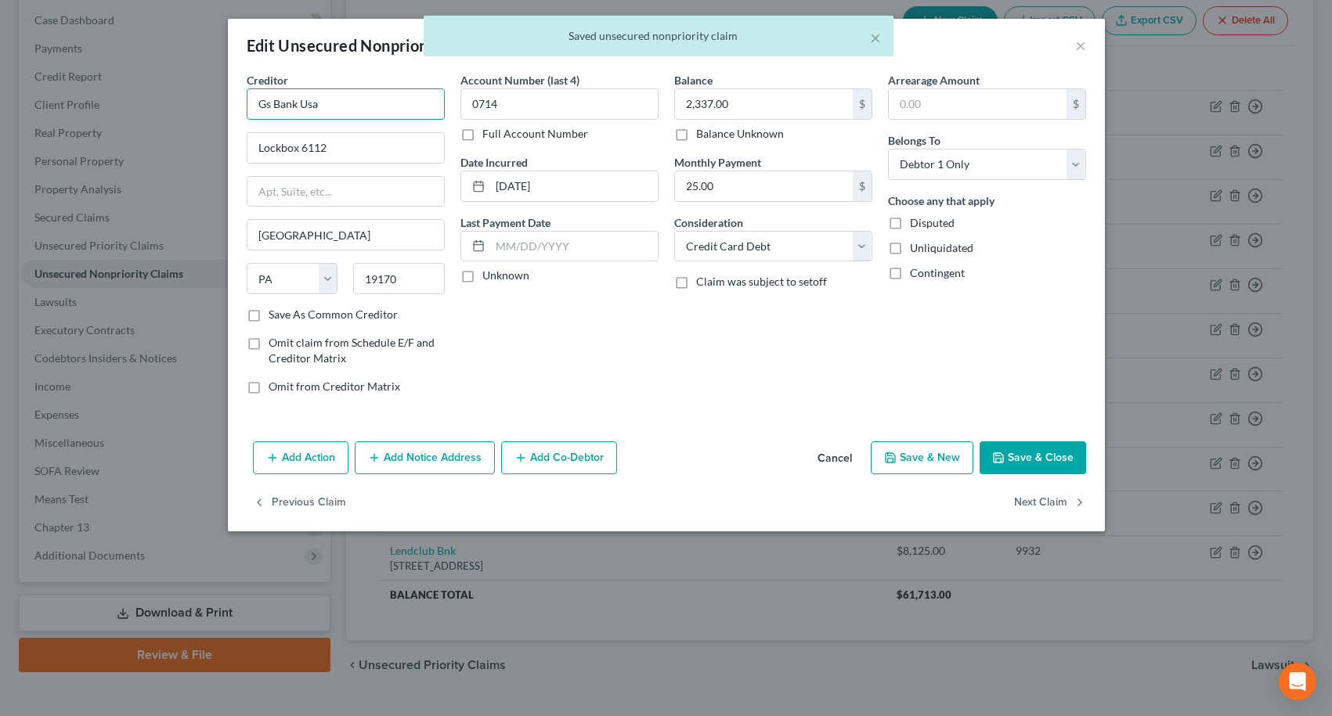
click at [394, 111] on input "Gs Bank Usa" at bounding box center [346, 103] width 198 height 31
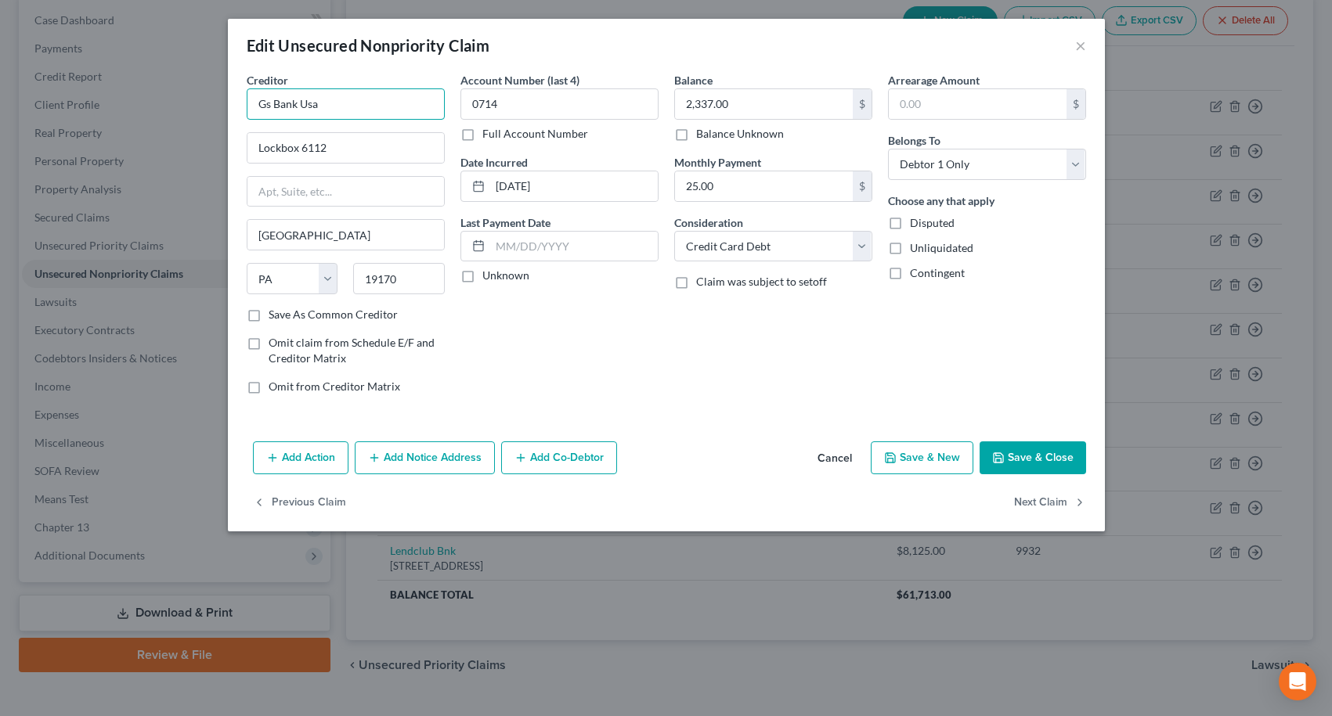
click at [394, 111] on input "Gs Bank Usa" at bounding box center [346, 103] width 198 height 31
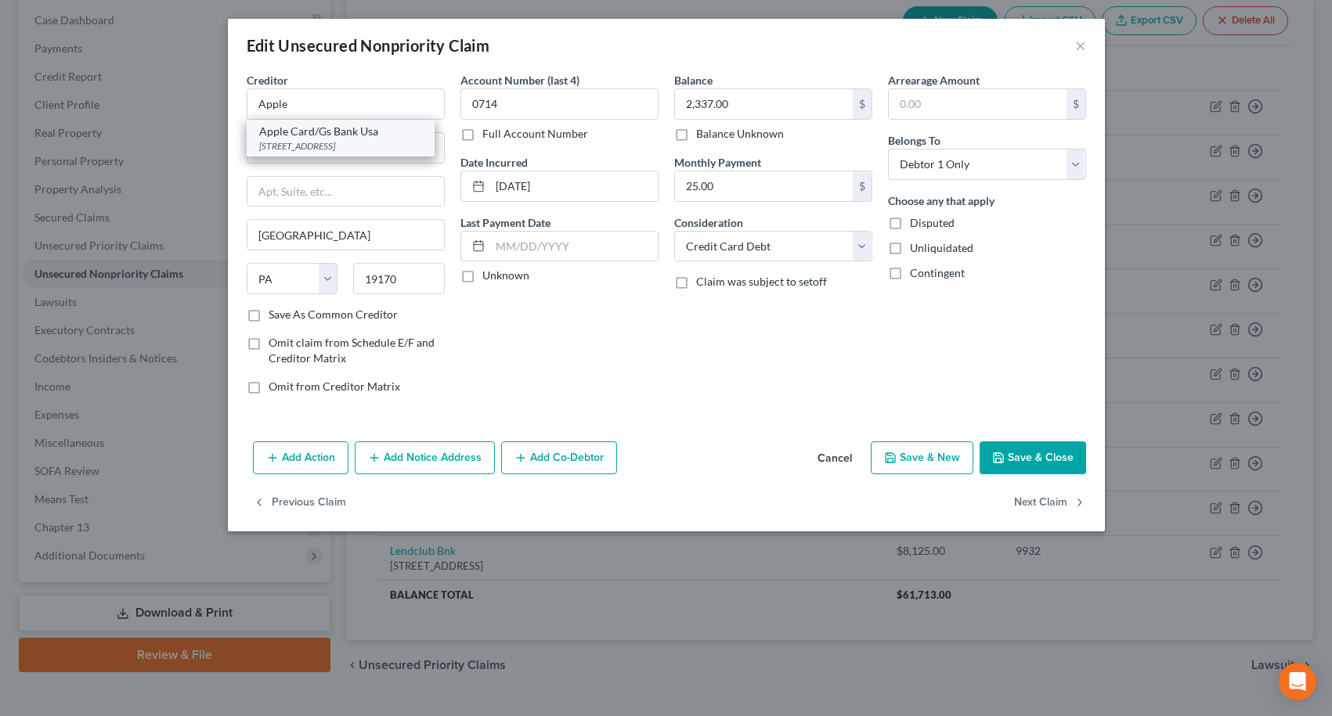
click at [380, 128] on div "Apple Card/Gs Bank Usa" at bounding box center [340, 132] width 163 height 16
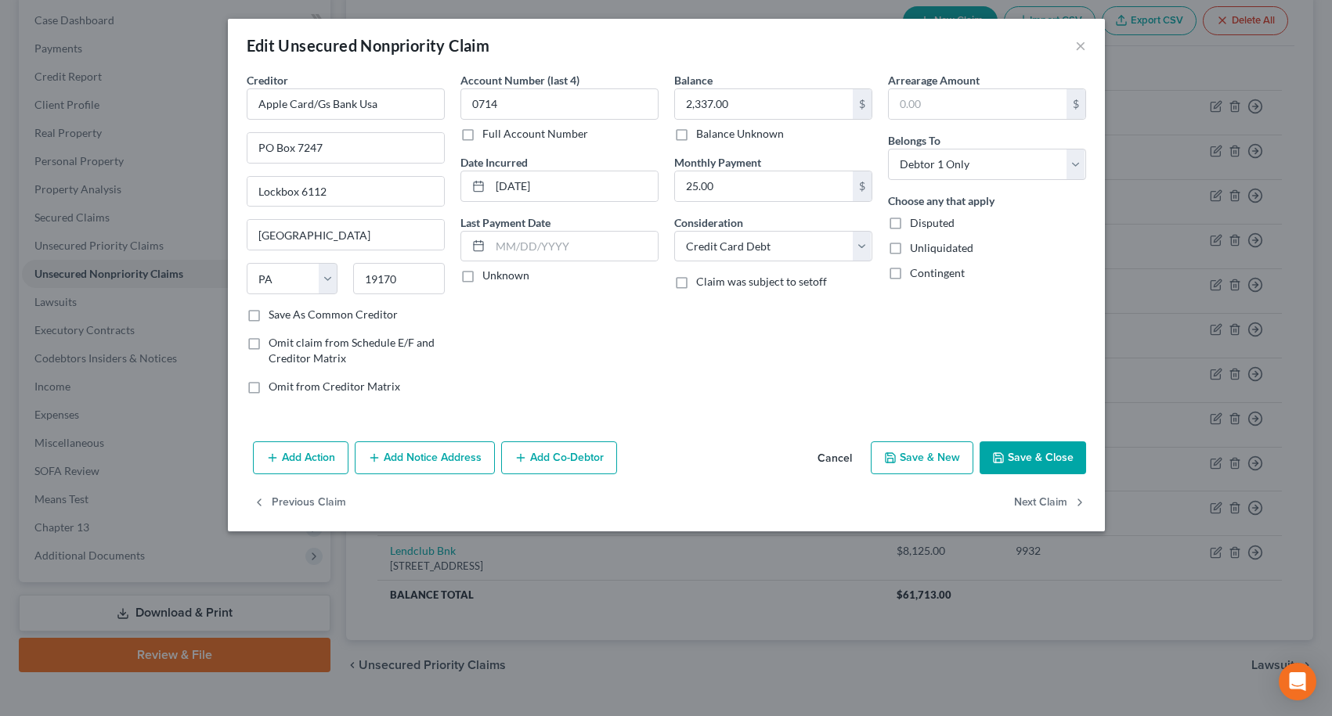
click at [1016, 459] on button "Save & Close" at bounding box center [1032, 458] width 106 height 33
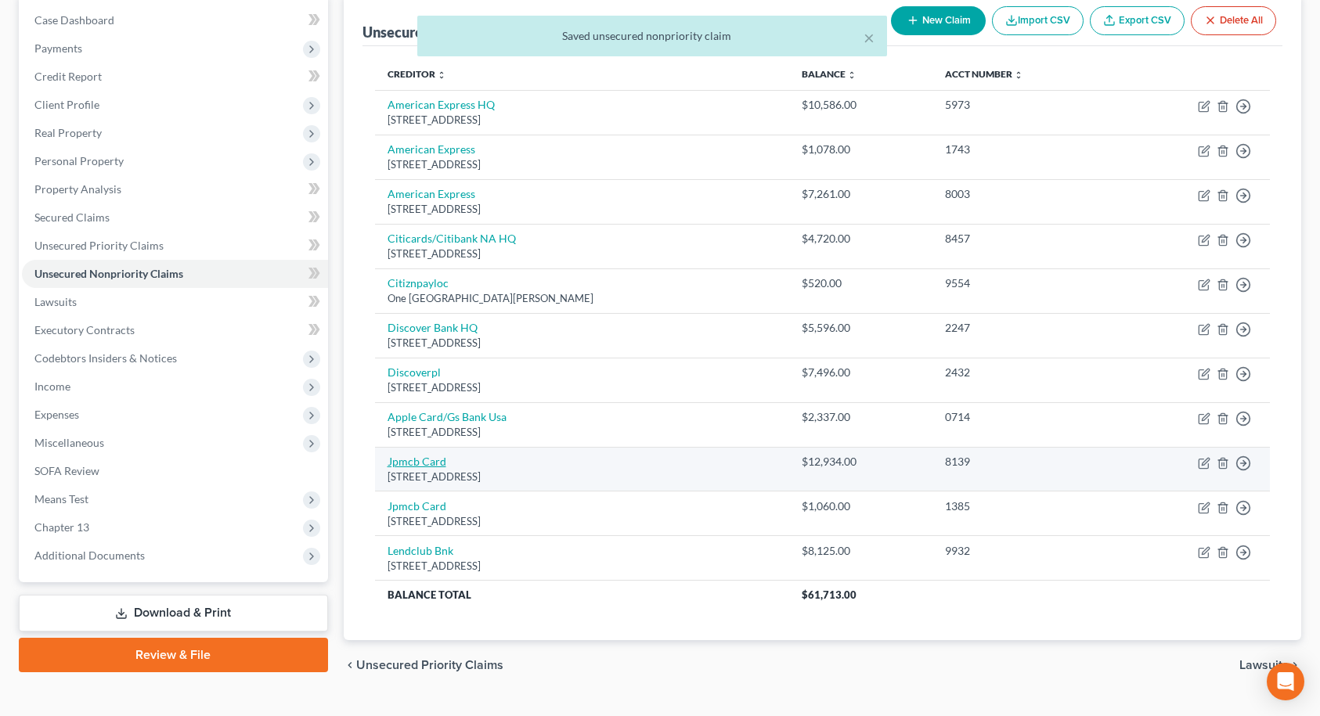
click at [435, 463] on link "Jpmcb Card" at bounding box center [417, 461] width 59 height 13
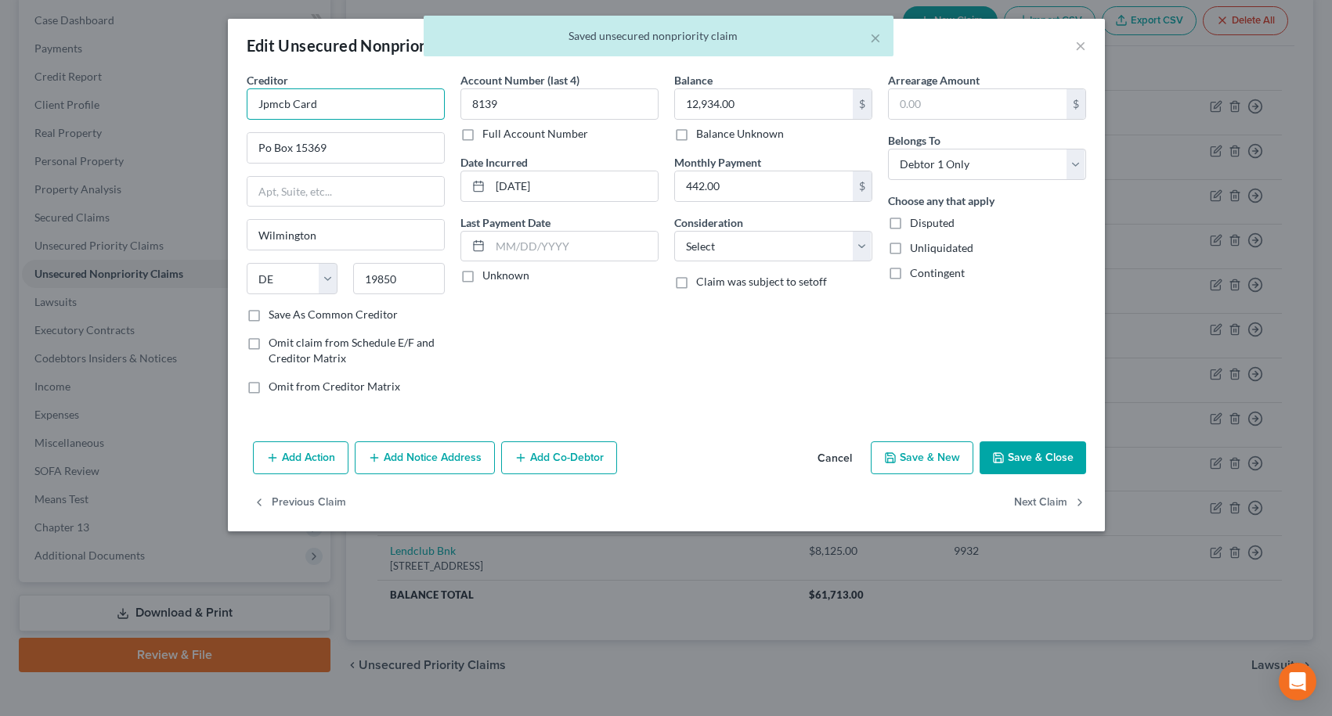
click at [388, 103] on input "Jpmcb Card" at bounding box center [346, 103] width 198 height 31
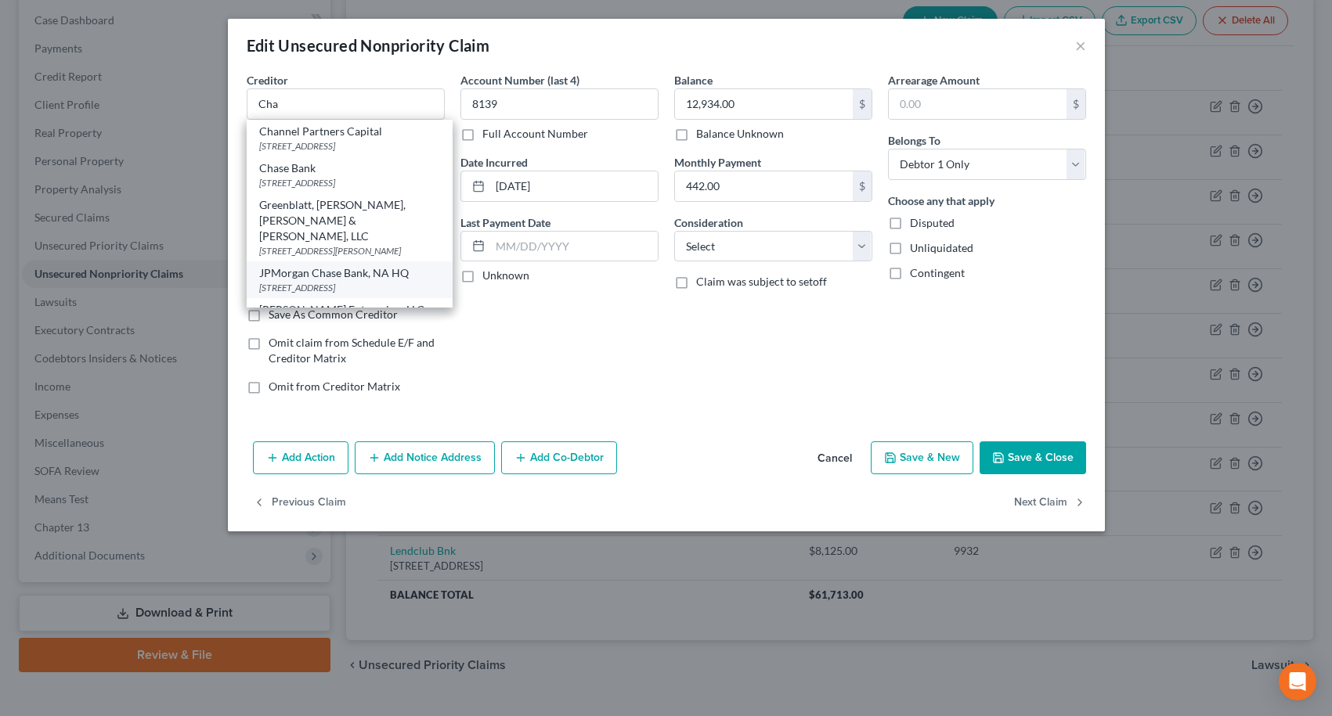
click at [366, 280] on div "JPMorgan Chase Bank, NA HQ" at bounding box center [349, 273] width 181 height 16
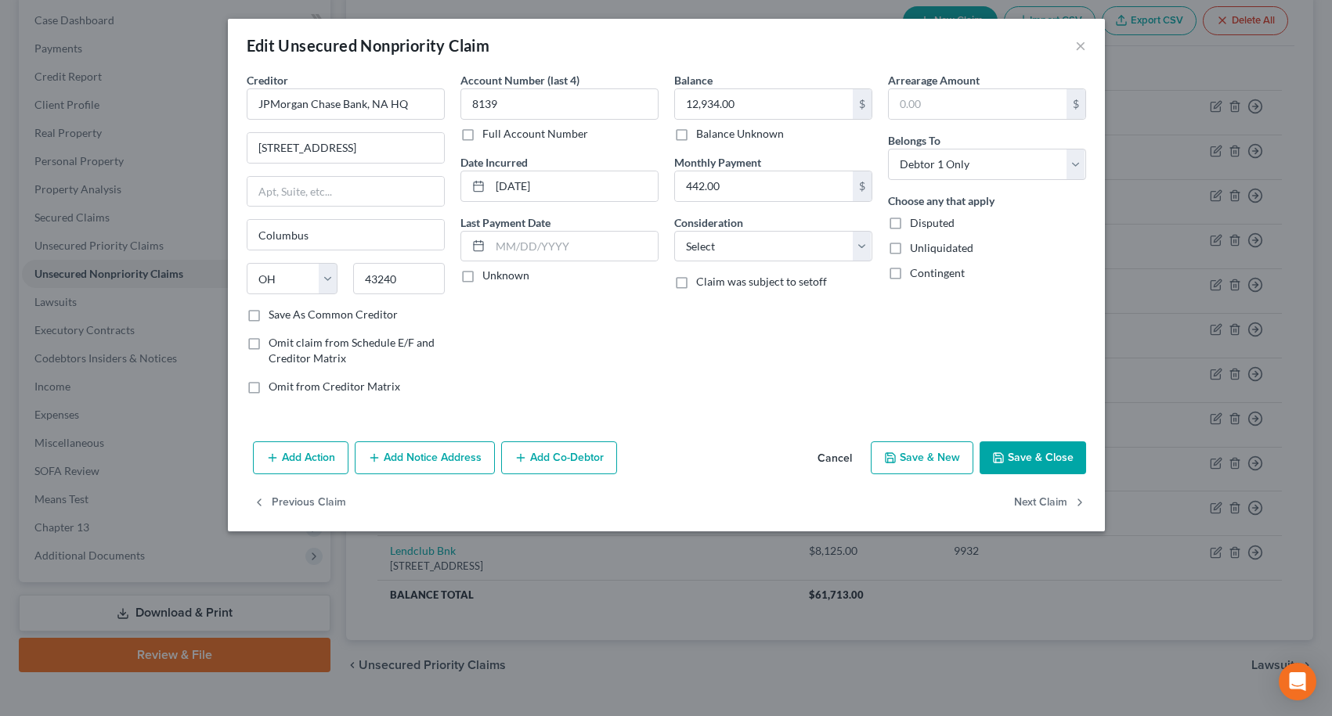
click at [997, 452] on icon "button" at bounding box center [998, 458] width 13 height 13
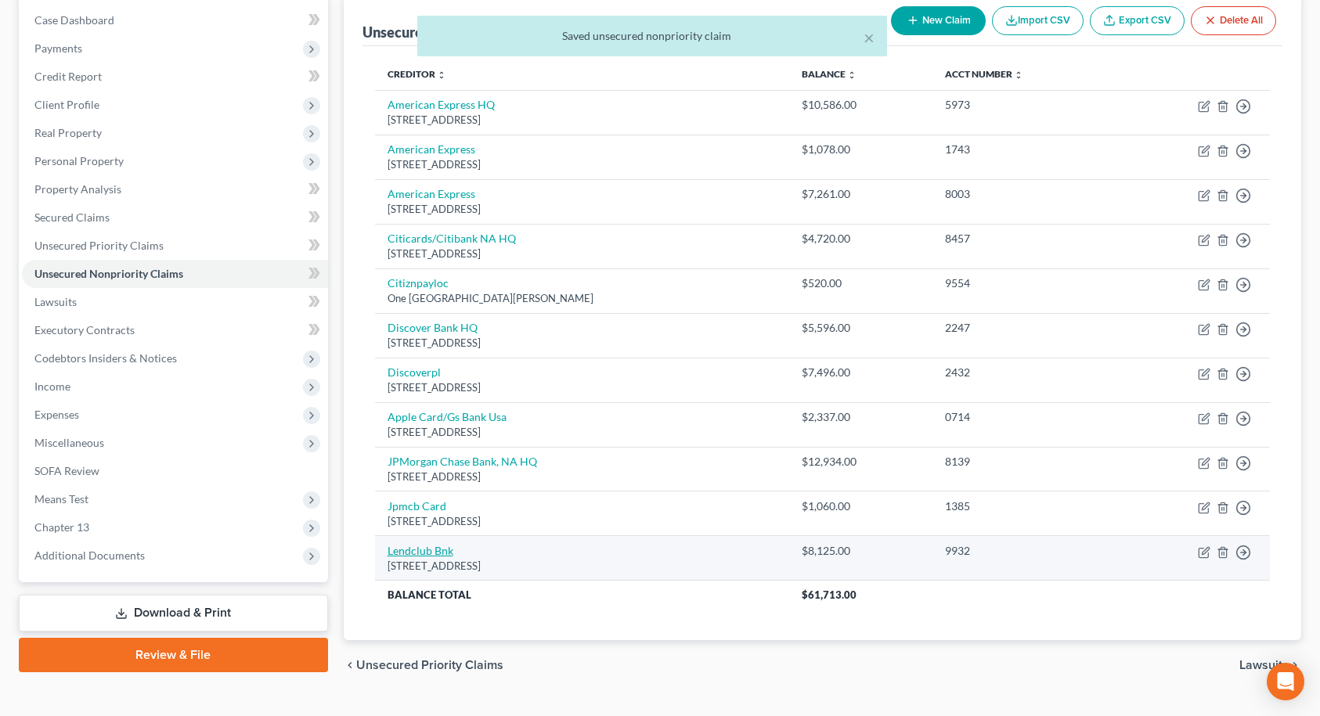
click at [442, 553] on link "Lendclub Bnk" at bounding box center [421, 550] width 66 height 13
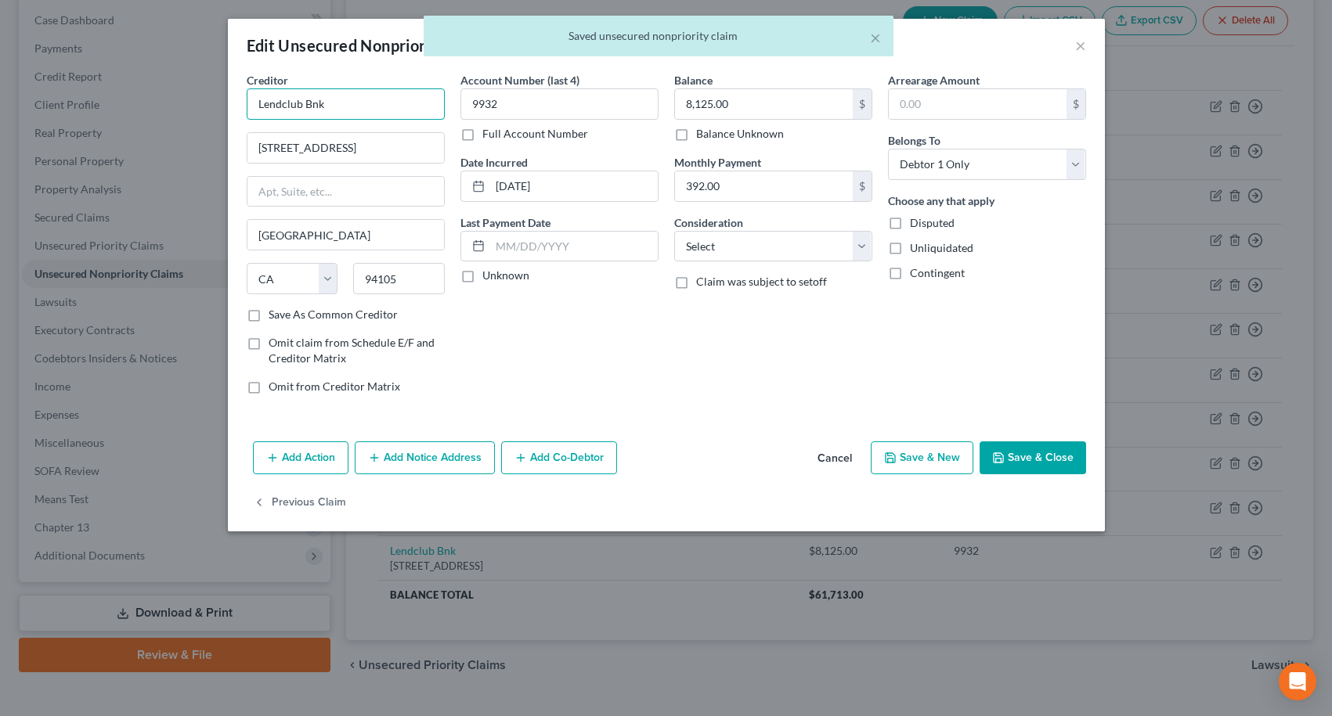
drag, startPoint x: 351, startPoint y: 110, endPoint x: 253, endPoint y: 108, distance: 97.9
click at [253, 108] on input "Lendclub Bnk" at bounding box center [346, 103] width 198 height 31
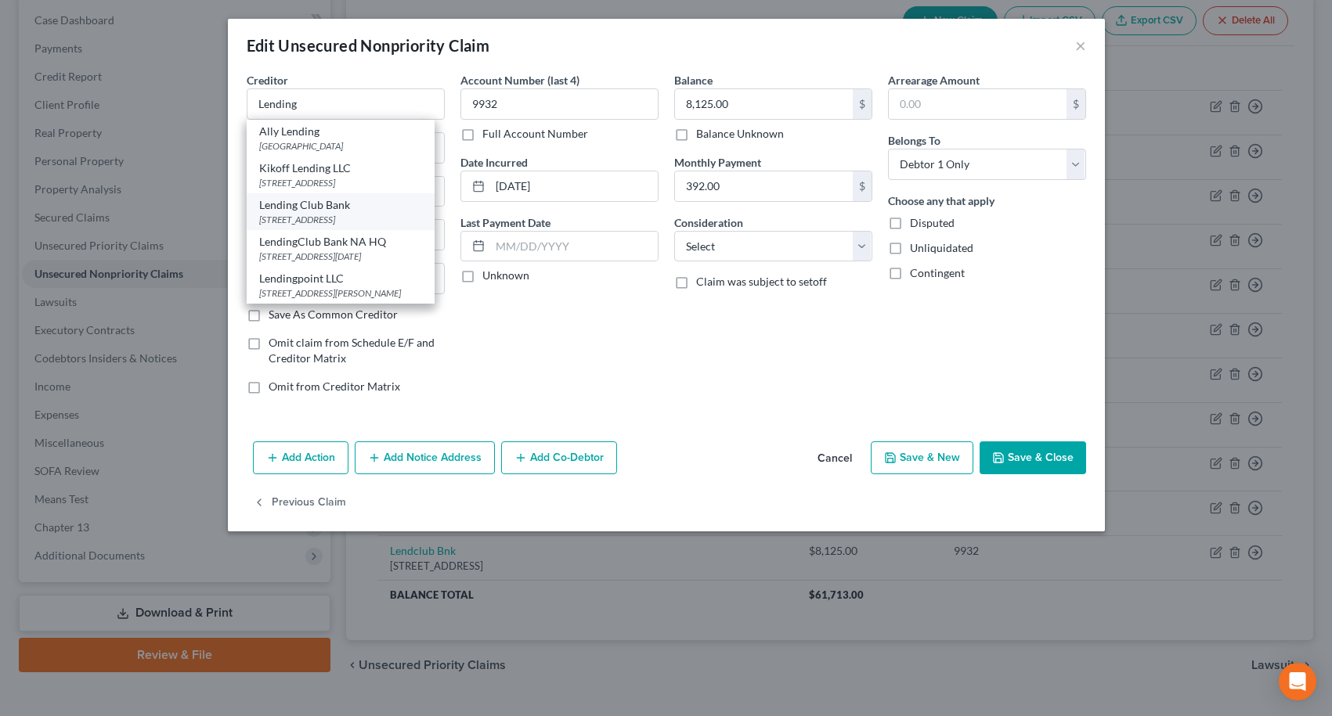
click at [280, 218] on div "[STREET_ADDRESS]" at bounding box center [340, 219] width 163 height 13
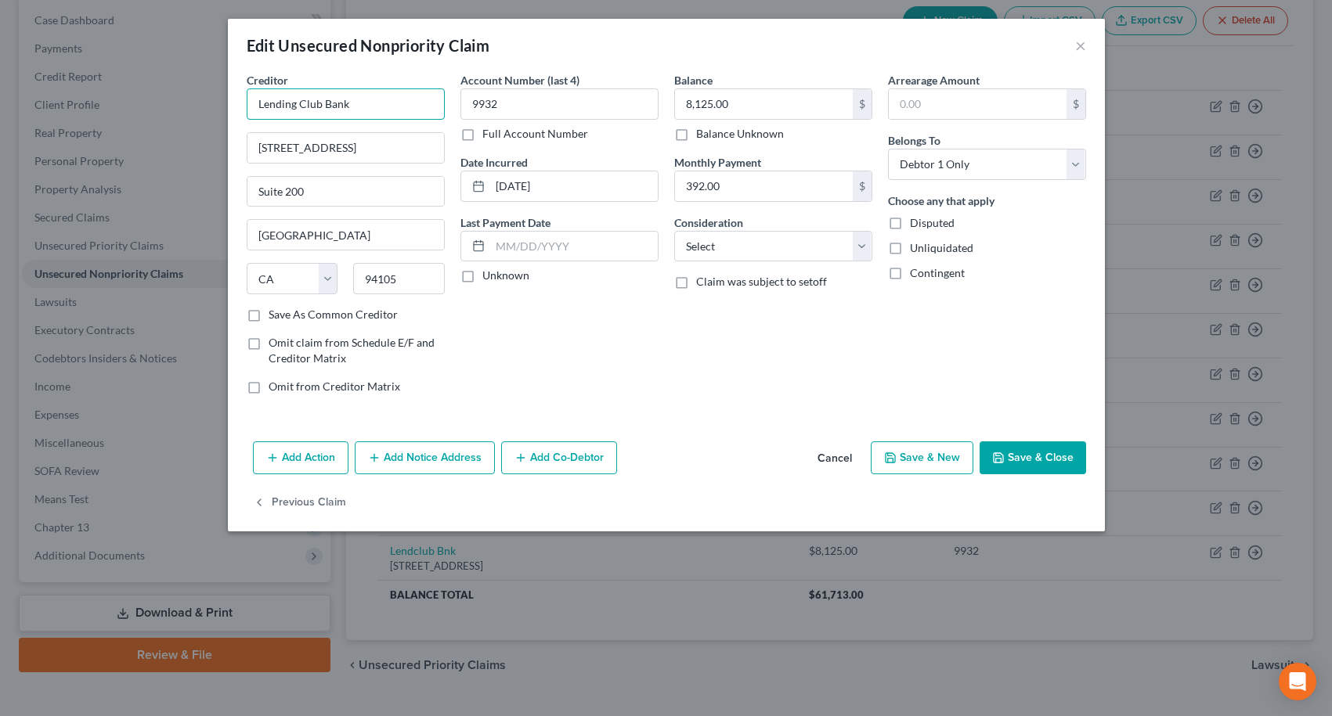
click at [369, 105] on input "Lending Club Bank" at bounding box center [346, 103] width 198 height 31
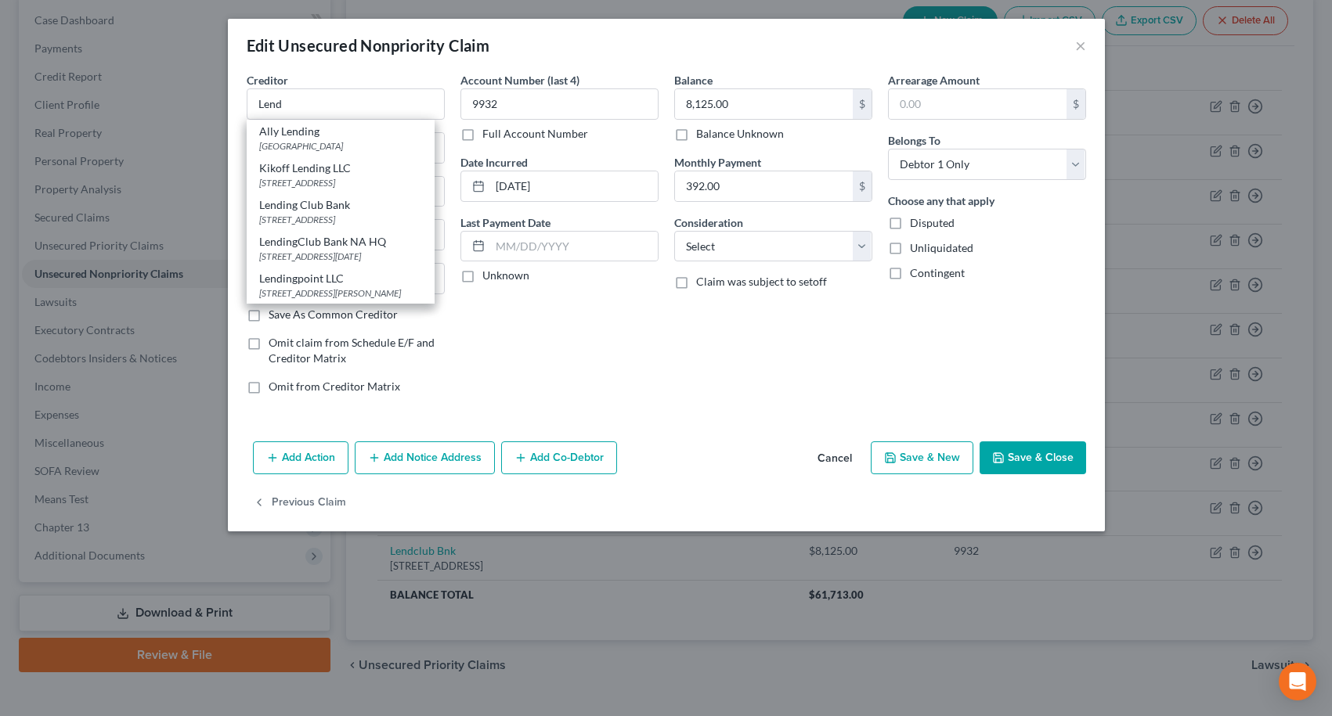
click at [372, 250] on div "LendingClub Bank NA HQ" at bounding box center [340, 242] width 163 height 16
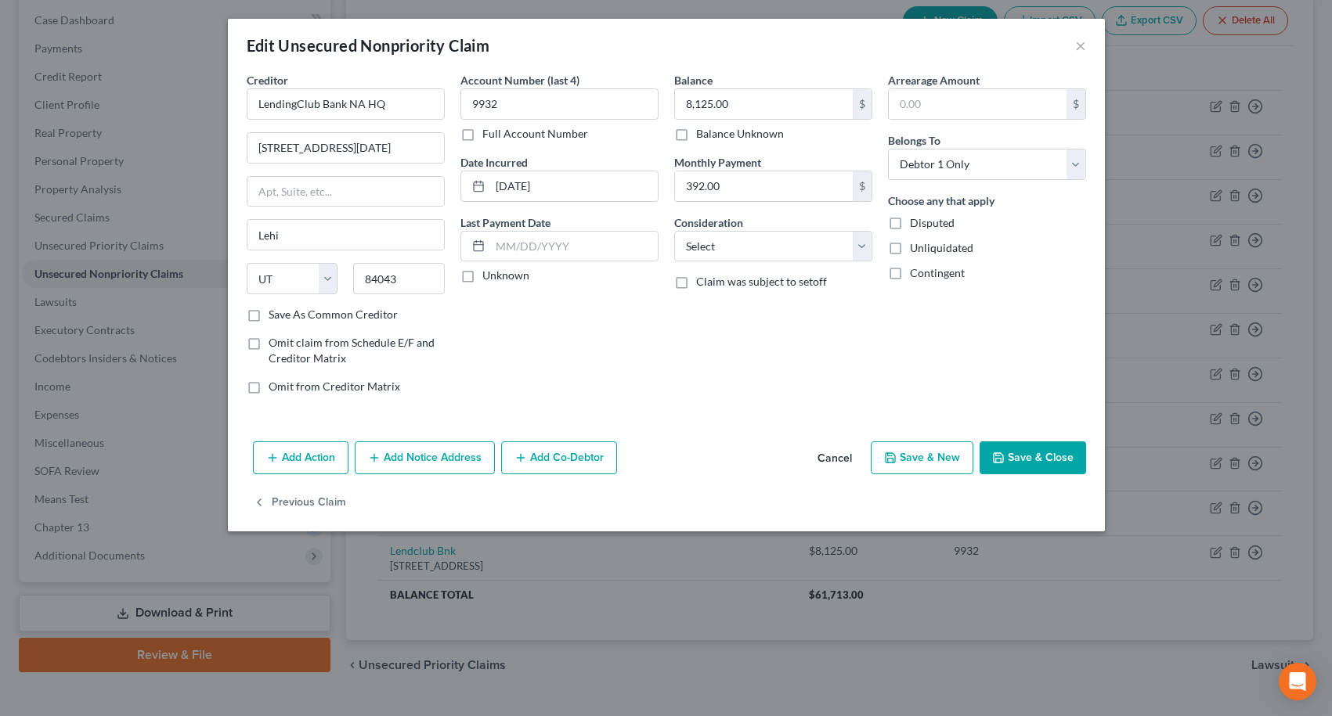
click at [1057, 450] on button "Save & Close" at bounding box center [1032, 458] width 106 height 33
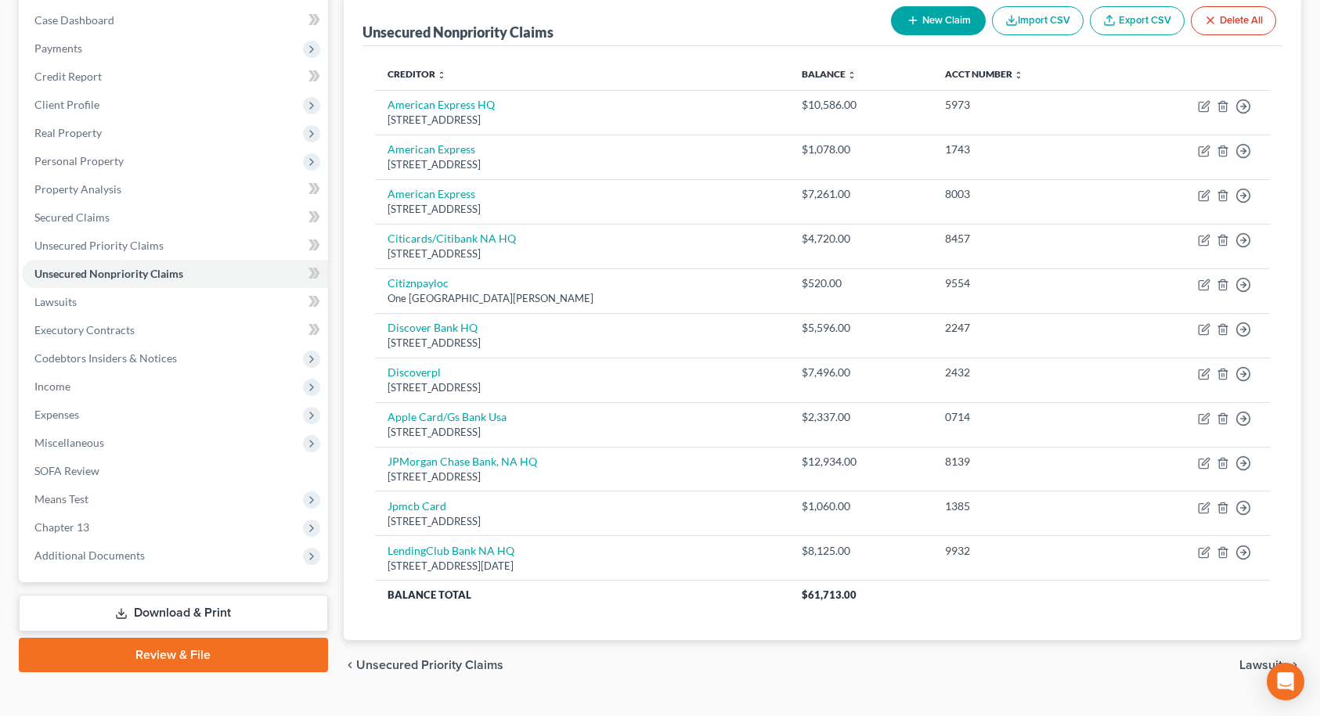
scroll to position [190, 0]
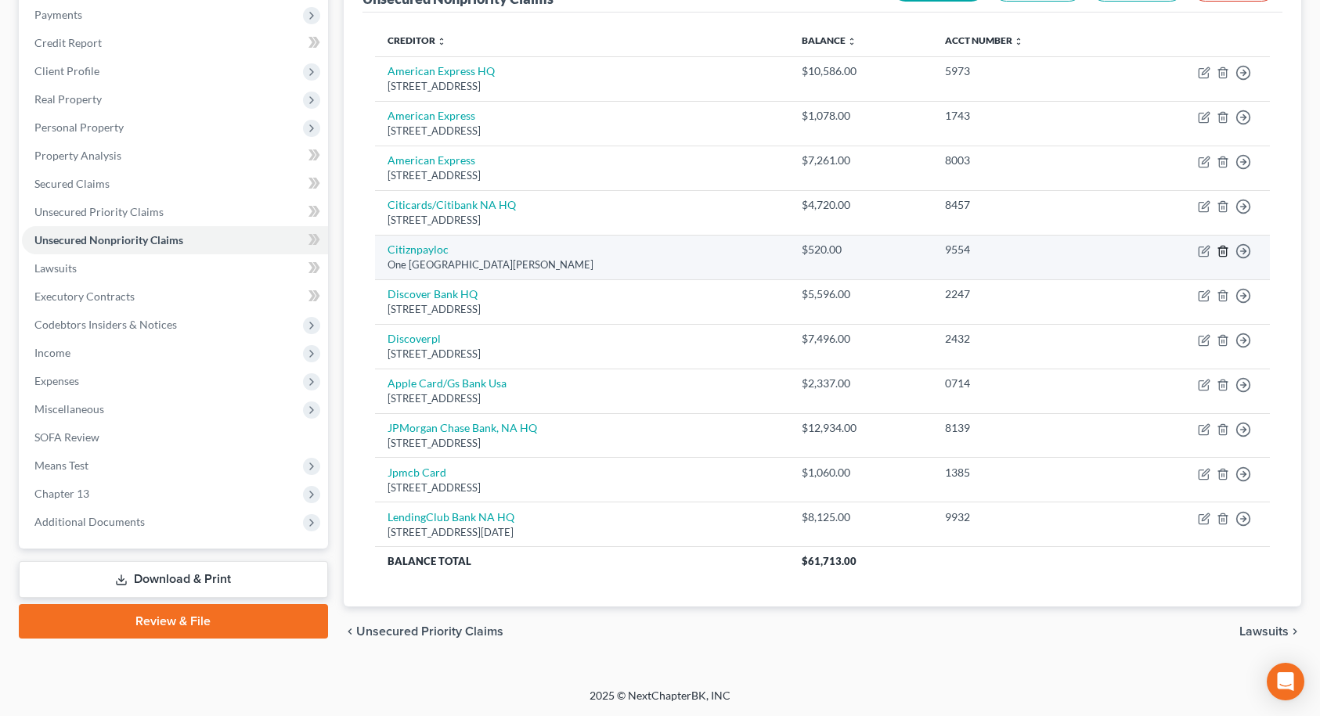
click at [1223, 252] on icon "button" at bounding box center [1223, 251] width 13 height 13
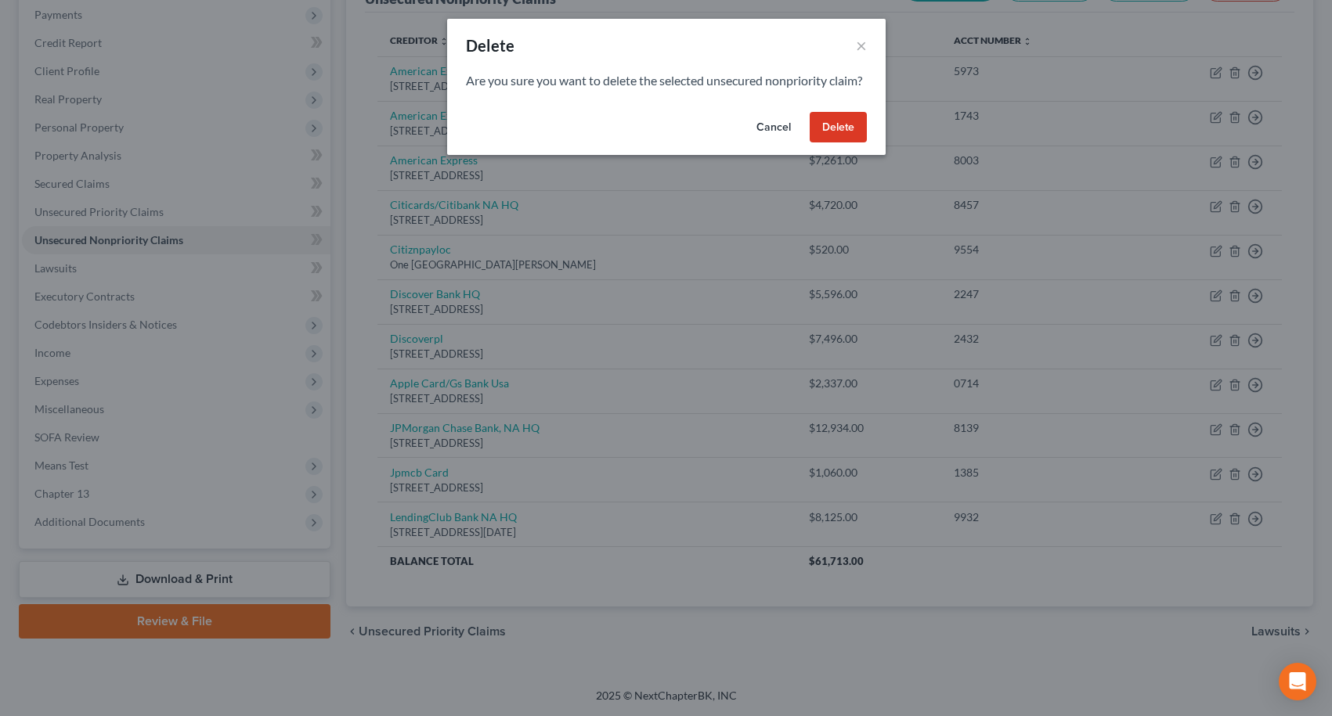
click at [843, 143] on button "Delete" at bounding box center [838, 127] width 57 height 31
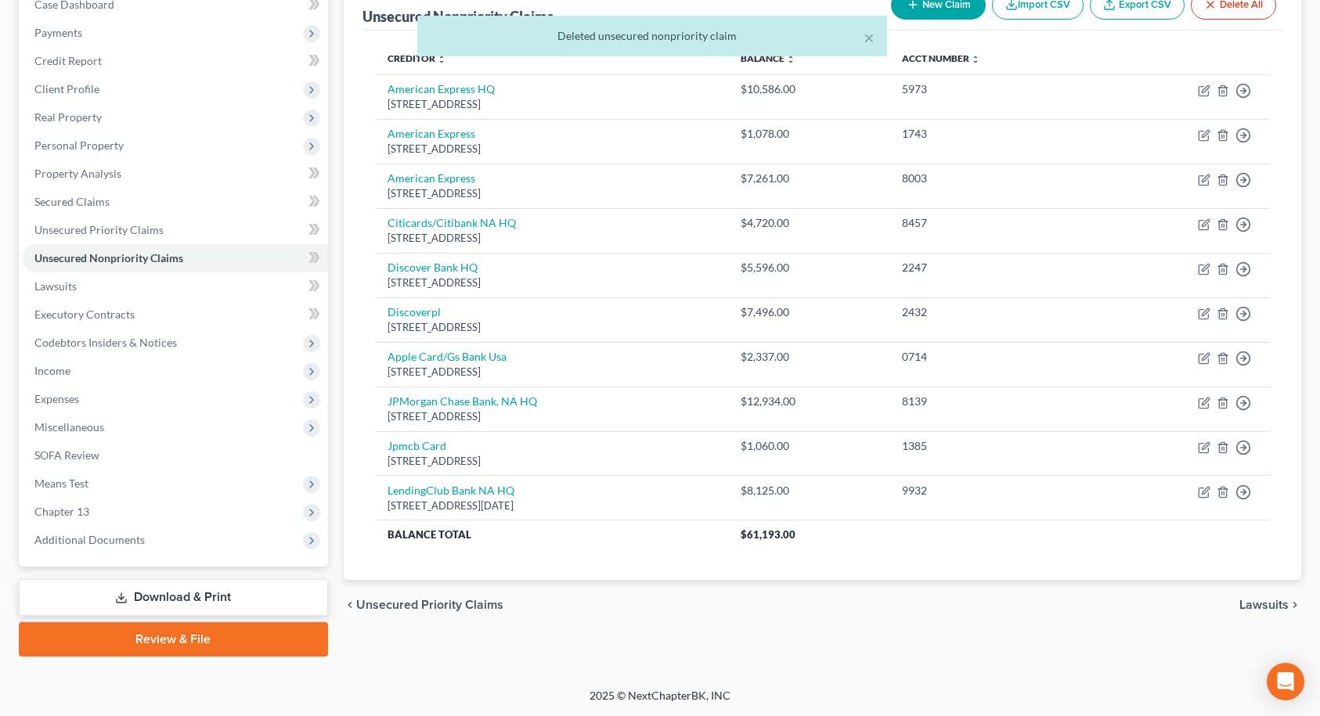
scroll to position [172, 0]
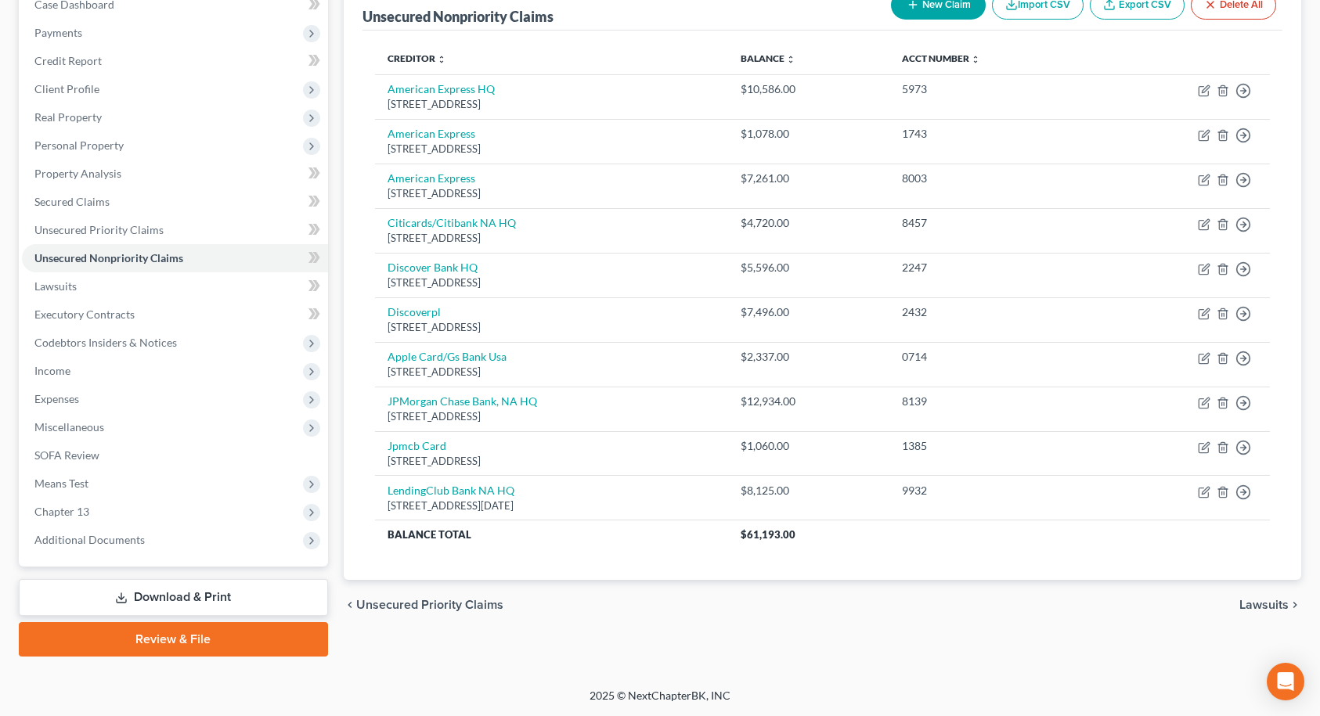
click at [1269, 607] on span "Lawsuits" at bounding box center [1263, 605] width 49 height 13
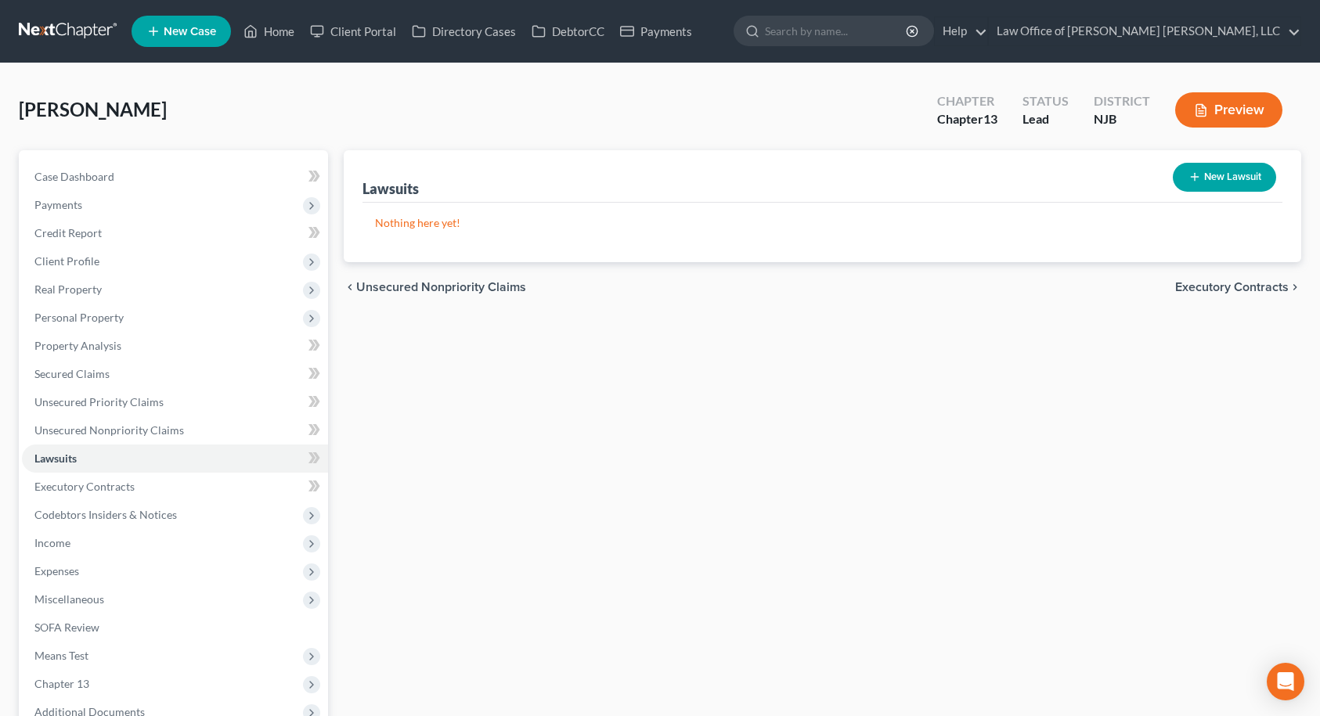
click at [1232, 282] on span "Executory Contracts" at bounding box center [1232, 287] width 114 height 13
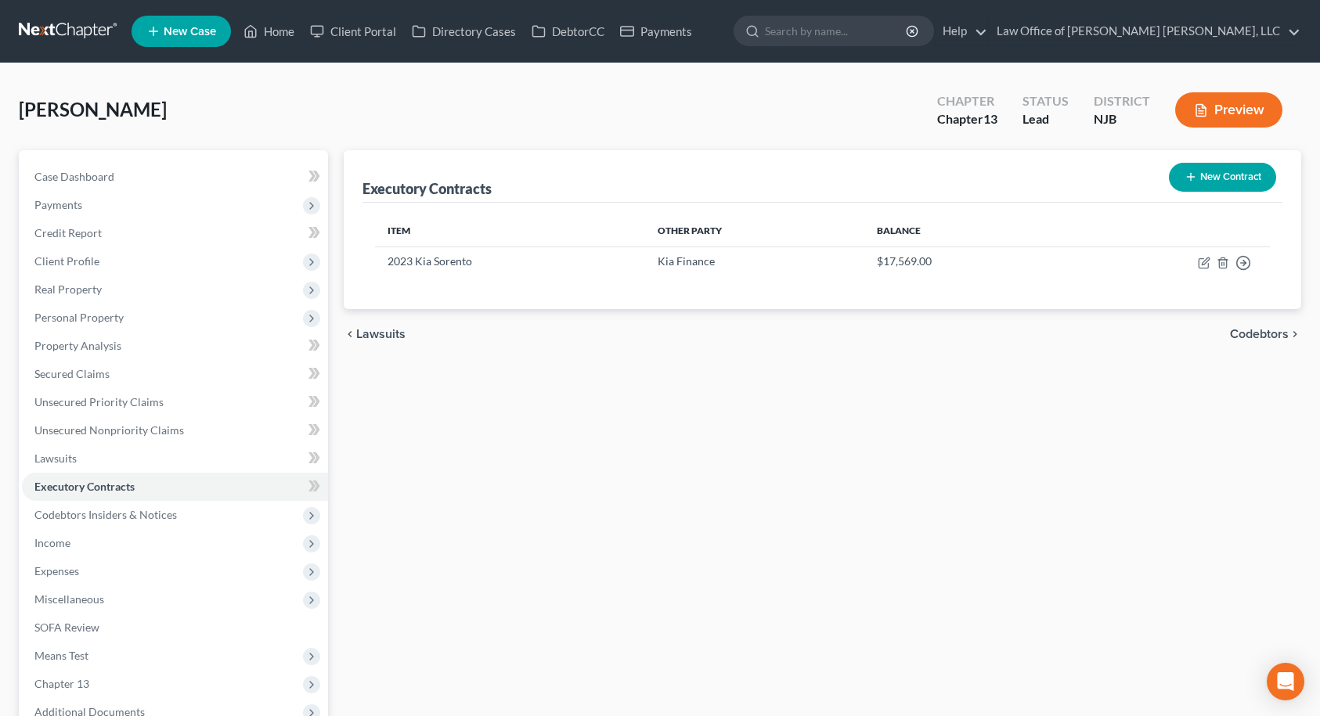
click at [1203, 175] on button "New Contract" at bounding box center [1222, 177] width 107 height 29
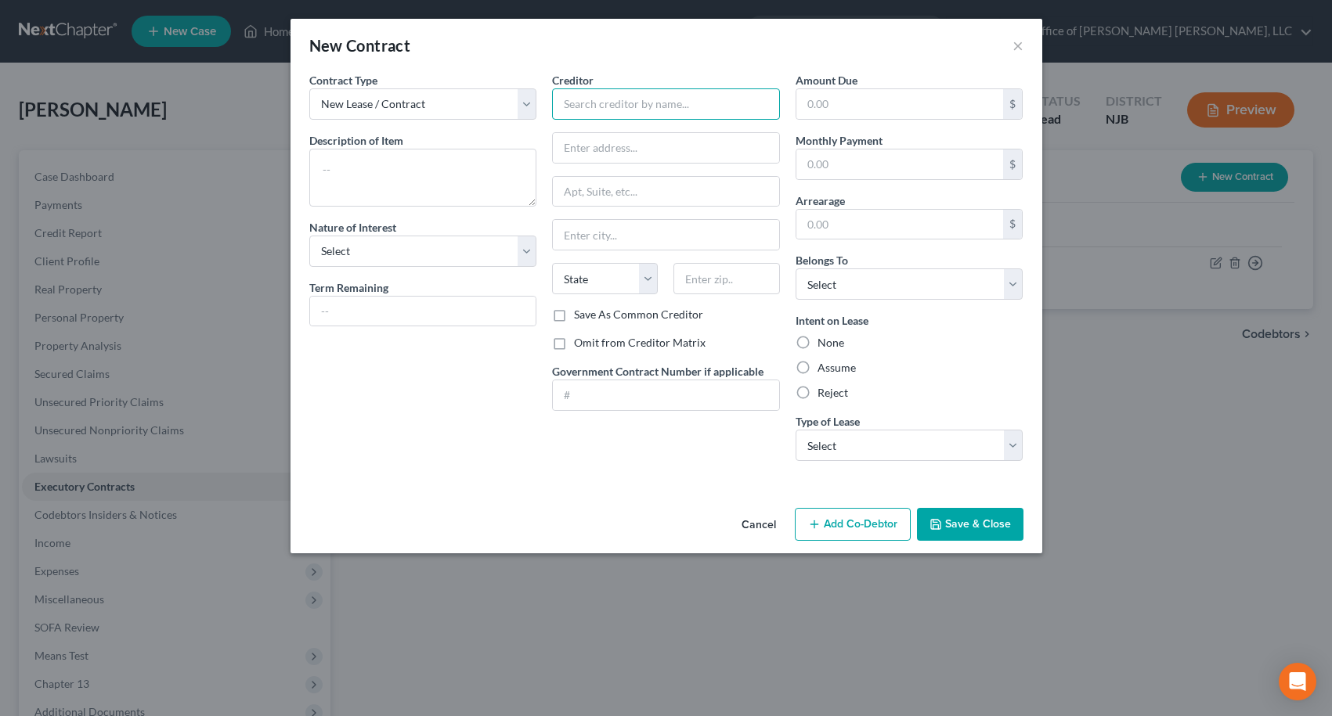
click at [632, 106] on input "text" at bounding box center [666, 103] width 228 height 31
click at [1166, 76] on div "New Contract × Contract Type New Lease / Contract New Timeshare Description of …" at bounding box center [666, 358] width 1332 height 716
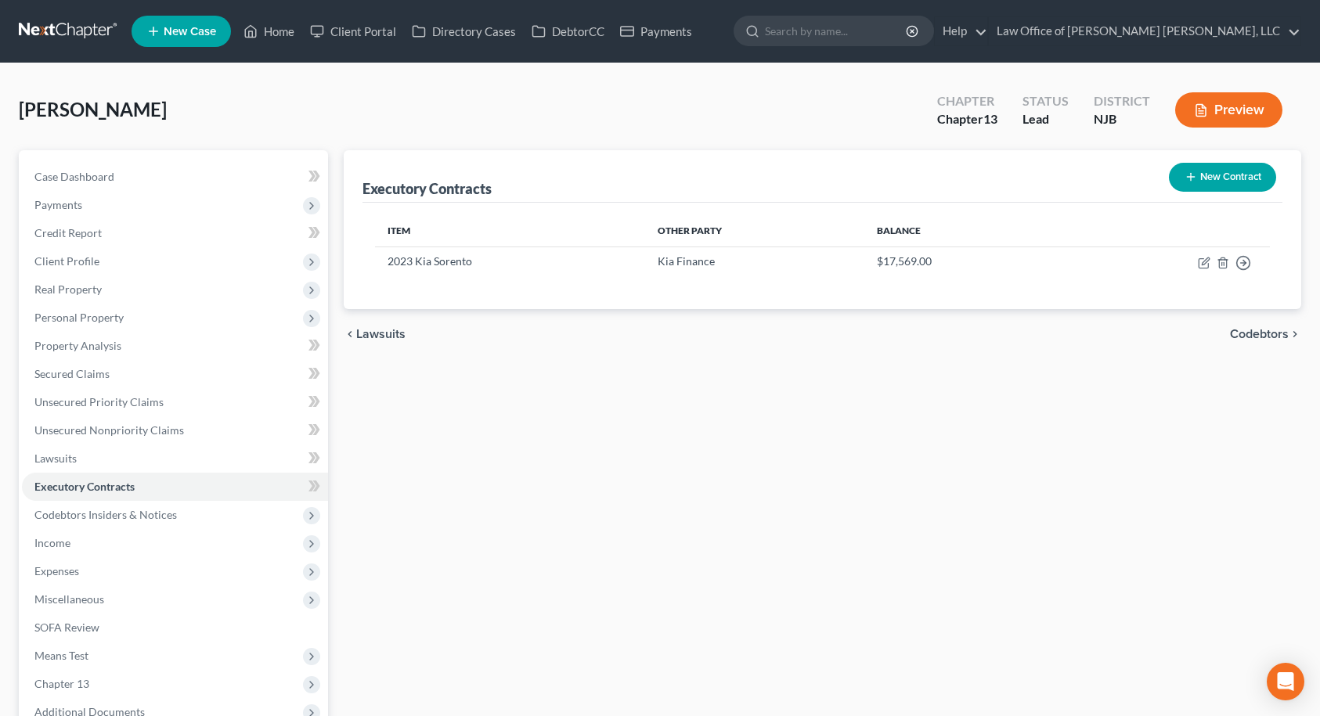
click at [1228, 178] on button "New Contract" at bounding box center [1222, 177] width 107 height 29
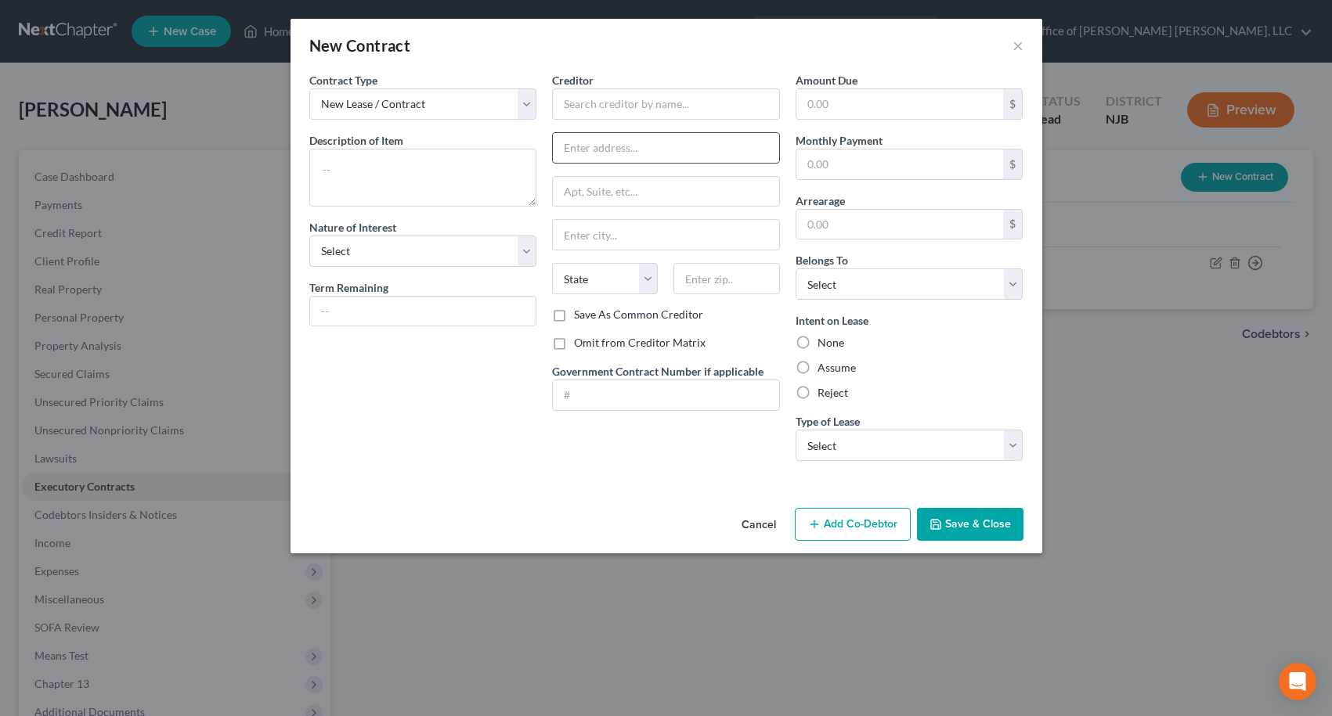
click at [637, 153] on input "text" at bounding box center [666, 148] width 226 height 30
click at [680, 110] on input "text" at bounding box center [666, 103] width 228 height 31
click at [722, 280] on input "text" at bounding box center [726, 278] width 106 height 31
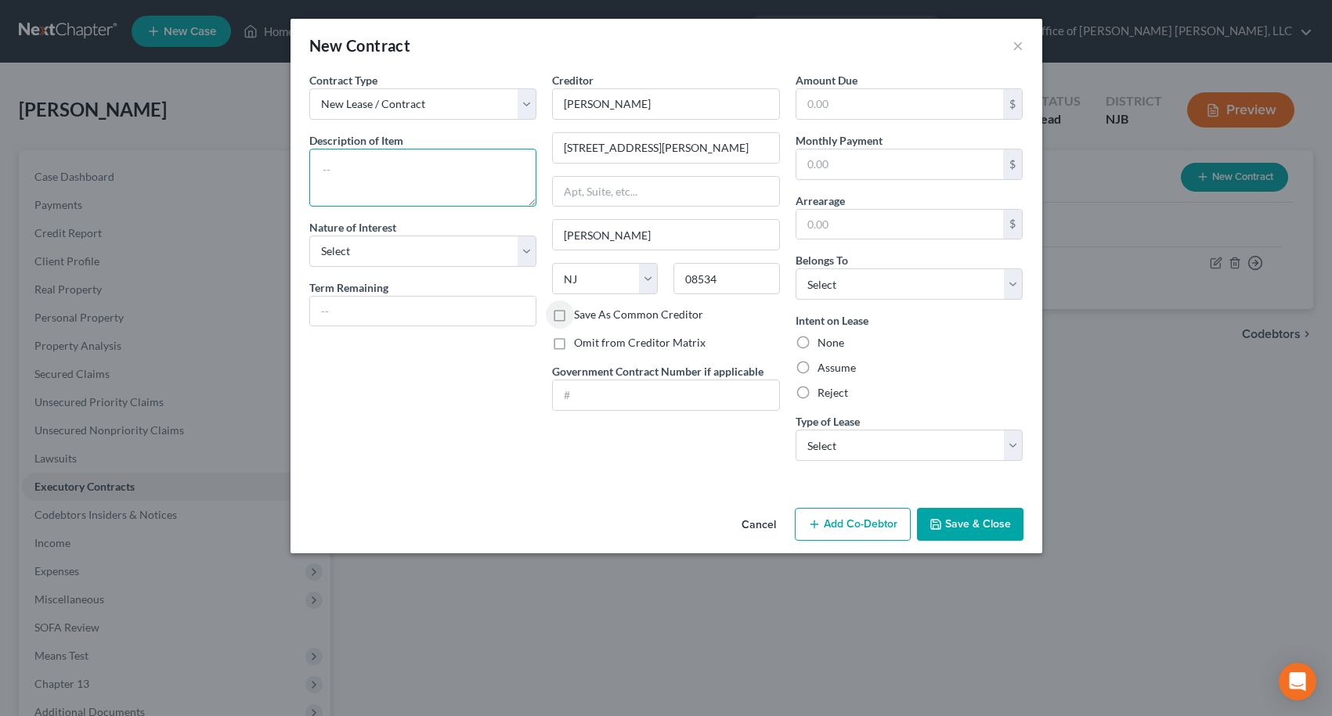
click at [343, 172] on textarea at bounding box center [423, 178] width 228 height 58
click at [813, 171] on input "text" at bounding box center [899, 165] width 207 height 30
click at [821, 107] on input "text" at bounding box center [899, 104] width 207 height 30
click at [853, 231] on input "text" at bounding box center [899, 225] width 207 height 30
click at [817, 368] on label "Assume" at bounding box center [836, 368] width 38 height 16
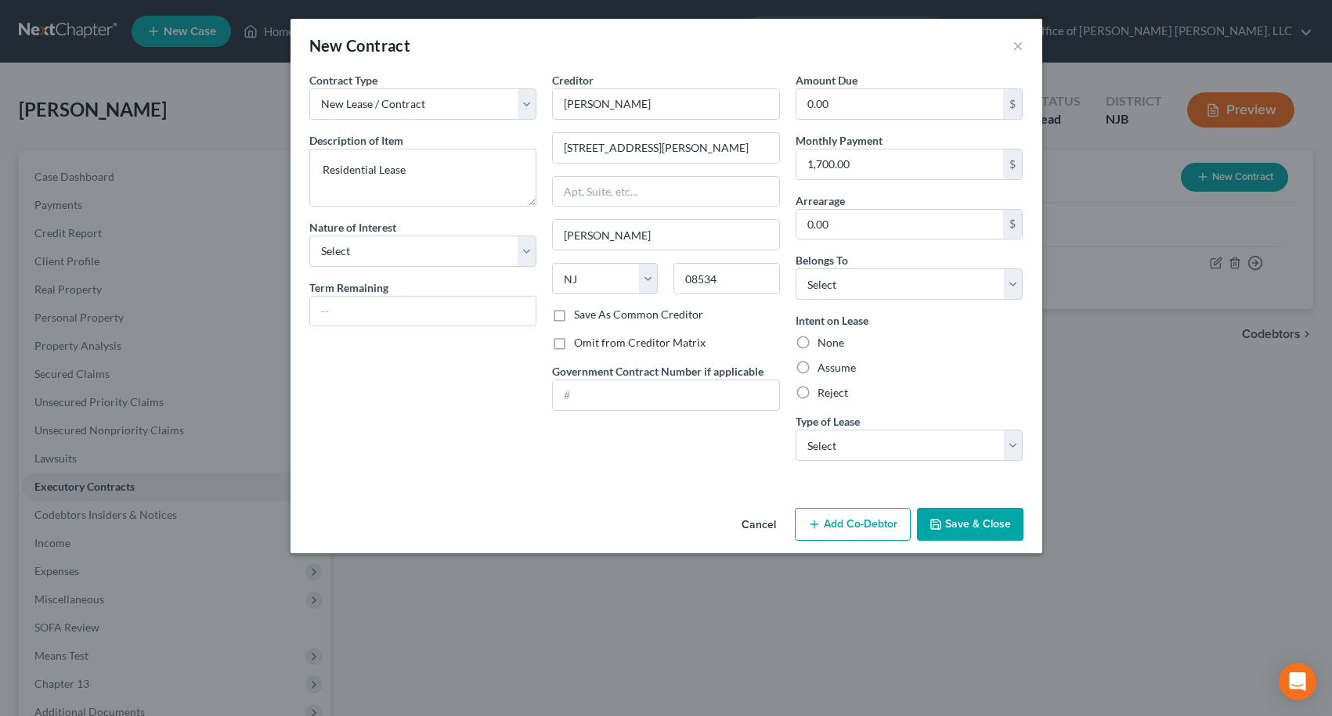
click at [824, 368] on input "Assume" at bounding box center [829, 365] width 10 height 10
click at [832, 521] on button "Add Co-Debtor" at bounding box center [853, 524] width 116 height 33
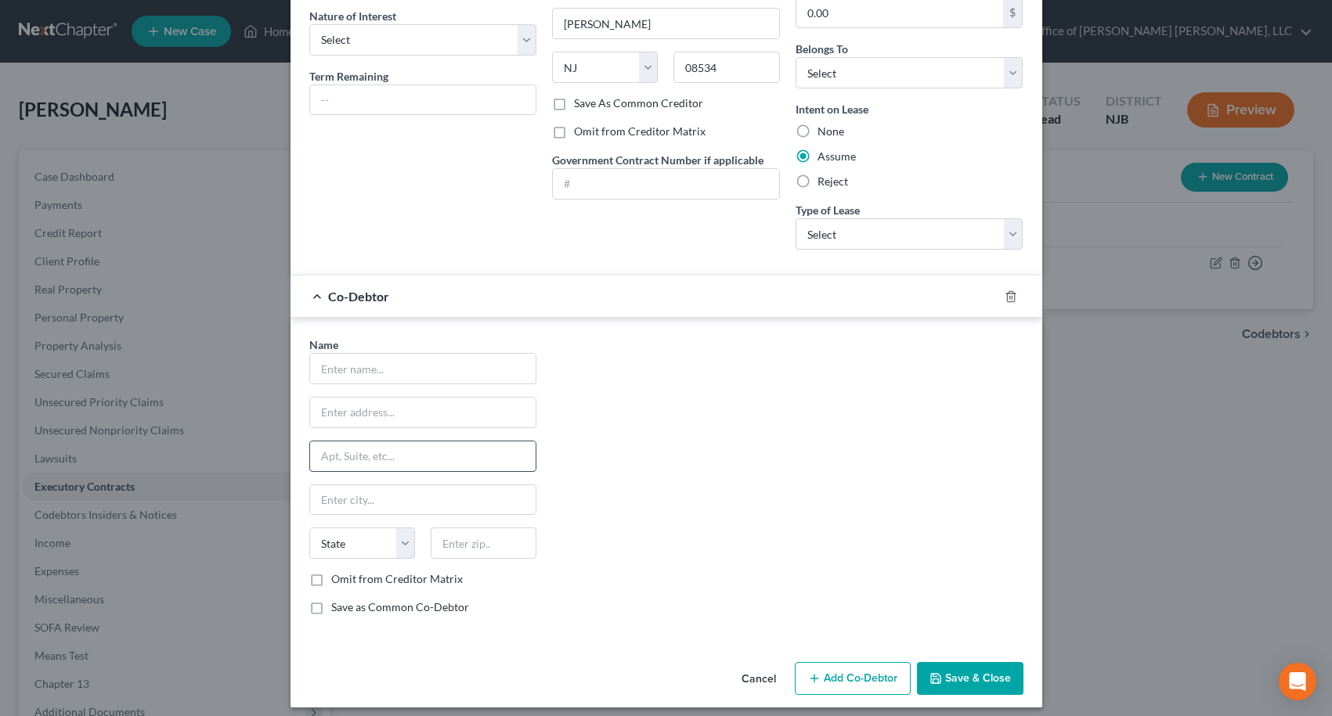
scroll to position [222, 0]
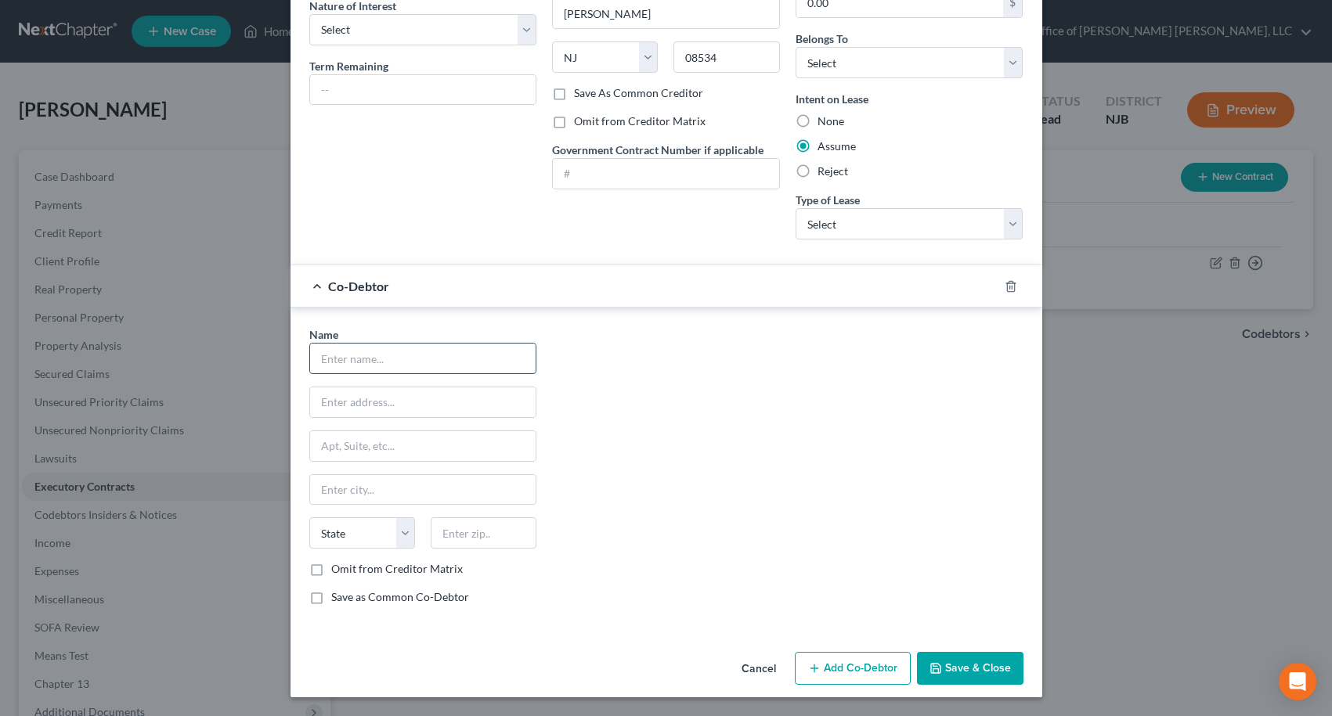
click at [468, 358] on input "text" at bounding box center [423, 359] width 226 height 30
click at [460, 399] on input "text" at bounding box center [423, 403] width 226 height 30
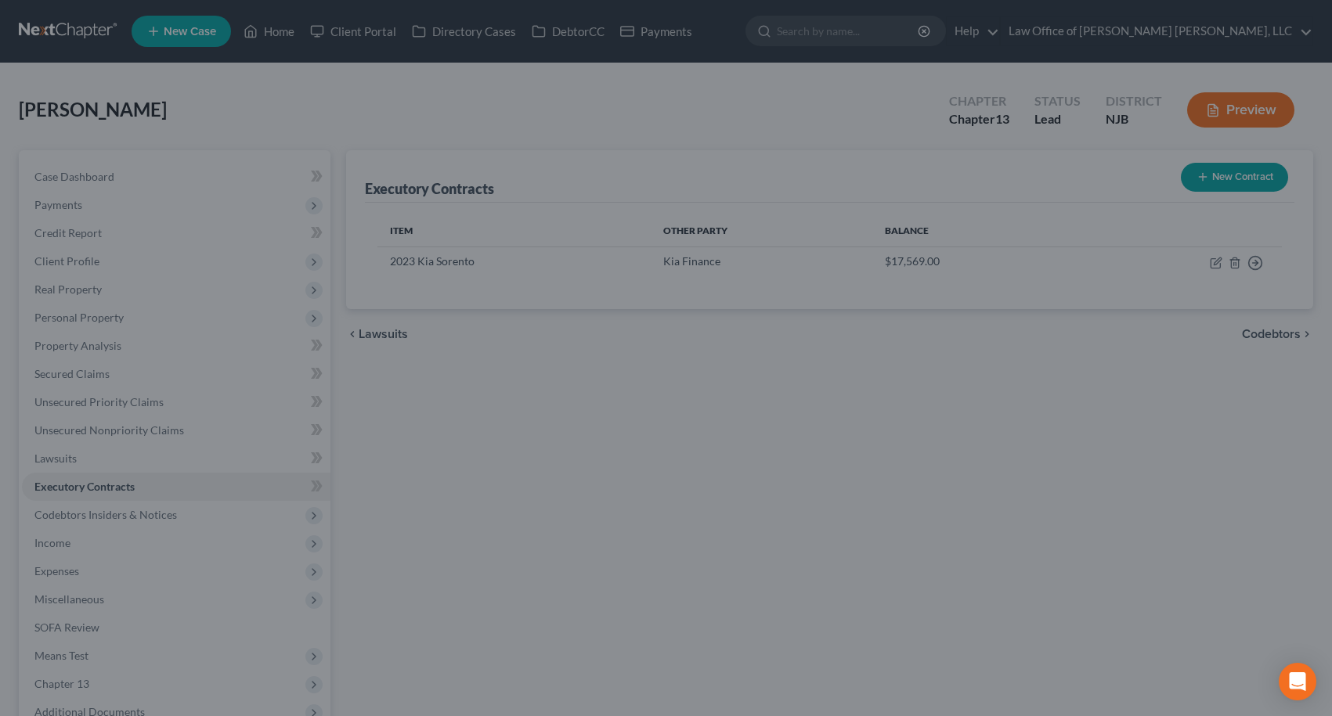
click at [1181, 339] on div "New Contract × Contract Type New Lease / Contract New Timeshare Description of …" at bounding box center [666, 358] width 1332 height 716
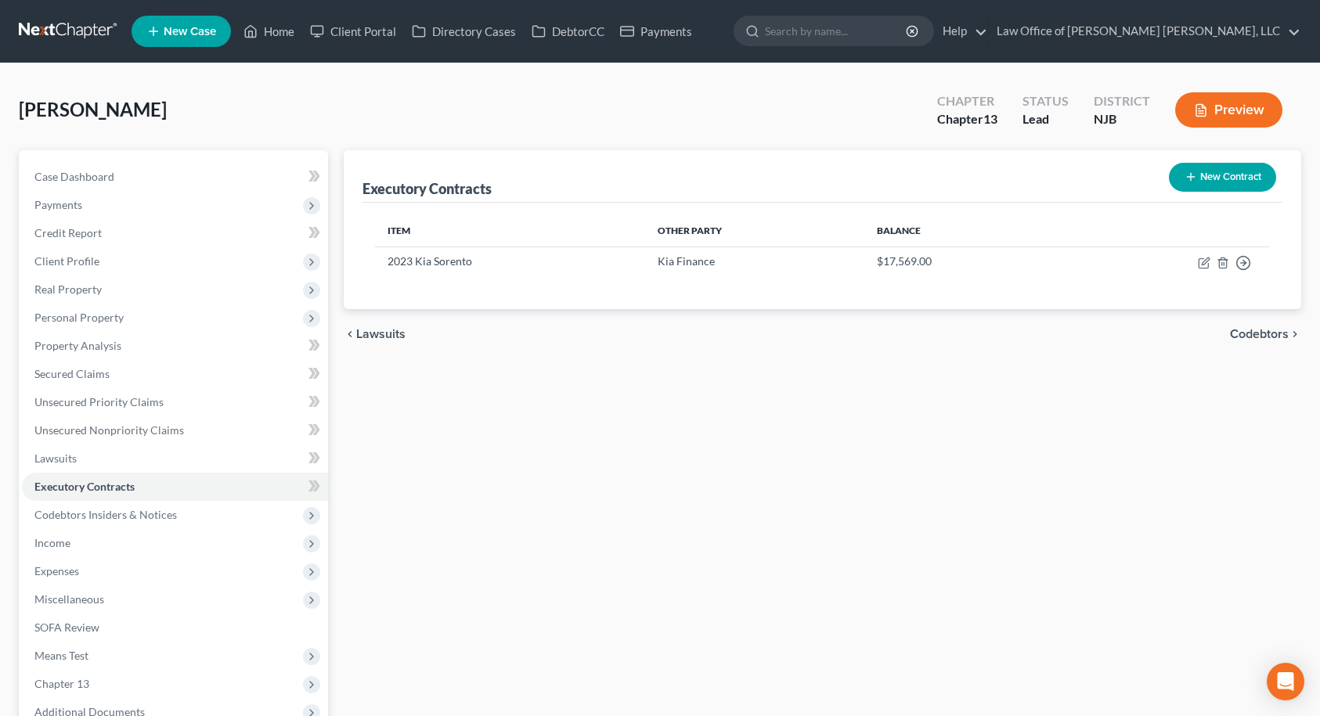
click at [1233, 185] on button "New Contract" at bounding box center [1222, 177] width 107 height 29
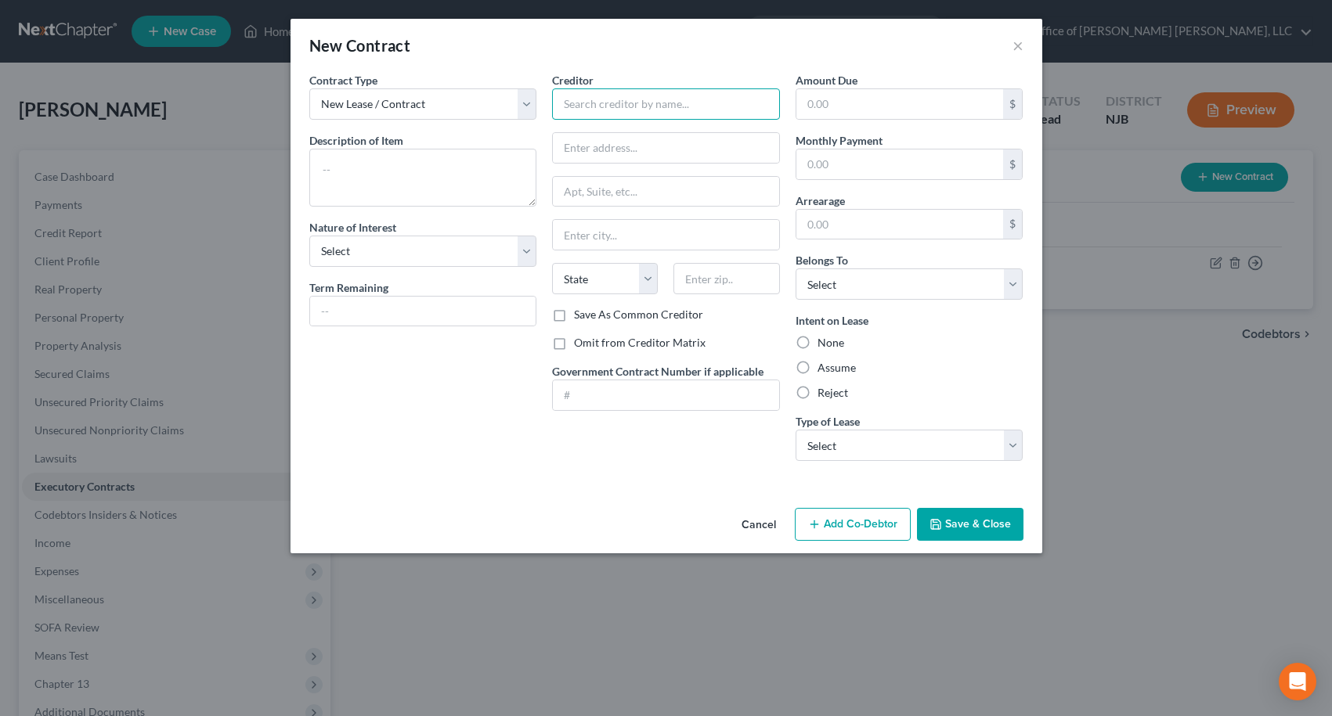
click at [680, 110] on input "text" at bounding box center [666, 103] width 228 height 31
click at [684, 151] on input "text" at bounding box center [666, 148] width 226 height 30
click at [676, 153] on input "17" at bounding box center [666, 148] width 226 height 30
click at [969, 528] on button "Save & Close" at bounding box center [970, 524] width 106 height 33
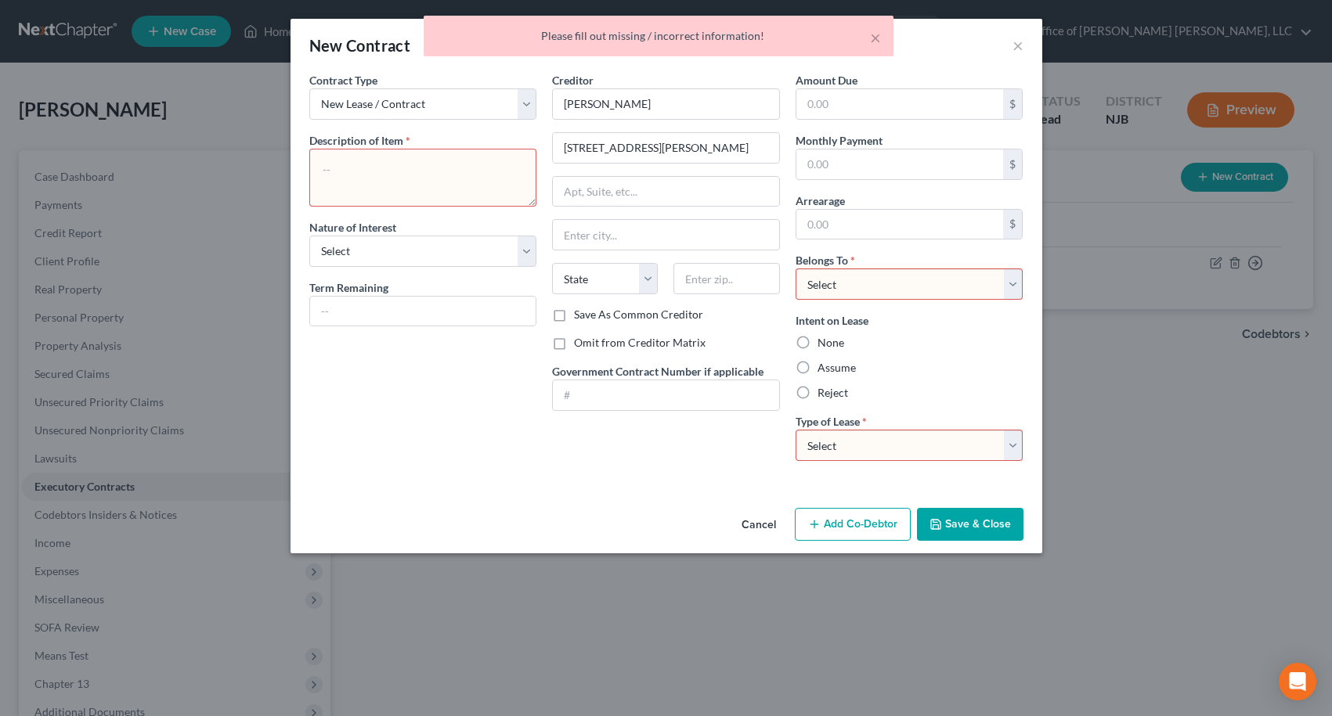
click at [412, 174] on textarea at bounding box center [423, 178] width 228 height 58
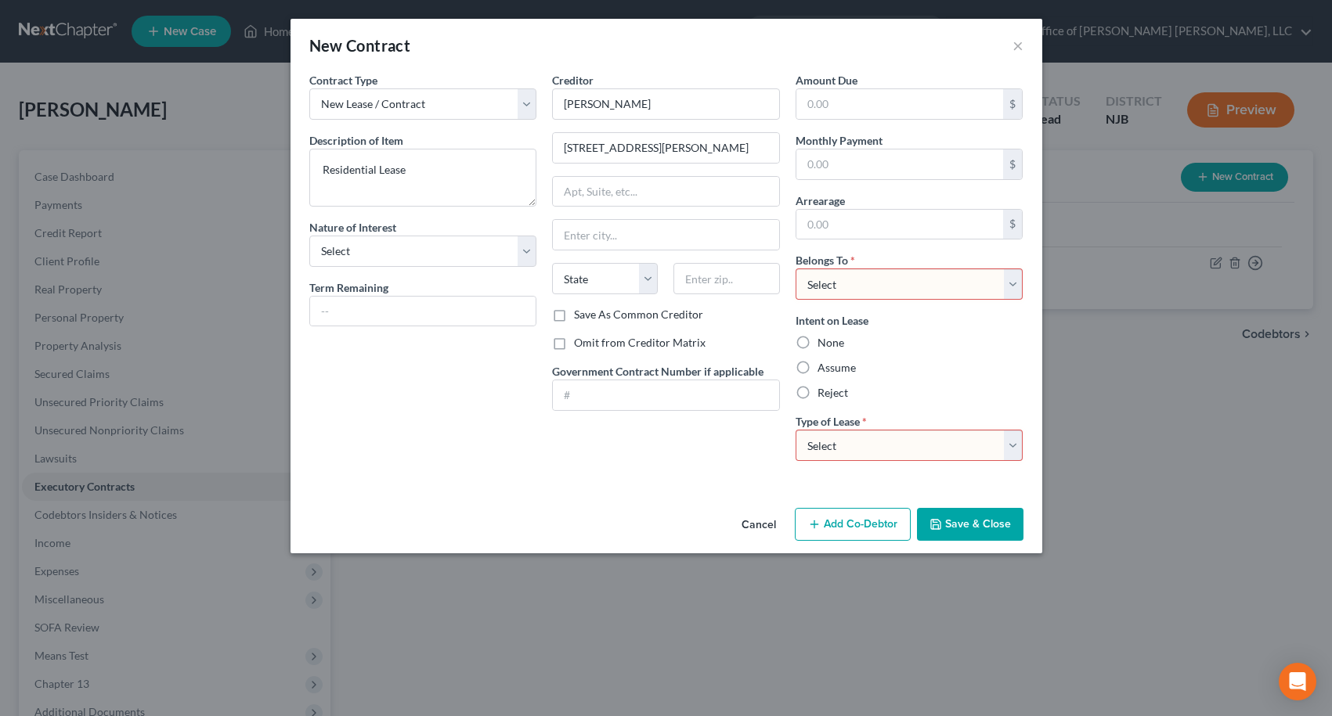
click at [837, 287] on select "Select Debtor 1 Only Debtor 2 Only Debtor 1 And Debtor 2 Only At Least One Of T…" at bounding box center [909, 284] width 228 height 31
click at [795, 269] on select "Select Debtor 1 Only Debtor 2 Only Debtor 1 And Debtor 2 Only At Least One Of T…" at bounding box center [909, 284] width 228 height 31
click at [838, 448] on select "Select Real Estate Car Other" at bounding box center [909, 445] width 228 height 31
click at [795, 430] on select "Select Real Estate Car Other" at bounding box center [909, 445] width 228 height 31
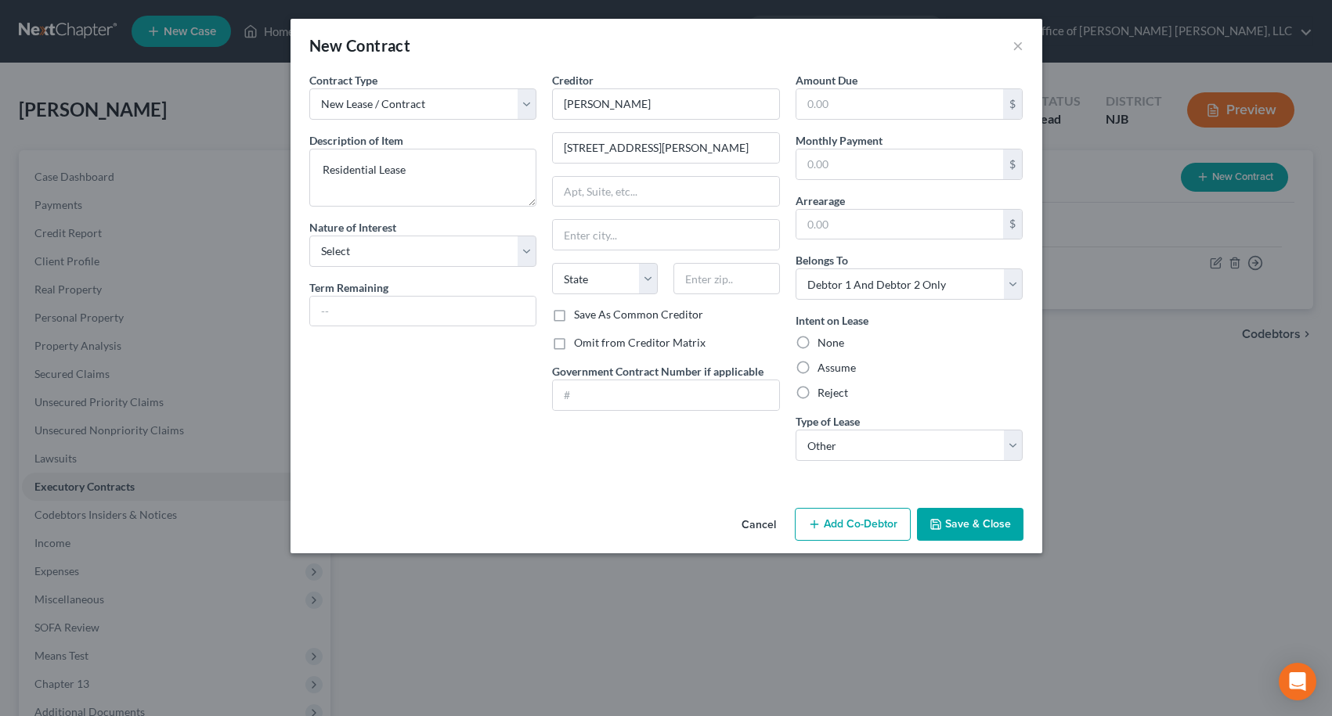
click at [976, 516] on button "Save & Close" at bounding box center [970, 524] width 106 height 33
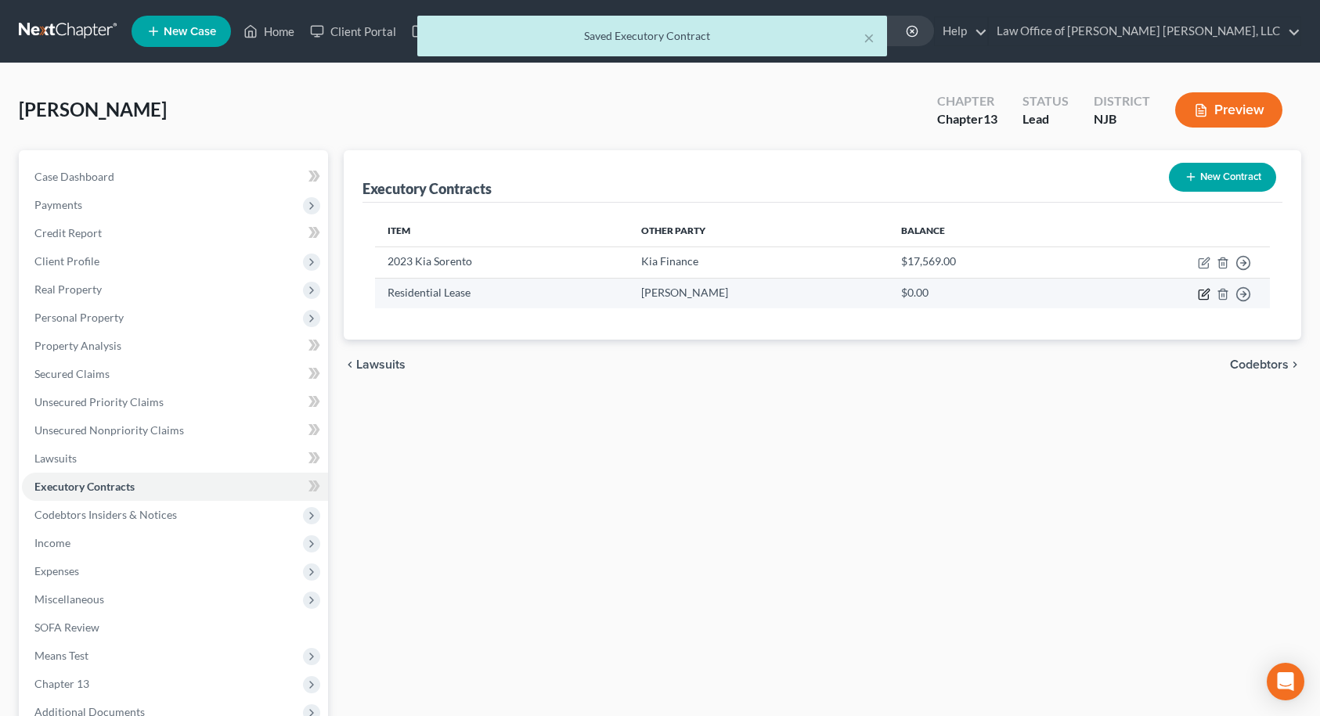
click at [1203, 294] on icon "button" at bounding box center [1205, 292] width 7 height 7
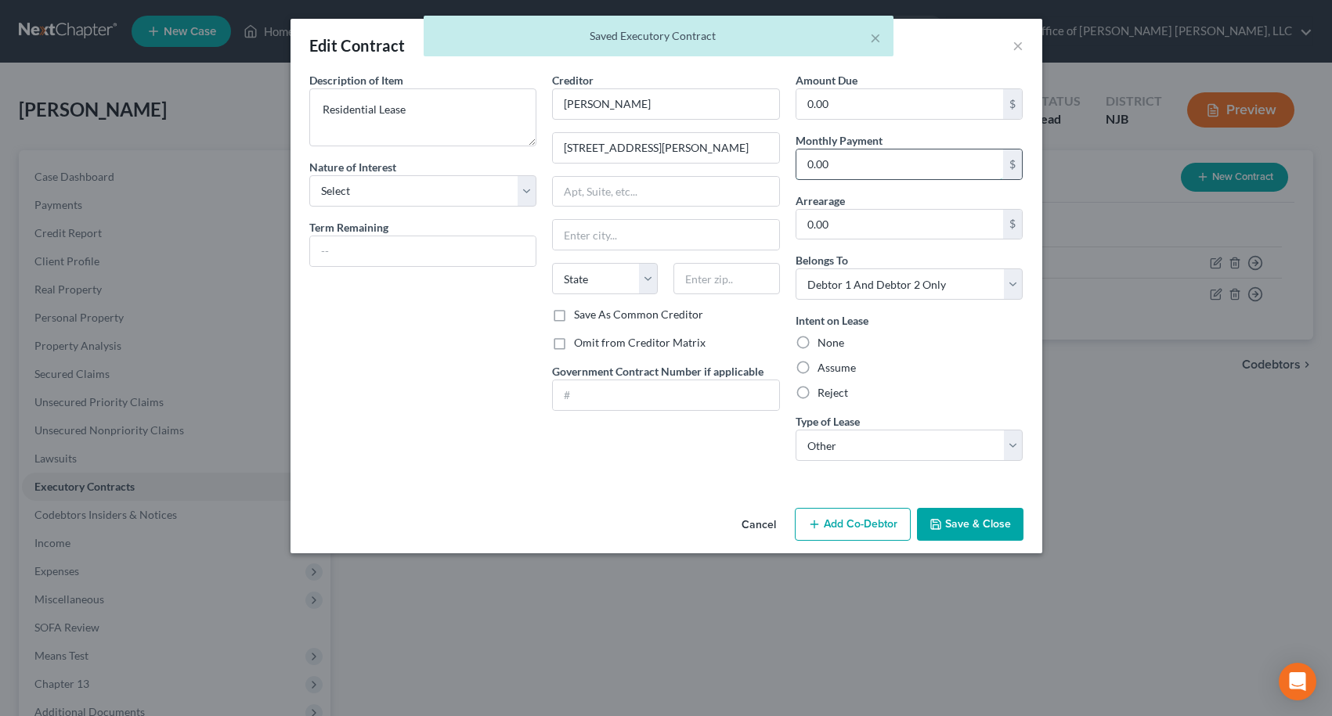
click at [862, 164] on input "0.00" at bounding box center [899, 165] width 207 height 30
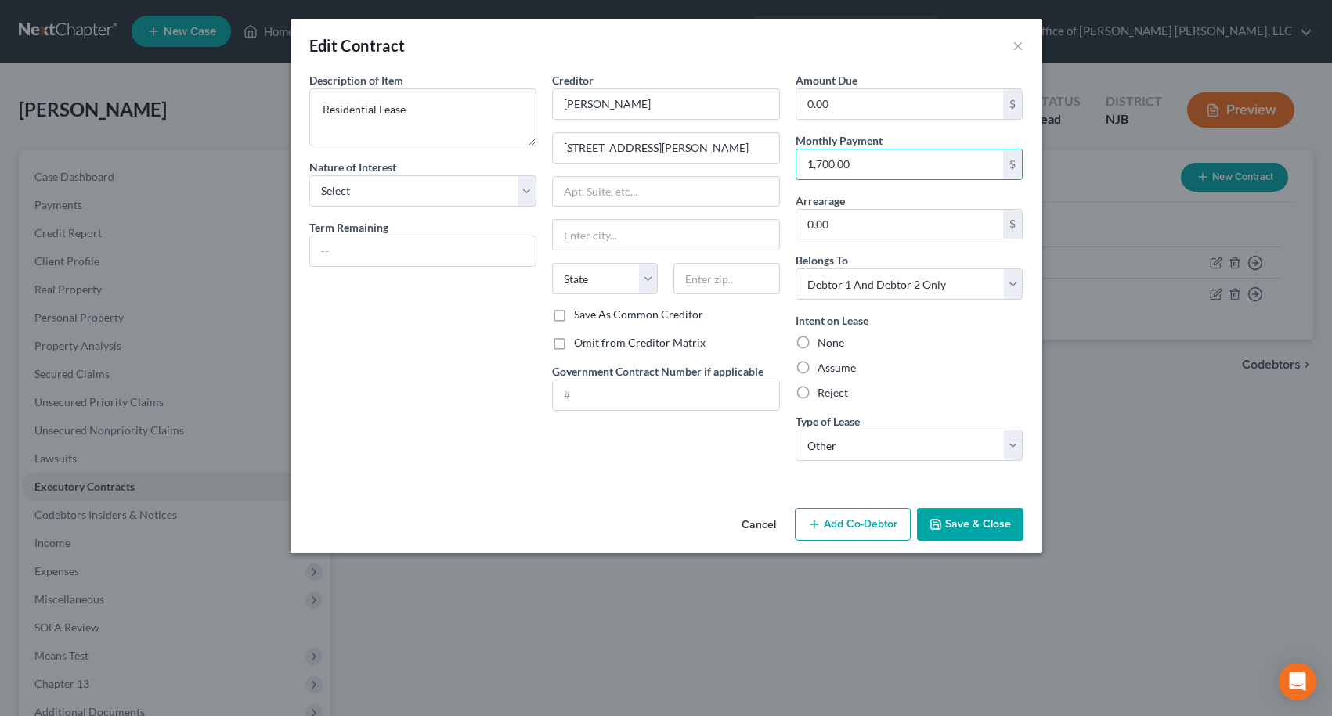
click at [817, 370] on label "Assume" at bounding box center [836, 368] width 38 height 16
click at [824, 370] on input "Assume" at bounding box center [829, 365] width 10 height 10
click at [691, 270] on input "text" at bounding box center [726, 278] width 106 height 31
click at [674, 470] on div "Creditor * [PERSON_NAME] [GEOGRAPHIC_DATA][PERSON_NAME] [PERSON_NAME][GEOGRAPHI…" at bounding box center [665, 273] width 243 height 402
click at [961, 526] on button "Save & Close" at bounding box center [970, 524] width 106 height 33
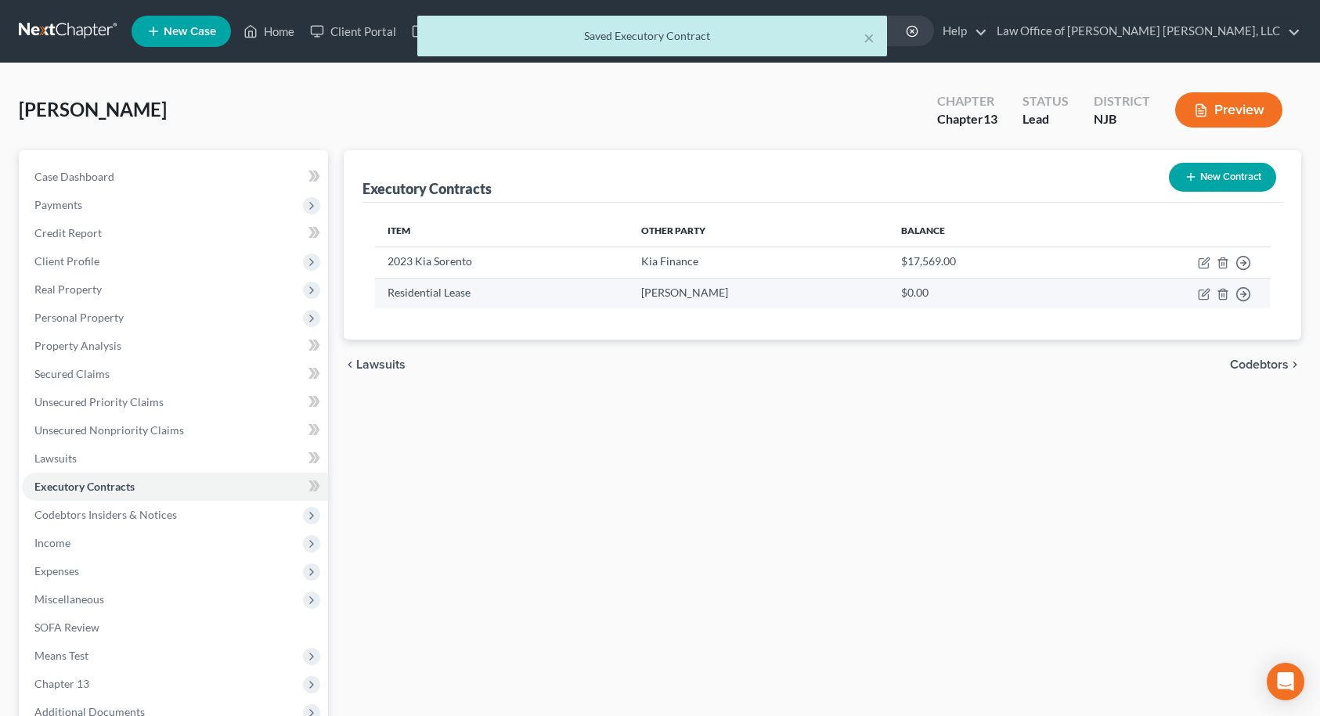
drag, startPoint x: 645, startPoint y: 292, endPoint x: 727, endPoint y: 292, distance: 81.4
click at [727, 292] on td "[PERSON_NAME]" at bounding box center [759, 293] width 260 height 31
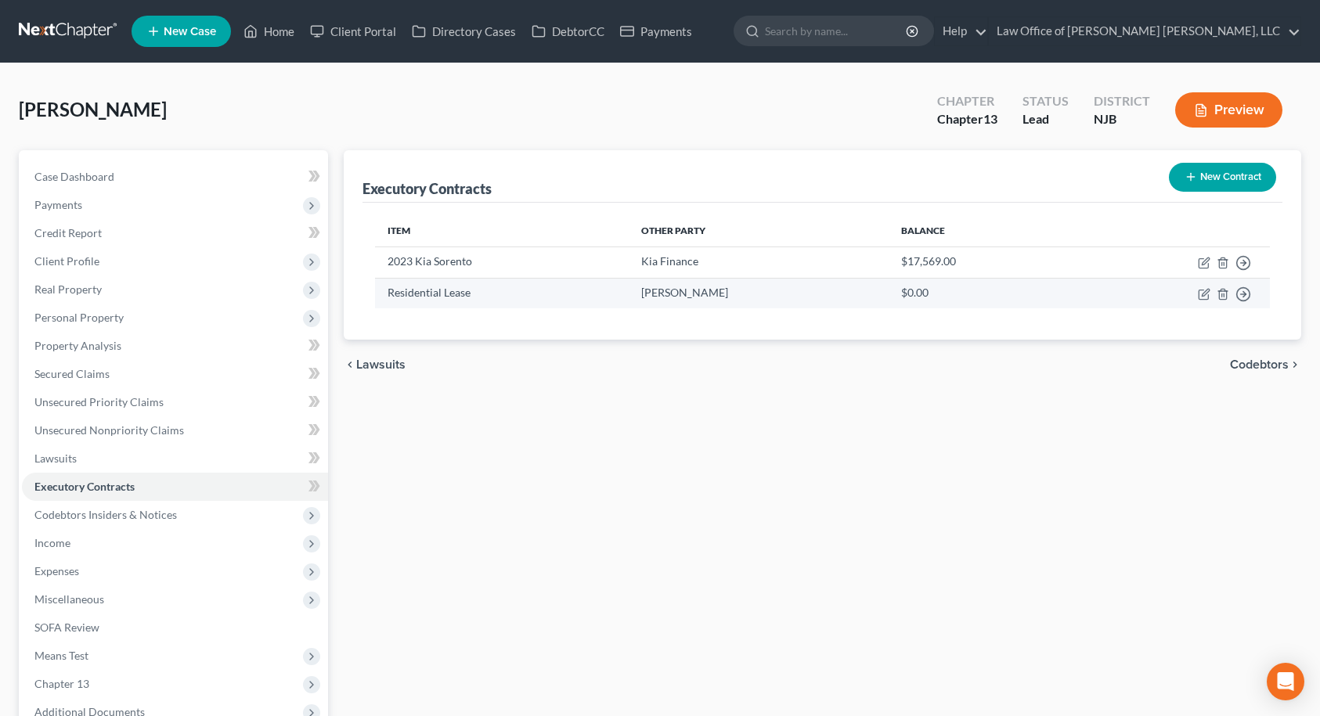
copy td "[PERSON_NAME]"
click at [673, 354] on div "chevron_left Lawsuits Codebtors chevron_right" at bounding box center [823, 365] width 958 height 50
click at [1203, 297] on icon "button" at bounding box center [1204, 294] width 13 height 13
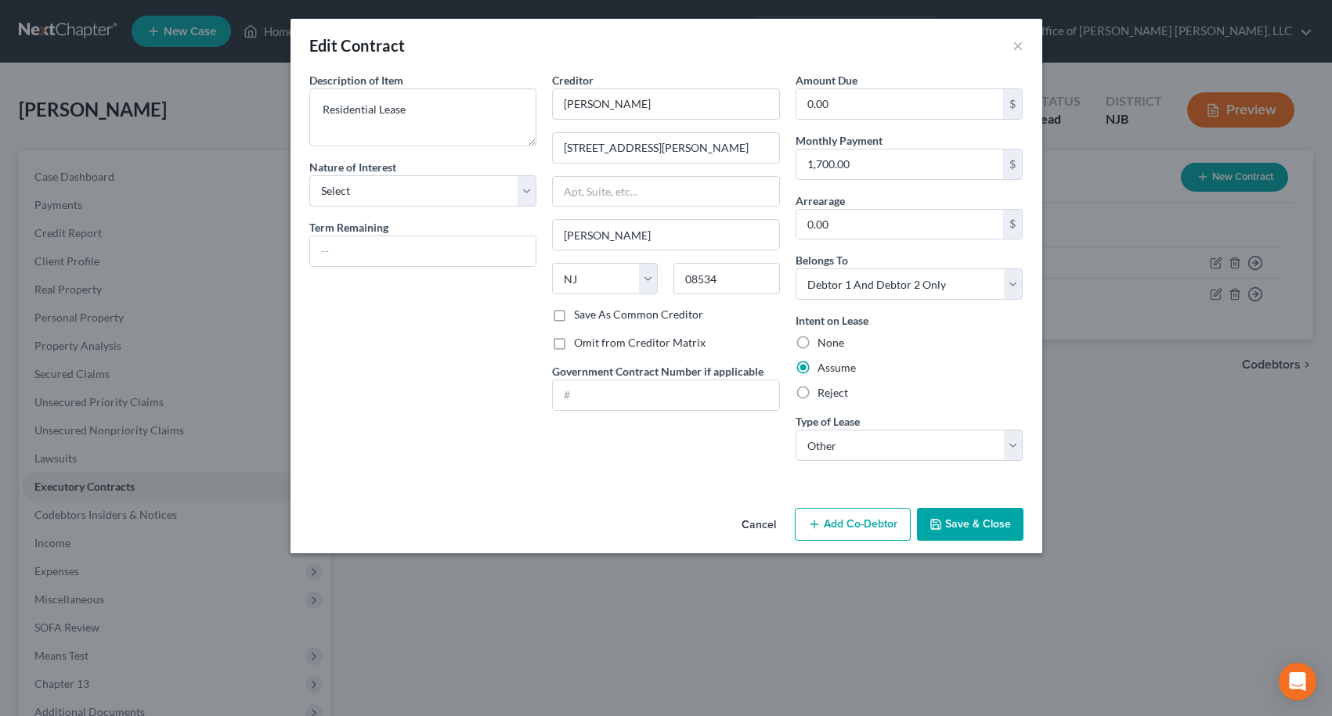
click at [878, 525] on button "Add Co-Debtor" at bounding box center [853, 524] width 116 height 33
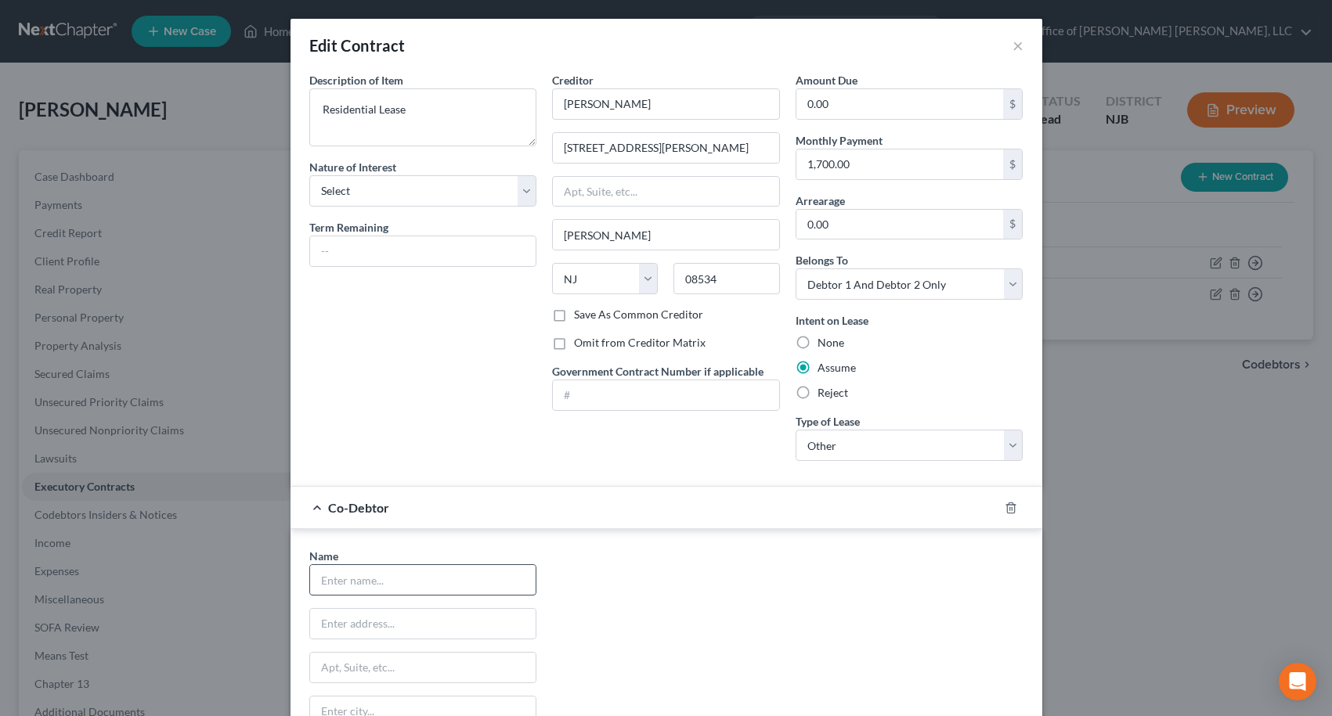
click at [405, 574] on input "text" at bounding box center [423, 580] width 226 height 30
click at [397, 630] on input "text" at bounding box center [423, 624] width 226 height 30
click at [733, 604] on div "Name * [PERSON_NAME] 70 [PERSON_NAME] Court State [US_STATE] AK AR AZ CA CO CT …" at bounding box center [666, 693] width 730 height 291
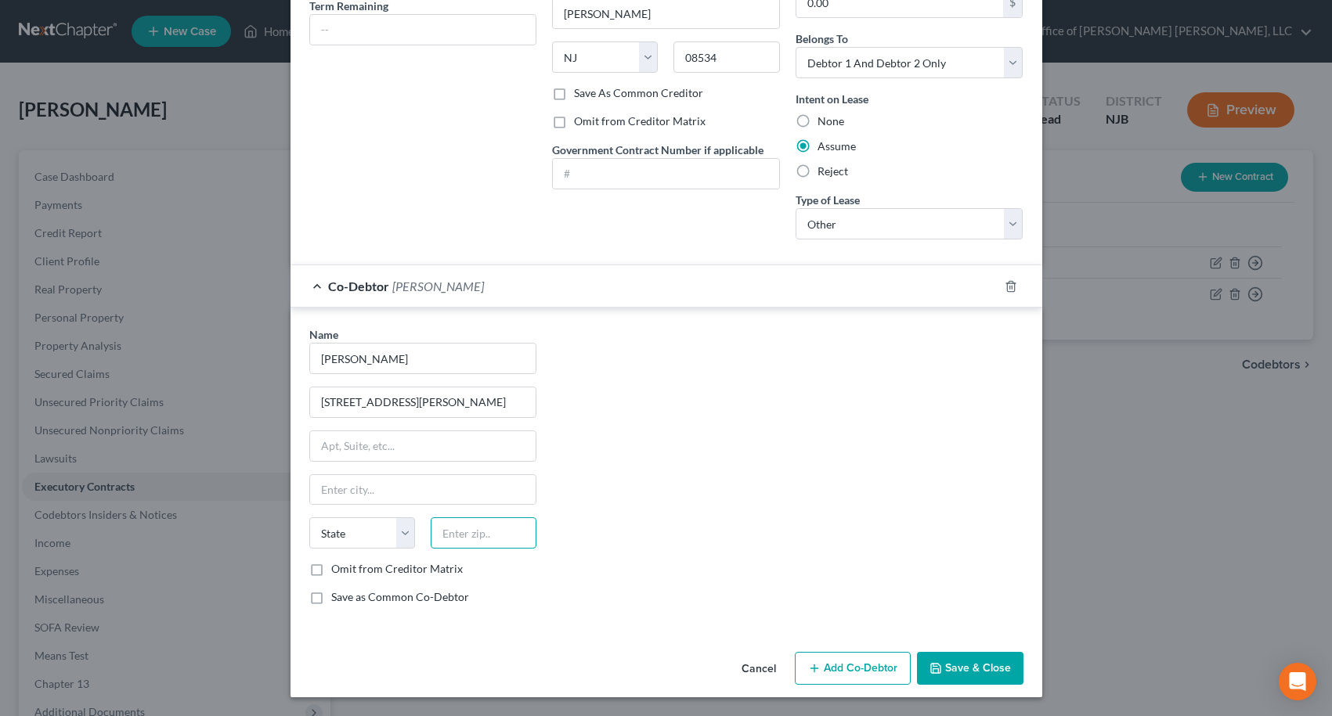
click at [475, 527] on input "text" at bounding box center [484, 533] width 106 height 31
click at [391, 490] on input "[GEOGRAPHIC_DATA]" at bounding box center [423, 490] width 226 height 30
drag, startPoint x: 656, startPoint y: 520, endPoint x: 664, endPoint y: 514, distance: 10.0
click at [658, 519] on div "Name * [PERSON_NAME] 70 [PERSON_NAME] Court [GEOGRAPHIC_DATA] [US_STATE] AK AR …" at bounding box center [666, 471] width 730 height 291
click at [987, 669] on button "Save & Close" at bounding box center [970, 668] width 106 height 33
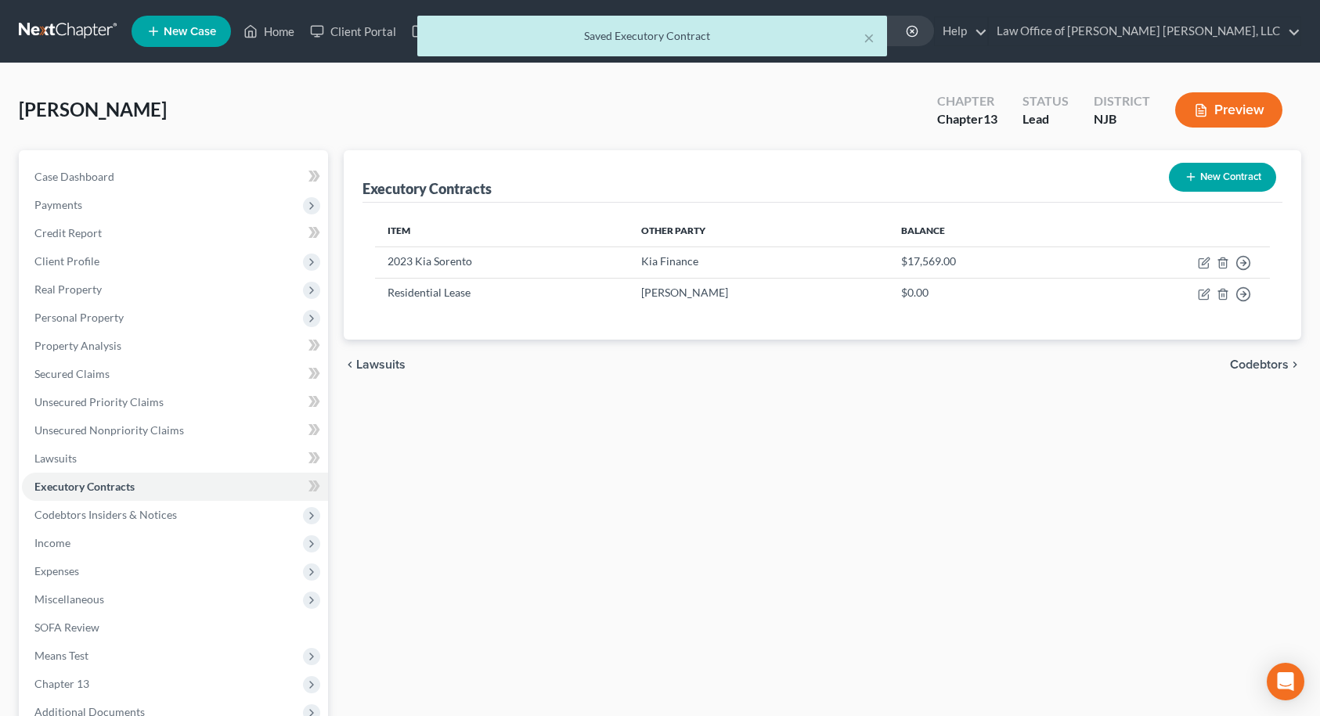
click at [1254, 368] on span "Codebtors" at bounding box center [1259, 365] width 59 height 13
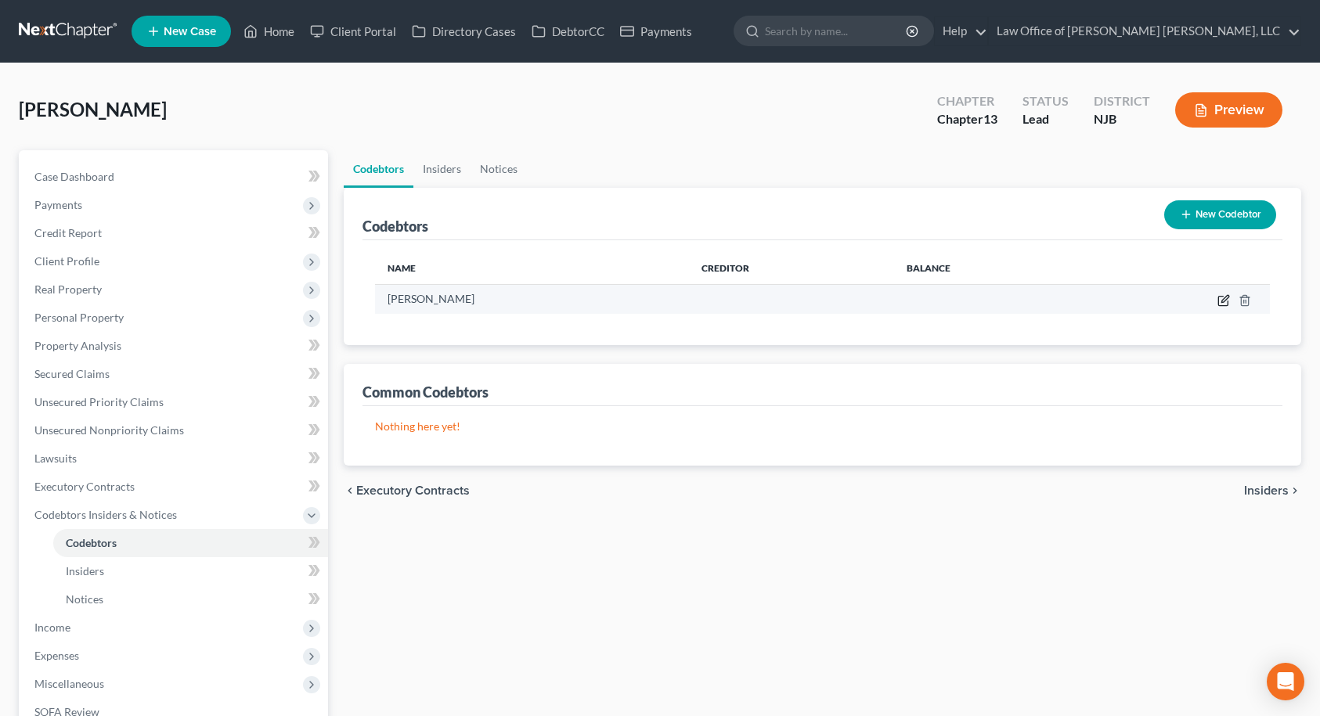
click at [1223, 299] on icon "button" at bounding box center [1223, 300] width 13 height 13
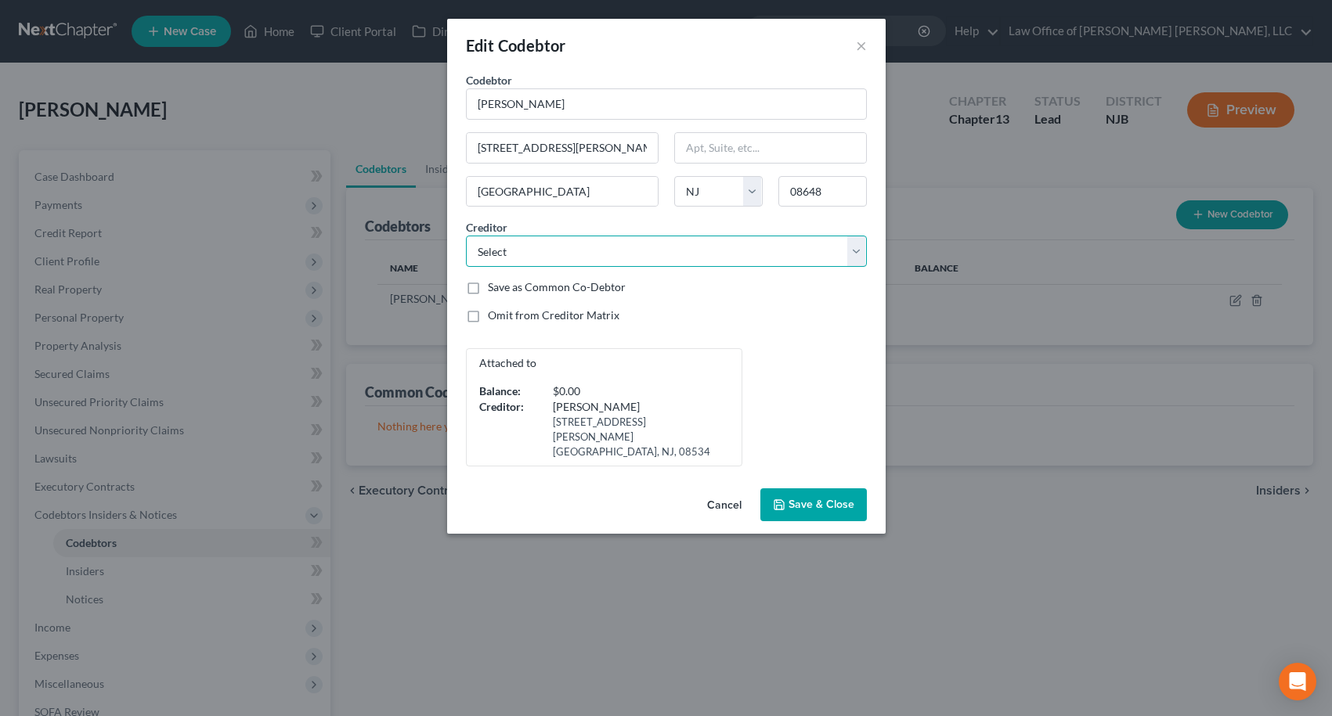
click at [666, 254] on select "Select Discoverpl American Express Citicards/Citibank NA HQ Apple Card/Gs Bank …" at bounding box center [666, 251] width 401 height 31
click at [466, 236] on select "Select Discoverpl American Express Citicards/Citibank NA HQ Apple Card/Gs Bank …" at bounding box center [666, 251] width 401 height 31
click at [488, 287] on label "Save as Common Co-Debtor" at bounding box center [557, 288] width 138 height 16
click at [494, 287] on input "Save as Common Co-Debtor" at bounding box center [499, 285] width 10 height 10
click at [488, 314] on label "Omit from Creditor Matrix" at bounding box center [554, 316] width 132 height 16
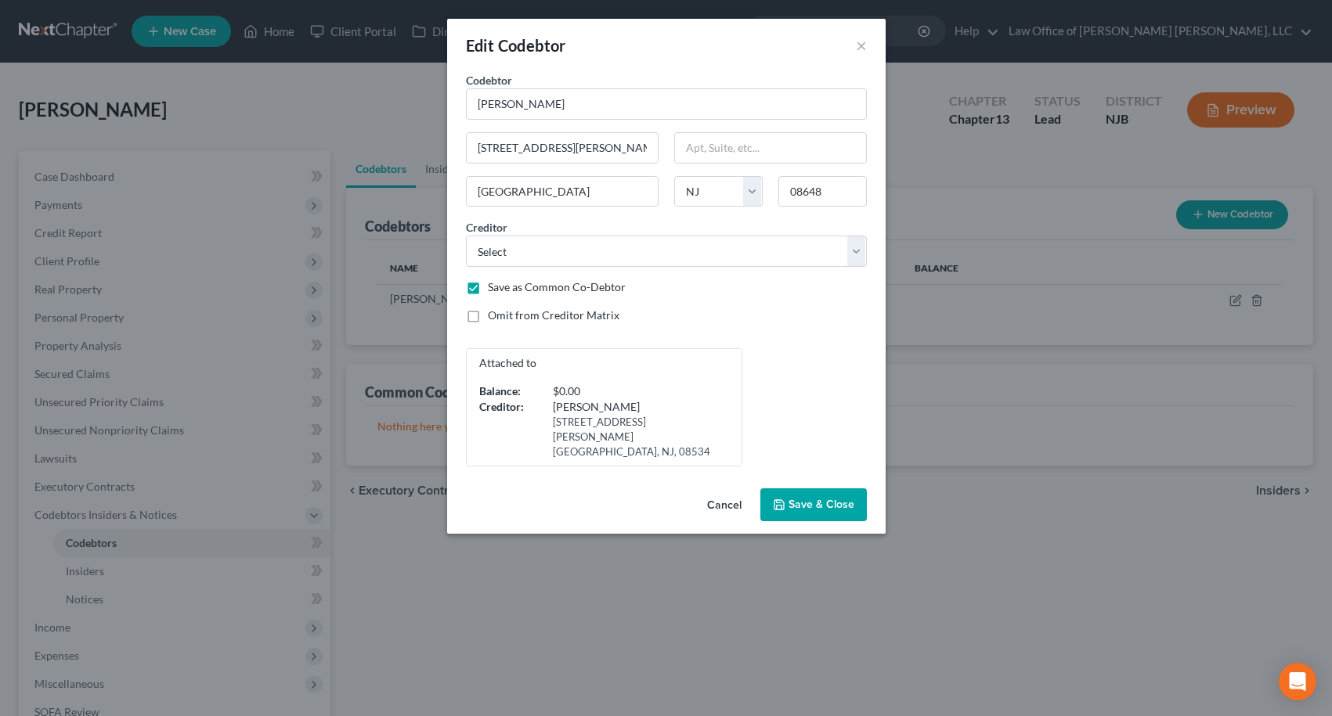
click at [494, 314] on input "Omit from Creditor Matrix" at bounding box center [499, 313] width 10 height 10
click at [825, 498] on span "Save & Close" at bounding box center [821, 504] width 66 height 13
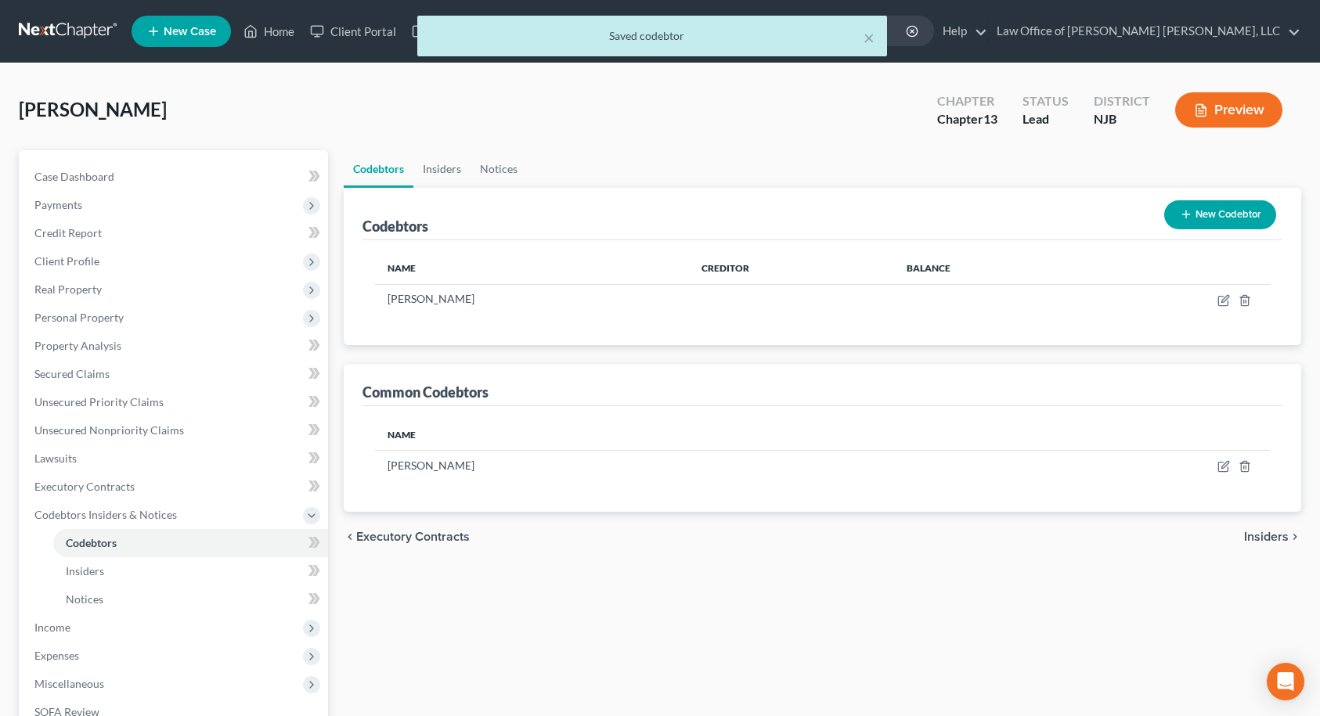
click at [1275, 535] on span "Insiders" at bounding box center [1266, 537] width 45 height 13
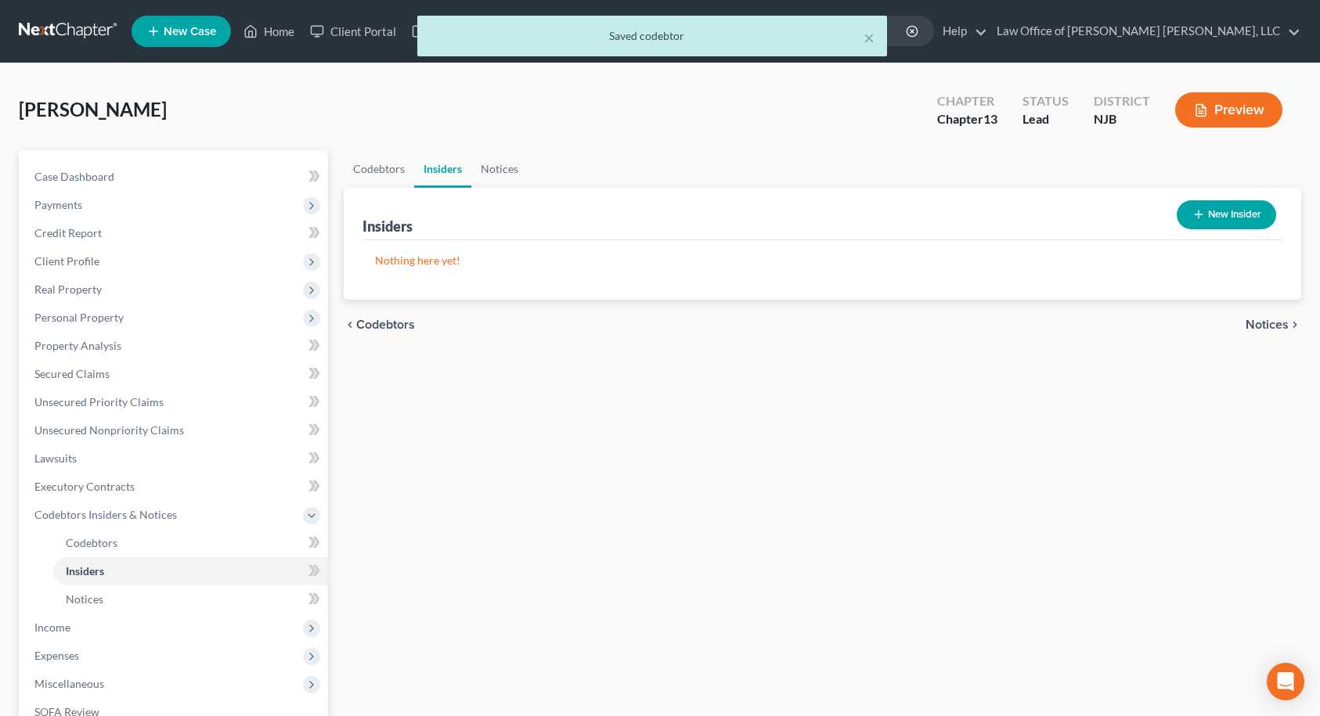
click at [1272, 325] on span "Notices" at bounding box center [1267, 325] width 43 height 13
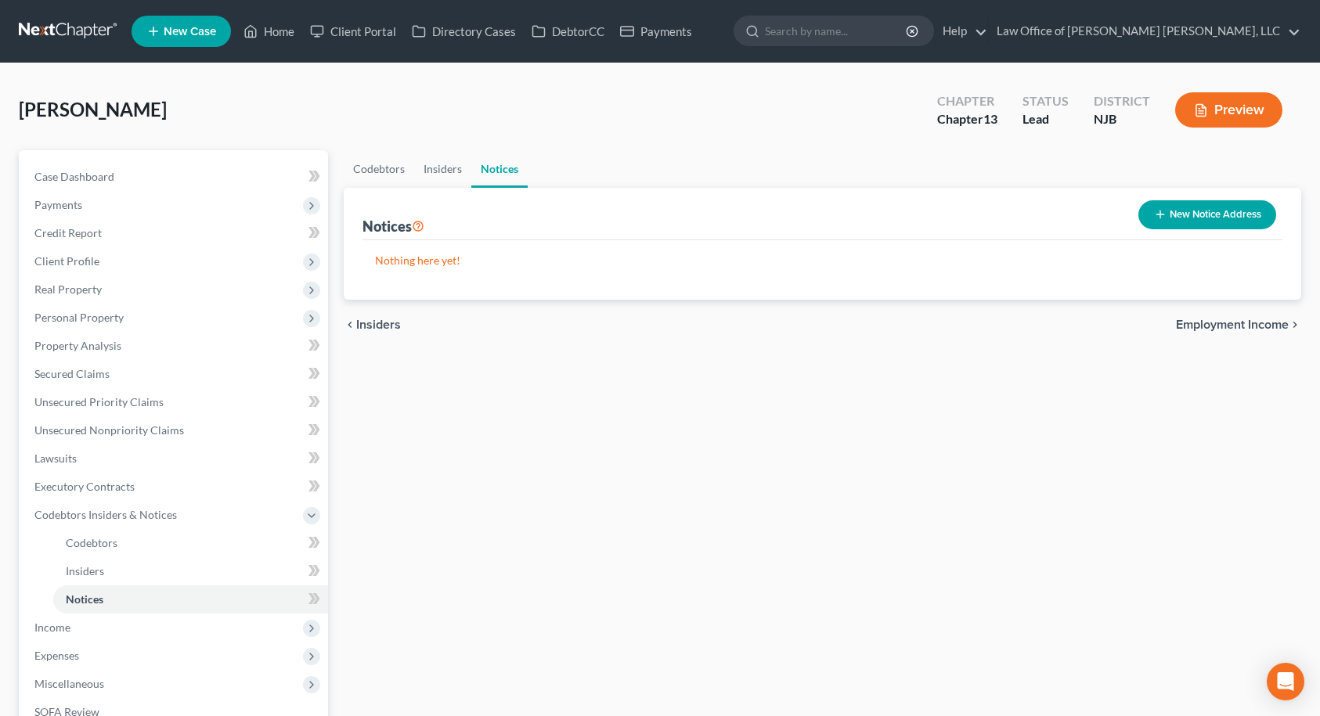
click at [1271, 319] on span "Employment Income" at bounding box center [1232, 325] width 113 height 13
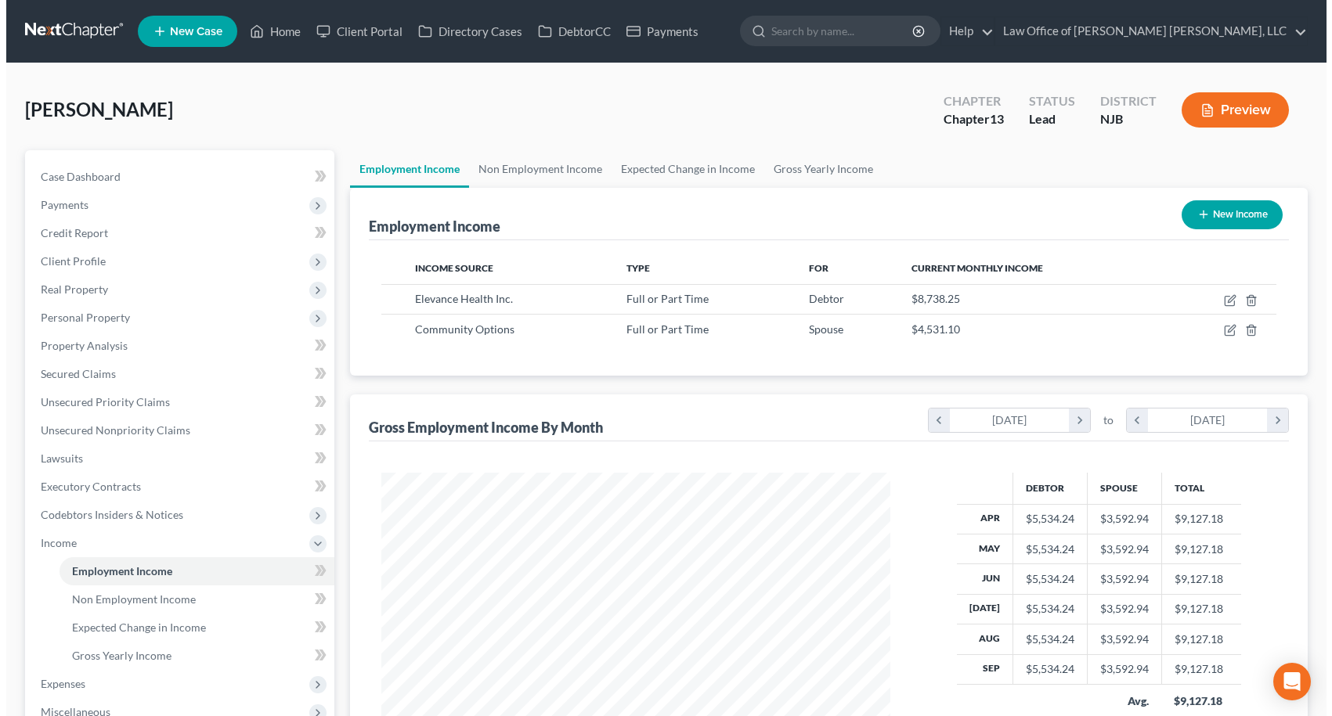
scroll to position [281, 541]
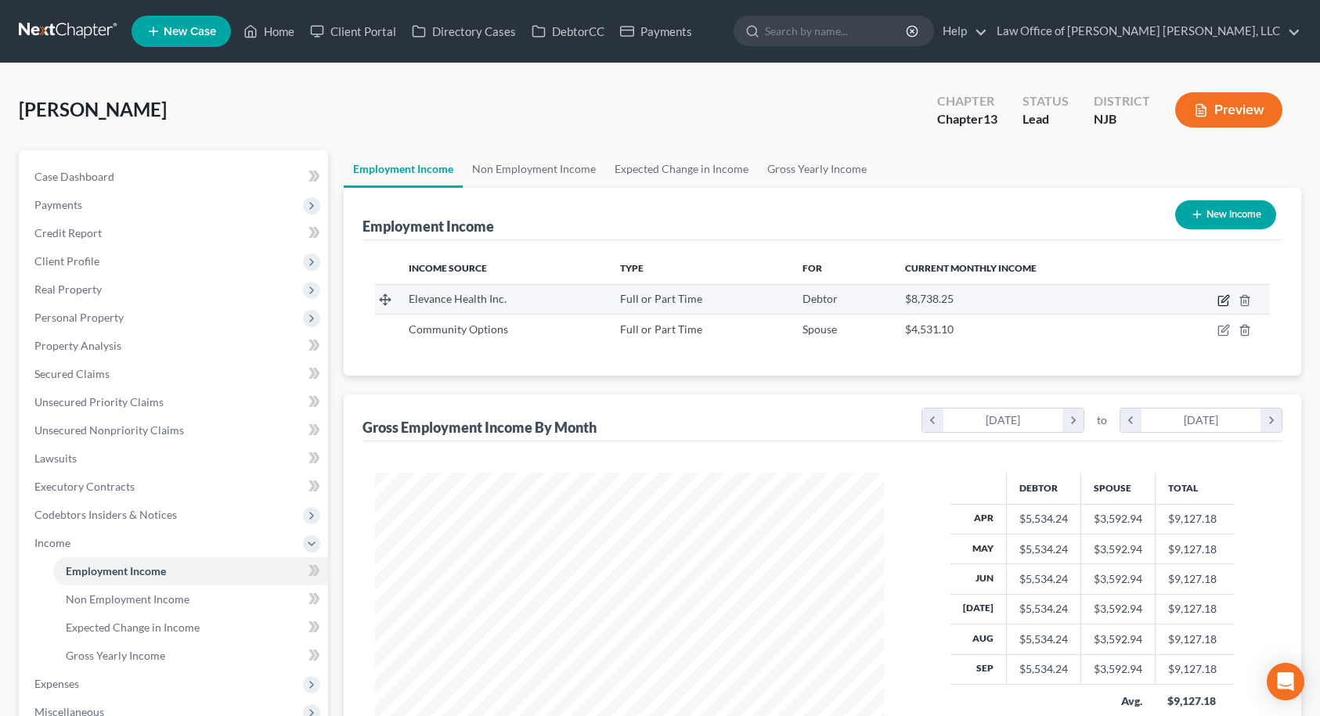
click at [1222, 301] on icon "button" at bounding box center [1224, 298] width 7 height 7
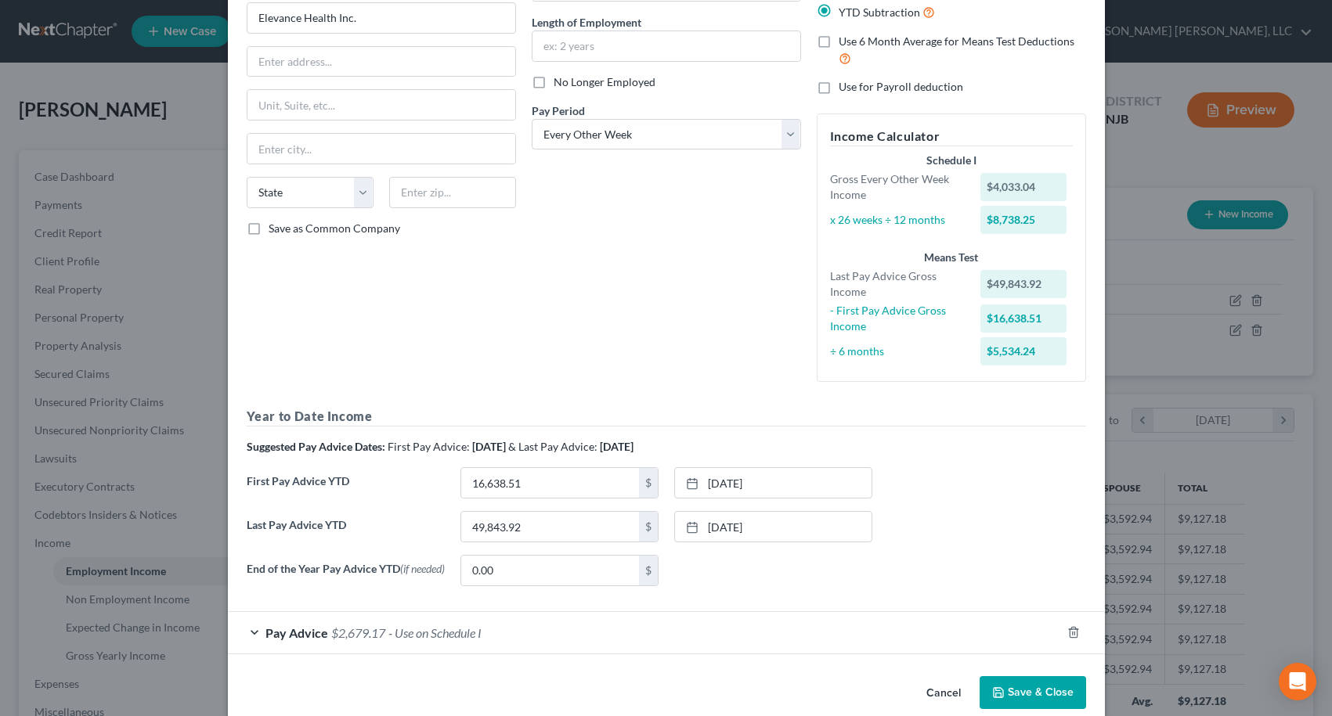
scroll to position [174, 0]
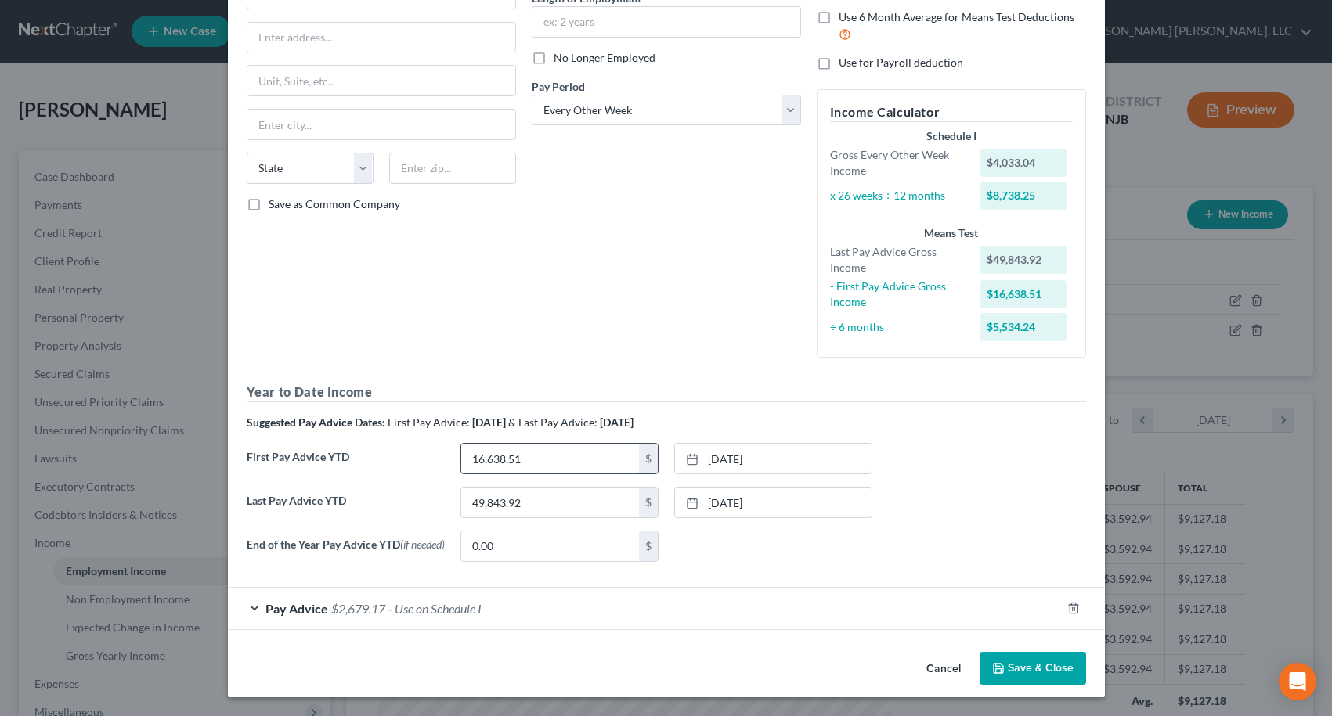
click at [550, 458] on input "16,638.51" at bounding box center [550, 459] width 178 height 30
click at [720, 454] on link "[DATE]" at bounding box center [773, 459] width 197 height 30
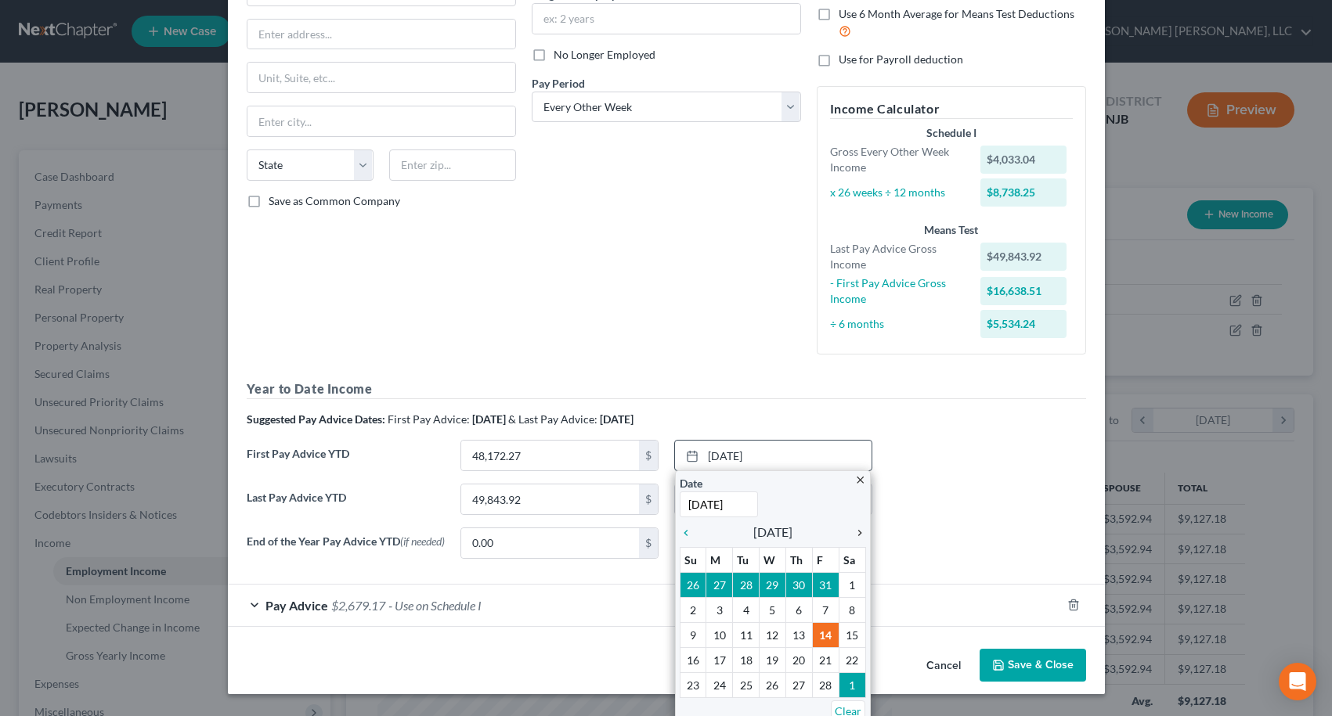
click at [853, 537] on icon "chevron_right" at bounding box center [856, 533] width 20 height 13
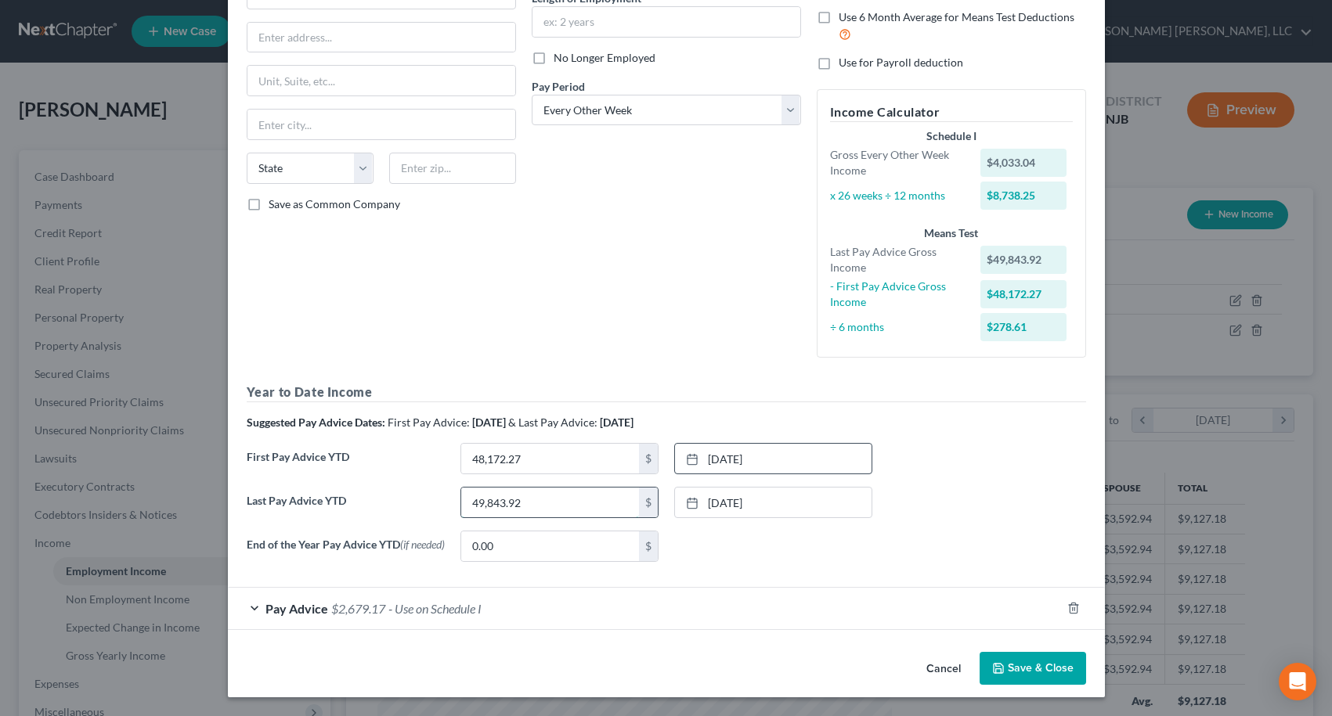
click at [523, 501] on input "49,843.92" at bounding box center [550, 503] width 178 height 30
click at [720, 500] on link "[DATE]" at bounding box center [773, 503] width 197 height 30
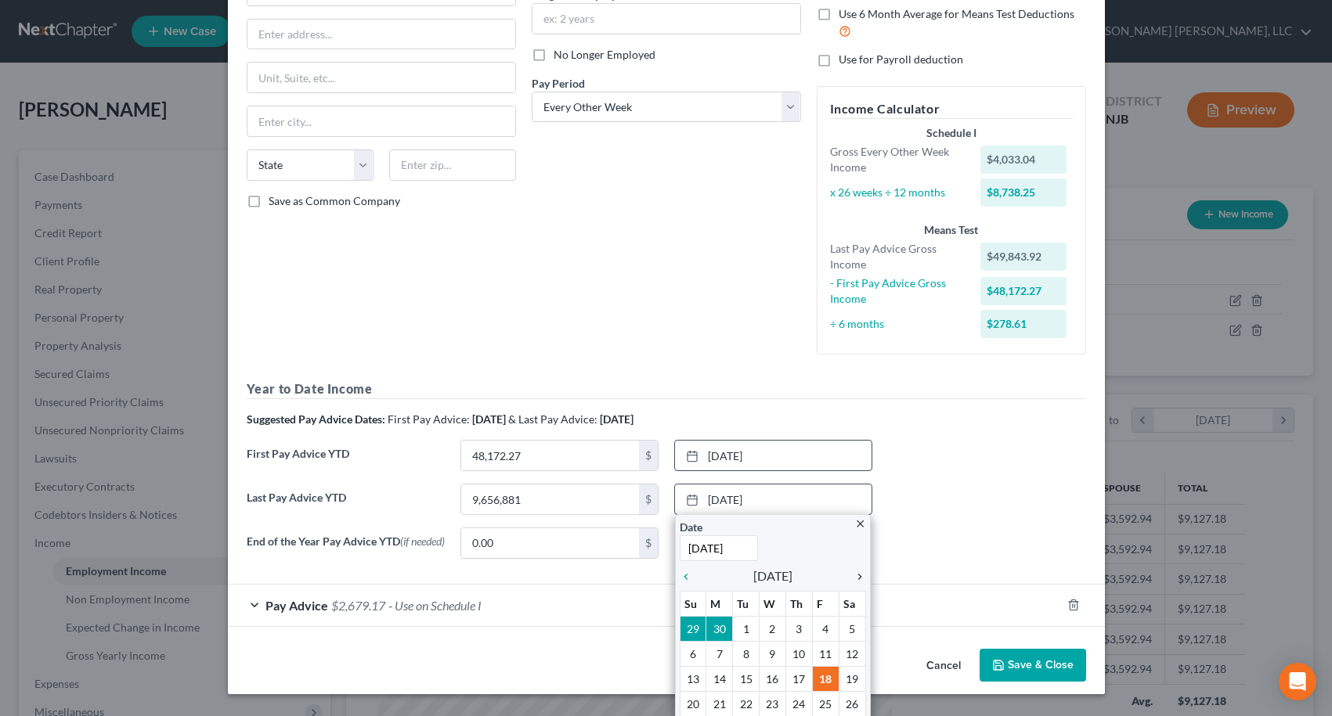
click at [851, 576] on icon "chevron_right" at bounding box center [856, 577] width 20 height 13
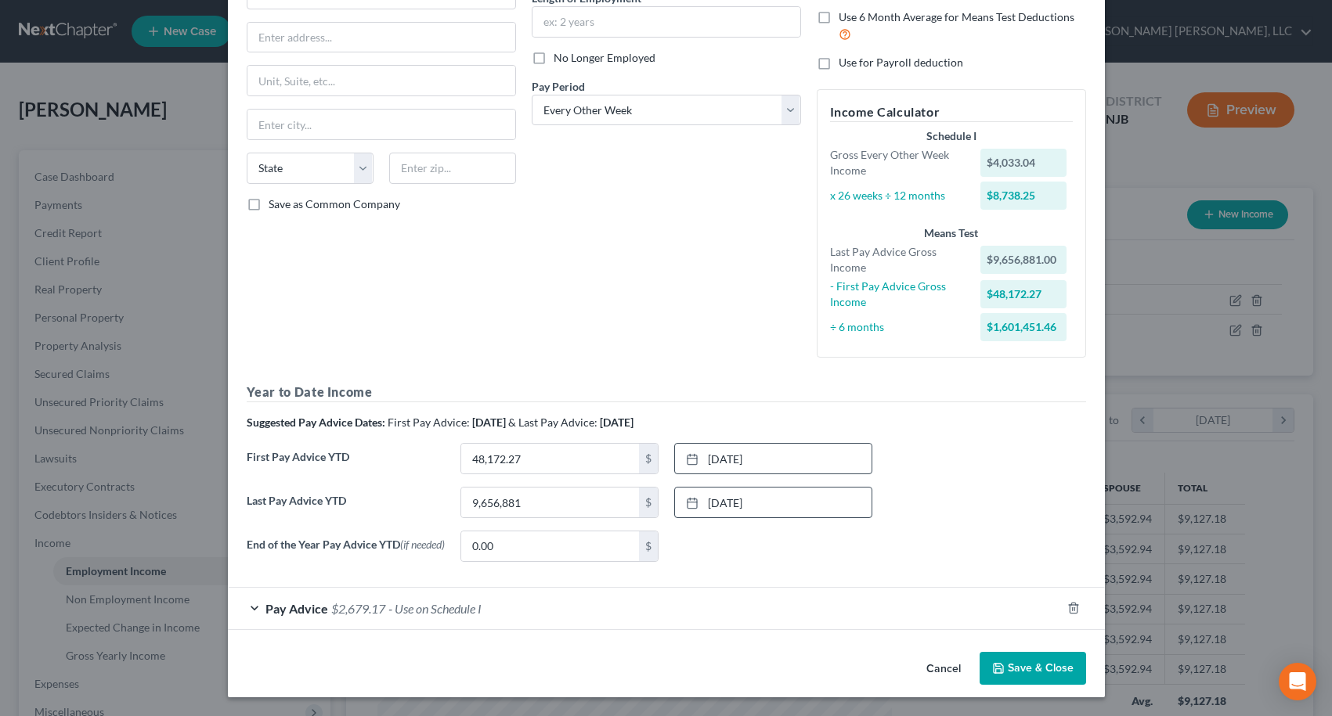
click at [801, 554] on div "None close Date Time chevron_left [DATE] chevron_right Su M Tu W Th F Sa 28 29 …" at bounding box center [773, 546] width 214 height 31
click at [289, 611] on span "Pay Advice" at bounding box center [296, 608] width 63 height 15
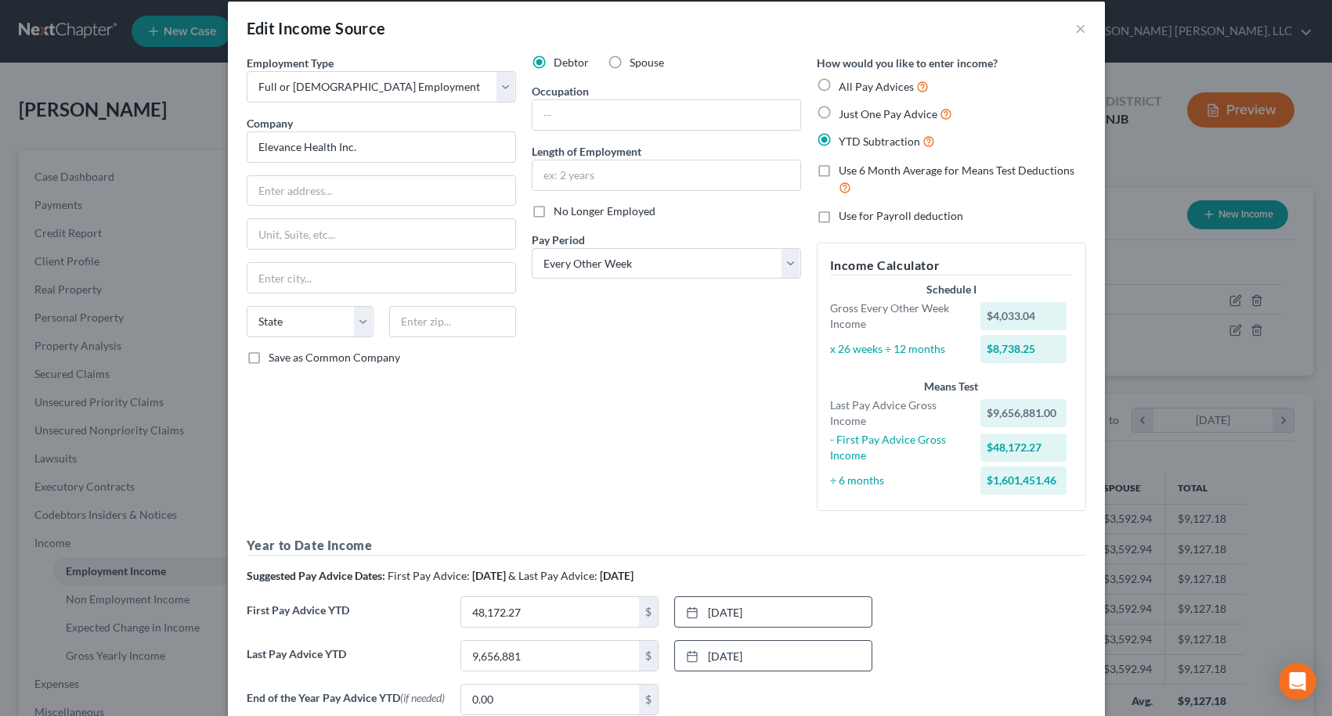
scroll to position [96, 0]
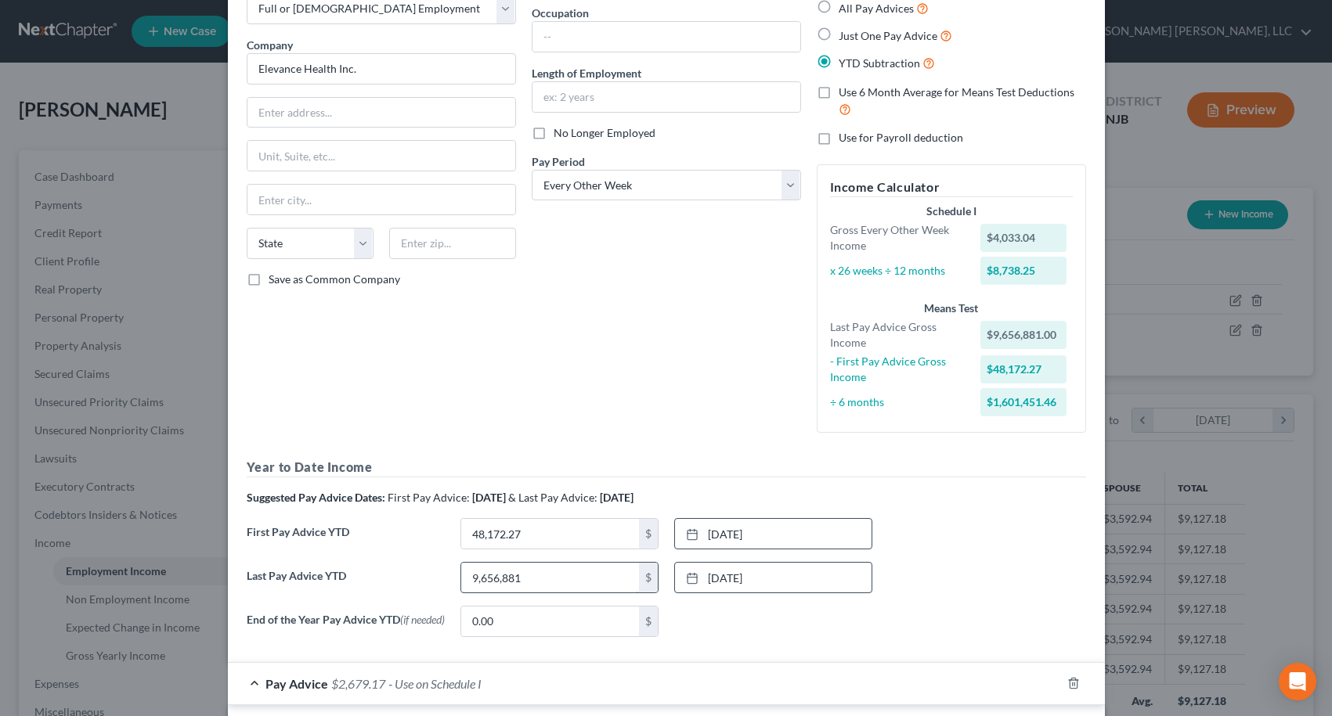
click at [571, 576] on input "9,656,881" at bounding box center [550, 578] width 178 height 30
click at [687, 630] on div "None close Date Time chevron_left [DATE] chevron_right Su M Tu W Th F Sa 28 29 …" at bounding box center [773, 621] width 214 height 31
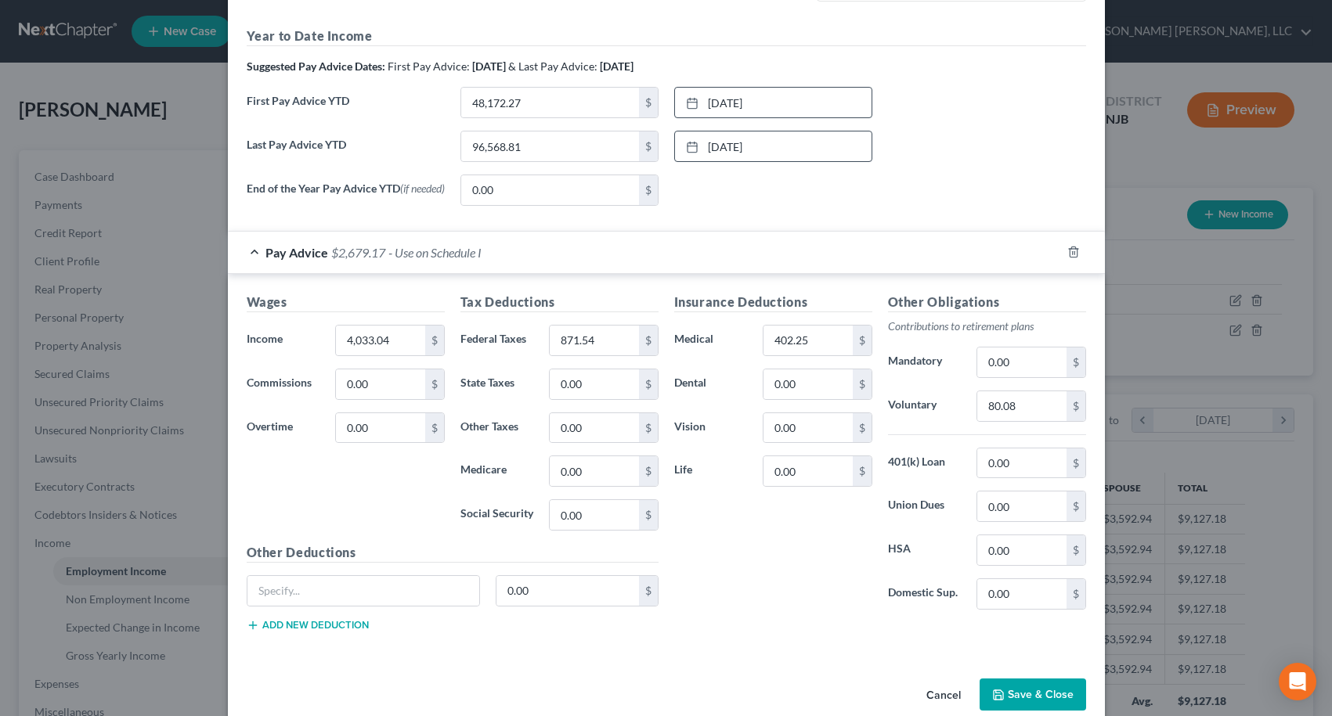
scroll to position [548, 0]
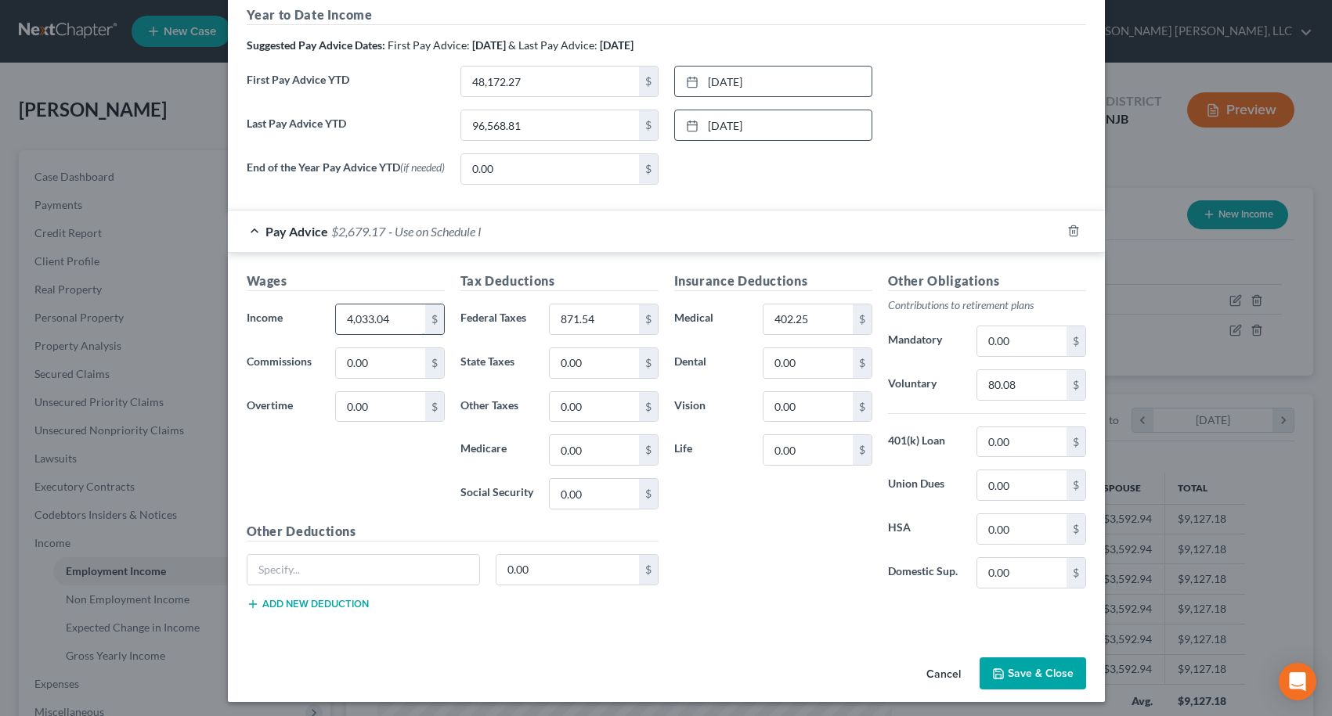
click at [400, 325] on input "4,033.04" at bounding box center [380, 320] width 88 height 30
click at [541, 322] on div "871.54 $" at bounding box center [603, 319] width 124 height 31
click at [1038, 385] on input "80.08" at bounding box center [1021, 385] width 88 height 30
click at [932, 240] on div "Pay Advice $2,719.23 - Use on Schedule I" at bounding box center [644, 231] width 833 height 41
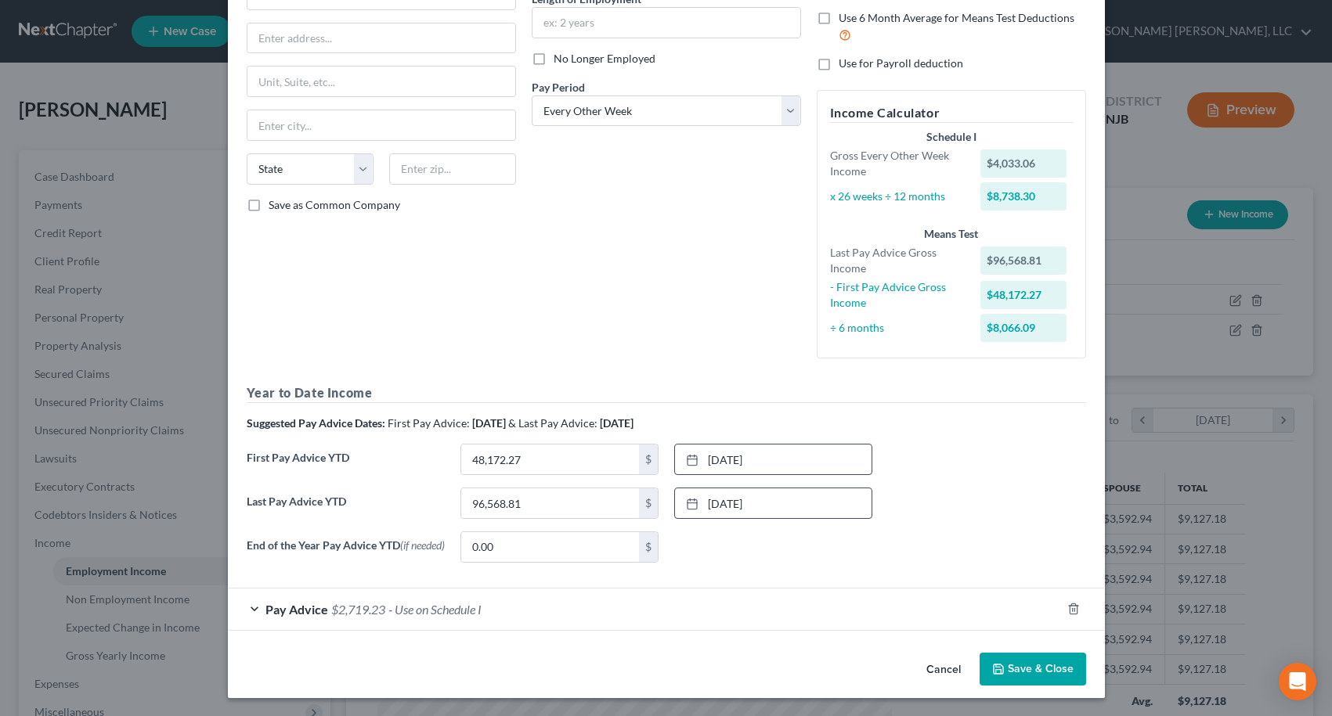
scroll to position [174, 0]
click at [406, 622] on div "Pay Advice $2,719.23 - Use on Schedule I" at bounding box center [644, 608] width 833 height 41
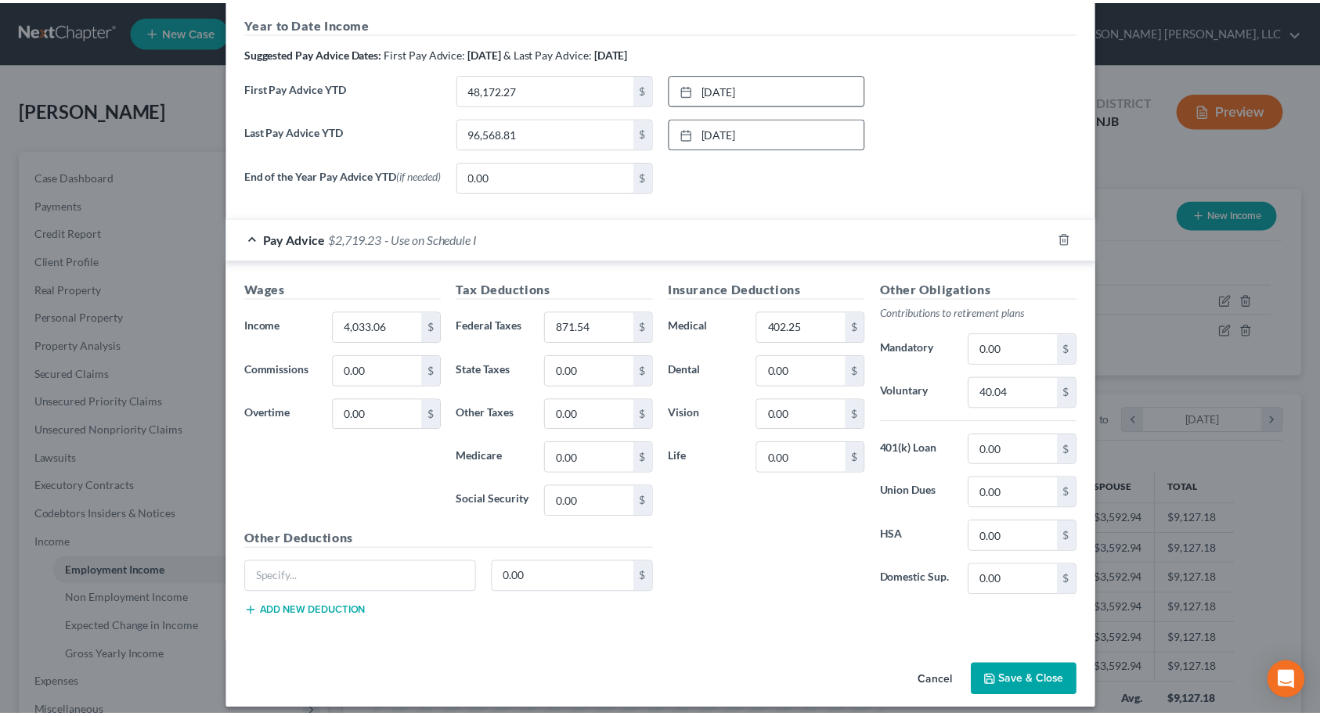
scroll to position [557, 0]
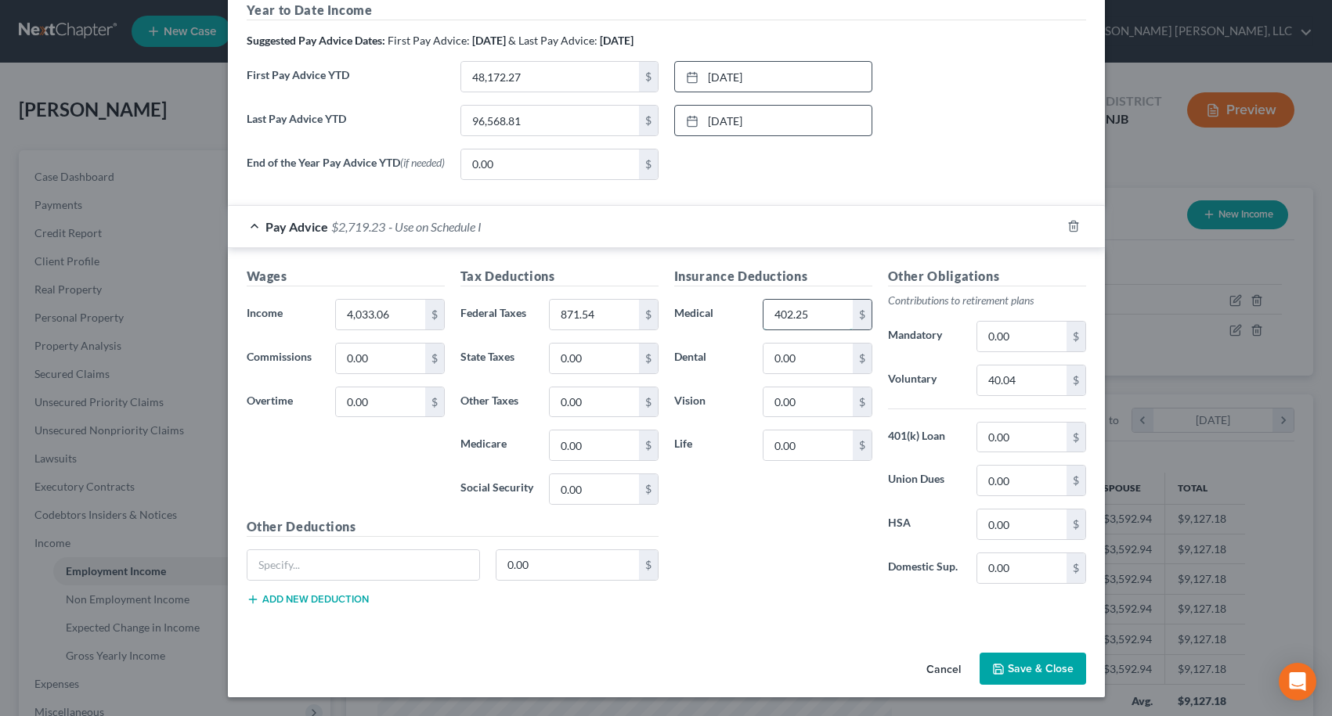
click at [804, 316] on input "402.25" at bounding box center [807, 315] width 88 height 30
click at [759, 521] on div "Insurance Deductions Medical 365.38 $ Dental 0.00 $ Vision 0.00 $ Life 0.00 $" at bounding box center [773, 432] width 214 height 330
click at [1020, 381] on input "40.04" at bounding box center [1021, 381] width 88 height 30
click at [805, 315] on input "365.38" at bounding box center [807, 315] width 88 height 30
drag, startPoint x: 800, startPoint y: 587, endPoint x: 806, endPoint y: 578, distance: 10.9
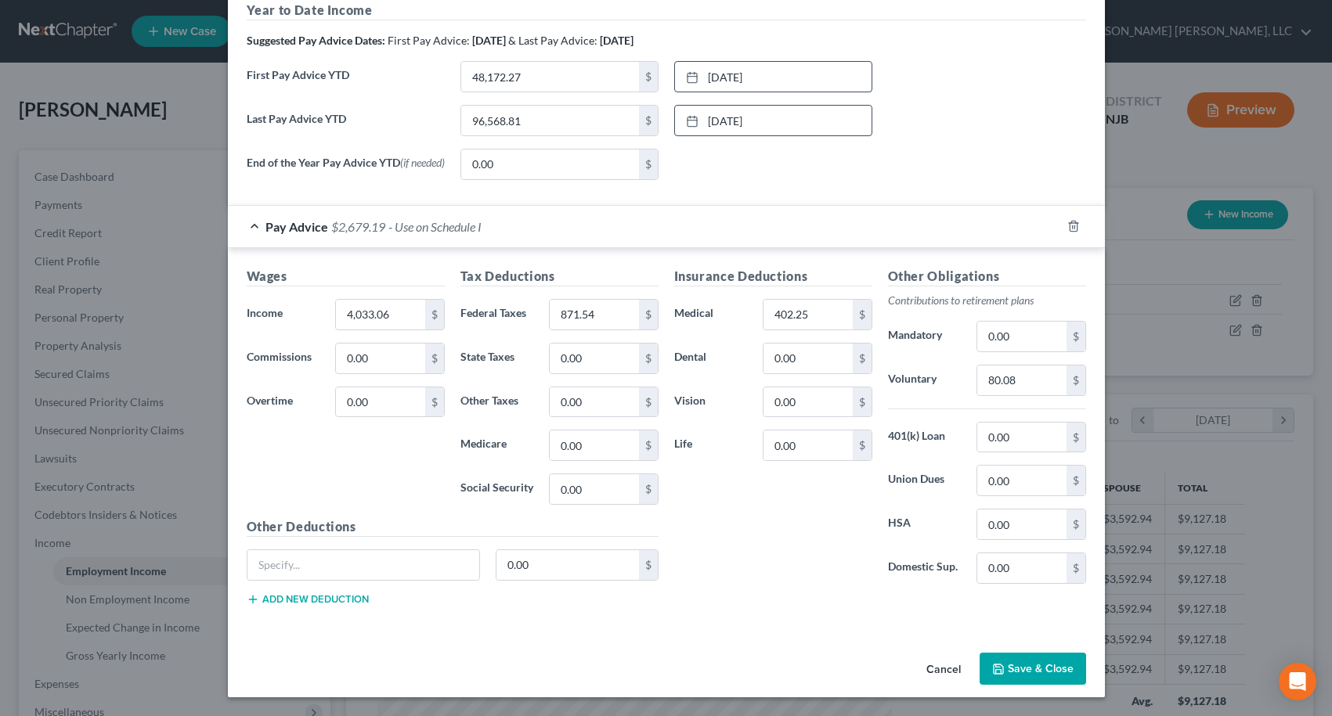
click at [803, 586] on div "Insurance Deductions Medical 402.25 $ Dental 0.00 $ Vision 0.00 $ Life 0.00 $" at bounding box center [773, 432] width 214 height 330
click at [800, 563] on div "Insurance Deductions Medical 402.25 $ Dental 0.00 $ Vision 0.00 $ Life 0.00 $" at bounding box center [773, 432] width 214 height 330
click at [1018, 671] on button "Save & Close" at bounding box center [1032, 669] width 106 height 33
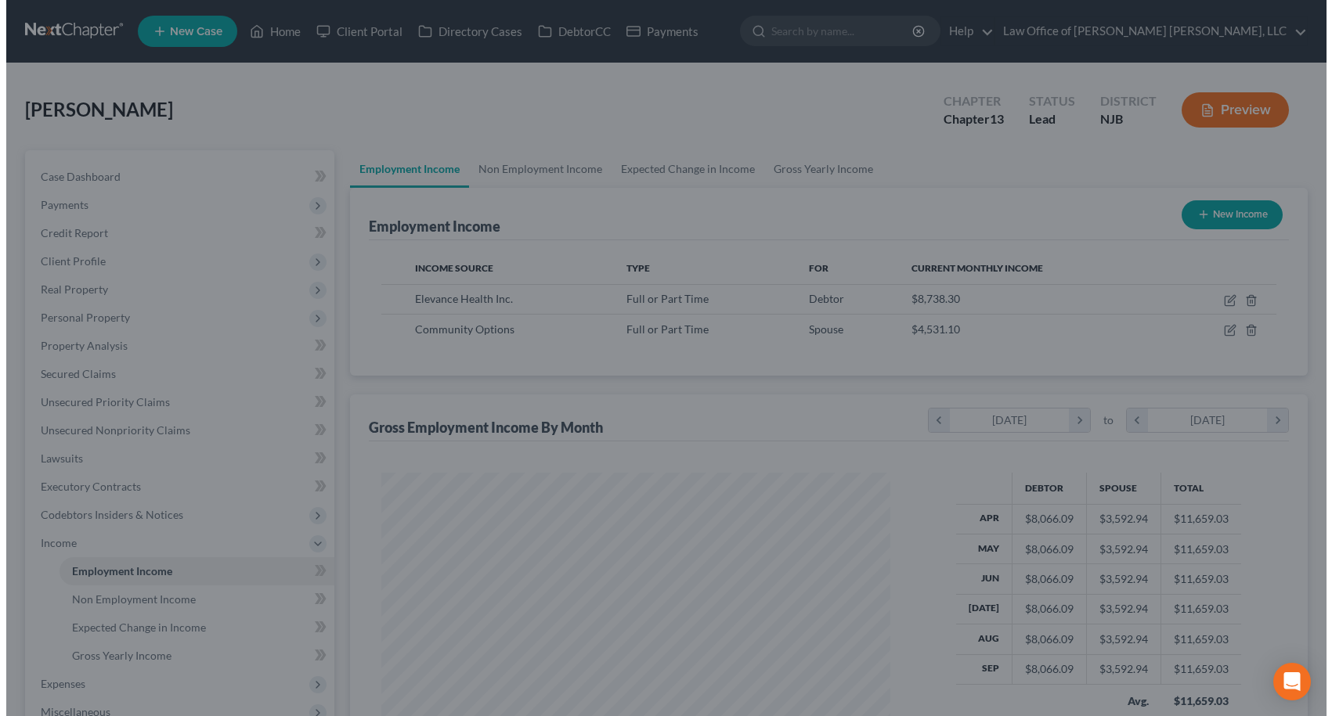
scroll to position [782657, 782397]
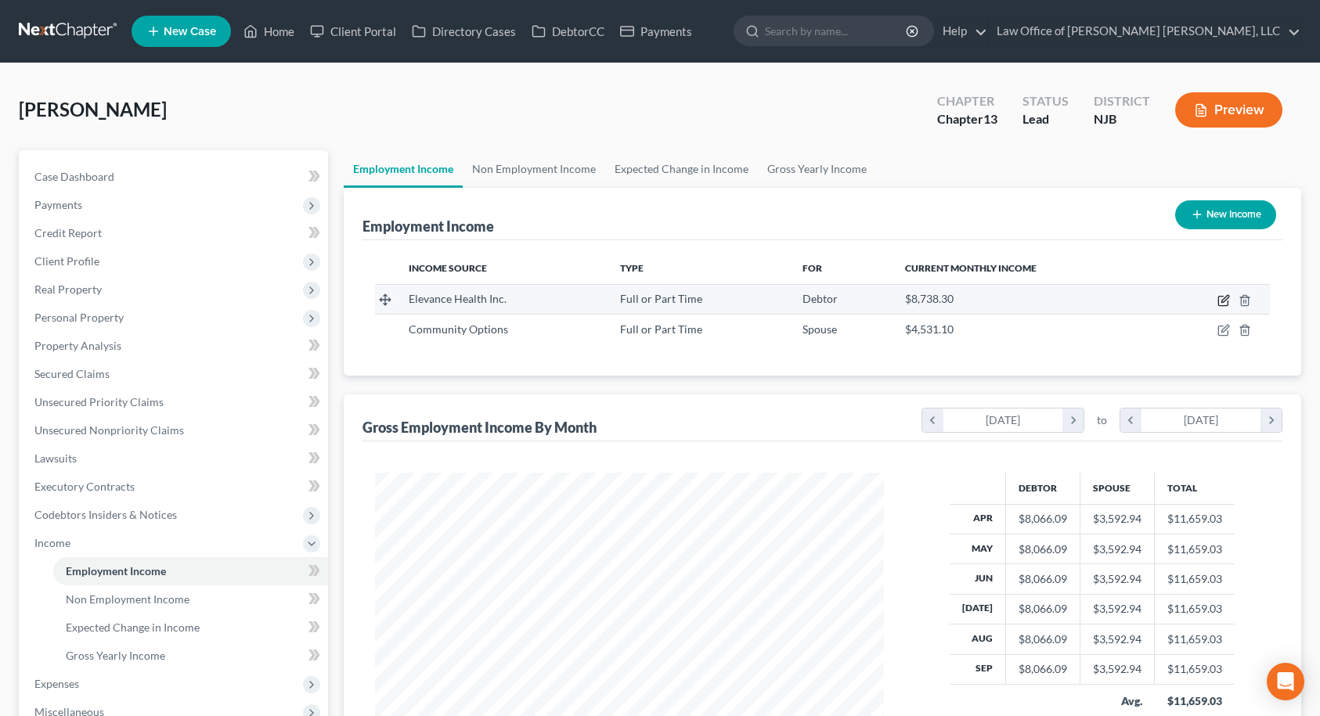
click at [1226, 299] on icon "button" at bounding box center [1223, 300] width 13 height 13
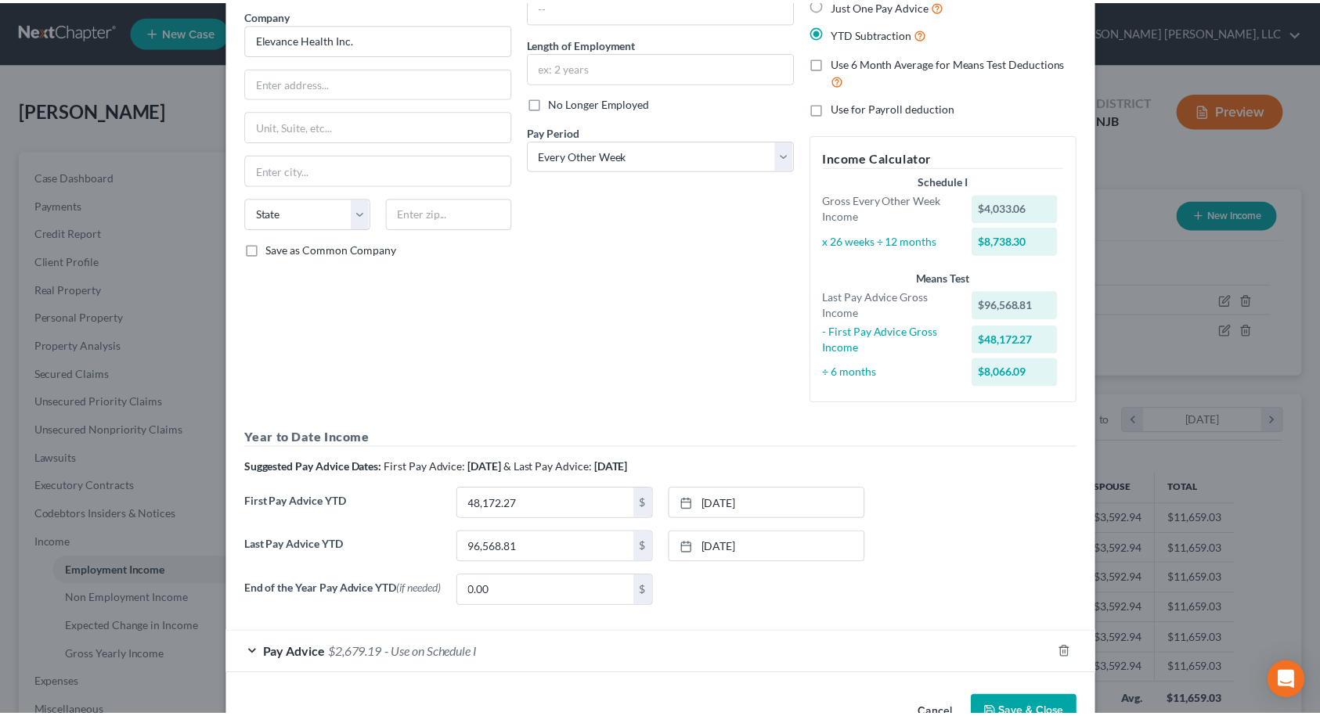
scroll to position [174, 0]
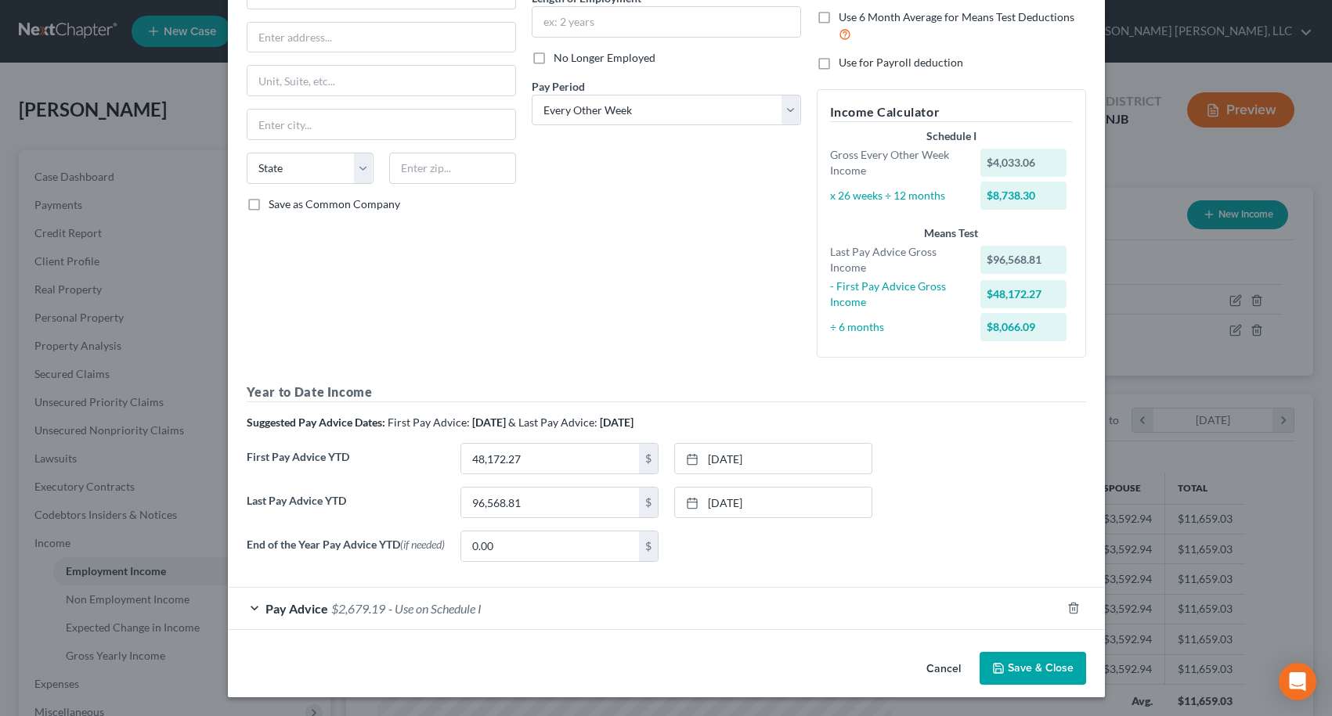
click at [1056, 670] on button "Save & Close" at bounding box center [1032, 668] width 106 height 33
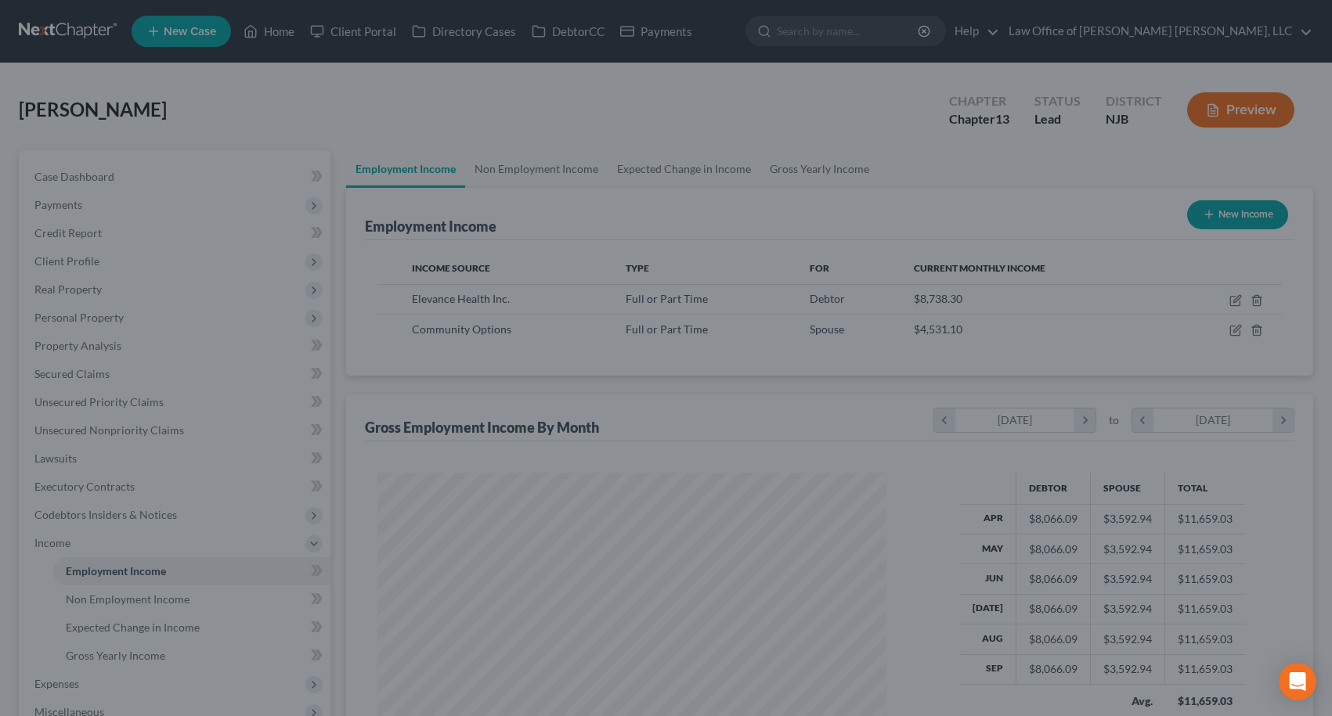
scroll to position [782657, 782397]
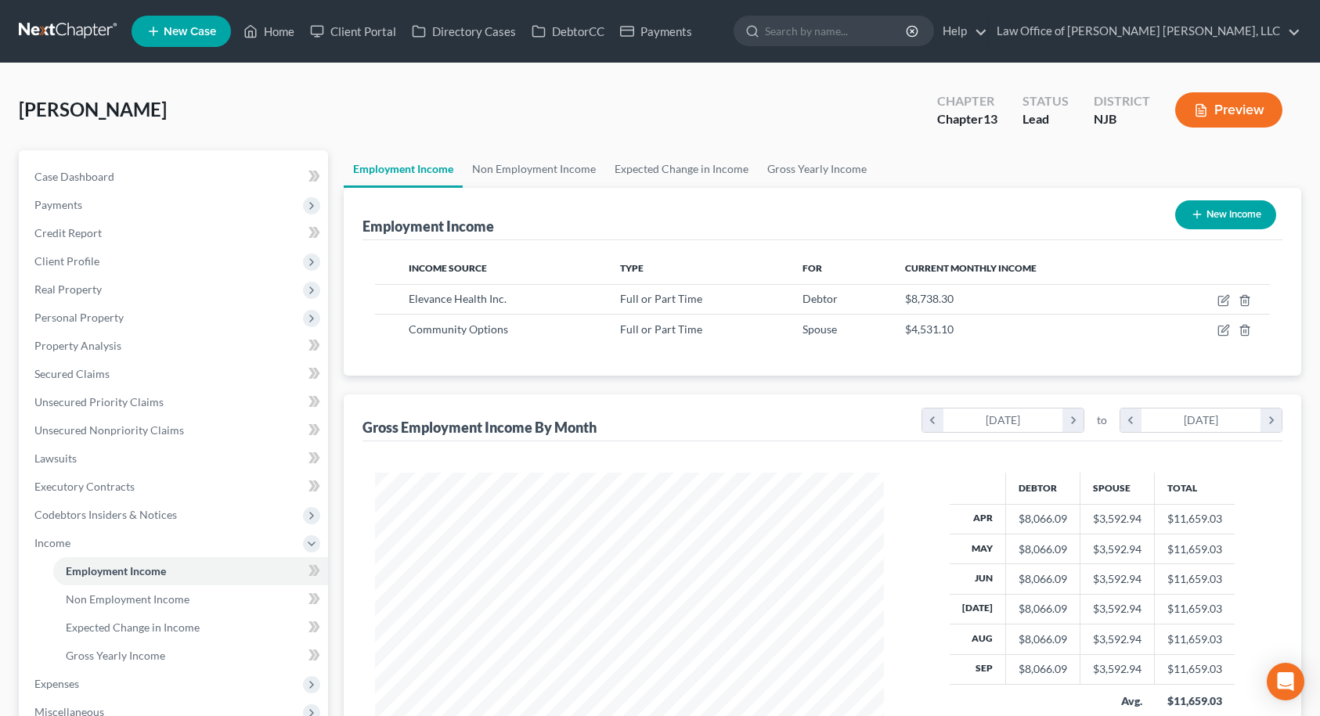
click at [1205, 107] on icon "button" at bounding box center [1200, 111] width 9 height 12
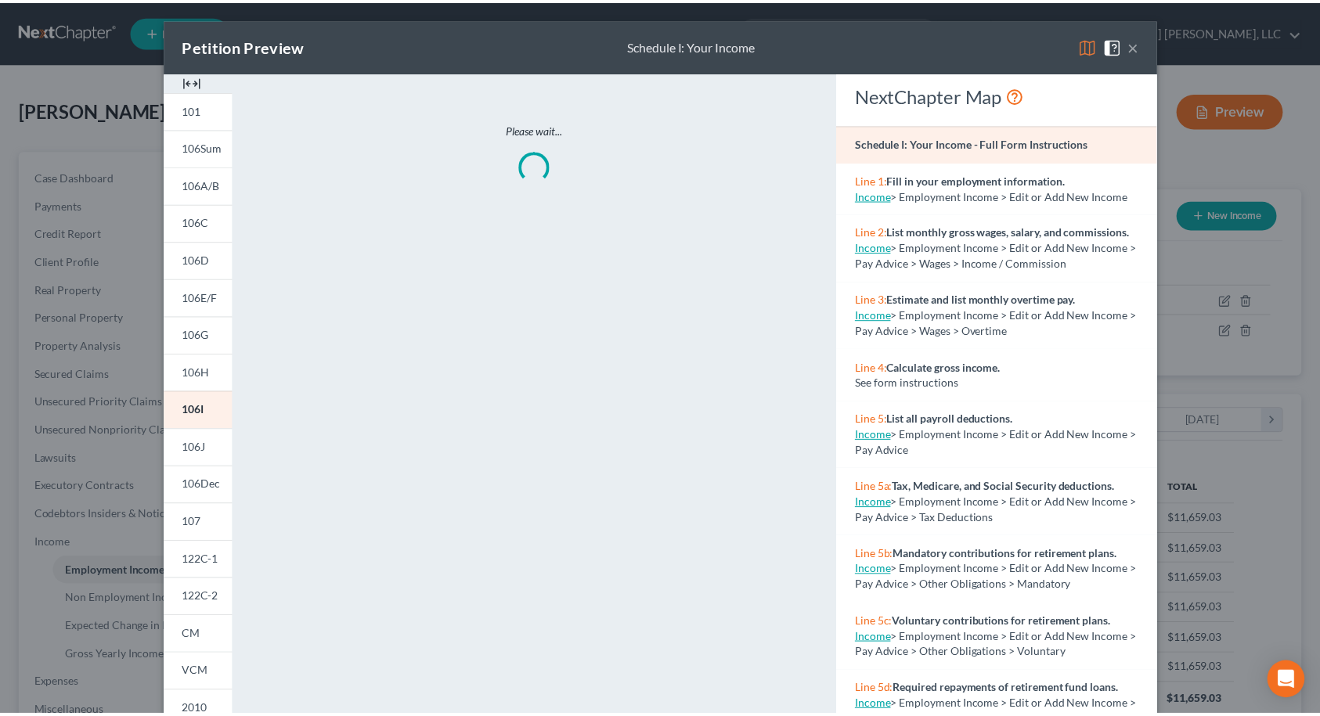
scroll to position [281, 546]
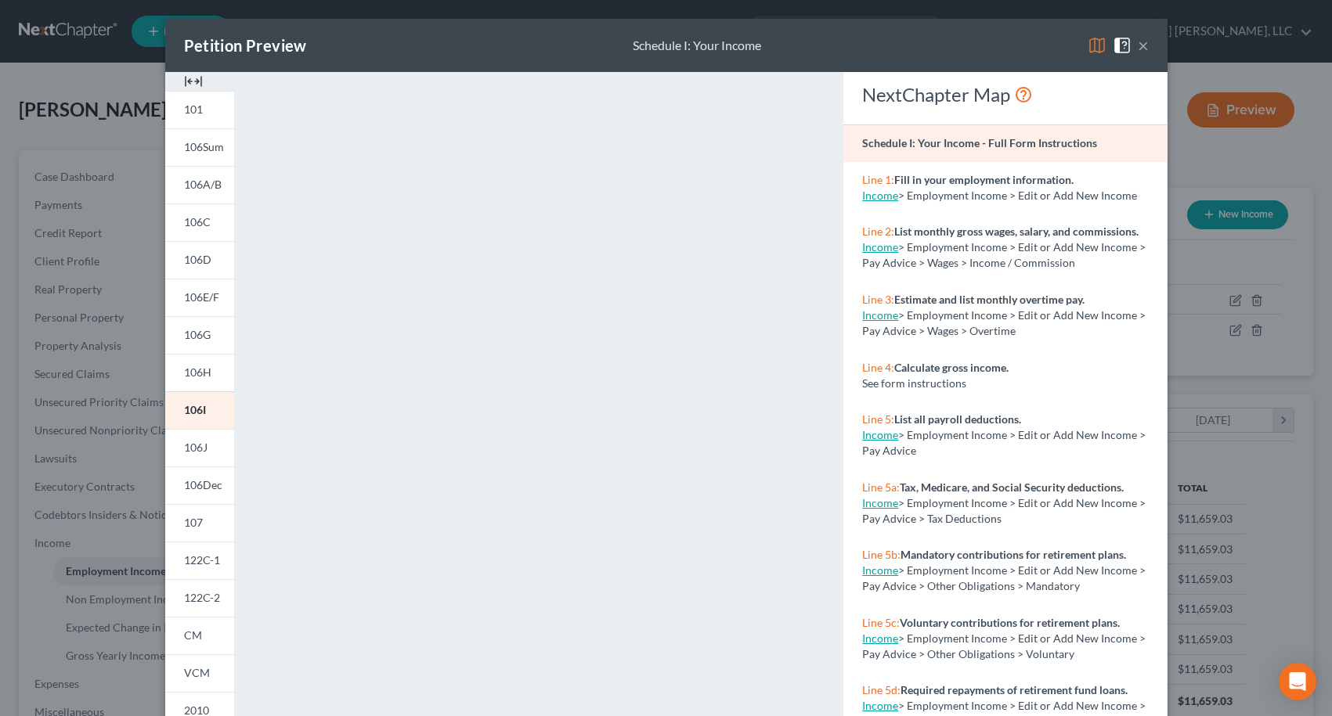
click at [1138, 44] on button "×" at bounding box center [1143, 45] width 11 height 19
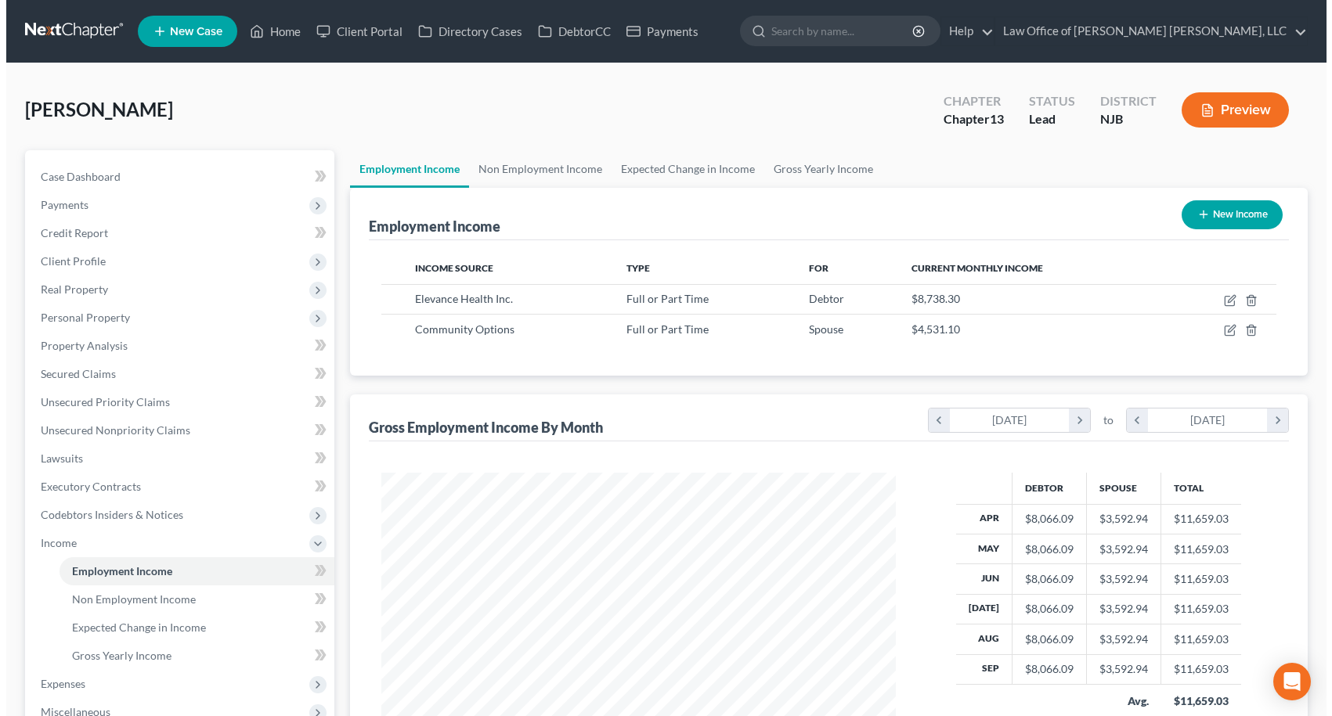
scroll to position [782657, 782397]
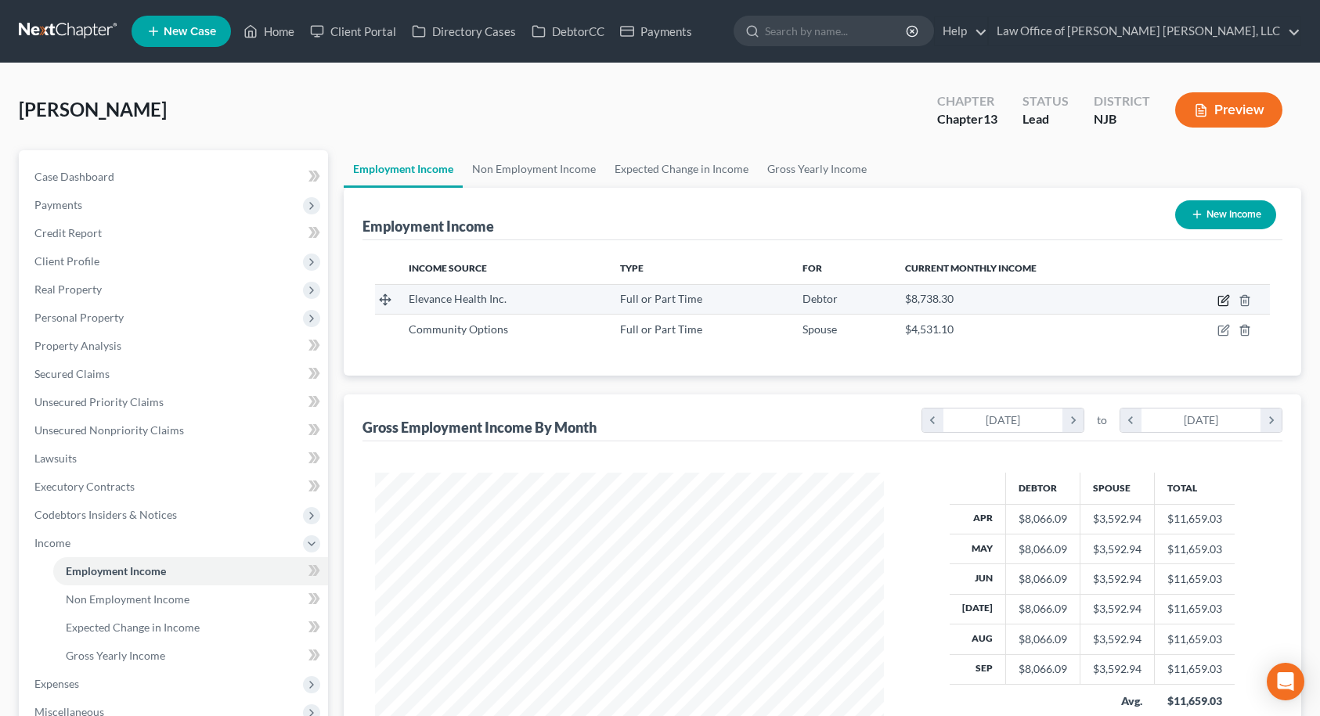
click at [1221, 302] on icon "button" at bounding box center [1223, 300] width 13 height 13
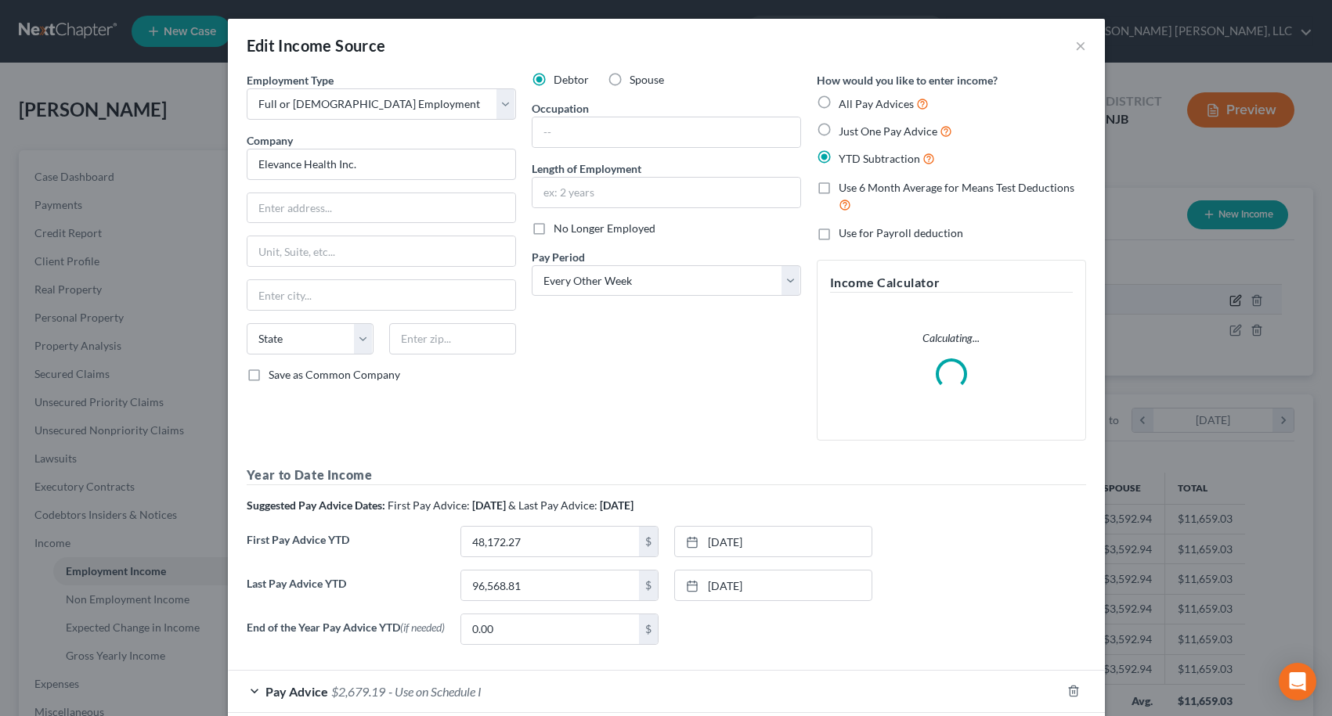
scroll to position [281, 546]
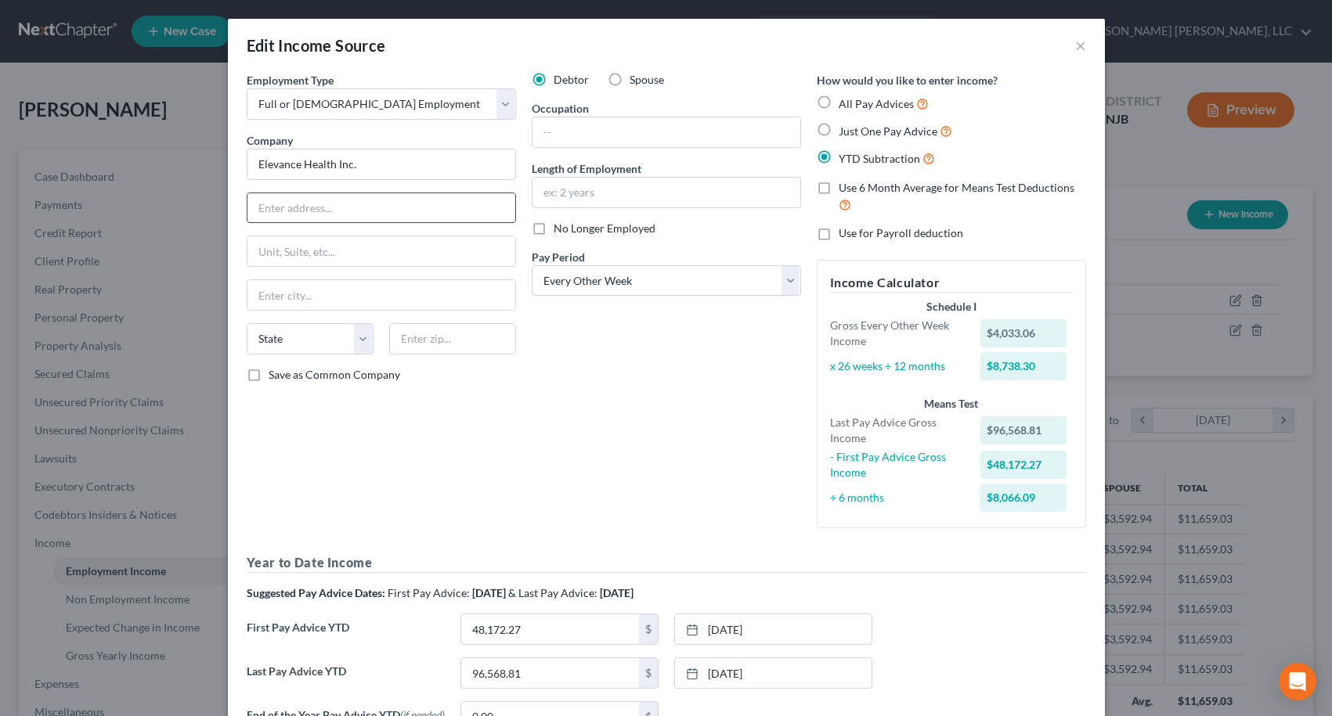
click at [394, 206] on input "text" at bounding box center [381, 208] width 268 height 30
click at [564, 132] on input "text" at bounding box center [666, 132] width 268 height 30
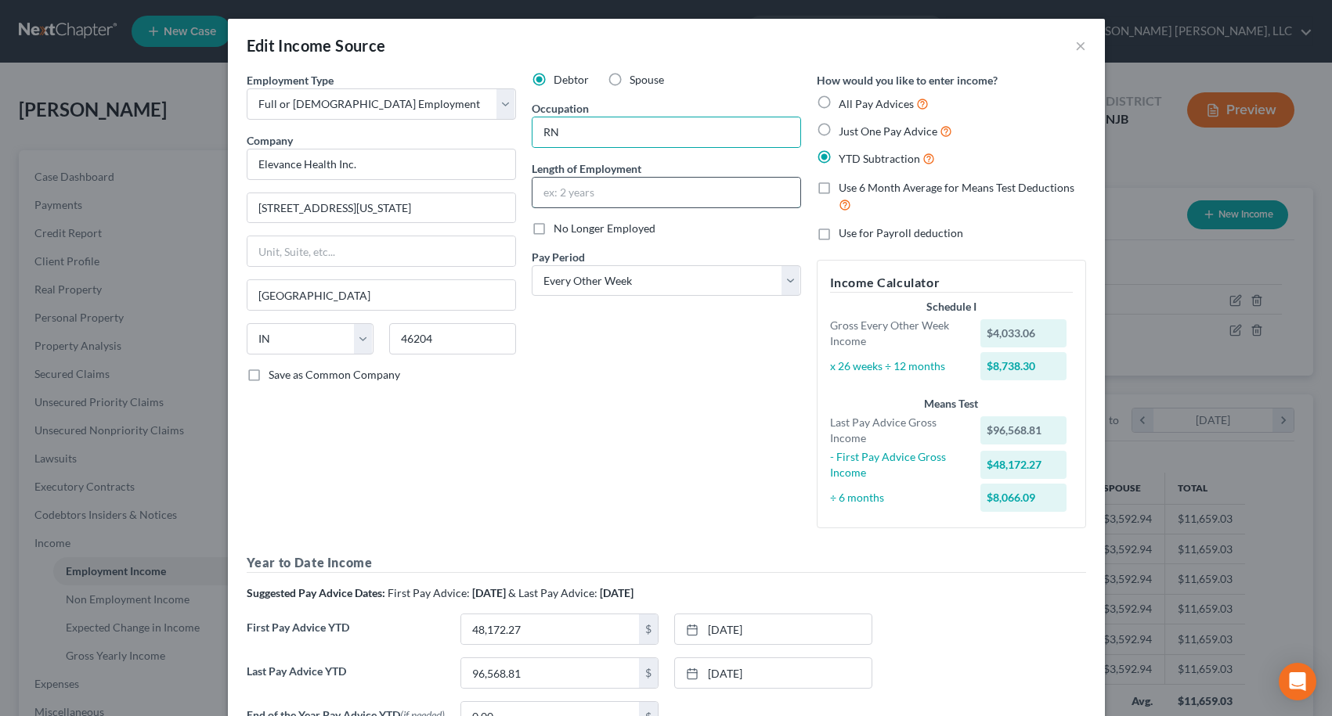
click at [574, 193] on input "text" at bounding box center [666, 193] width 268 height 30
click at [547, 401] on div "Debtor Spouse Occupation RN Length of Employment 4.5 years No Longer Employed P…" at bounding box center [666, 306] width 285 height 469
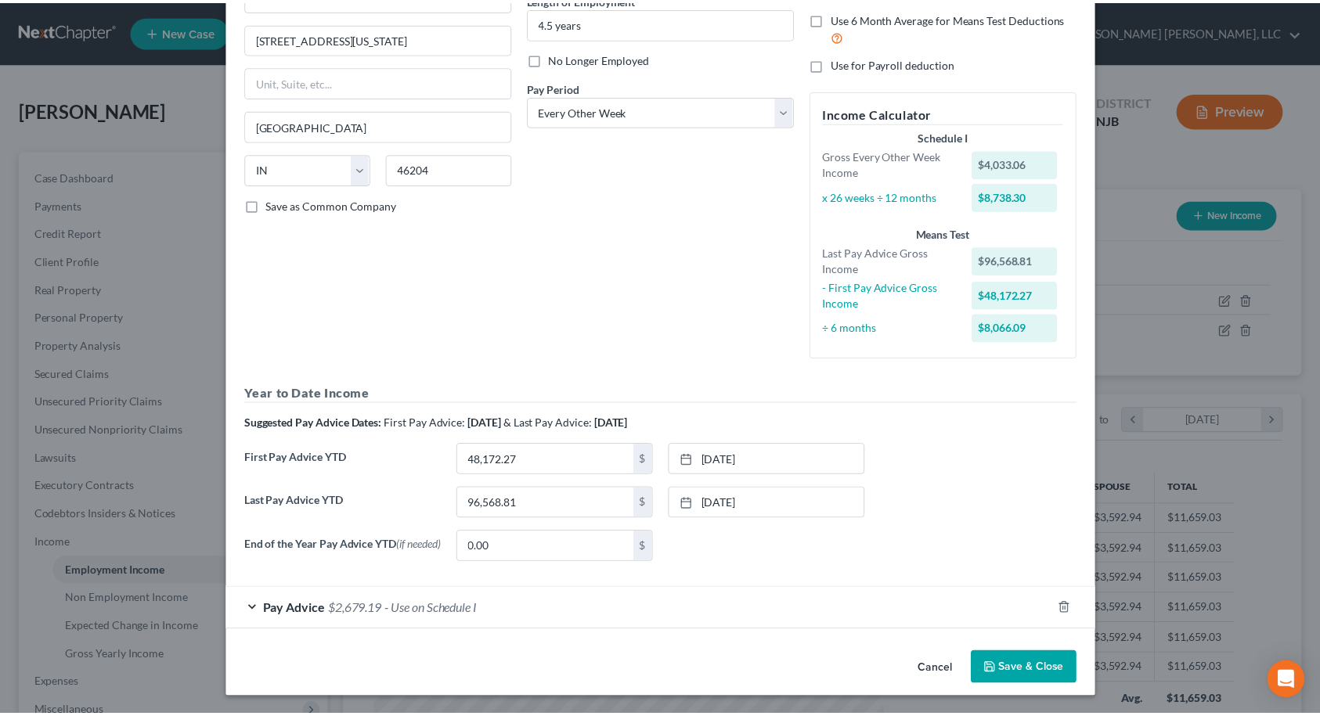
scroll to position [174, 0]
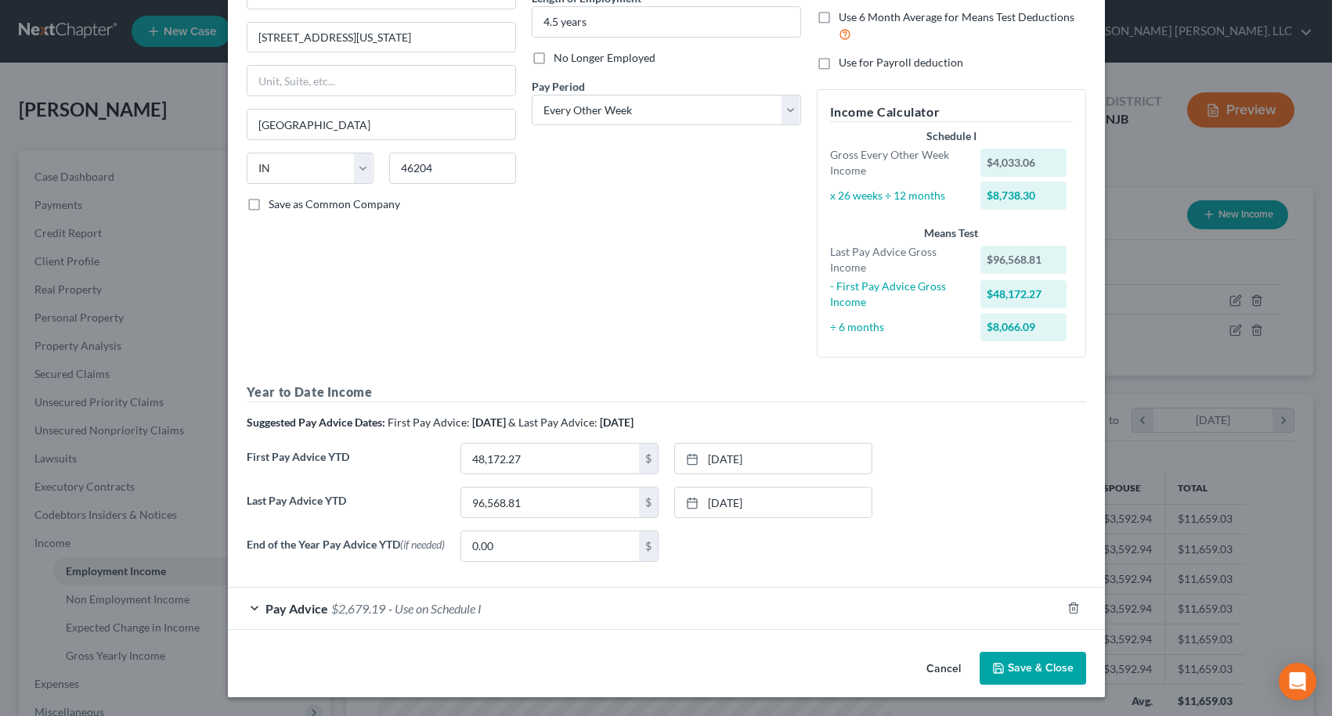
click at [1034, 666] on button "Save & Close" at bounding box center [1032, 668] width 106 height 33
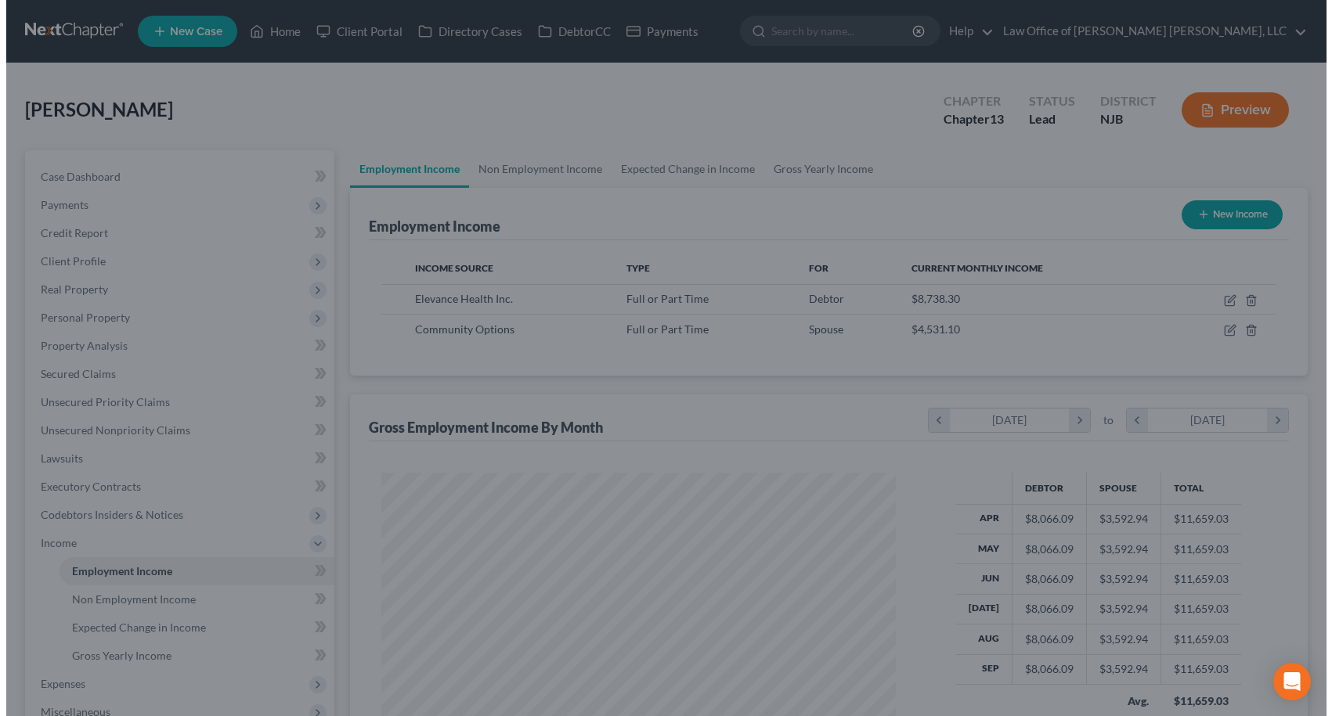
scroll to position [782657, 782397]
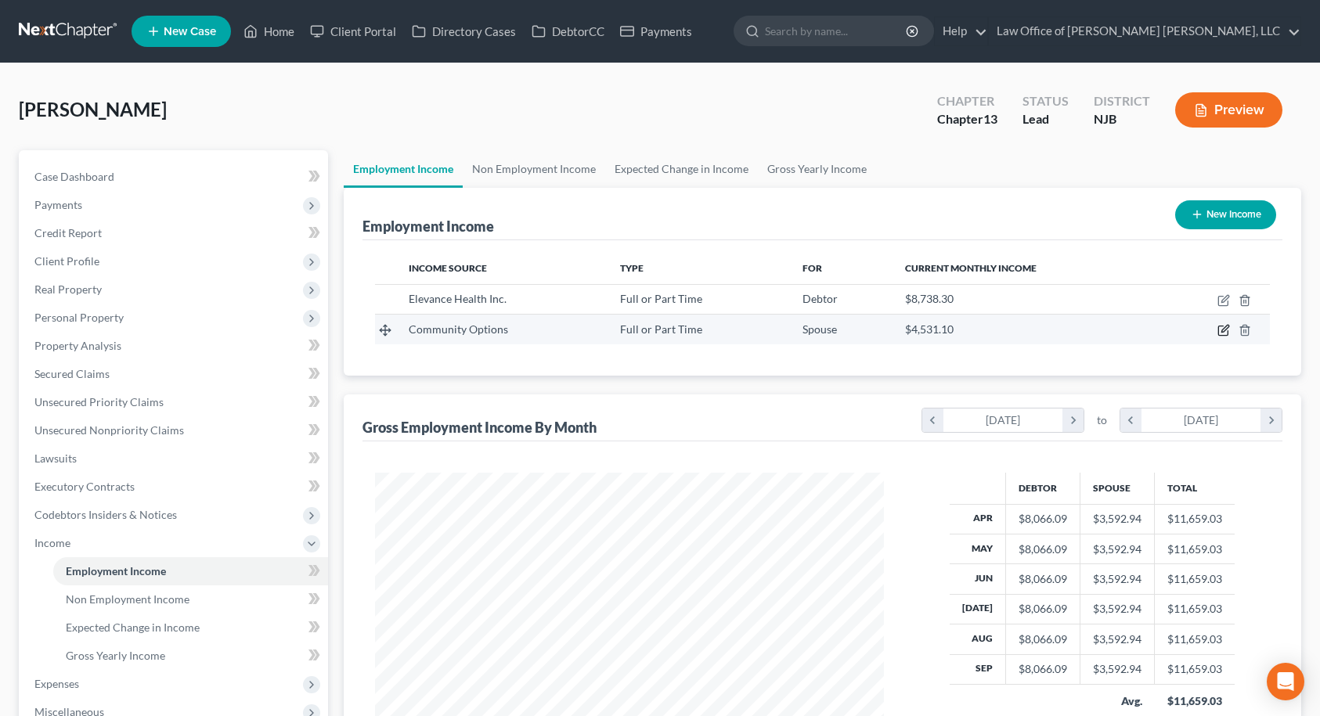
click at [1222, 332] on icon "button" at bounding box center [1224, 329] width 7 height 7
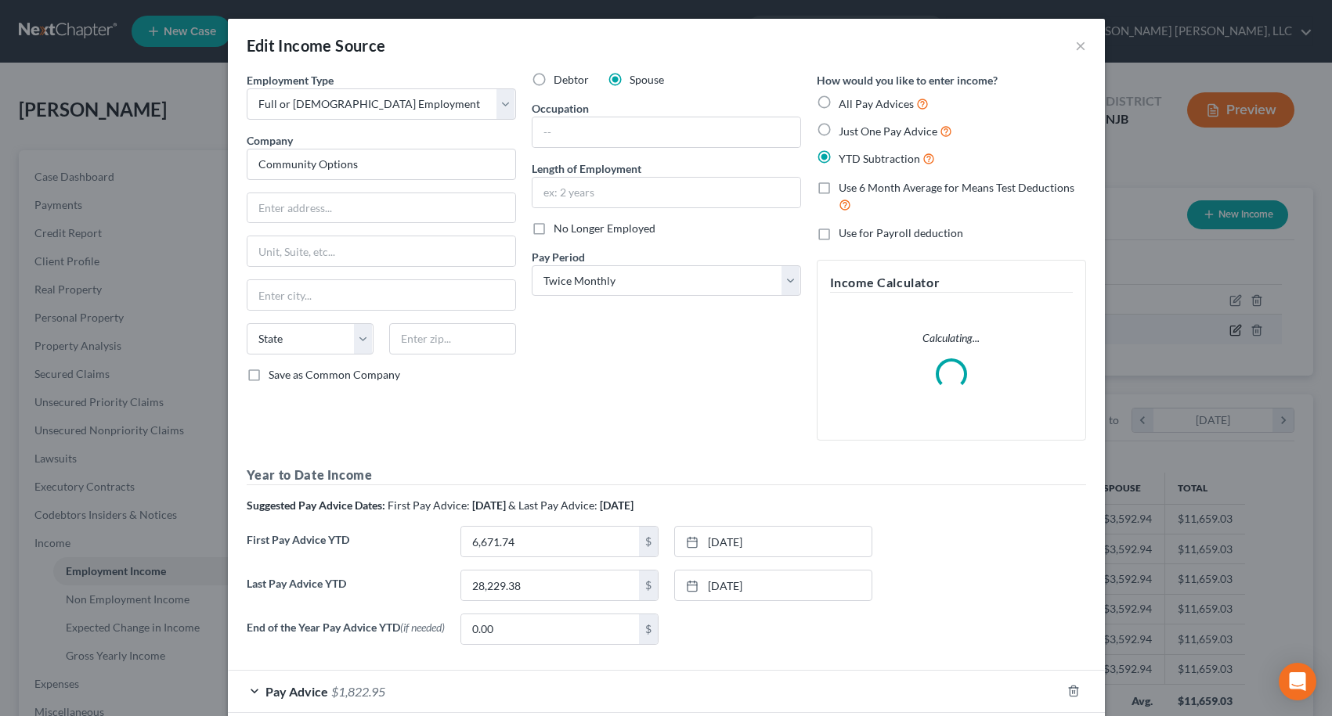
scroll to position [281, 546]
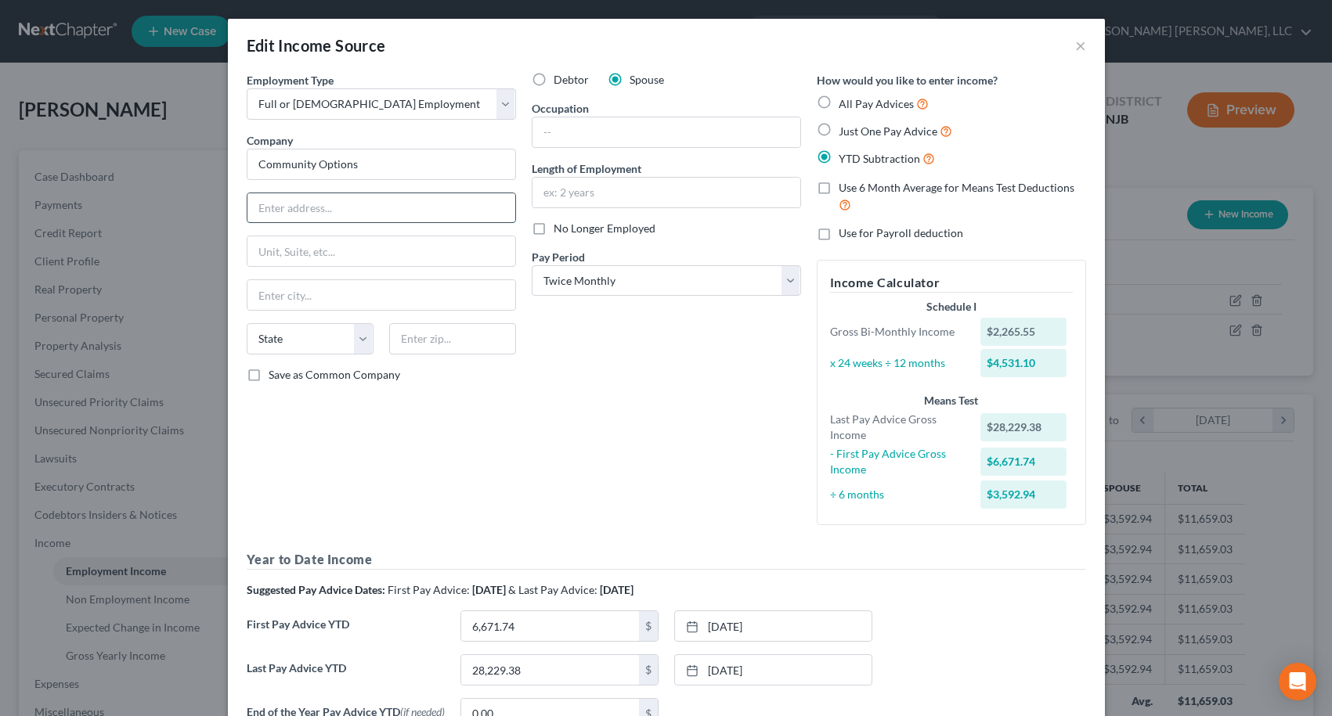
click at [414, 211] on input "text" at bounding box center [381, 208] width 268 height 30
click at [604, 134] on input "text" at bounding box center [666, 132] width 268 height 30
click at [603, 417] on div "Debtor Spouse Occupation Direct Support Professional Length of Employment 8 yea…" at bounding box center [666, 305] width 285 height 466
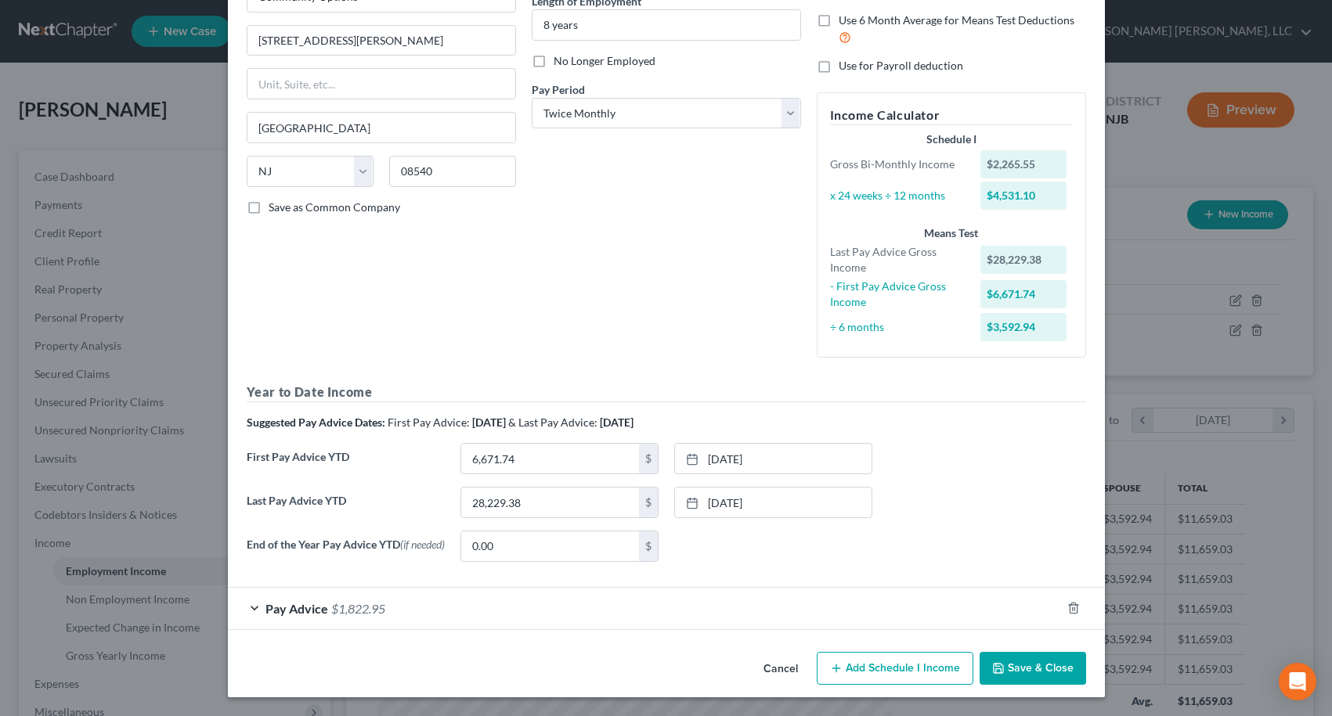
scroll to position [171, 0]
click at [545, 455] on input "6,671.74" at bounding box center [550, 459] width 178 height 30
click at [723, 460] on link "[DATE]" at bounding box center [773, 459] width 197 height 30
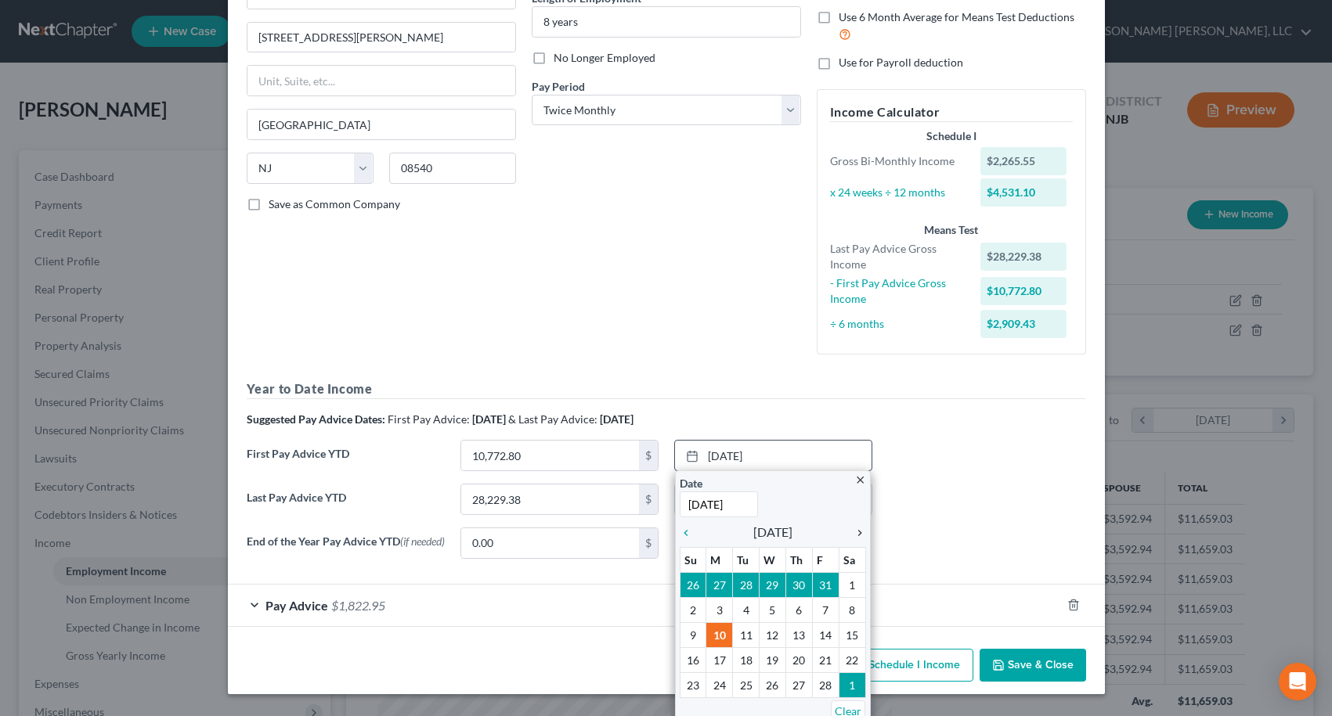
click at [853, 533] on icon "chevron_right" at bounding box center [856, 533] width 20 height 13
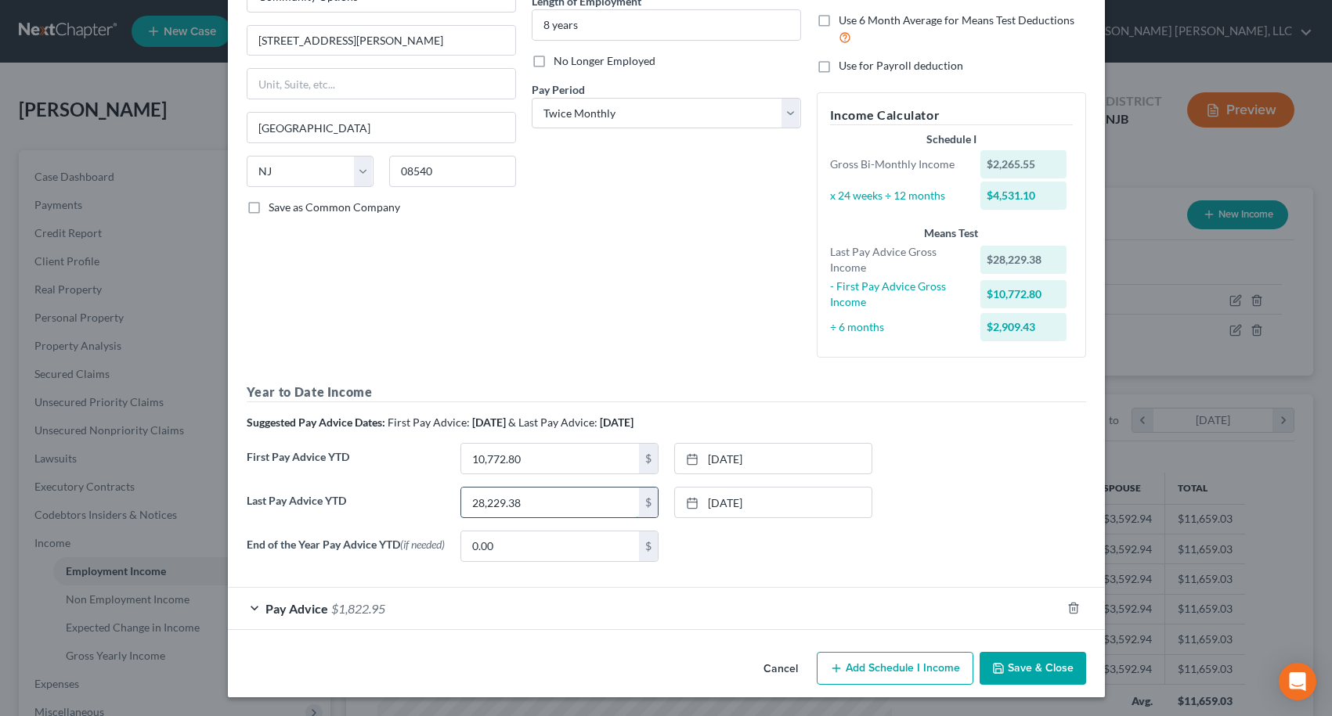
click at [555, 503] on input "28,229.38" at bounding box center [550, 503] width 178 height 30
click at [515, 458] on input "10,772.80" at bounding box center [550, 459] width 178 height 30
click at [526, 496] on input "28,229.38" at bounding box center [550, 503] width 178 height 30
click at [716, 503] on link "[DATE]" at bounding box center [773, 503] width 197 height 30
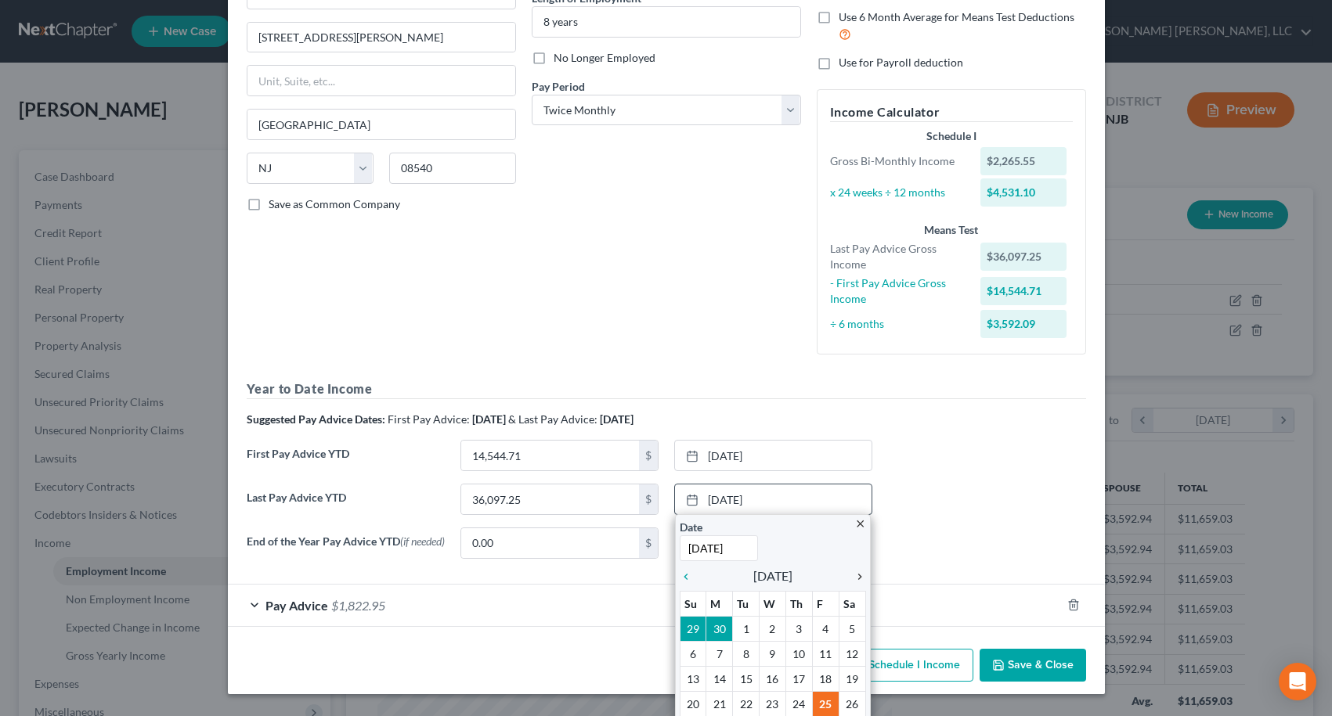
click at [853, 580] on icon "chevron_right" at bounding box center [856, 577] width 20 height 13
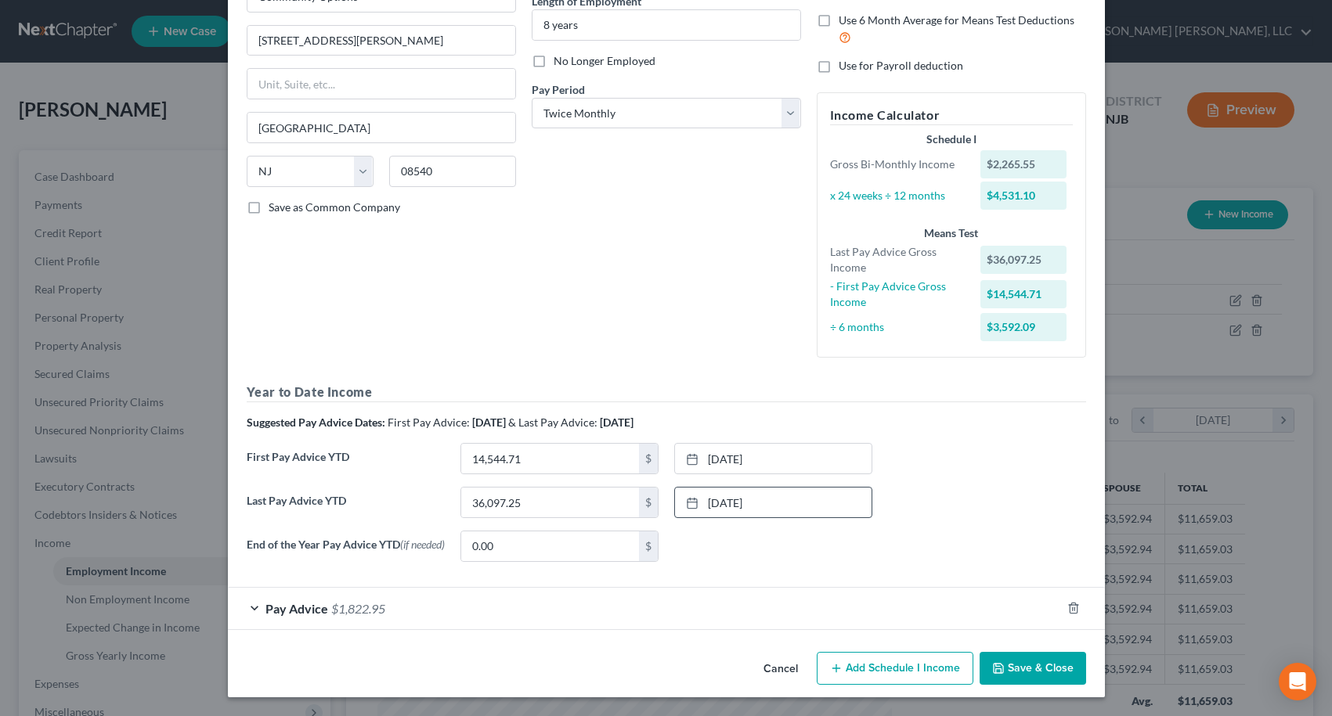
click at [283, 605] on span "Pay Advice" at bounding box center [296, 608] width 63 height 15
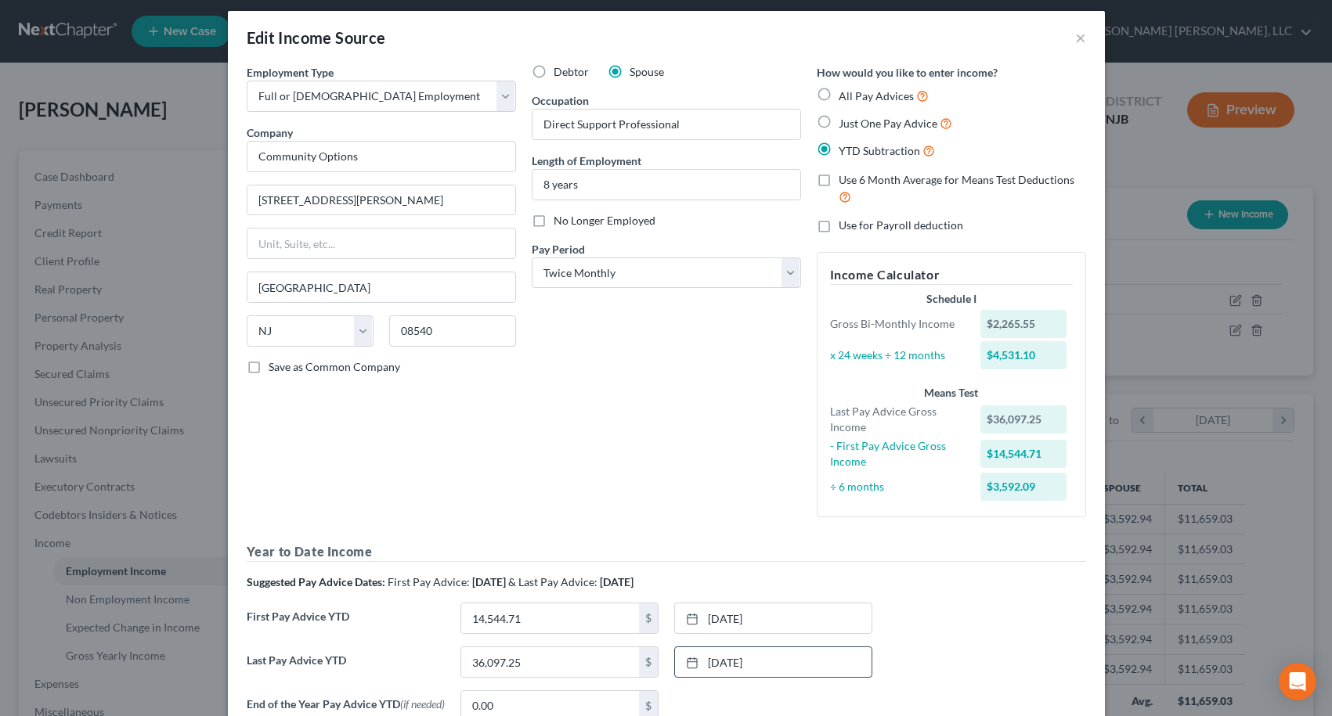
scroll to position [0, 0]
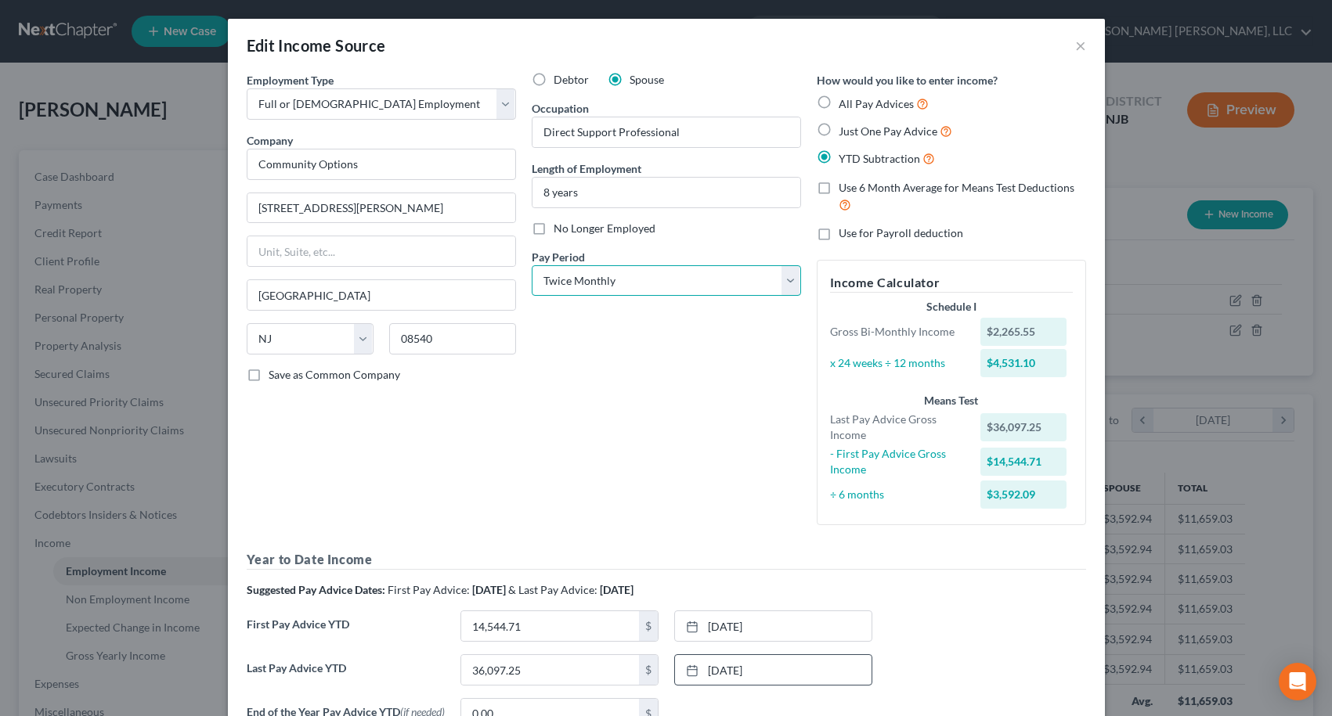
click at [584, 281] on select "Select Monthly Twice Monthly Every Other Week Weekly" at bounding box center [666, 280] width 269 height 31
click at [532, 265] on select "Select Monthly Twice Monthly Every Other Week Weekly" at bounding box center [666, 280] width 269 height 31
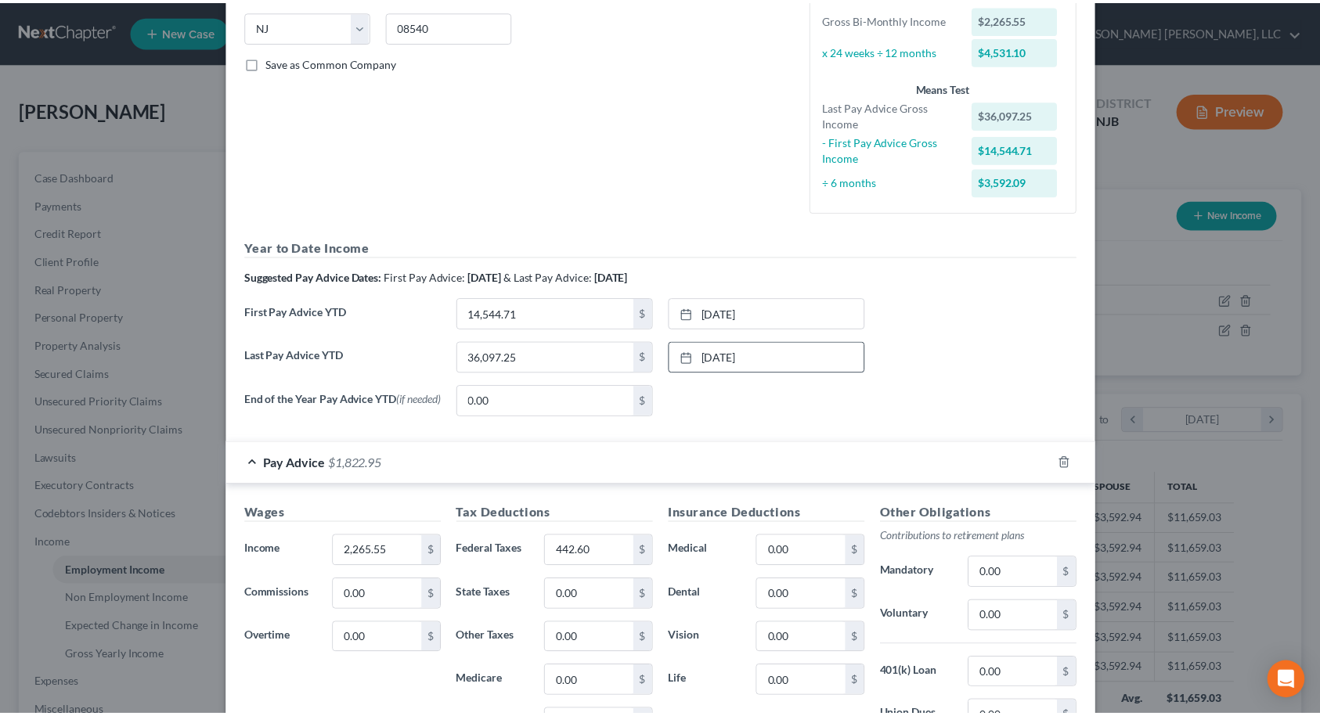
scroll to position [554, 0]
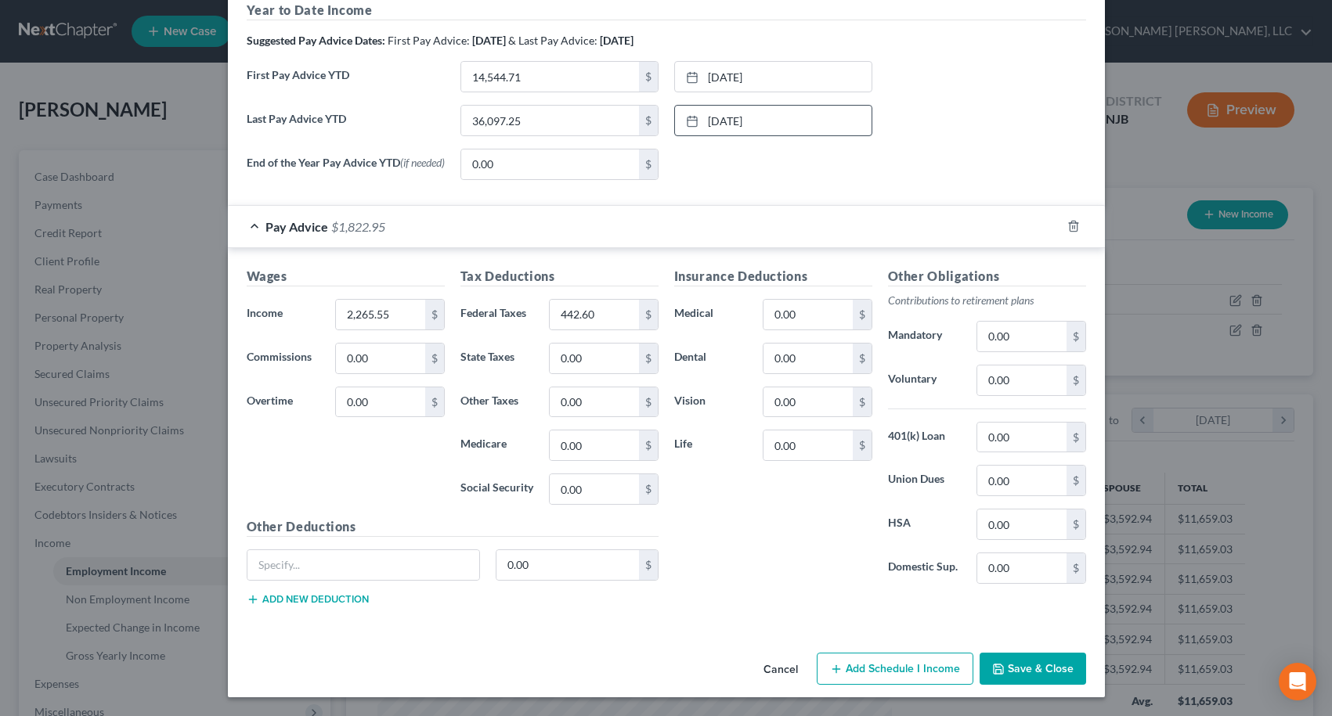
click at [1012, 668] on button "Save & Close" at bounding box center [1032, 669] width 106 height 33
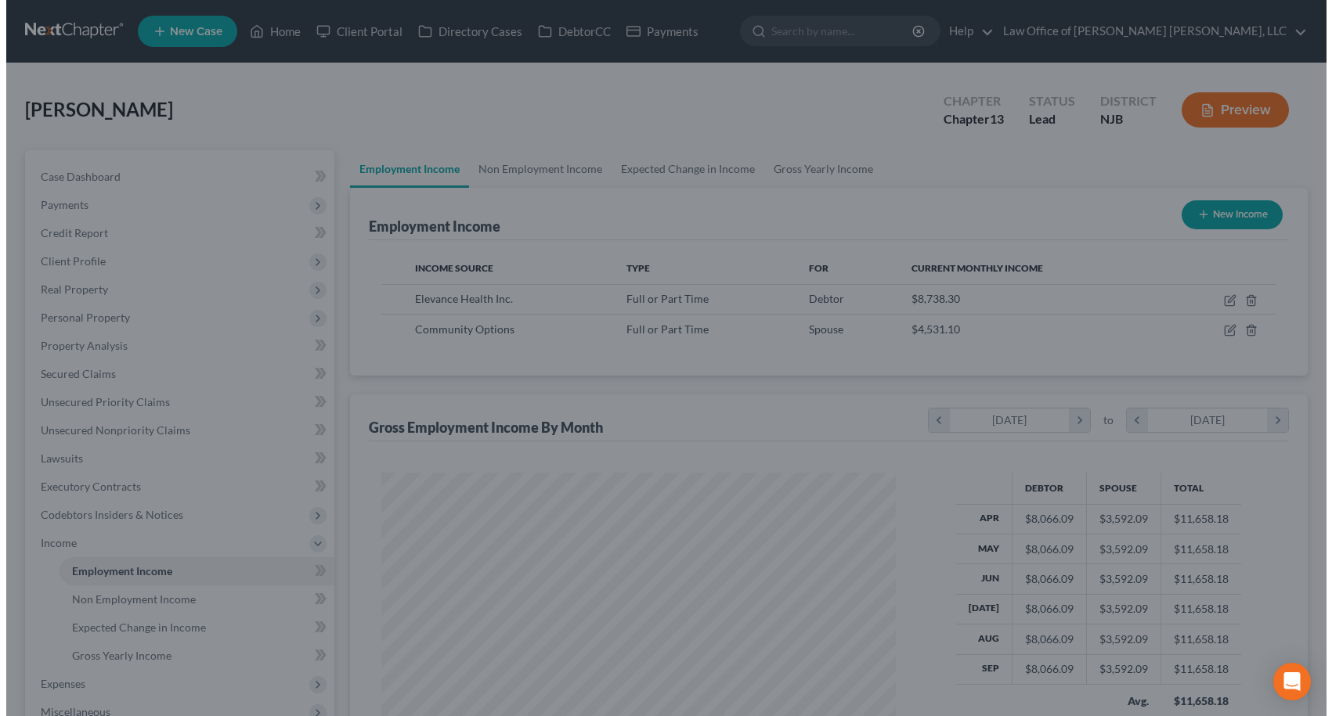
scroll to position [782657, 782397]
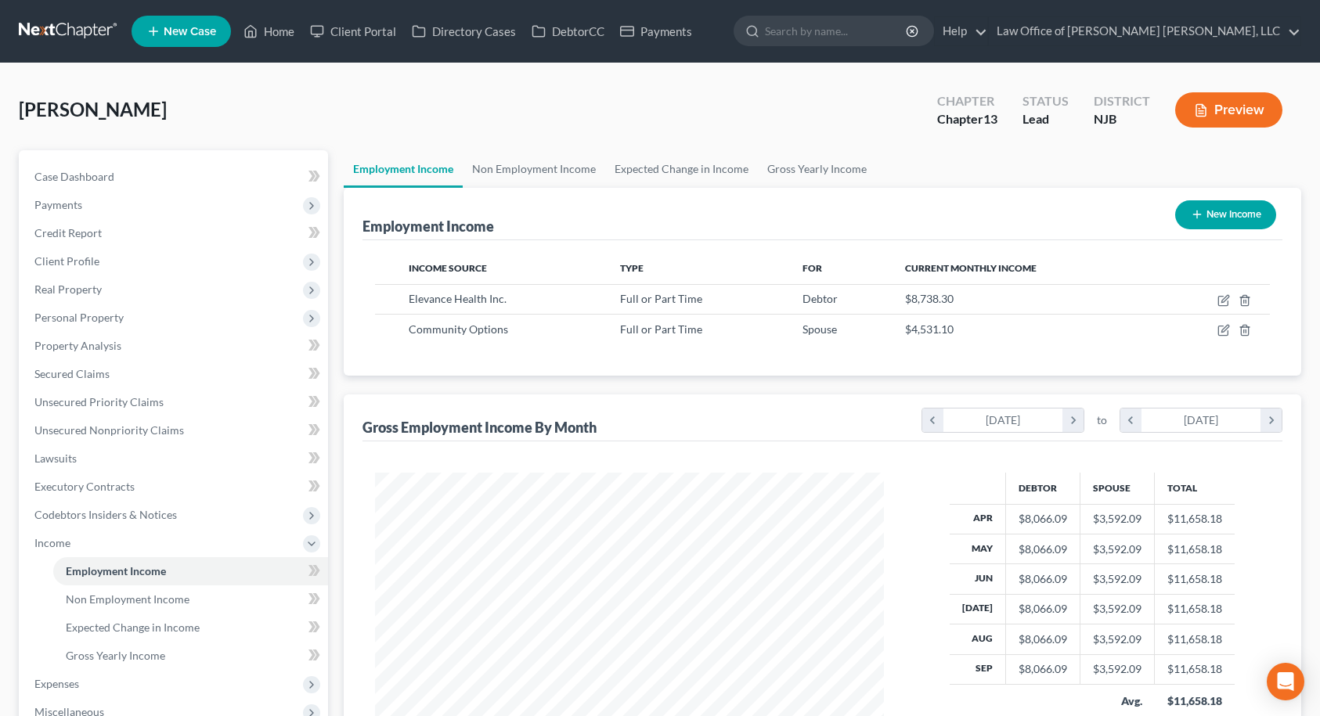
click at [1224, 118] on button "Preview" at bounding box center [1228, 109] width 107 height 35
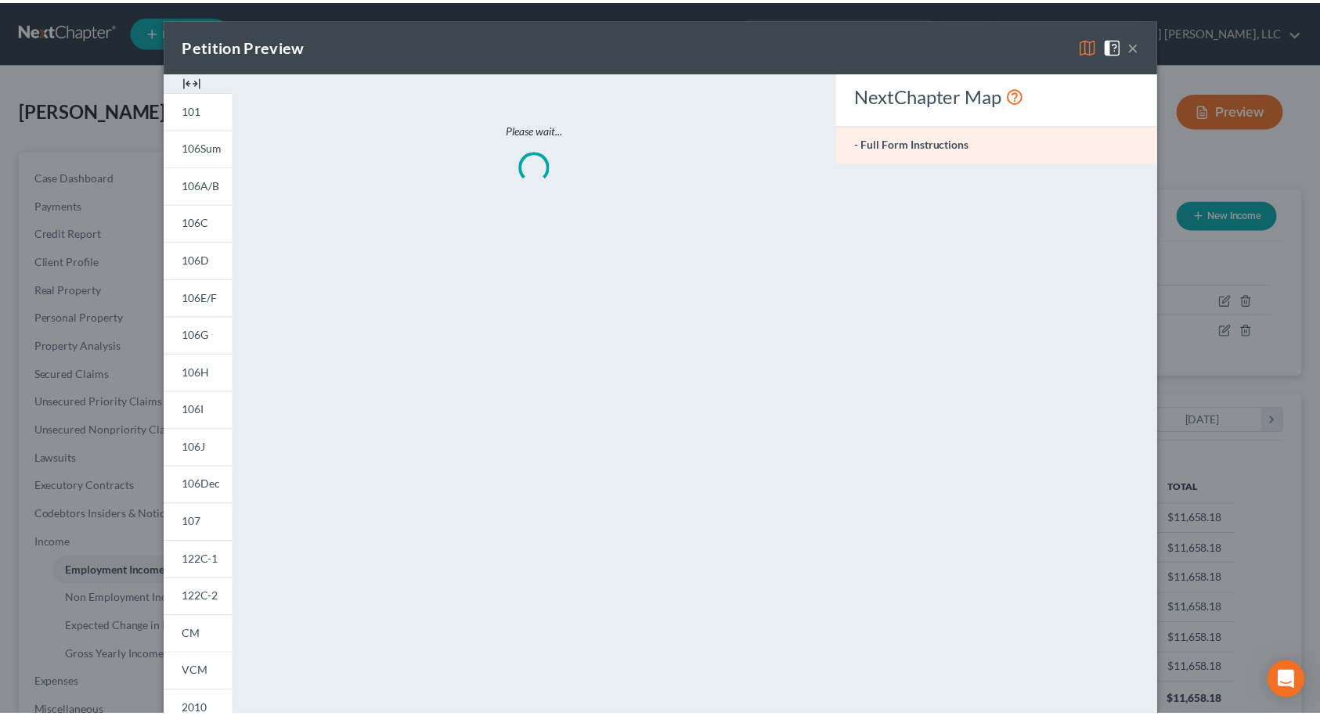
scroll to position [281, 546]
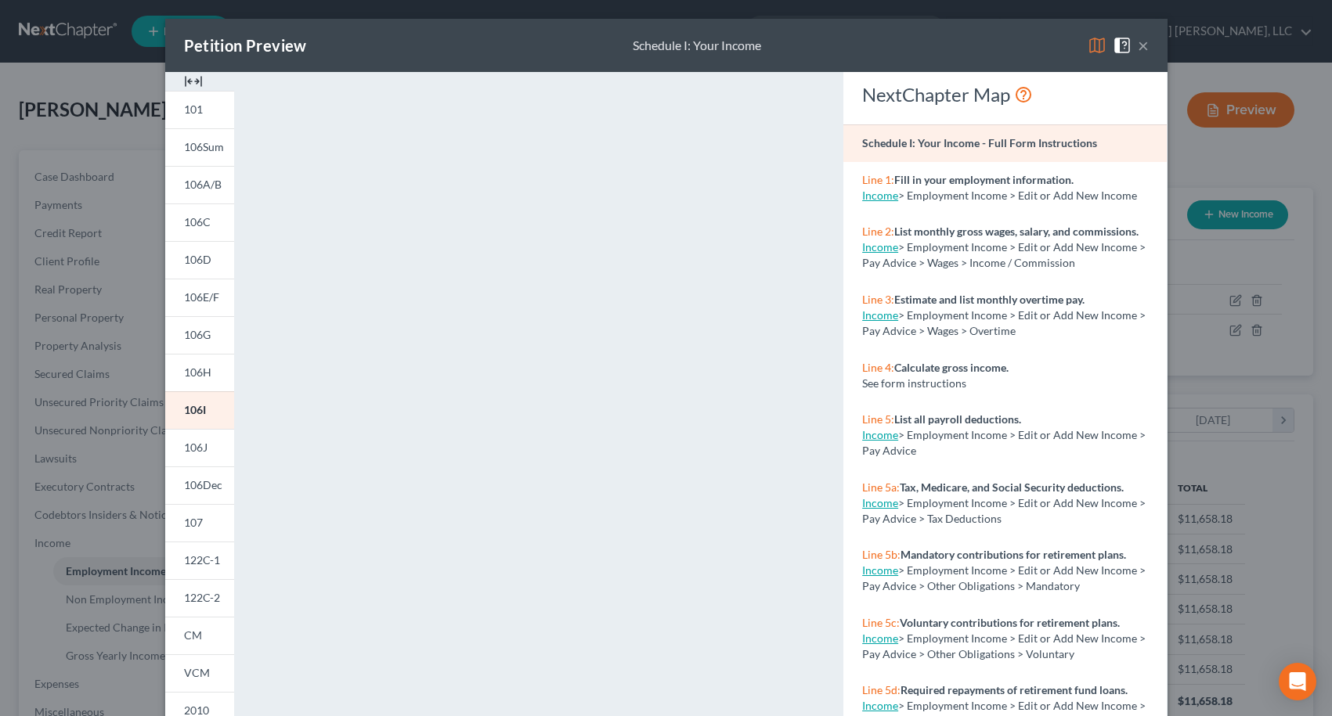
click at [1138, 46] on button "×" at bounding box center [1143, 45] width 11 height 19
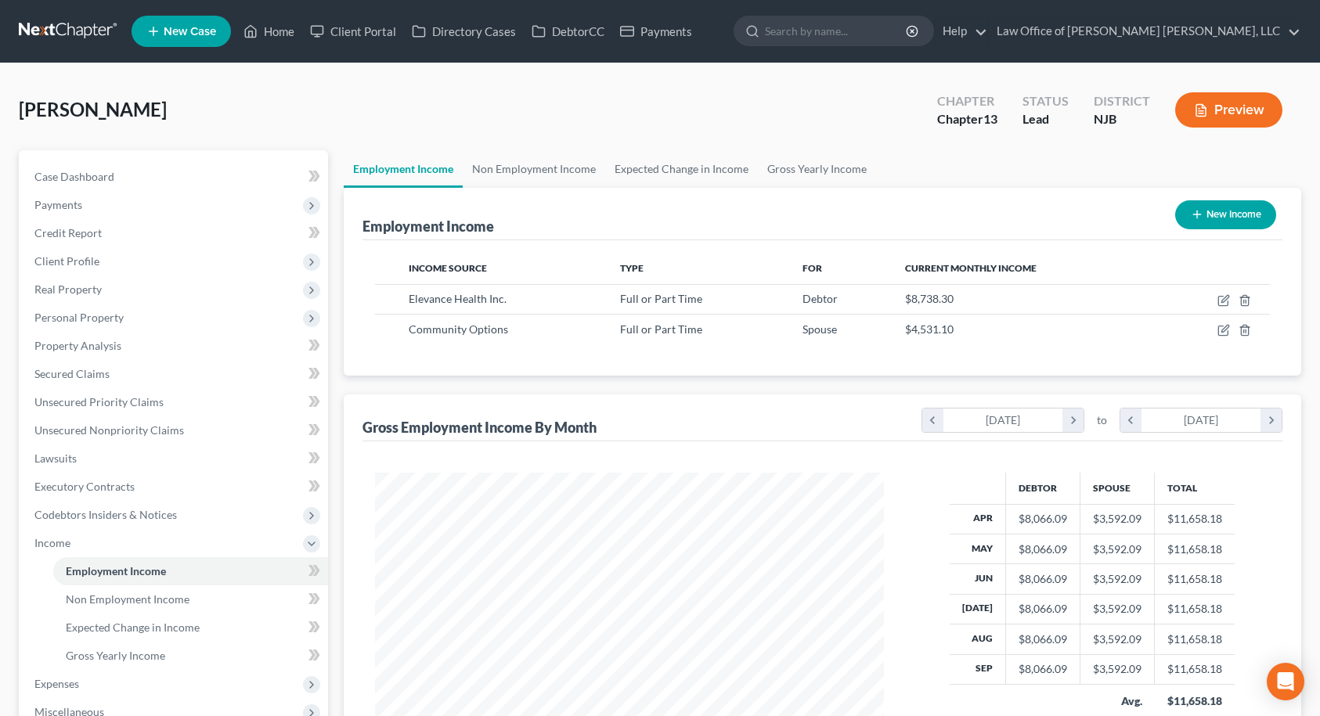
scroll to position [782657, 782397]
click at [552, 174] on link "Non Employment Income" at bounding box center [534, 169] width 142 height 38
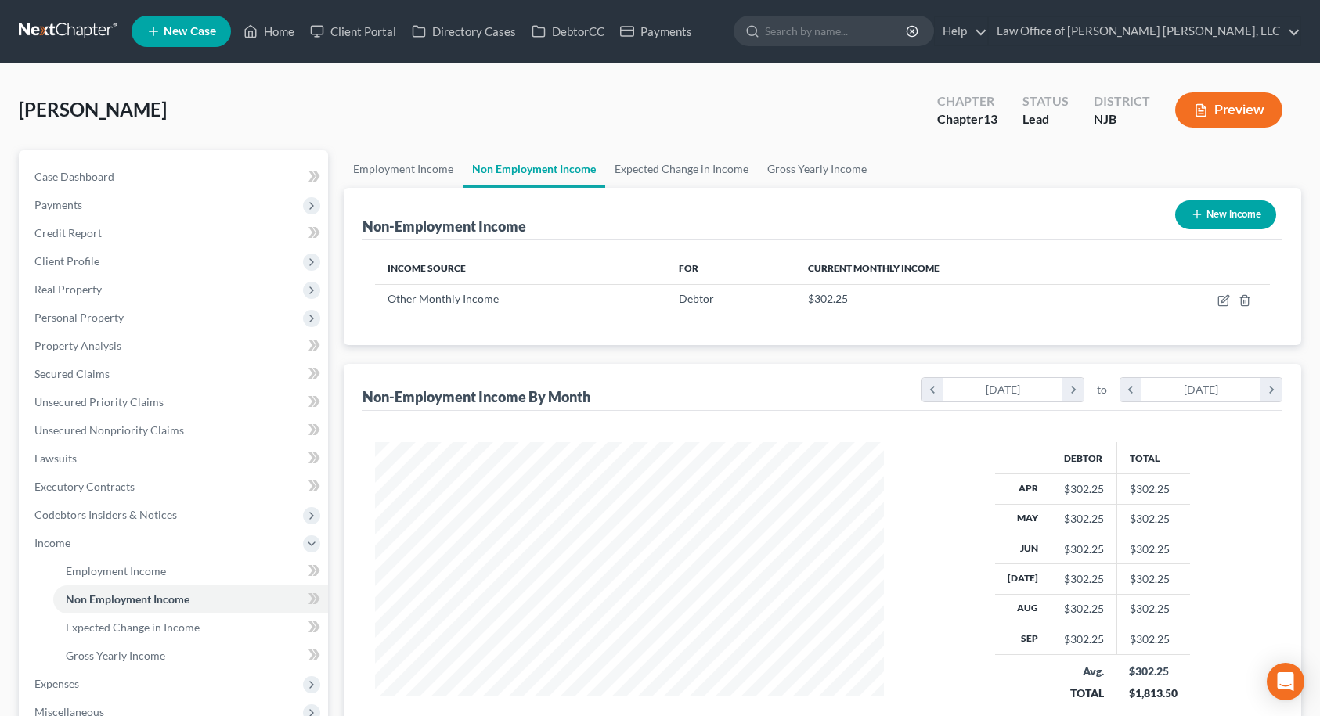
scroll to position [281, 541]
click at [617, 169] on link "Expected Change in Income" at bounding box center [681, 169] width 153 height 38
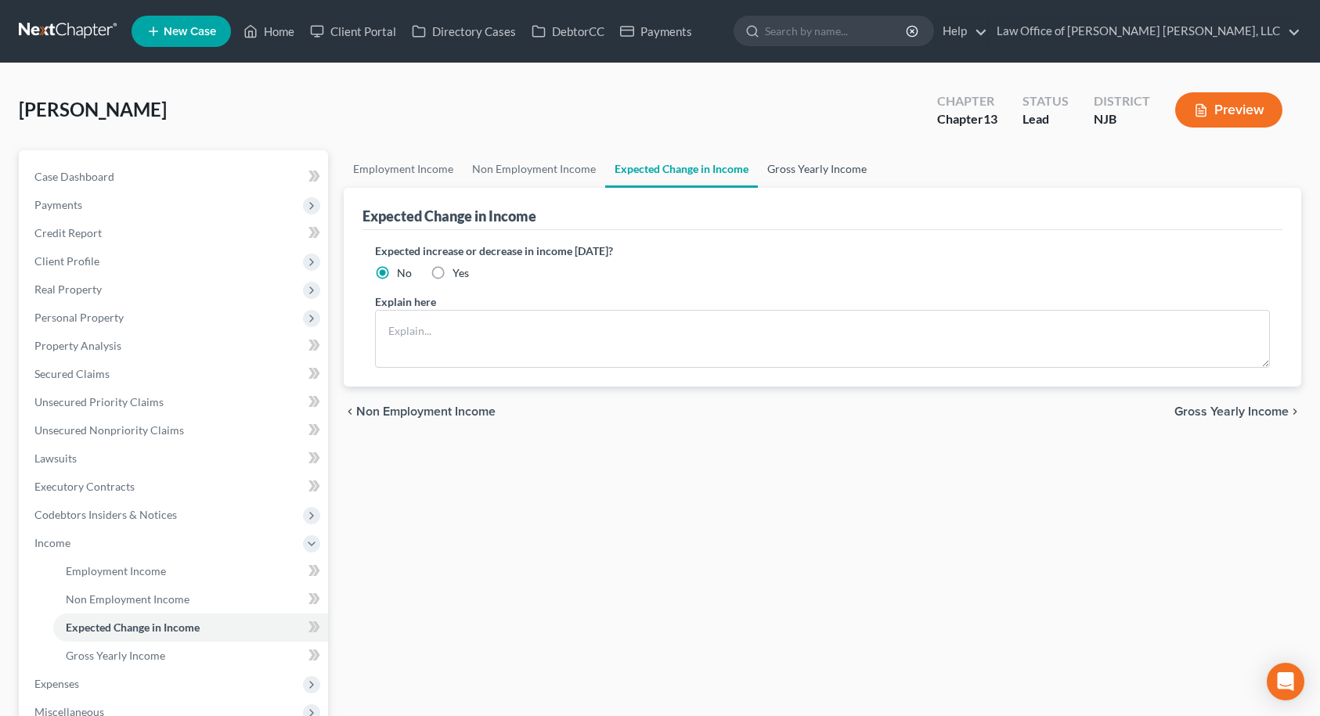
click at [776, 174] on link "Gross Yearly Income" at bounding box center [817, 169] width 118 height 38
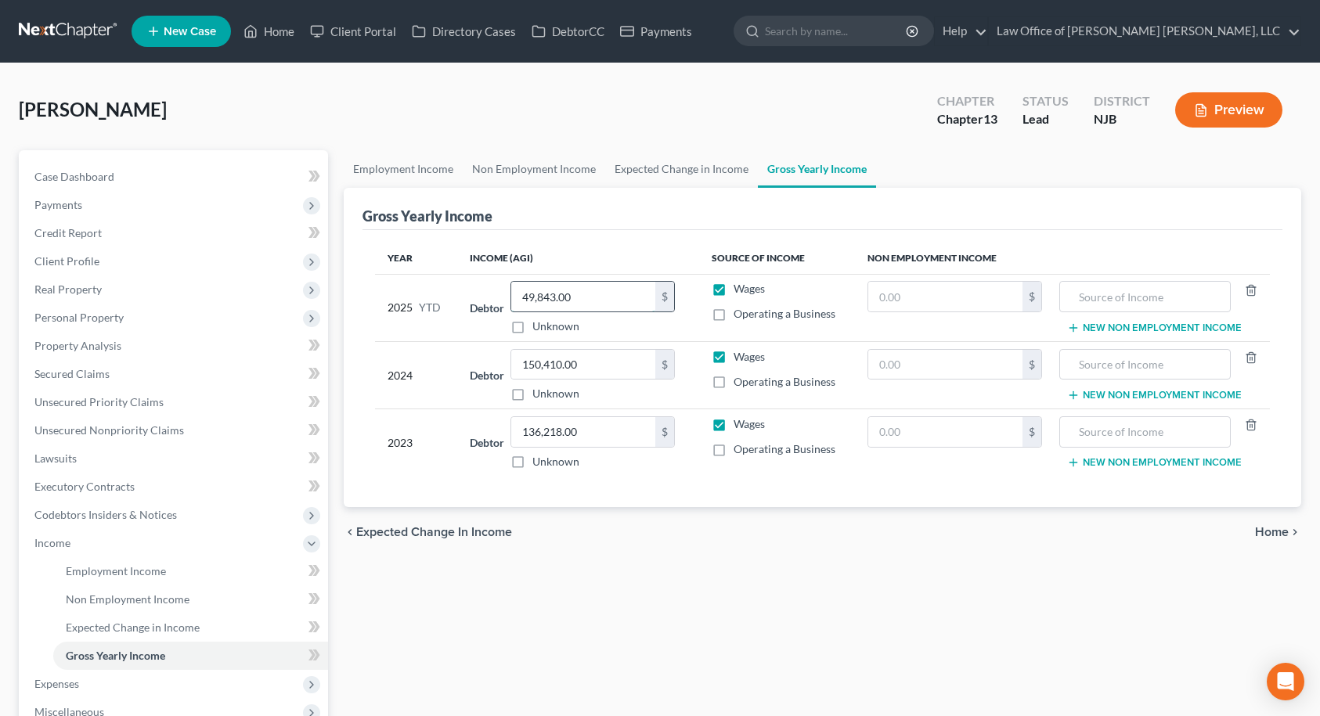
click at [606, 298] on input "49,843.00" at bounding box center [583, 297] width 144 height 30
click at [677, 572] on div "Employment Income Non Employment Income Expected Change in Income Gross Yearly …" at bounding box center [823, 546] width 974 height 792
click at [1265, 531] on span "Home" at bounding box center [1272, 532] width 34 height 13
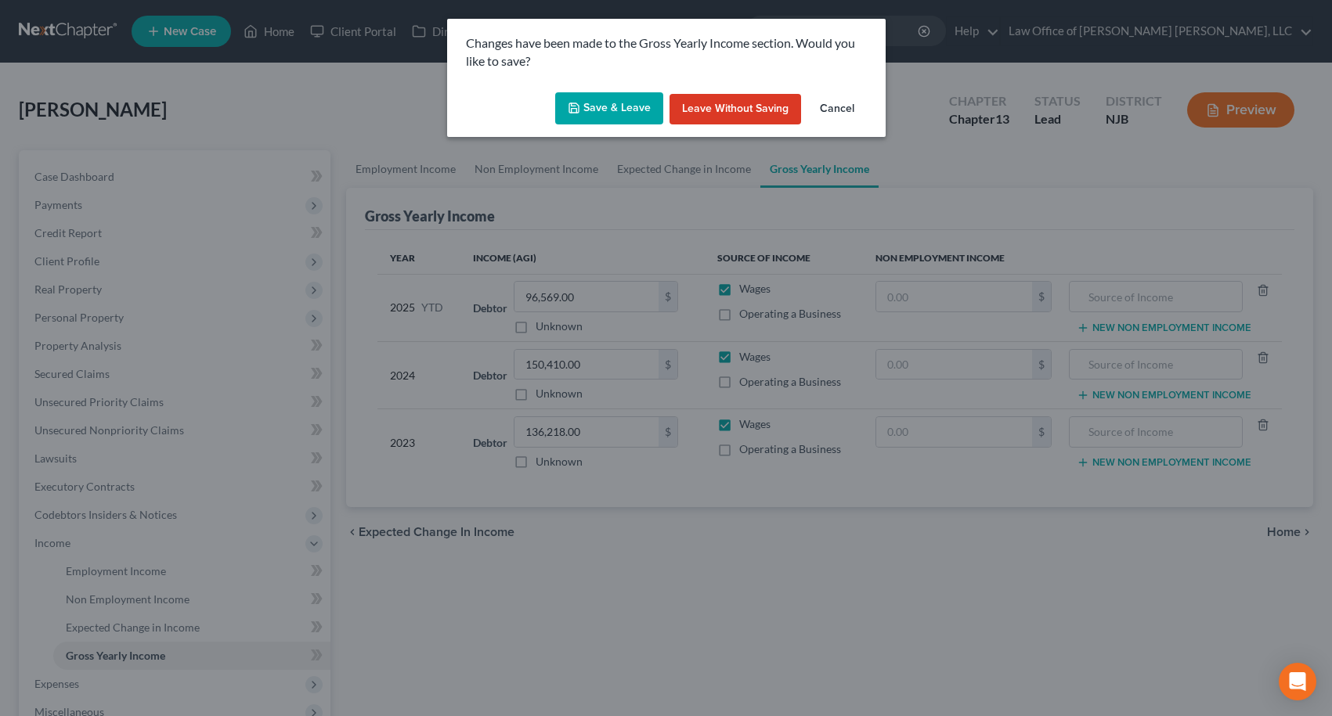
click at [619, 117] on button "Save & Leave" at bounding box center [609, 108] width 108 height 33
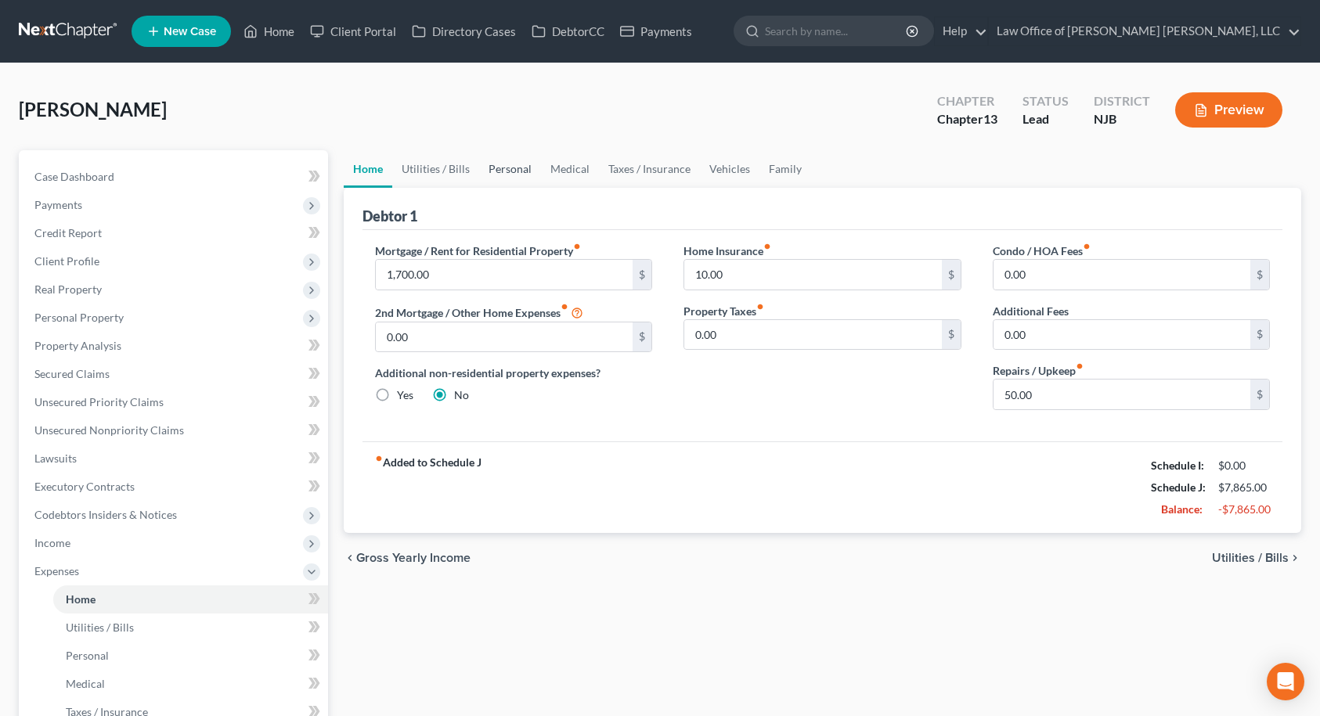
click at [505, 171] on link "Personal" at bounding box center [510, 169] width 62 height 38
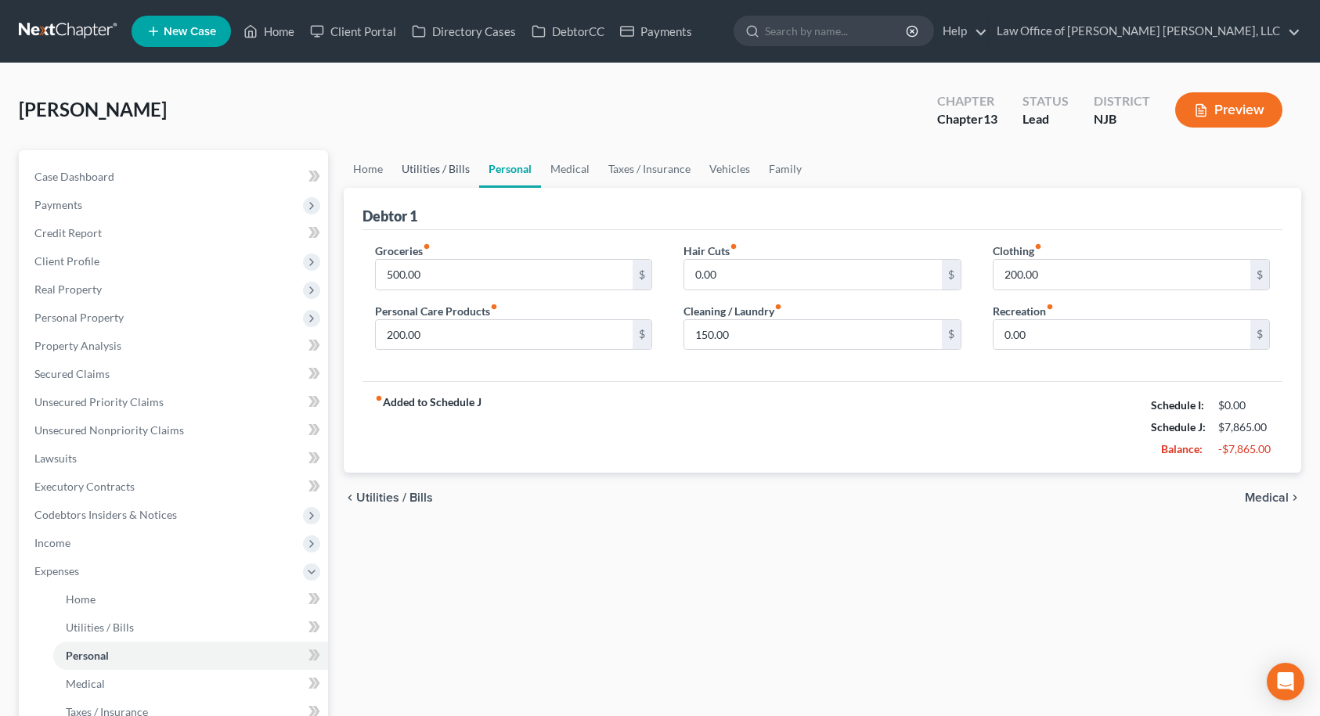
click at [431, 166] on link "Utilities / Bills" at bounding box center [435, 169] width 87 height 38
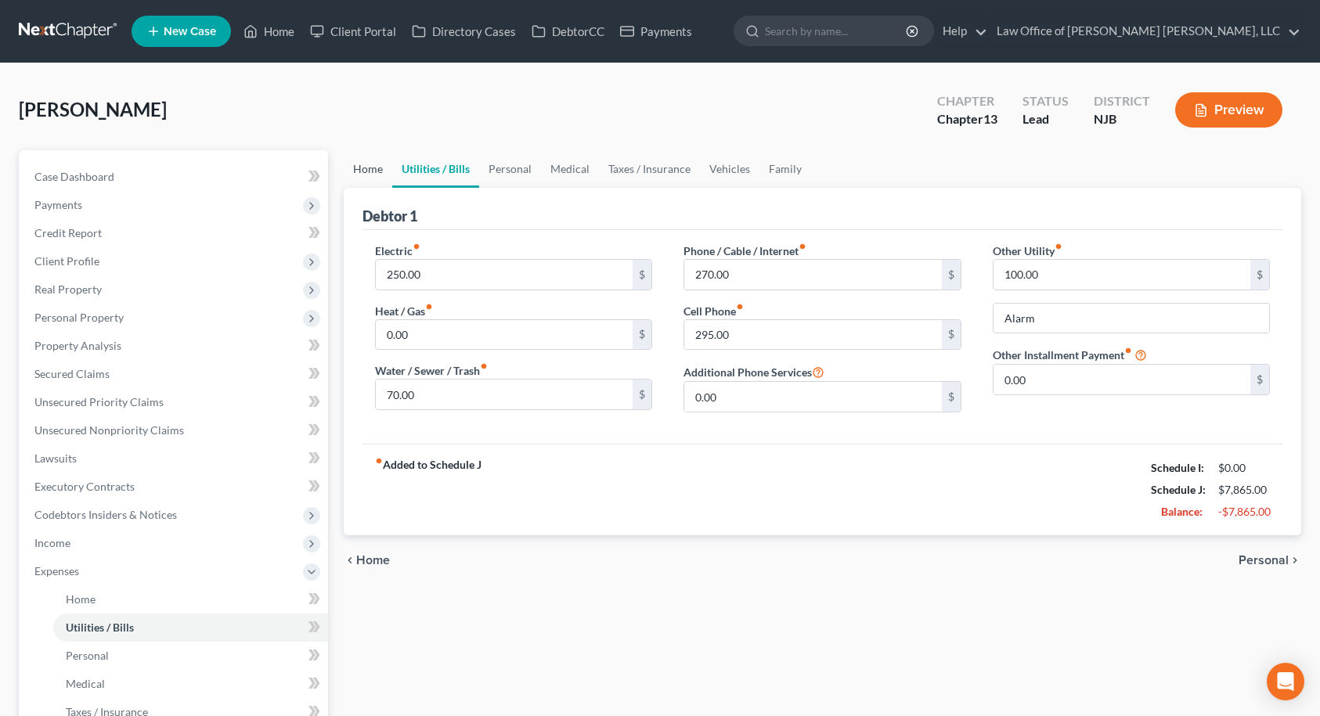
click at [354, 172] on link "Home" at bounding box center [368, 169] width 49 height 38
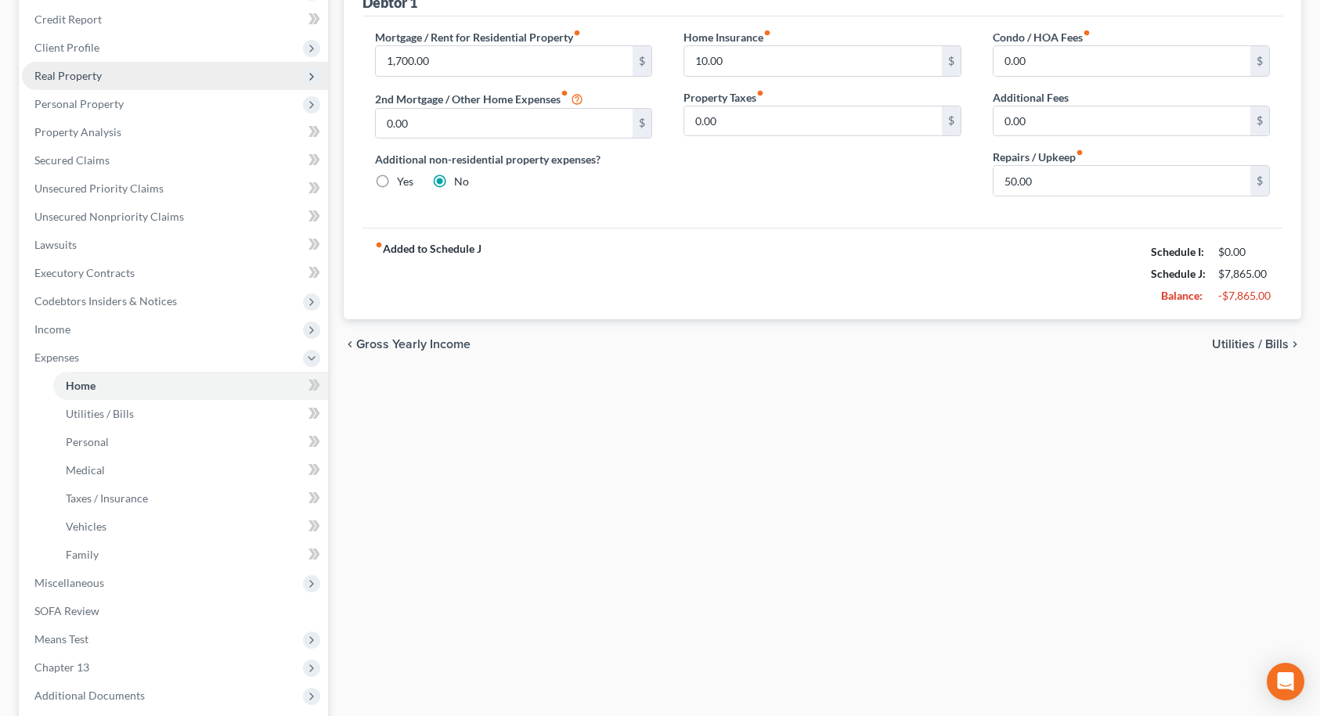
scroll to position [235, 0]
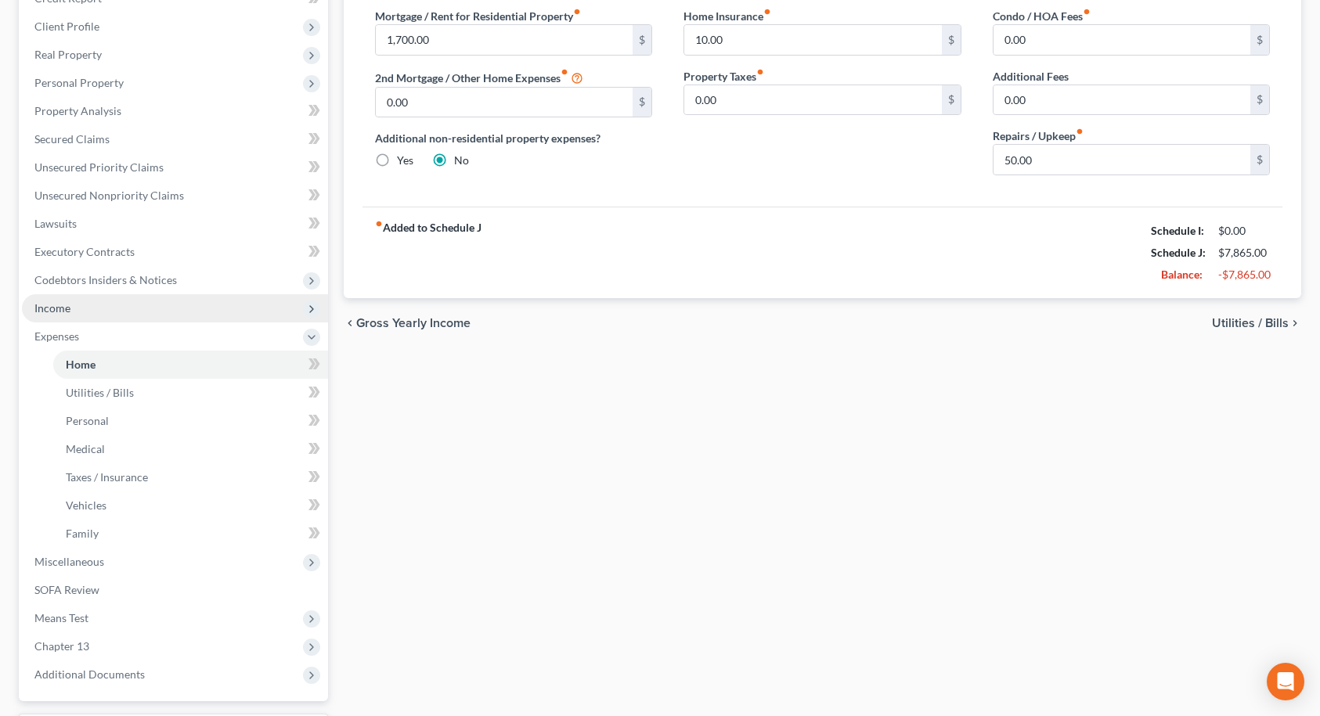
click at [71, 309] on span "Income" at bounding box center [175, 308] width 306 height 28
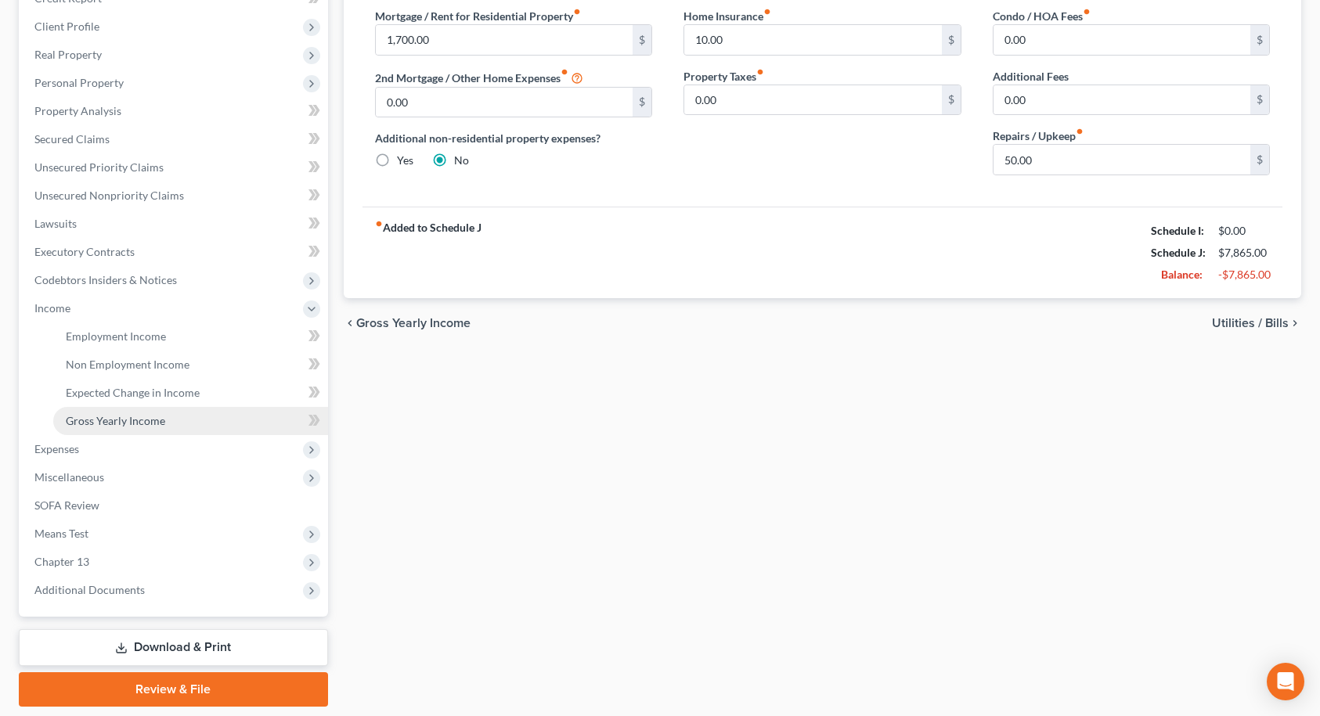
click at [95, 424] on span "Gross Yearly Income" at bounding box center [115, 420] width 99 height 13
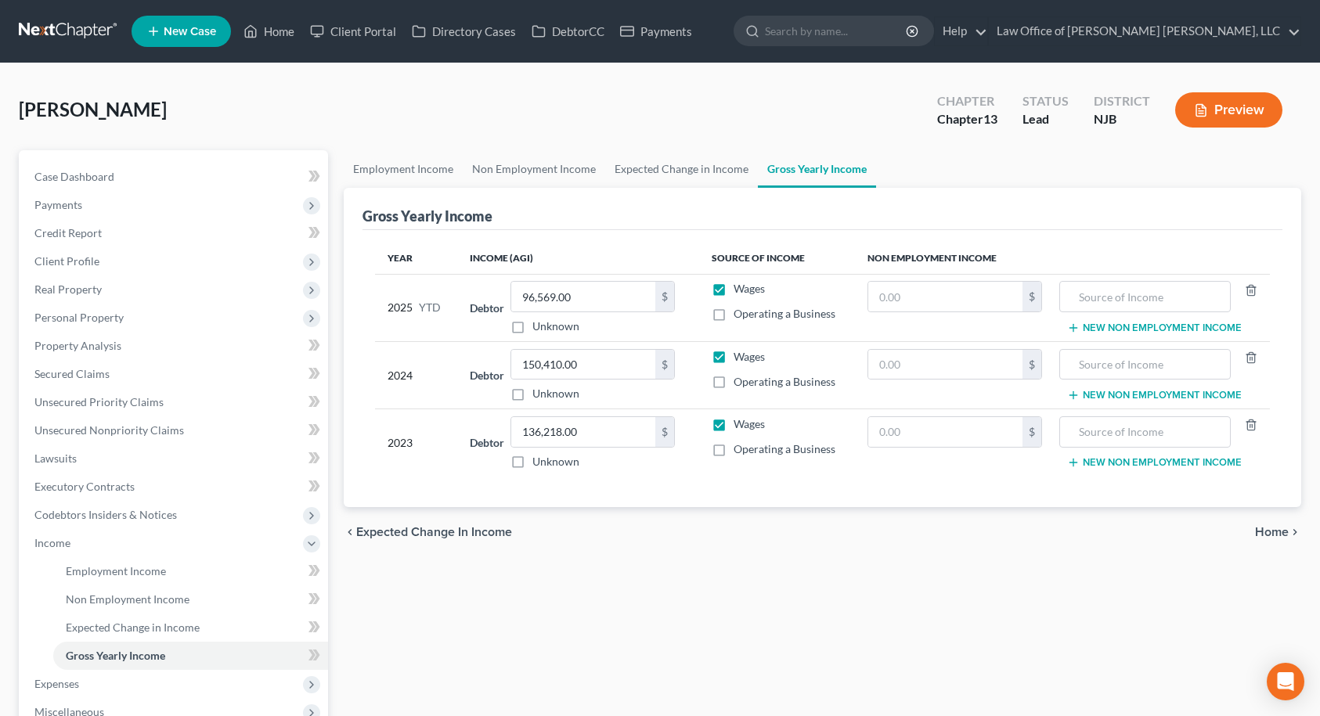
click at [1277, 533] on span "Home" at bounding box center [1272, 532] width 34 height 13
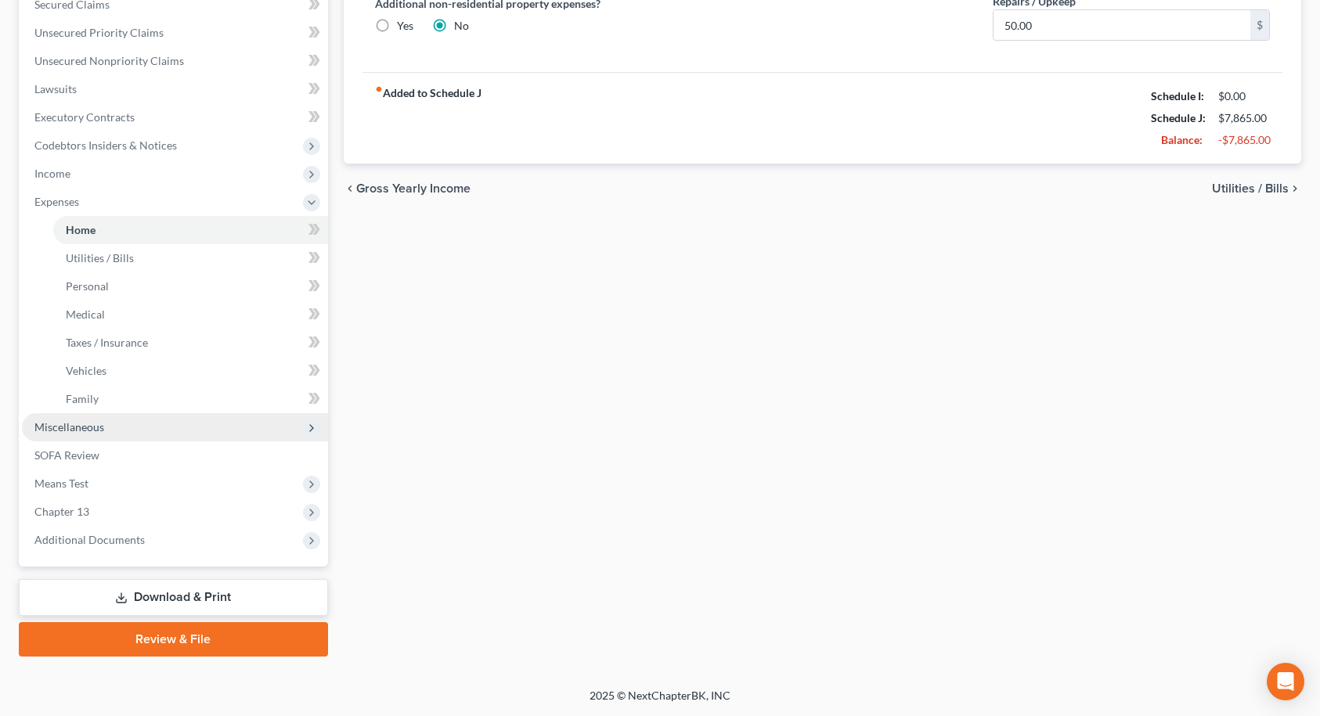
click at [79, 431] on span "Miscellaneous" at bounding box center [69, 426] width 70 height 13
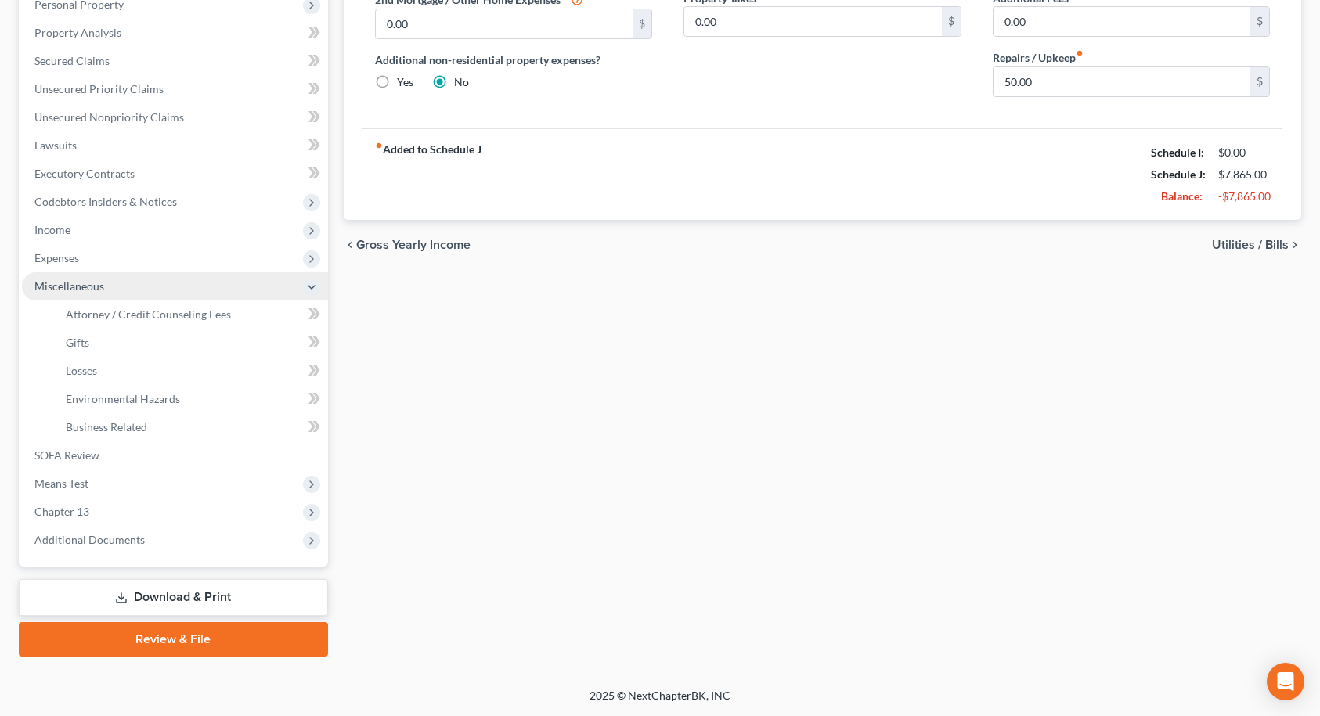
scroll to position [313, 0]
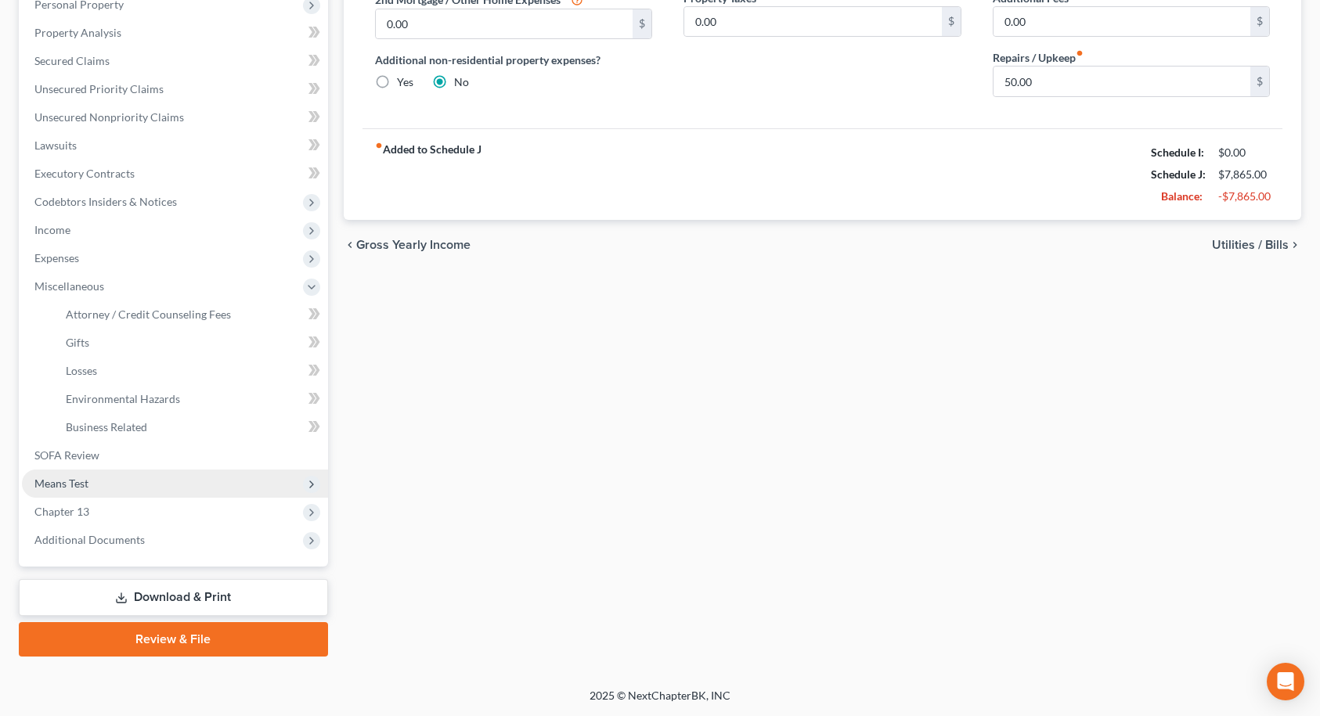
click at [81, 487] on span "Means Test" at bounding box center [61, 483] width 54 height 13
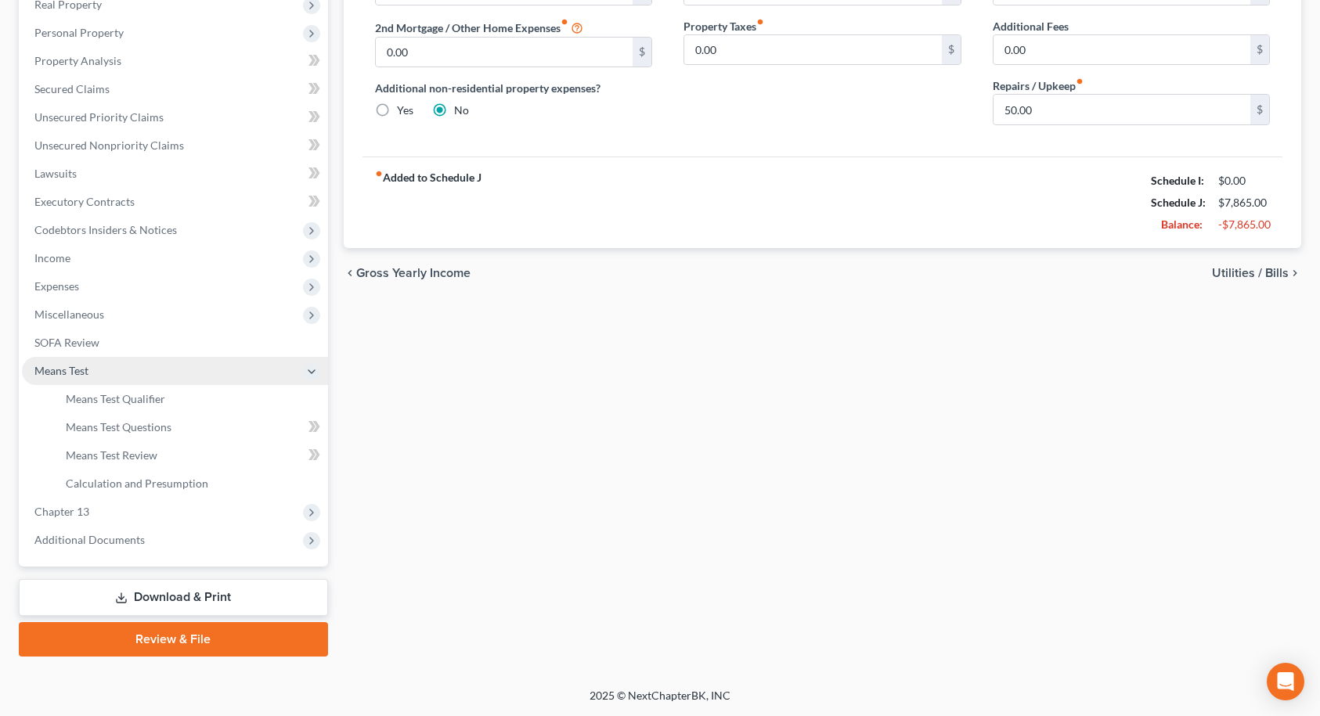
scroll to position [285, 0]
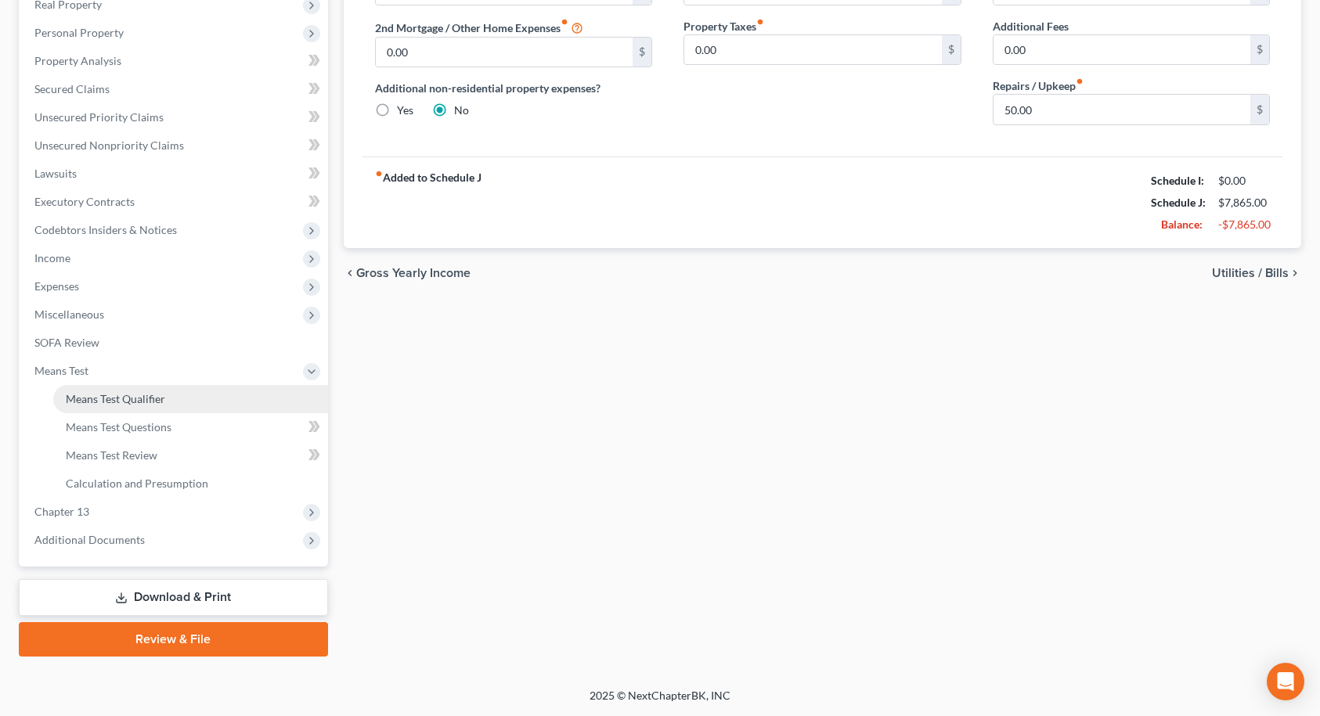
click at [111, 402] on span "Means Test Qualifier" at bounding box center [115, 398] width 99 height 13
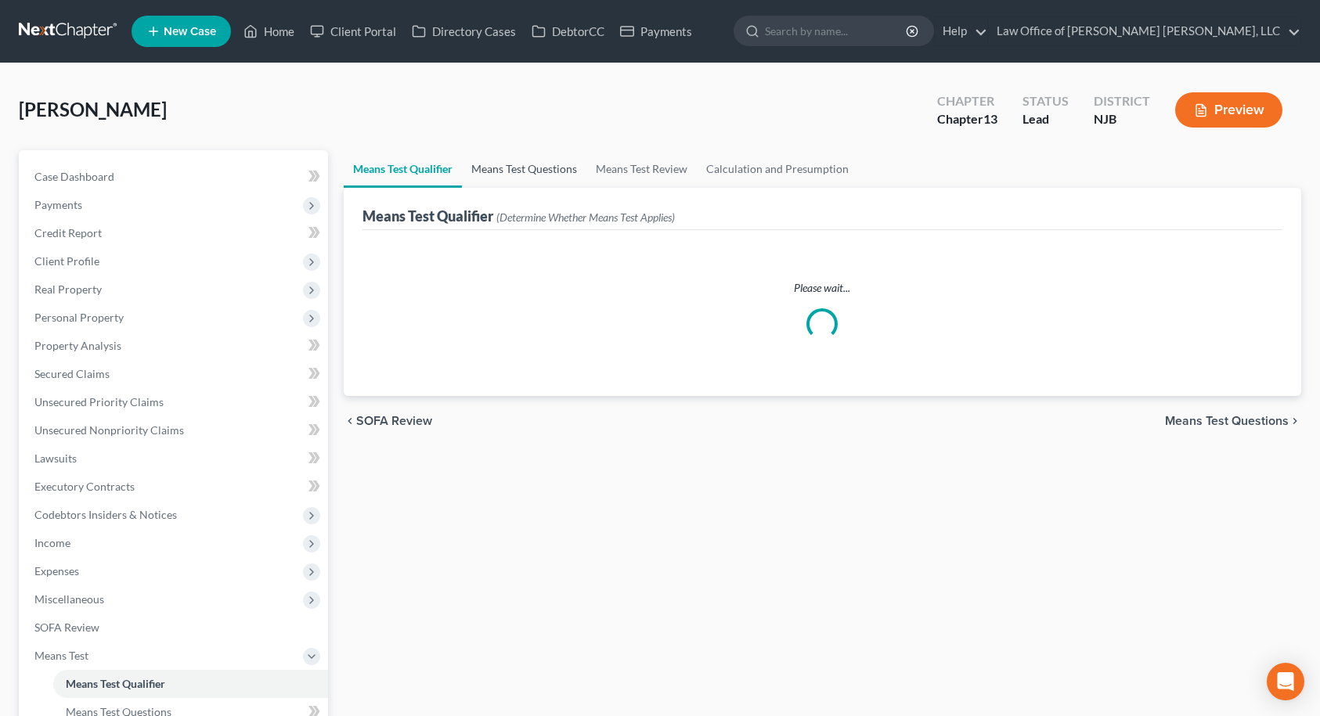
click at [489, 164] on link "Means Test Questions" at bounding box center [524, 169] width 124 height 38
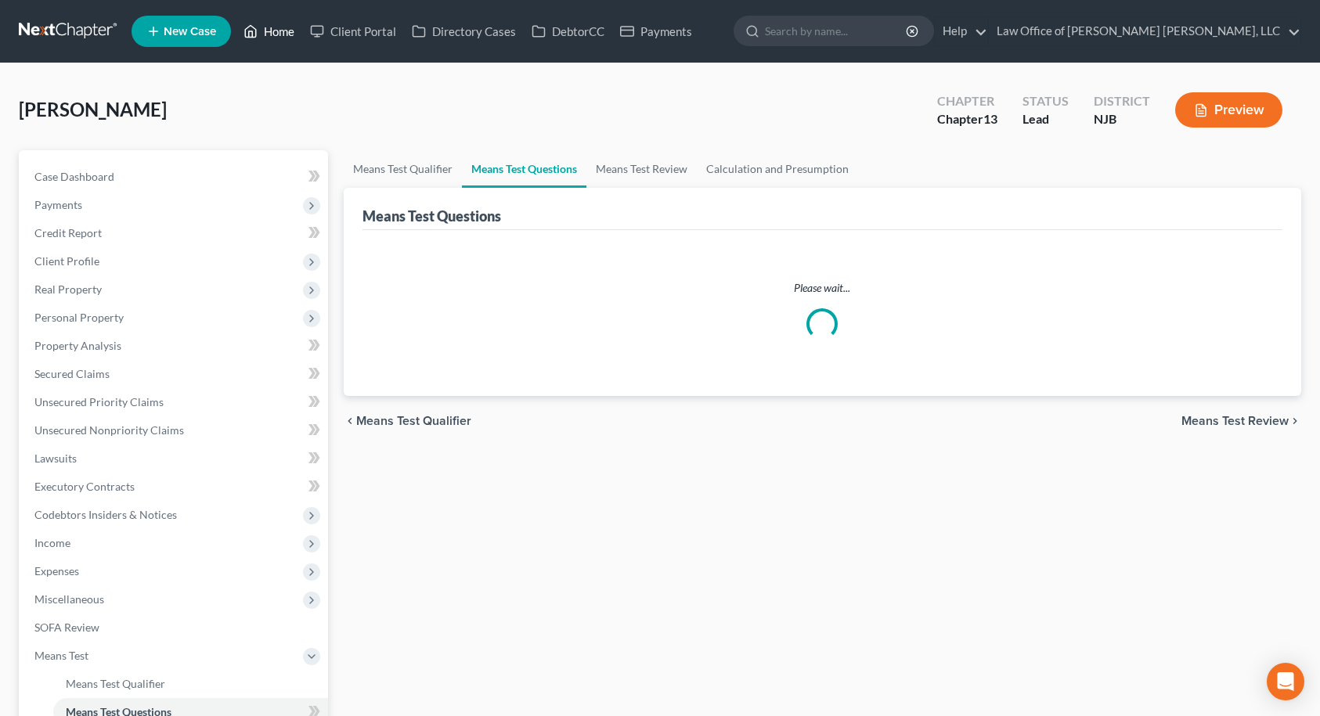
click at [280, 35] on link "Home" at bounding box center [269, 31] width 67 height 28
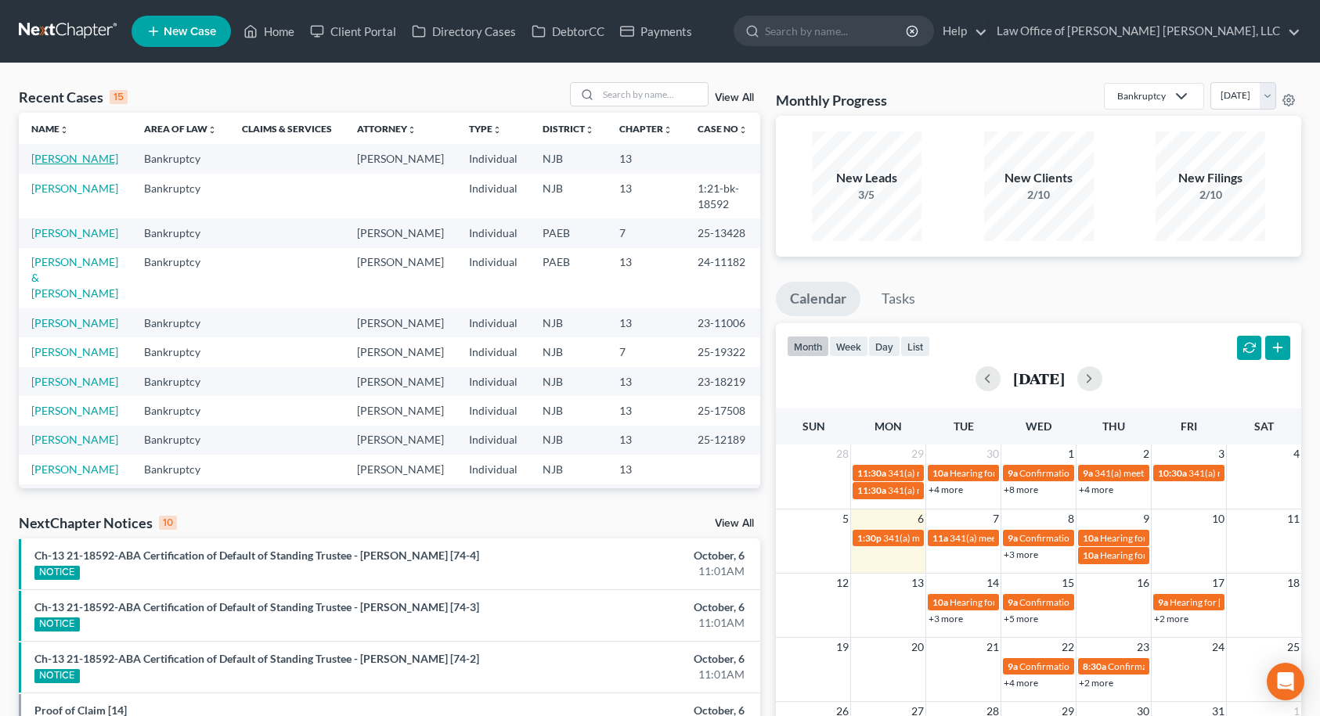
click at [92, 158] on link "[PERSON_NAME]" at bounding box center [74, 158] width 87 height 13
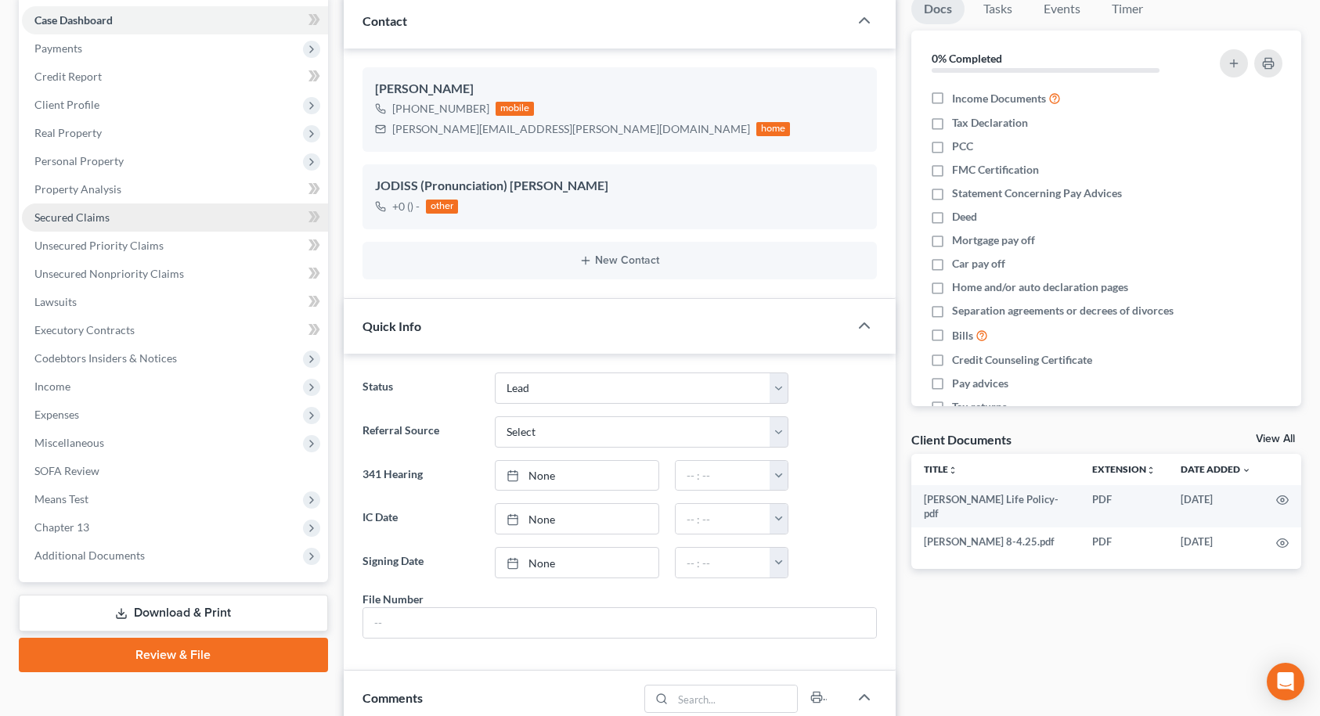
scroll to position [235, 0]
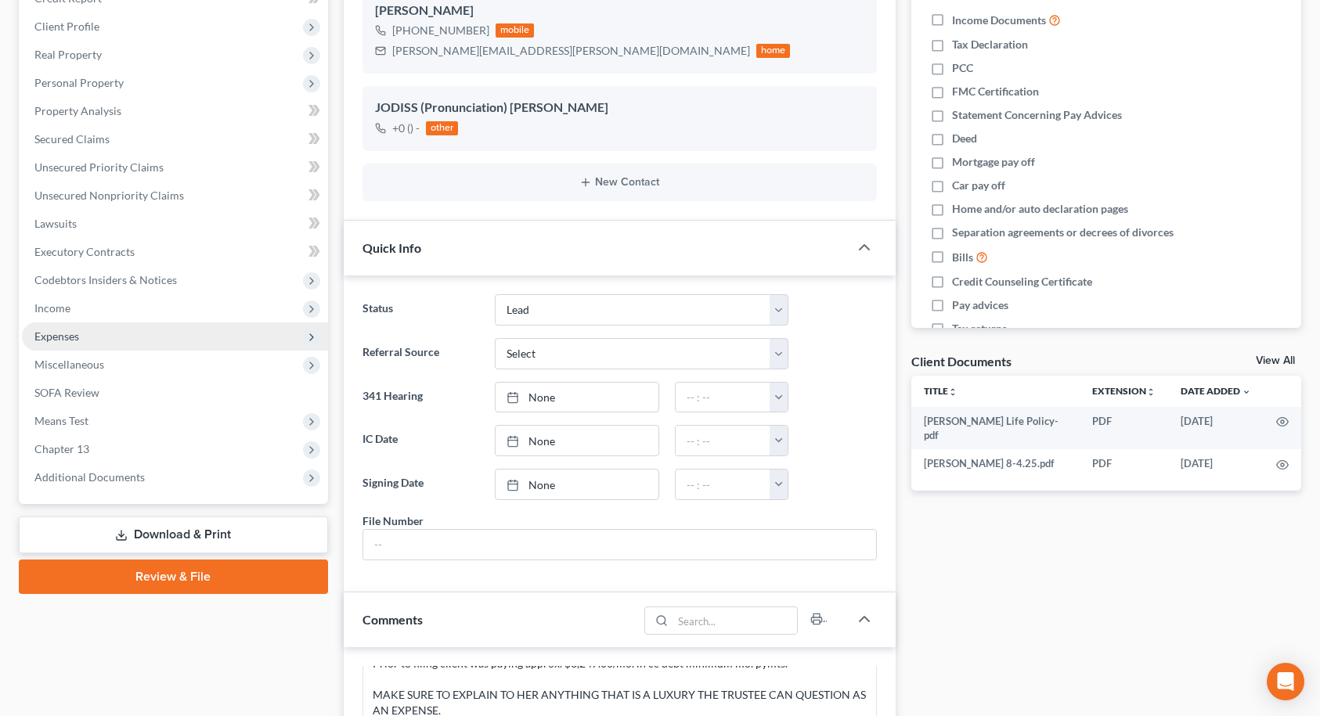
click at [98, 336] on span "Expenses" at bounding box center [175, 337] width 306 height 28
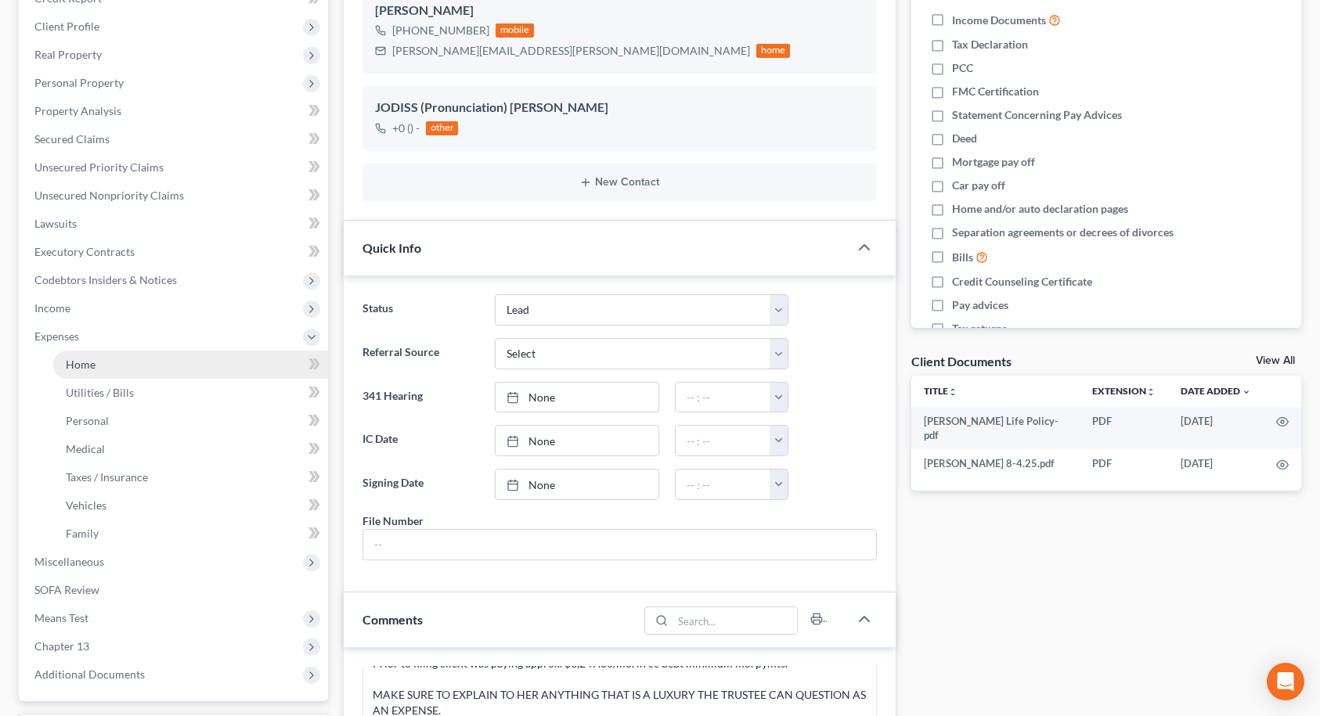
click at [93, 366] on span "Home" at bounding box center [81, 364] width 30 height 13
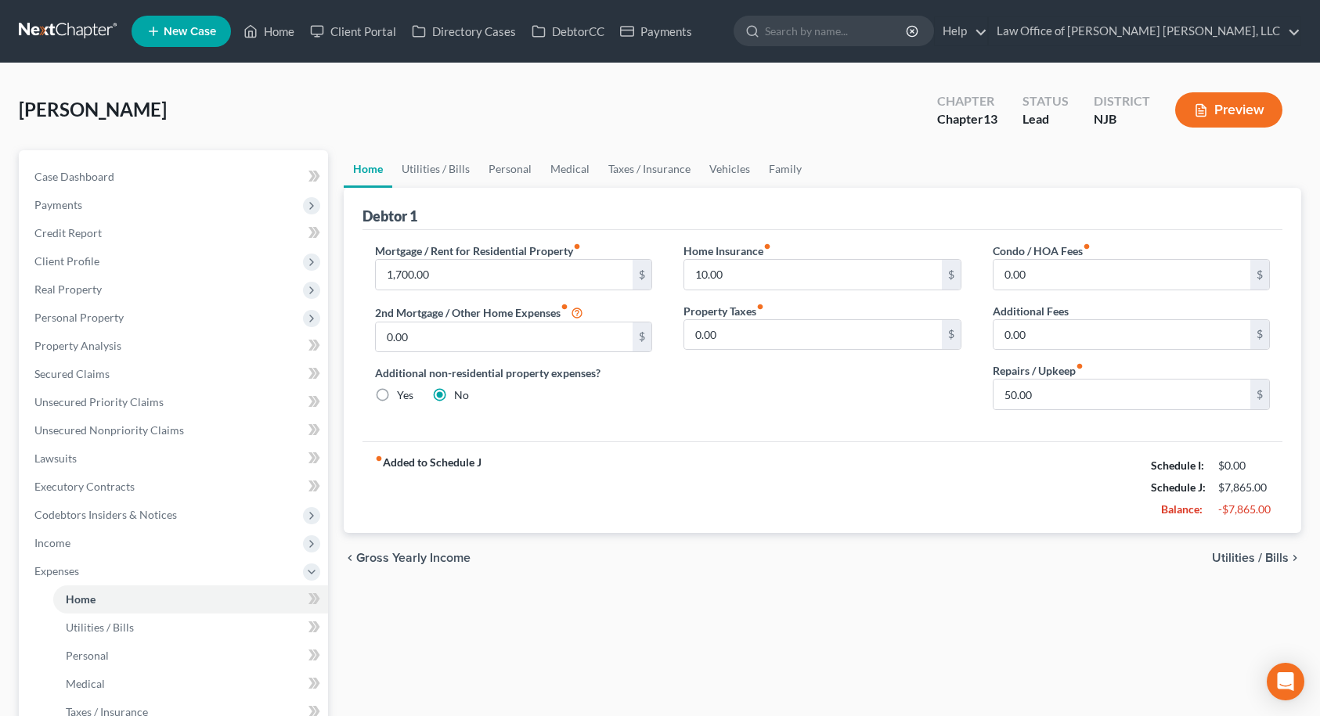
click at [1246, 556] on span "Utilities / Bills" at bounding box center [1250, 558] width 77 height 13
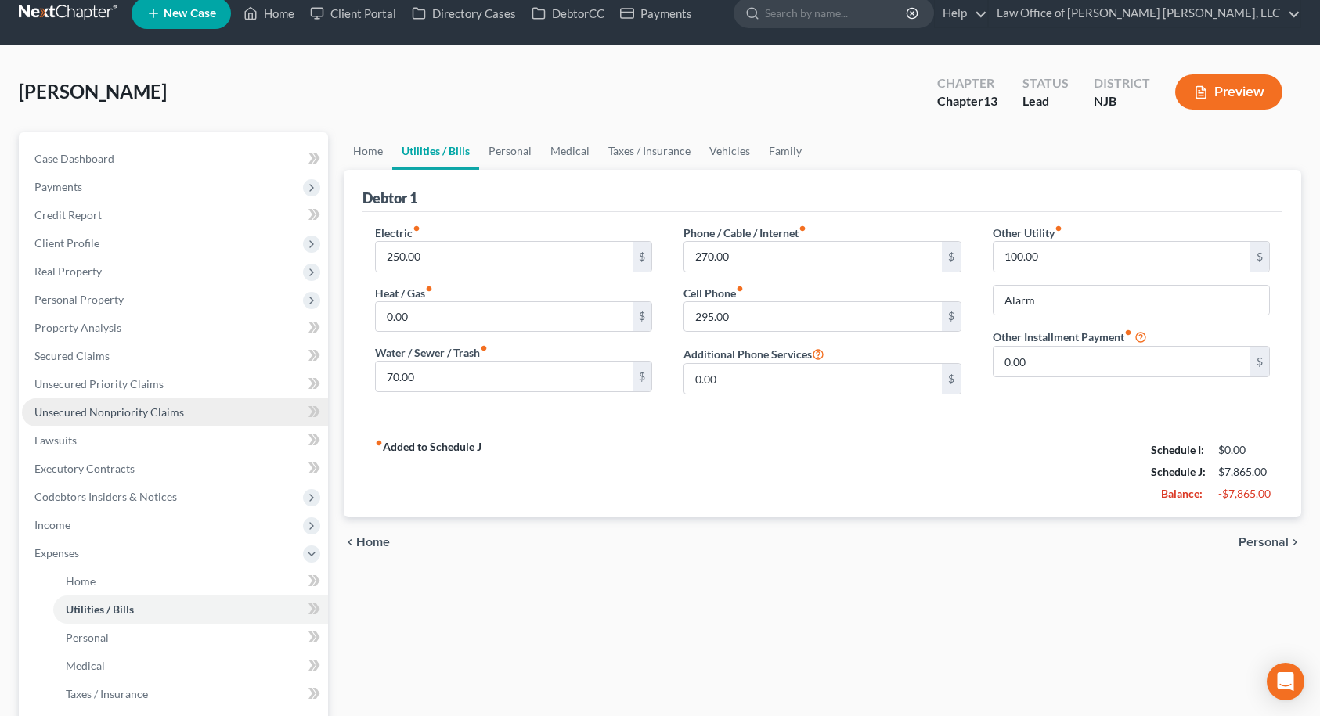
scroll to position [78, 0]
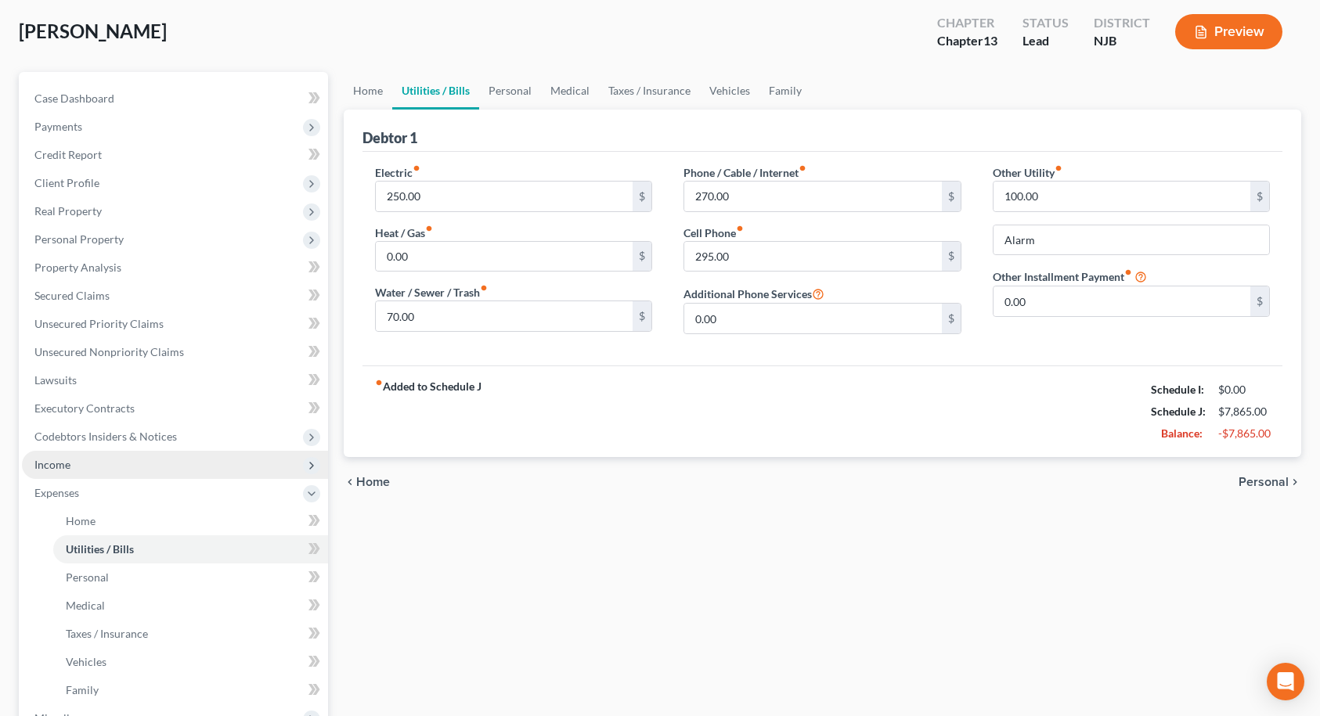
click at [85, 465] on span "Income" at bounding box center [175, 465] width 306 height 28
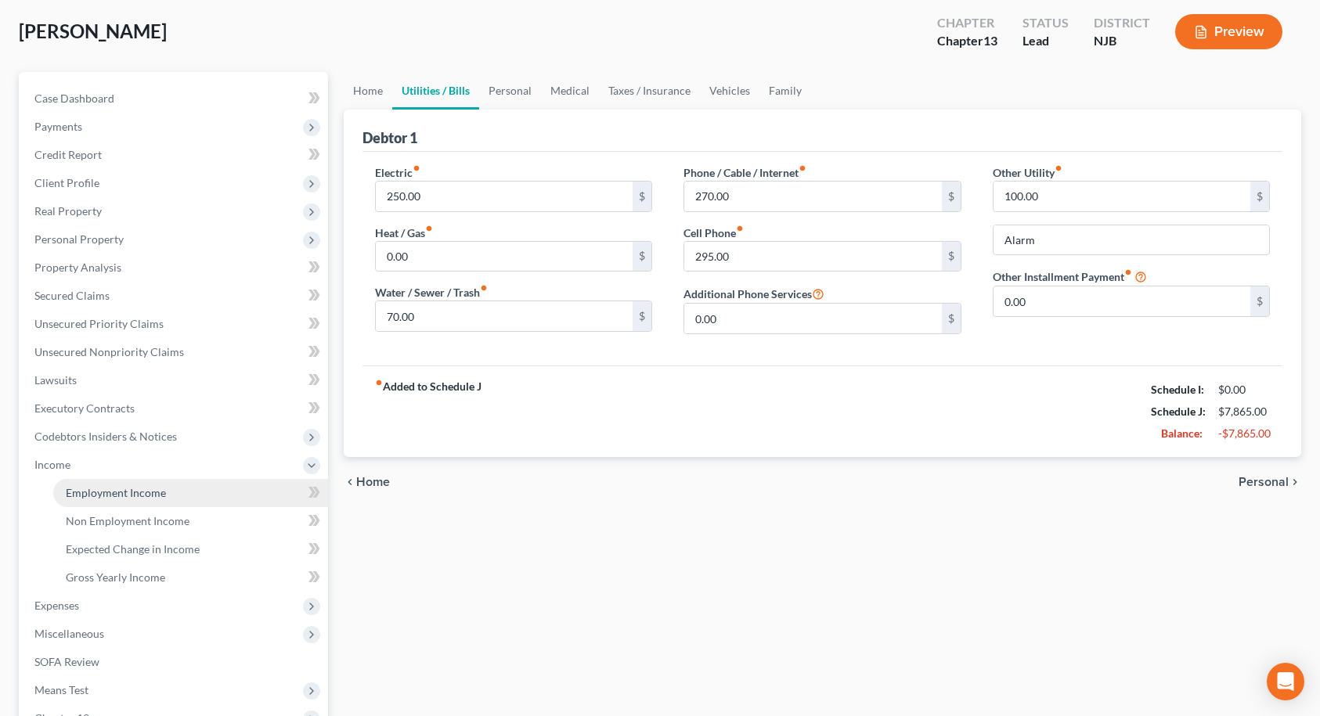
click at [93, 502] on link "Employment Income" at bounding box center [190, 493] width 275 height 28
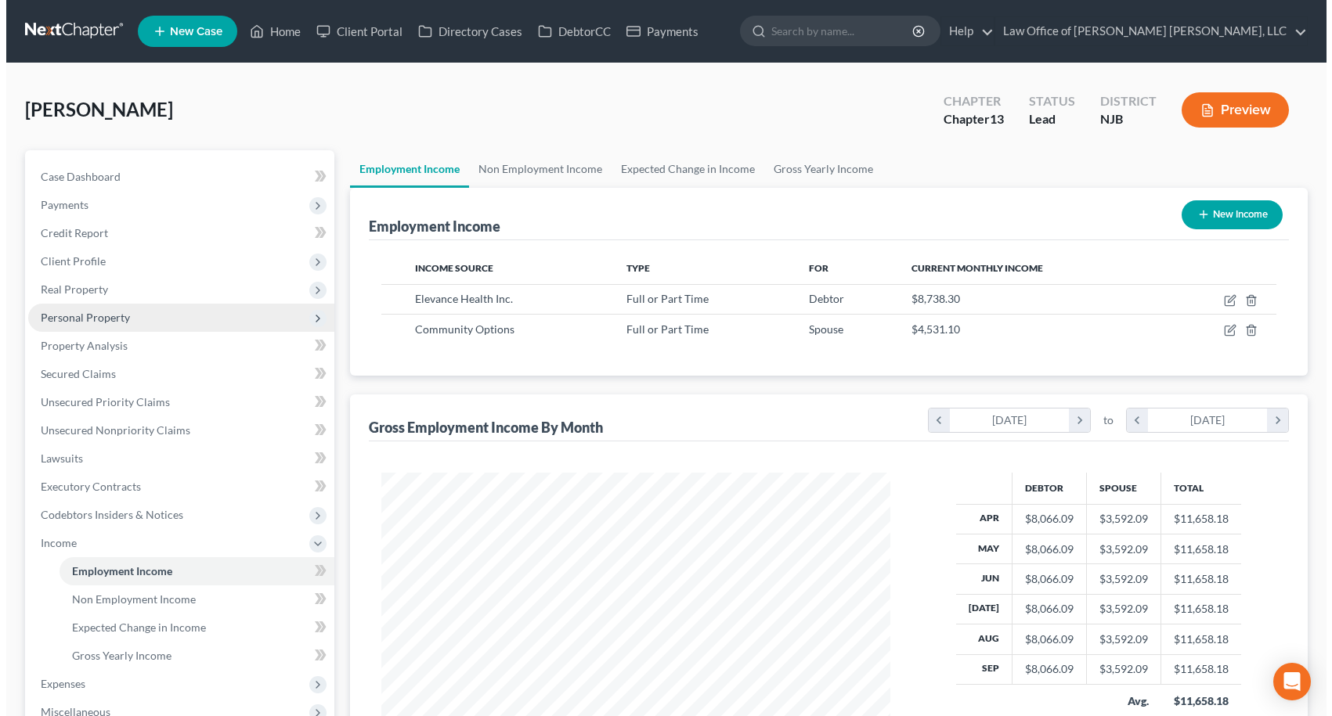
scroll to position [281, 541]
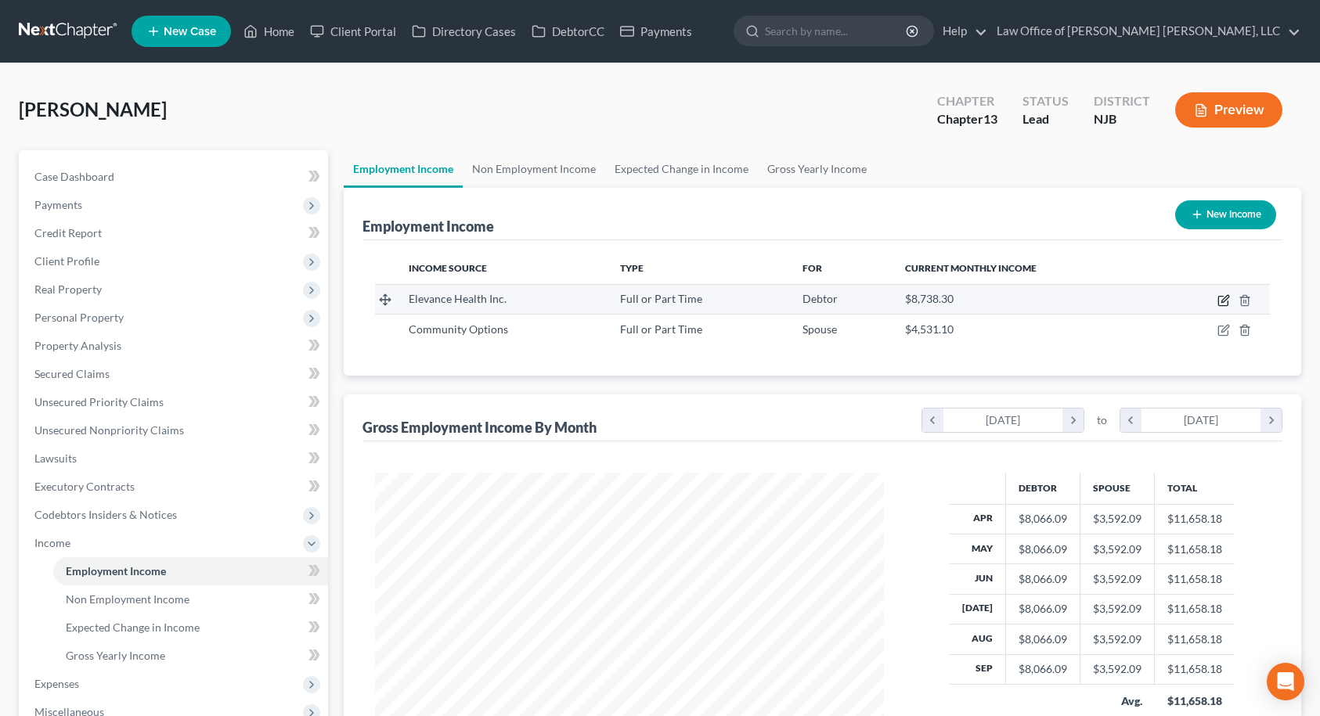
click at [1222, 302] on icon "button" at bounding box center [1224, 298] width 7 height 7
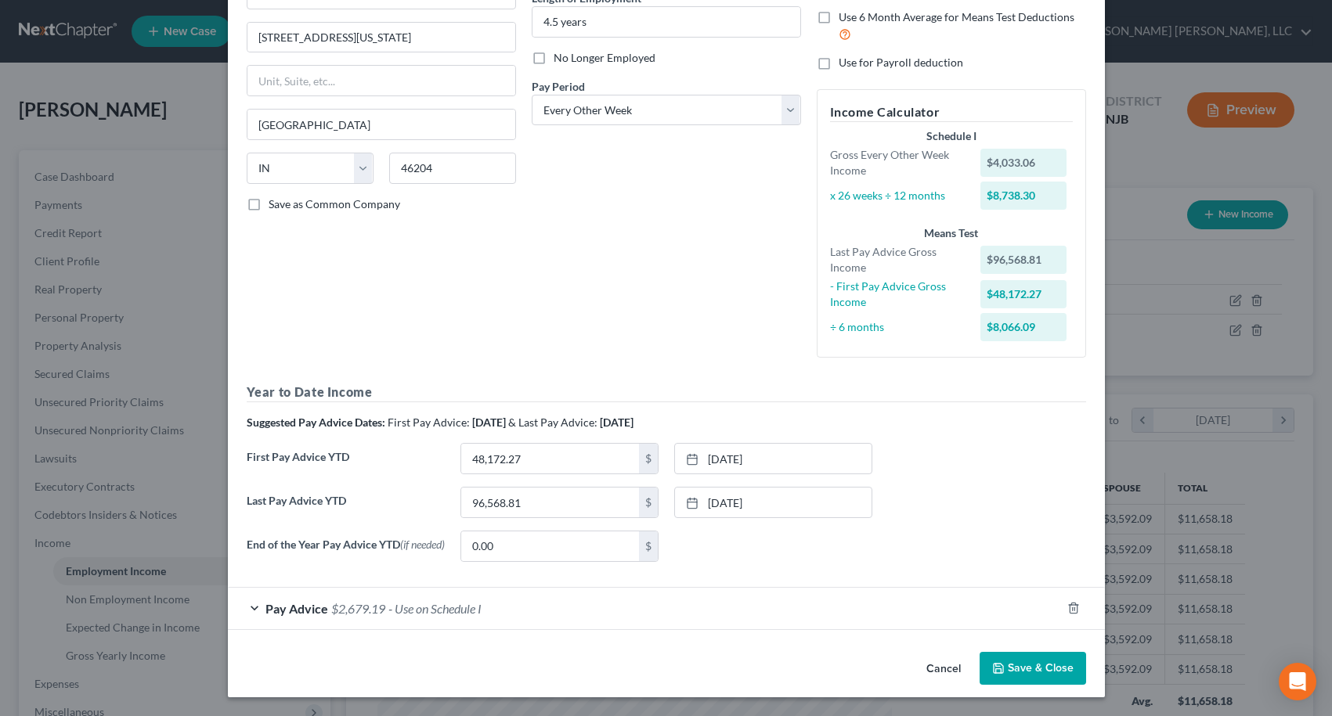
scroll to position [174, 0]
click at [298, 608] on span "Pay Advice" at bounding box center [296, 608] width 63 height 15
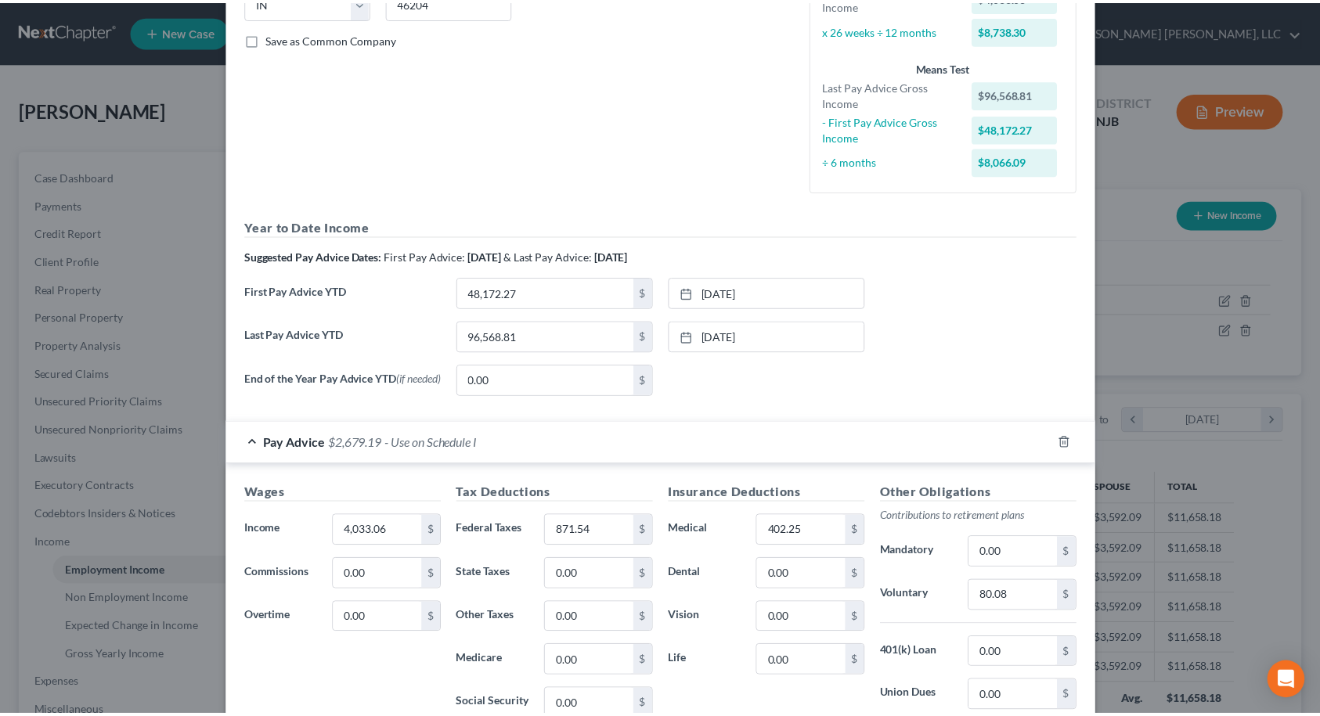
scroll to position [557, 0]
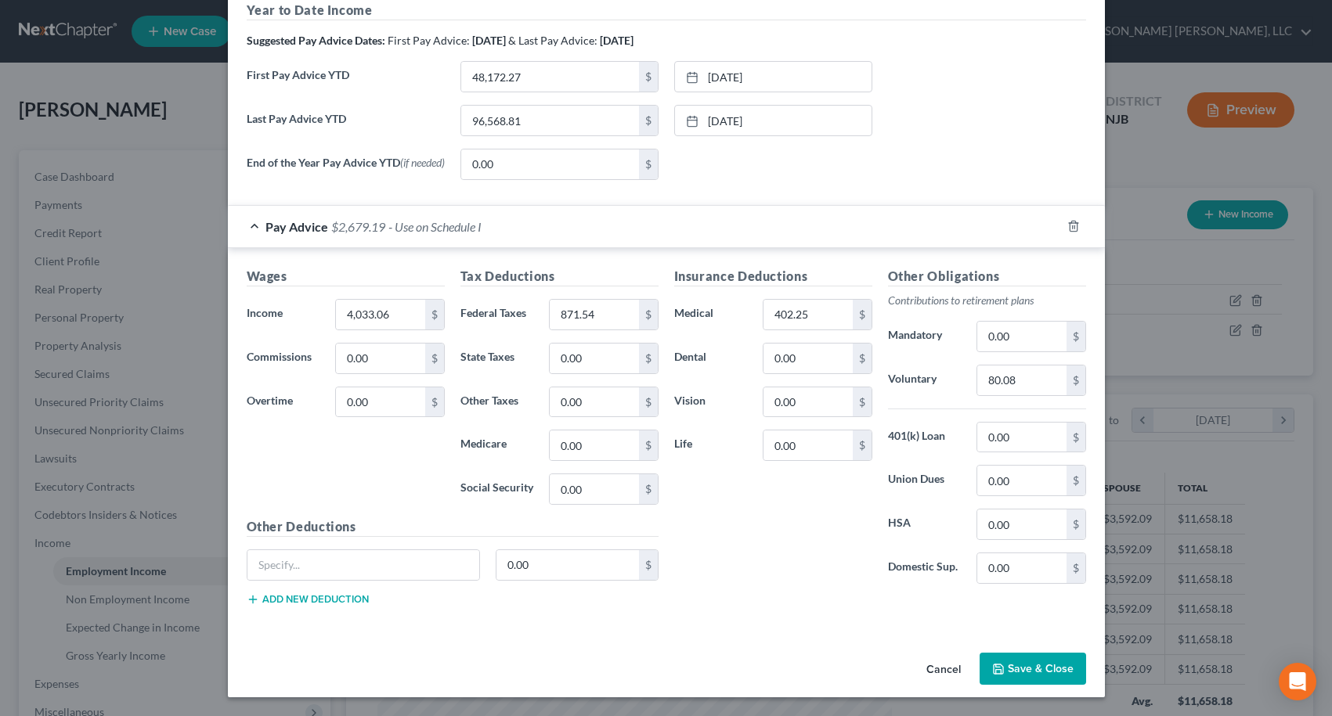
click at [1023, 668] on button "Save & Close" at bounding box center [1032, 669] width 106 height 33
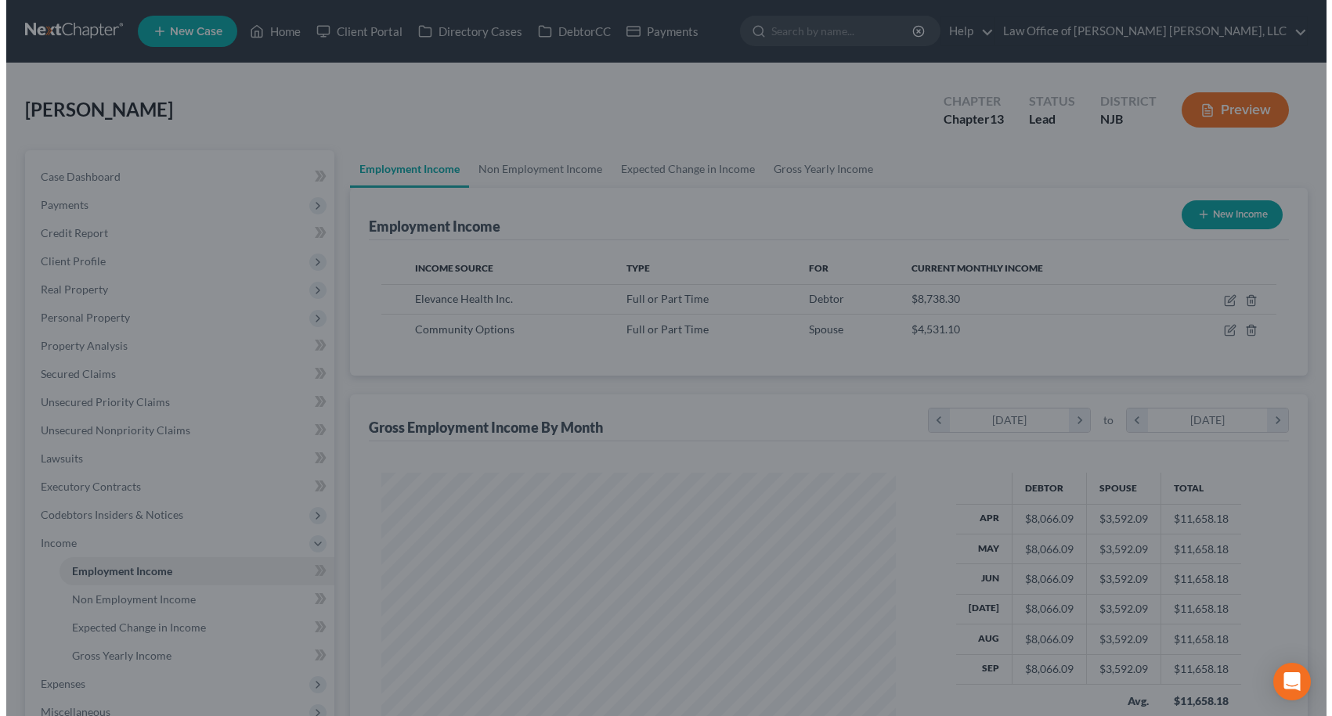
scroll to position [782657, 782397]
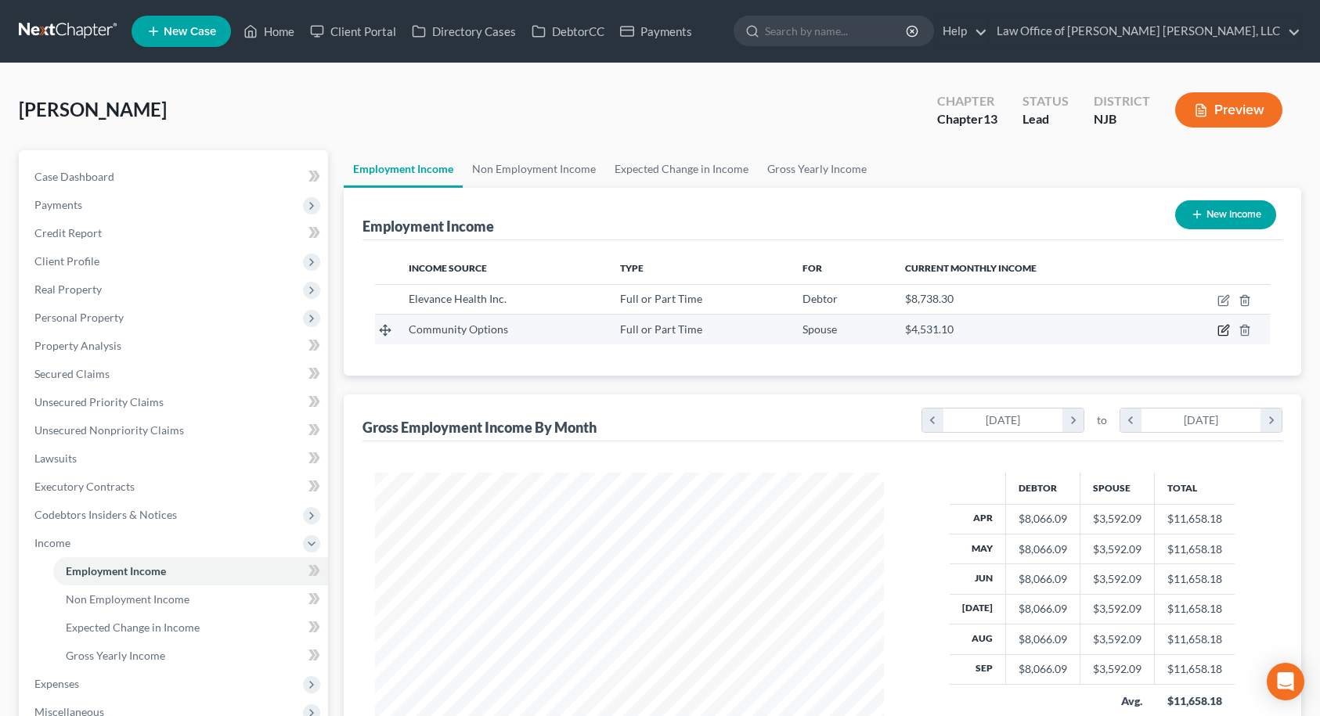
click at [1225, 330] on icon "button" at bounding box center [1223, 330] width 13 height 13
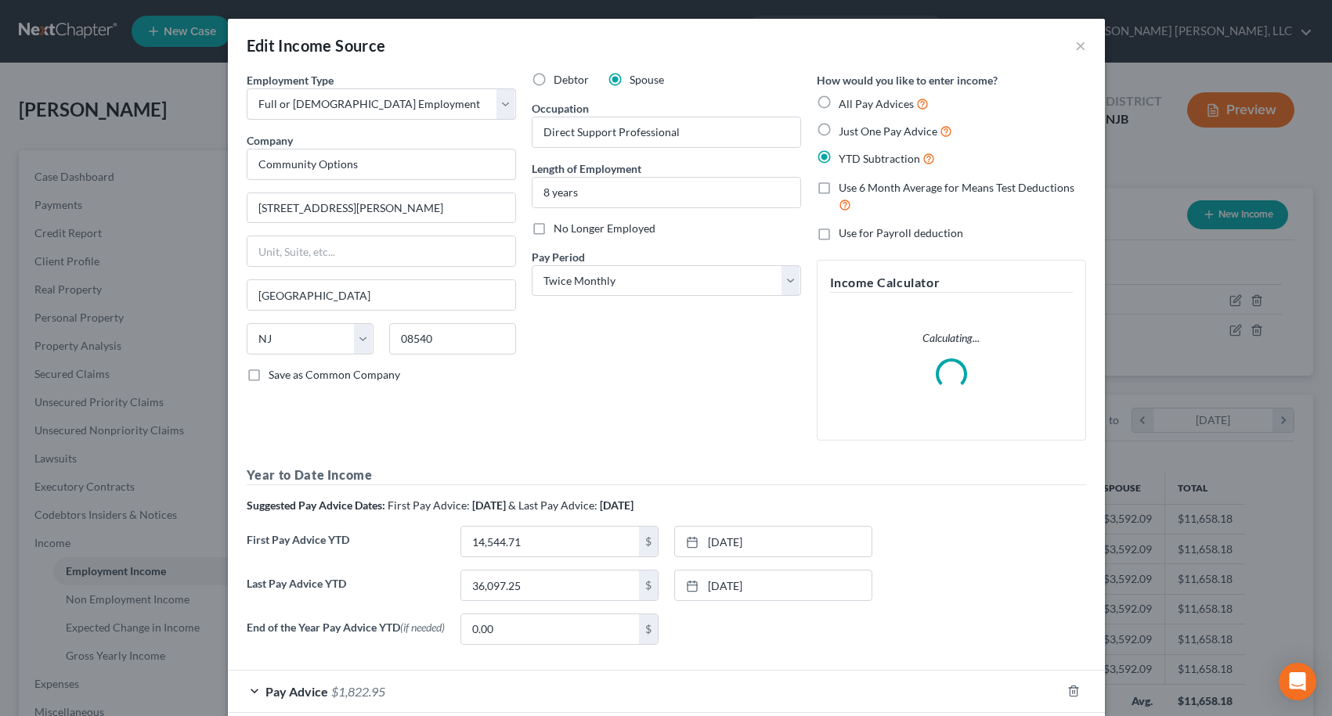
scroll to position [86, 0]
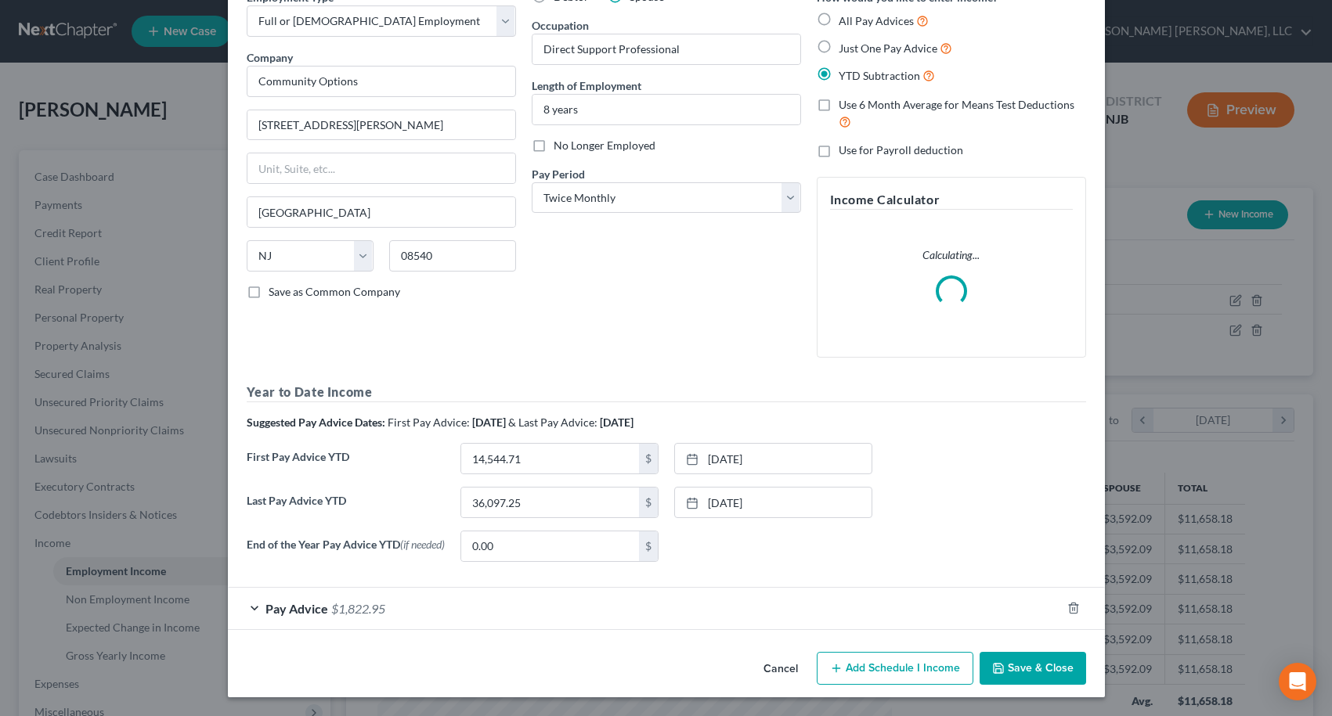
click at [285, 609] on span "Pay Advice" at bounding box center [296, 608] width 63 height 15
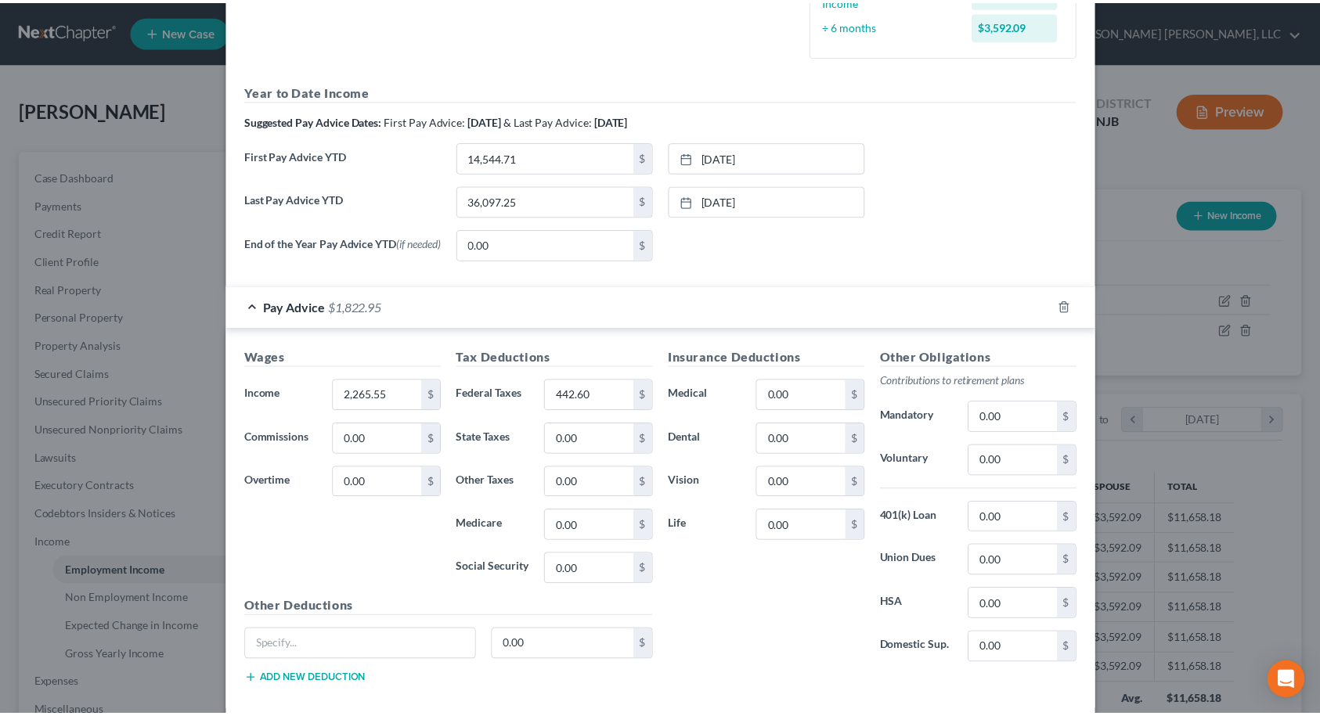
scroll to position [554, 0]
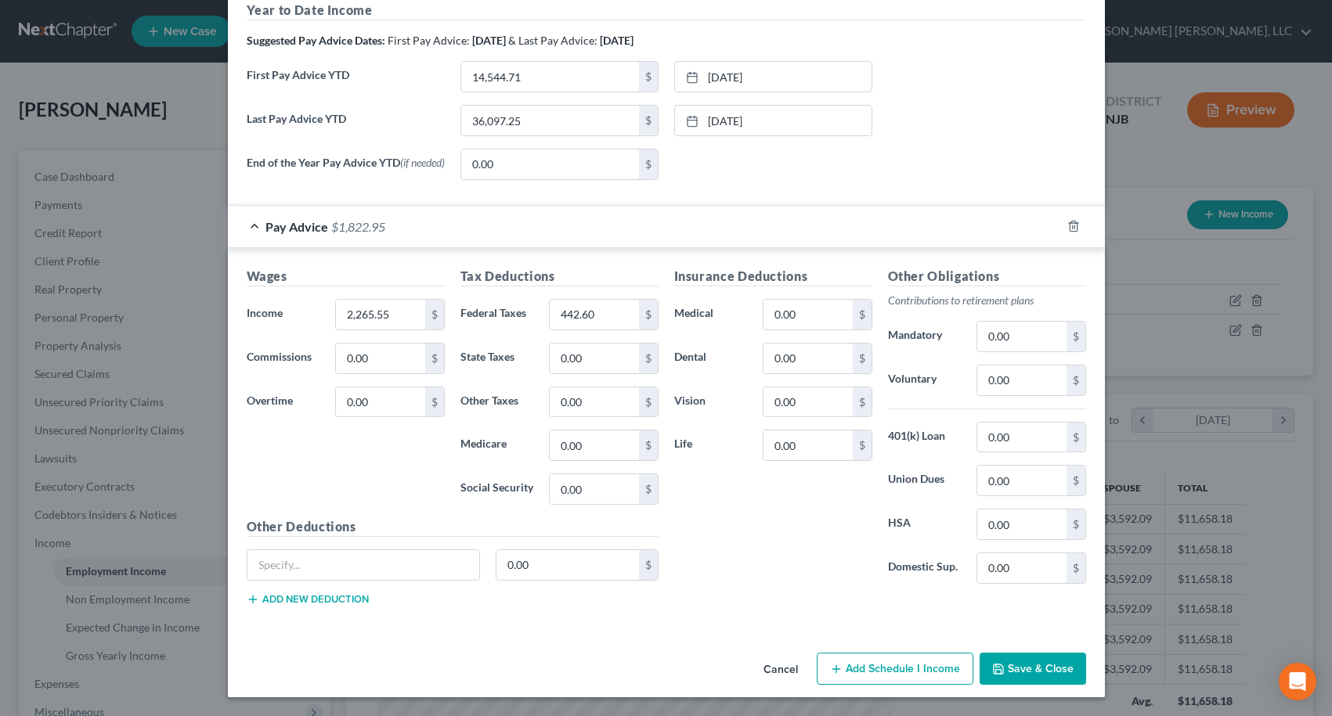
click at [1012, 670] on button "Save & Close" at bounding box center [1032, 669] width 106 height 33
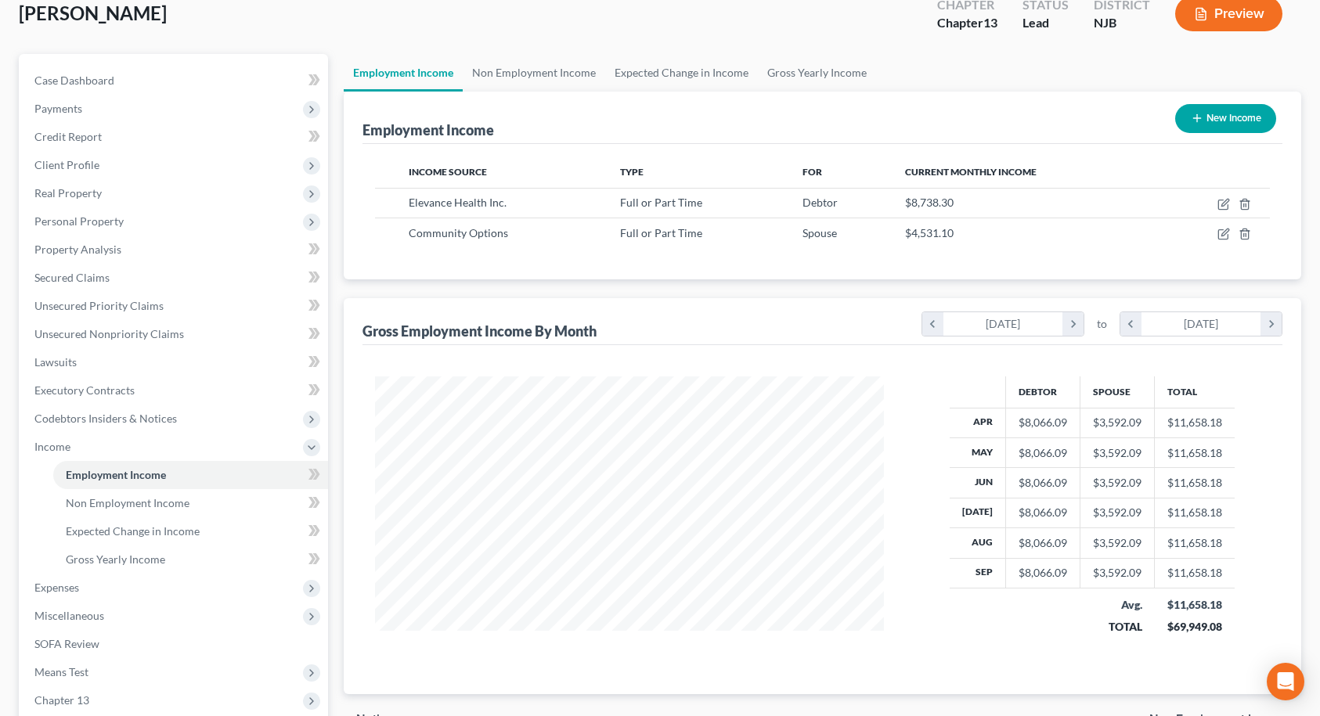
scroll to position [285, 0]
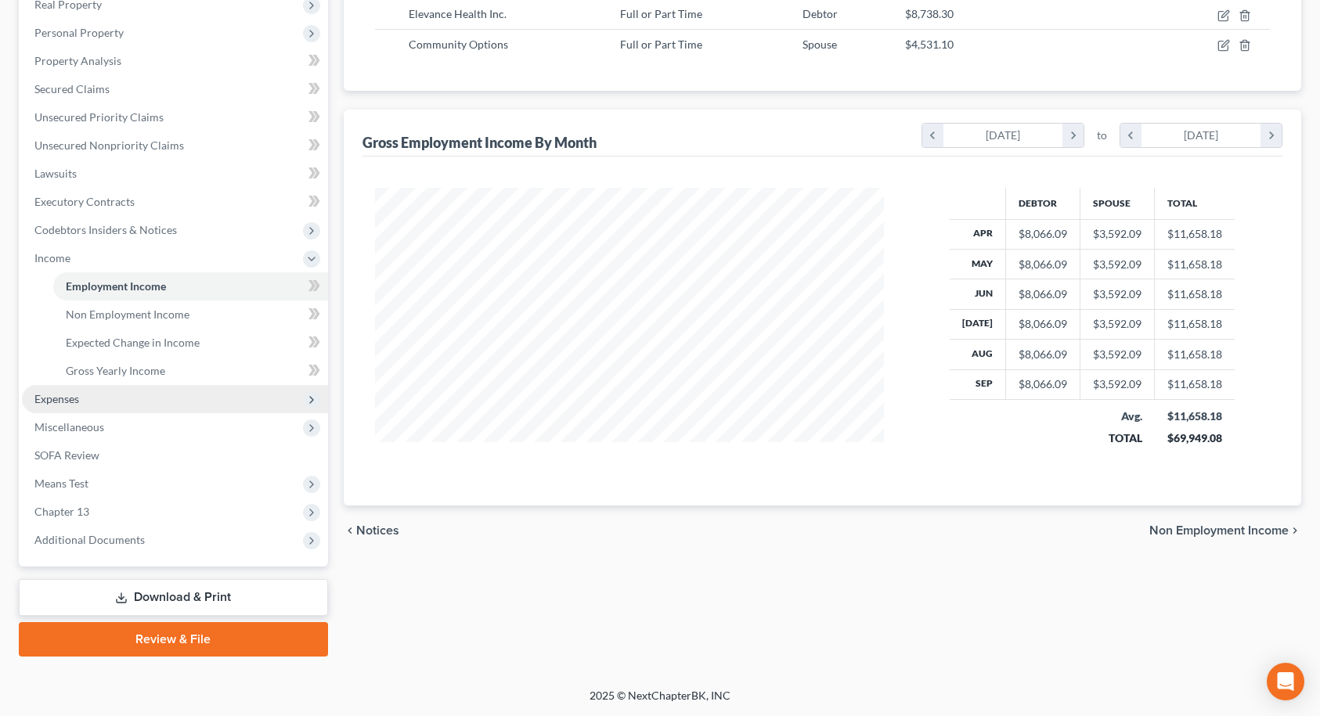
click at [115, 395] on span "Expenses" at bounding box center [175, 399] width 306 height 28
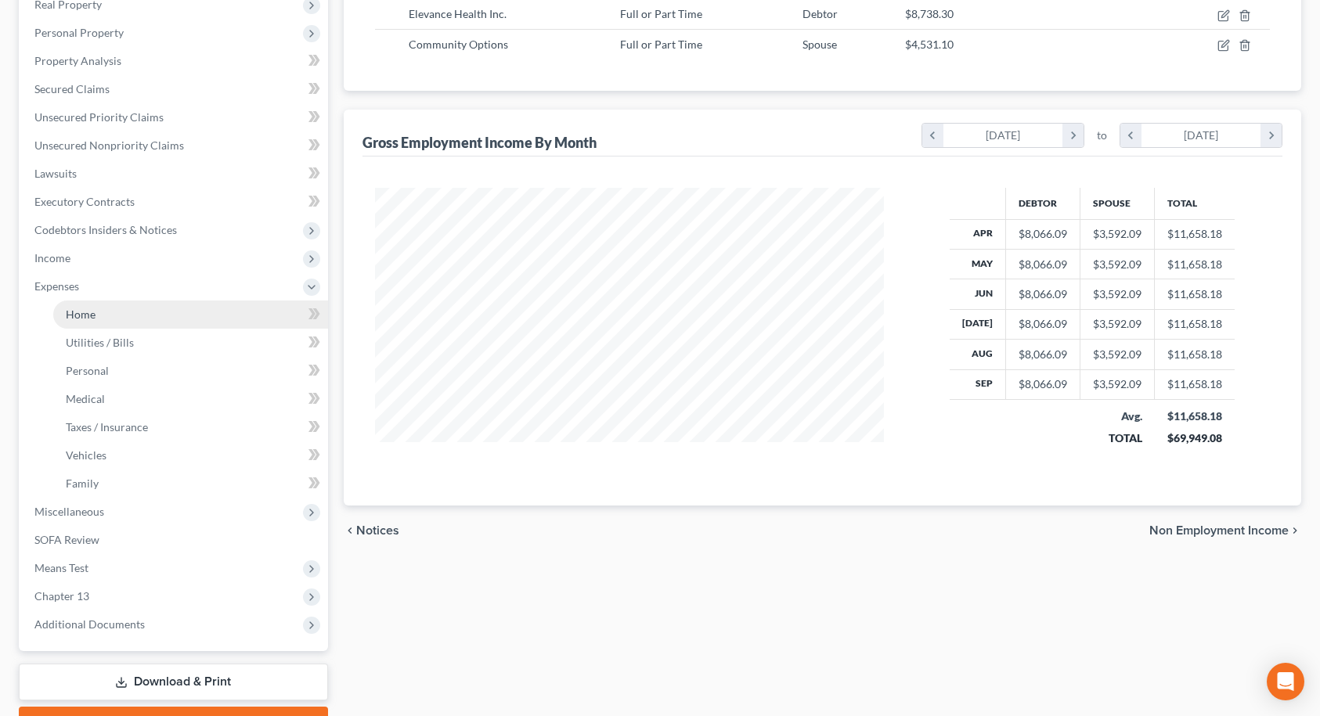
click at [85, 316] on span "Home" at bounding box center [81, 314] width 30 height 13
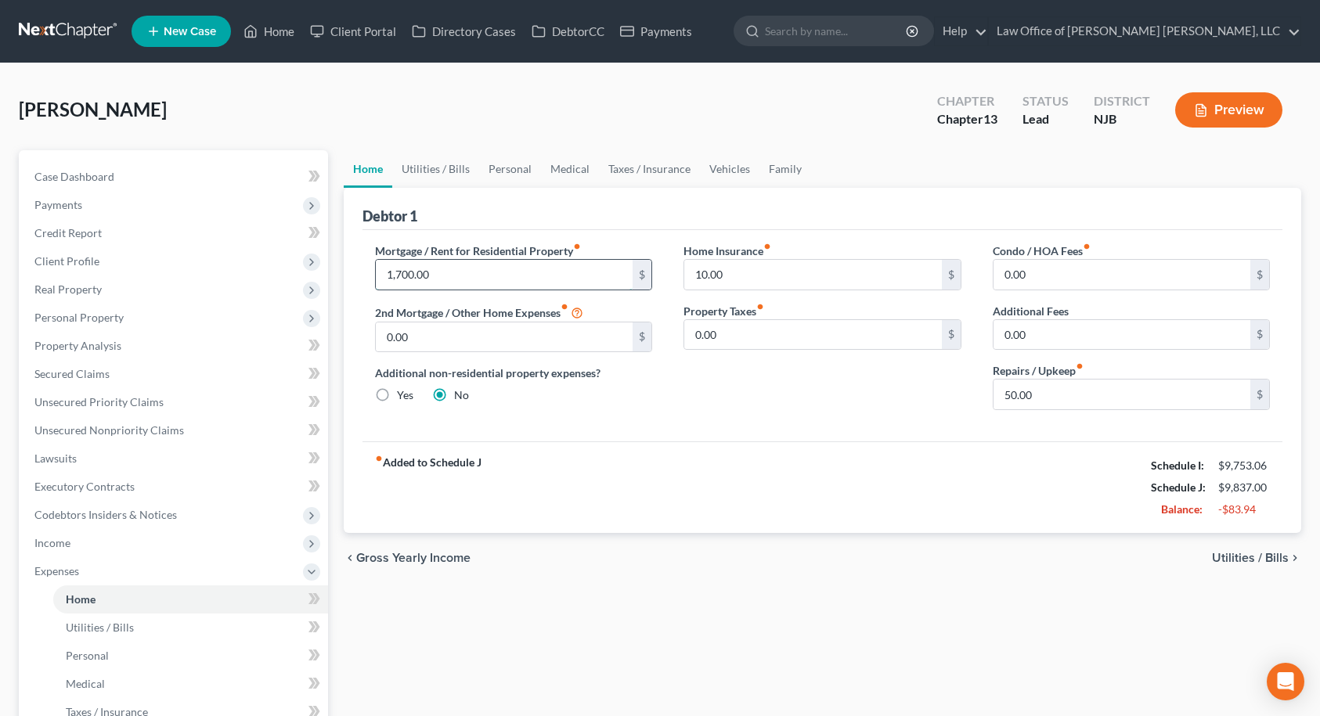
click at [568, 276] on input "1,700.00" at bounding box center [505, 275] width 258 height 30
click at [543, 276] on input "1,700.00" at bounding box center [505, 275] width 258 height 30
click at [443, 170] on link "Utilities / Bills" at bounding box center [435, 169] width 87 height 38
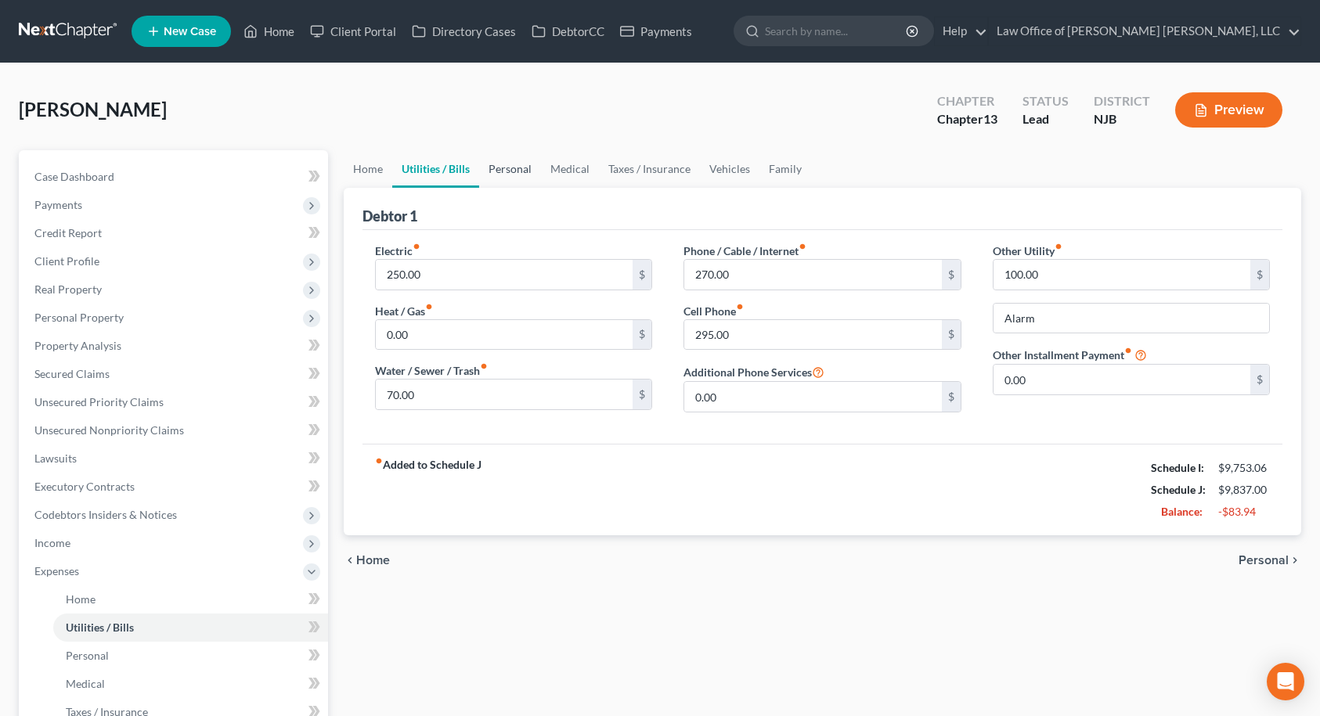
click at [525, 170] on link "Personal" at bounding box center [510, 169] width 62 height 38
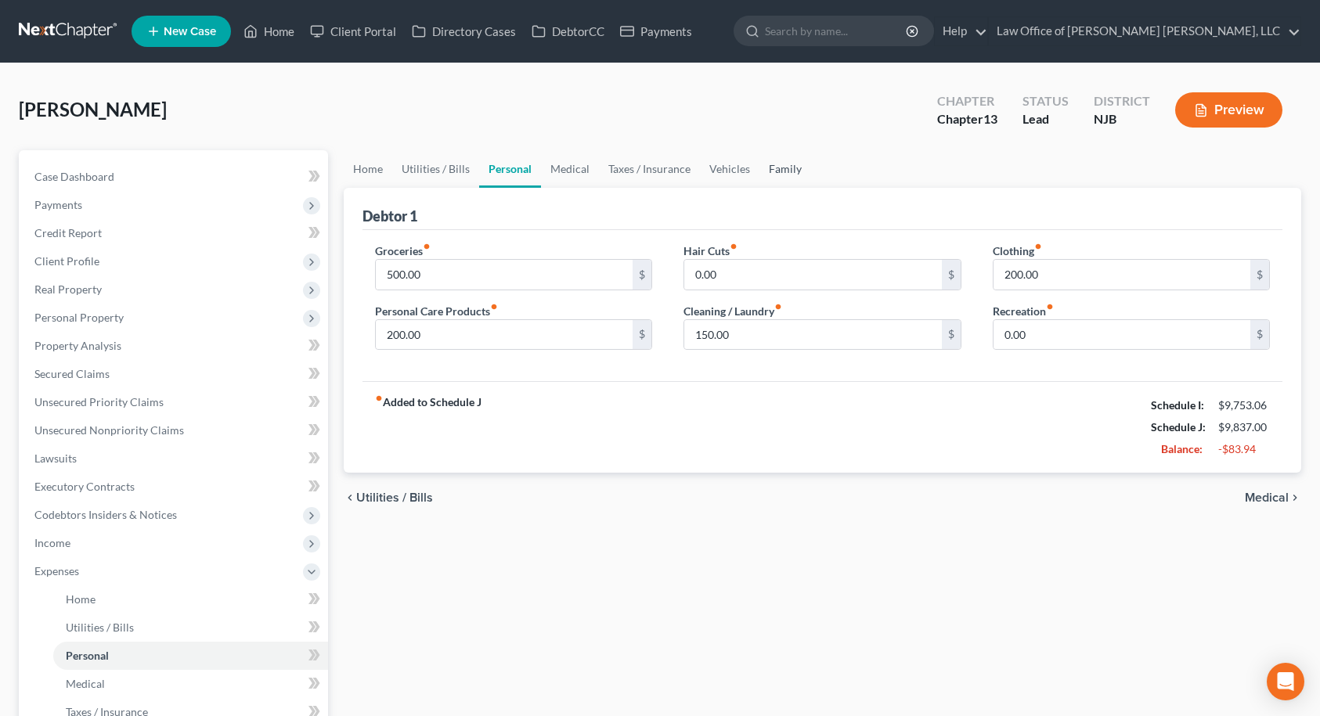
click at [783, 175] on link "Family" at bounding box center [785, 169] width 52 height 38
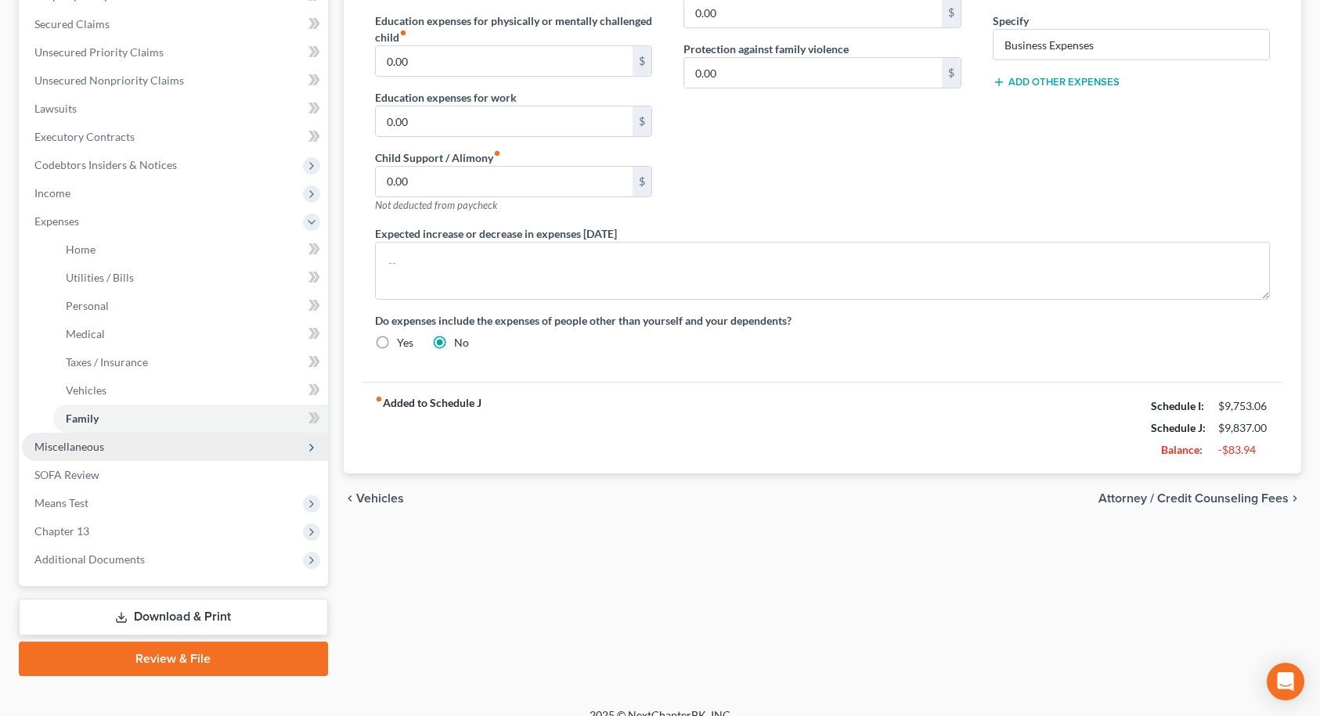
scroll to position [370, 0]
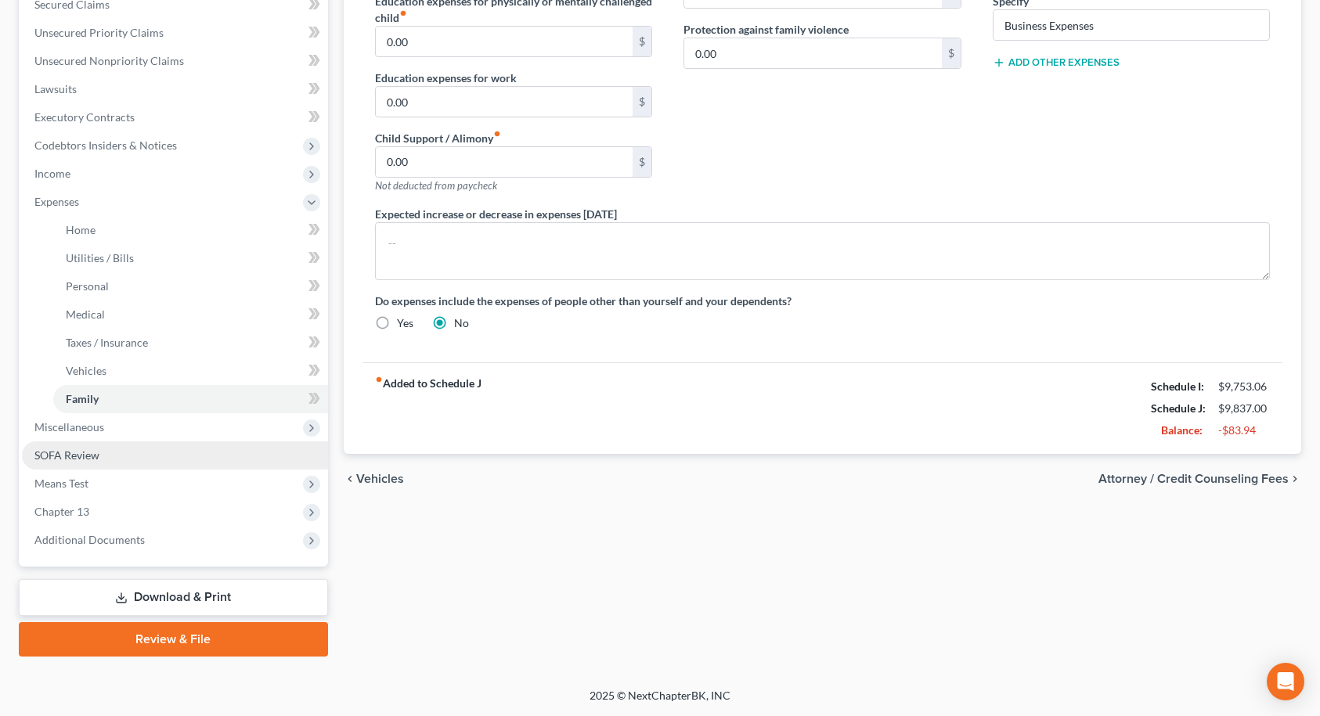
click at [87, 460] on span "SOFA Review" at bounding box center [66, 455] width 65 height 13
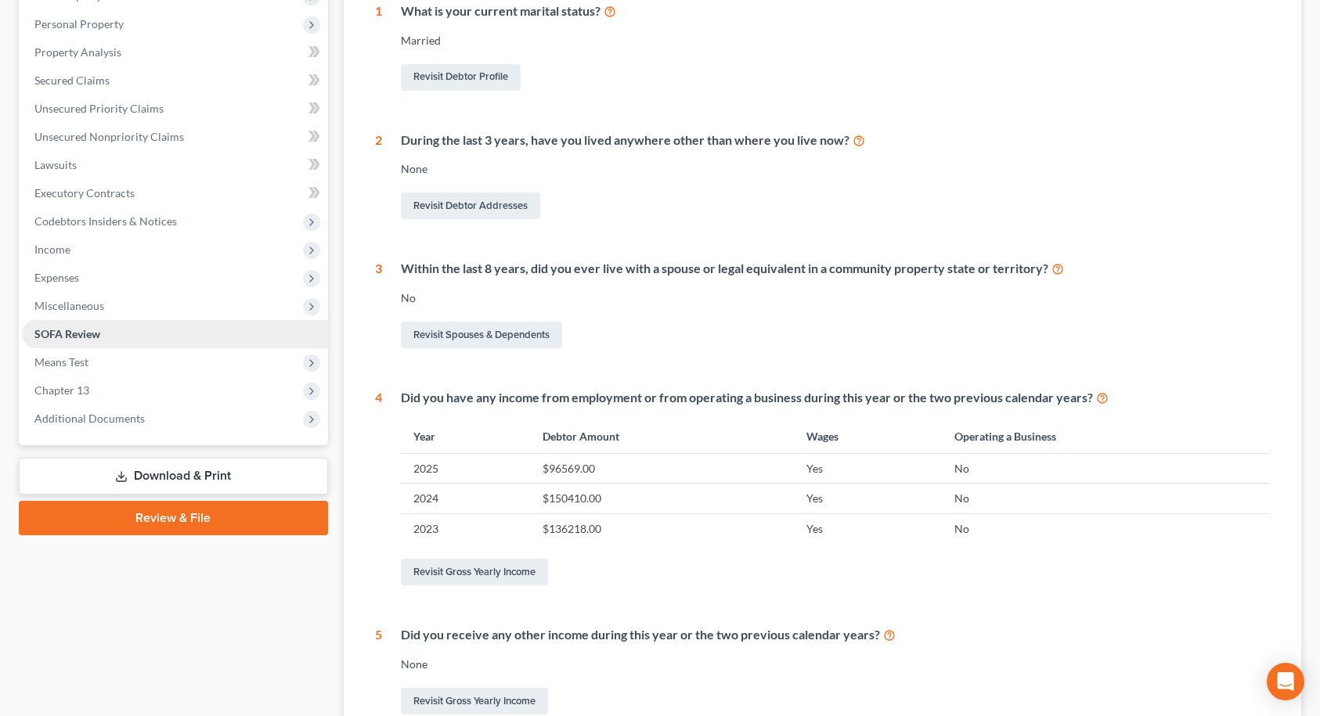
scroll to position [313, 0]
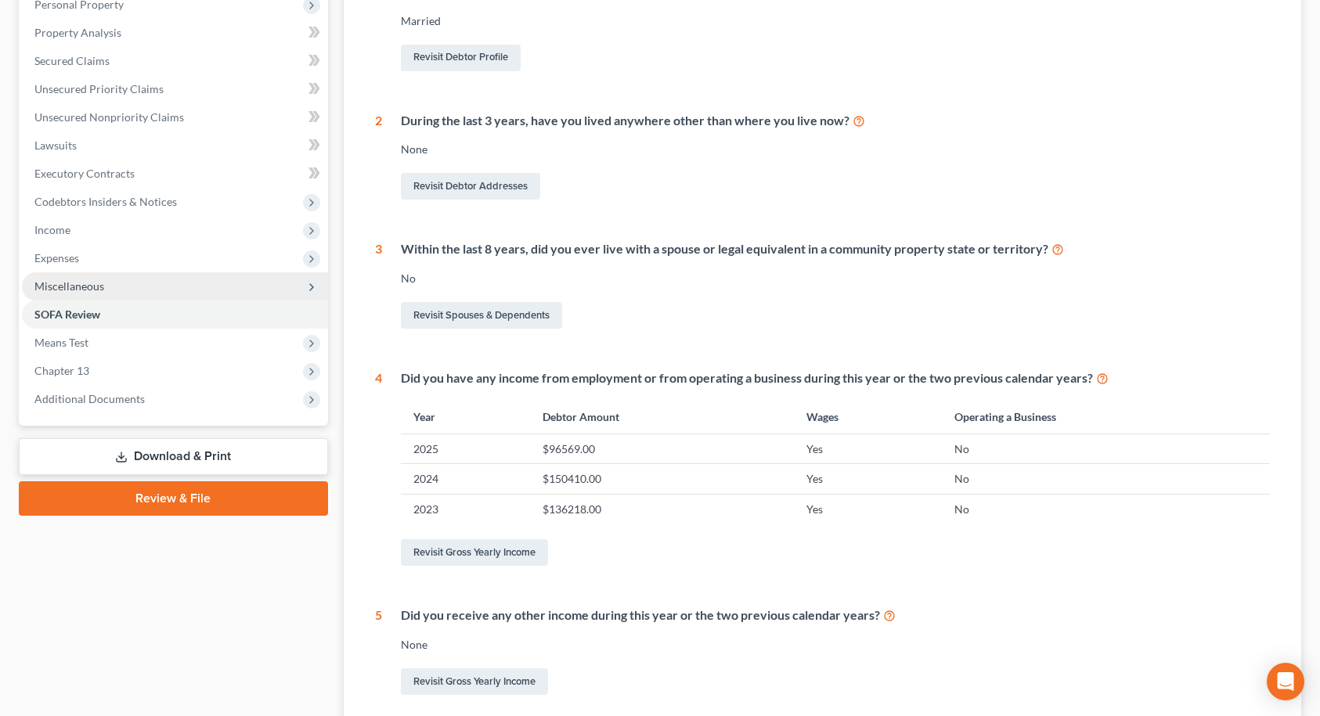
click at [89, 294] on span "Miscellaneous" at bounding box center [175, 286] width 306 height 28
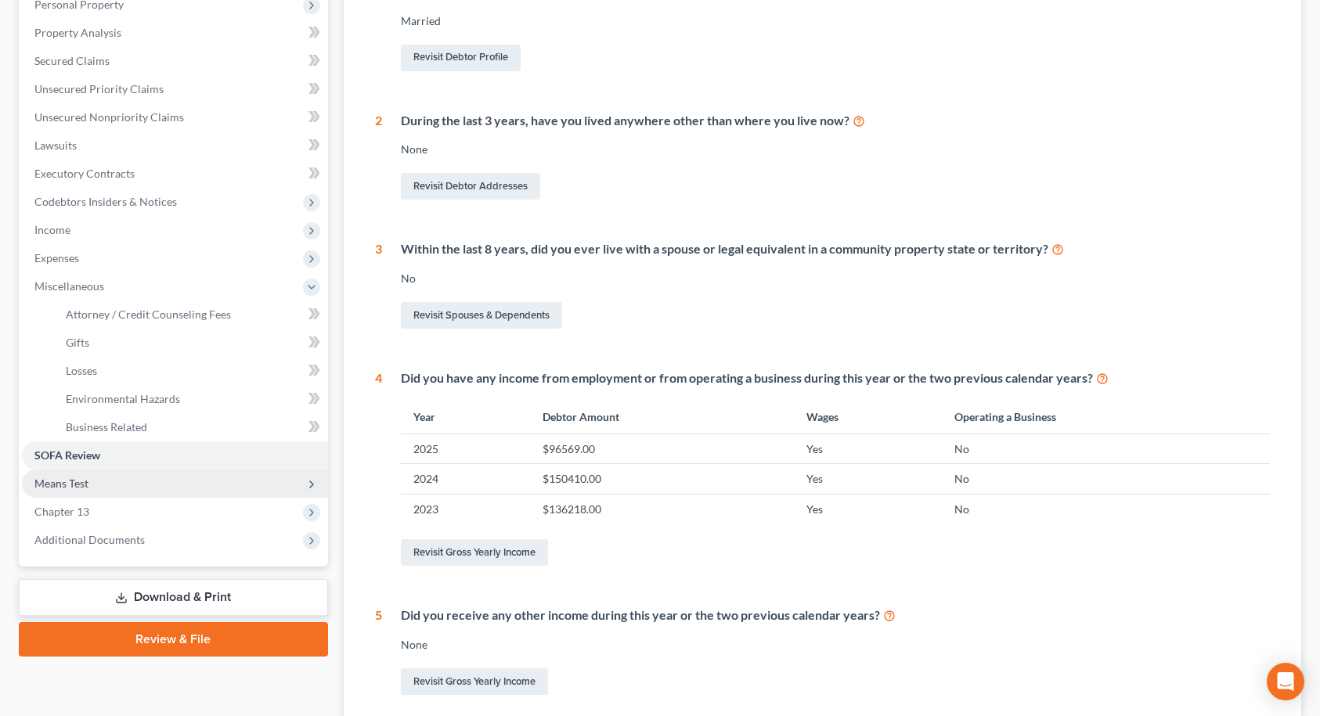
click at [61, 483] on span "Means Test" at bounding box center [61, 483] width 54 height 13
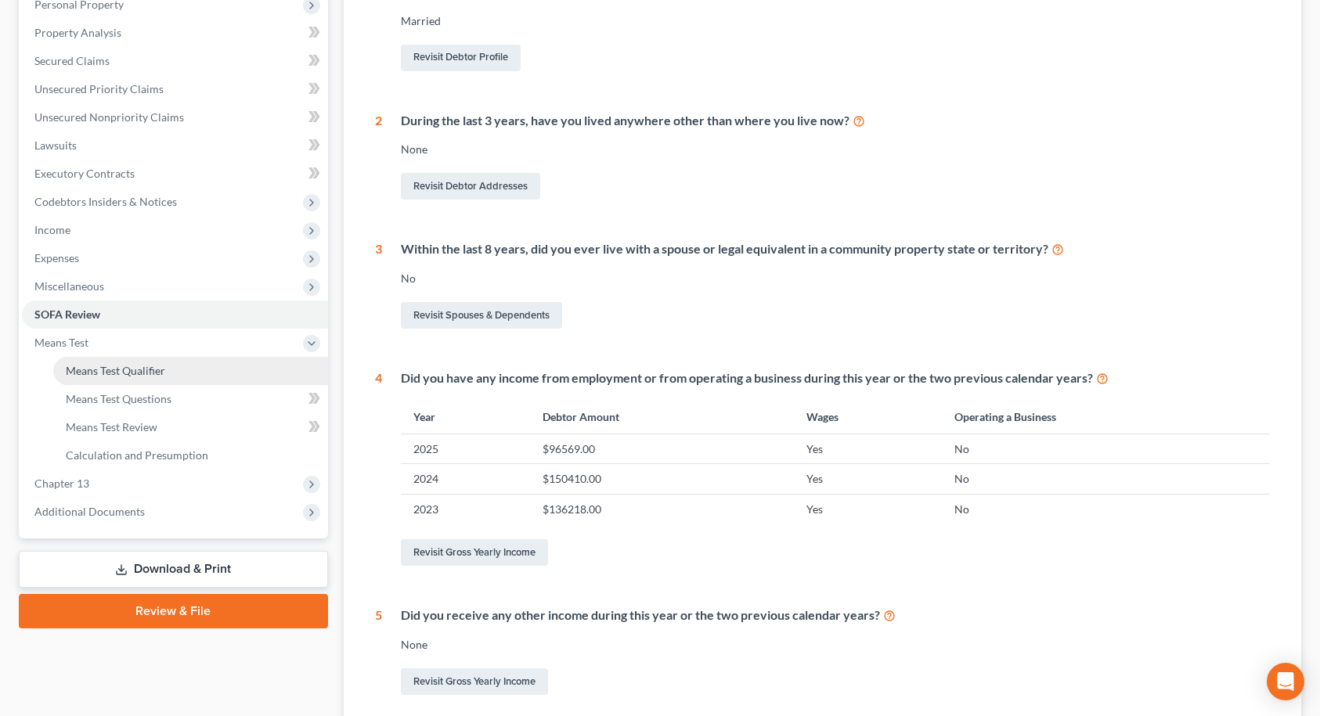
click at [85, 383] on link "Means Test Qualifier" at bounding box center [190, 371] width 275 height 28
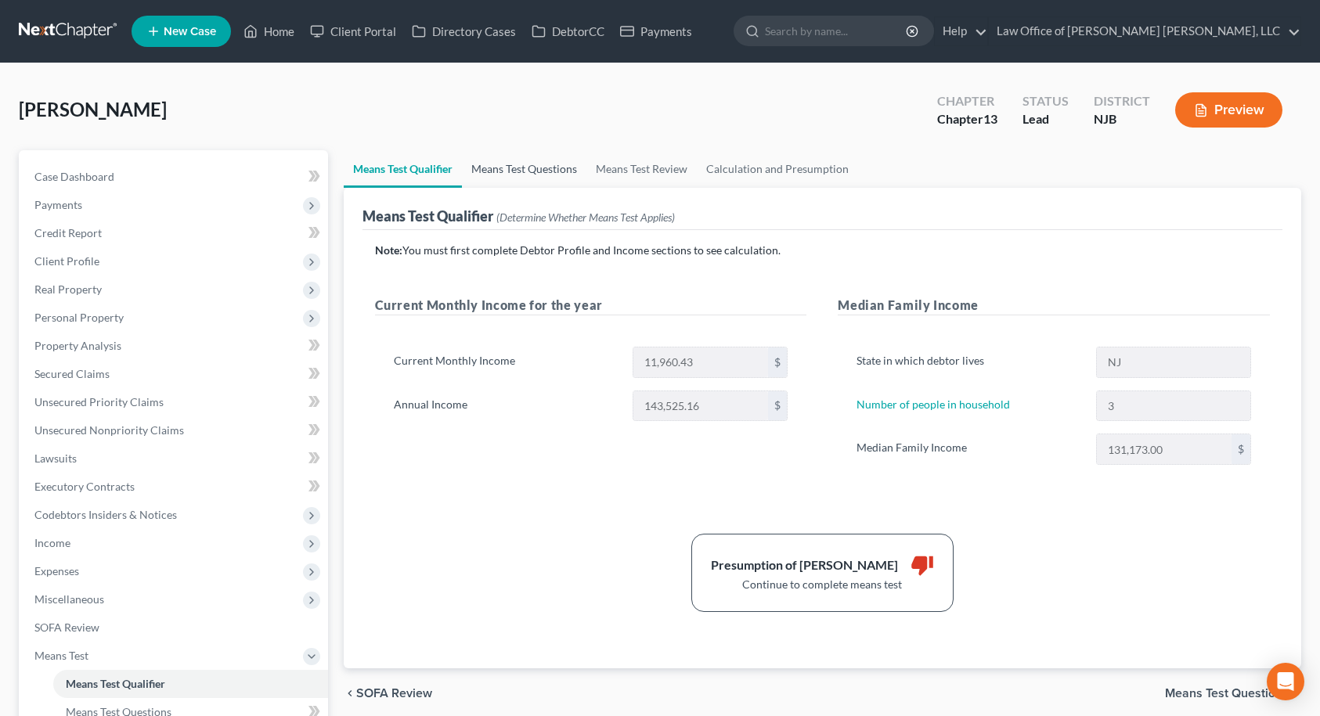
click at [523, 177] on link "Means Test Questions" at bounding box center [524, 169] width 124 height 38
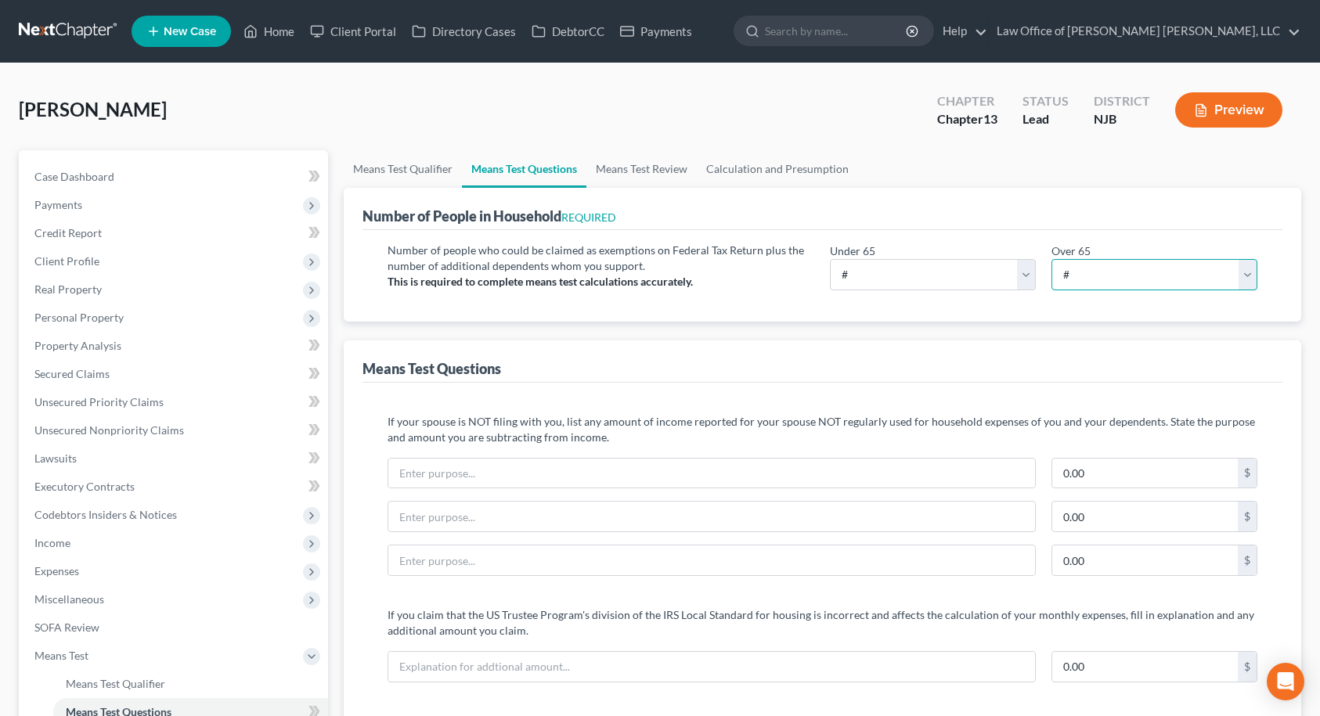
click at [1080, 271] on select "# 0 1 2 3 4 5 6 7 8 9 10" at bounding box center [1154, 274] width 206 height 31
drag, startPoint x: 961, startPoint y: 263, endPoint x: 949, endPoint y: 267, distance: 12.4
click at [961, 263] on select "# 0 1 2 3 4 5 6 7 8 9 10" at bounding box center [933, 274] width 206 height 31
click at [830, 259] on select "# 0 1 2 3 4 5 6 7 8 9 10" at bounding box center [933, 274] width 206 height 31
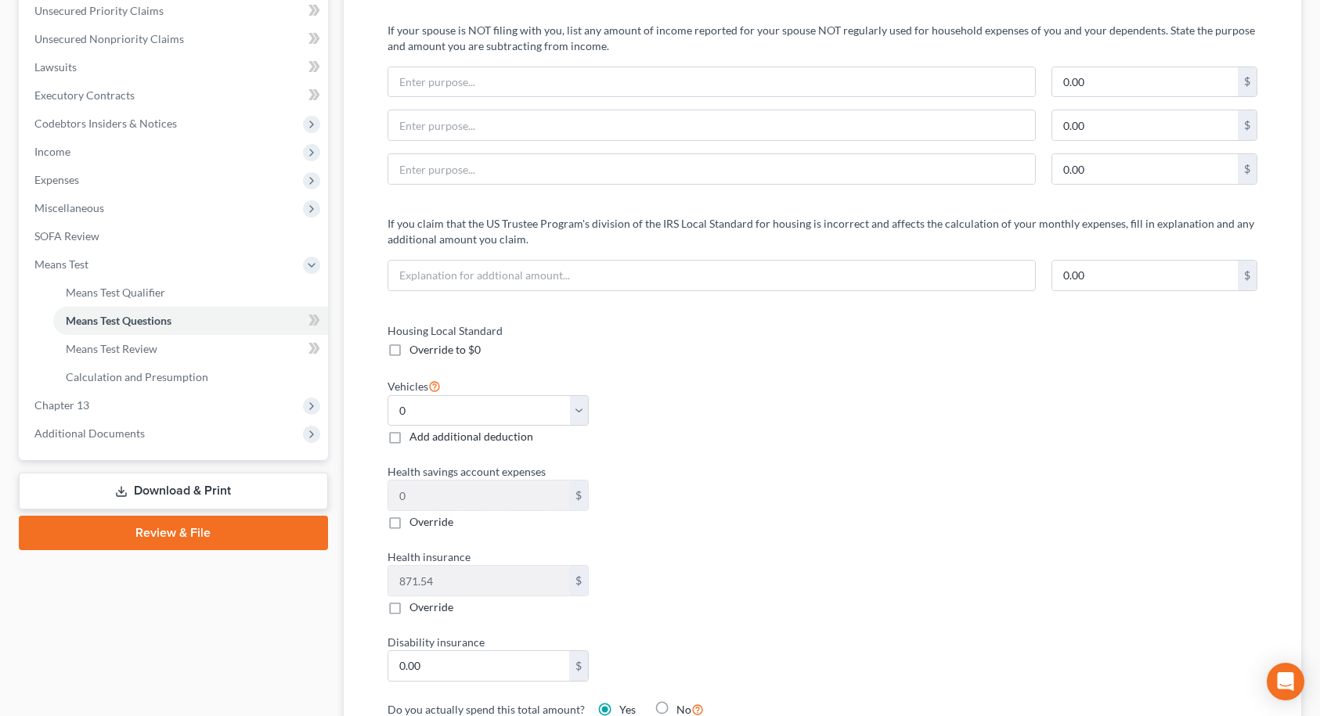
scroll to position [470, 0]
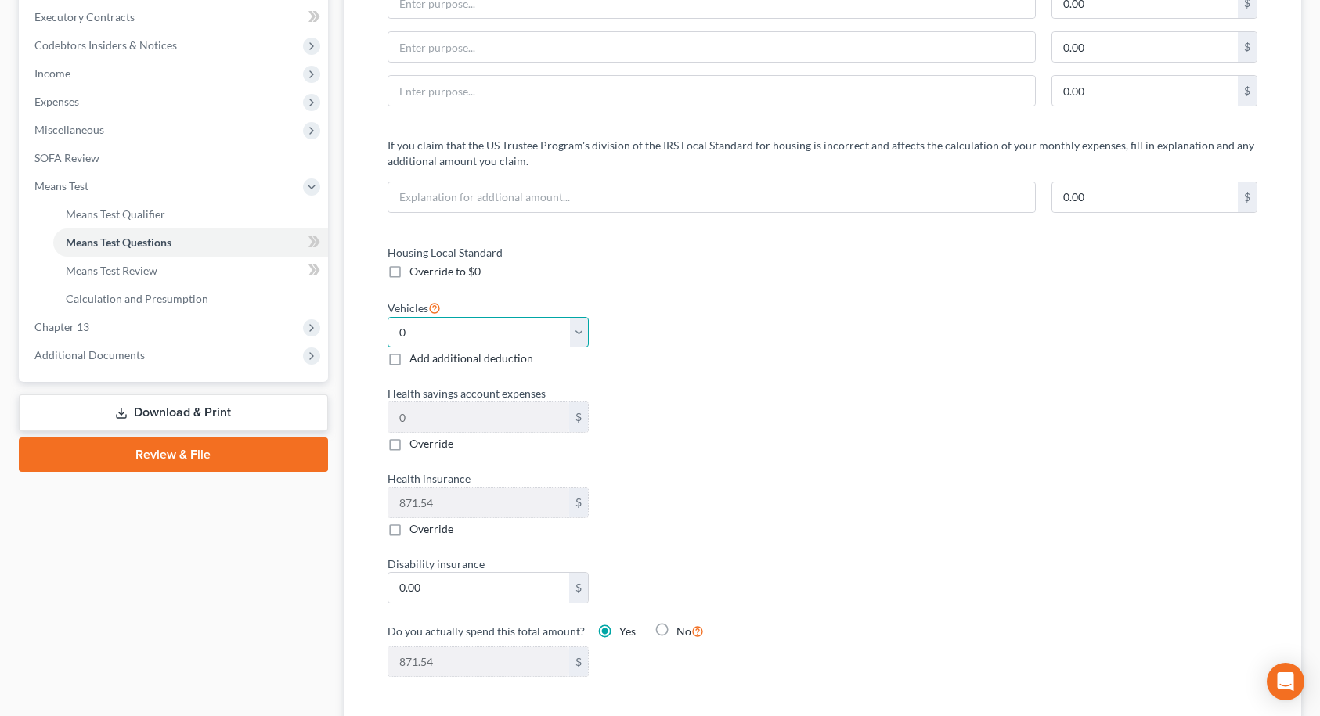
drag, startPoint x: 578, startPoint y: 327, endPoint x: 556, endPoint y: 347, distance: 29.4
click at [578, 327] on select "Select 0 1 2 3 4 5" at bounding box center [489, 332] width 202 height 31
click at [388, 317] on select "Select 0 1 2 3 4 5" at bounding box center [489, 332] width 202 height 31
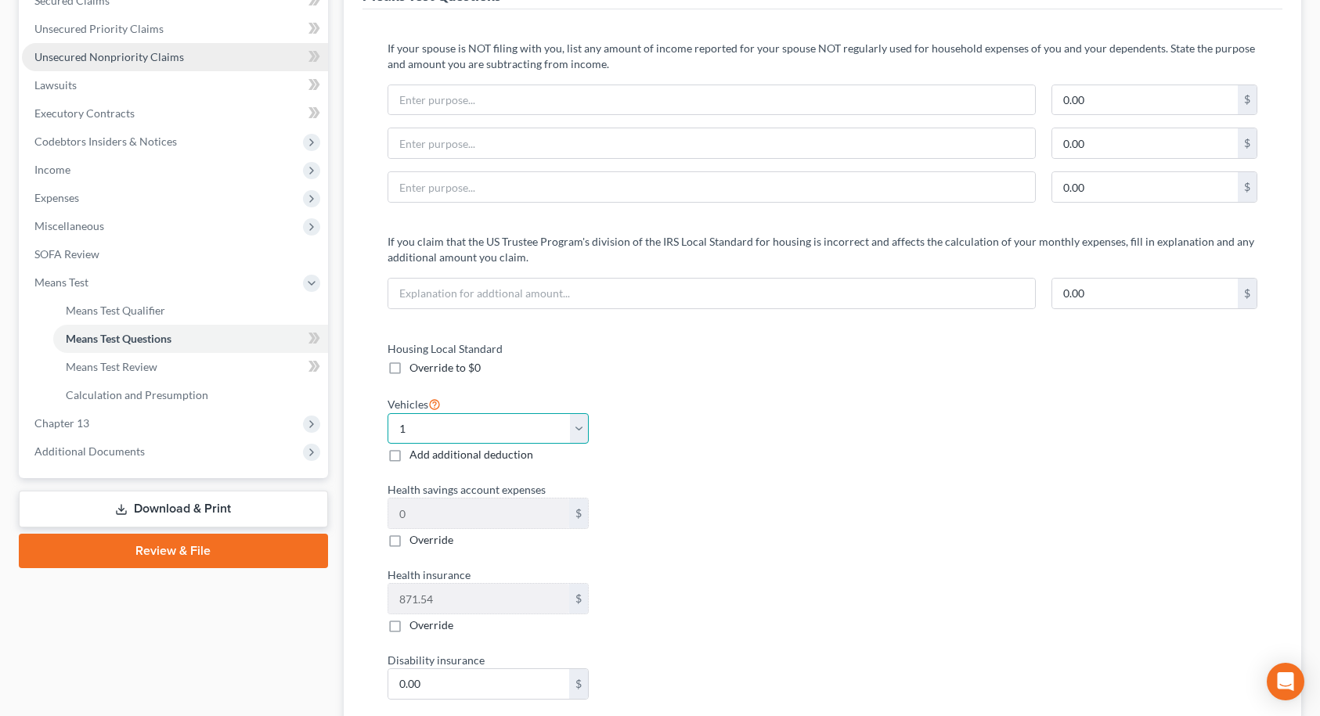
scroll to position [391, 0]
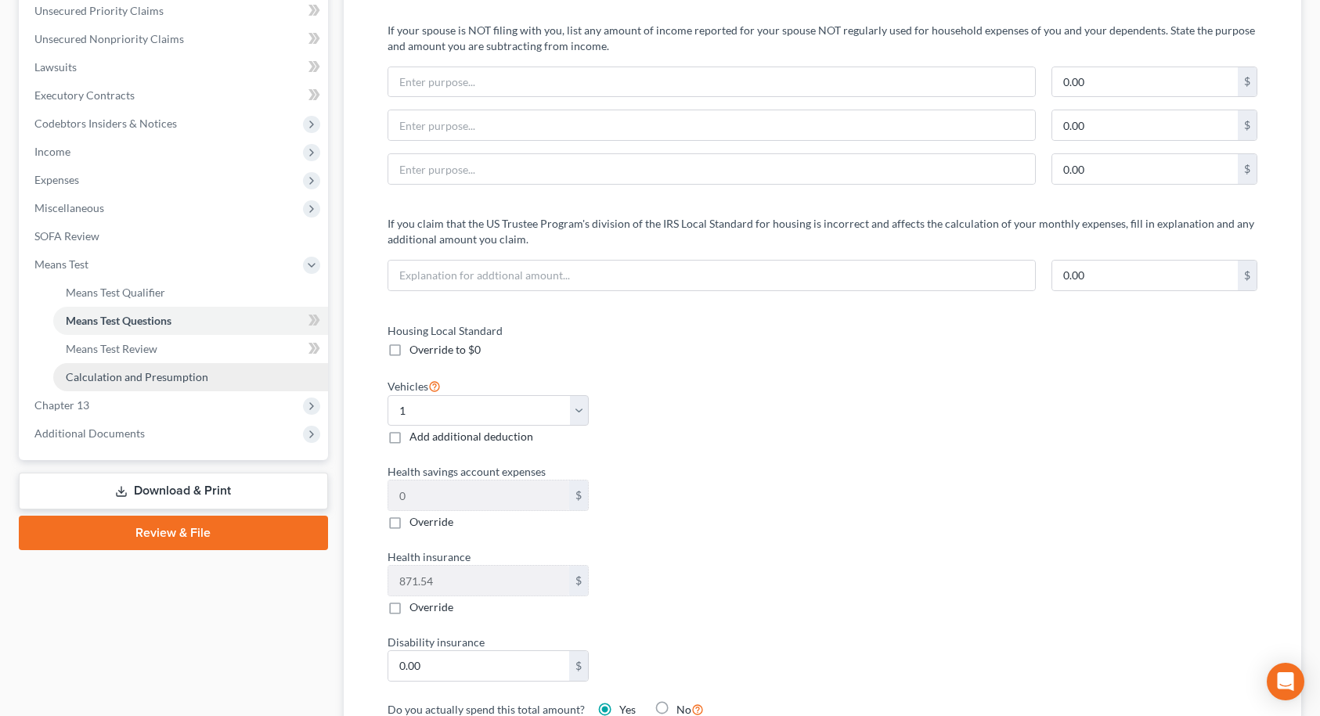
click at [188, 374] on span "Calculation and Presumption" at bounding box center [137, 376] width 142 height 13
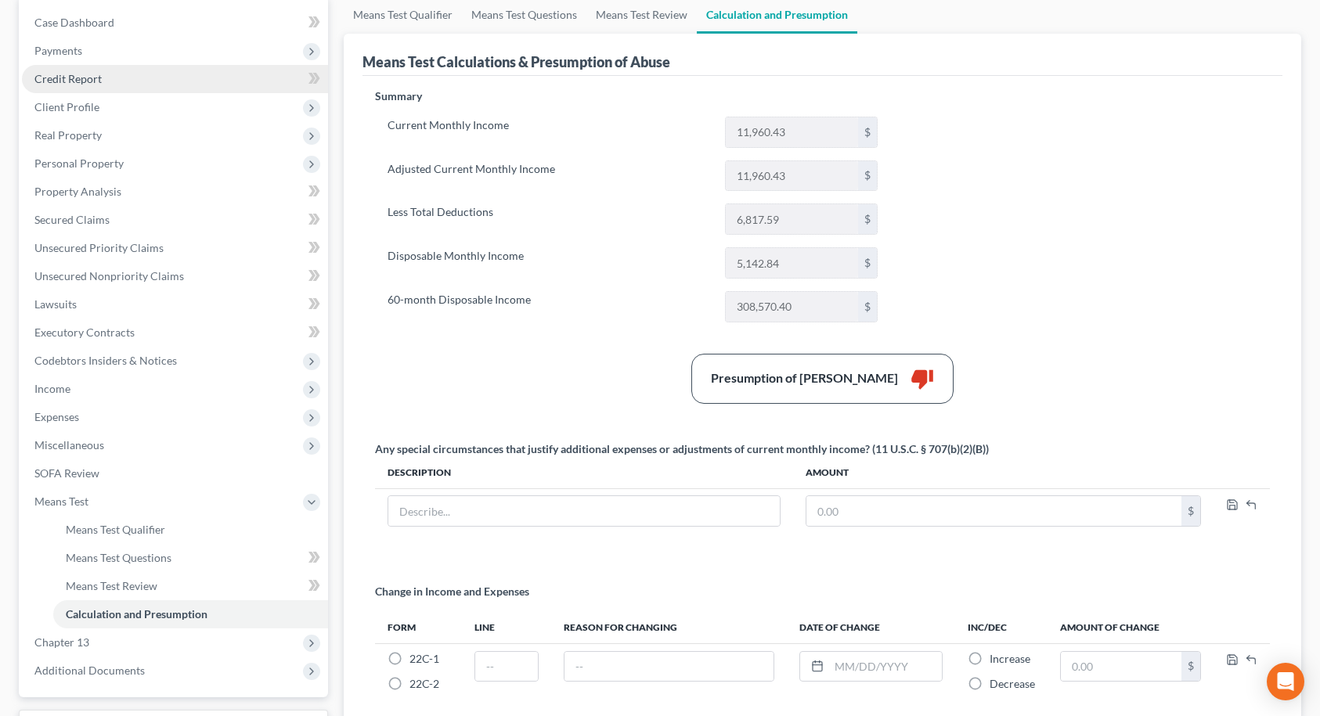
scroll to position [157, 0]
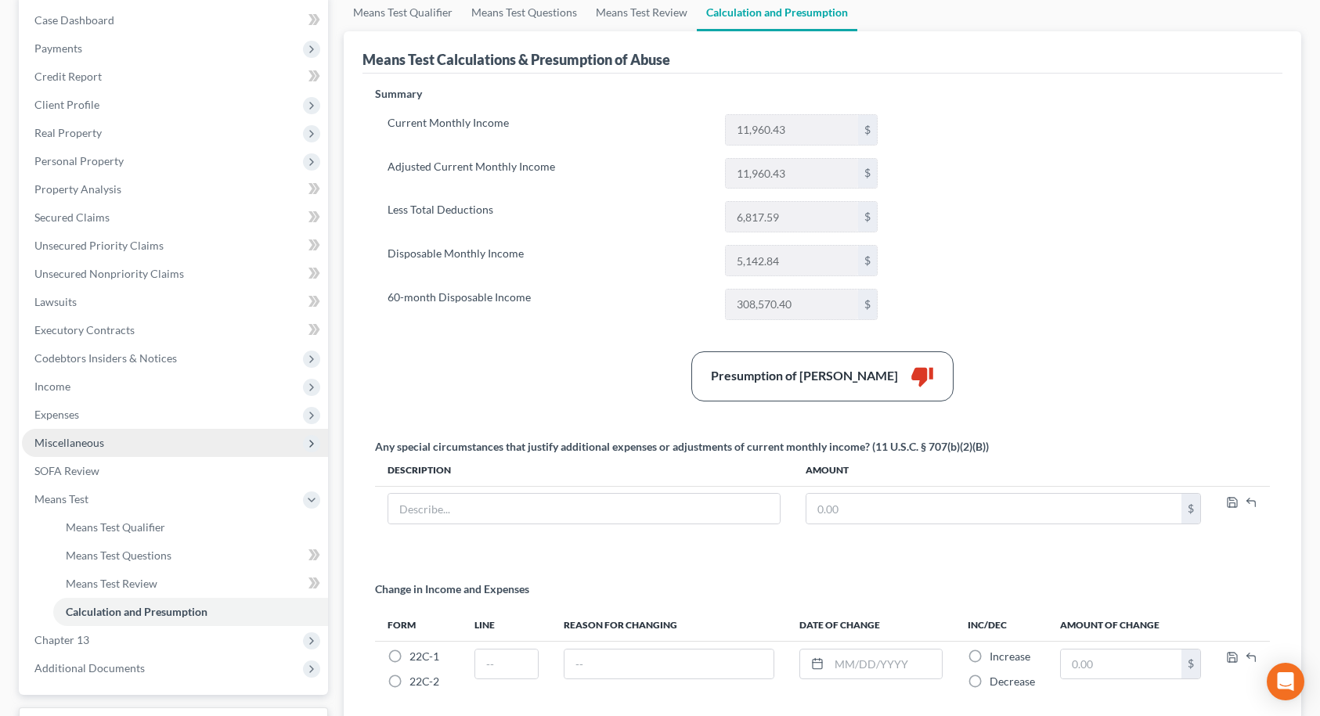
click at [70, 443] on span "Miscellaneous" at bounding box center [69, 442] width 70 height 13
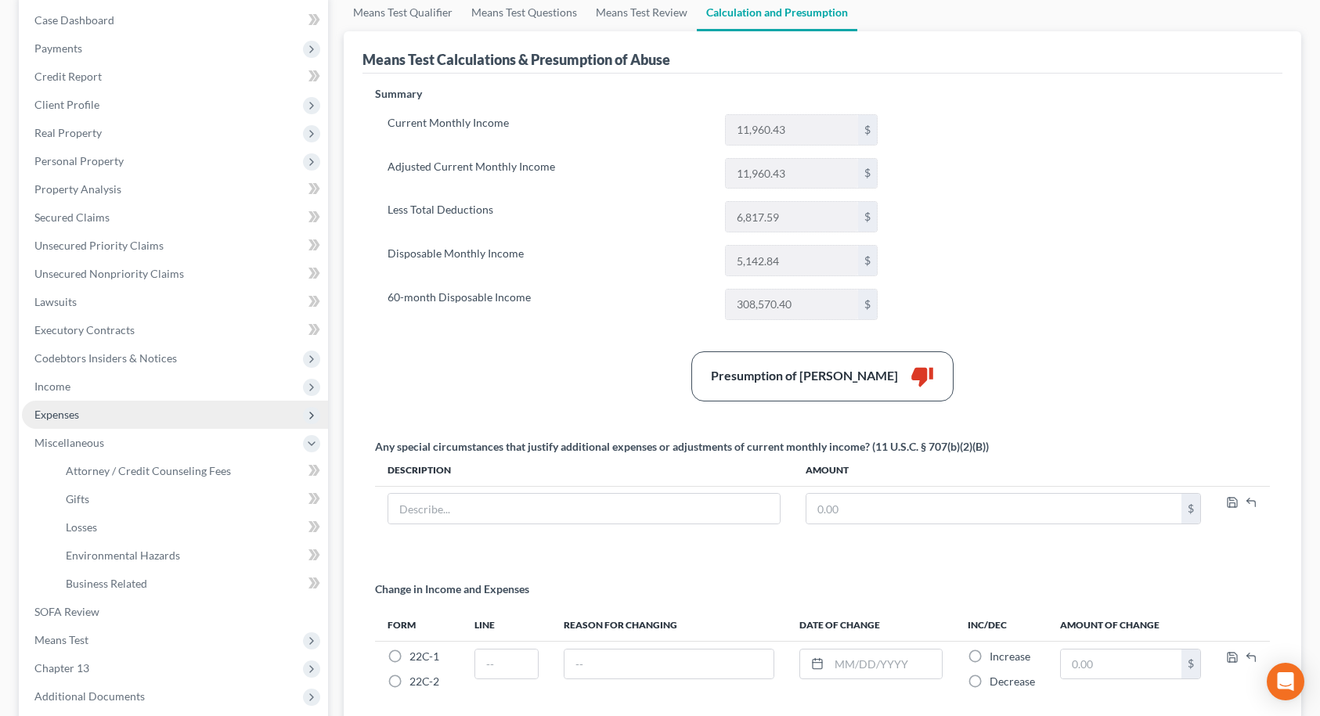
click at [63, 424] on span "Expenses" at bounding box center [175, 415] width 306 height 28
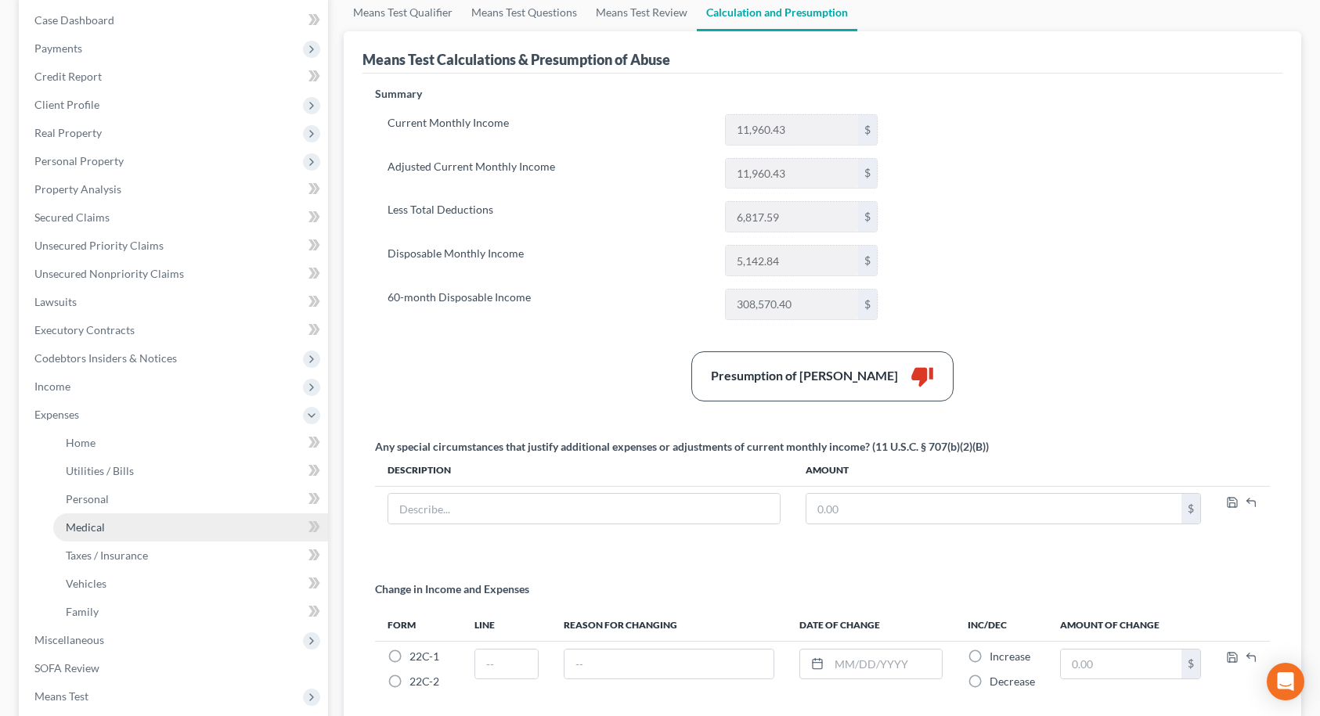
scroll to position [235, 0]
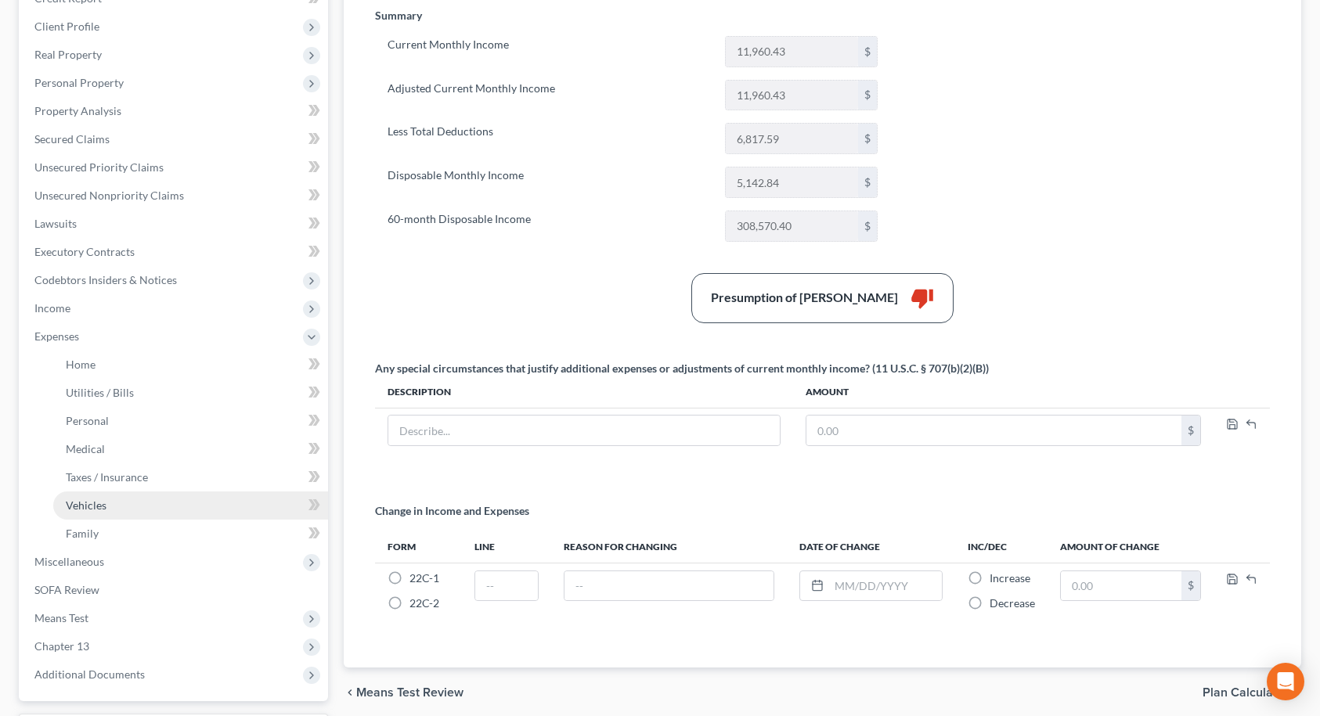
click at [92, 501] on span "Vehicles" at bounding box center [86, 505] width 41 height 13
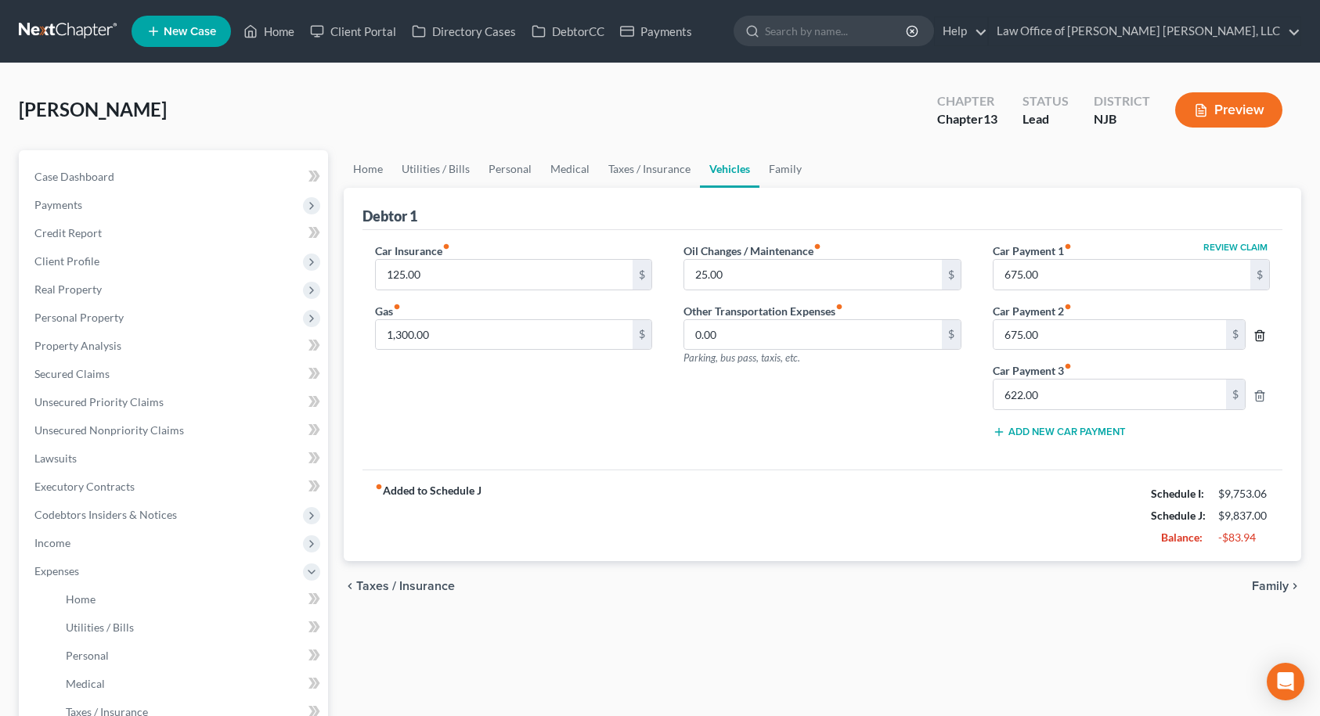
click at [1259, 332] on icon "button" at bounding box center [1259, 336] width 13 height 13
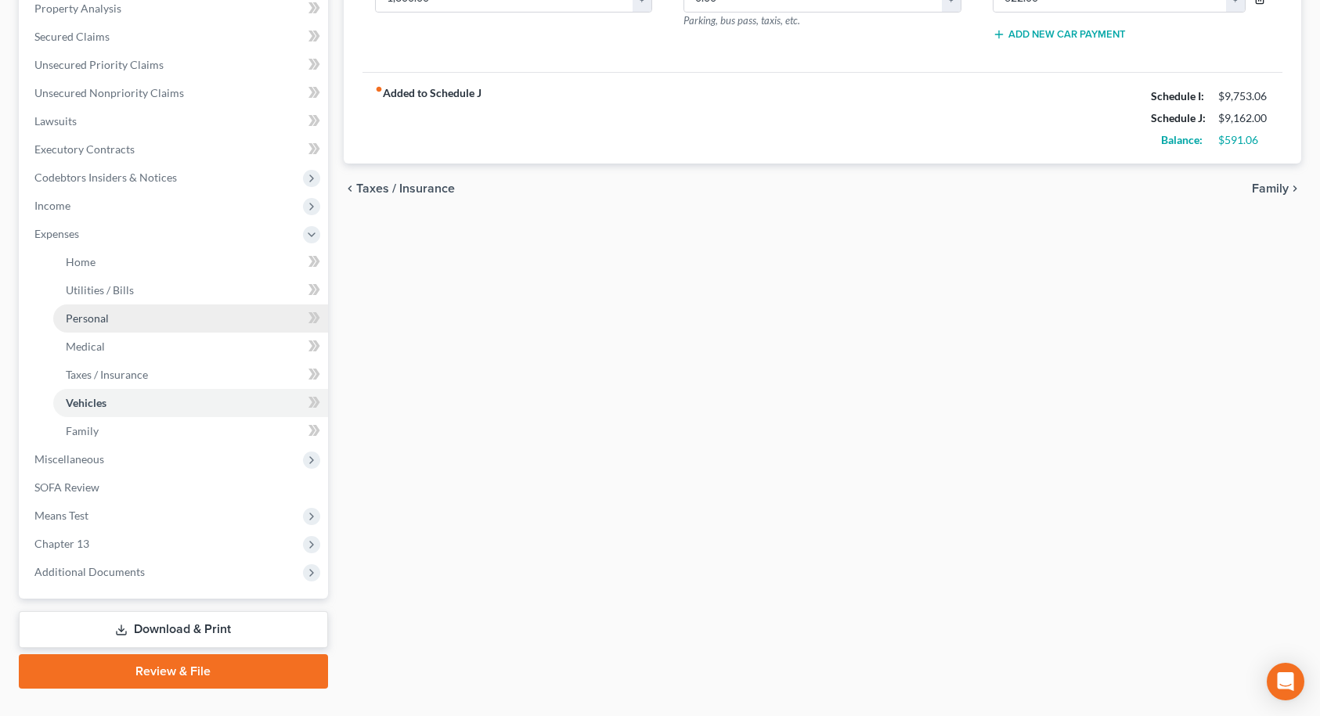
scroll to position [370, 0]
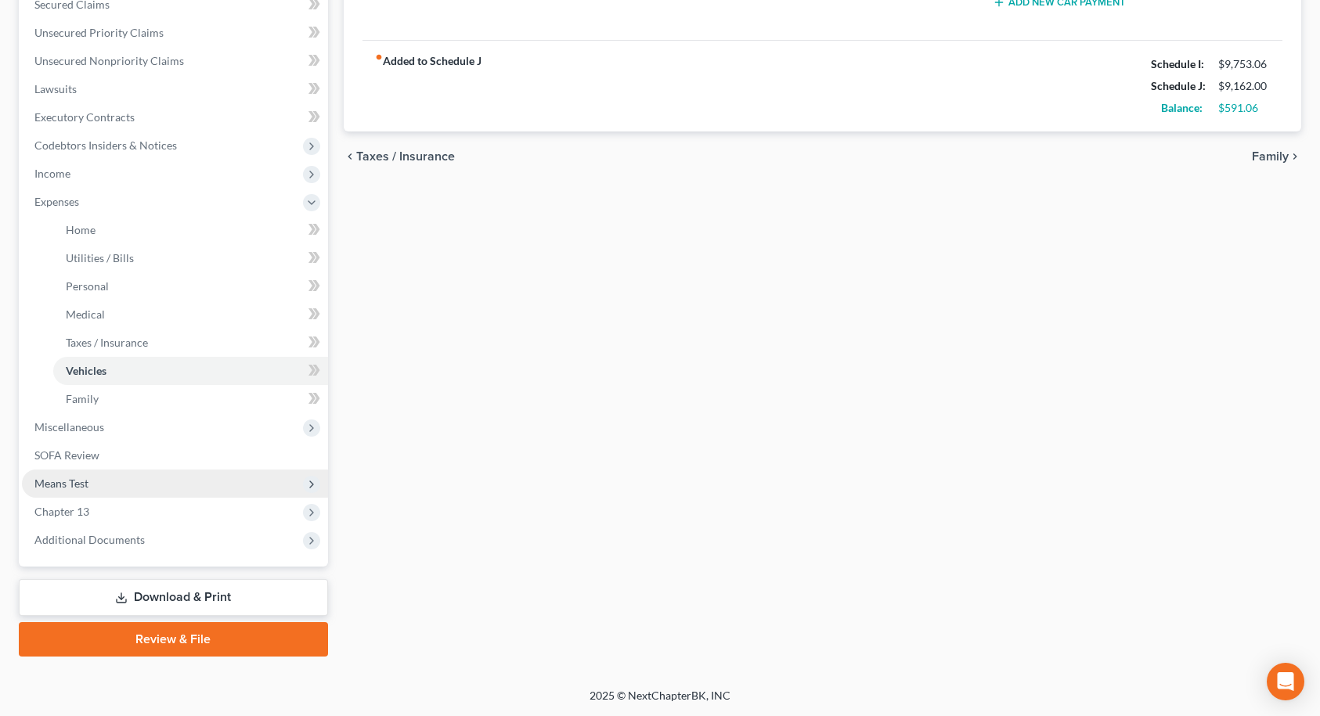
click at [72, 481] on span "Means Test" at bounding box center [61, 483] width 54 height 13
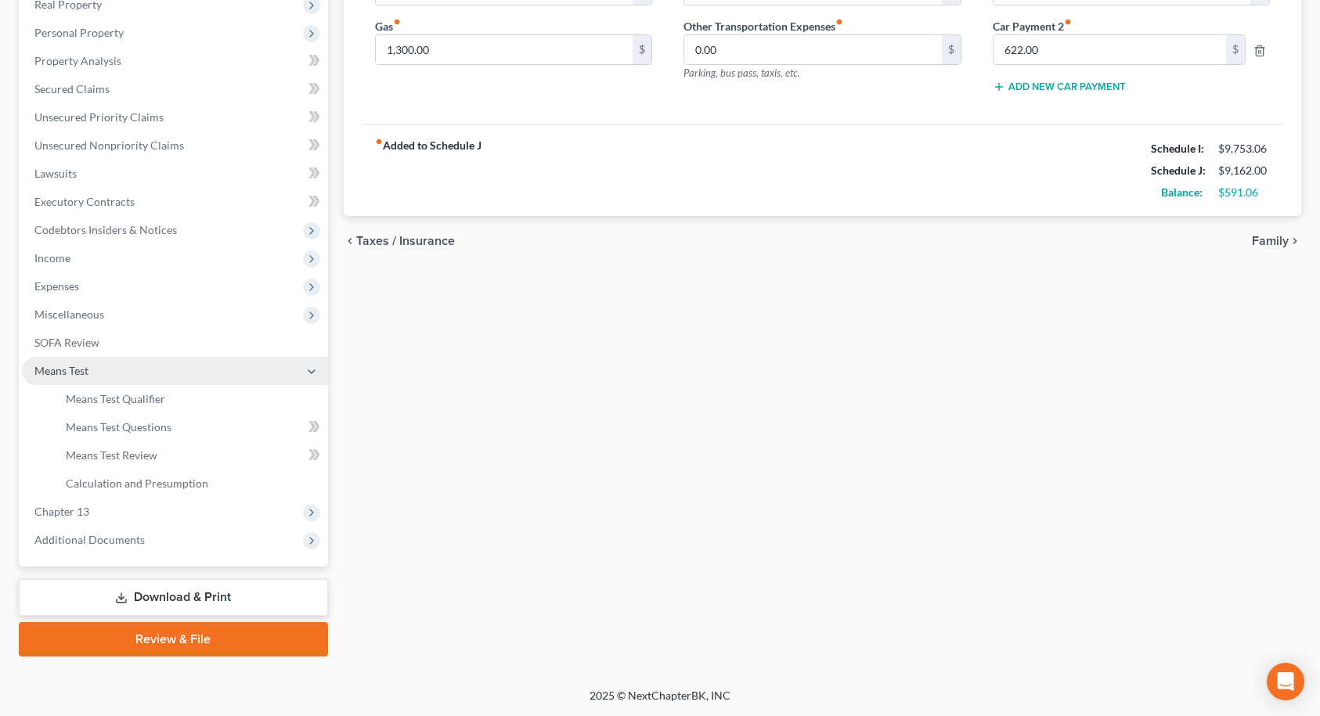
scroll to position [285, 0]
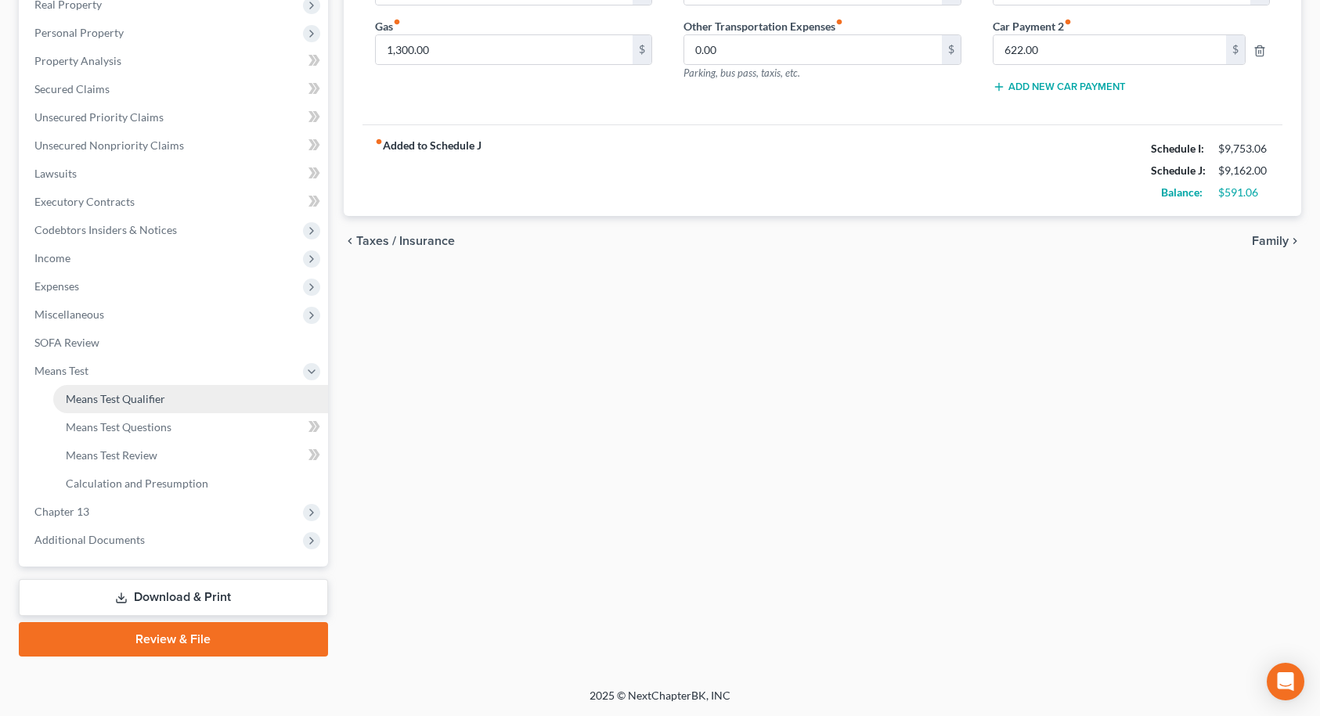
click at [113, 406] on link "Means Test Qualifier" at bounding box center [190, 399] width 275 height 28
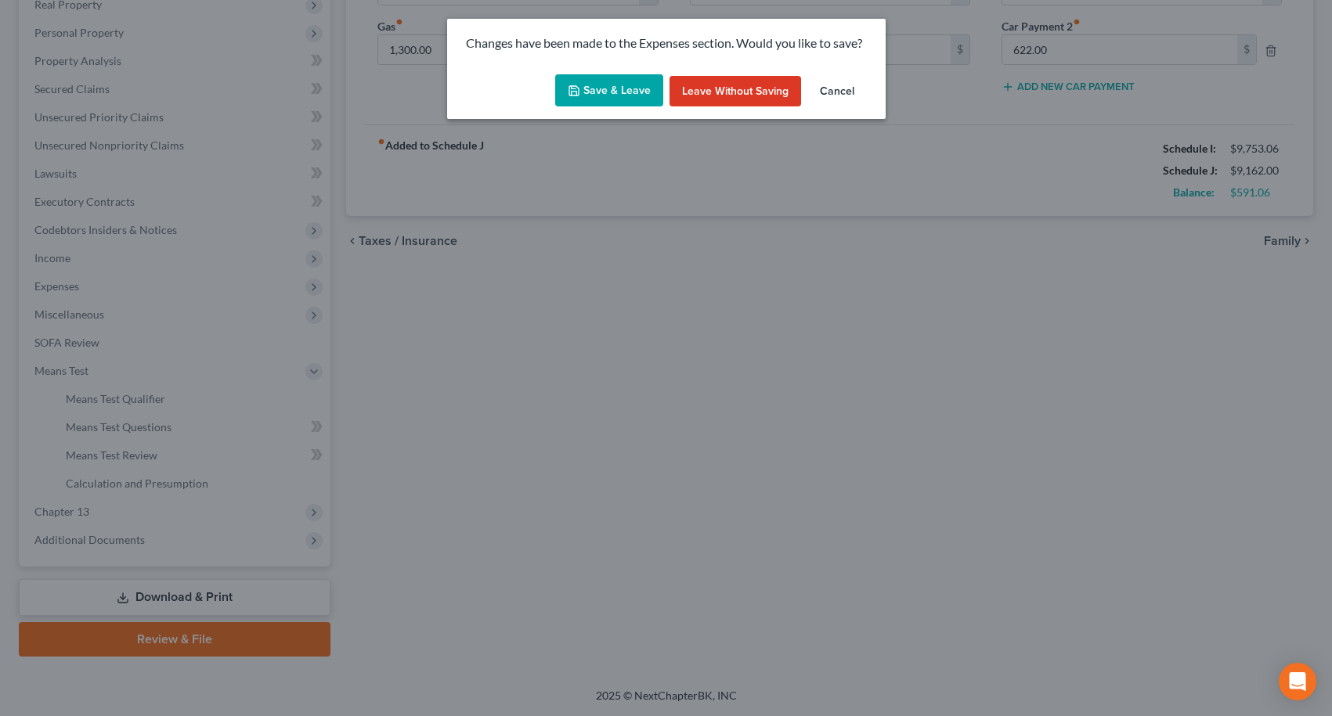
click at [588, 104] on button "Save & Leave" at bounding box center [609, 90] width 108 height 33
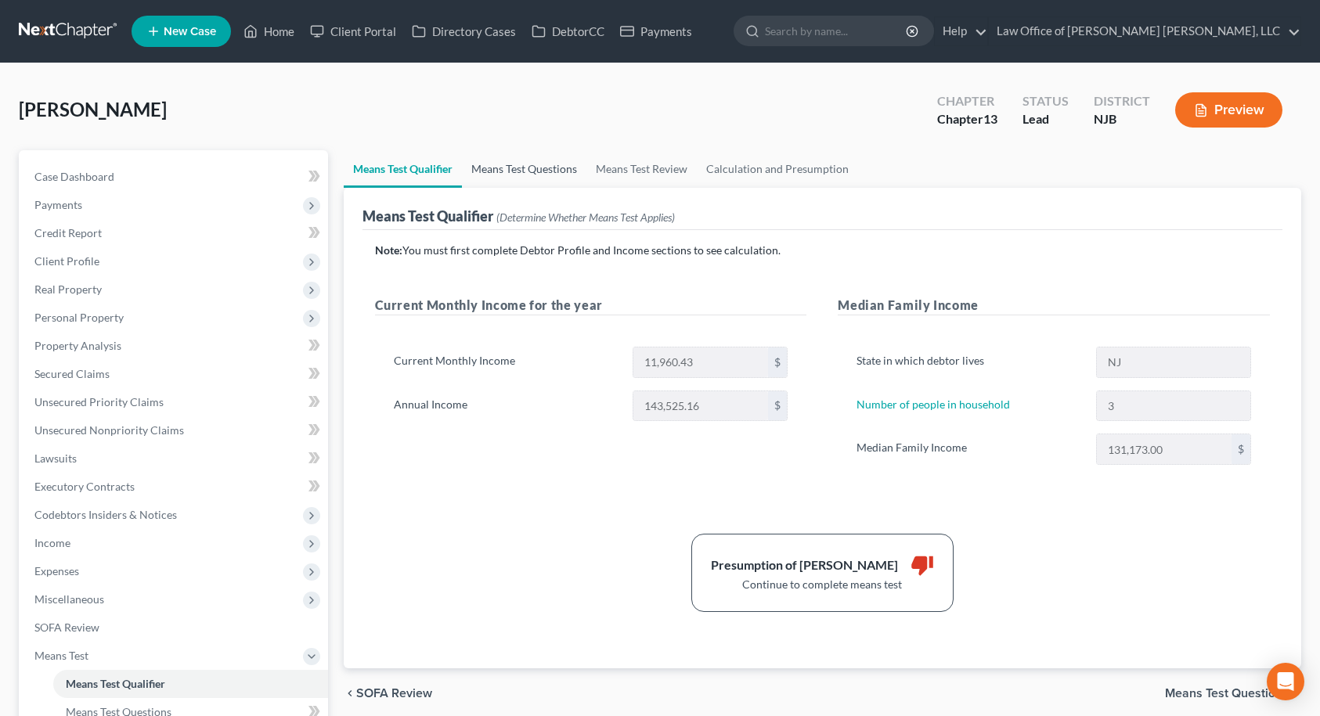
click at [481, 179] on link "Means Test Questions" at bounding box center [524, 169] width 124 height 38
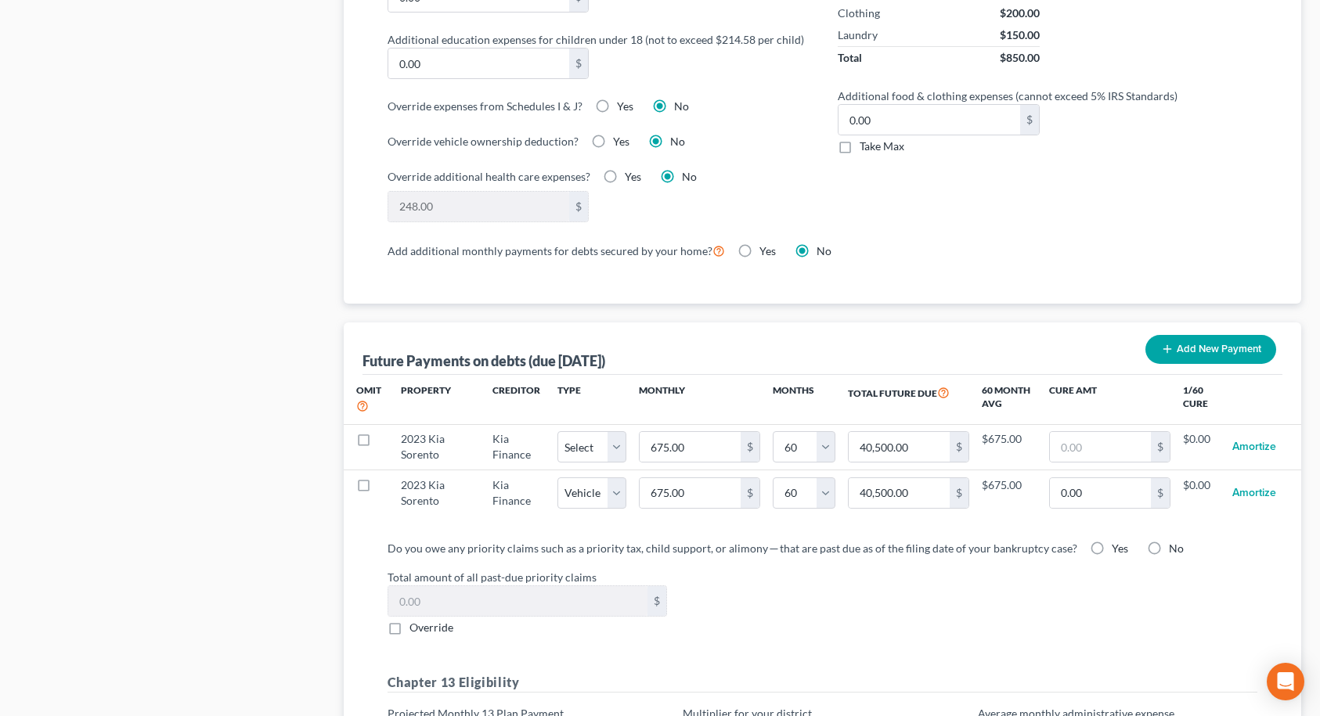
scroll to position [1253, 0]
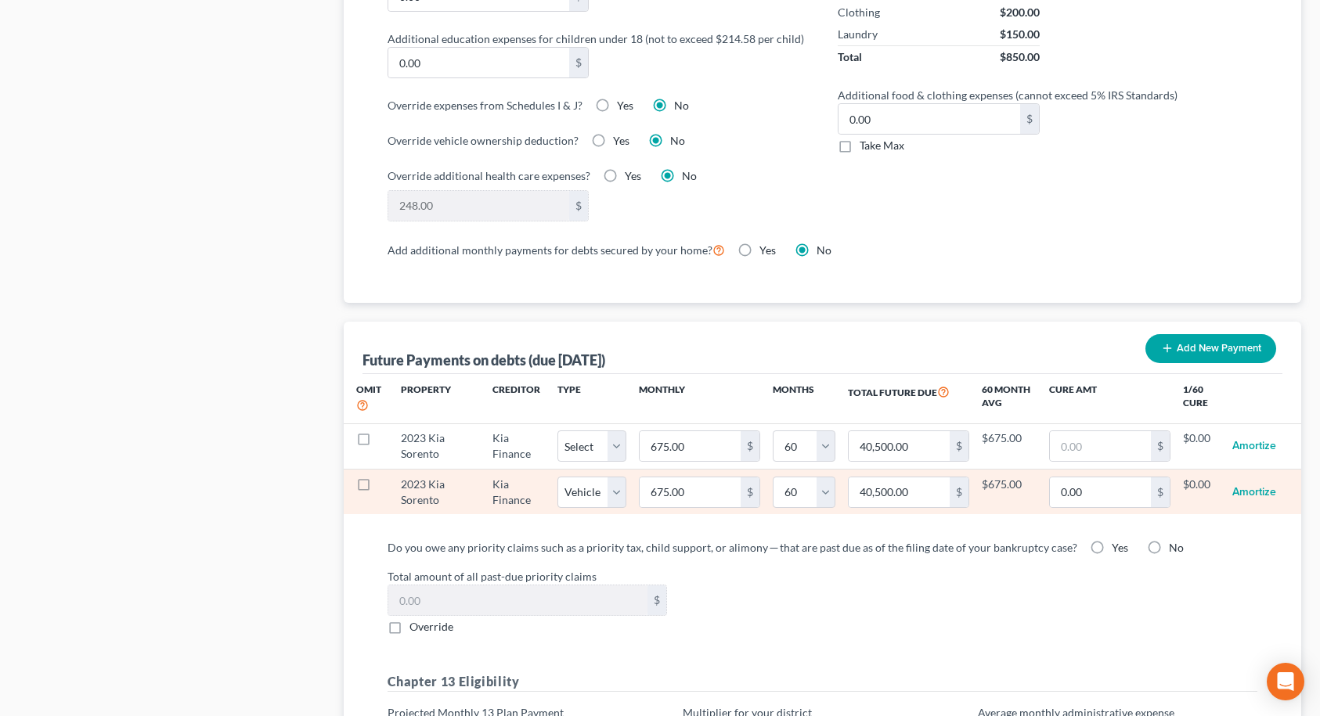
click at [378, 489] on label at bounding box center [378, 489] width 0 height 0
click at [384, 486] on input "checkbox" at bounding box center [389, 482] width 10 height 10
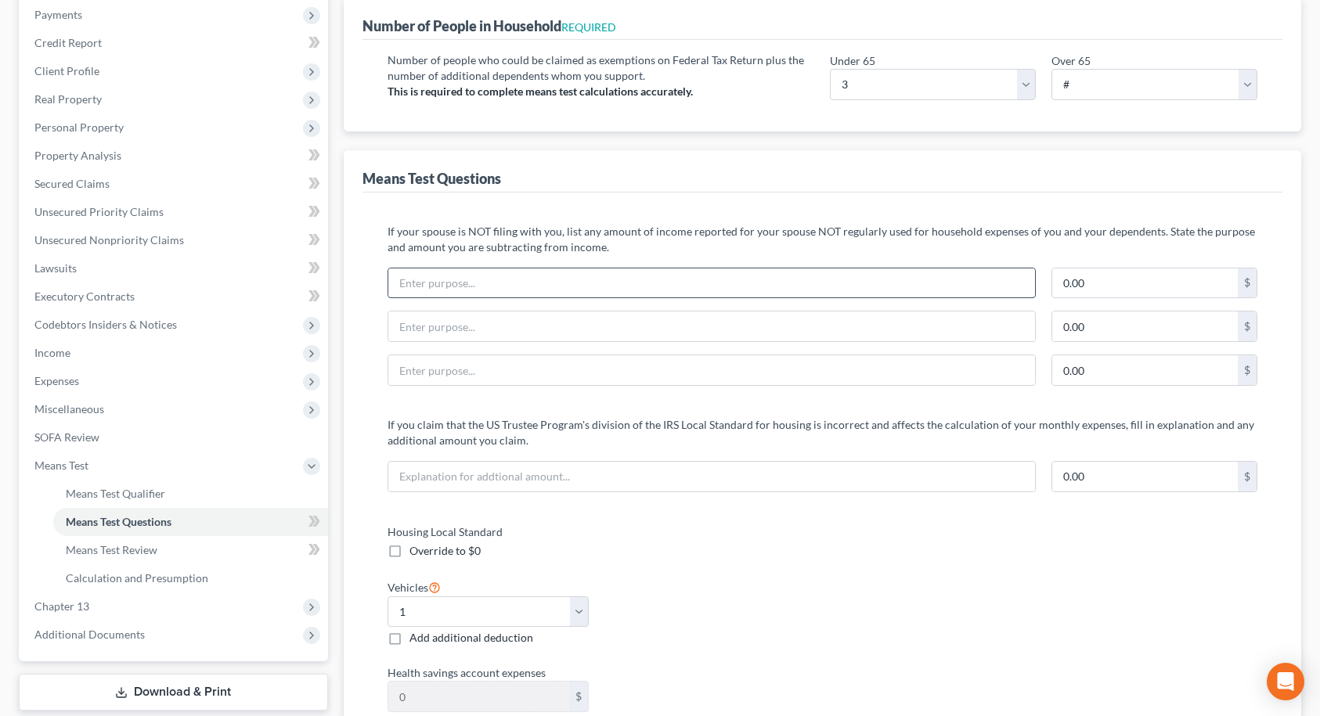
scroll to position [0, 0]
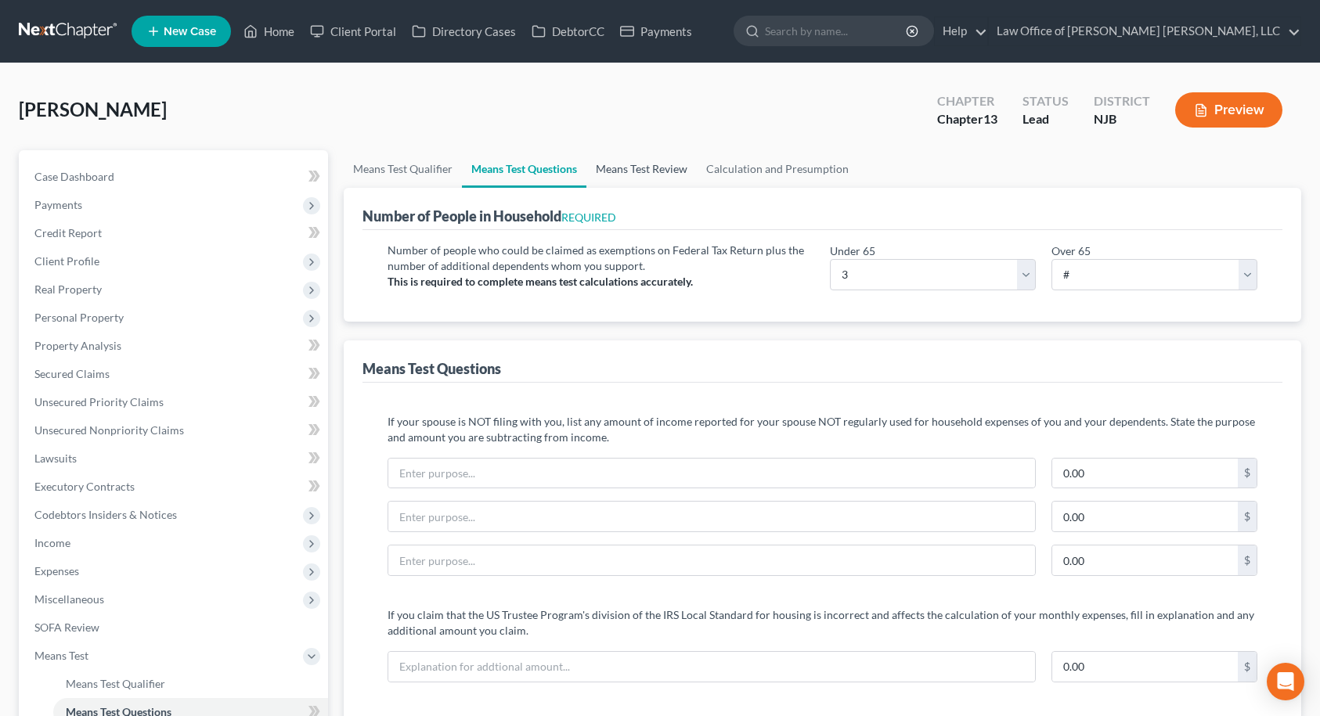
click at [637, 164] on link "Means Test Review" at bounding box center [641, 169] width 110 height 38
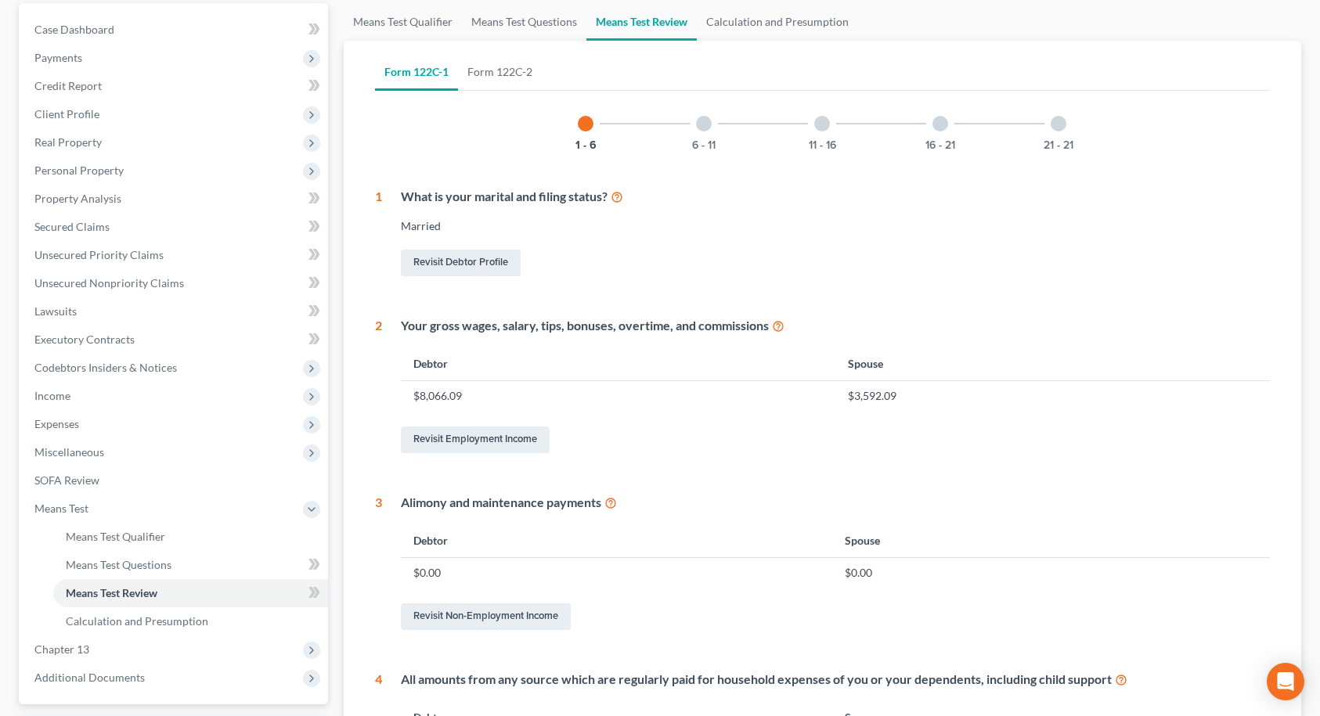
scroll to position [144, 0]
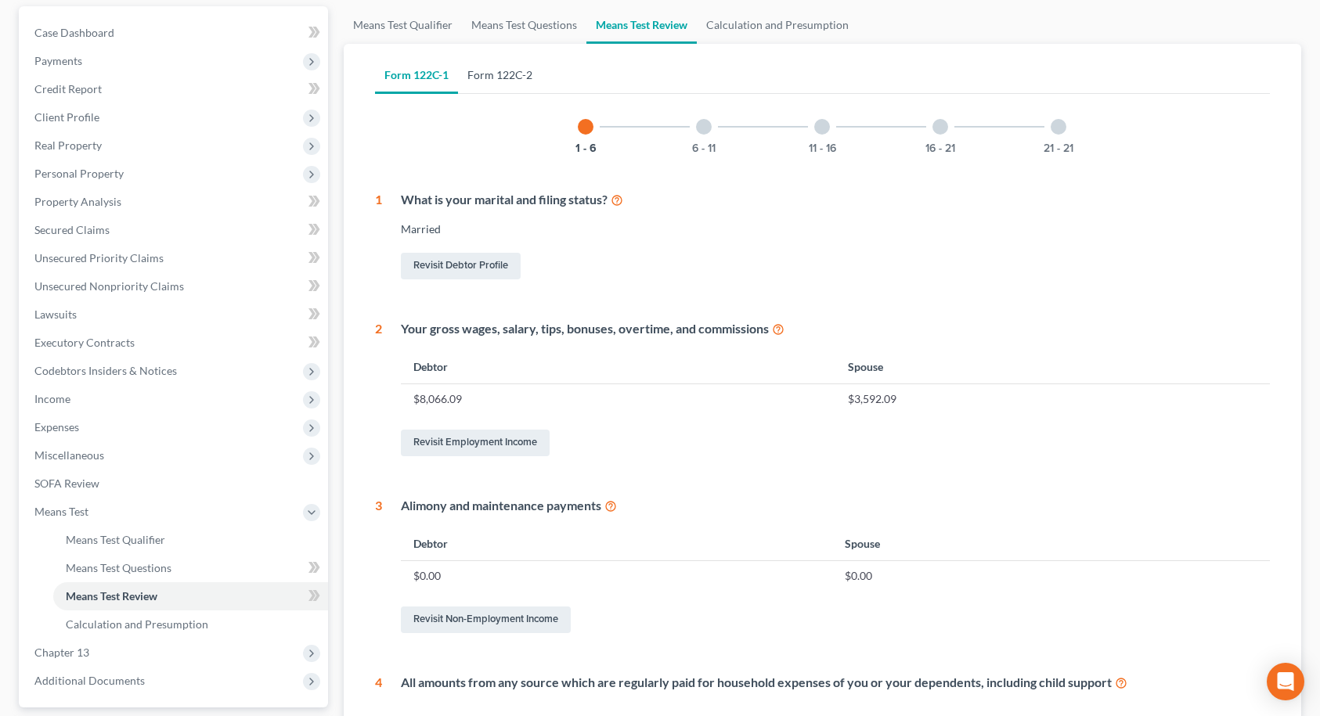
click at [517, 80] on link "Form 122C-2" at bounding box center [500, 75] width 84 height 38
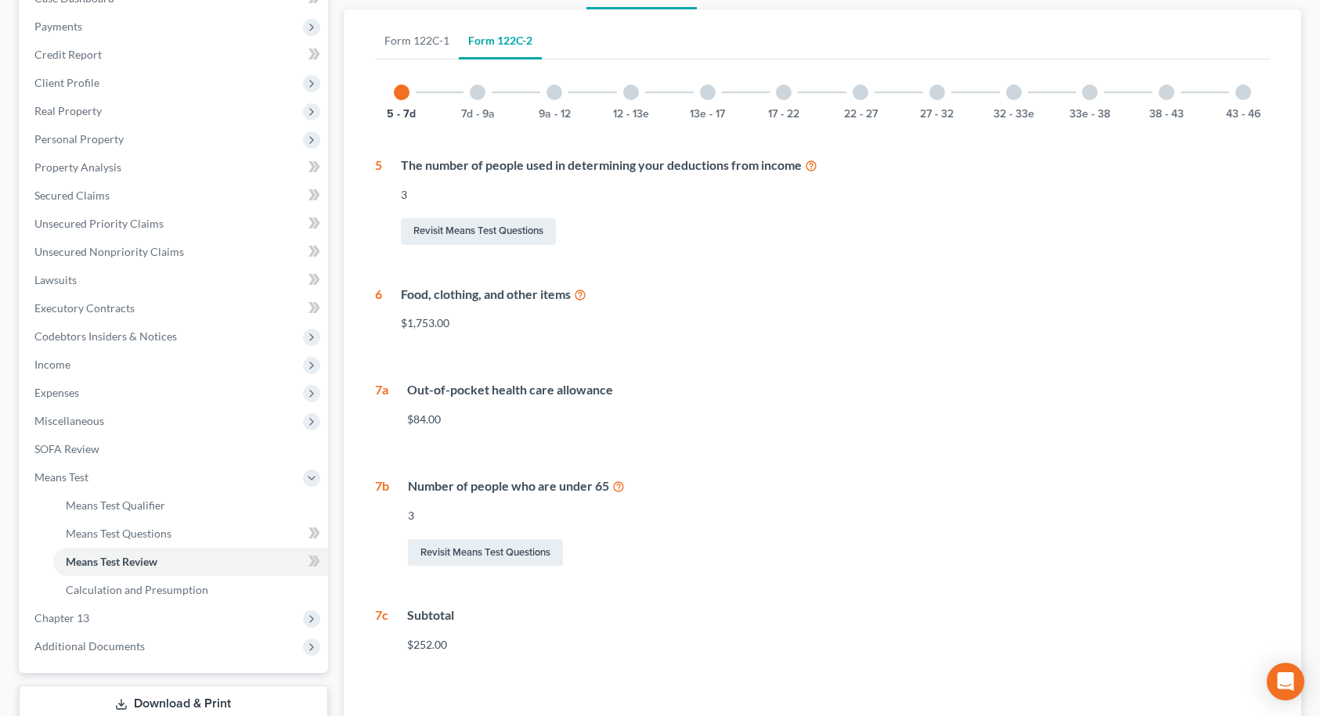
scroll to position [59, 0]
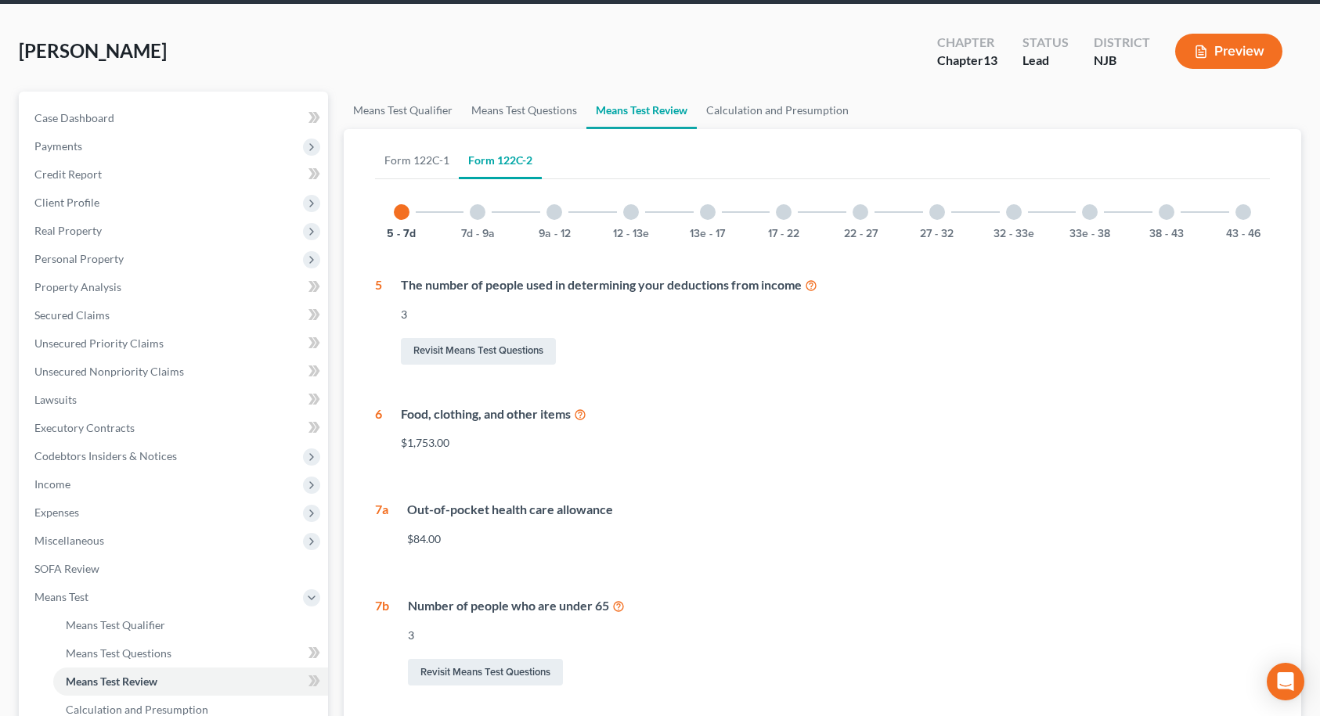
click at [479, 212] on div at bounding box center [478, 212] width 16 height 16
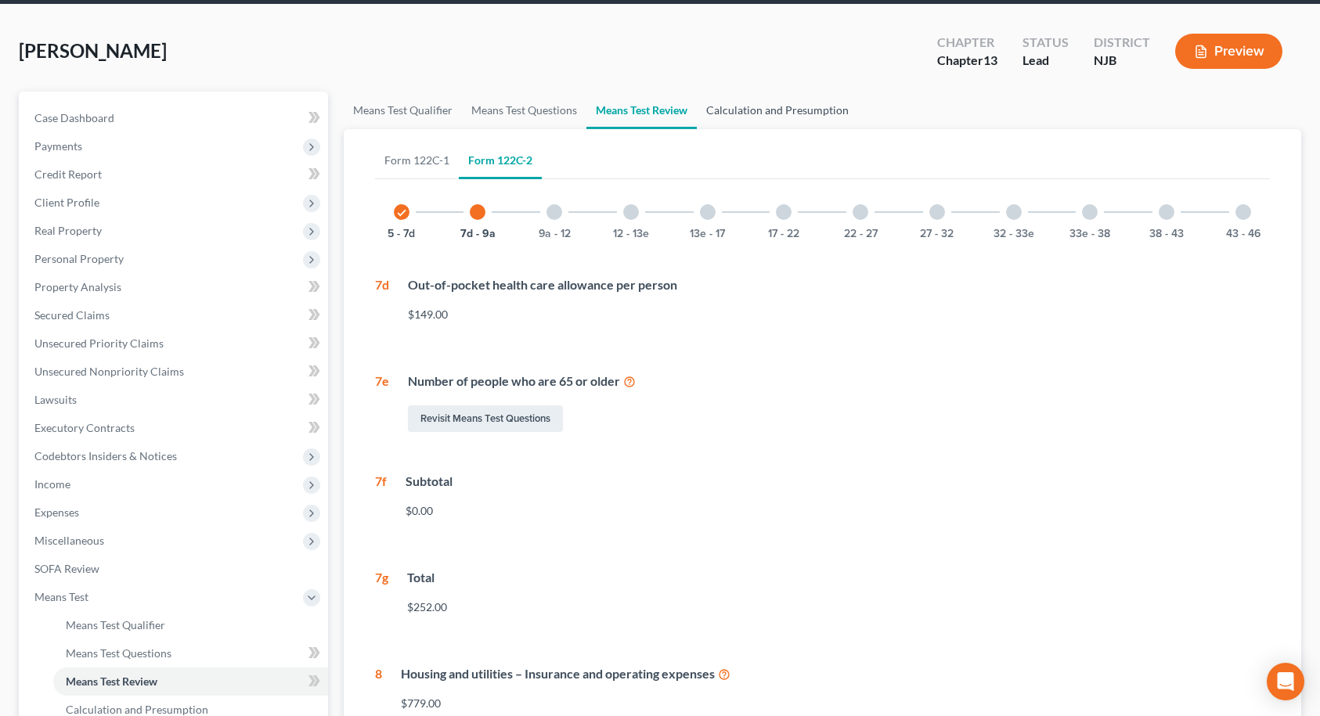
click at [742, 110] on link "Calculation and Presumption" at bounding box center [777, 111] width 161 height 38
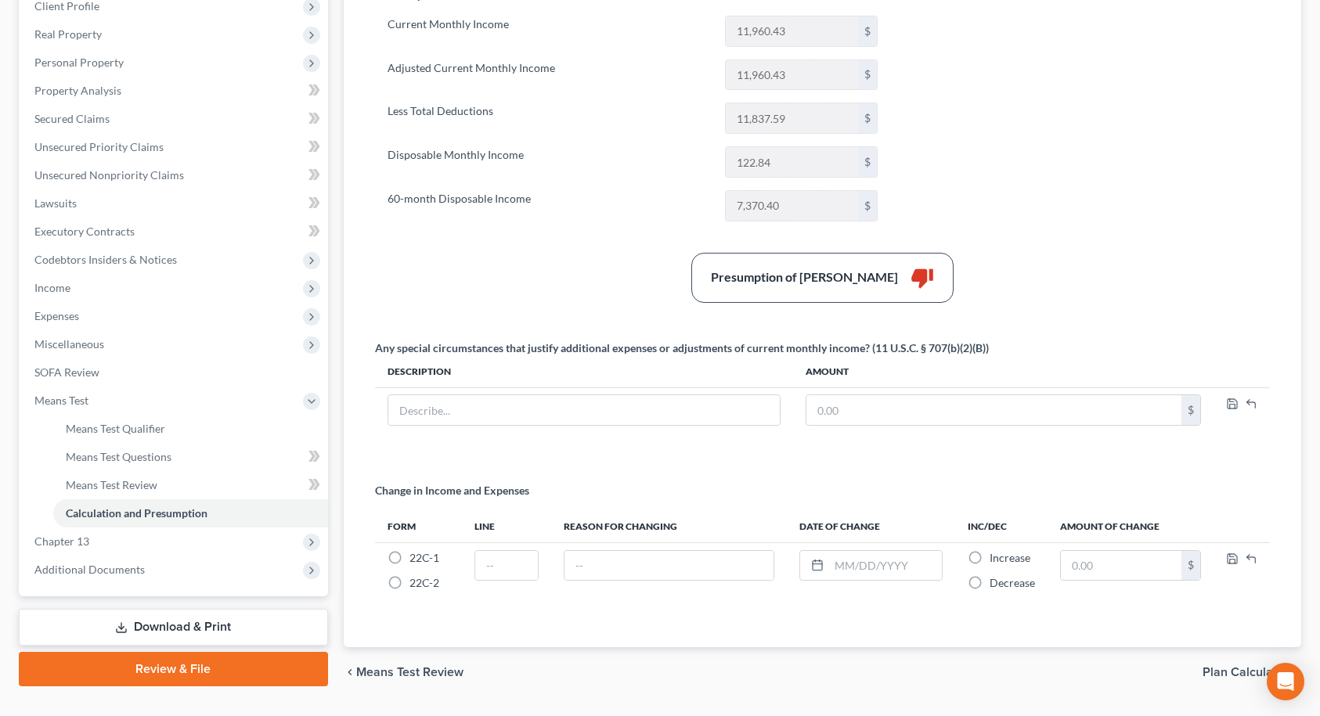
scroll to position [218, 0]
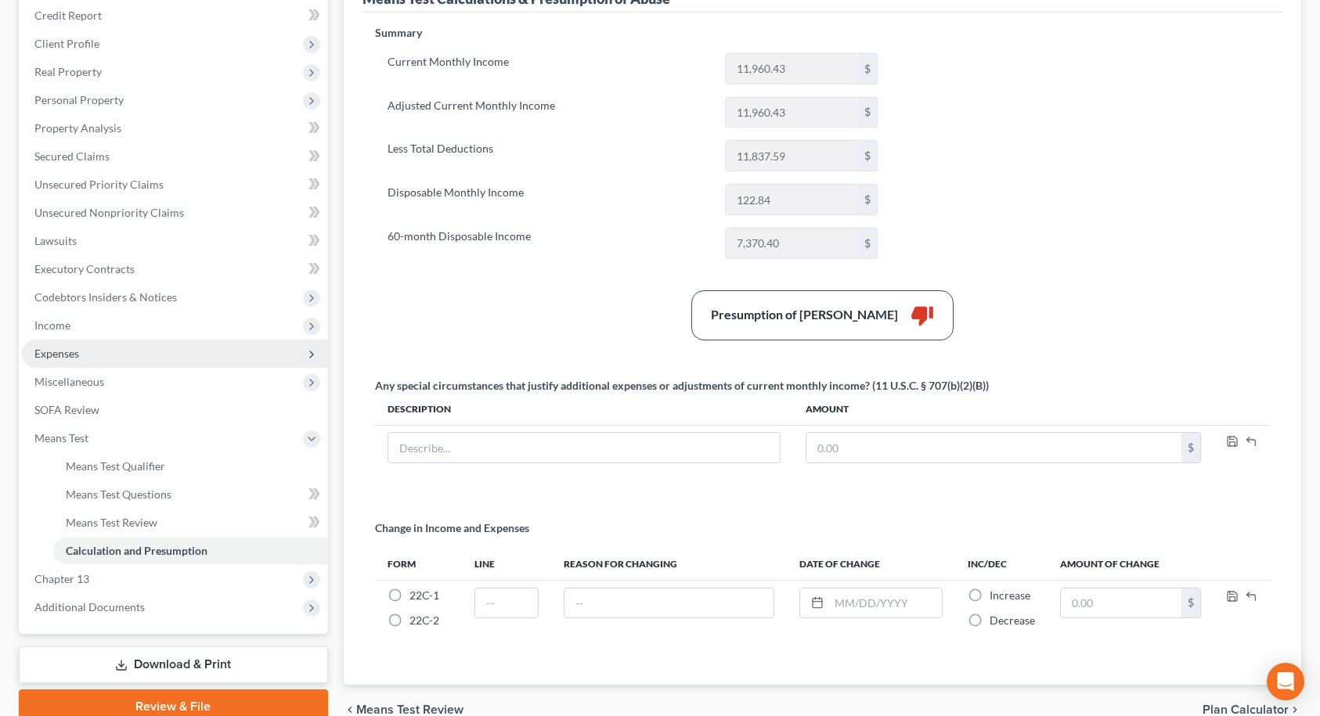
click at [92, 353] on span "Expenses" at bounding box center [175, 354] width 306 height 28
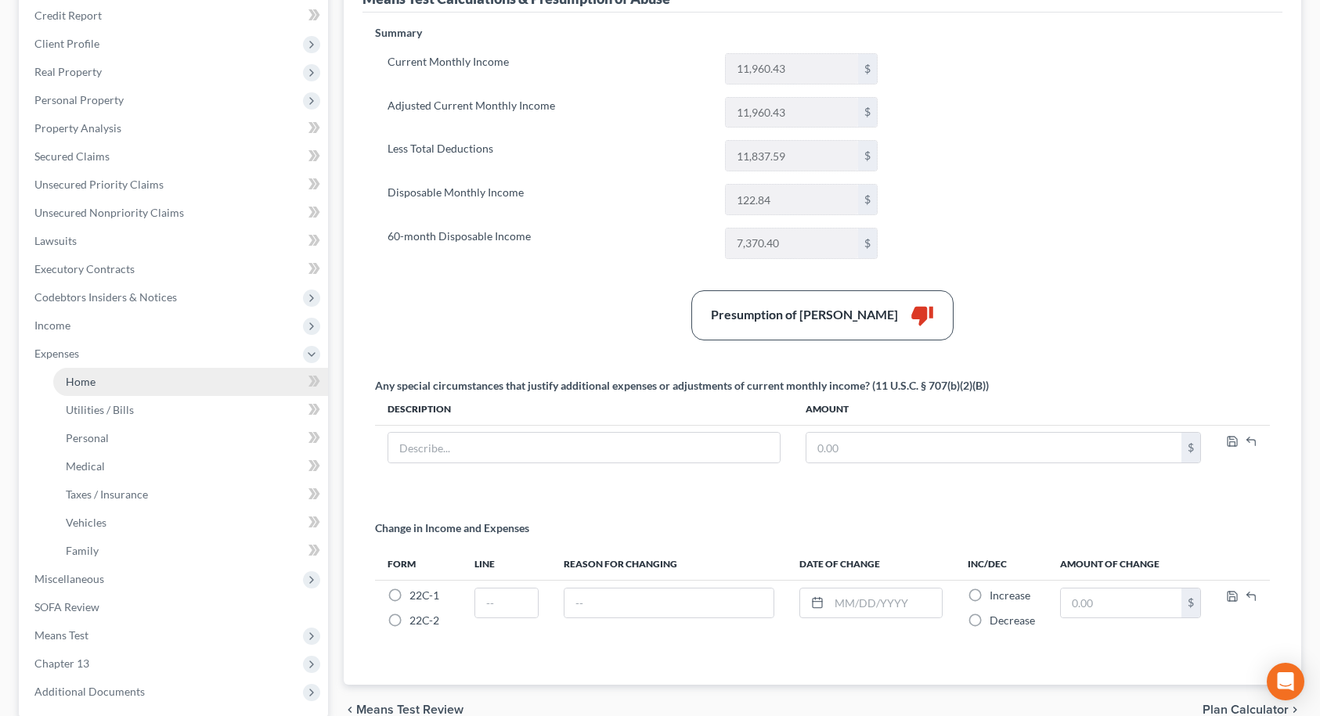
click at [82, 378] on span "Home" at bounding box center [81, 381] width 30 height 13
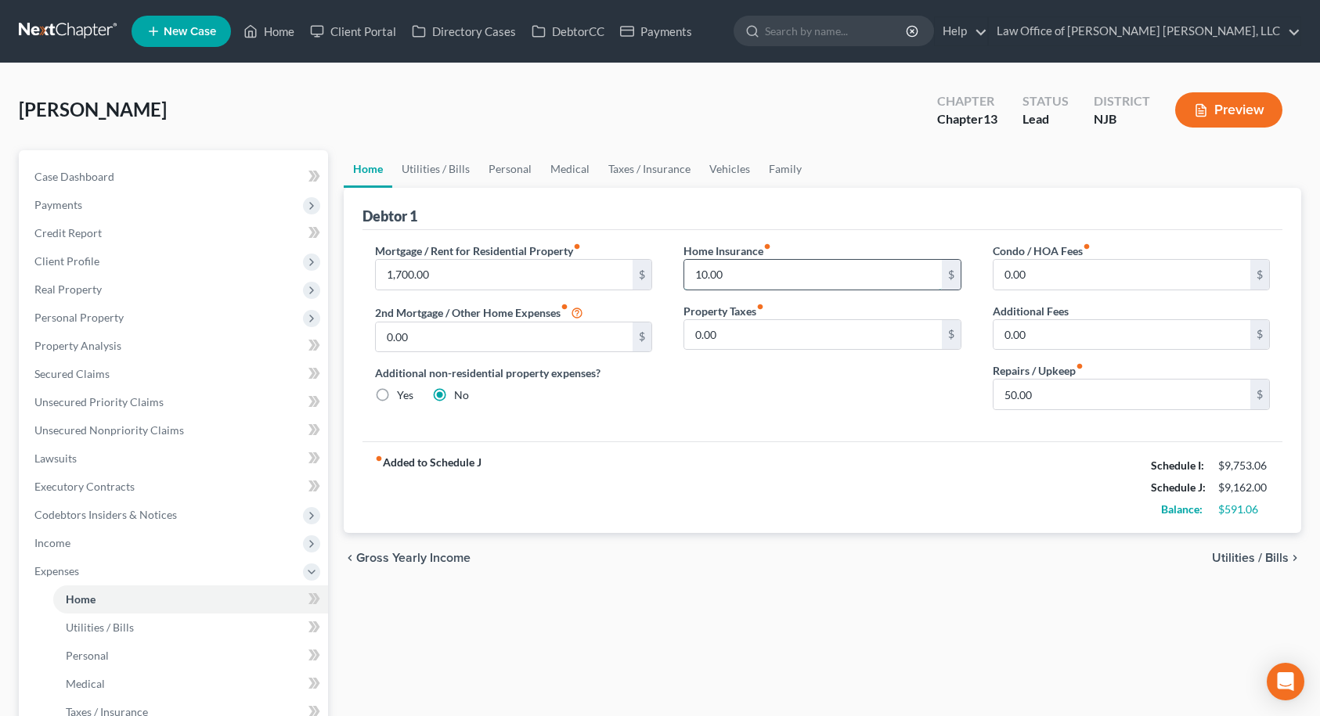
click at [738, 277] on input "10.00" at bounding box center [813, 275] width 258 height 30
click at [438, 171] on link "Utilities / Bills" at bounding box center [435, 169] width 87 height 38
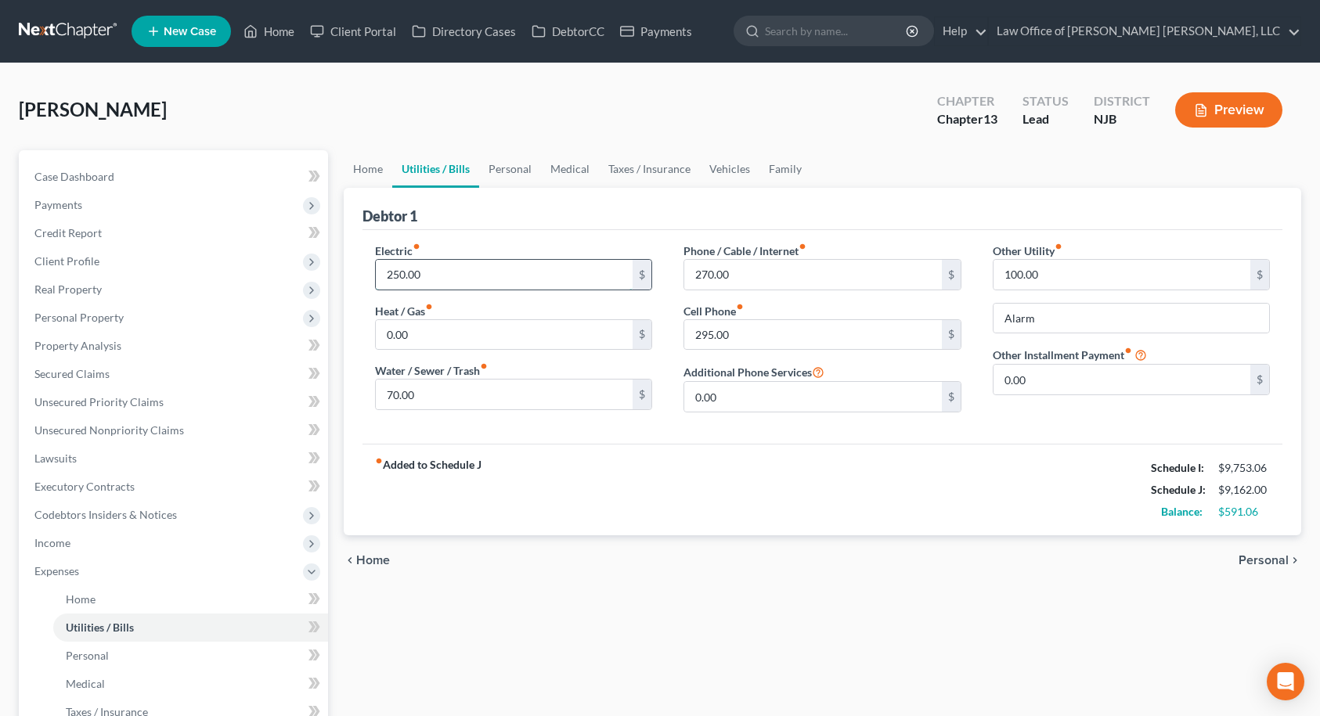
click at [434, 275] on input "250.00" at bounding box center [505, 275] width 258 height 30
click at [477, 397] on input "70.00" at bounding box center [505, 395] width 258 height 30
click at [1266, 557] on span "Personal" at bounding box center [1264, 560] width 50 height 13
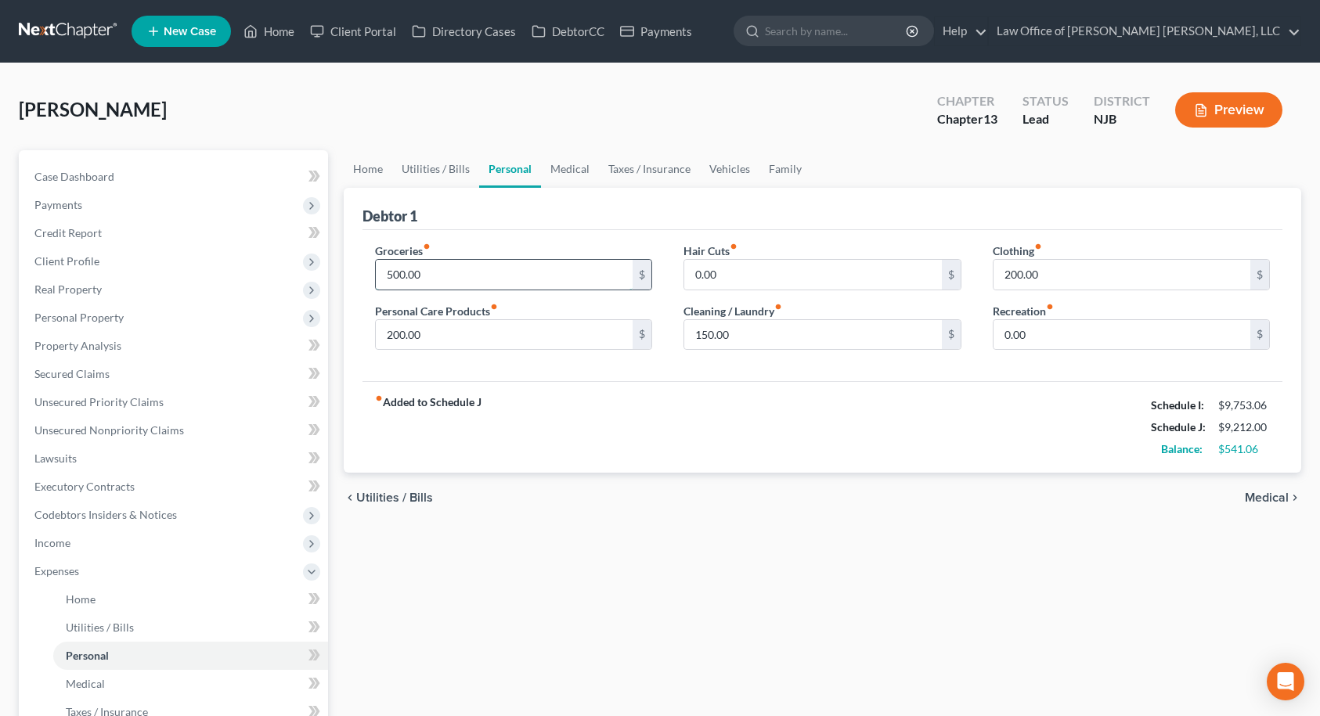
click at [455, 277] on input "500.00" at bounding box center [505, 275] width 258 height 30
click at [577, 169] on link "Medical" at bounding box center [570, 169] width 58 height 38
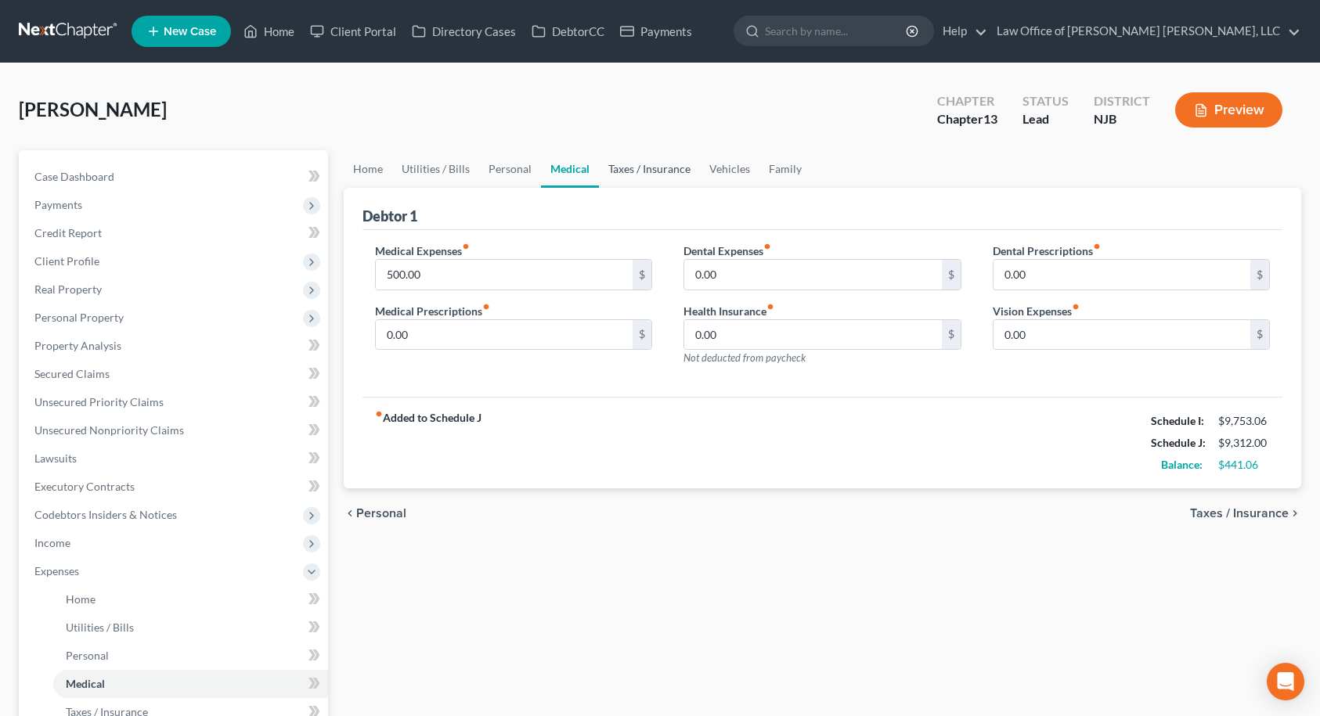
click at [640, 175] on link "Taxes / Insurance" at bounding box center [649, 169] width 101 height 38
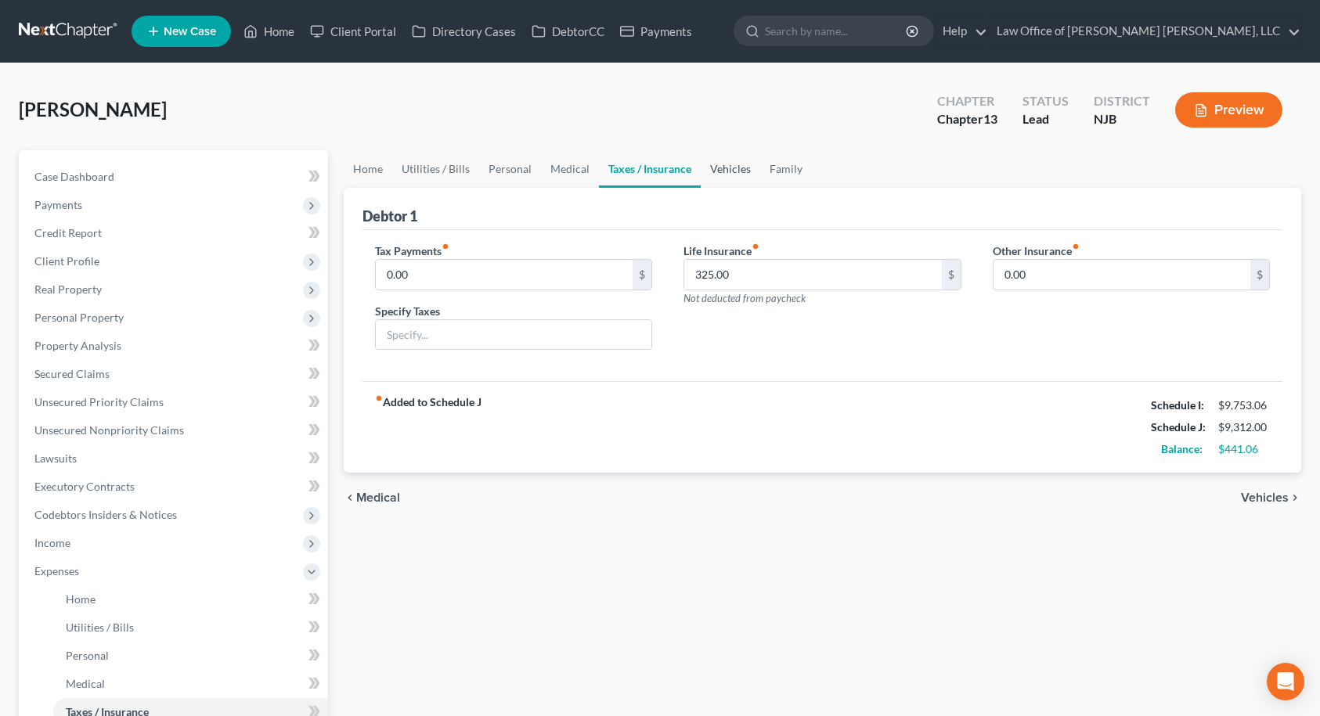
click at [721, 171] on link "Vehicles" at bounding box center [731, 169] width 60 height 38
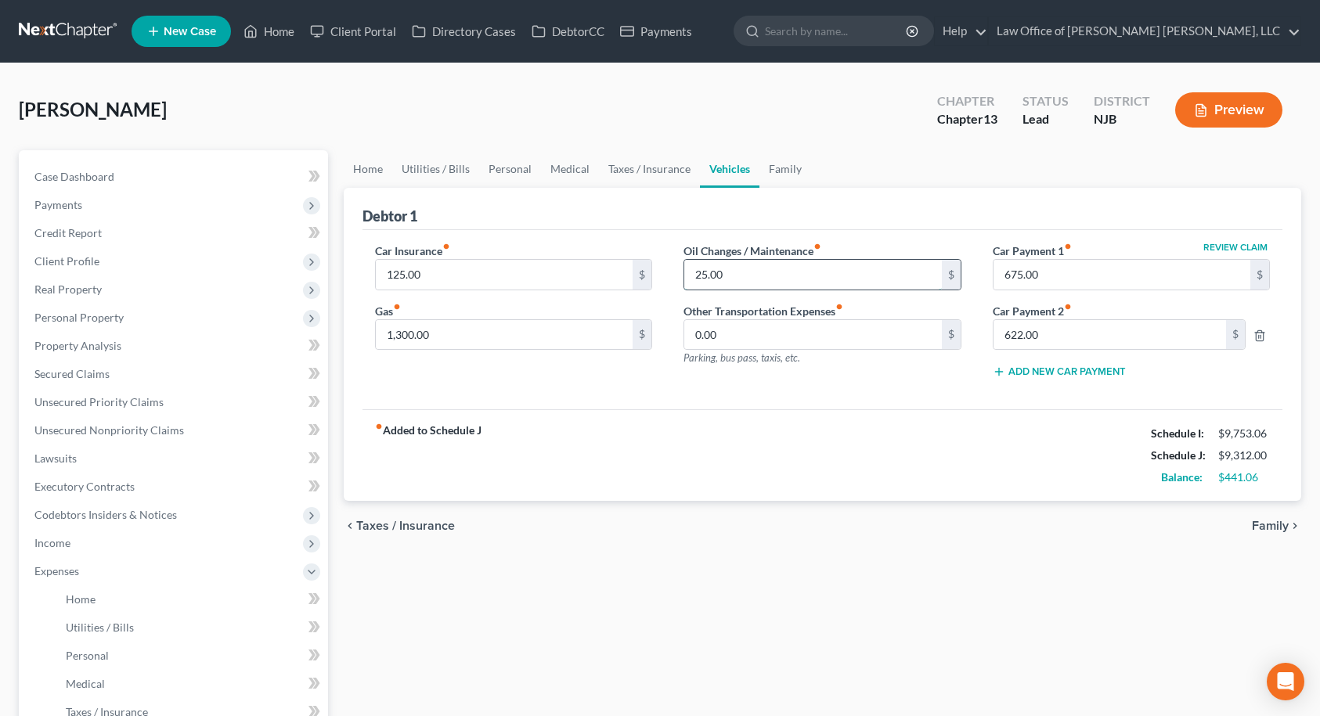
click at [737, 273] on input "25.00" at bounding box center [813, 275] width 258 height 30
click at [763, 392] on div "Car Insurance fiber_manual_record 125.00 $ Gas fiber_manual_record 1,300.00 $ O…" at bounding box center [823, 320] width 921 height 180
click at [781, 169] on link "Family" at bounding box center [785, 169] width 52 height 38
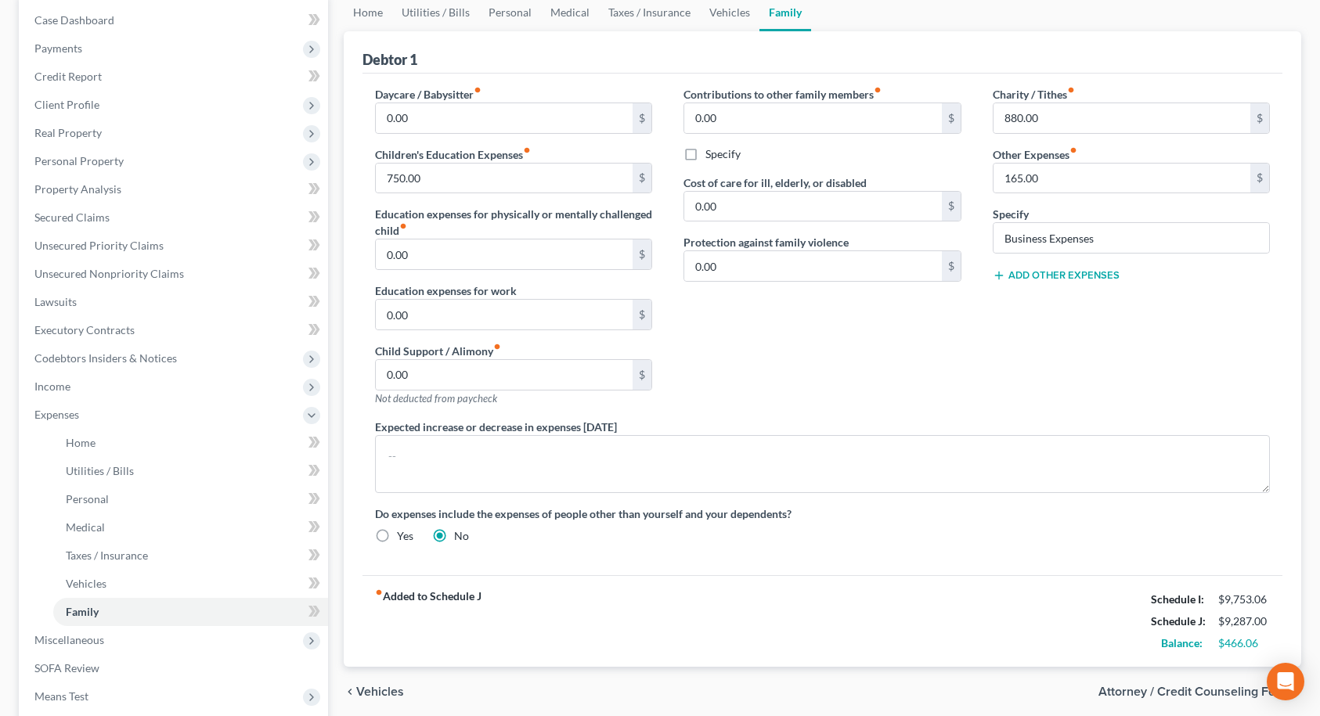
scroll to position [78, 0]
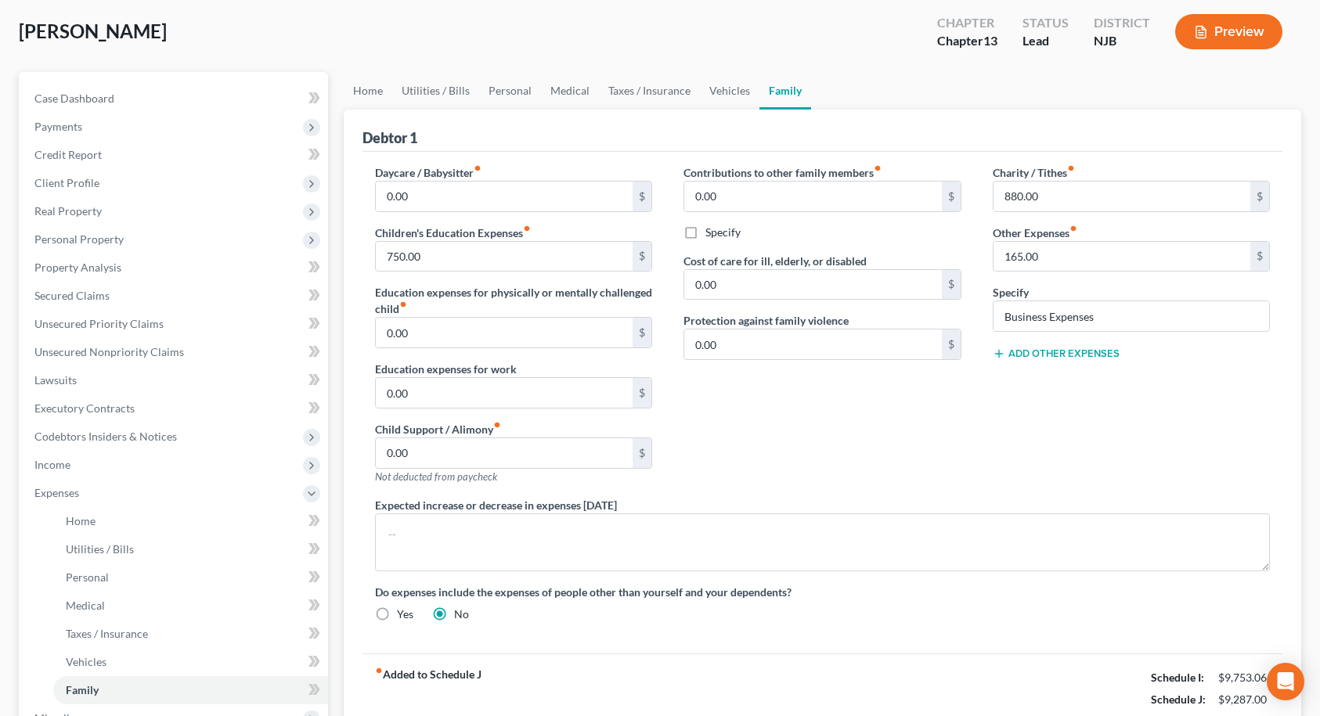
click at [725, 403] on div "Contributions to other family members fiber_manual_record 0.00 $ Specify Cost o…" at bounding box center [822, 330] width 309 height 333
click at [373, 90] on link "Home" at bounding box center [368, 91] width 49 height 38
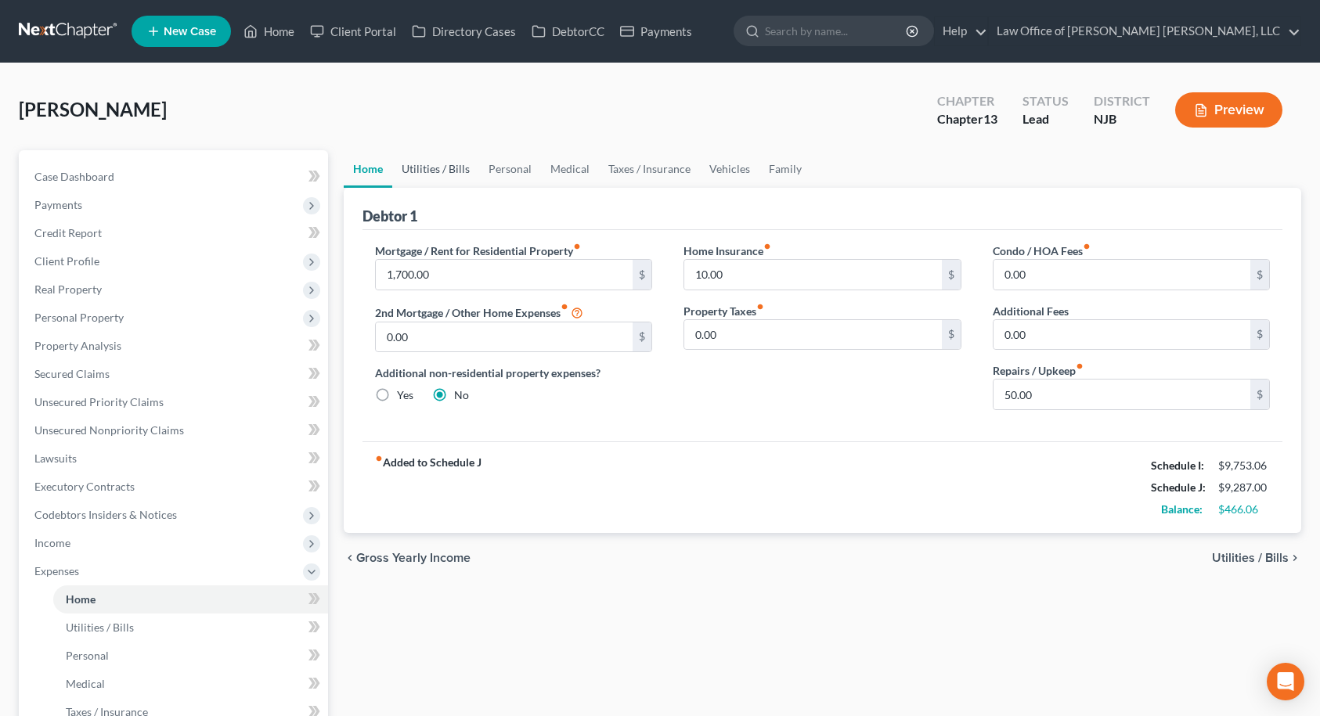
click at [428, 166] on link "Utilities / Bills" at bounding box center [435, 169] width 87 height 38
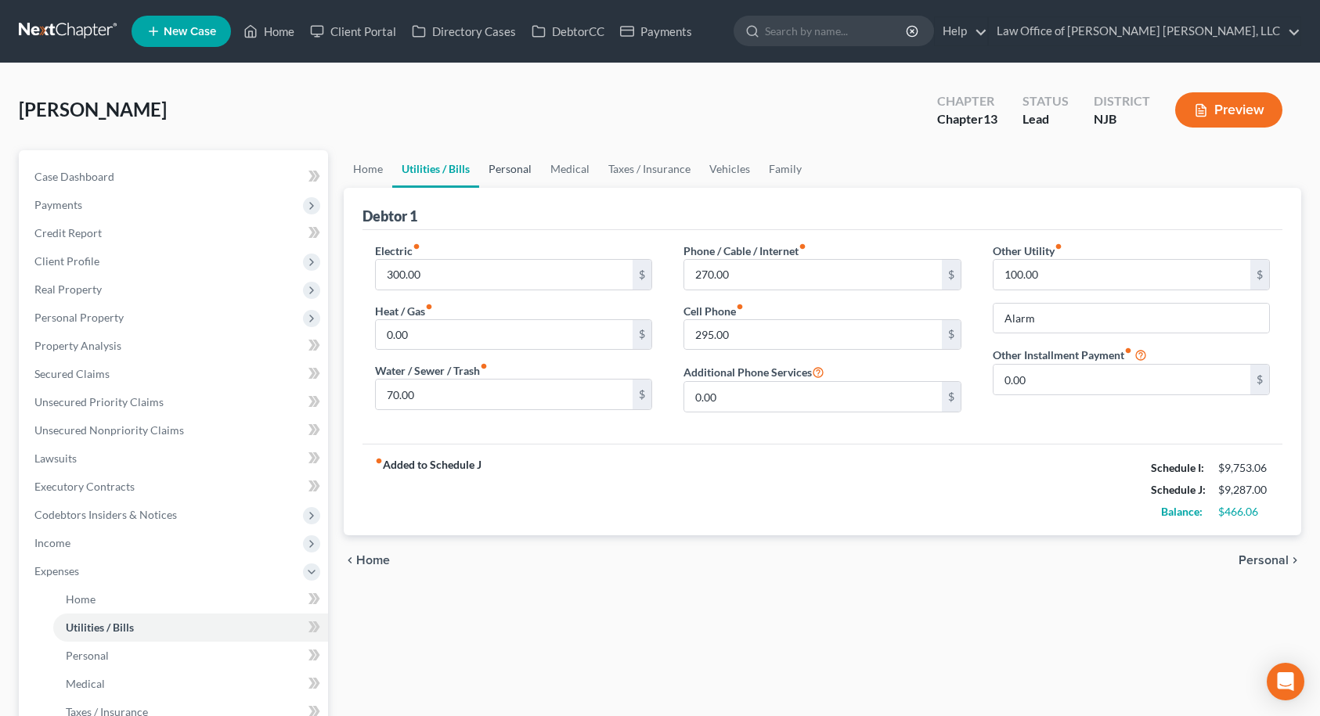
click at [516, 168] on link "Personal" at bounding box center [510, 169] width 62 height 38
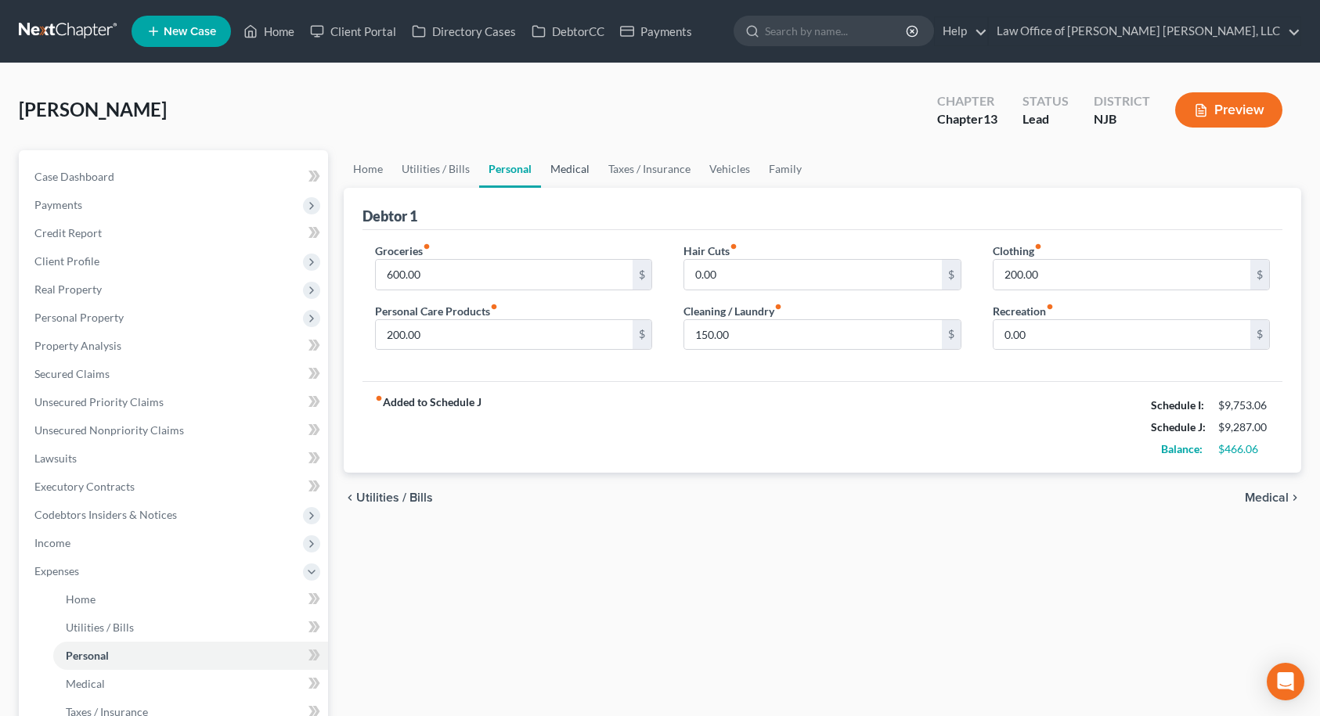
click at [568, 166] on link "Medical" at bounding box center [570, 169] width 58 height 38
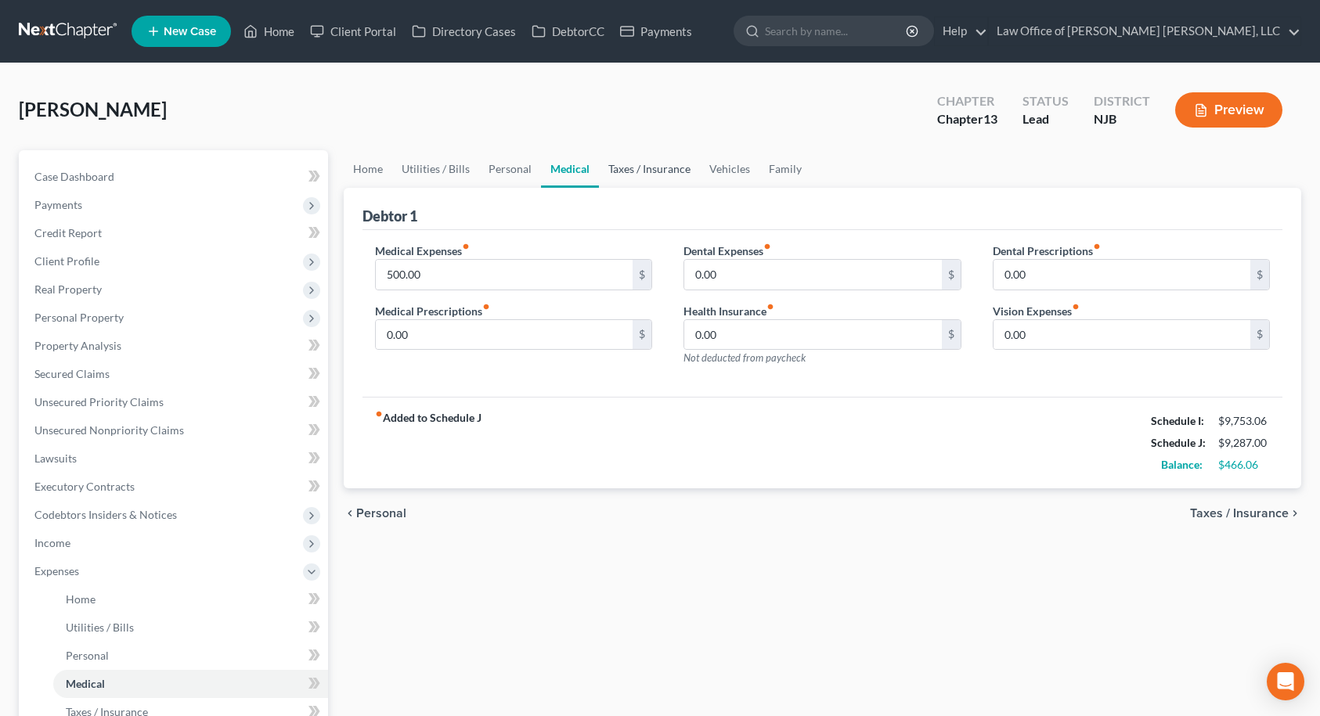
click at [616, 168] on link "Taxes / Insurance" at bounding box center [649, 169] width 101 height 38
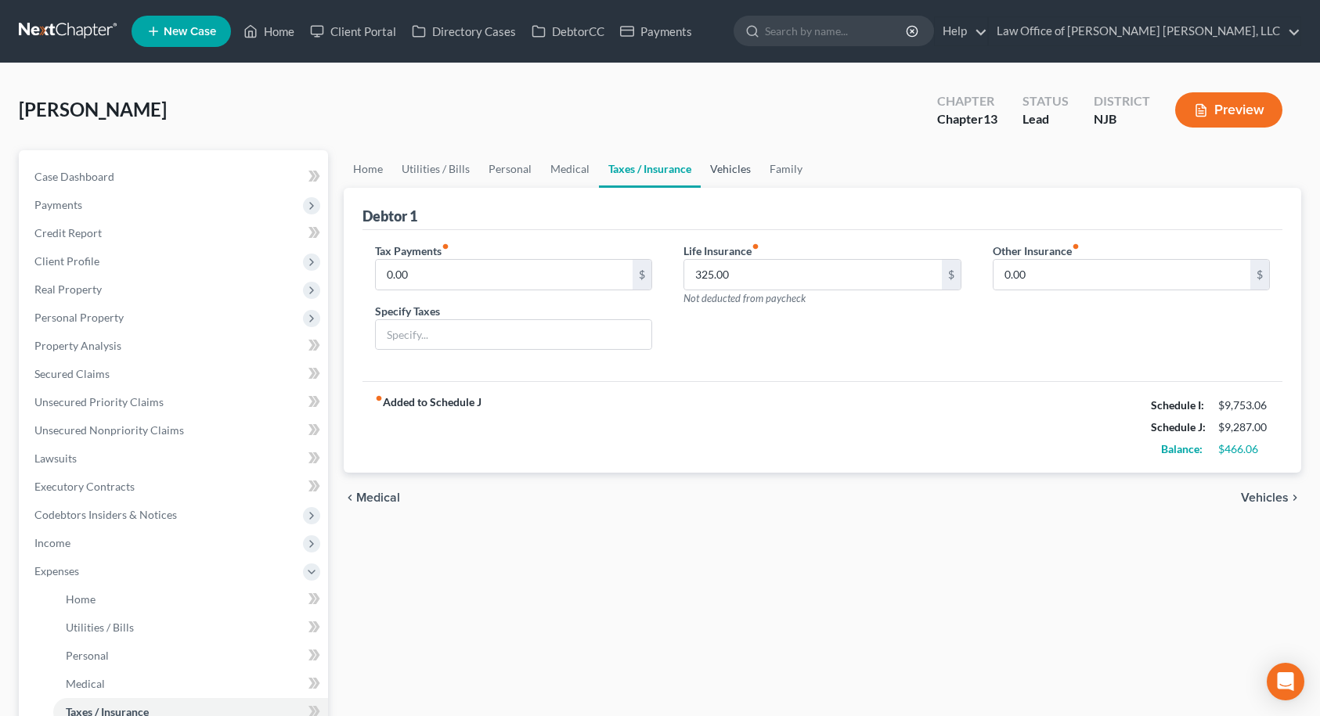
click at [713, 169] on link "Vehicles" at bounding box center [731, 169] width 60 height 38
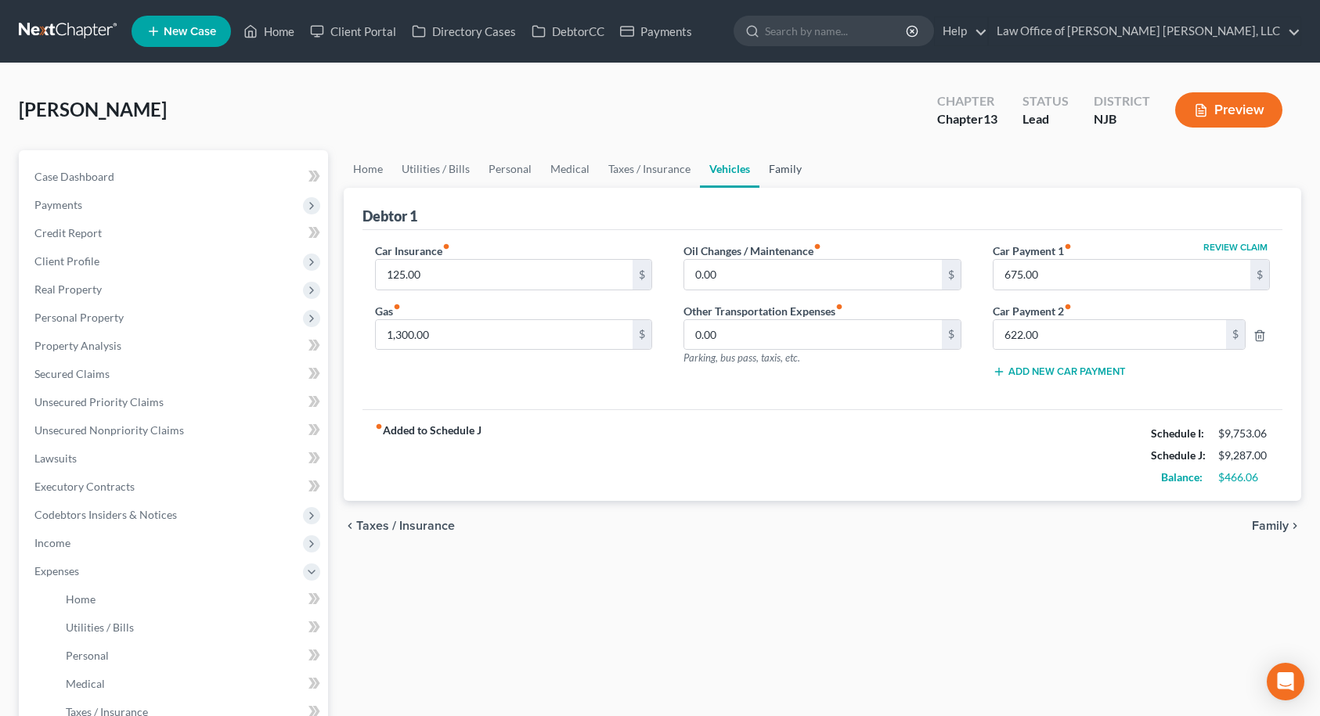
click at [769, 169] on link "Family" at bounding box center [785, 169] width 52 height 38
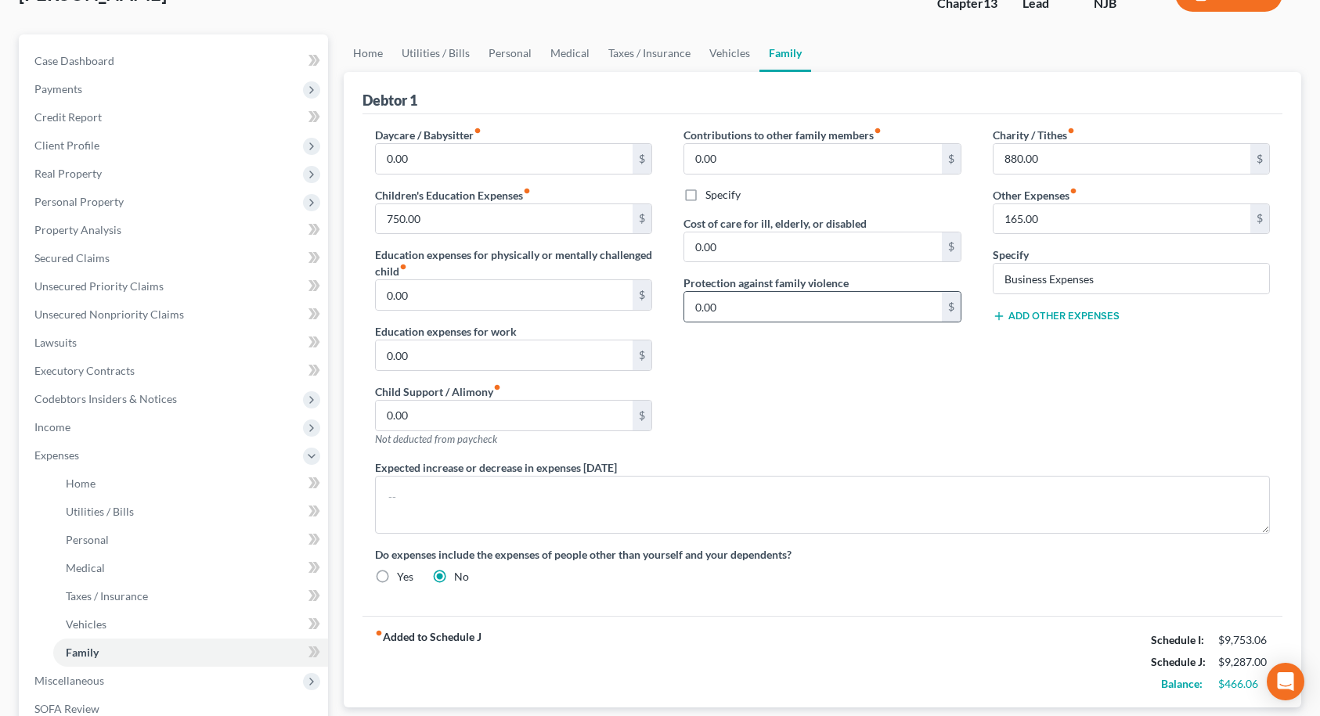
scroll to position [157, 0]
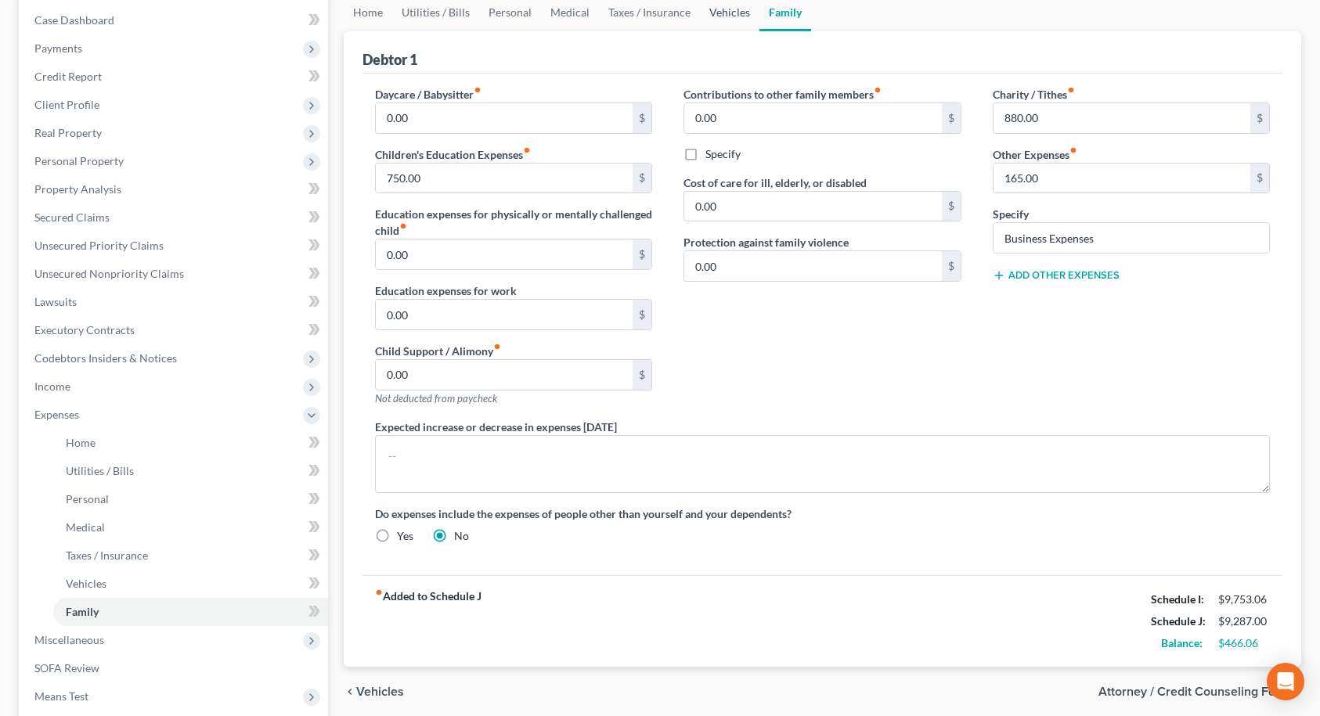
click at [708, 12] on link "Vehicles" at bounding box center [730, 13] width 60 height 38
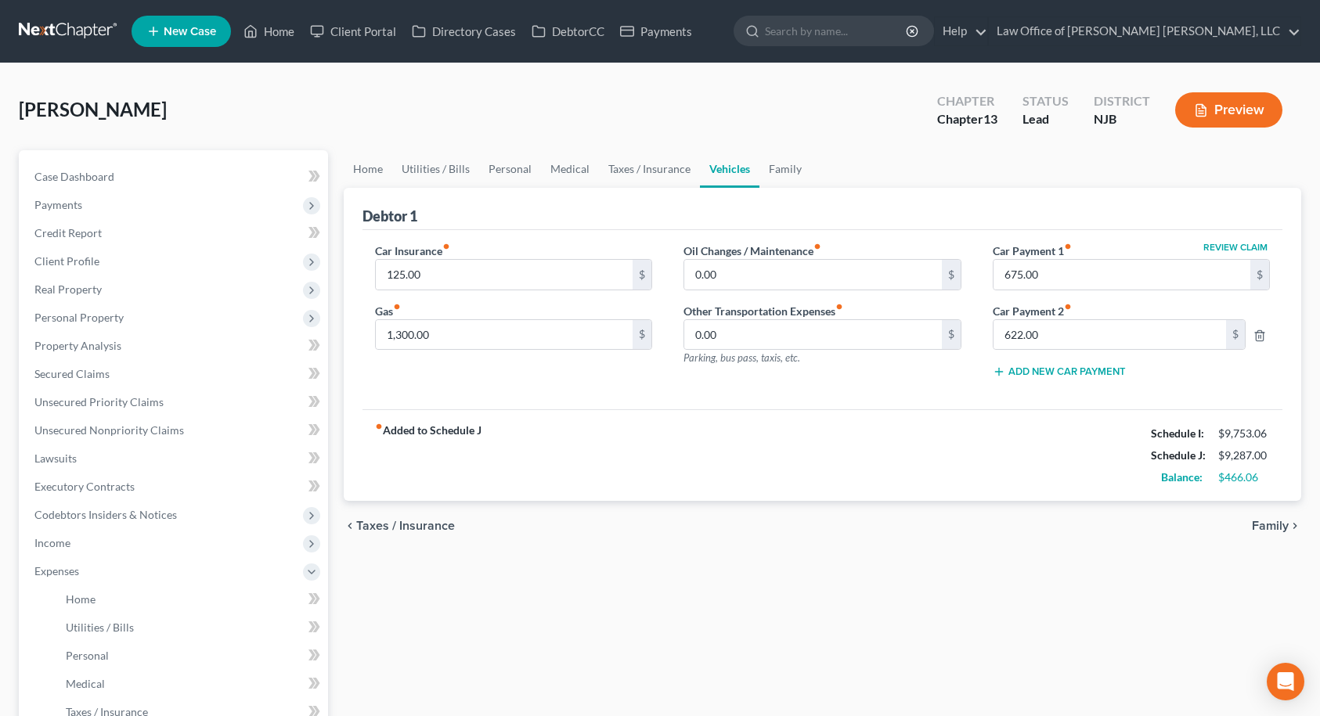
click at [1268, 526] on span "Family" at bounding box center [1270, 526] width 37 height 13
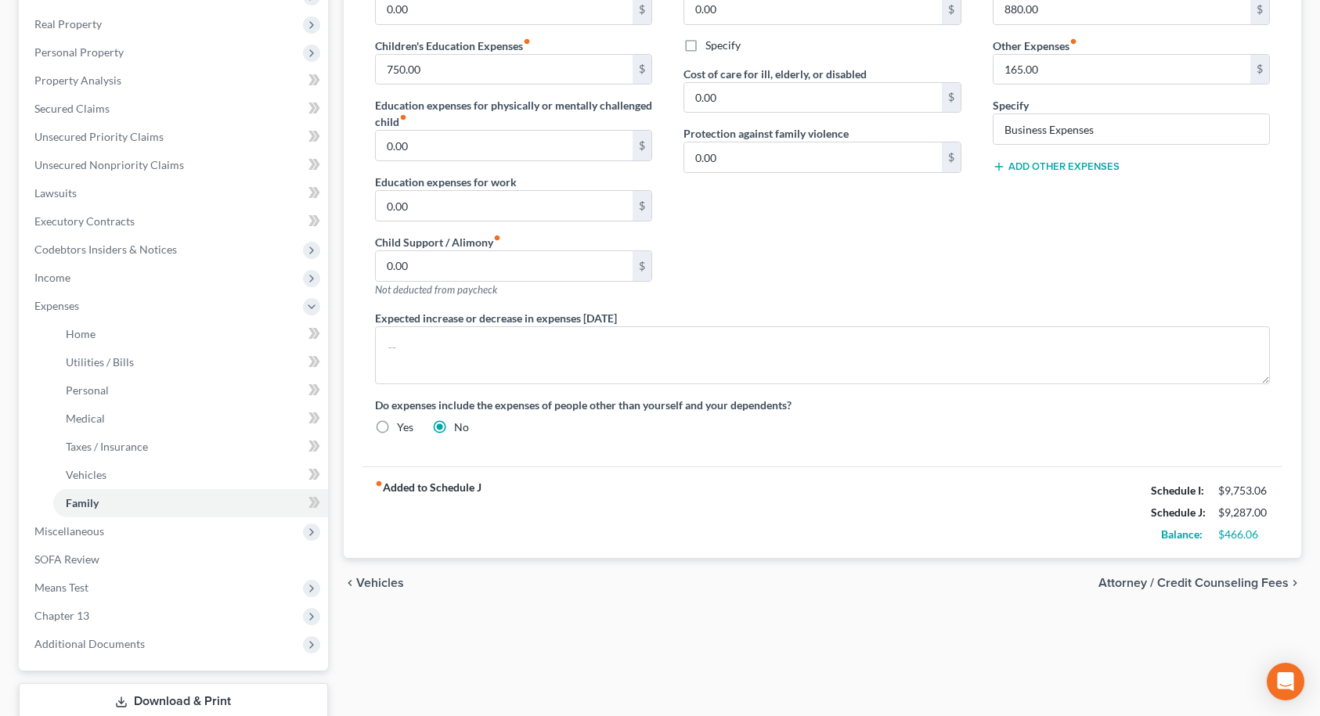
scroll to position [370, 0]
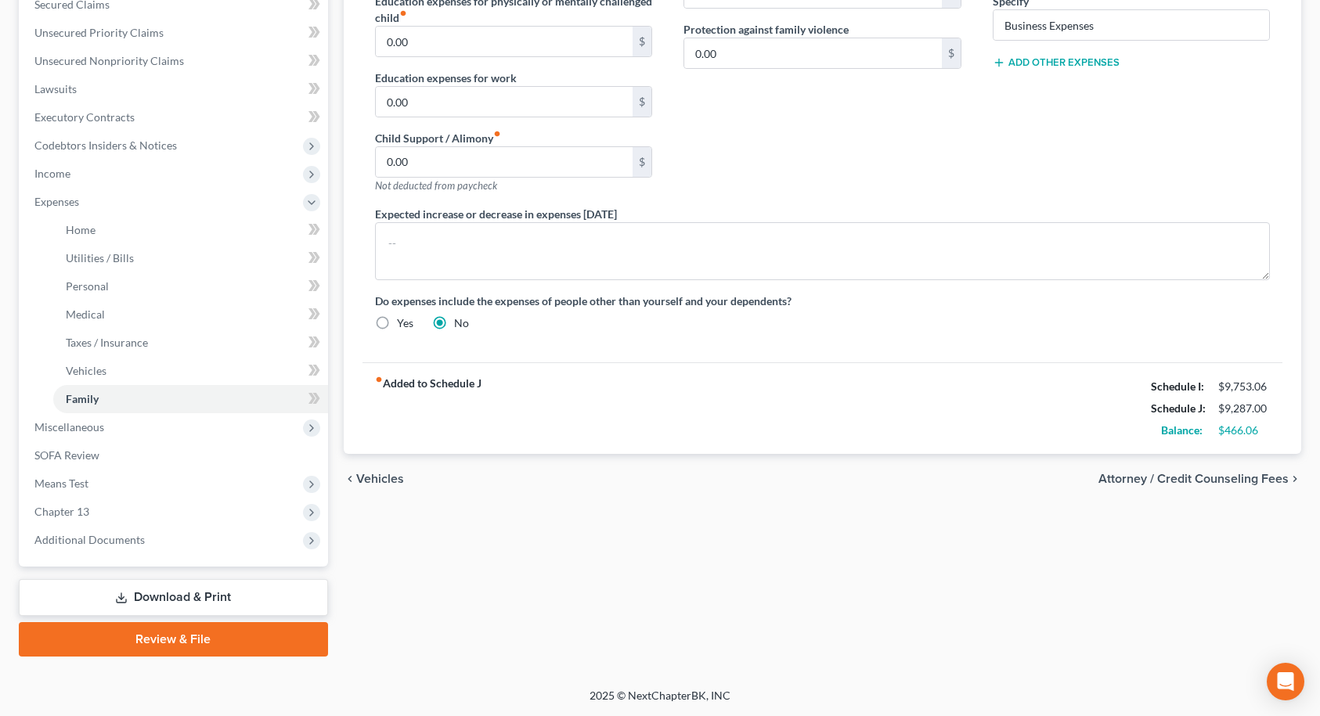
click at [1229, 478] on span "Attorney / Credit Counseling Fees" at bounding box center [1193, 479] width 190 height 13
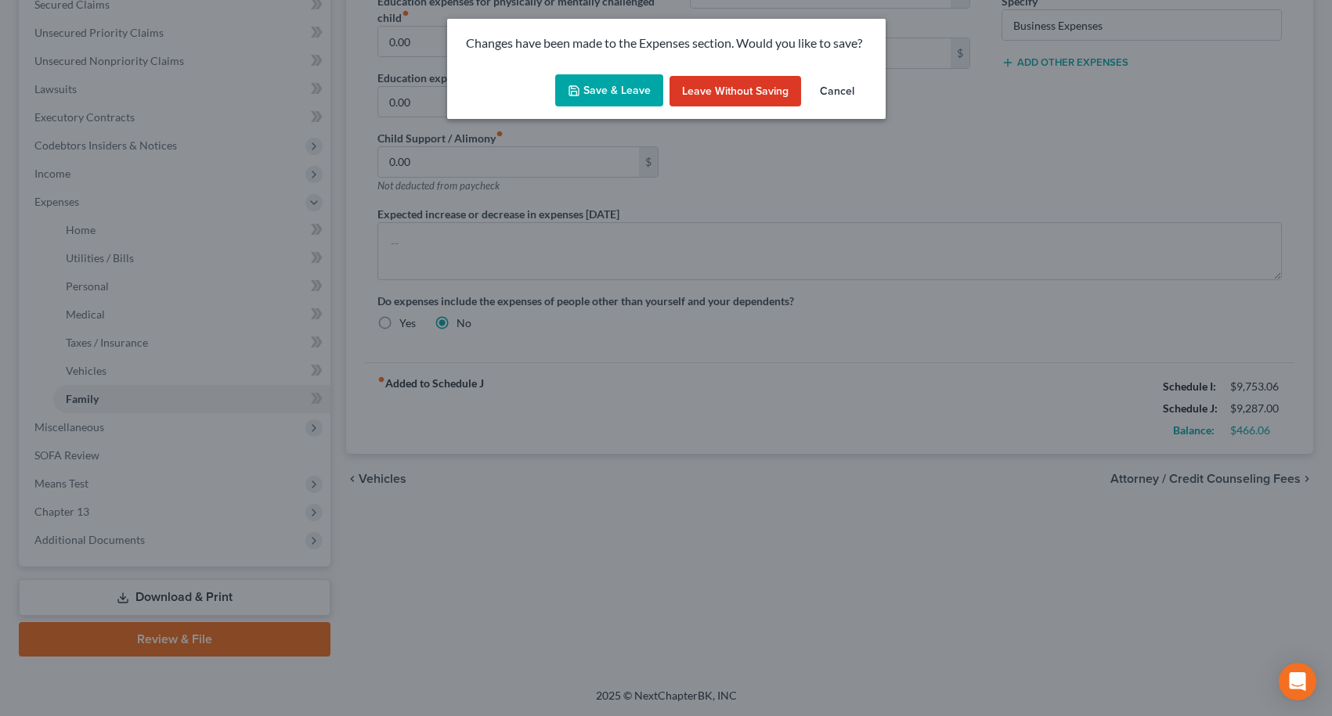
drag, startPoint x: 603, startPoint y: 96, endPoint x: 626, endPoint y: 163, distance: 71.1
click at [604, 94] on button "Save & Leave" at bounding box center [609, 90] width 108 height 33
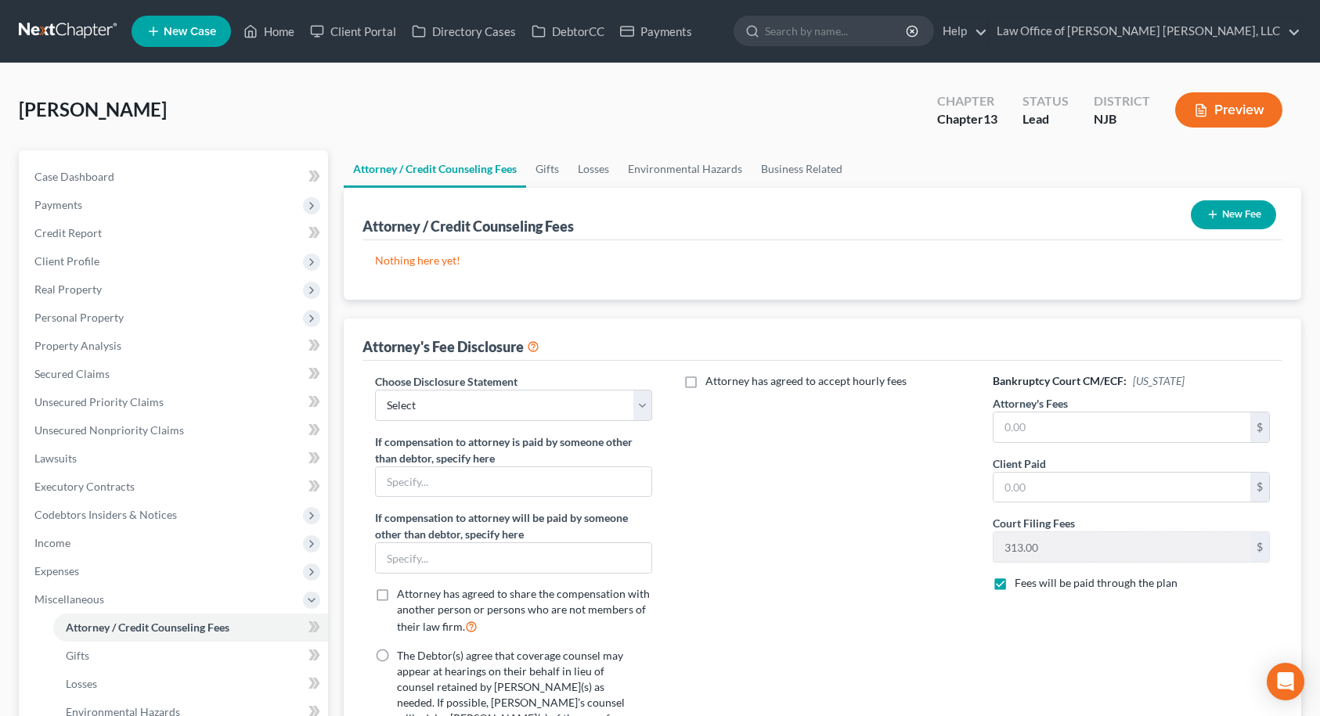
click at [1260, 213] on button "New Fee" at bounding box center [1233, 214] width 85 height 29
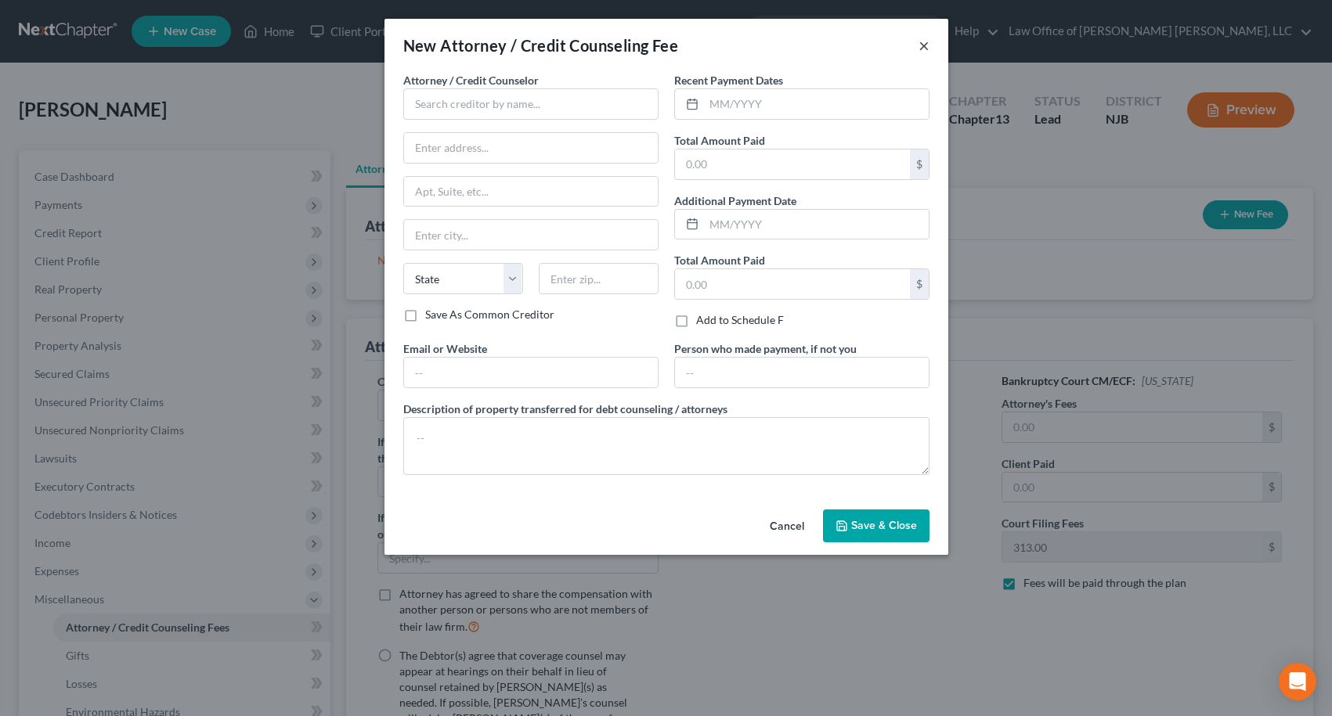
click at [927, 46] on button "×" at bounding box center [923, 45] width 11 height 19
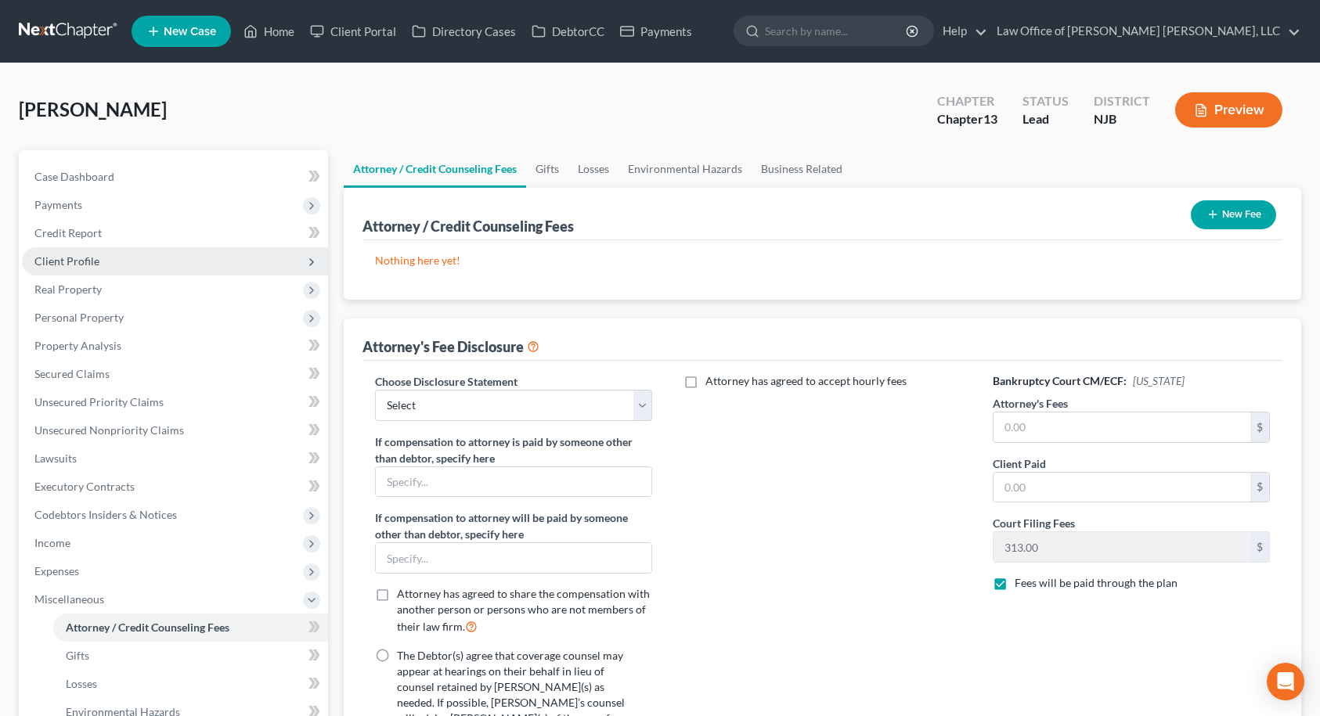
click at [72, 260] on span "Client Profile" at bounding box center [66, 260] width 65 height 13
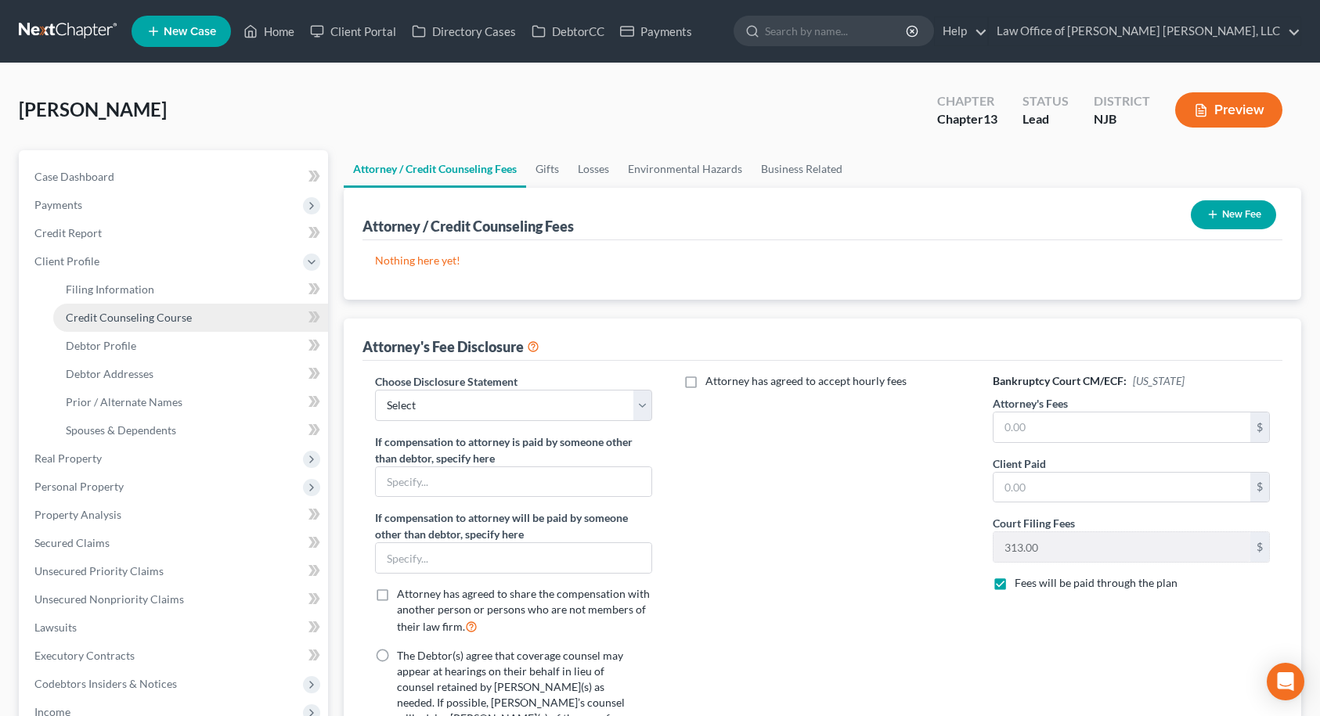
click at [87, 323] on span "Credit Counseling Course" at bounding box center [129, 317] width 126 height 13
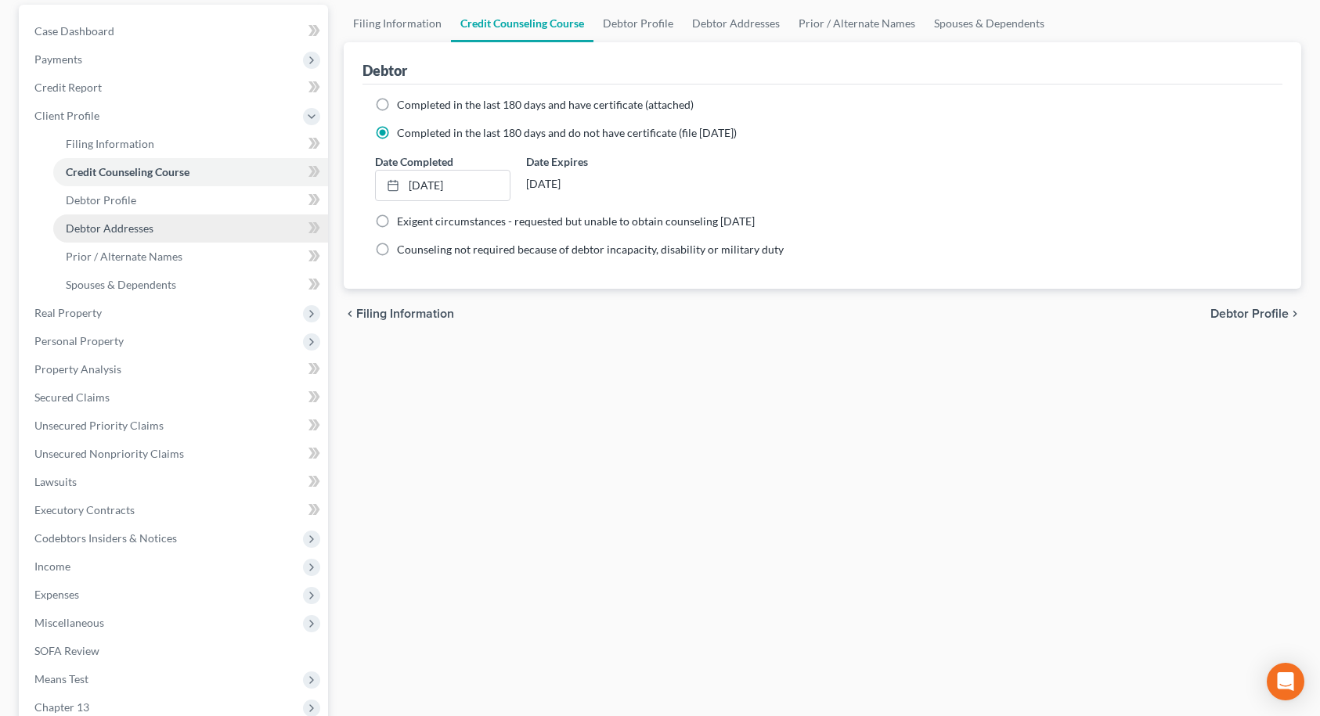
scroll to position [341, 0]
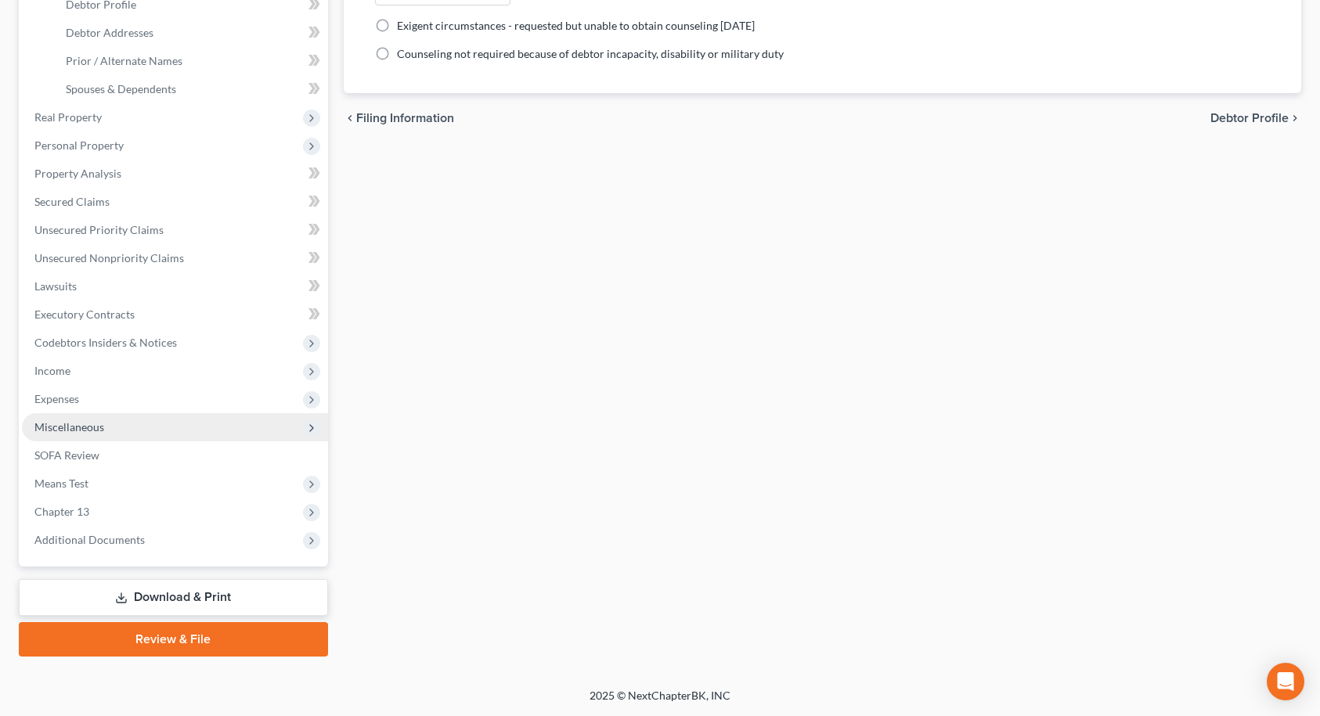
click at [71, 431] on span "Miscellaneous" at bounding box center [69, 426] width 70 height 13
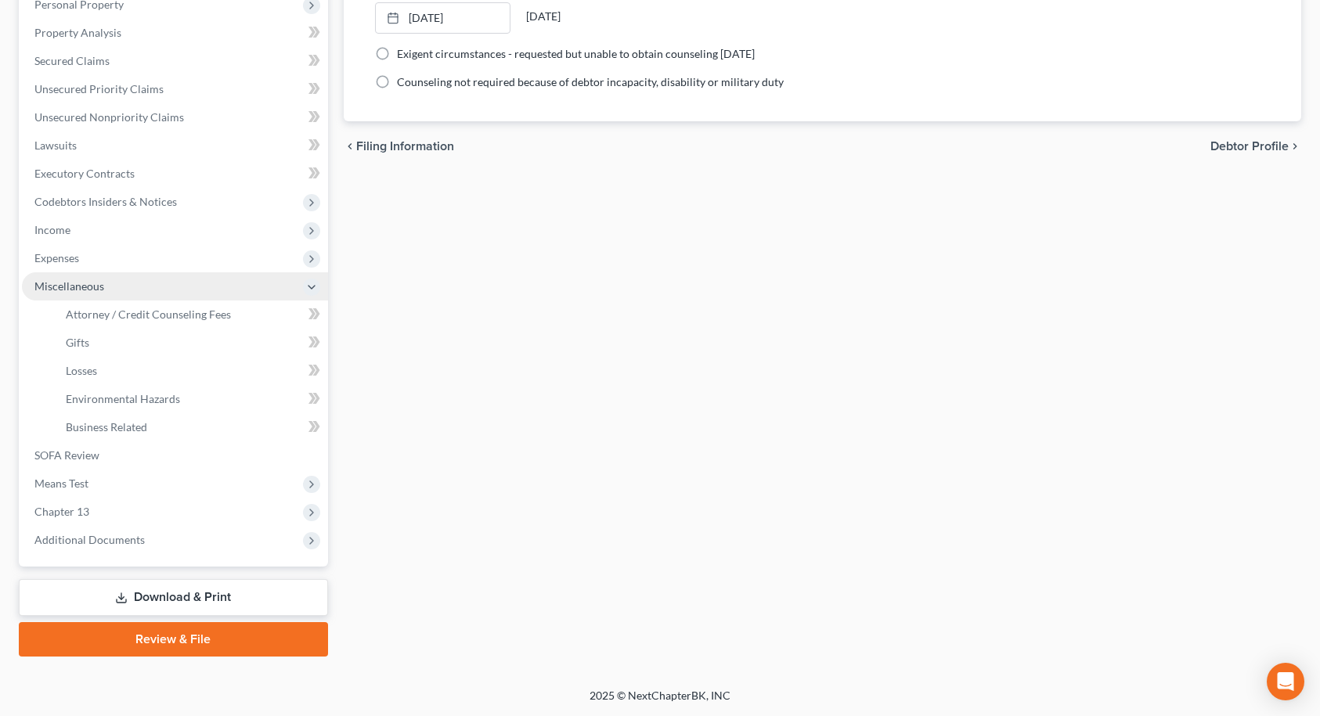
scroll to position [313, 0]
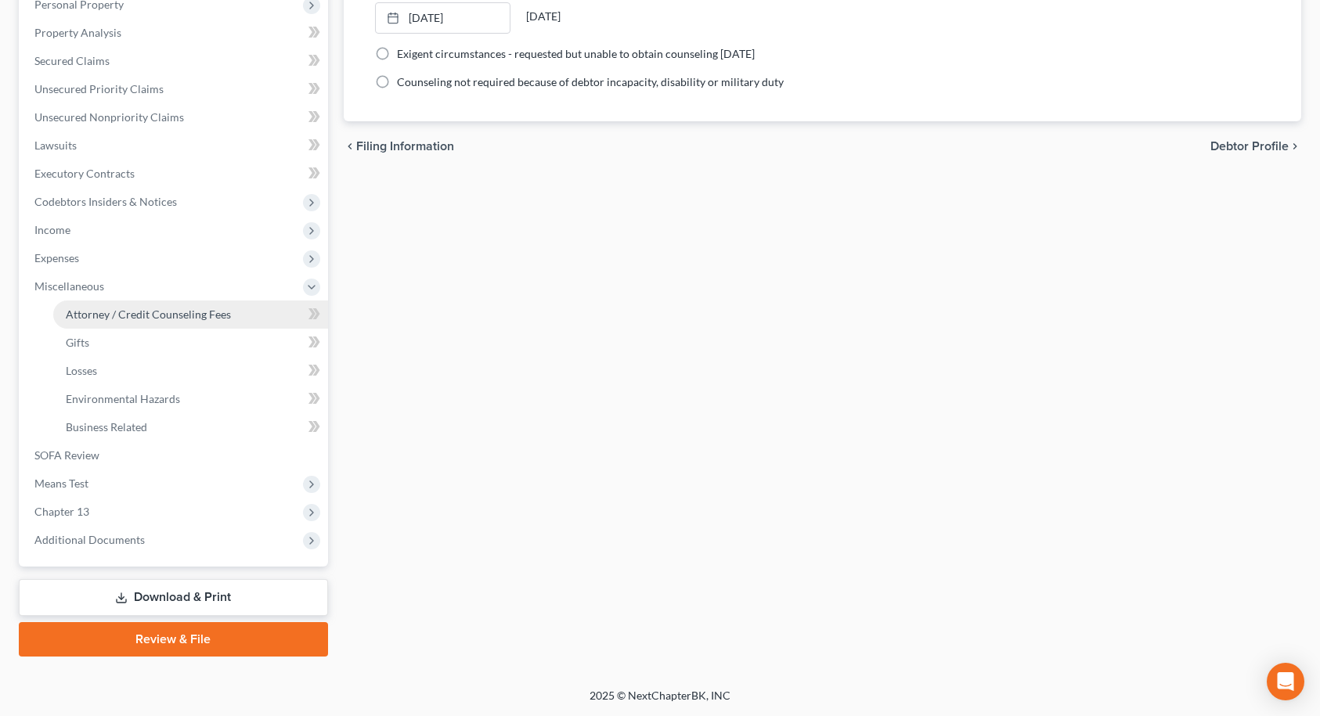
click at [117, 319] on span "Attorney / Credit Counseling Fees" at bounding box center [148, 314] width 165 height 13
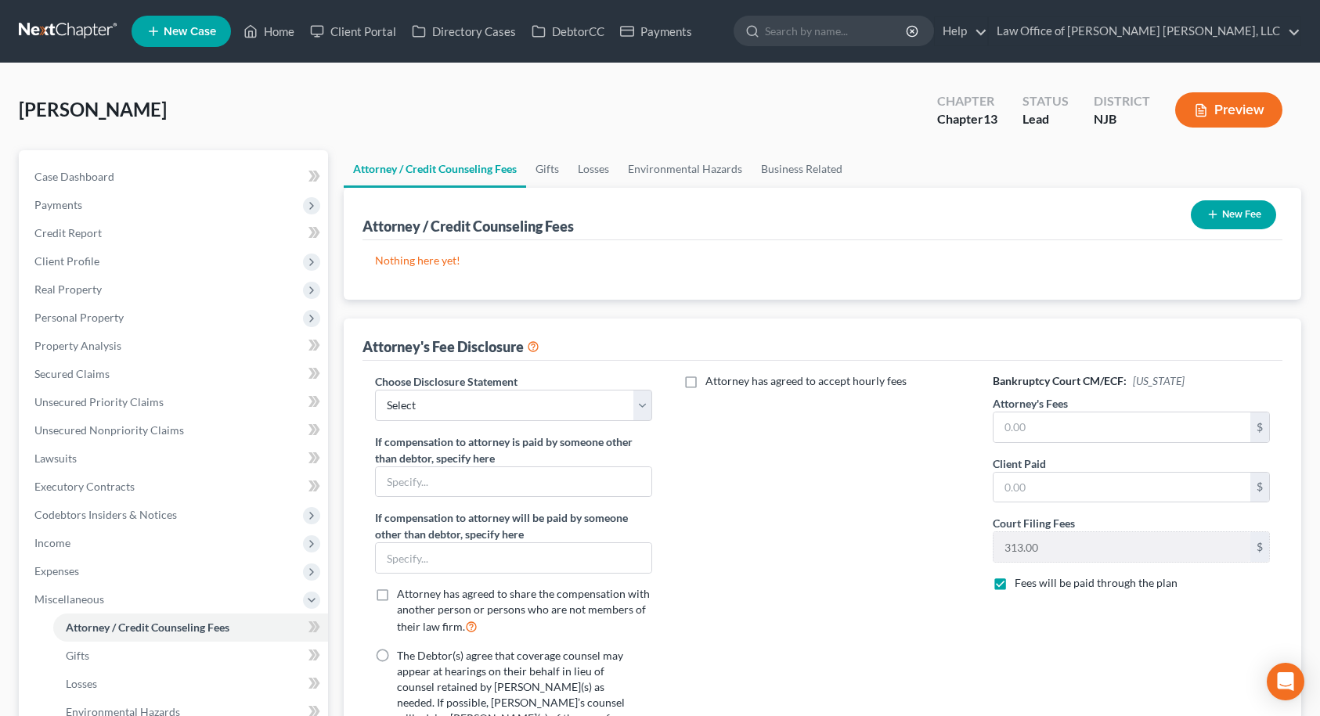
click at [1223, 215] on button "New Fee" at bounding box center [1233, 214] width 85 height 29
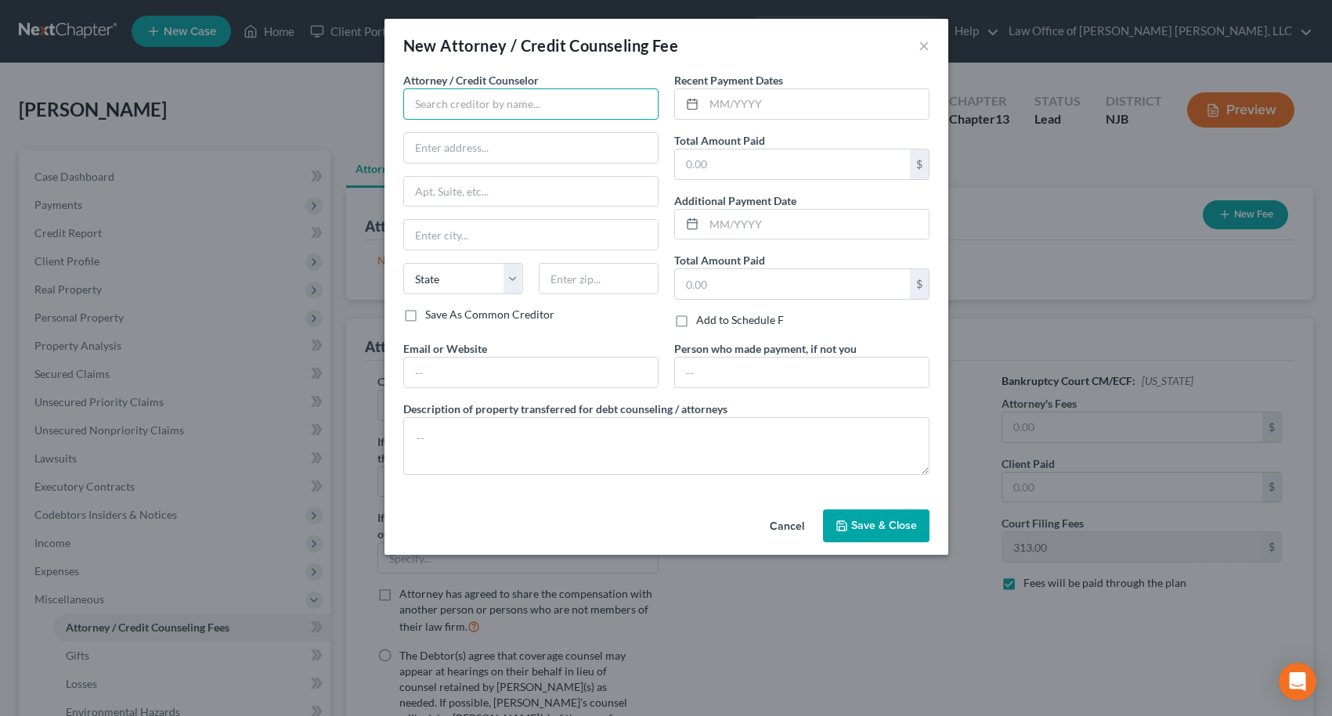
click at [604, 107] on input "text" at bounding box center [530, 103] width 255 height 31
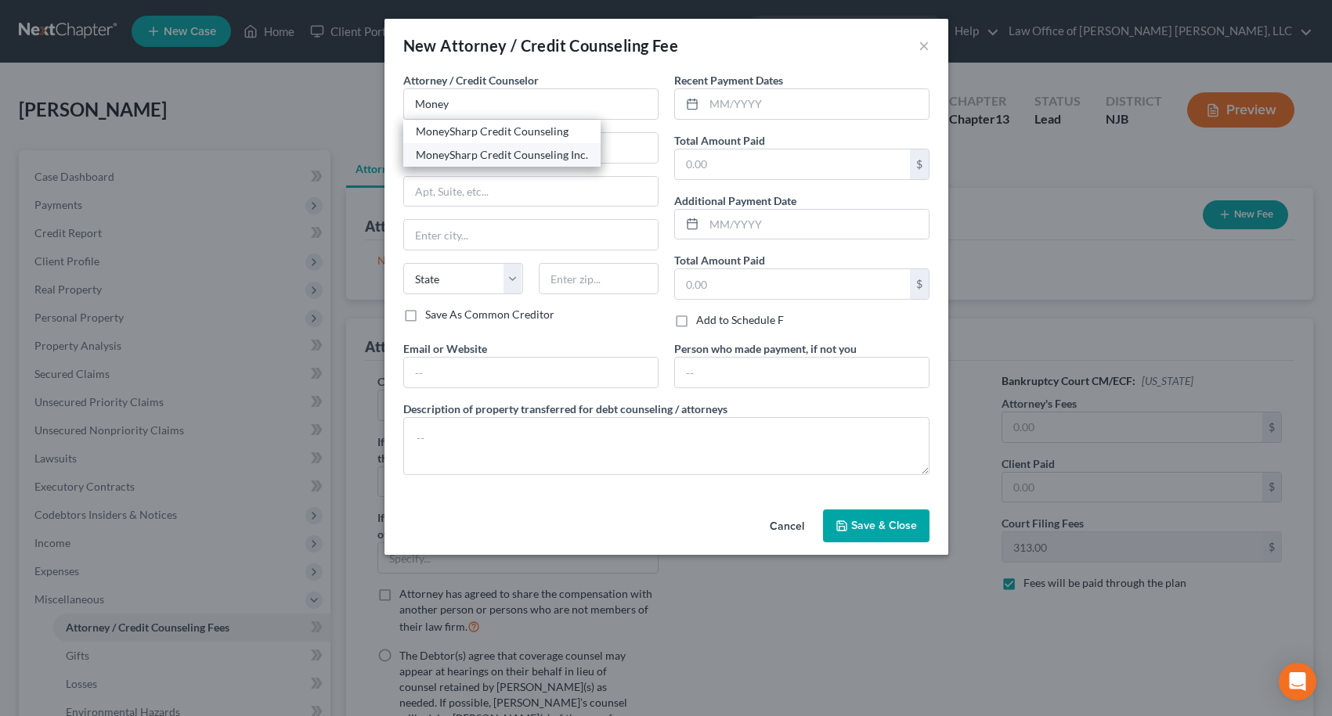
click at [576, 155] on div "MoneySharp Credit Counseling Inc." at bounding box center [502, 155] width 172 height 16
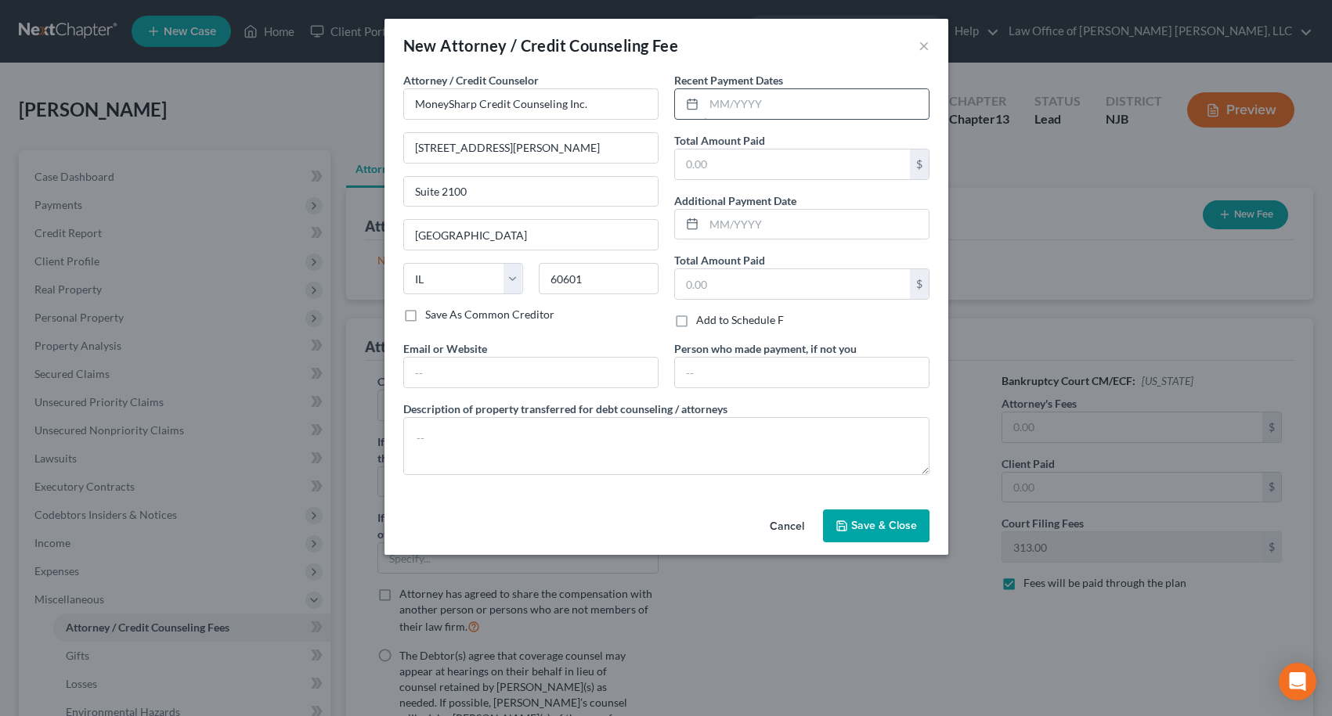
click at [731, 103] on input "text" at bounding box center [816, 104] width 225 height 30
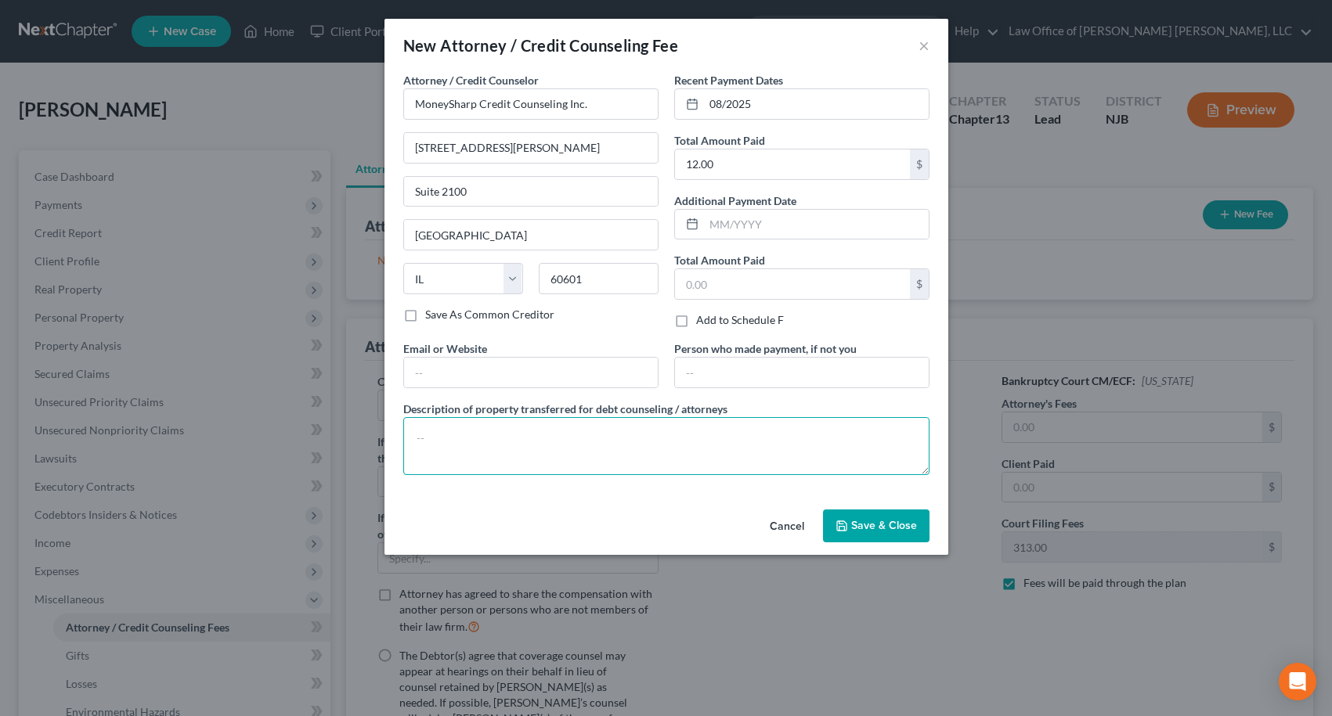
click at [746, 438] on textarea at bounding box center [666, 446] width 526 height 58
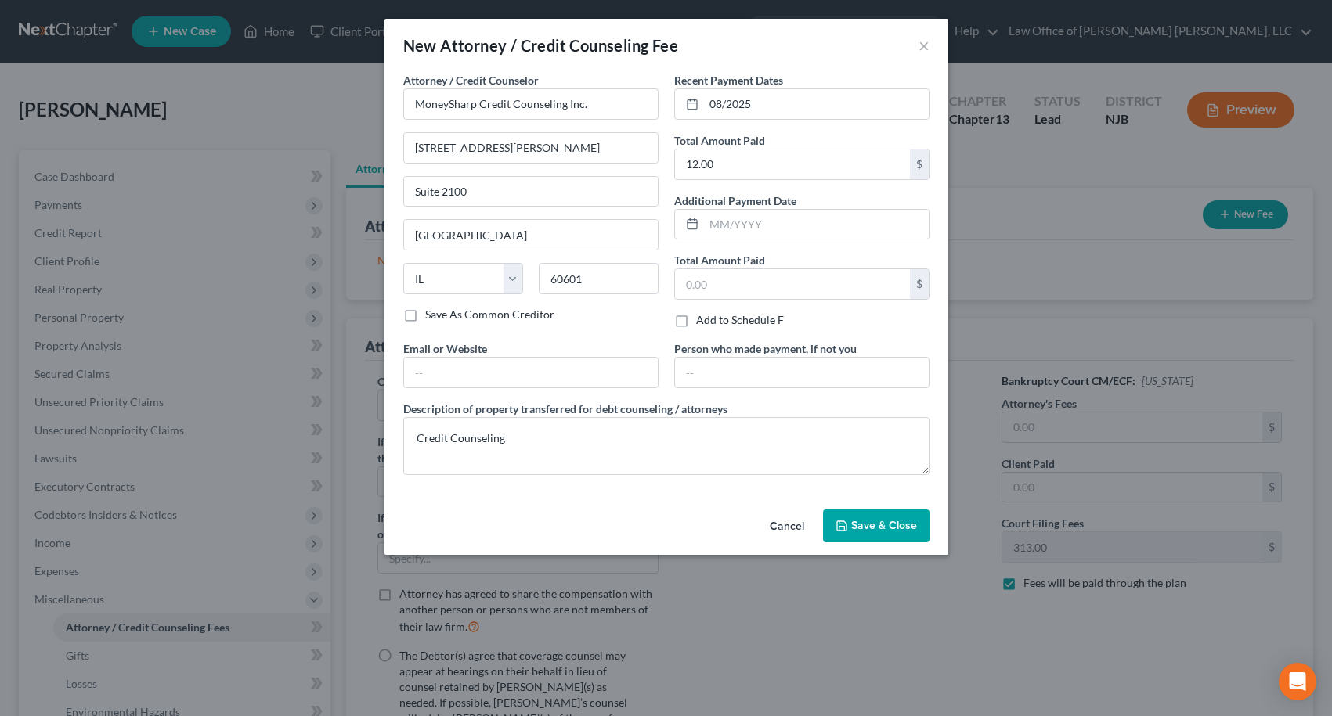
click at [904, 532] on button "Save & Close" at bounding box center [876, 526] width 106 height 33
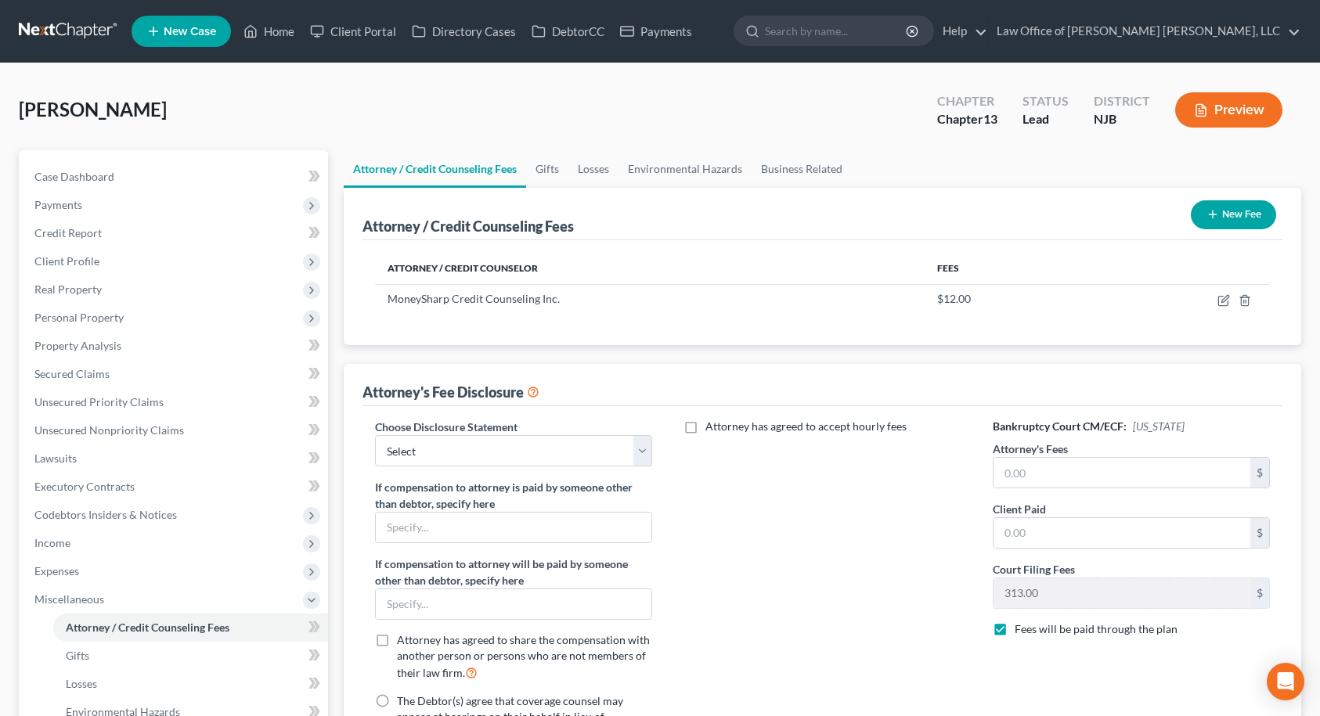
click at [1189, 167] on ul "Attorney / Credit Counseling Fees Gifts Losses Environmental Hazards Business R…" at bounding box center [823, 169] width 958 height 38
click at [1225, 225] on button "New Fee" at bounding box center [1233, 214] width 85 height 29
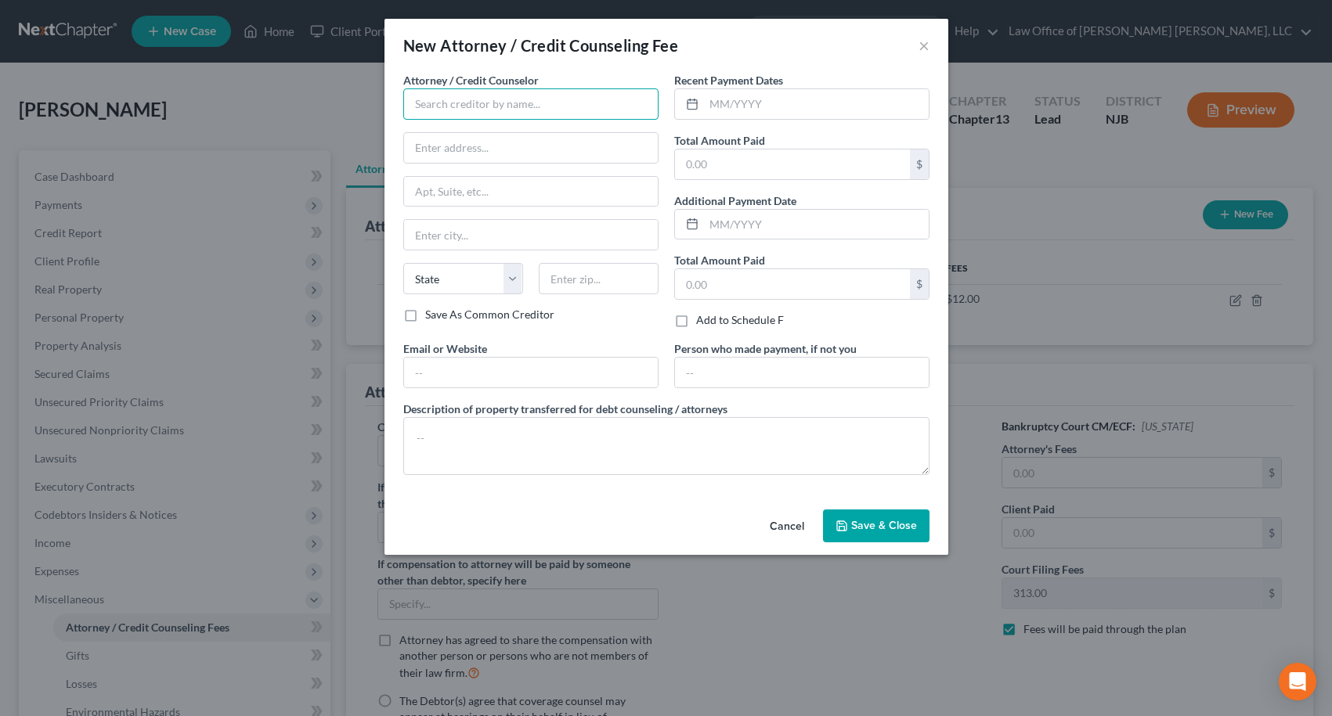
click at [625, 117] on input "text" at bounding box center [530, 103] width 255 height 31
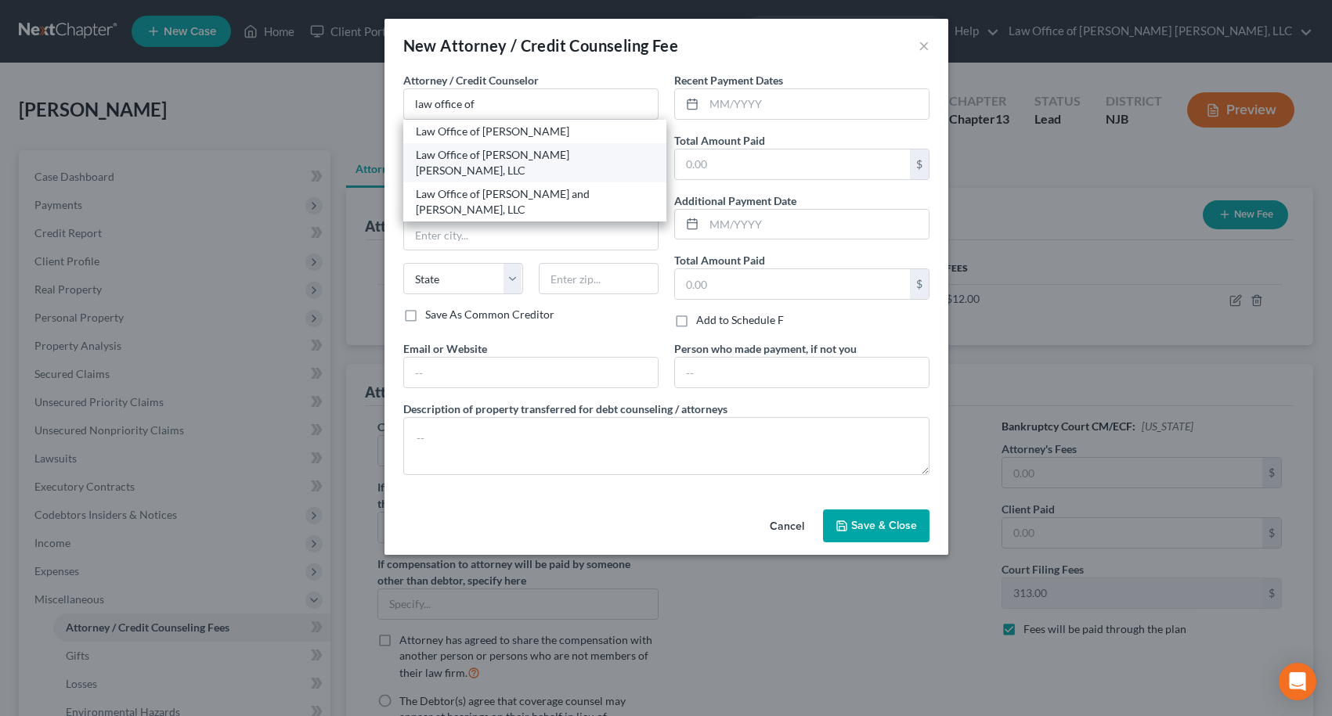
click at [557, 151] on div "Law Office of [PERSON_NAME] [PERSON_NAME], LLC" at bounding box center [535, 162] width 238 height 31
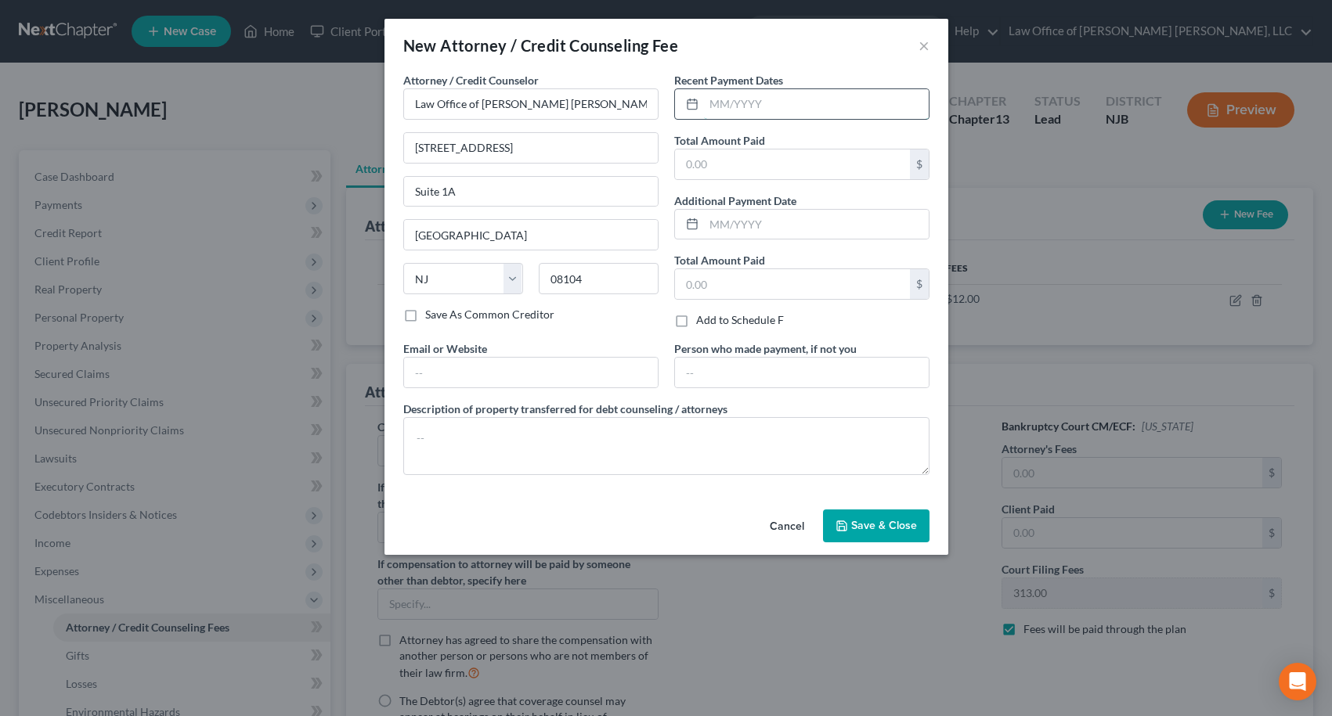
click at [727, 106] on input "text" at bounding box center [816, 104] width 225 height 30
click at [740, 164] on input "text" at bounding box center [792, 165] width 235 height 30
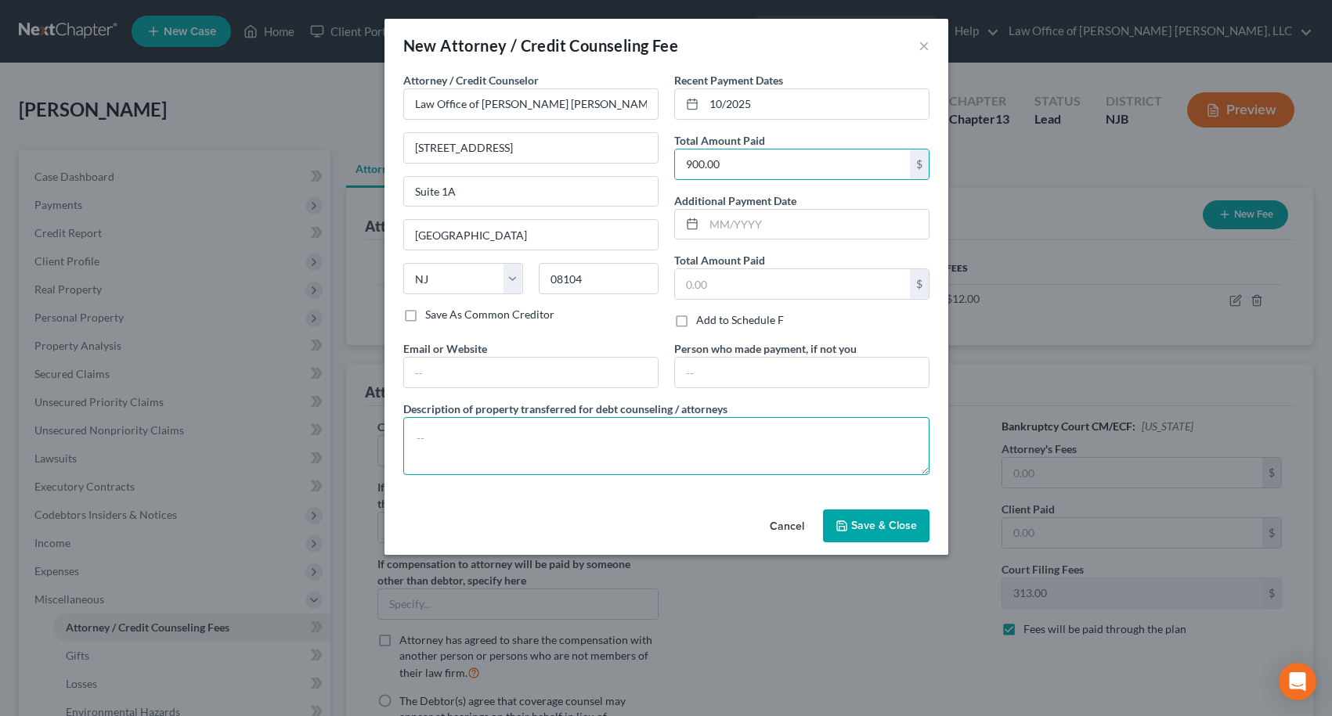
click at [727, 434] on textarea at bounding box center [666, 446] width 526 height 58
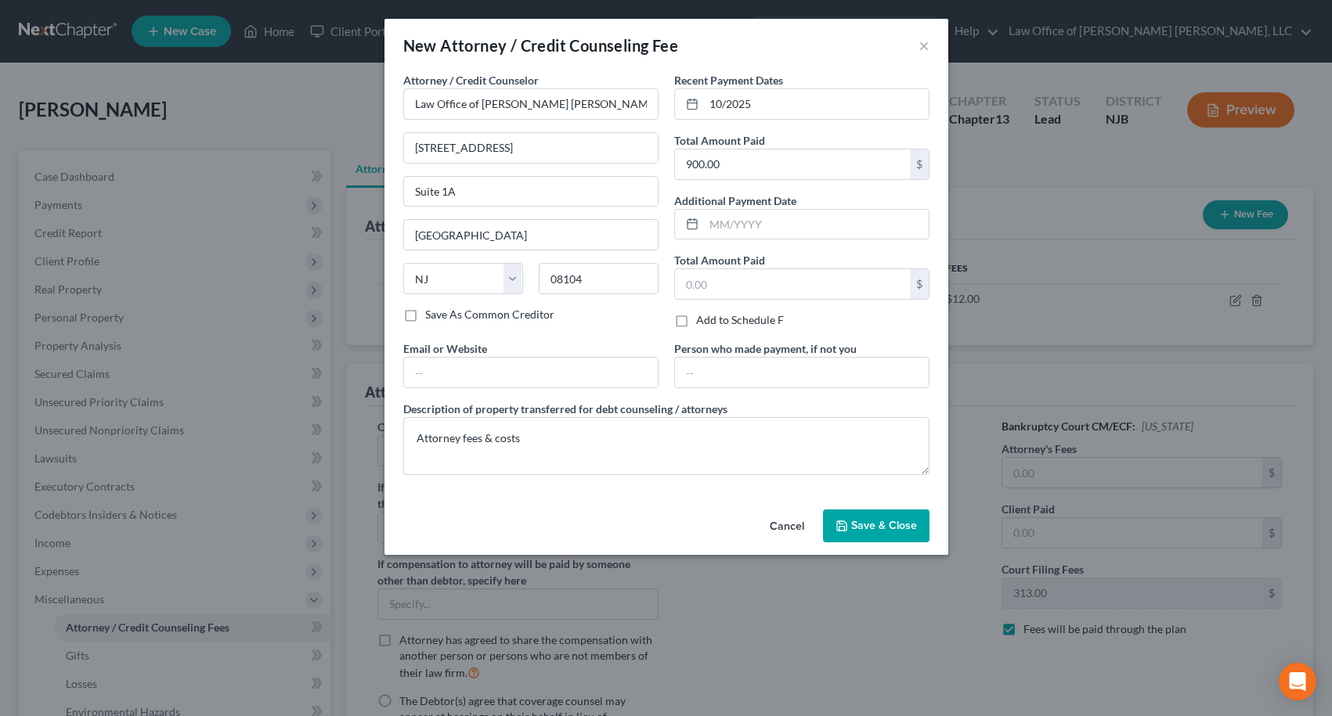
click at [887, 528] on span "Save & Close" at bounding box center [884, 525] width 66 height 13
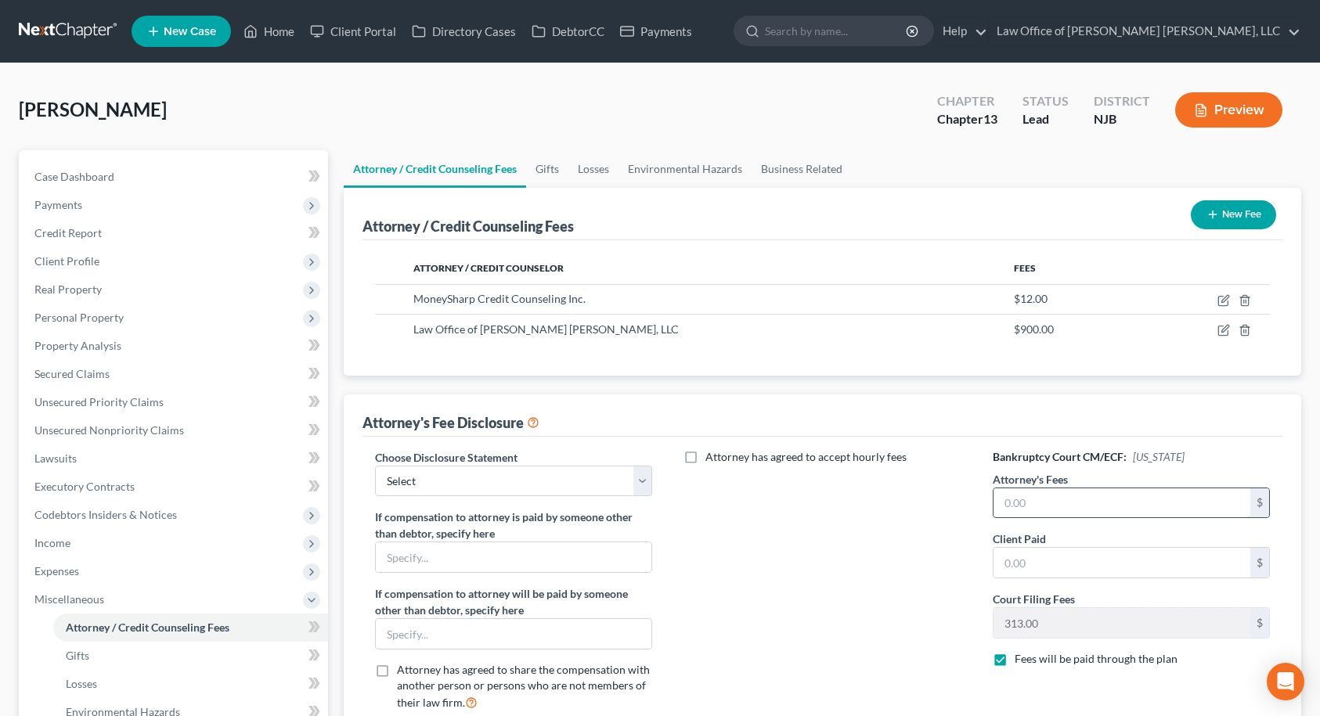
click at [1023, 495] on input "text" at bounding box center [1123, 504] width 258 height 30
click at [1038, 566] on input "text" at bounding box center [1123, 563] width 258 height 30
drag, startPoint x: 845, startPoint y: 546, endPoint x: 633, endPoint y: 475, distance: 223.8
click at [844, 546] on div "Attorney has agreed to accept hourly fees" at bounding box center [822, 726] width 309 height 554
drag, startPoint x: 640, startPoint y: 478, endPoint x: 620, endPoint y: 485, distance: 21.5
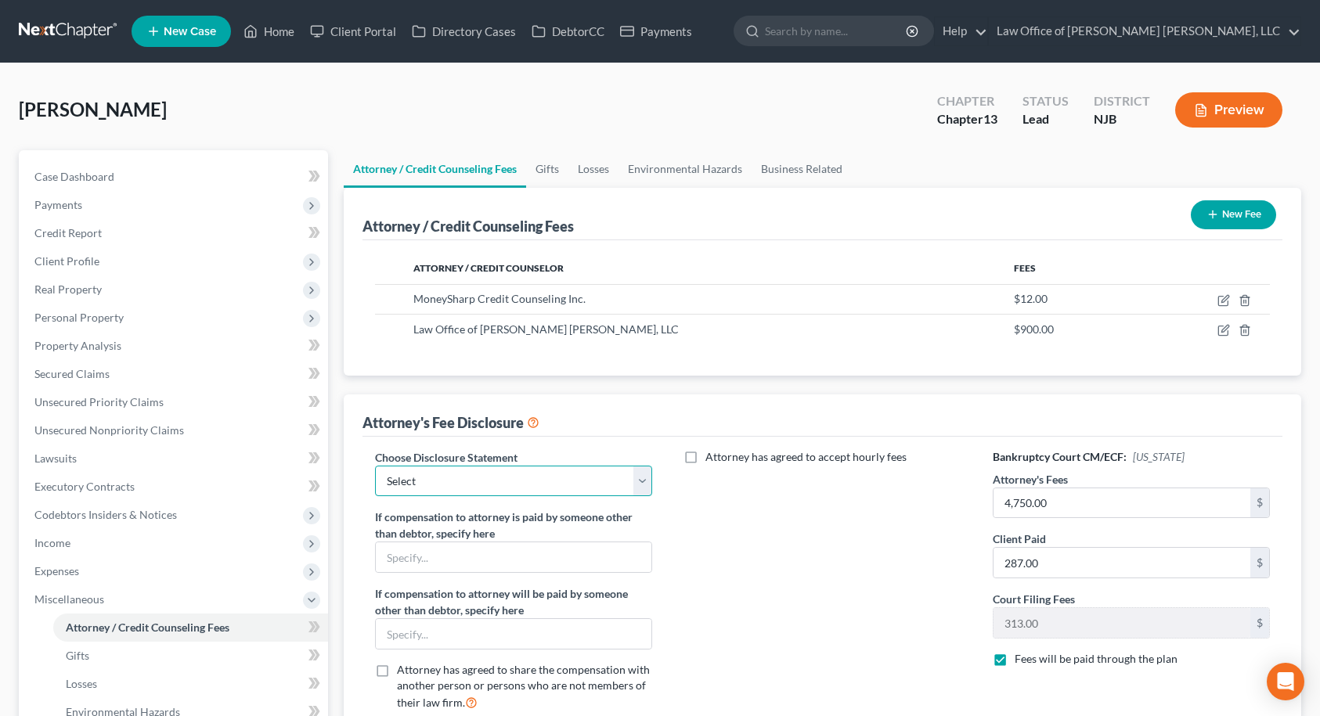
click at [640, 478] on select "Select PA - 13 NJ - 7 PA - 7 DISCLOSURE OF COMPENSATION OF ATTORNEY FOR DEBTOR" at bounding box center [514, 481] width 278 height 31
click at [375, 466] on select "Select PA - 13 NJ - 7 PA - 7 DISCLOSURE OF COMPENSATION OF ATTORNEY FOR DEBTOR" at bounding box center [514, 481] width 278 height 31
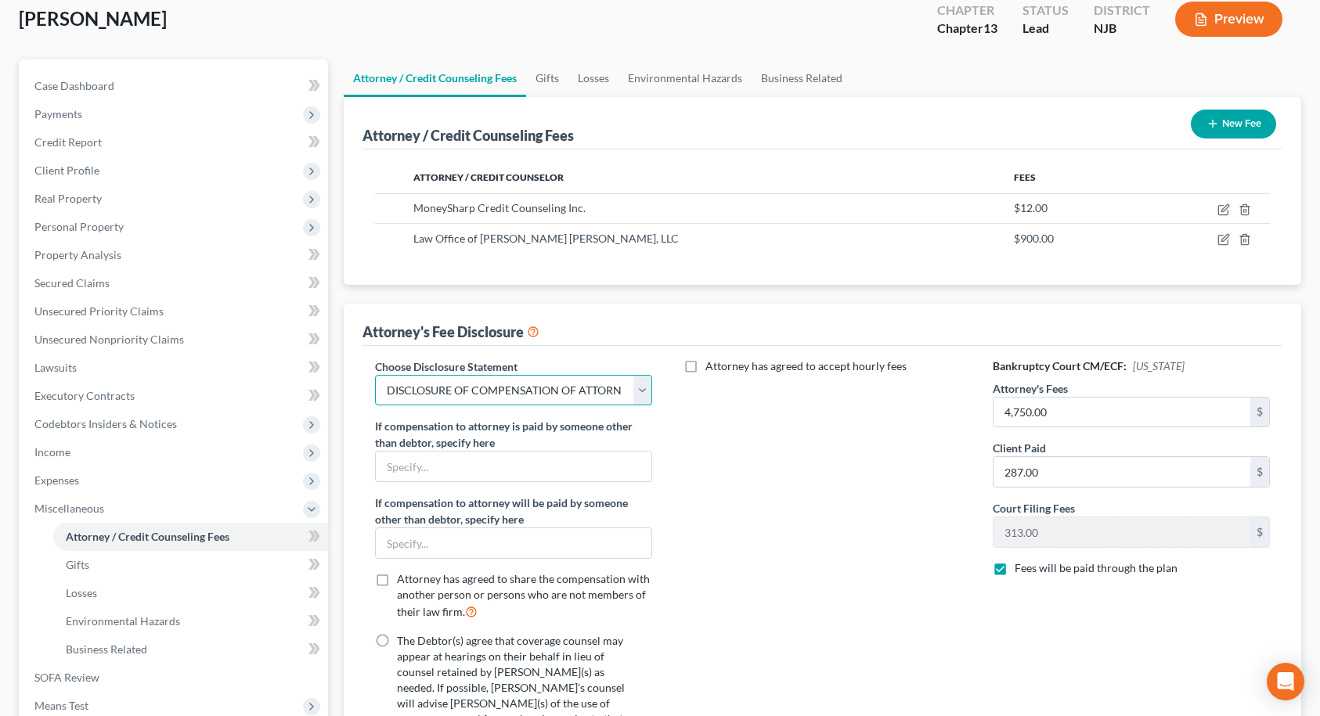
scroll to position [313, 0]
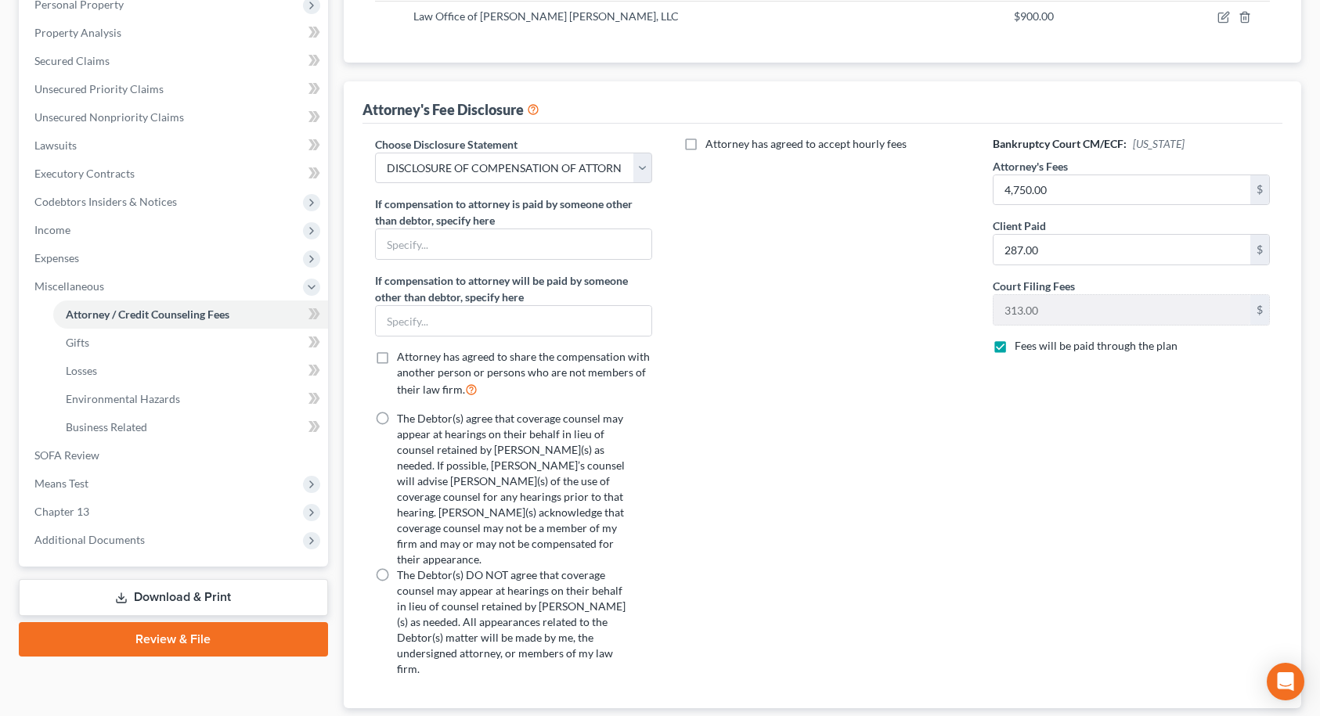
click at [397, 420] on label "The Debtor(s) agree that coverage counsel may appear at hearings on their behal…" at bounding box center [515, 489] width 237 height 157
click at [403, 420] on input "The Debtor(s) agree that coverage counsel may appear at hearings on their behal…" at bounding box center [408, 416] width 10 height 10
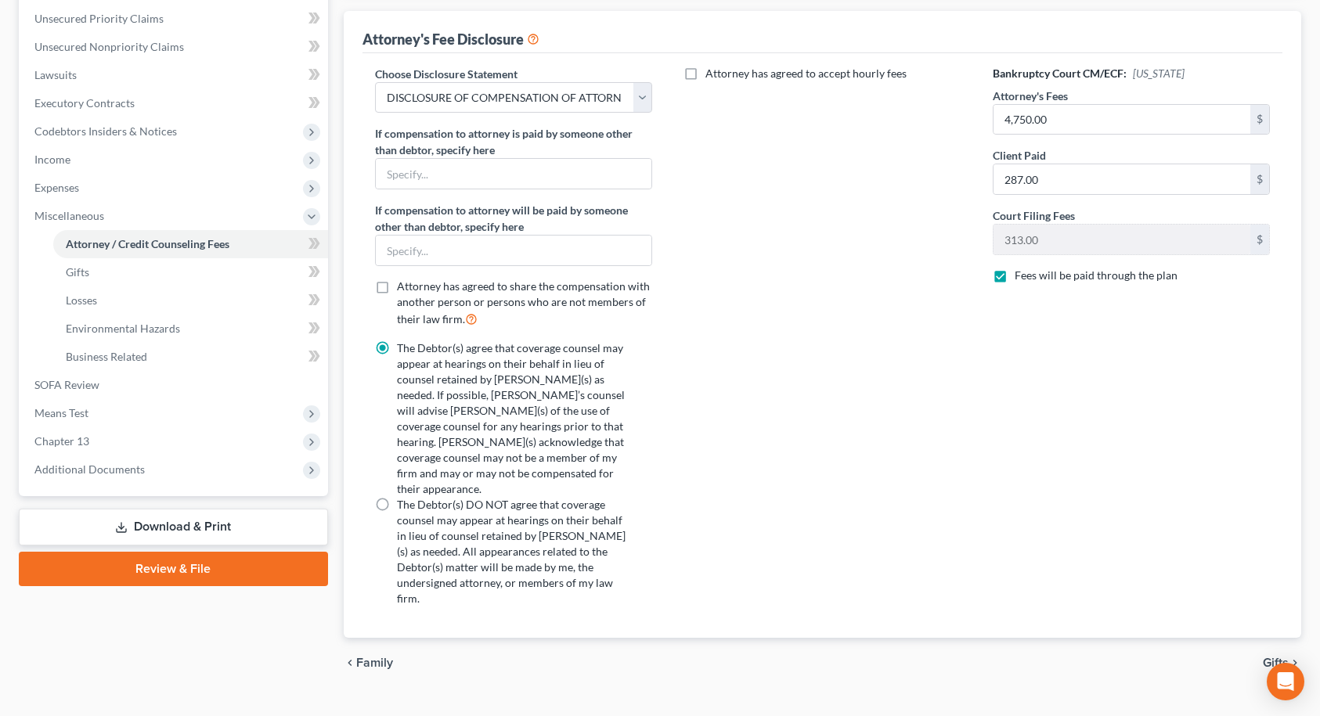
click at [1275, 657] on span "Gifts" at bounding box center [1276, 663] width 26 height 13
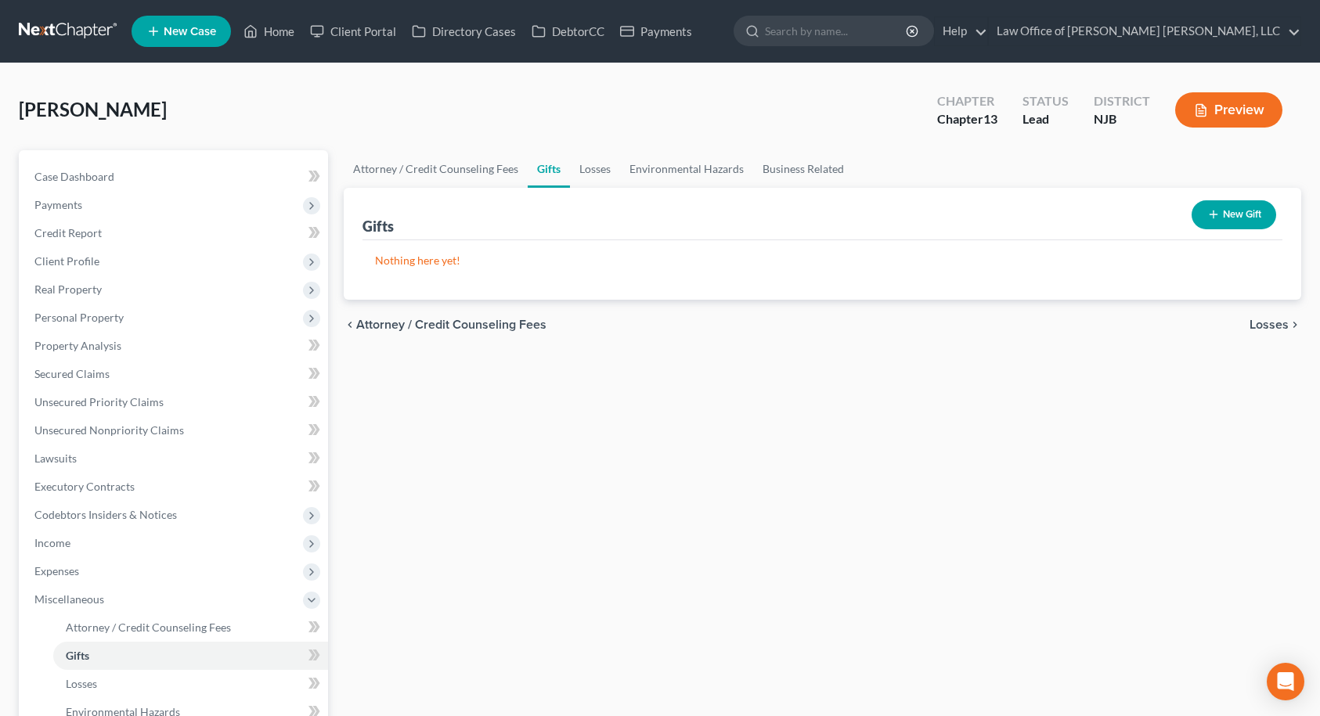
click at [1283, 326] on span "Losses" at bounding box center [1269, 325] width 39 height 13
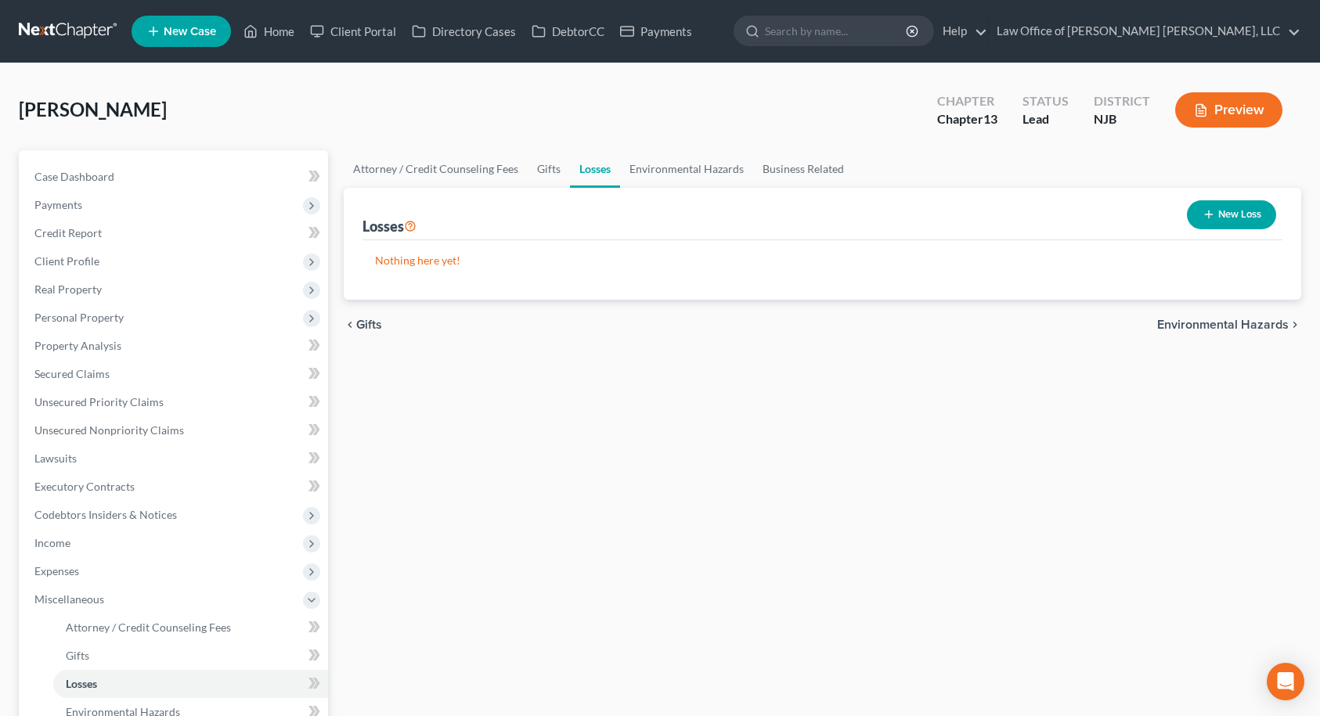
click at [1249, 319] on span "Environmental Hazards" at bounding box center [1223, 325] width 132 height 13
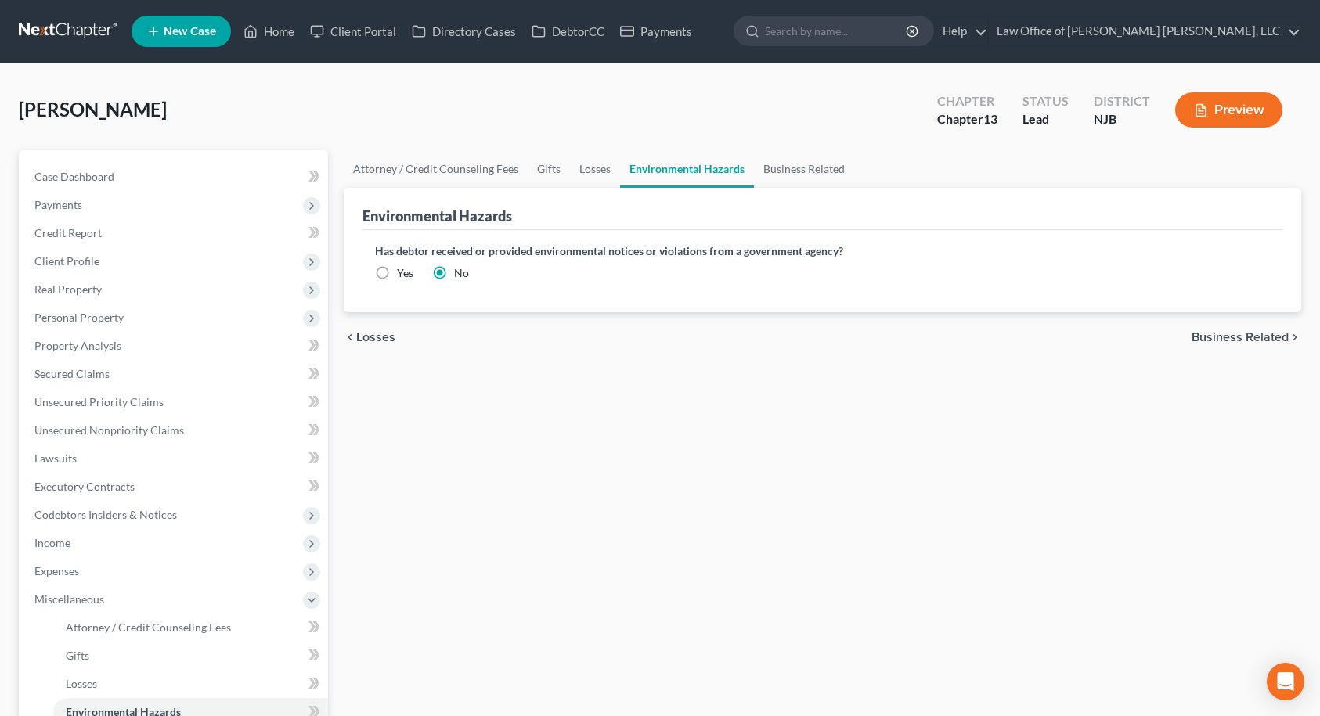
click at [1252, 326] on div "chevron_left Losses Business Related chevron_right" at bounding box center [823, 337] width 958 height 50
click at [1264, 334] on span "Business Related" at bounding box center [1240, 337] width 97 height 13
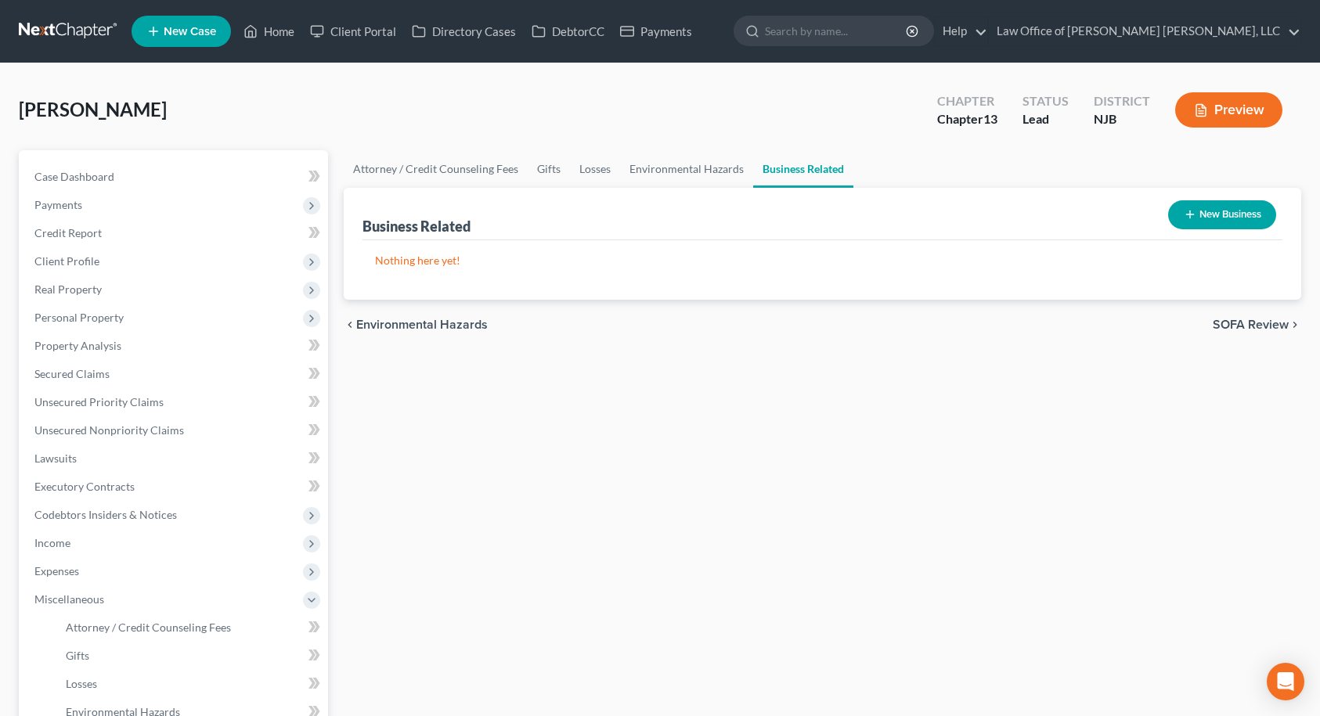
click at [1218, 211] on button "New Business" at bounding box center [1222, 214] width 108 height 29
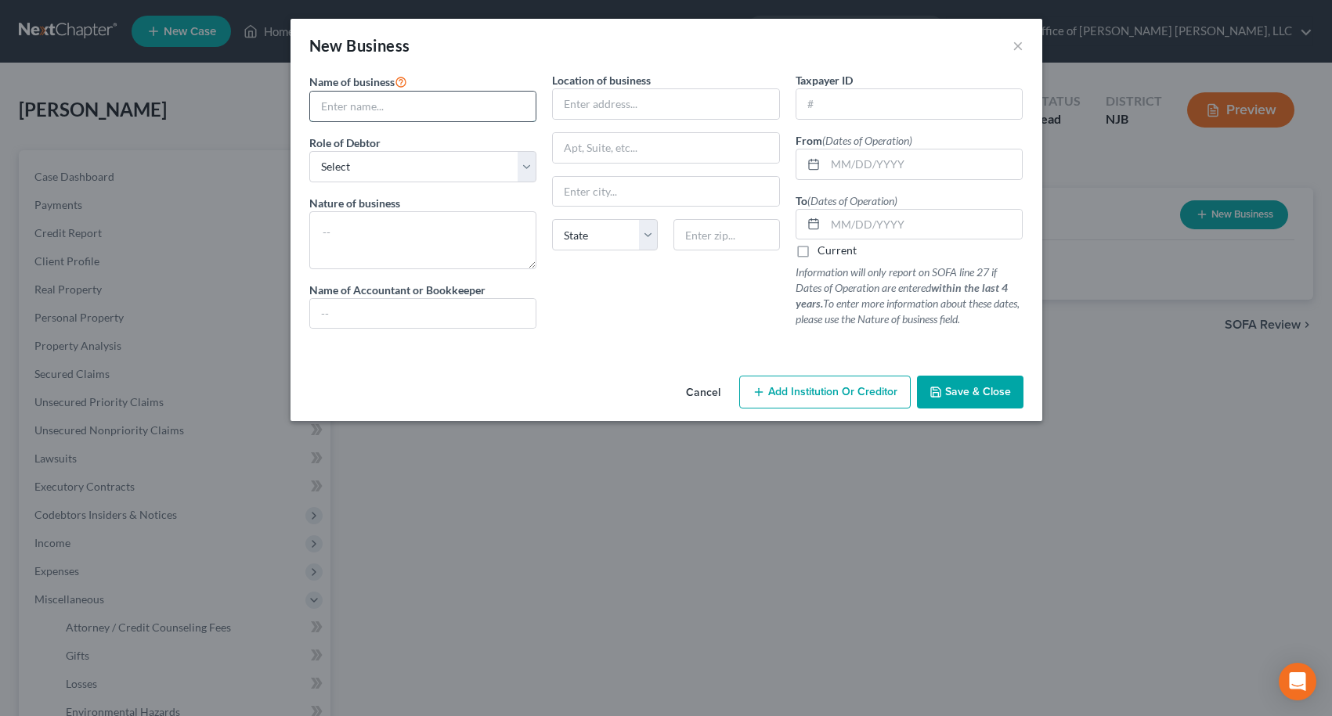
drag, startPoint x: 472, startPoint y: 107, endPoint x: 489, endPoint y: 121, distance: 21.8
click at [473, 106] on input "text" at bounding box center [423, 107] width 226 height 30
click at [499, 236] on textarea at bounding box center [423, 240] width 228 height 58
click at [679, 105] on input "text" at bounding box center [666, 104] width 226 height 30
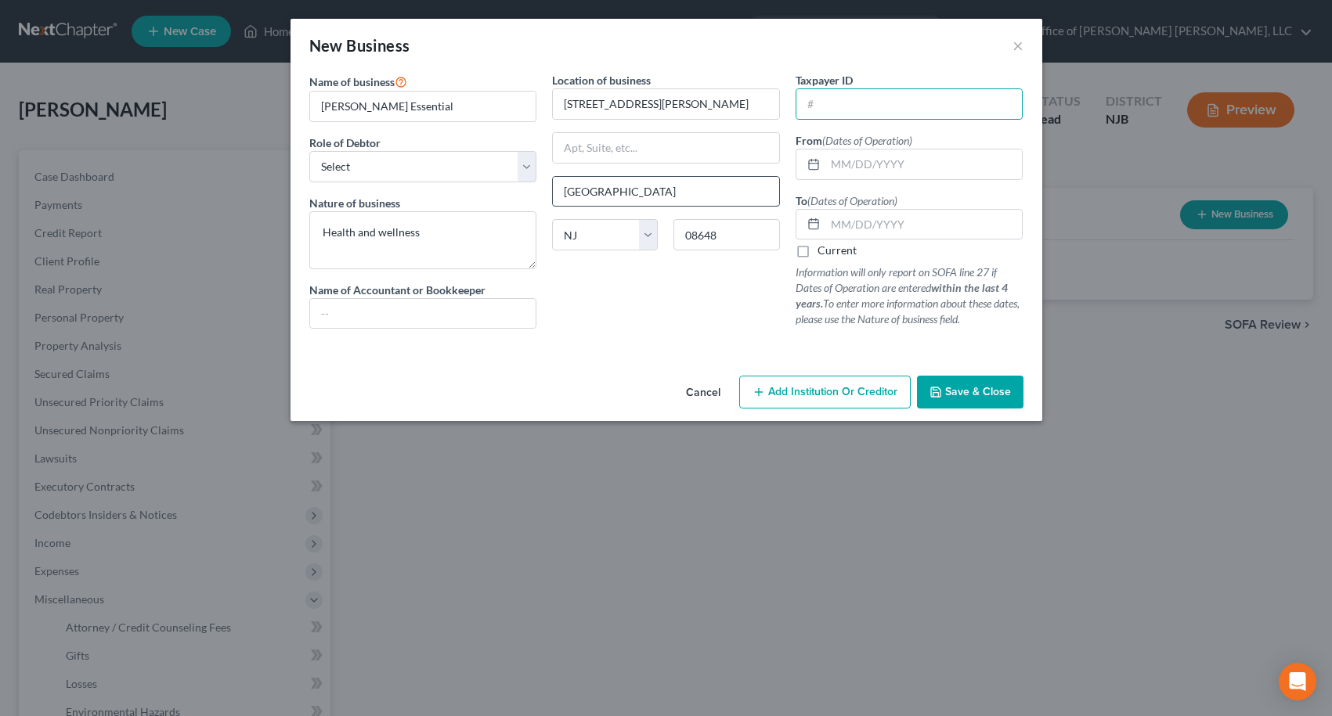
click at [638, 193] on input "[GEOGRAPHIC_DATA]" at bounding box center [666, 192] width 226 height 30
click at [652, 326] on div "Location of business 70 [PERSON_NAME] Court [GEOGRAPHIC_DATA] [US_STATE][GEOGRA…" at bounding box center [665, 206] width 243 height 269
click at [859, 167] on input "text" at bounding box center [923, 165] width 197 height 30
click at [817, 251] on label "Current" at bounding box center [836, 251] width 39 height 16
click at [824, 251] on input "Current" at bounding box center [829, 248] width 10 height 10
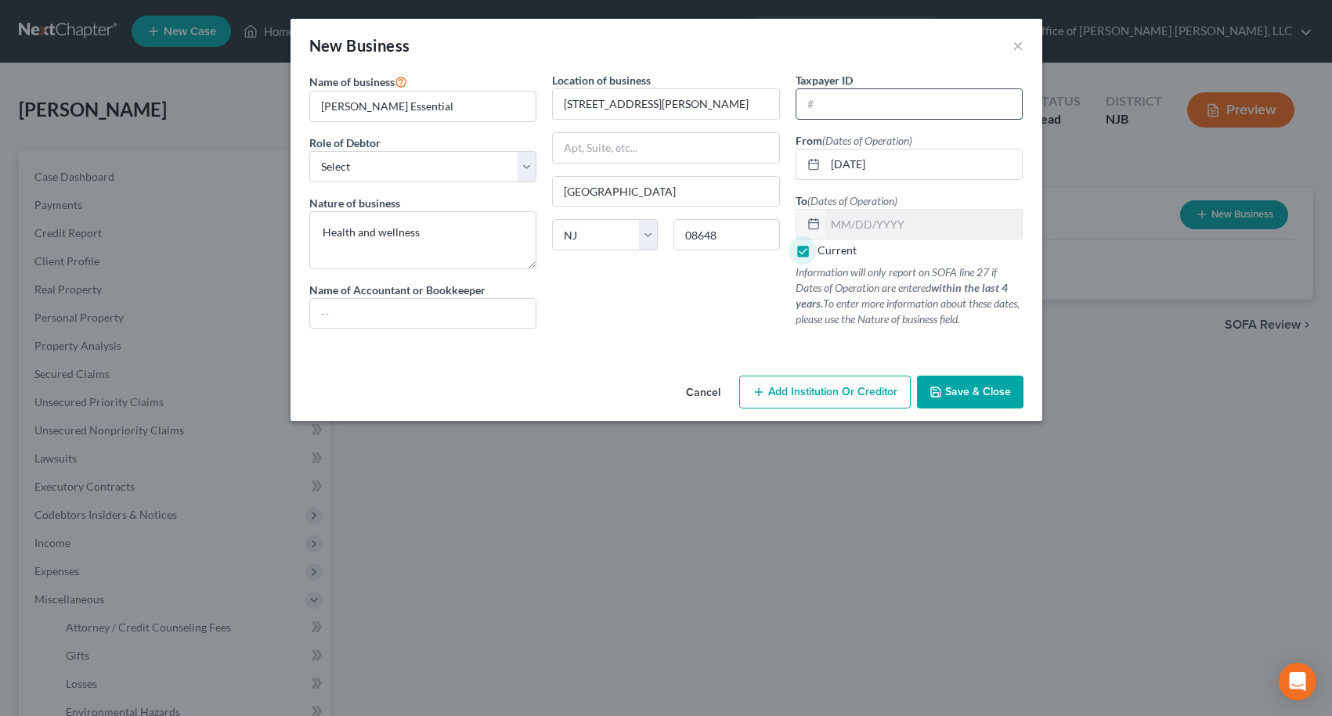
click at [821, 95] on input "text" at bounding box center [909, 104] width 226 height 30
click at [979, 402] on button "Save & Close" at bounding box center [970, 392] width 106 height 33
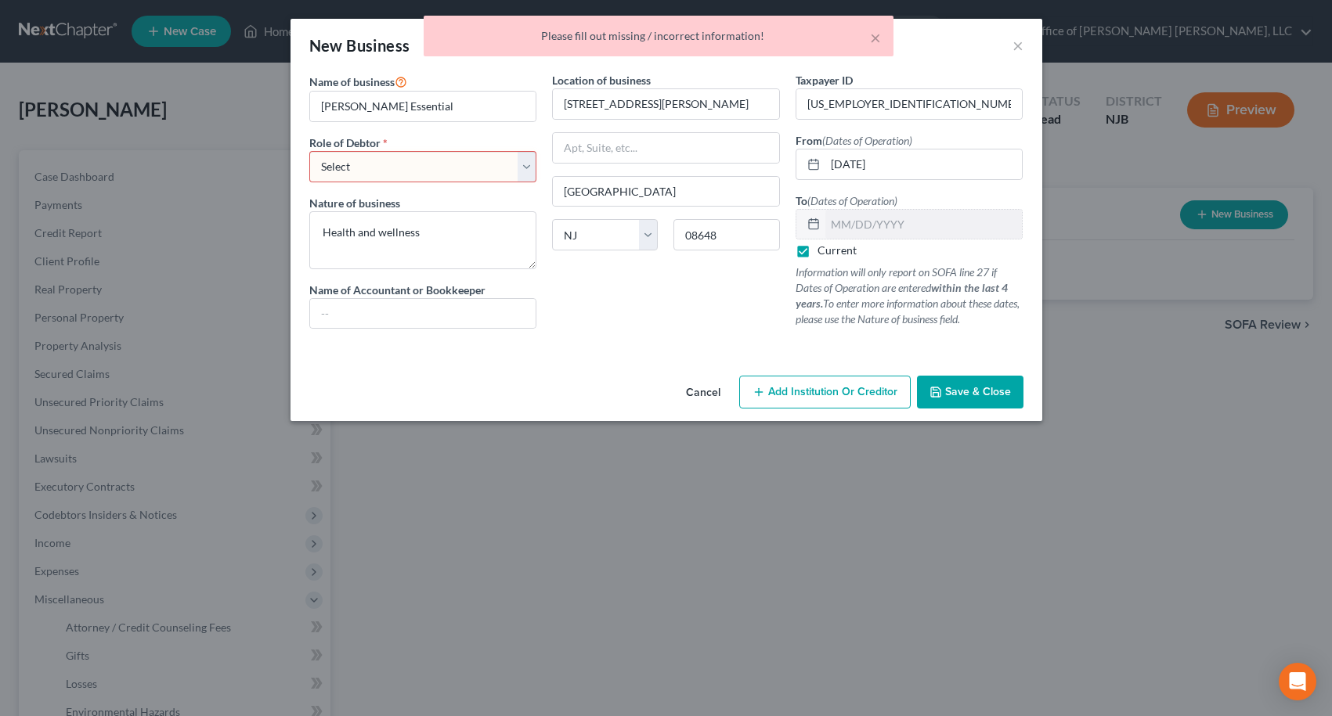
click at [505, 174] on select "Select A member of a limited liability company (LLC) or limited liability partn…" at bounding box center [423, 166] width 228 height 31
click at [309, 151] on select "Select A member of a limited liability company (LLC) or limited liability partn…" at bounding box center [423, 166] width 228 height 31
click at [525, 171] on select "Select A member of a limited liability company (LLC) or limited liability partn…" at bounding box center [423, 166] width 228 height 31
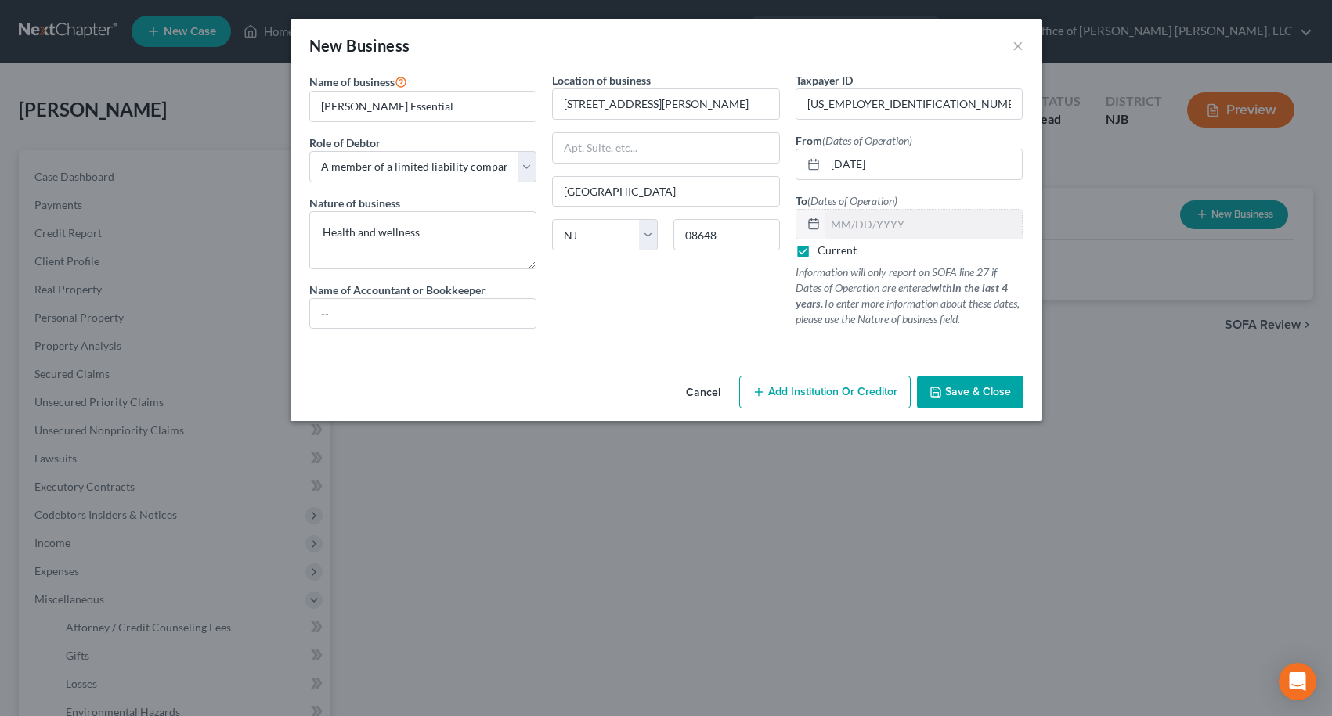
click at [964, 385] on span "Save & Close" at bounding box center [978, 391] width 66 height 13
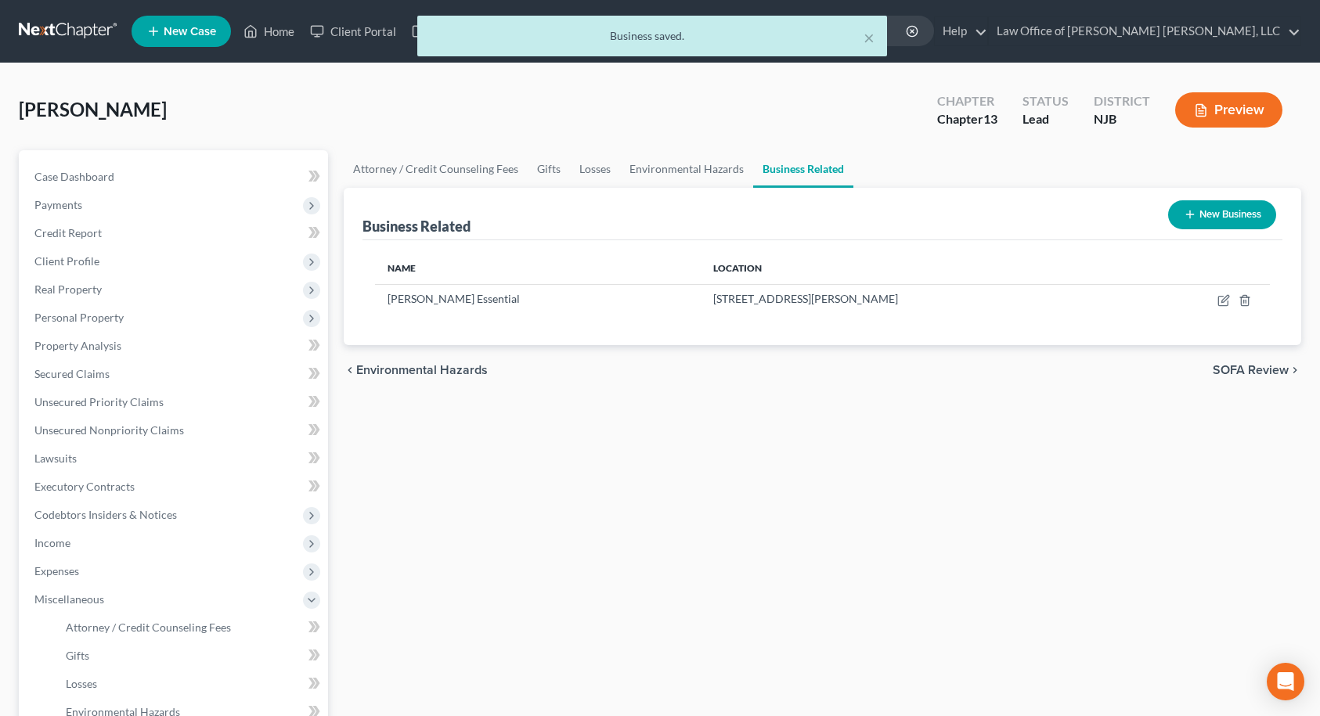
click at [1258, 372] on span "SOFA Review" at bounding box center [1251, 370] width 76 height 13
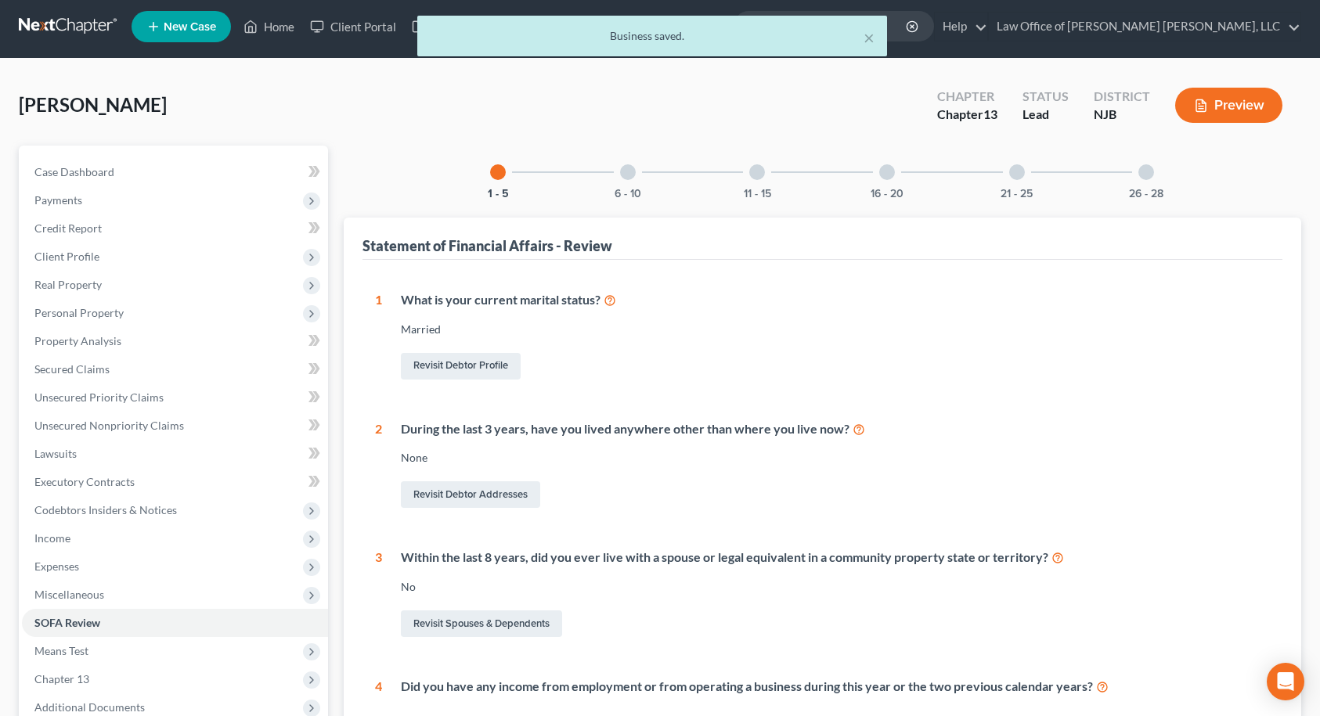
scroll to position [461, 0]
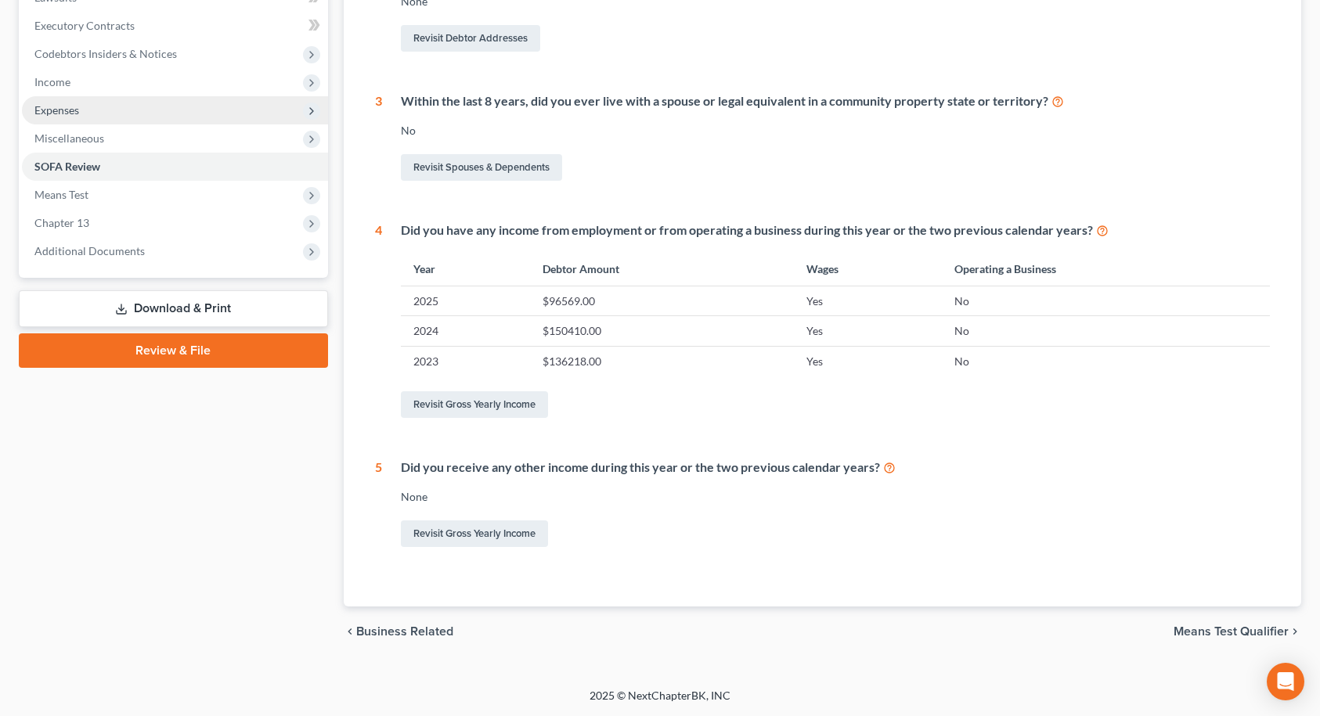
click at [76, 117] on span "Expenses" at bounding box center [175, 110] width 306 height 28
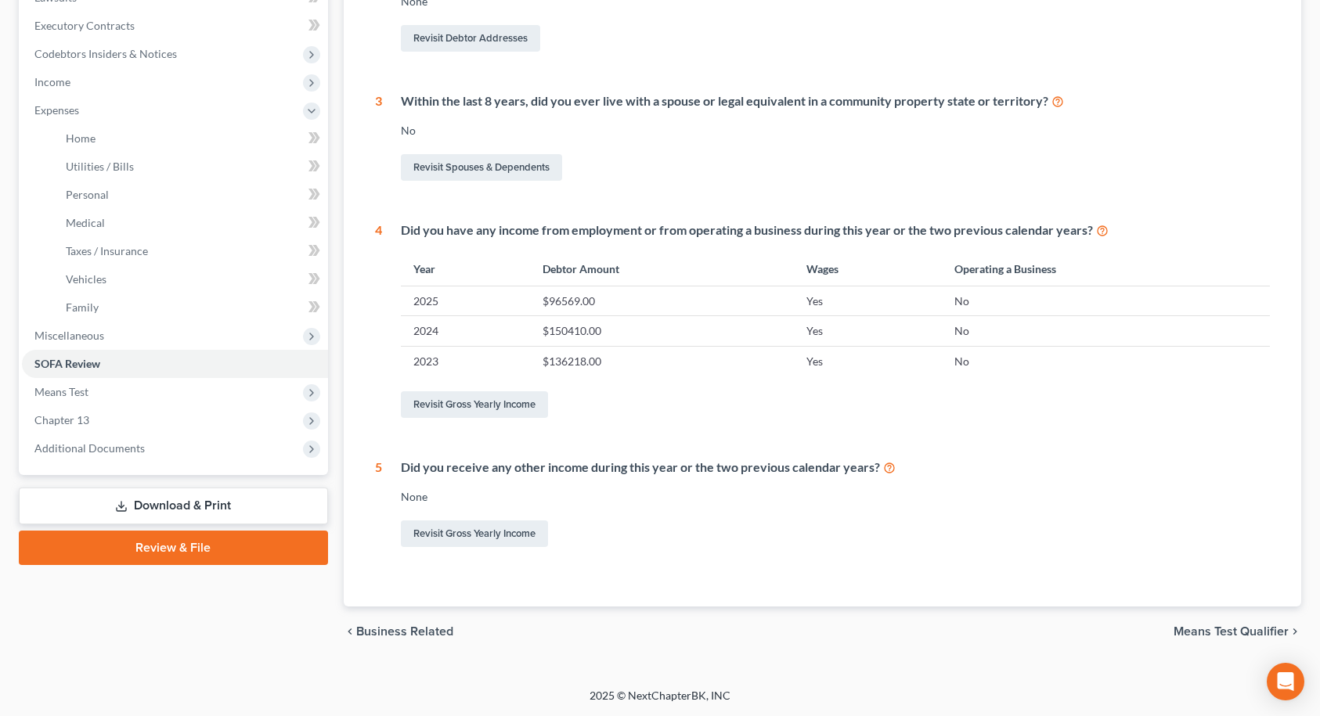
click at [1204, 411] on div "Revisit Gross Yearly Income" at bounding box center [836, 404] width 870 height 33
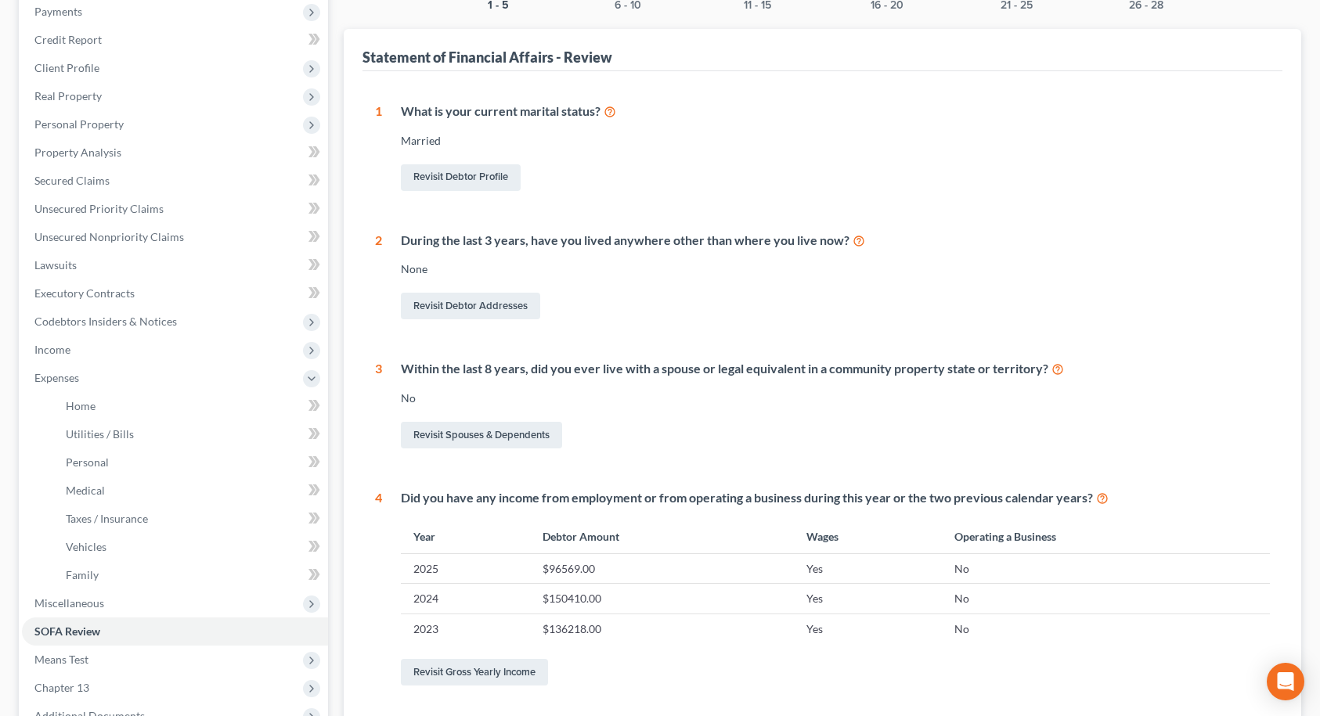
scroll to position [148, 0]
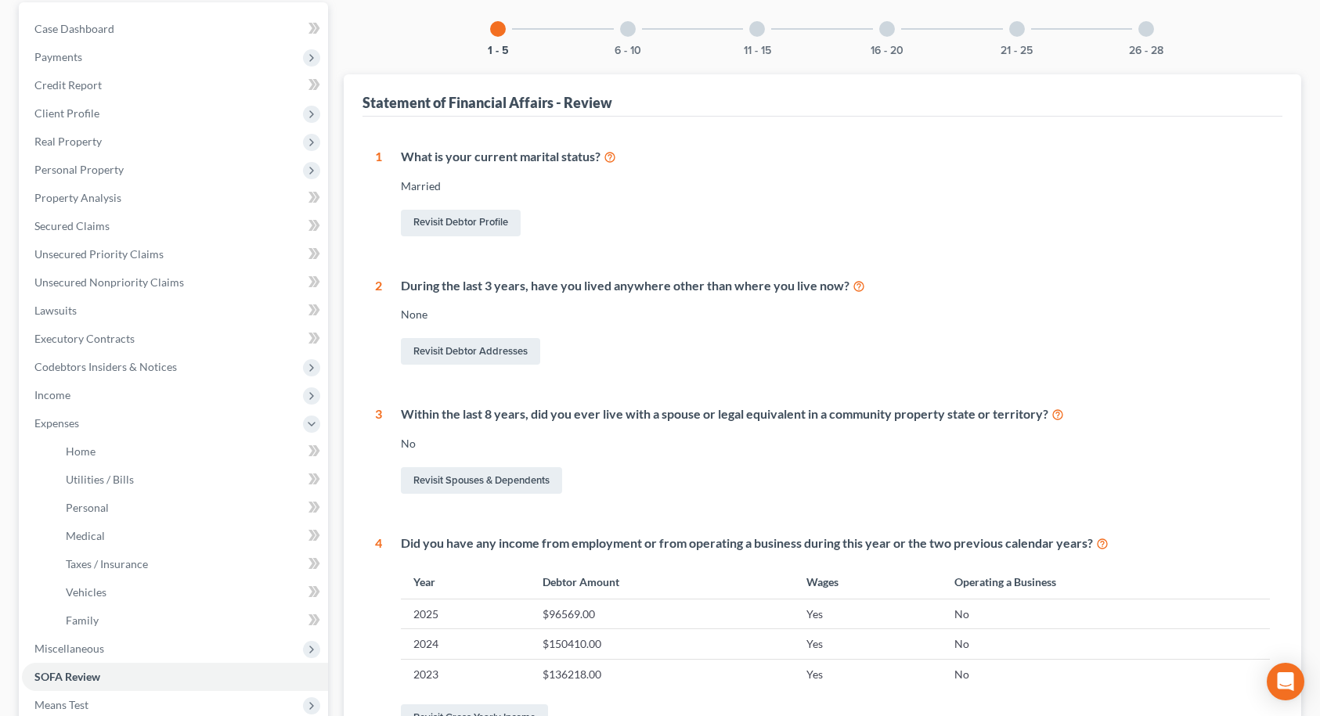
click at [626, 31] on div at bounding box center [628, 29] width 16 height 16
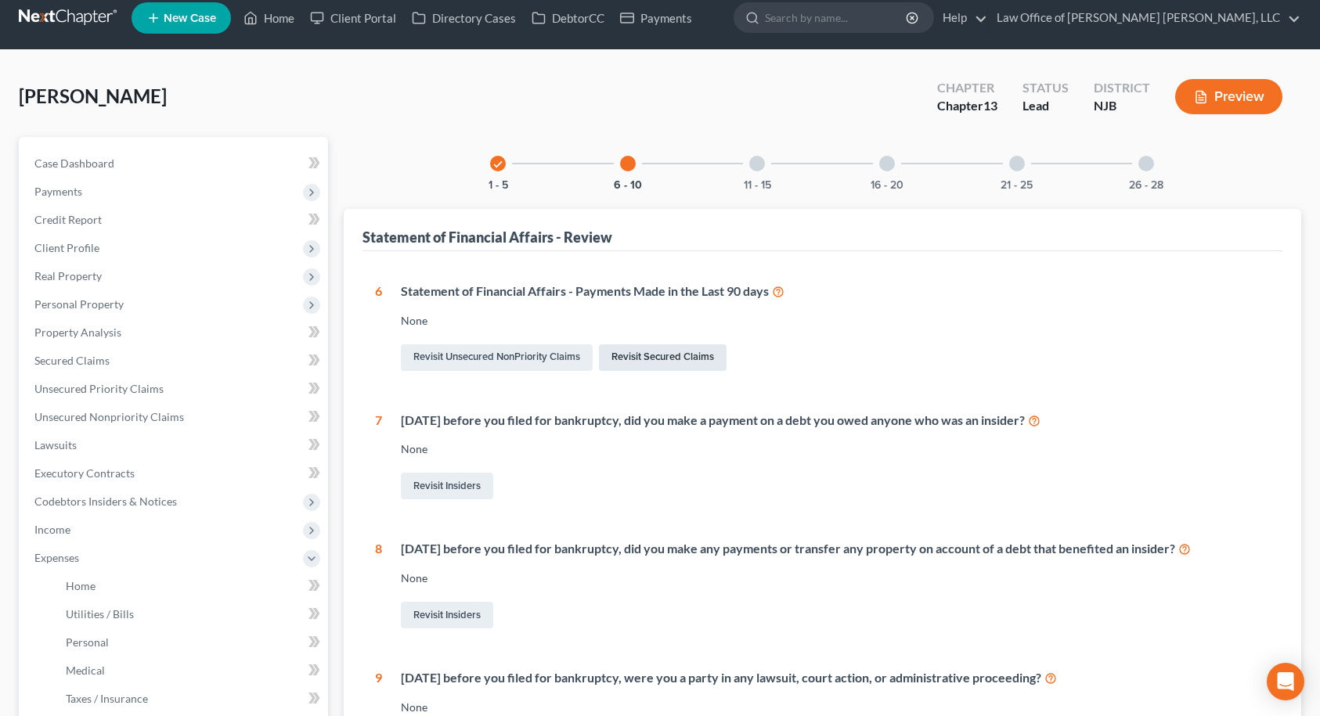
scroll to position [0, 0]
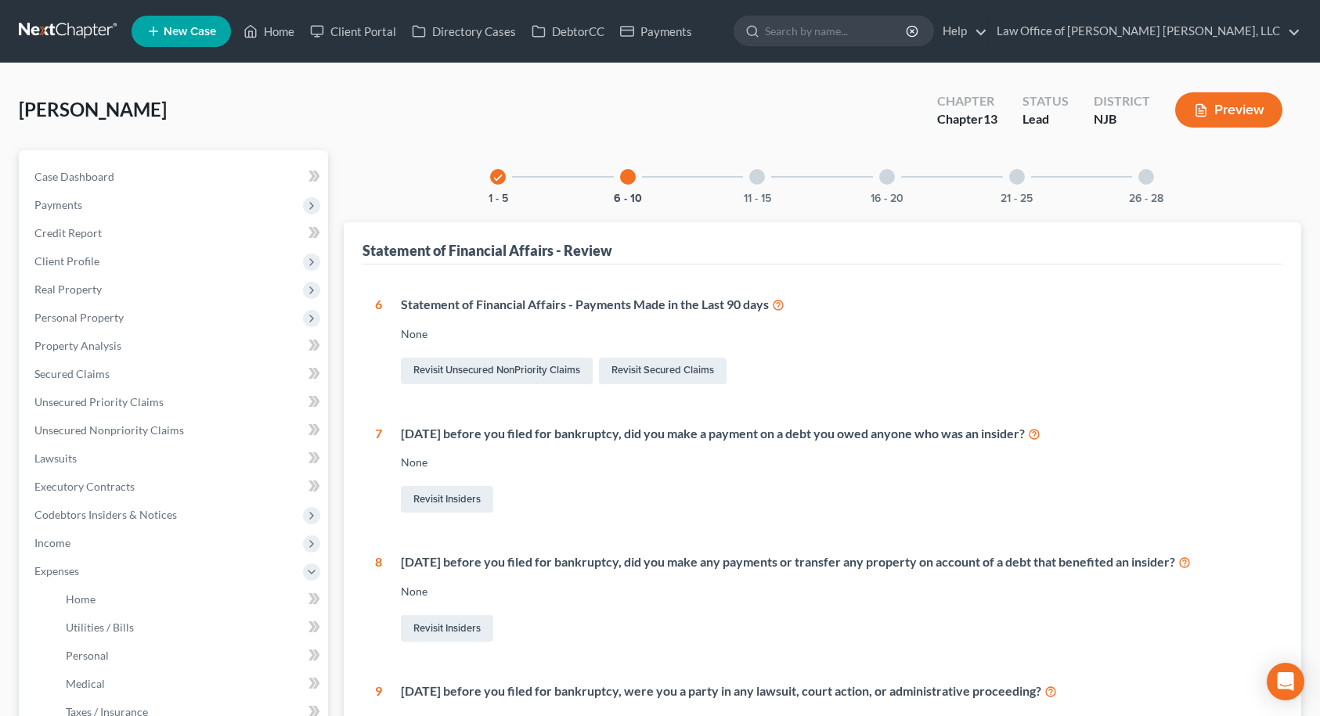
click at [757, 179] on div at bounding box center [757, 177] width 16 height 16
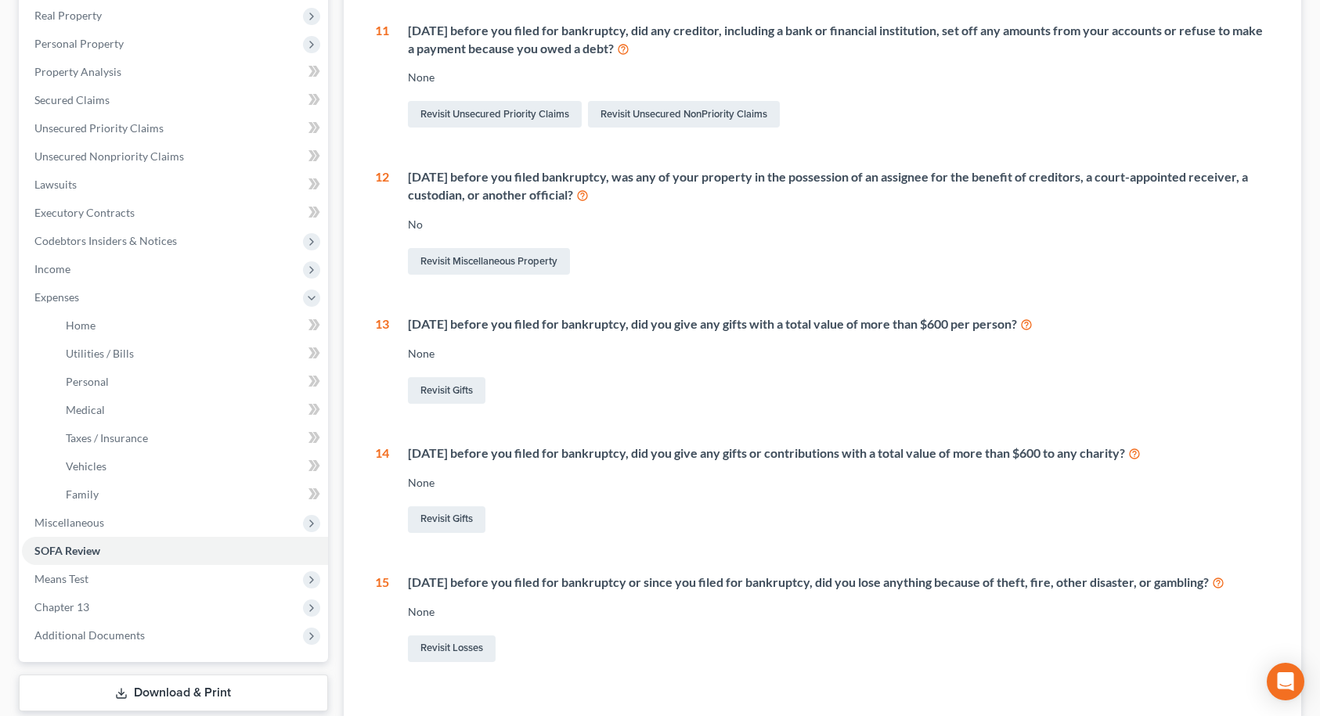
scroll to position [313, 0]
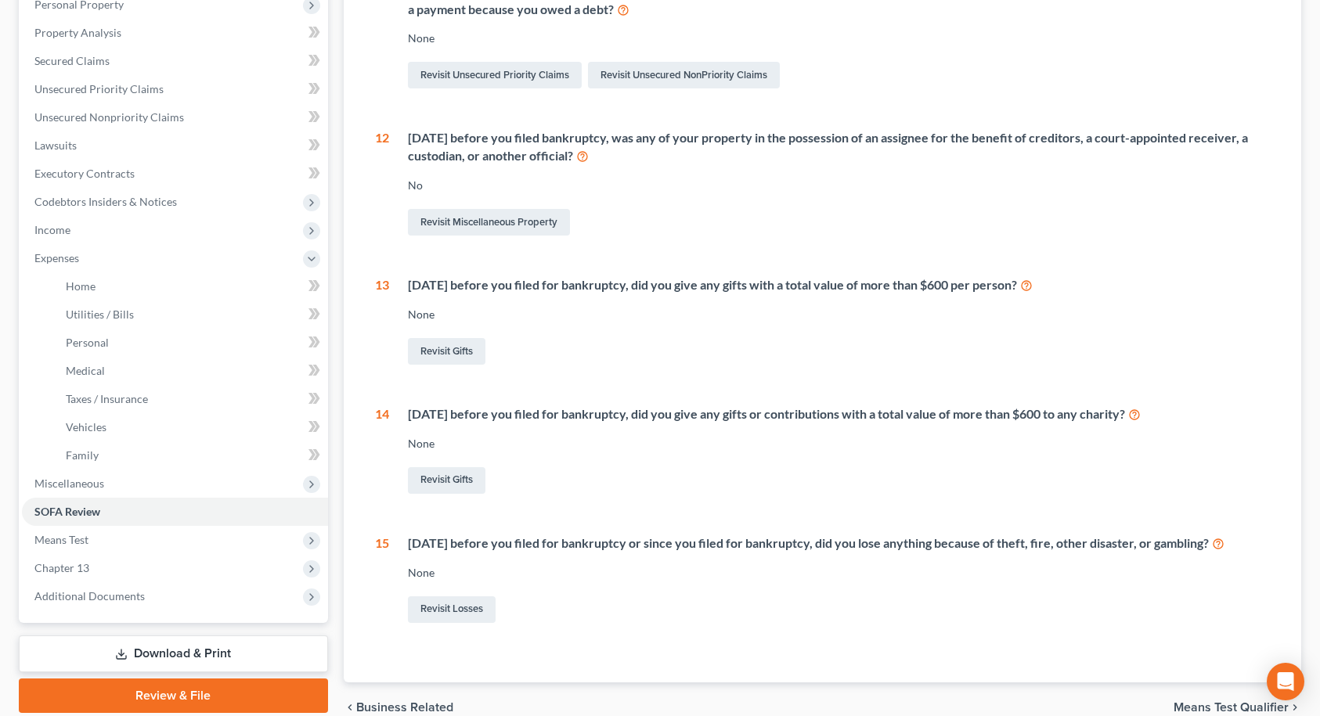
click at [1141, 417] on icon at bounding box center [1134, 413] width 13 height 15
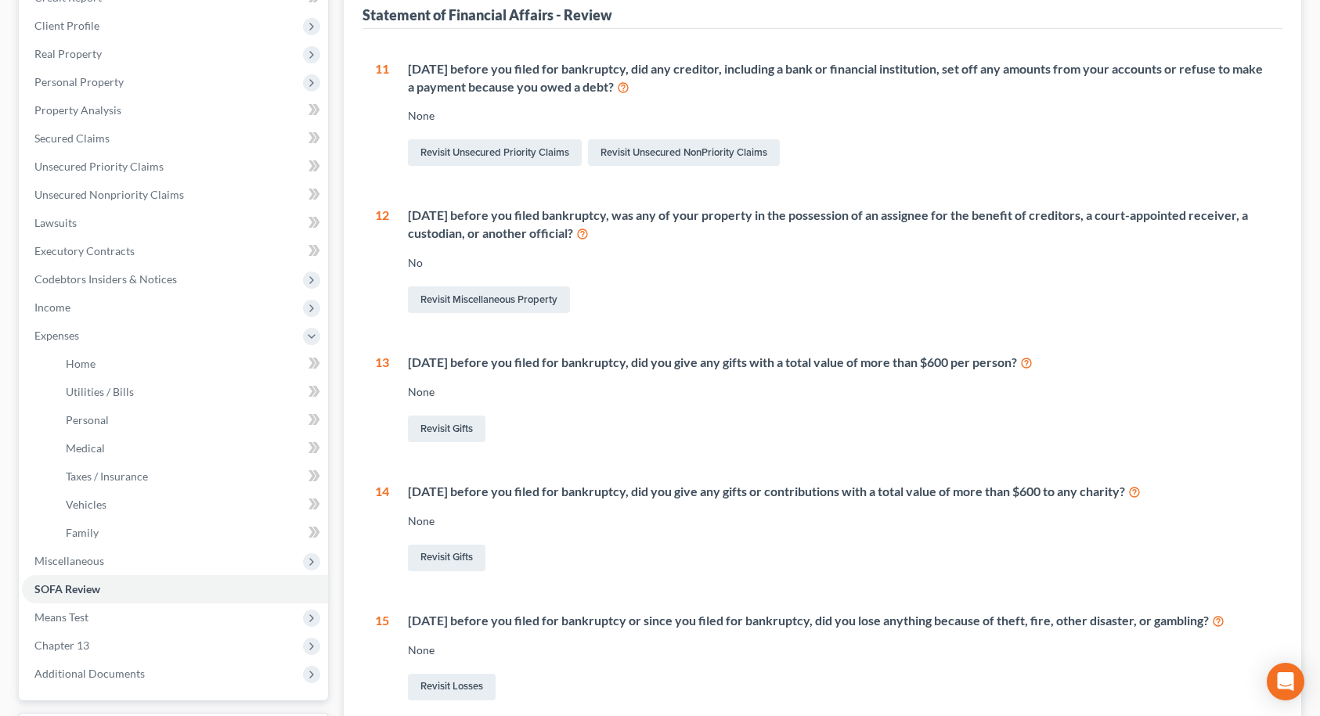
scroll to position [0, 0]
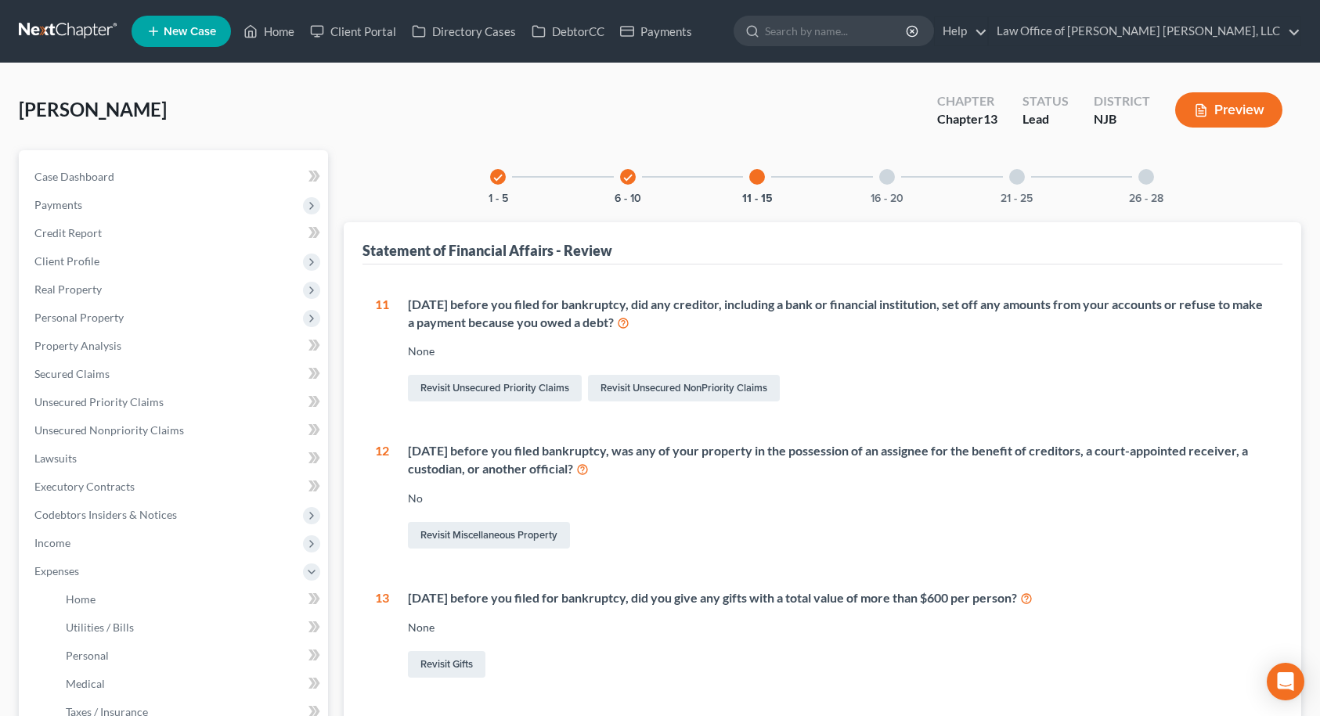
click at [889, 177] on div at bounding box center [887, 177] width 16 height 16
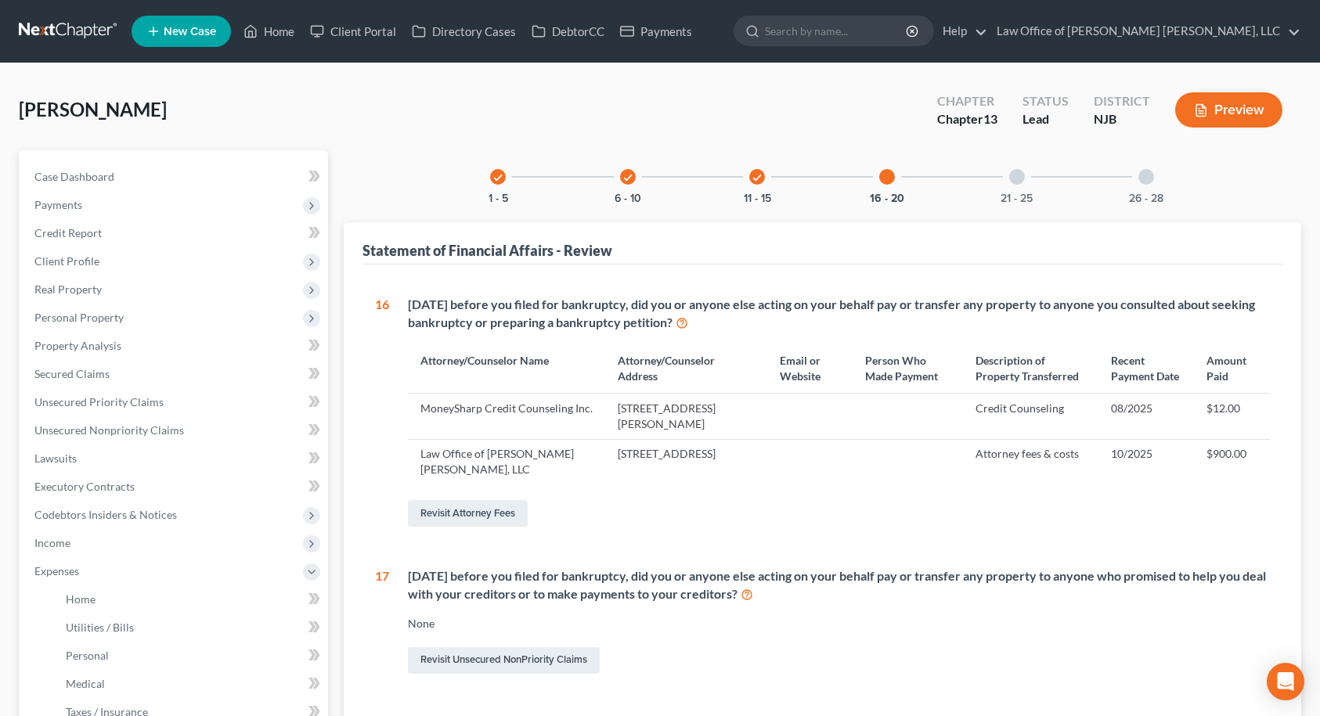
click at [1017, 178] on div at bounding box center [1017, 177] width 16 height 16
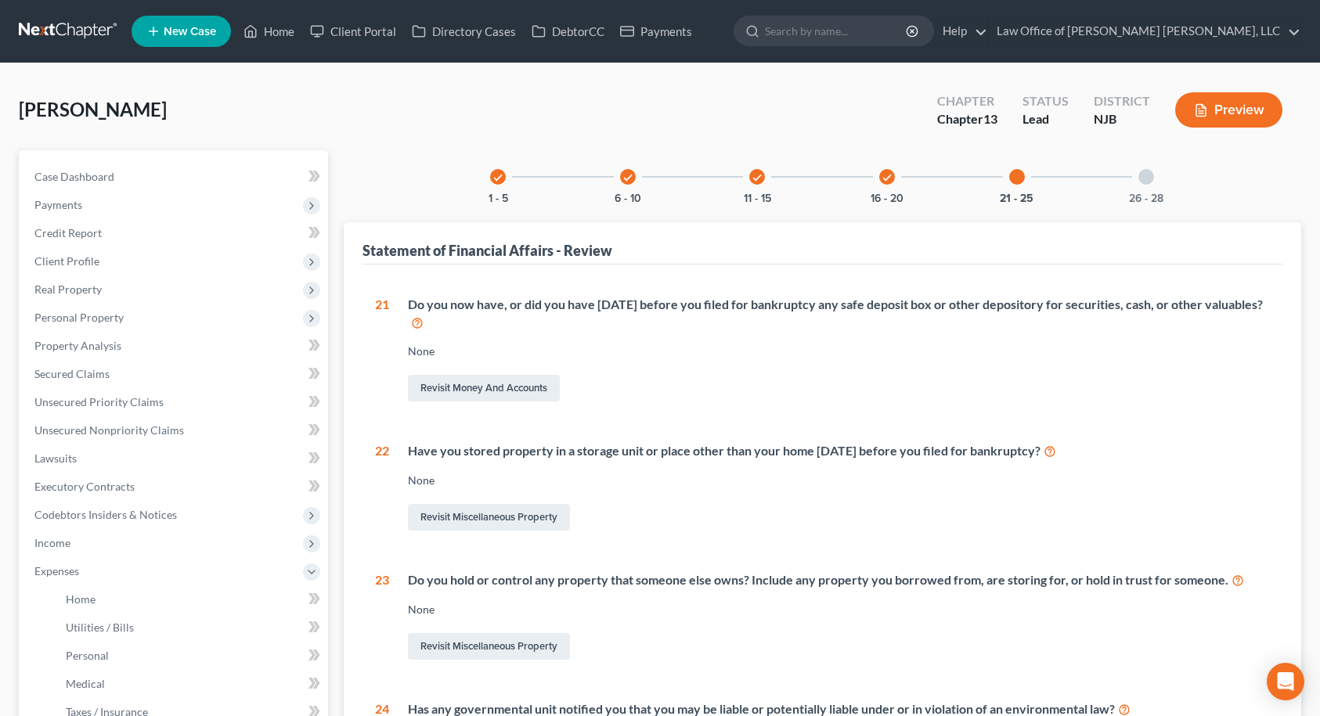
click at [1145, 179] on div at bounding box center [1146, 177] width 16 height 16
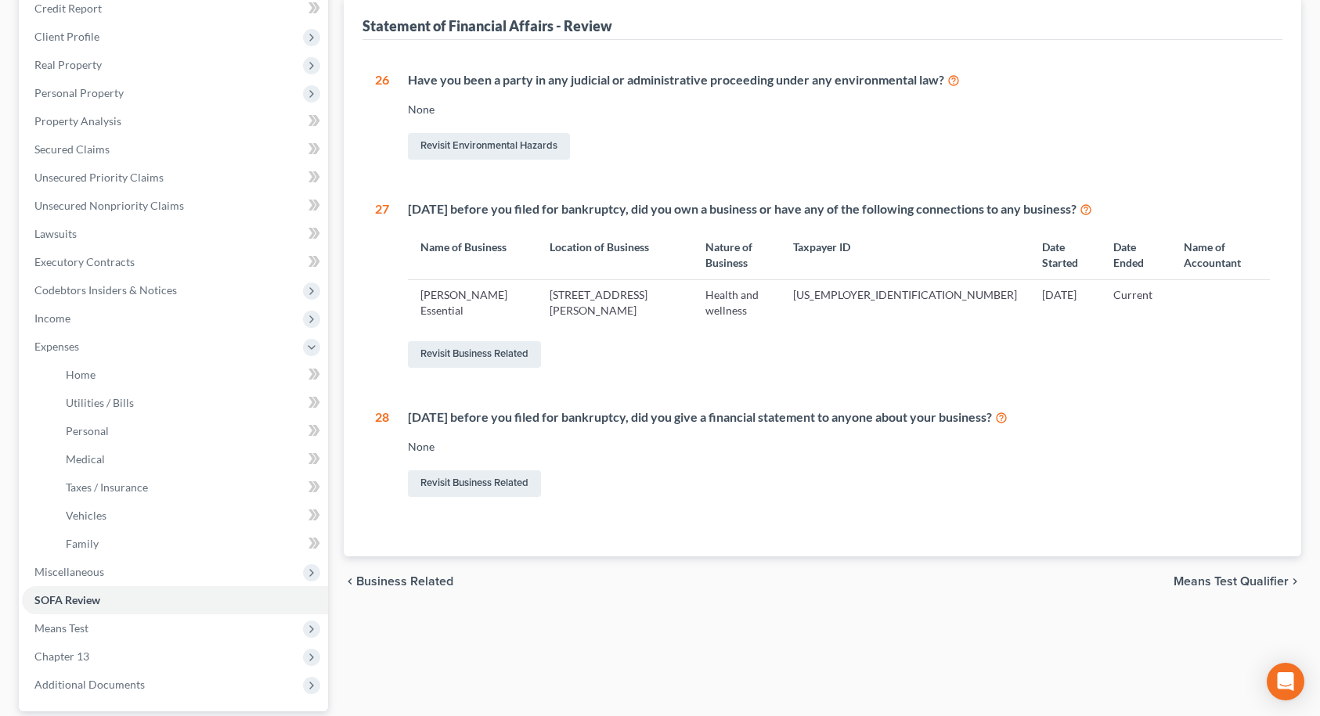
scroll to position [370, 0]
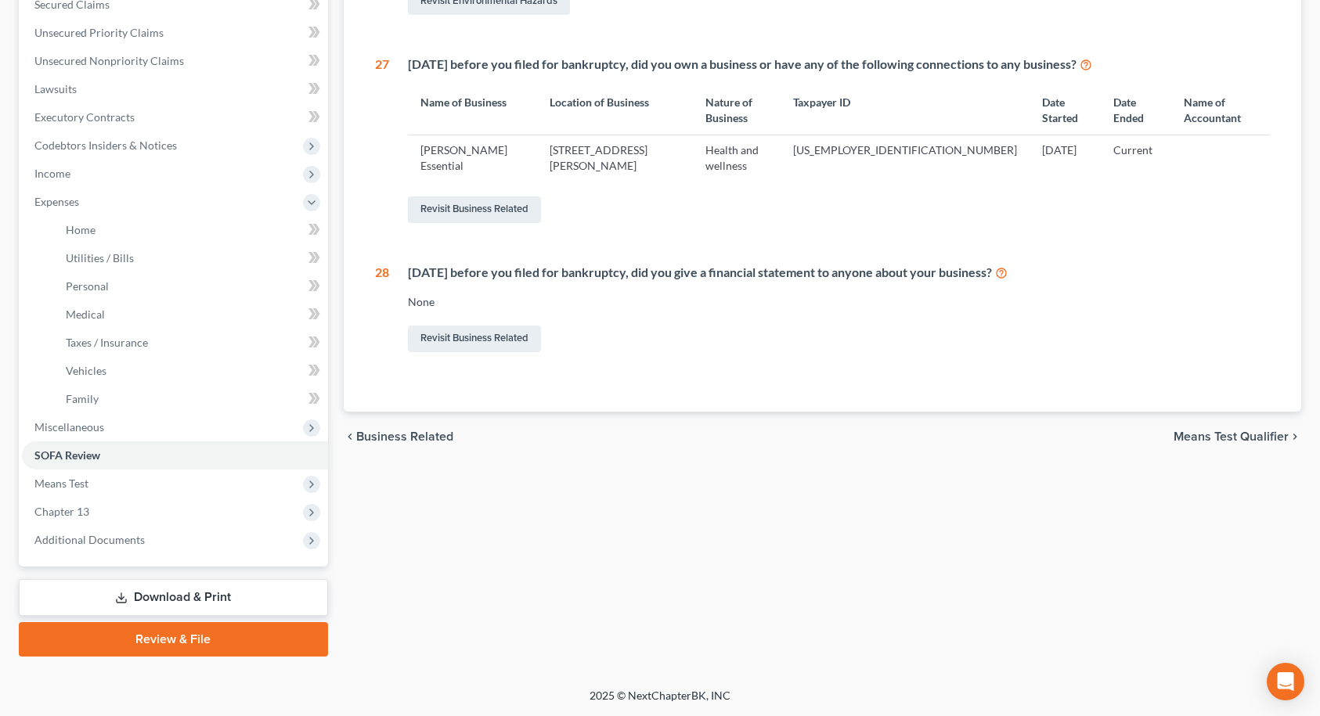
click at [1249, 431] on span "Means Test Qualifier" at bounding box center [1231, 437] width 115 height 13
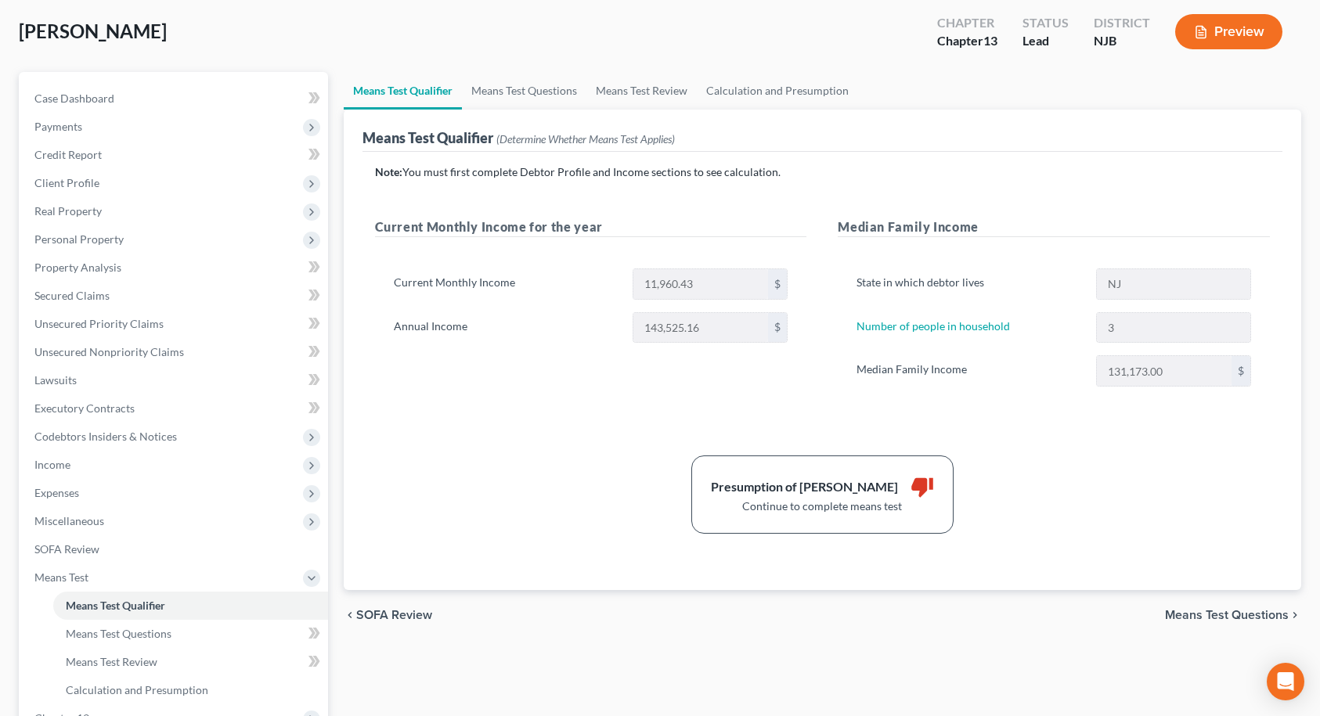
scroll to position [157, 0]
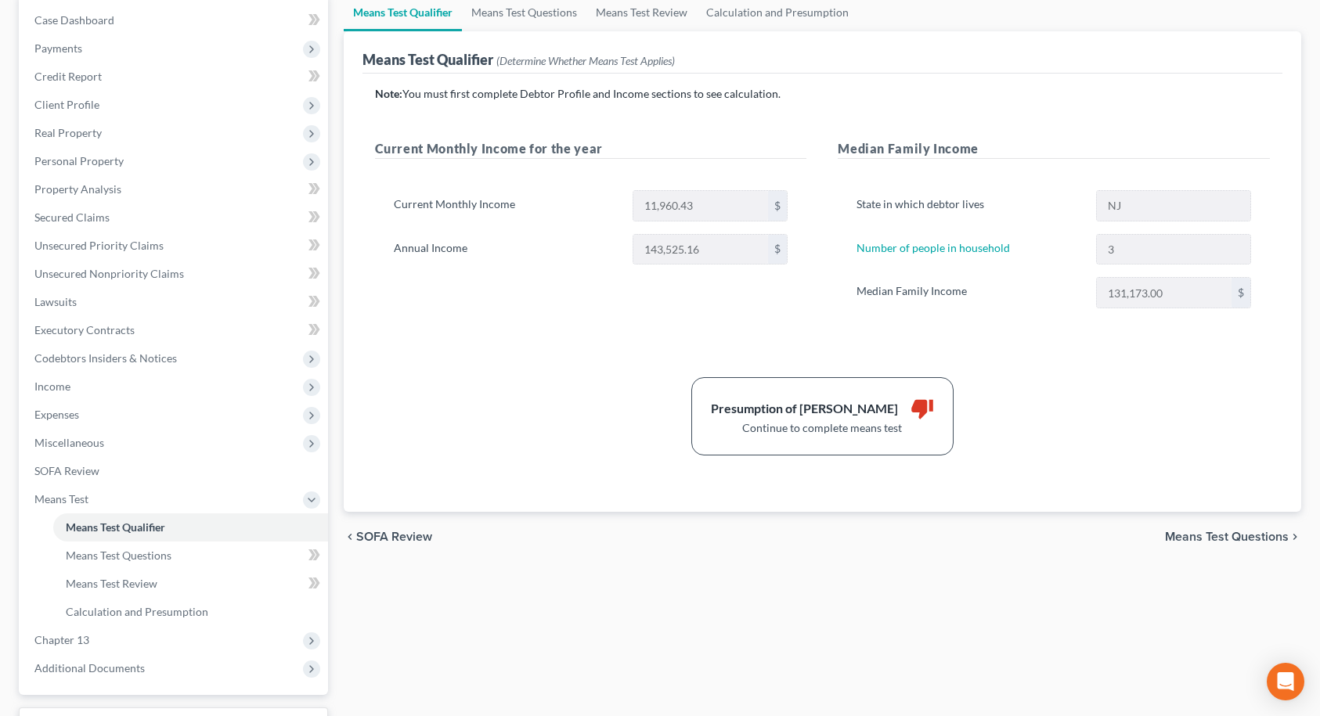
click at [1274, 536] on span "Means Test Questions" at bounding box center [1227, 537] width 124 height 13
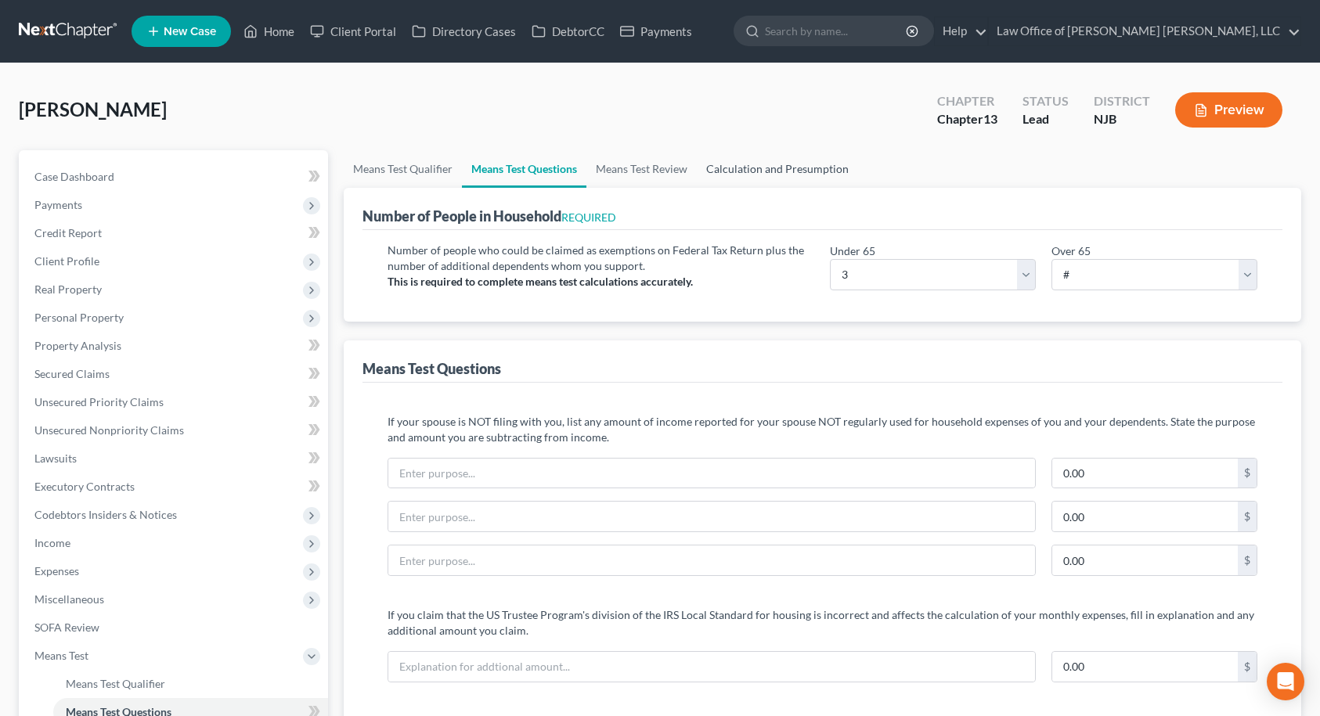
click at [748, 170] on link "Calculation and Presumption" at bounding box center [777, 169] width 161 height 38
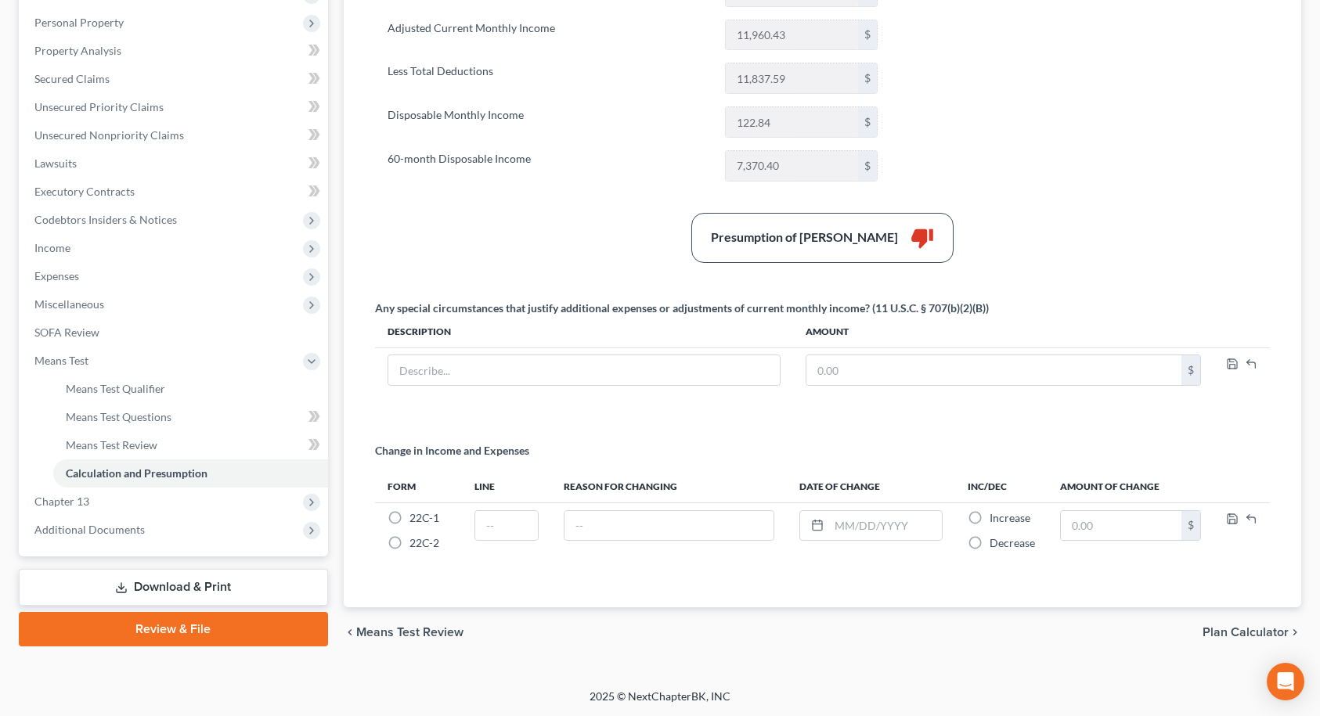
scroll to position [296, 0]
click at [152, 579] on link "Download & Print" at bounding box center [173, 586] width 309 height 37
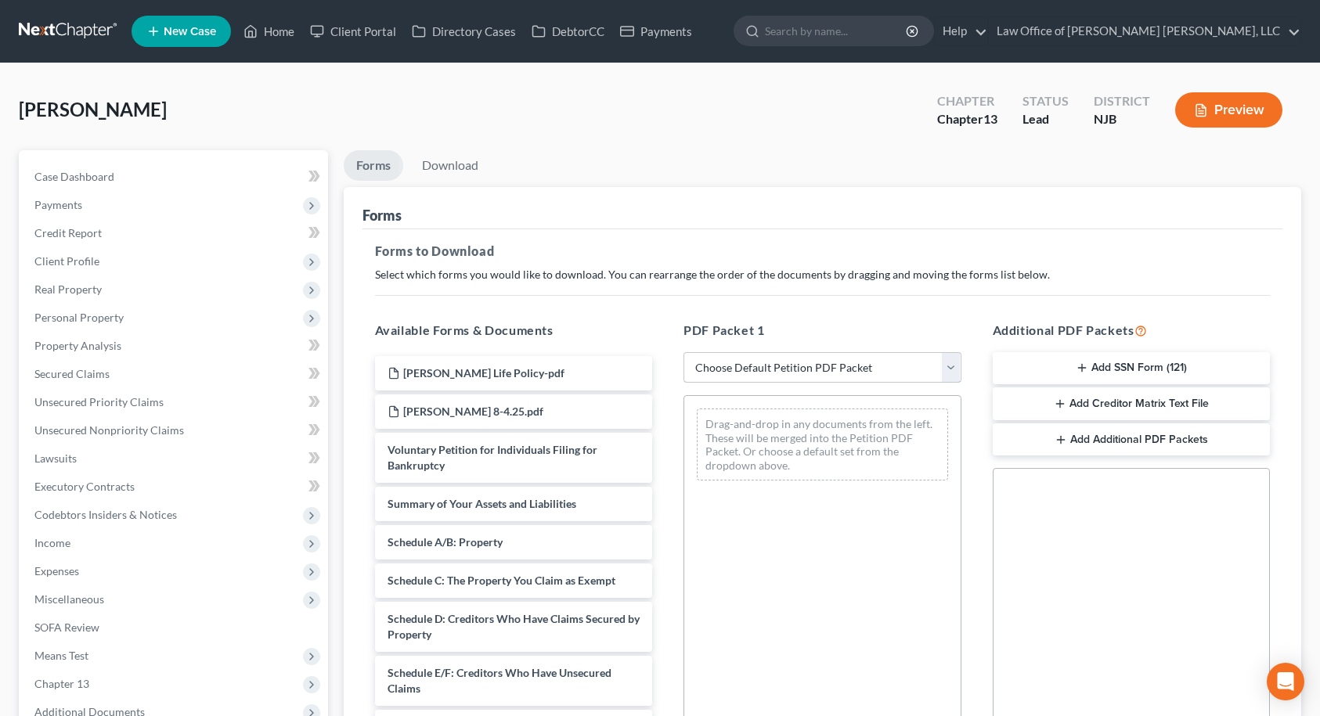
click at [723, 370] on select "Choose Default Petition PDF Packet Complete Bankruptcy Petition (all forms and …" at bounding box center [823, 367] width 278 height 31
click at [684, 352] on select "Choose Default Petition PDF Packet Complete Bankruptcy Petition (all forms and …" at bounding box center [823, 367] width 278 height 31
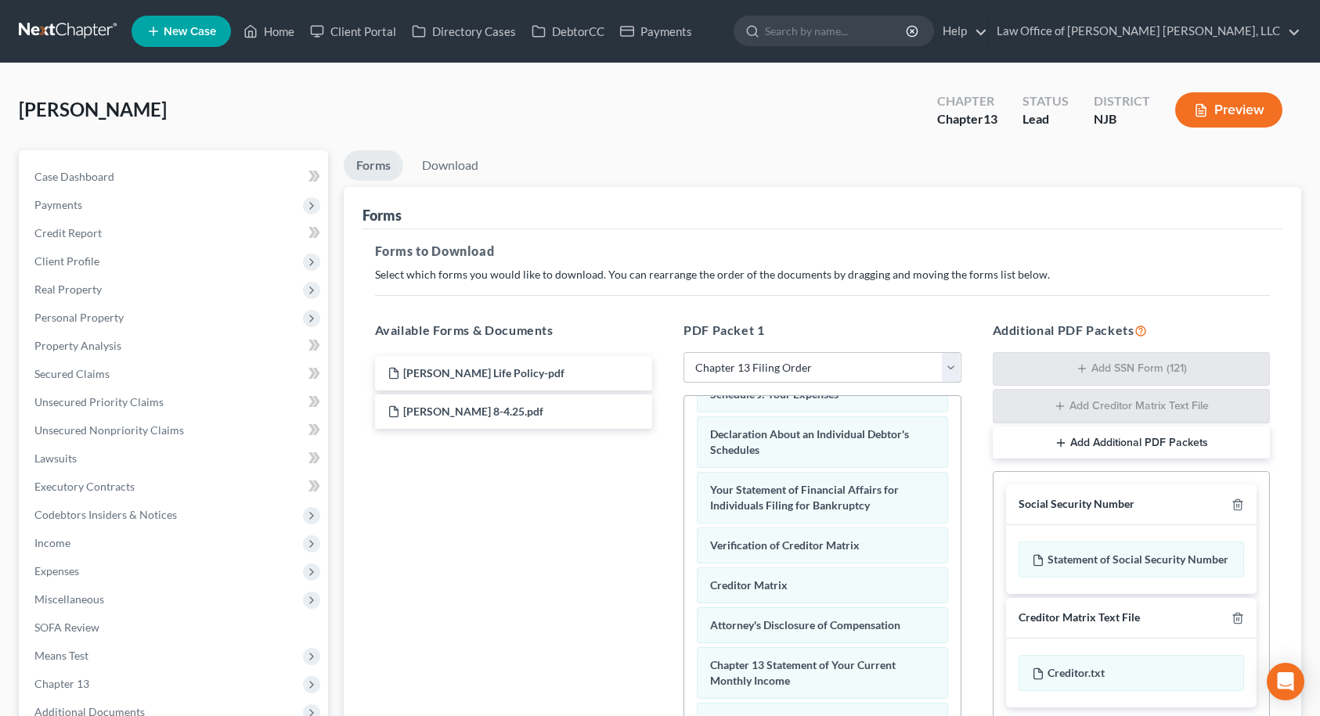
scroll to position [252, 0]
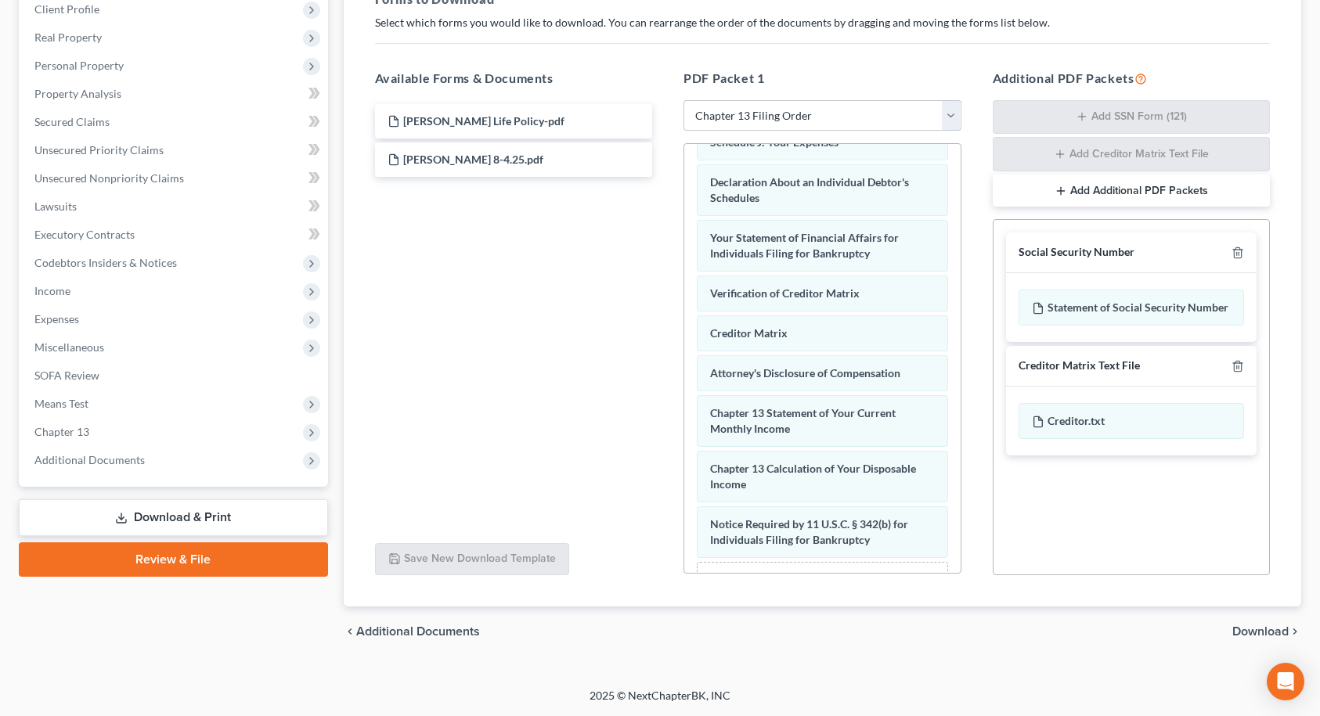
click at [1282, 633] on span "Download" at bounding box center [1260, 632] width 56 height 13
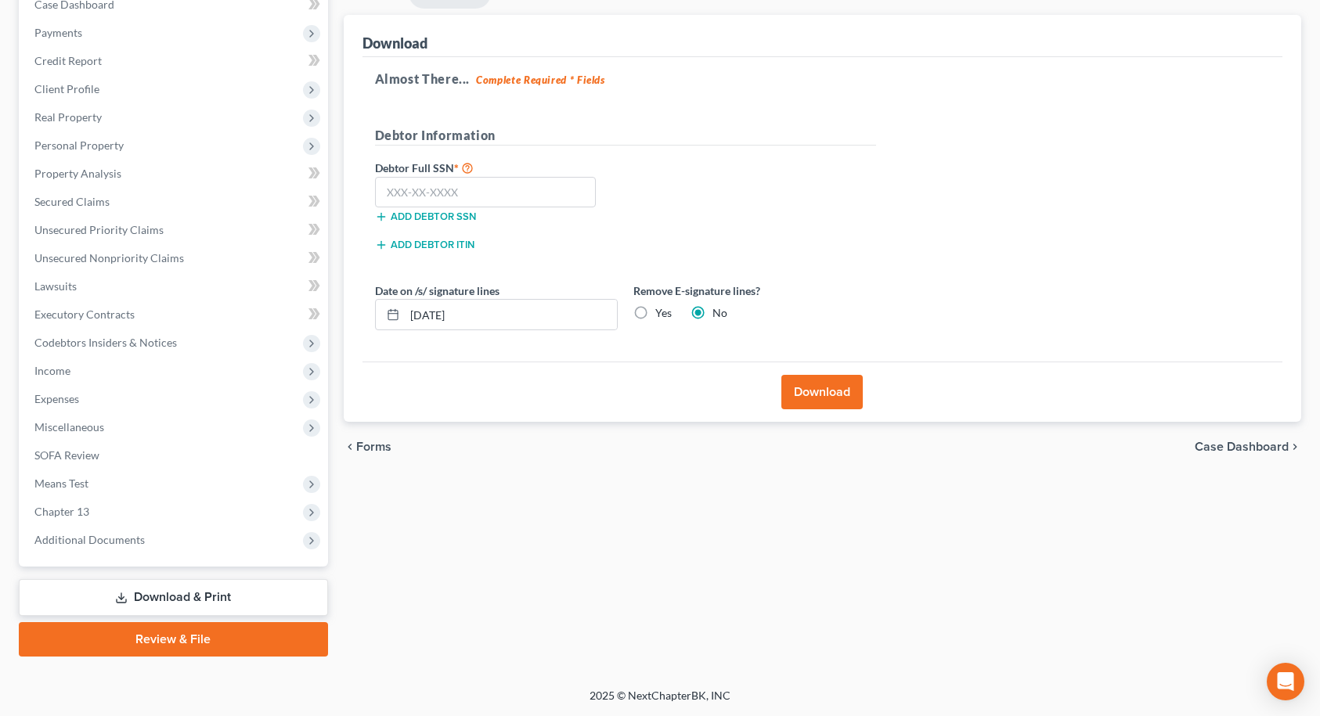
scroll to position [172, 0]
click at [503, 197] on input "text" at bounding box center [486, 192] width 222 height 31
click at [803, 391] on button "Download" at bounding box center [821, 392] width 81 height 34
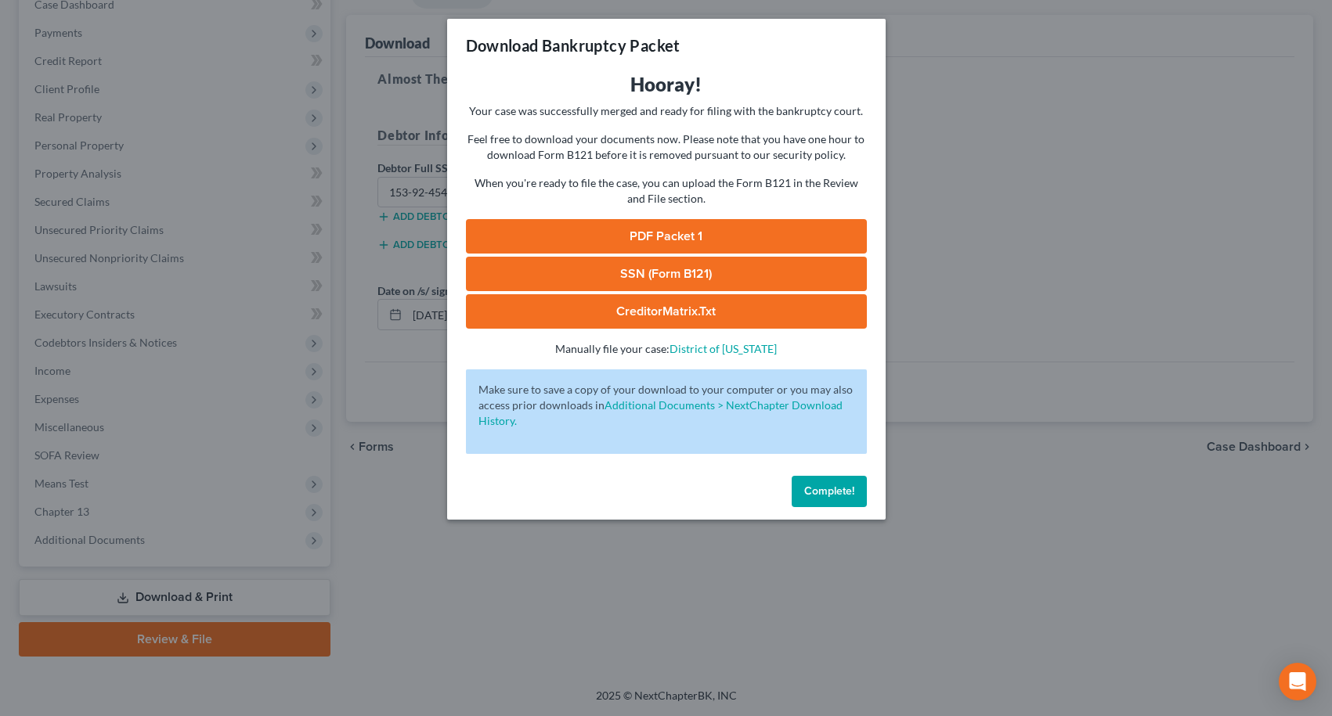
click at [658, 236] on link "PDF Packet 1" at bounding box center [666, 236] width 401 height 34
click at [617, 277] on link "SSN (Form B121)" at bounding box center [666, 274] width 401 height 34
click at [810, 489] on span "Complete!" at bounding box center [829, 491] width 50 height 13
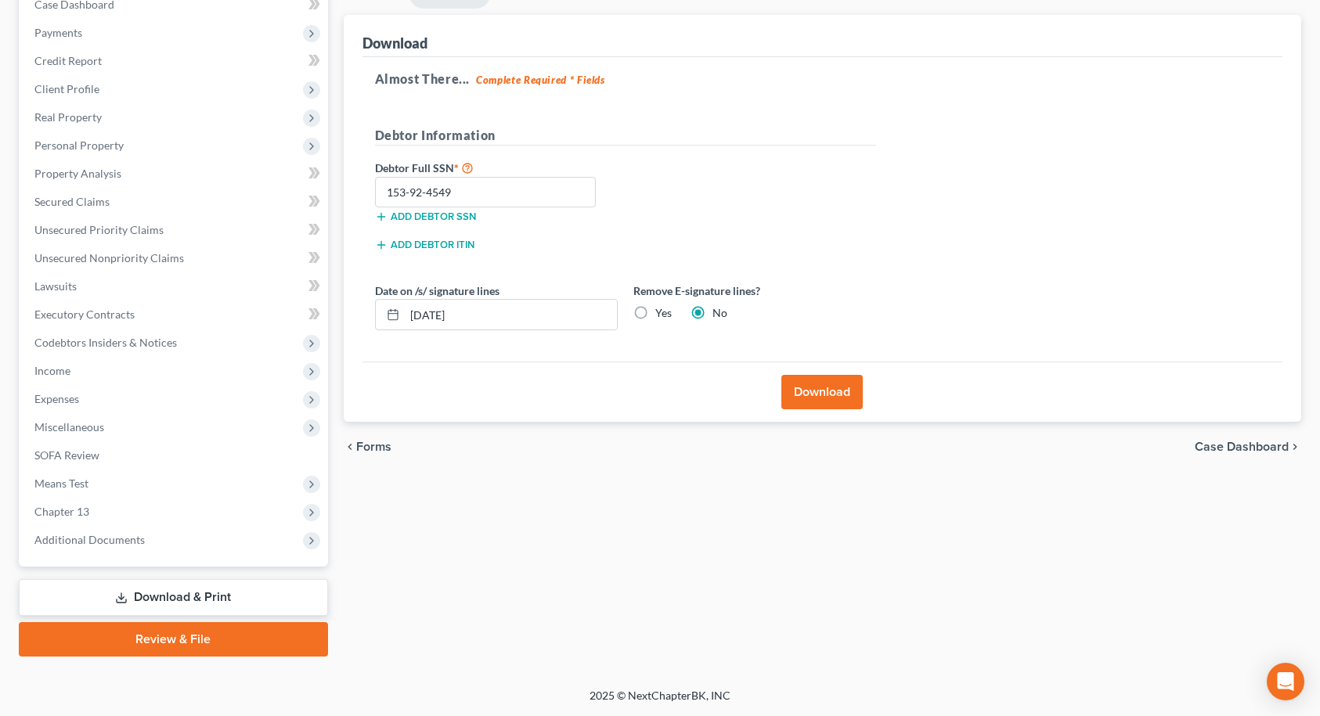
click at [215, 630] on link "Review & File" at bounding box center [173, 639] width 309 height 34
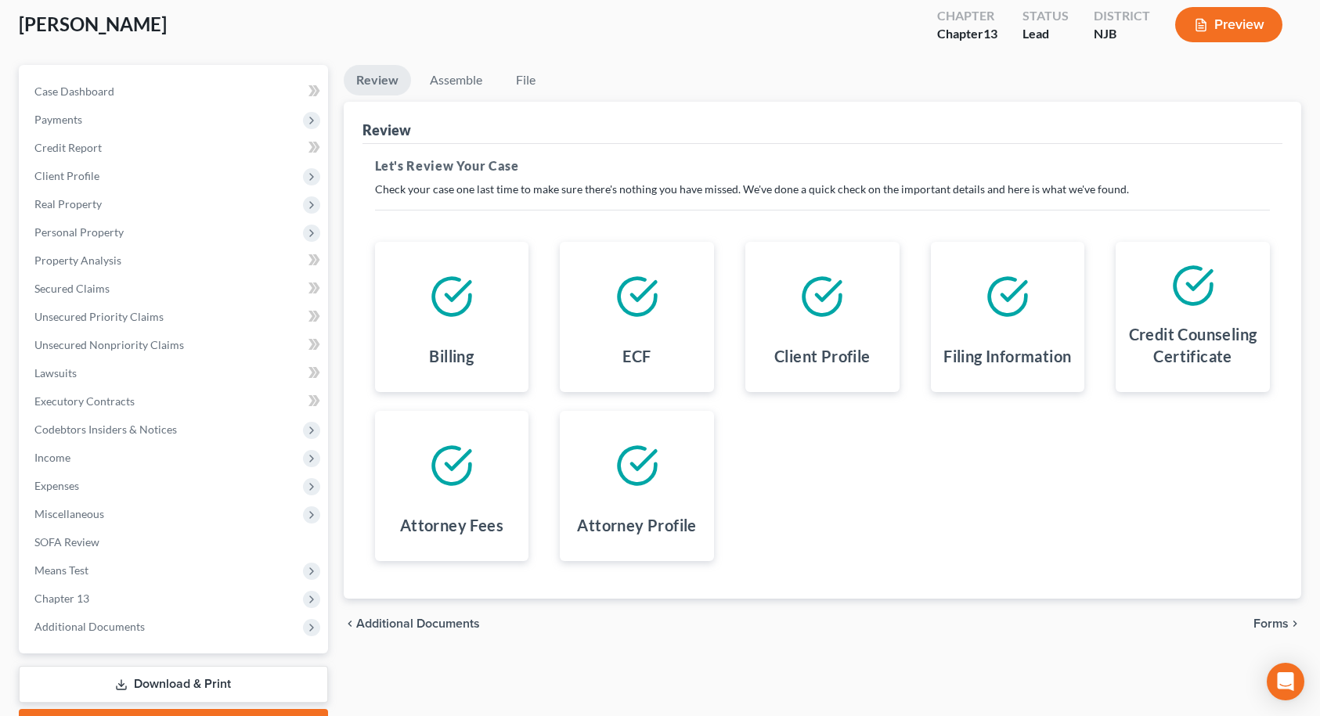
scroll to position [172, 0]
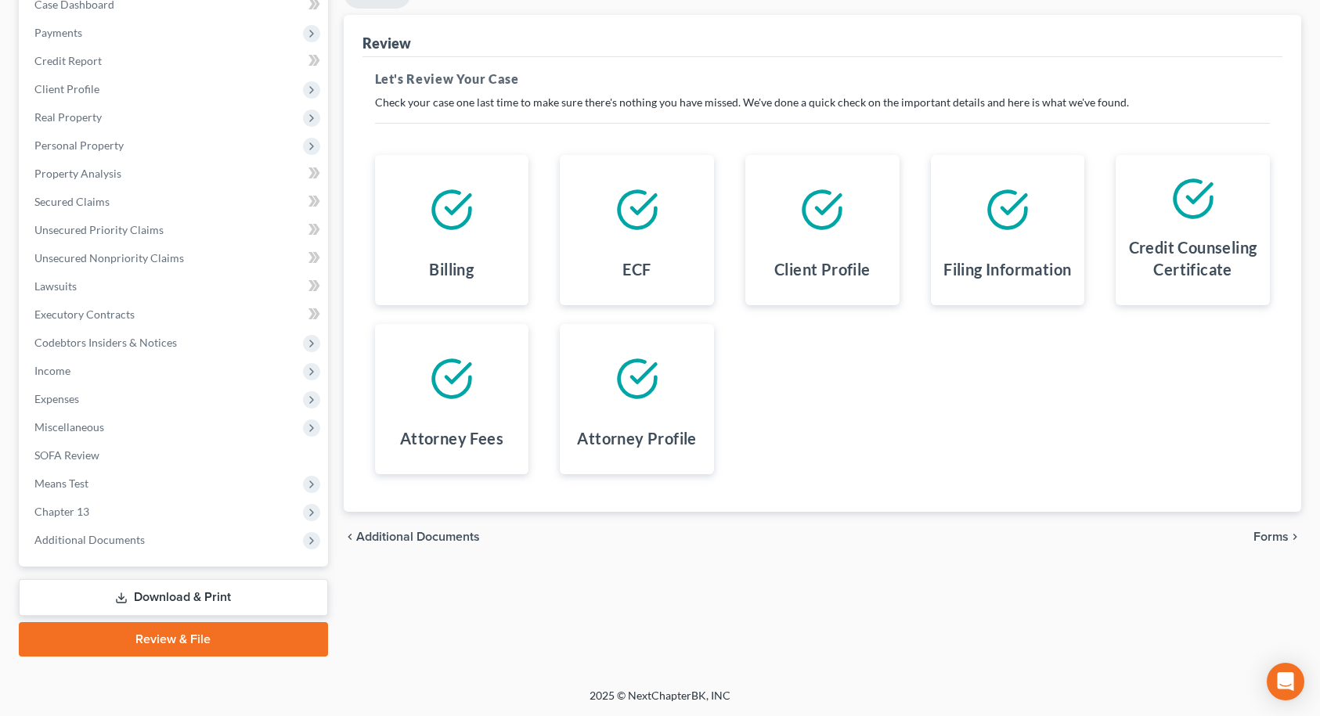
click at [220, 640] on link "Review & File" at bounding box center [173, 639] width 309 height 34
click at [1271, 543] on span "Forms" at bounding box center [1270, 537] width 35 height 13
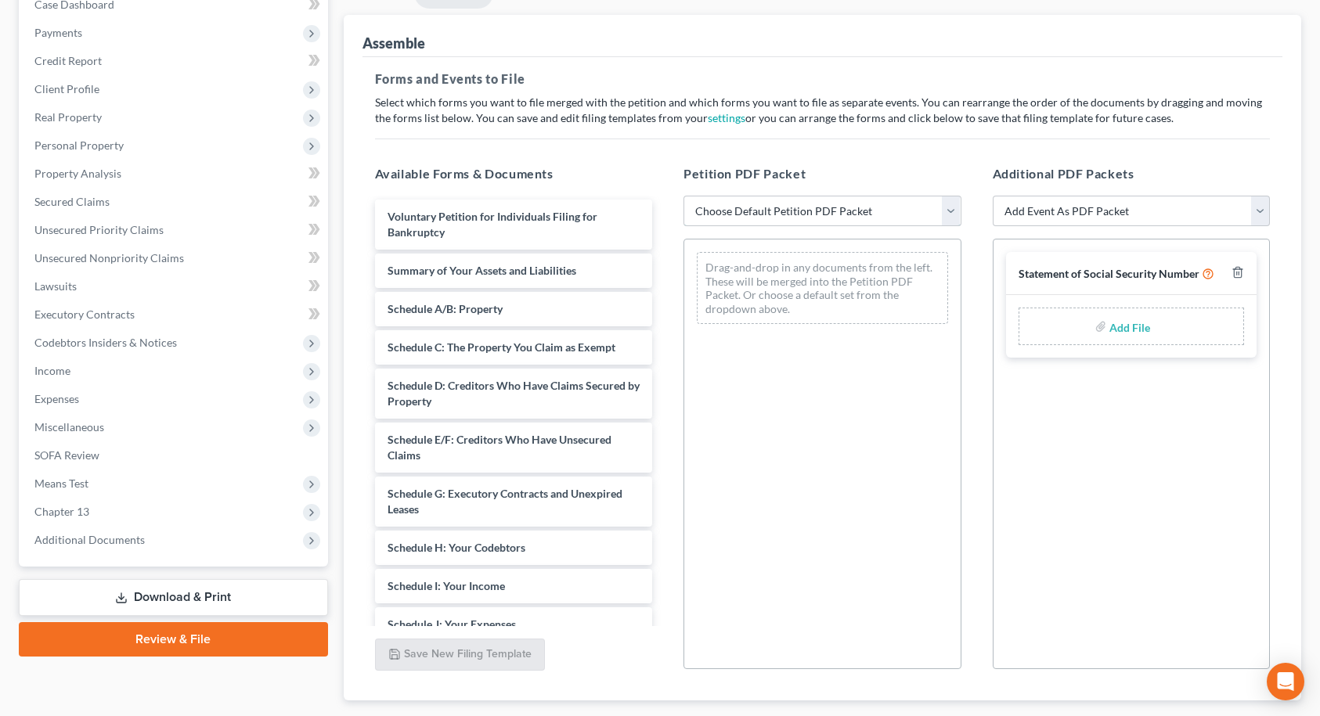
click at [887, 218] on select "Choose Default Petition PDF Packet Complete Bankruptcy Petition (all forms and …" at bounding box center [823, 211] width 278 height 31
click at [684, 196] on select "Choose Default Petition PDF Packet Complete Bankruptcy Petition (all forms and …" at bounding box center [823, 211] width 278 height 31
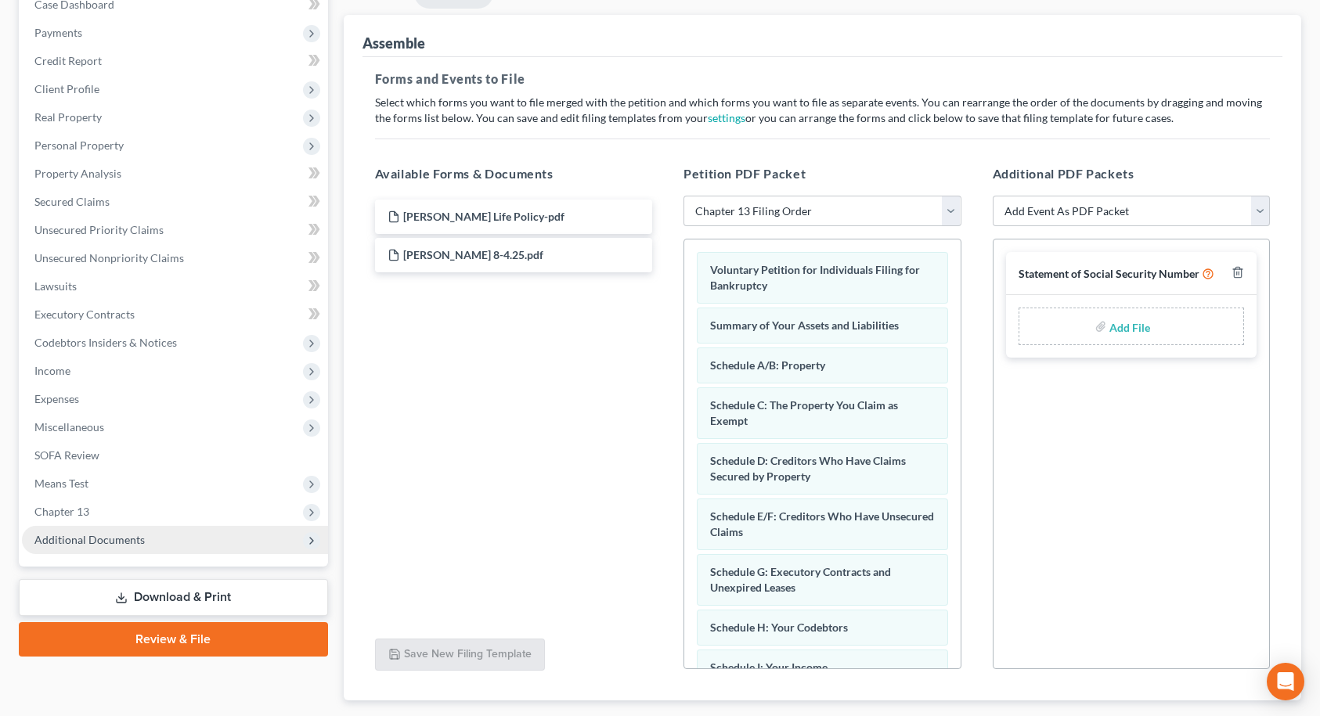
click at [125, 532] on span "Additional Documents" at bounding box center [175, 540] width 306 height 28
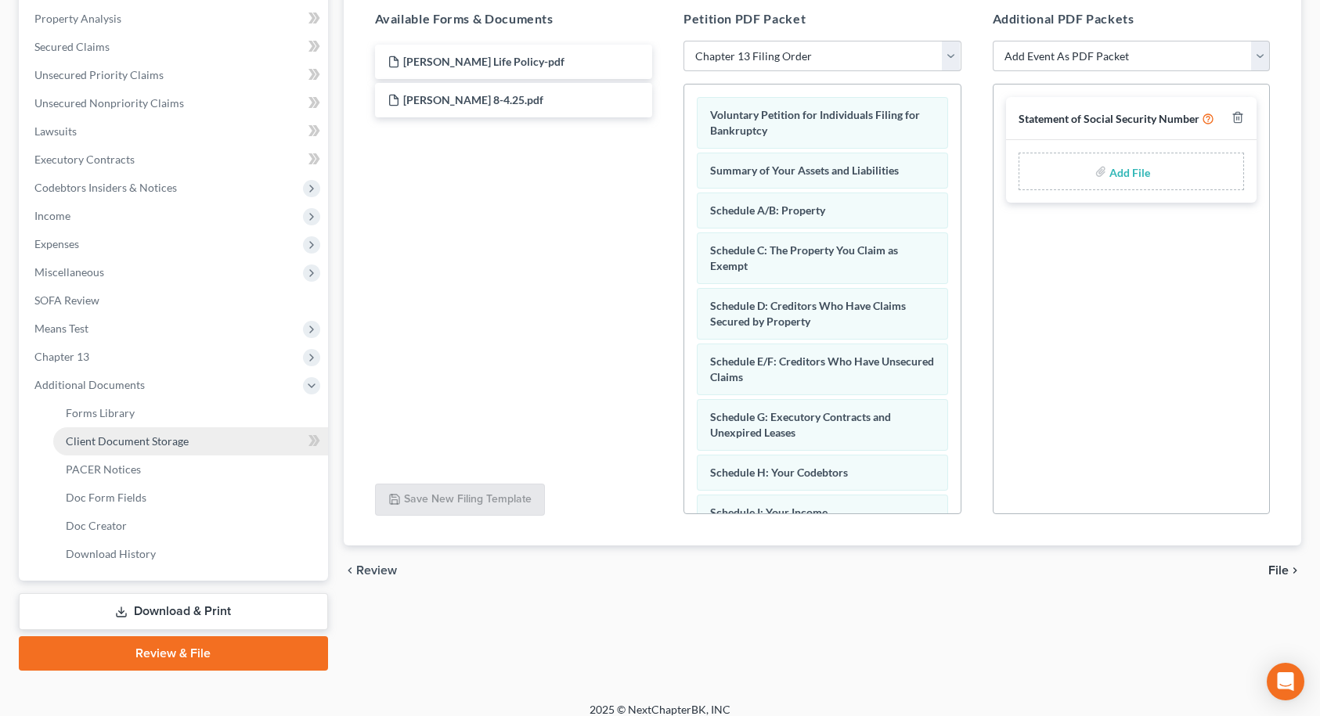
scroll to position [329, 0]
click at [144, 445] on span "Client Document Storage" at bounding box center [127, 439] width 123 height 13
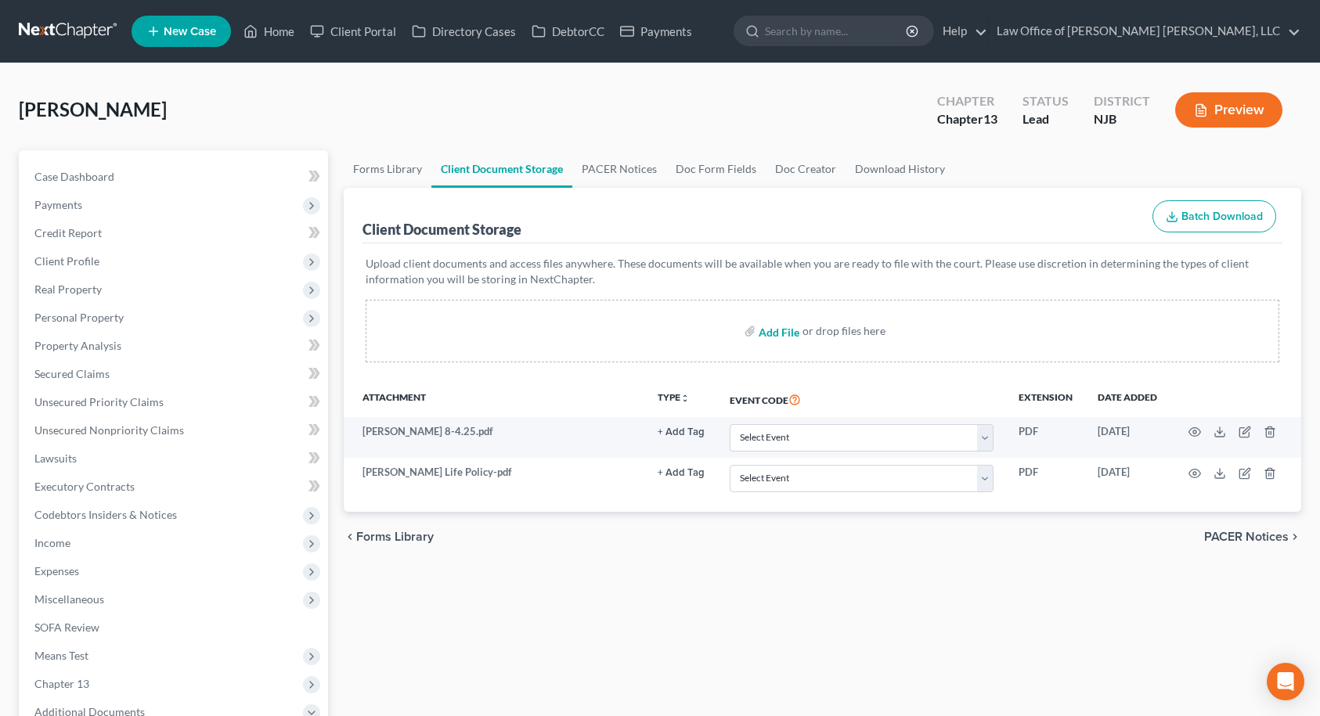
click at [781, 331] on input "file" at bounding box center [778, 331] width 38 height 28
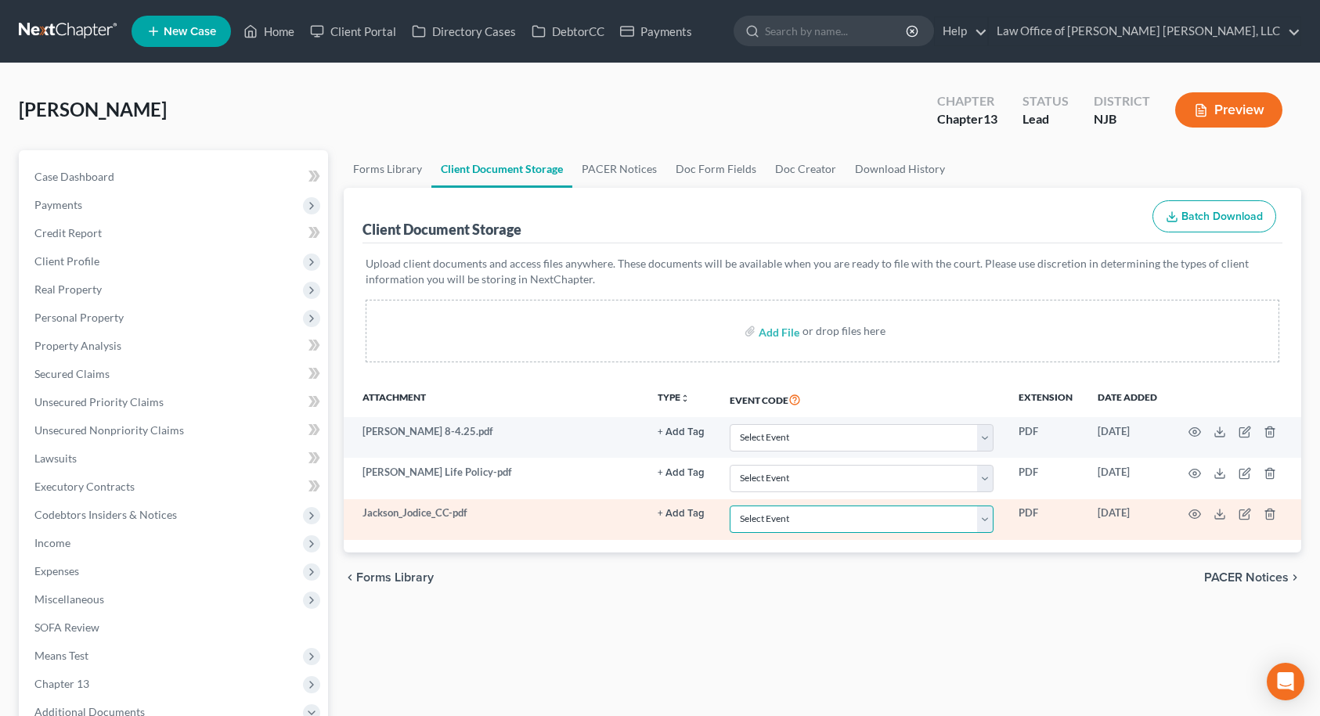
click at [792, 523] on select "Select Event 20 Largest Unsecured Creditors Amended Attorney Compensation State…" at bounding box center [862, 519] width 264 height 27
click at [730, 506] on select "Select Event 20 Largest Unsecured Creditors Amended Attorney Compensation State…" at bounding box center [862, 519] width 264 height 27
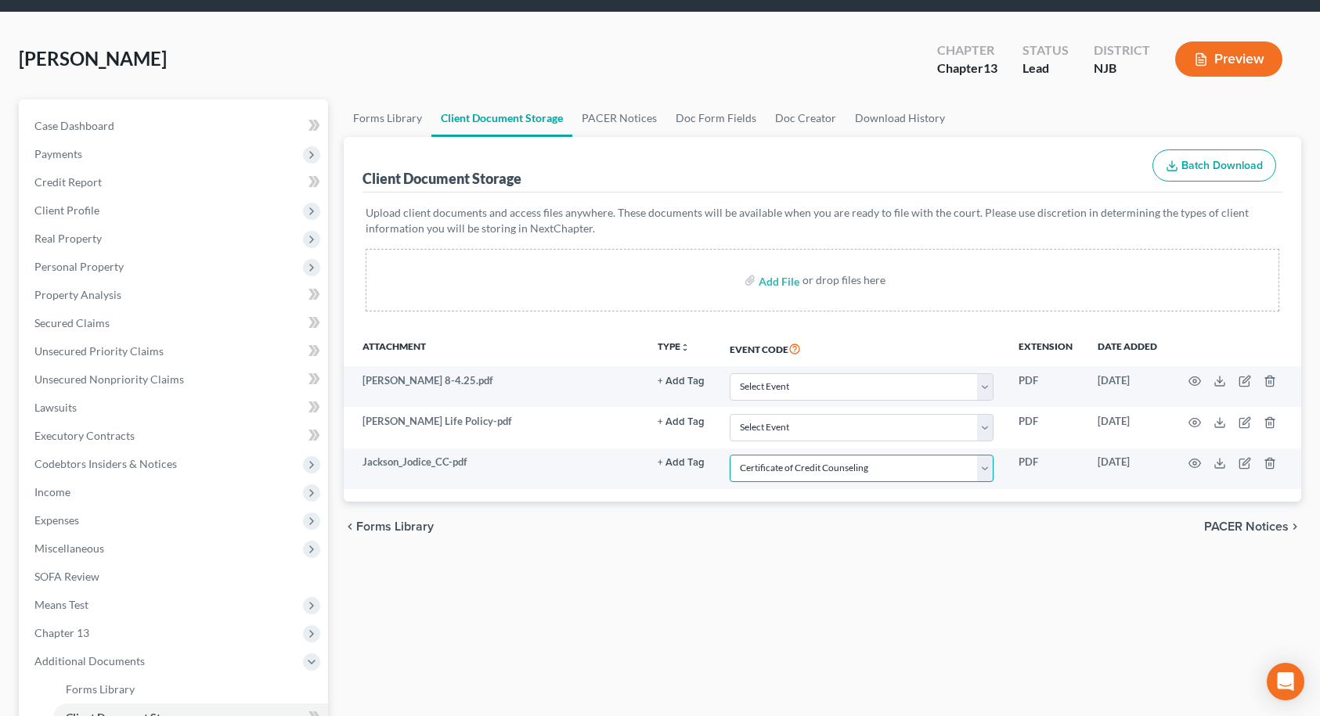
scroll to position [78, 0]
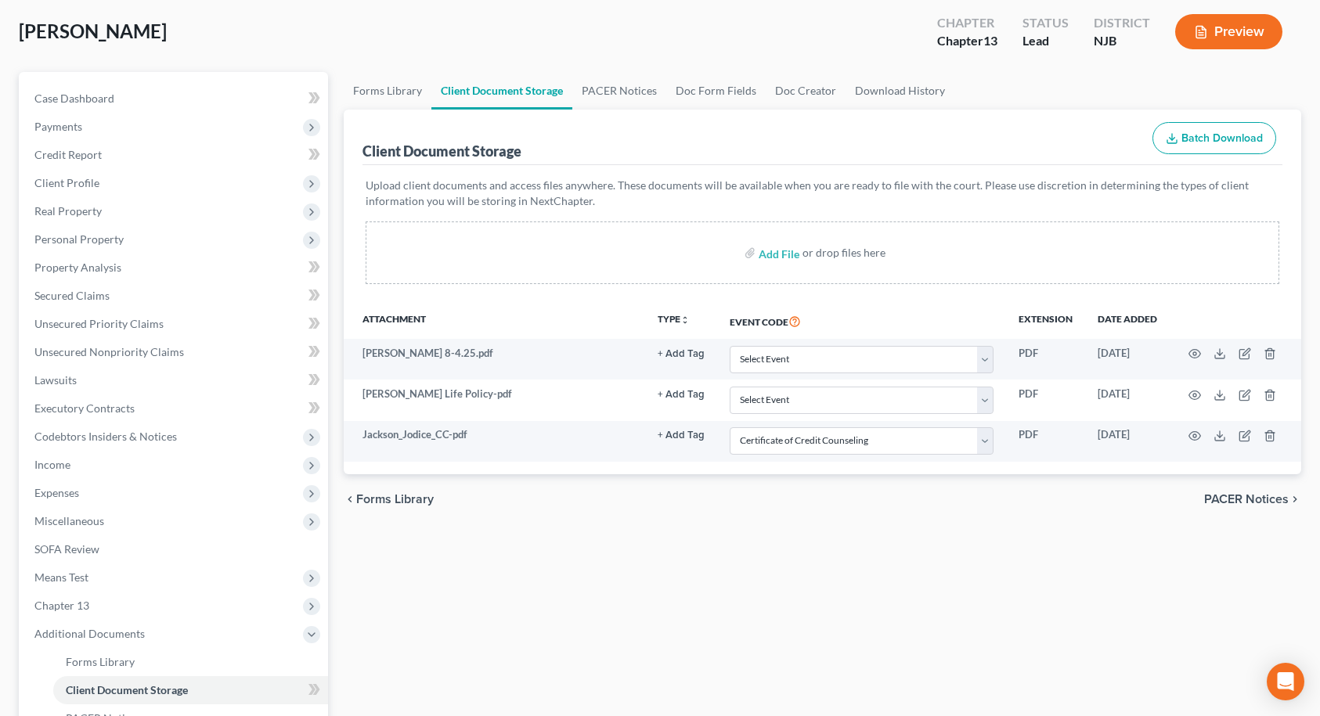
click at [1232, 501] on span "PACER Notices" at bounding box center [1246, 499] width 85 height 13
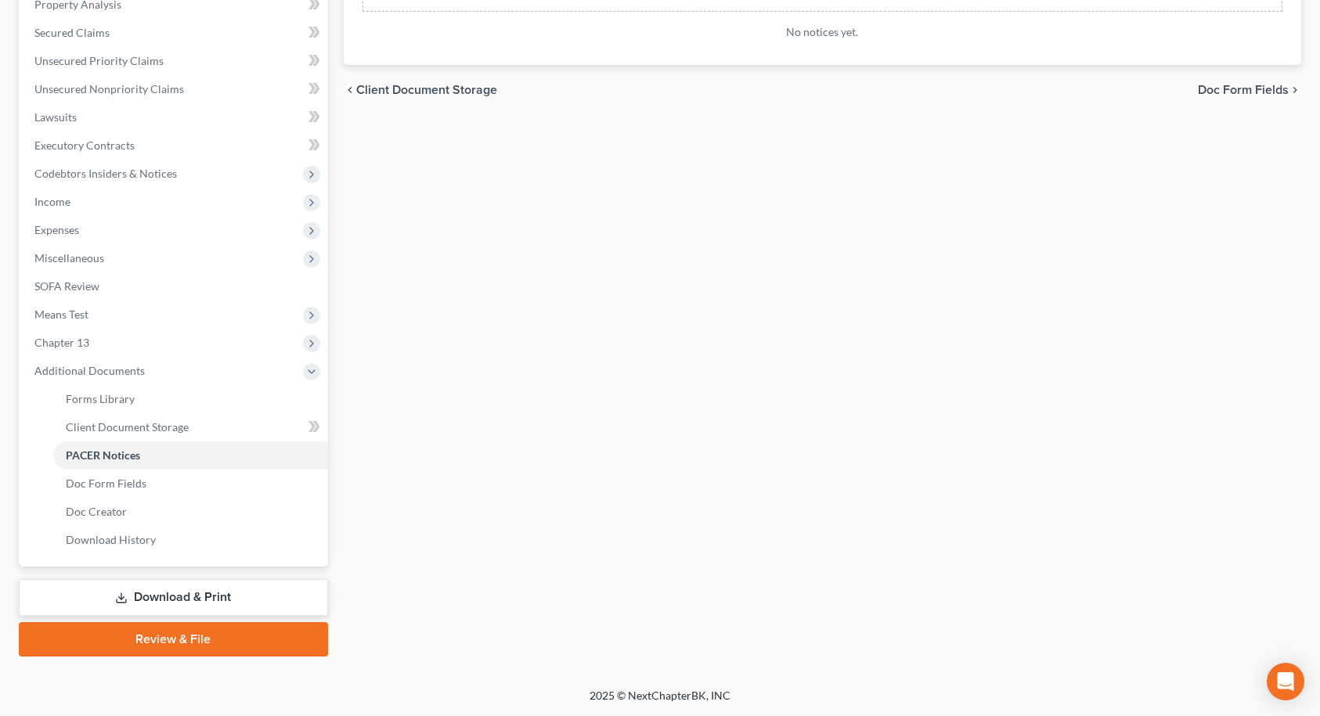
click at [223, 635] on link "Review & File" at bounding box center [173, 639] width 309 height 34
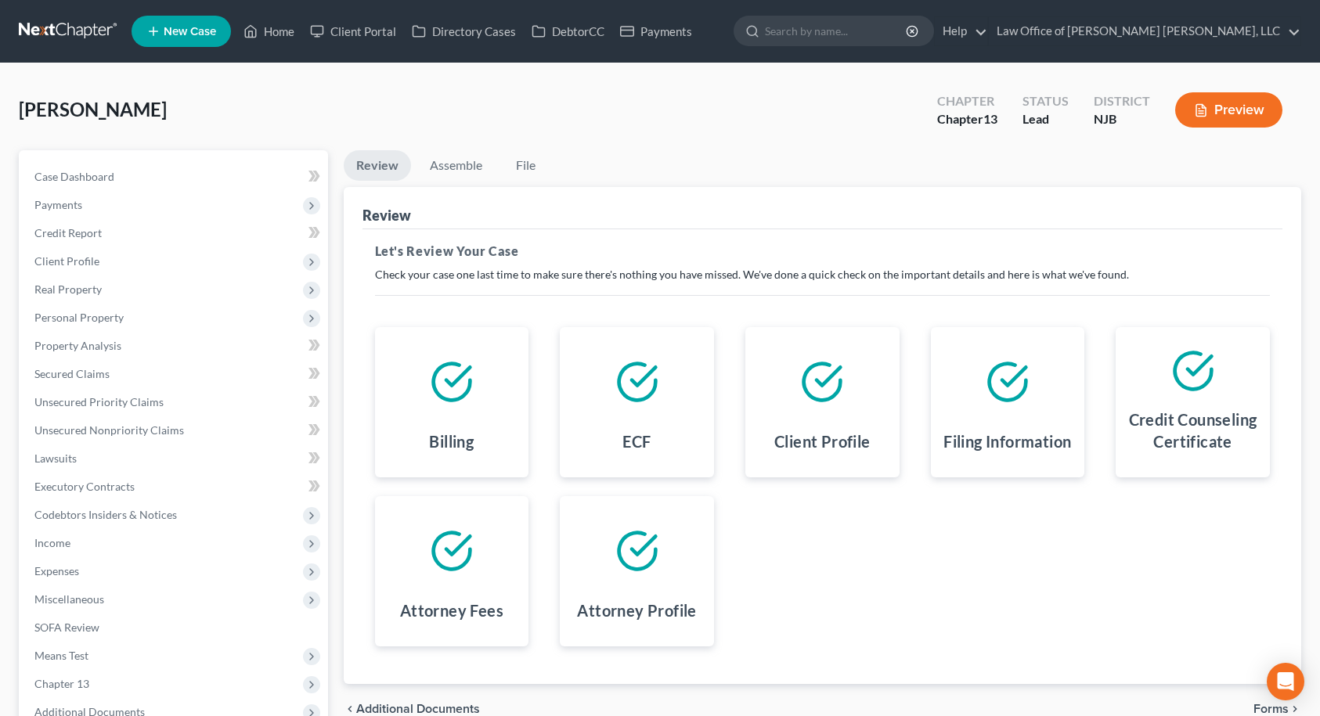
scroll to position [172, 0]
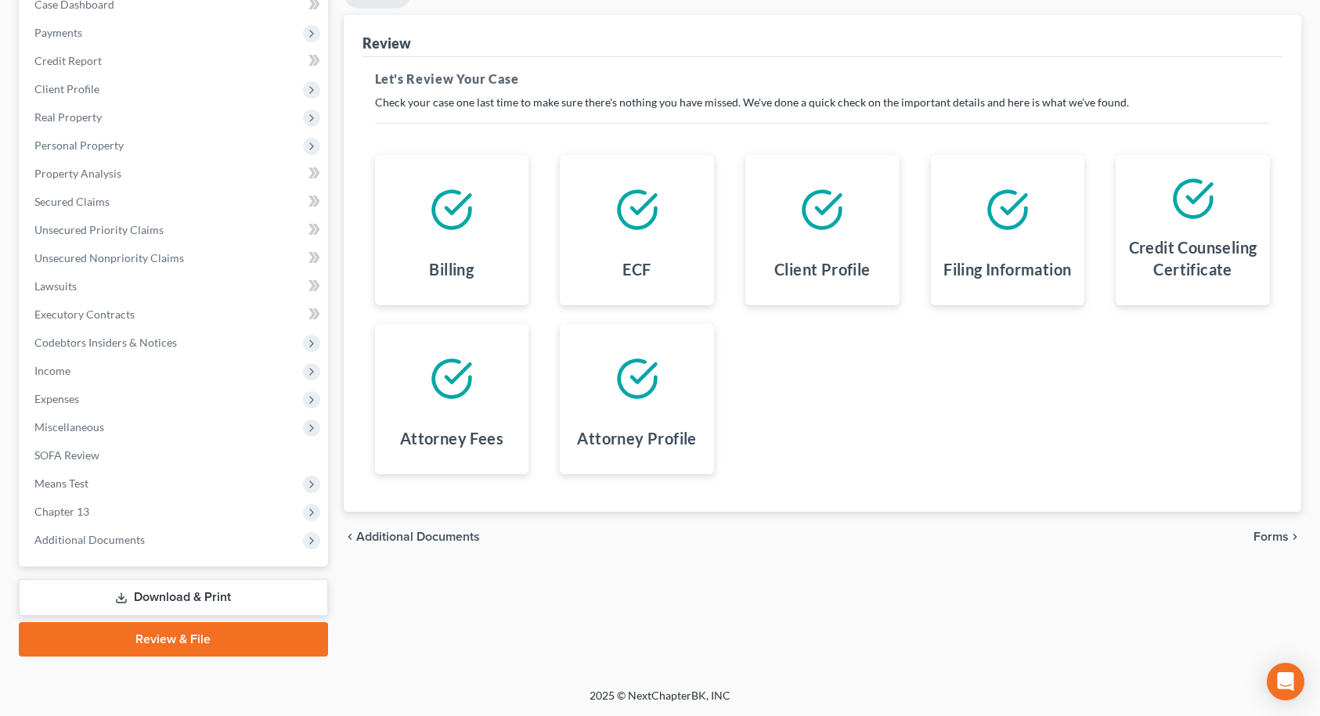
click at [1286, 537] on span "Forms" at bounding box center [1270, 537] width 35 height 13
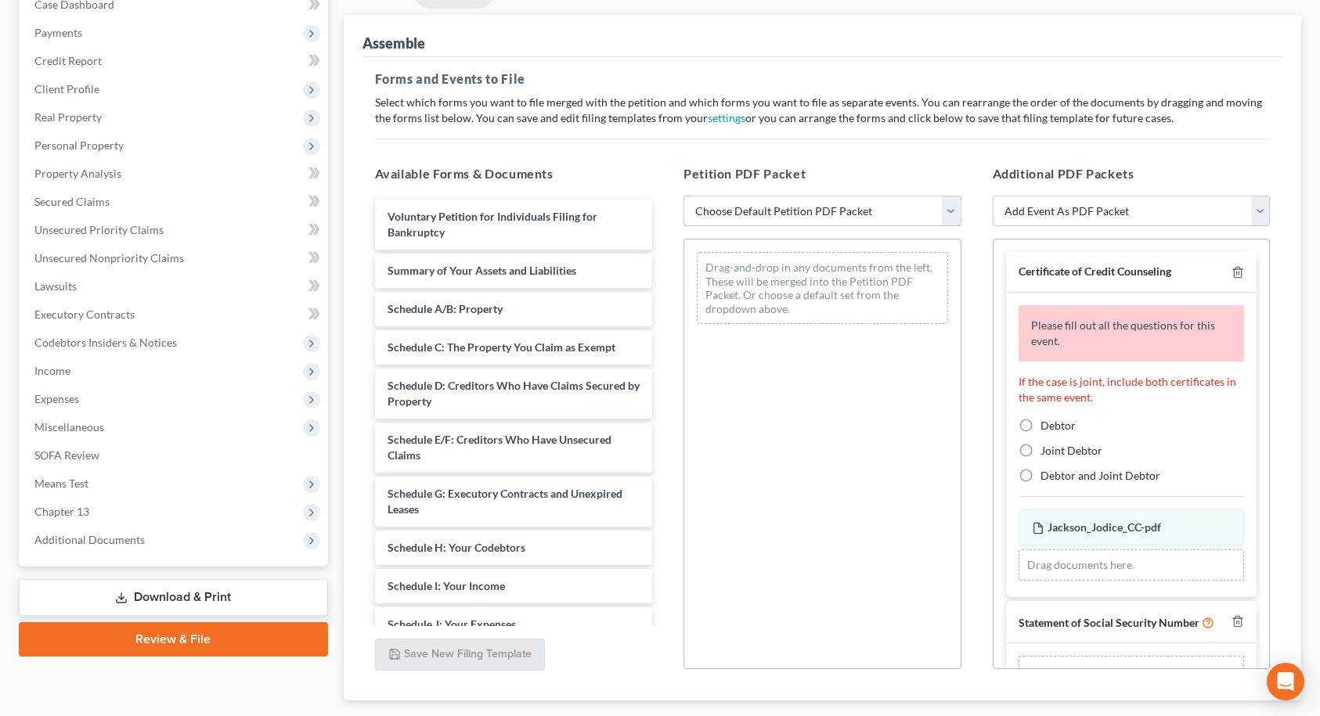
drag, startPoint x: 878, startPoint y: 215, endPoint x: 864, endPoint y: 225, distance: 18.0
click at [878, 215] on select "Choose Default Petition PDF Packet Complete Bankruptcy Petition (all forms and …" at bounding box center [823, 211] width 278 height 31
click at [684, 196] on select "Choose Default Petition PDF Packet Complete Bankruptcy Petition (all forms and …" at bounding box center [823, 211] width 278 height 31
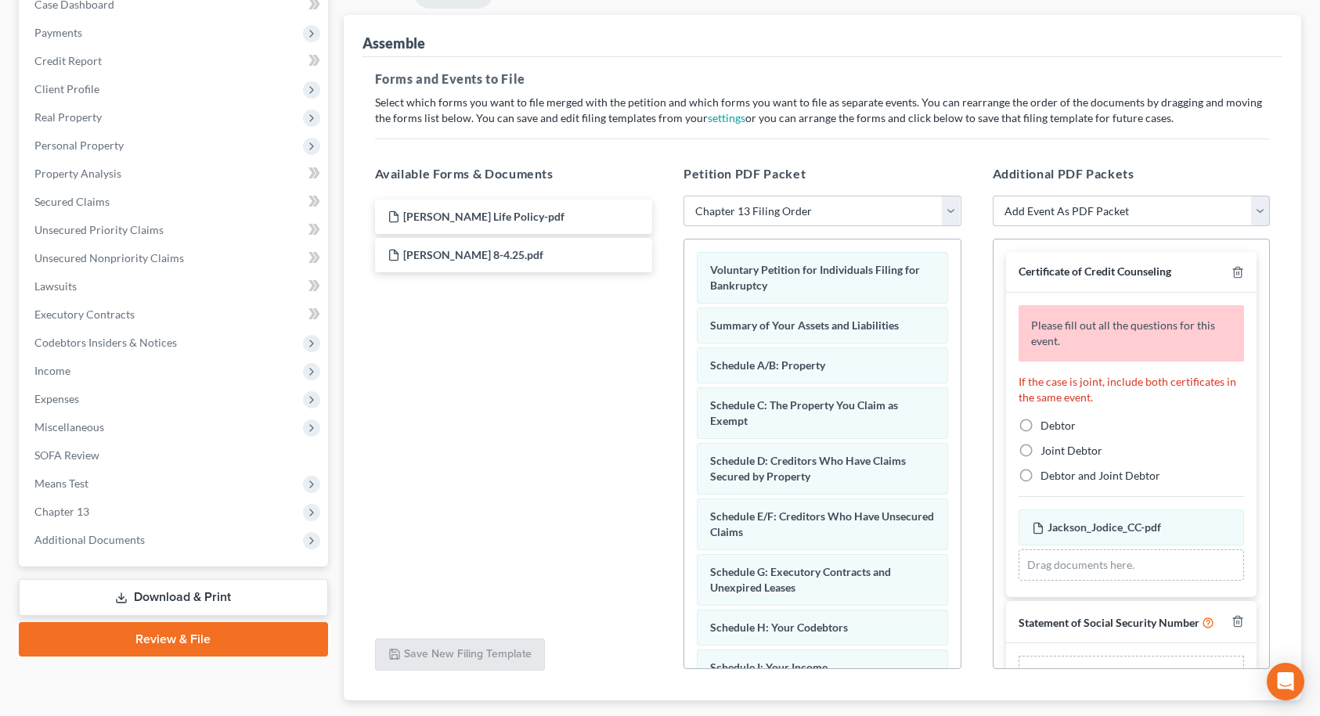
click at [1041, 426] on label "Debtor" at bounding box center [1058, 426] width 35 height 16
click at [1047, 426] on input "Debtor" at bounding box center [1052, 423] width 10 height 10
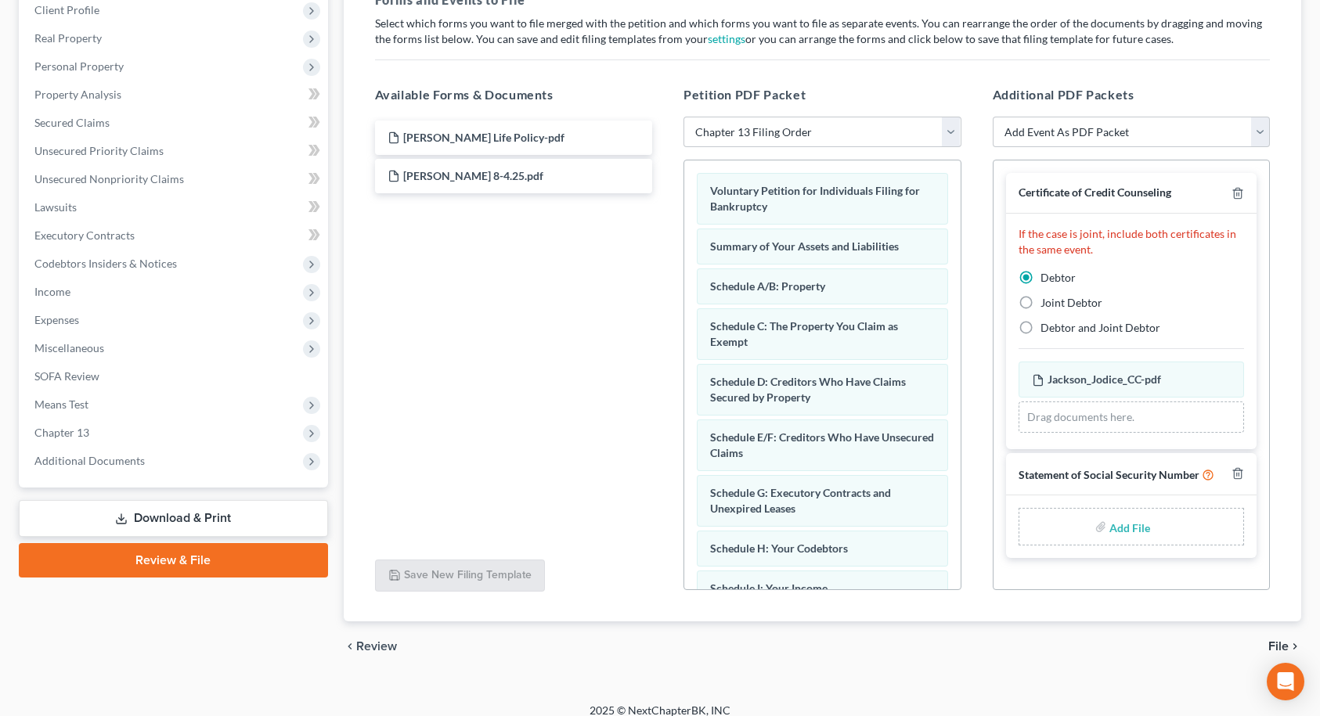
scroll to position [266, 0]
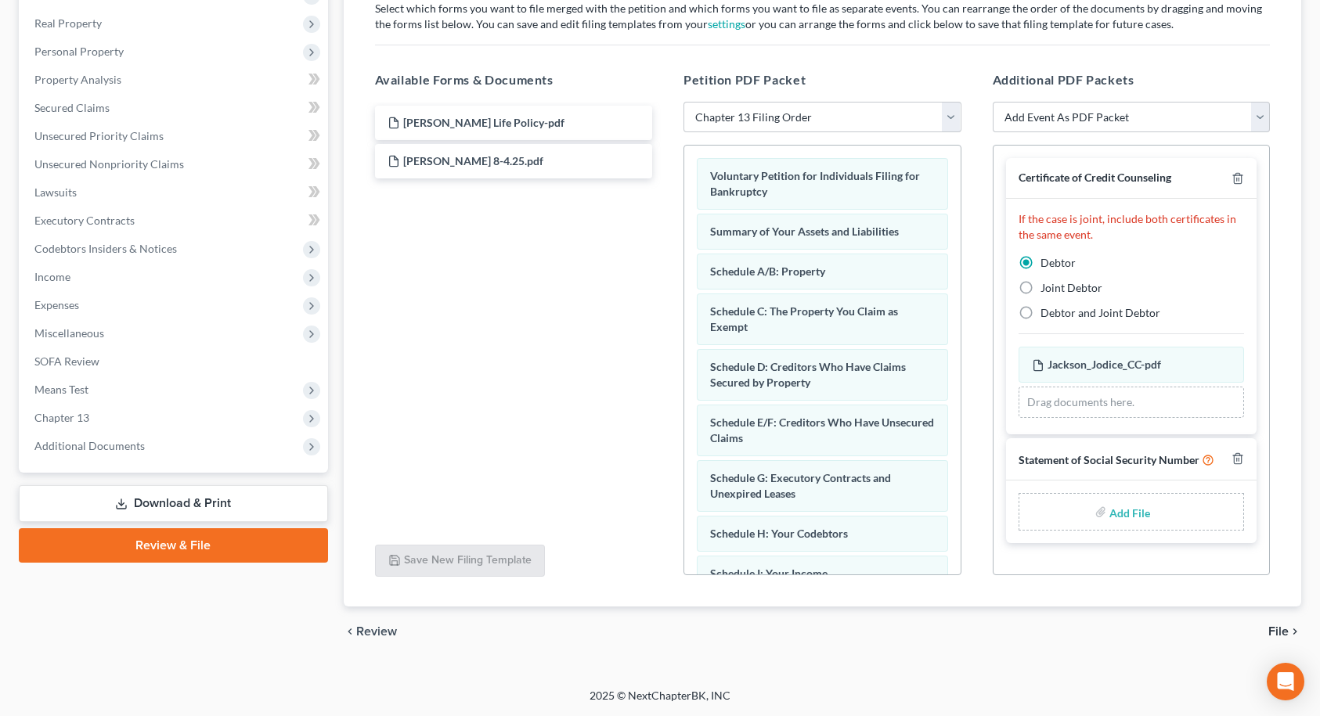
click at [1120, 513] on input "file" at bounding box center [1128, 512] width 38 height 28
click at [1281, 629] on span "File" at bounding box center [1278, 632] width 20 height 13
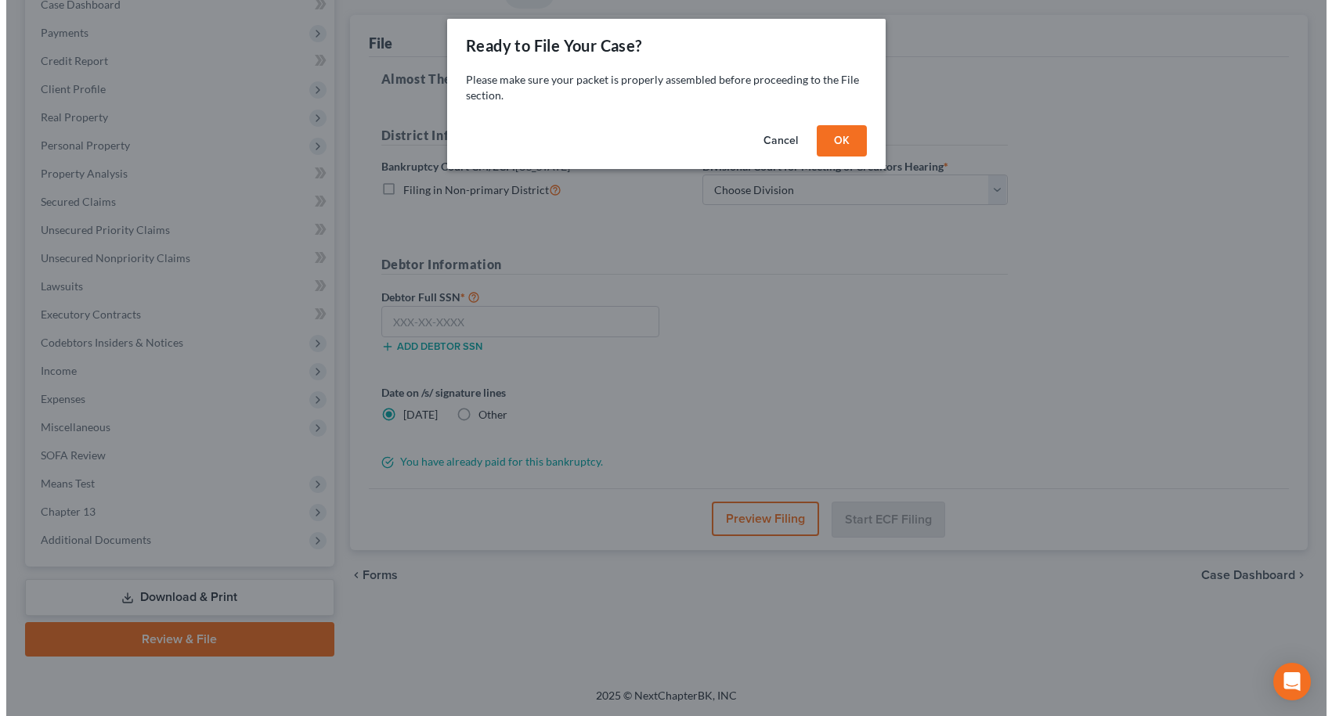
scroll to position [172, 0]
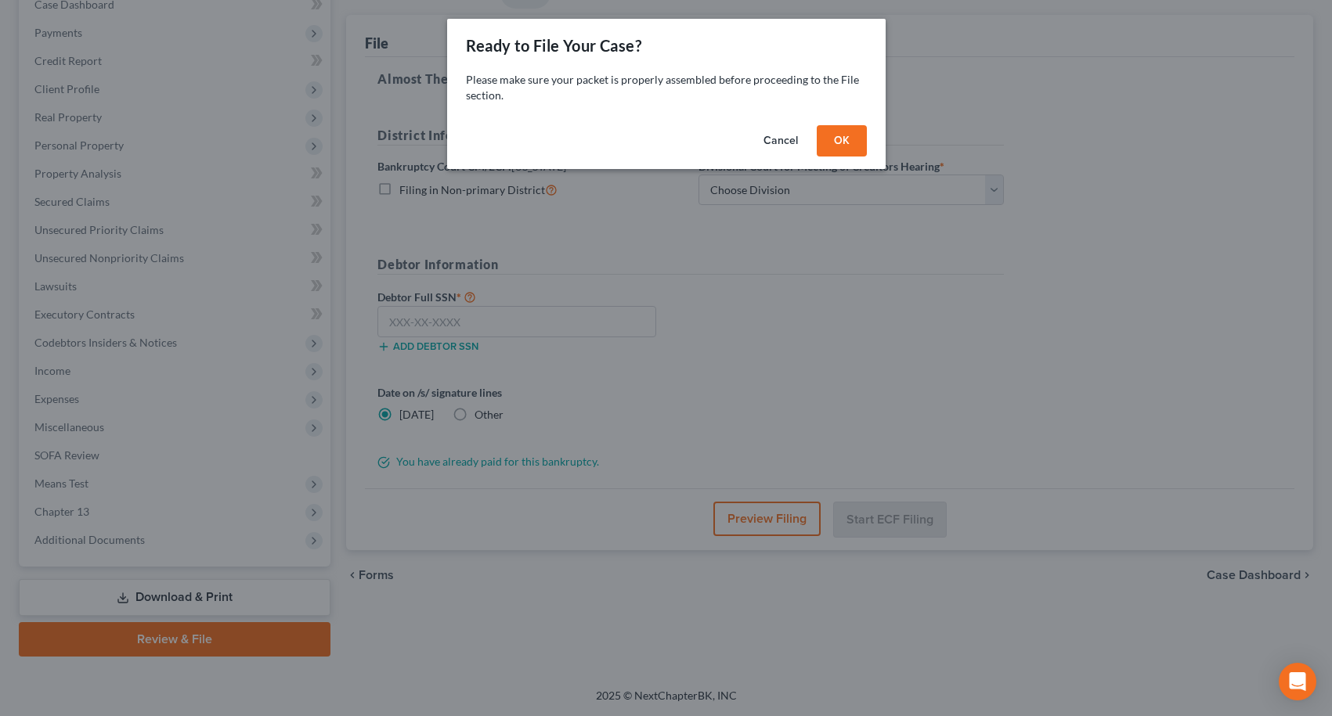
click at [840, 138] on button "OK" at bounding box center [842, 140] width 50 height 31
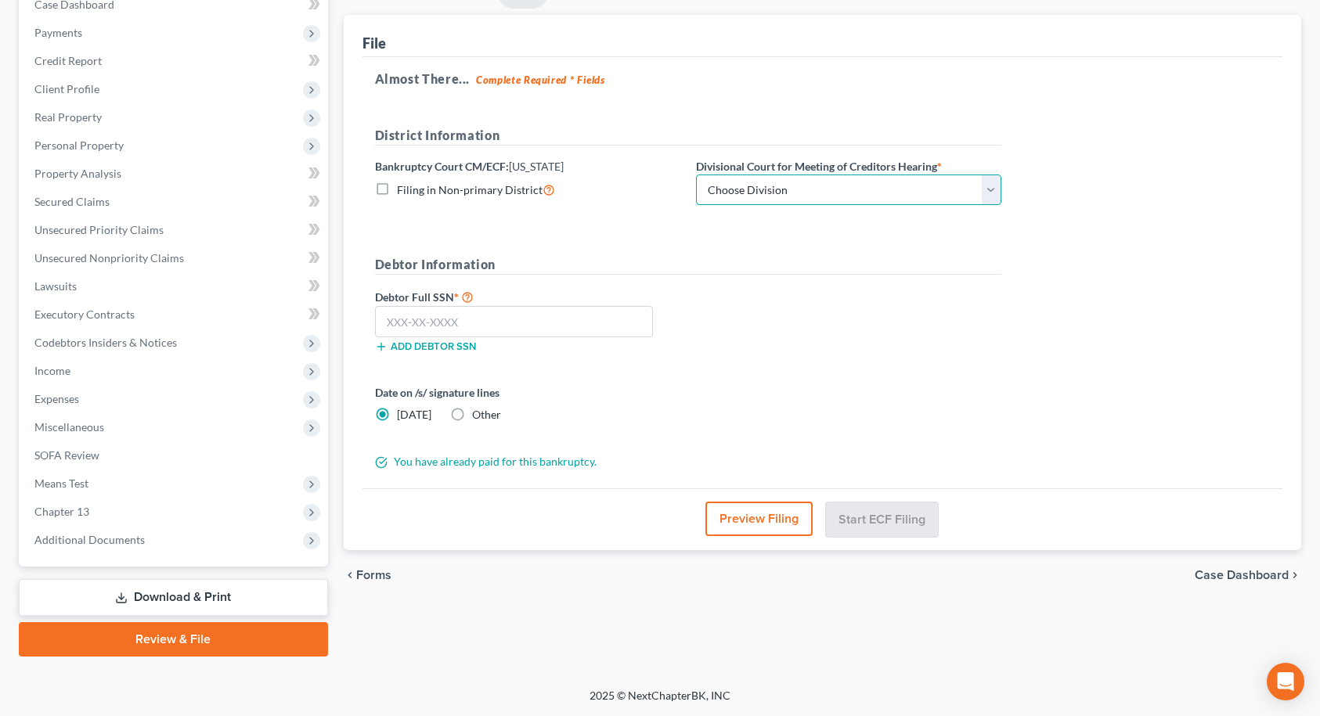
drag, startPoint x: 801, startPoint y: 192, endPoint x: 796, endPoint y: 204, distance: 13.4
click at [801, 192] on select "Choose Division [GEOGRAPHIC_DATA] [GEOGRAPHIC_DATA]/[GEOGRAPHIC_DATA] [GEOGRAPH…" at bounding box center [848, 190] width 305 height 31
click at [696, 175] on select "Choose Division [GEOGRAPHIC_DATA] [GEOGRAPHIC_DATA]/[GEOGRAPHIC_DATA] [GEOGRAPH…" at bounding box center [848, 190] width 305 height 31
click at [471, 330] on input "text" at bounding box center [514, 321] width 279 height 31
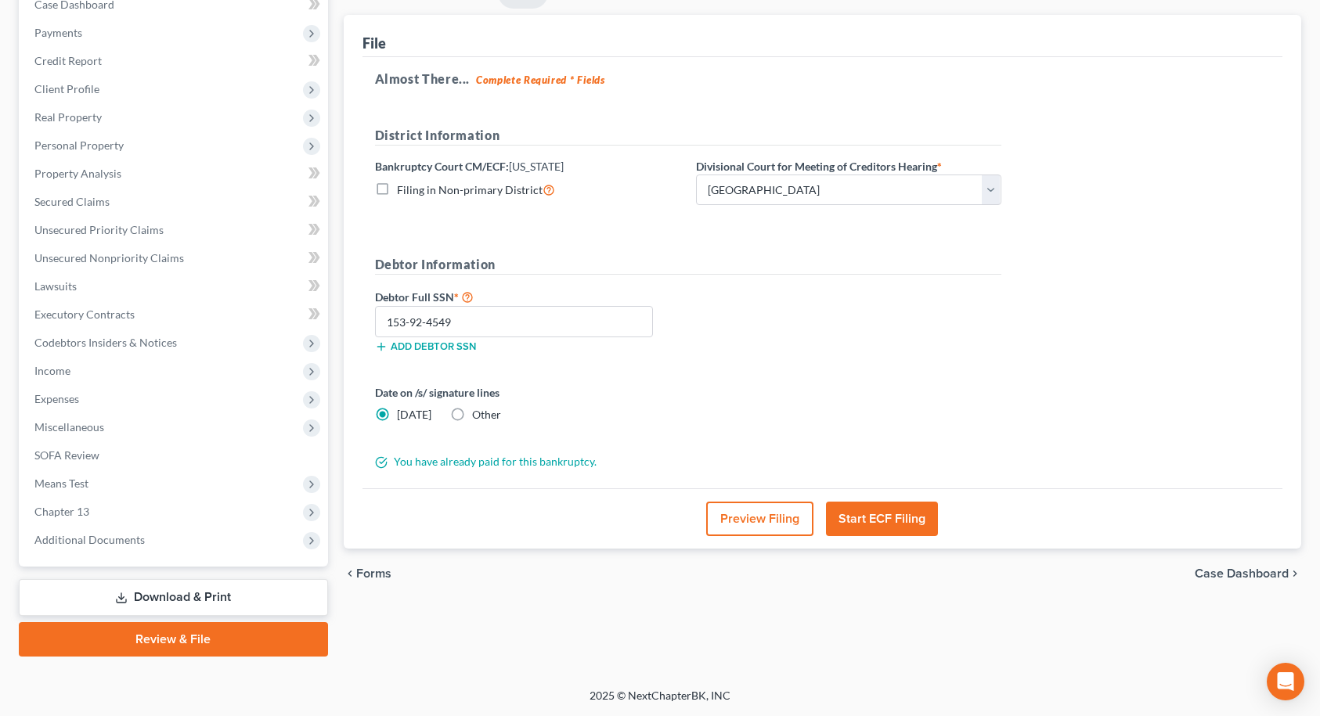
click at [868, 519] on button "Start ECF Filing" at bounding box center [882, 519] width 112 height 34
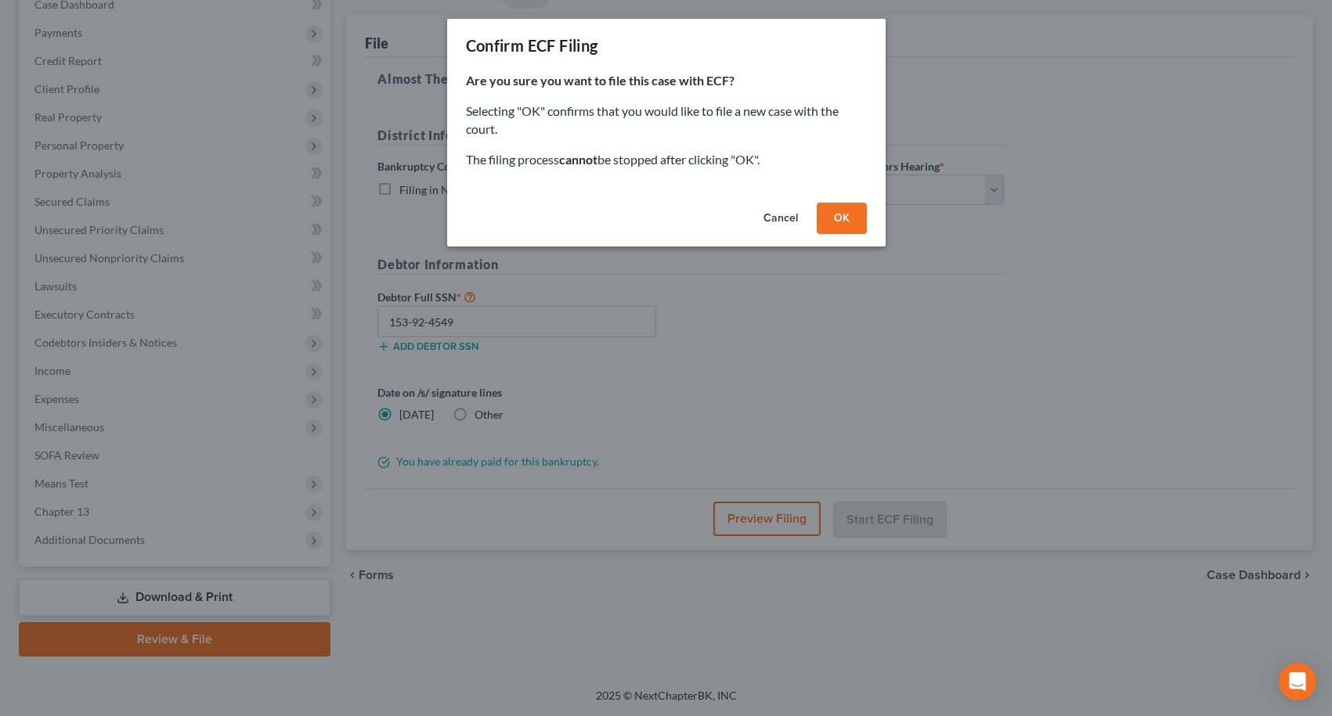
click at [837, 215] on button "OK" at bounding box center [842, 218] width 50 height 31
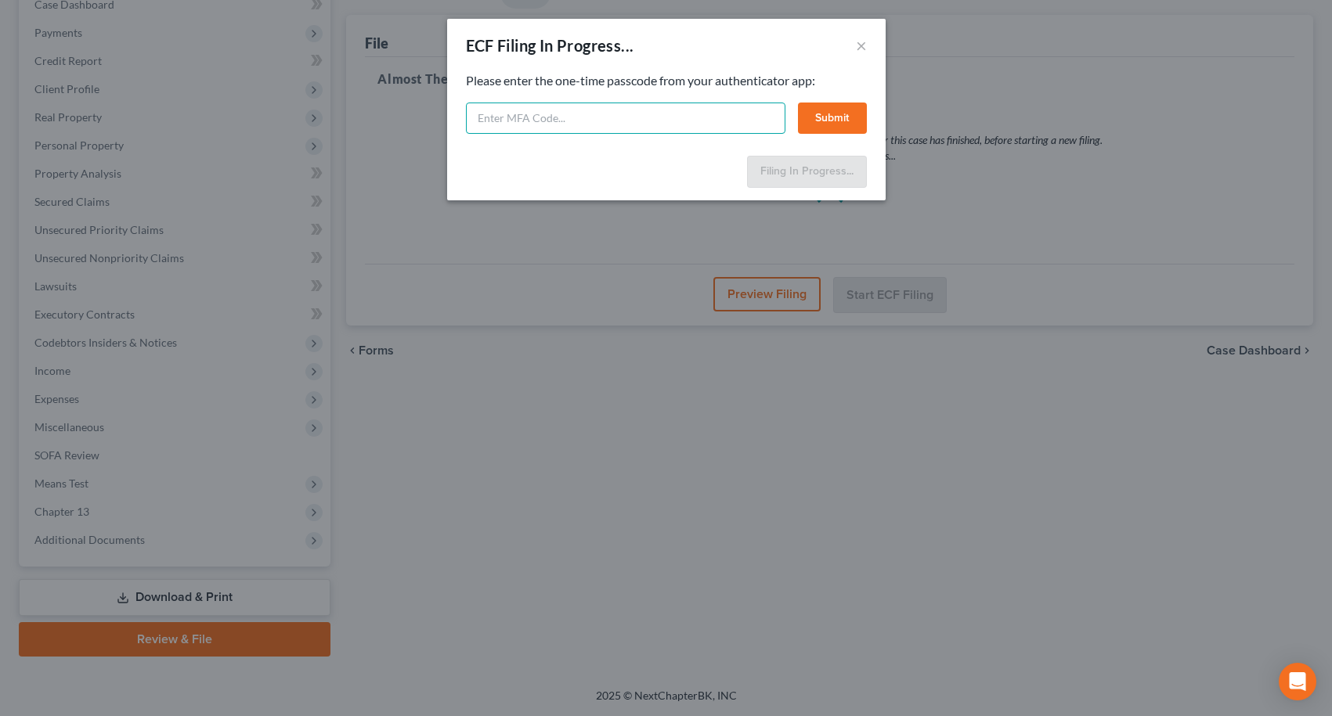
click at [660, 117] on input "text" at bounding box center [625, 118] width 319 height 31
click at [846, 118] on button "Submit" at bounding box center [832, 118] width 69 height 31
